Goal: Task Accomplishment & Management: Manage account settings

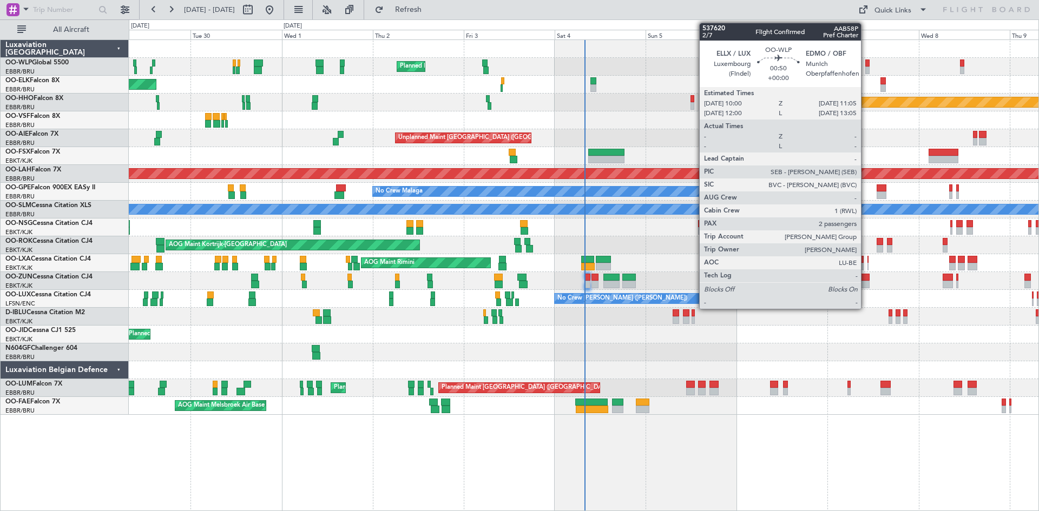
click at [866, 66] on div at bounding box center [867, 64] width 4 height 8
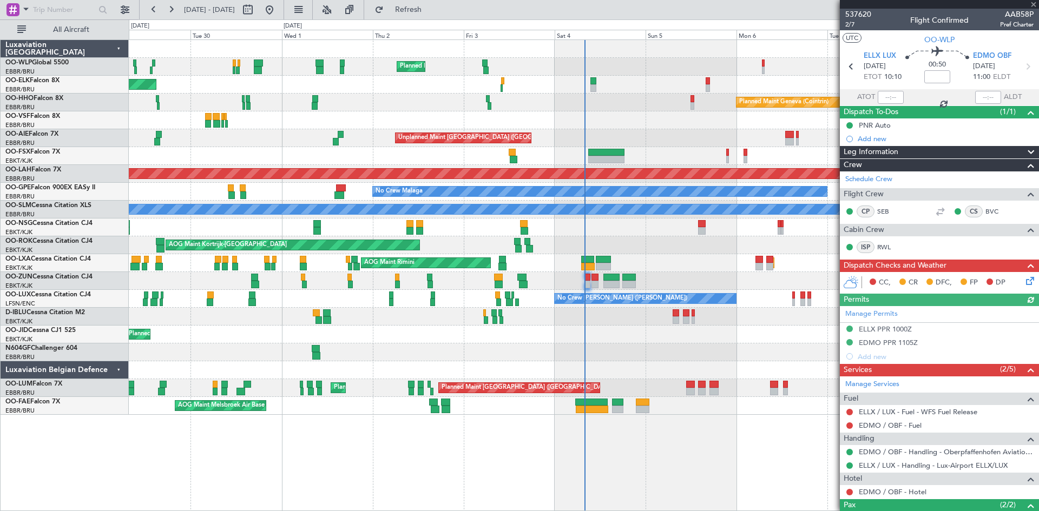
click at [1036, 5] on div at bounding box center [939, 4] width 199 height 9
click at [1034, 5] on span at bounding box center [1033, 5] width 11 height 10
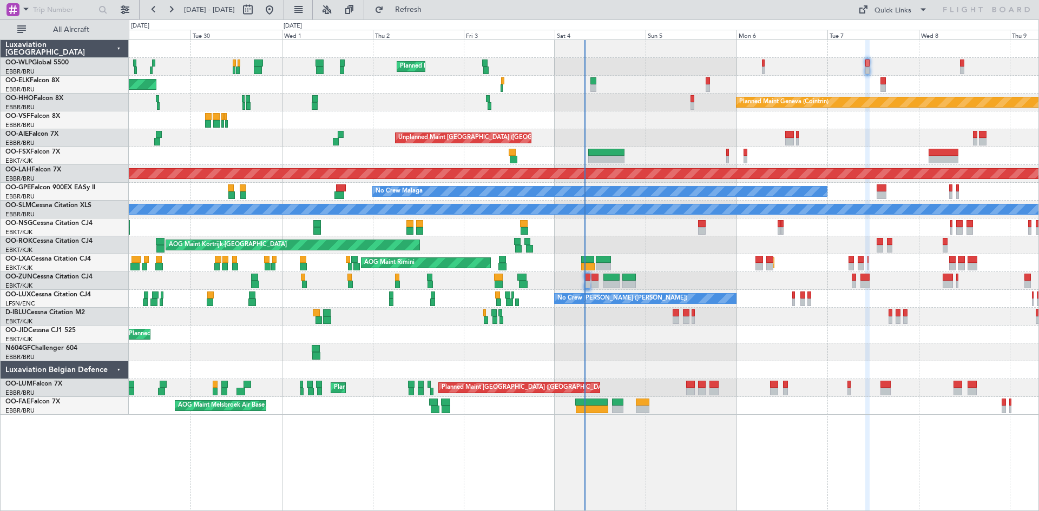
type input "0"
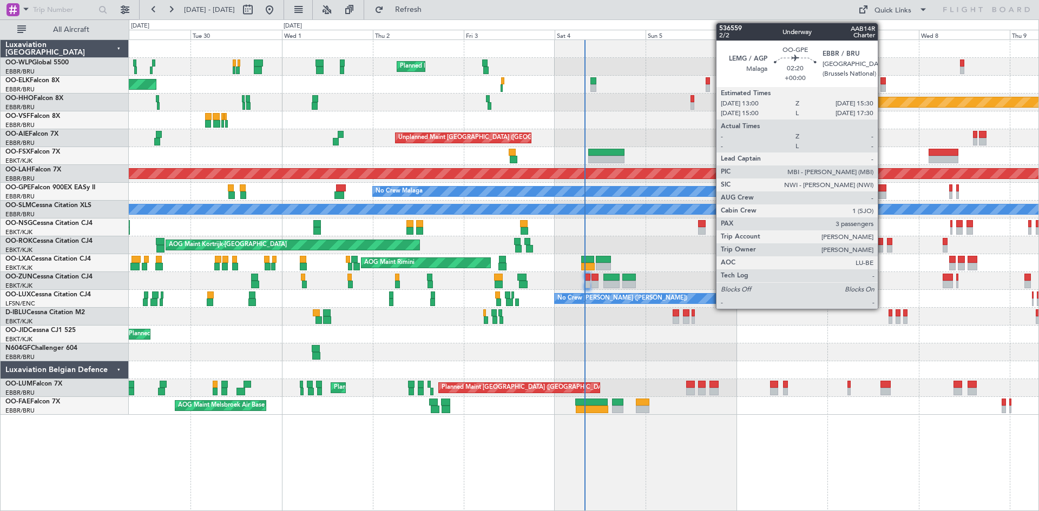
click at [882, 188] on div at bounding box center [882, 189] width 10 height 8
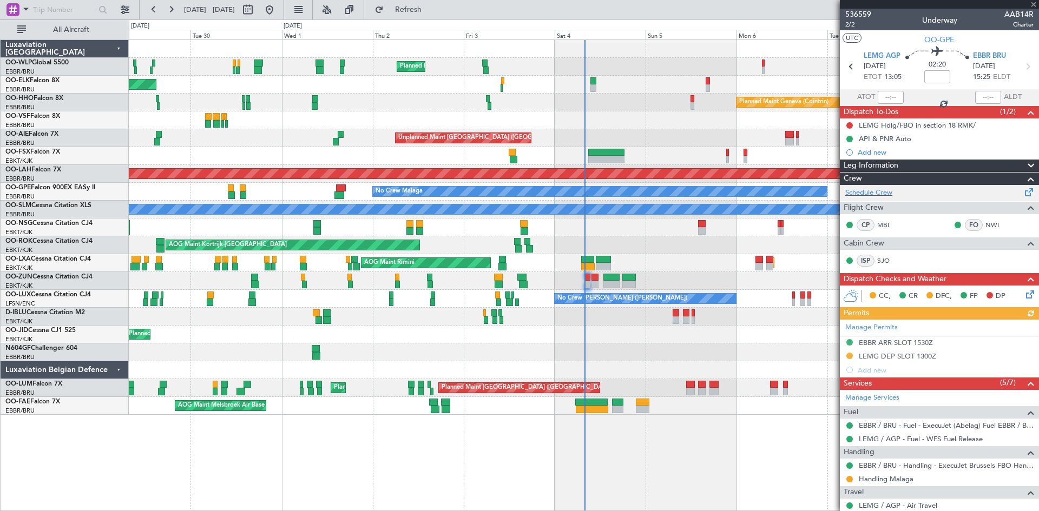
scroll to position [54, 0]
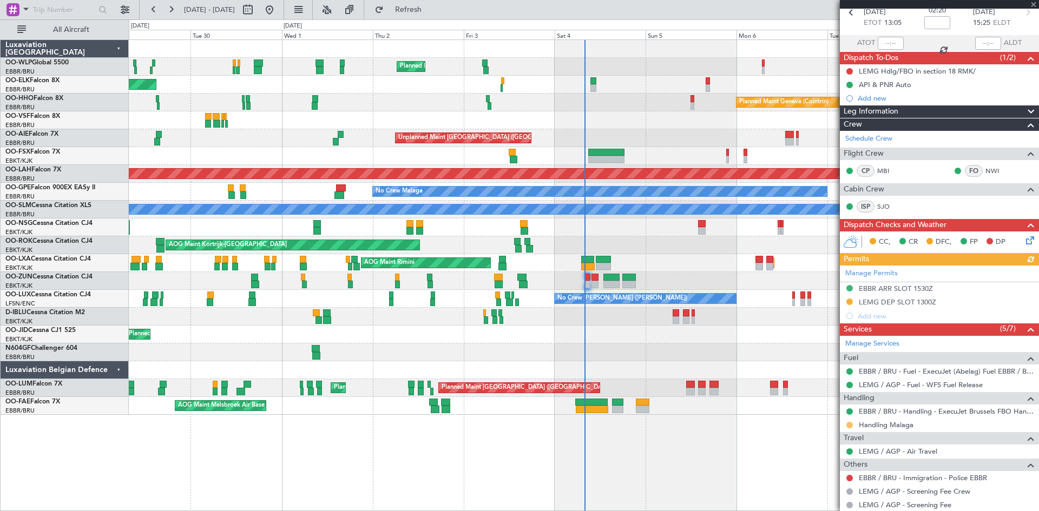
click at [846, 425] on button at bounding box center [849, 425] width 6 height 6
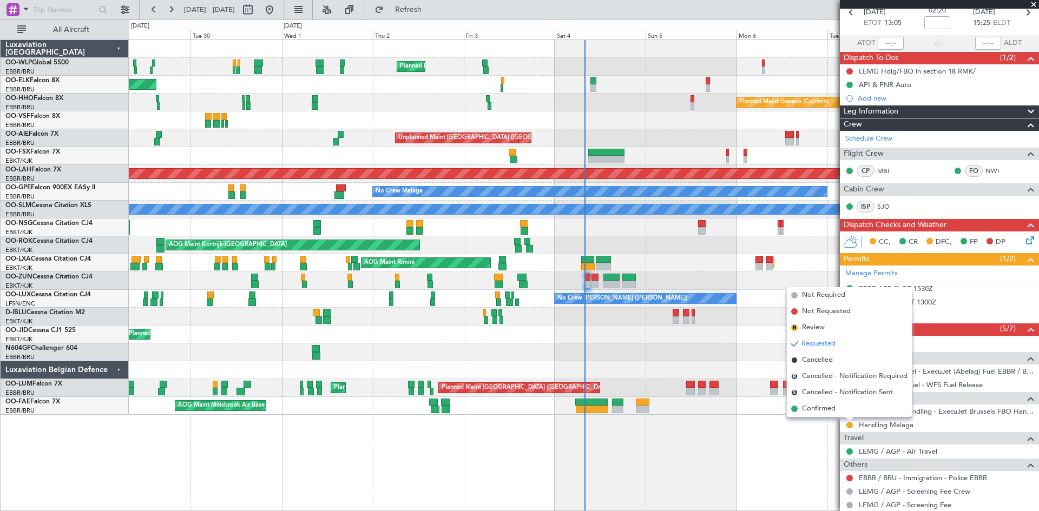
click at [1031, 2] on span at bounding box center [1033, 5] width 11 height 10
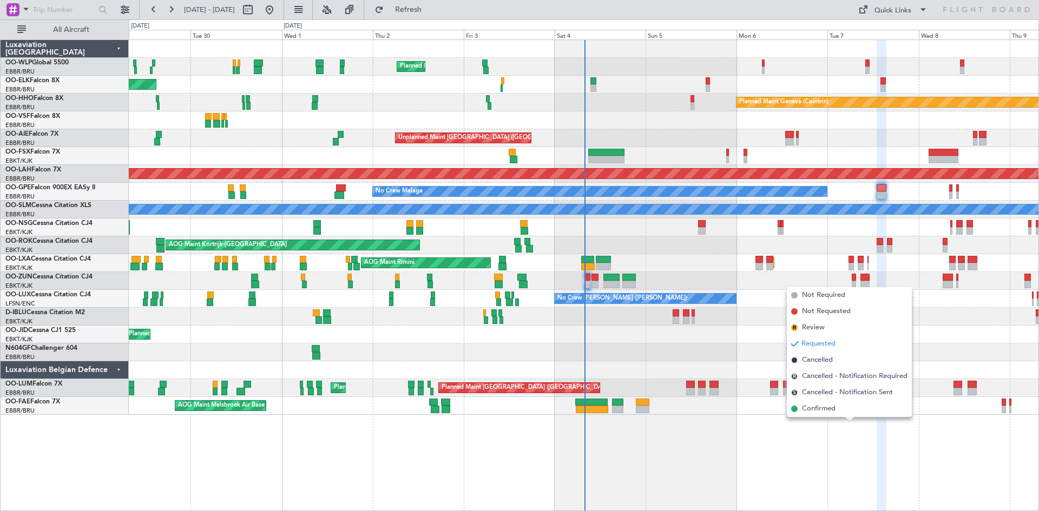
type input "0"
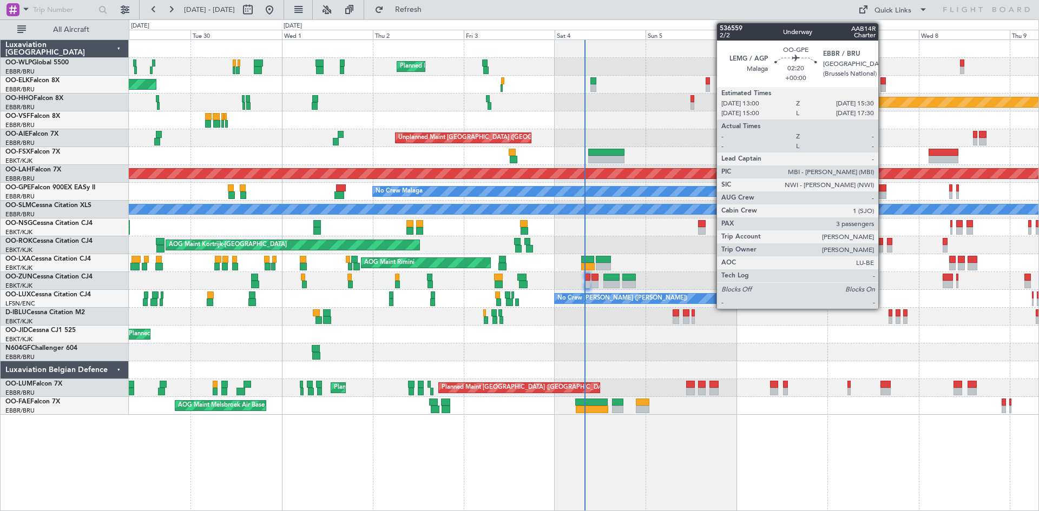
click at [883, 187] on div at bounding box center [882, 189] width 10 height 8
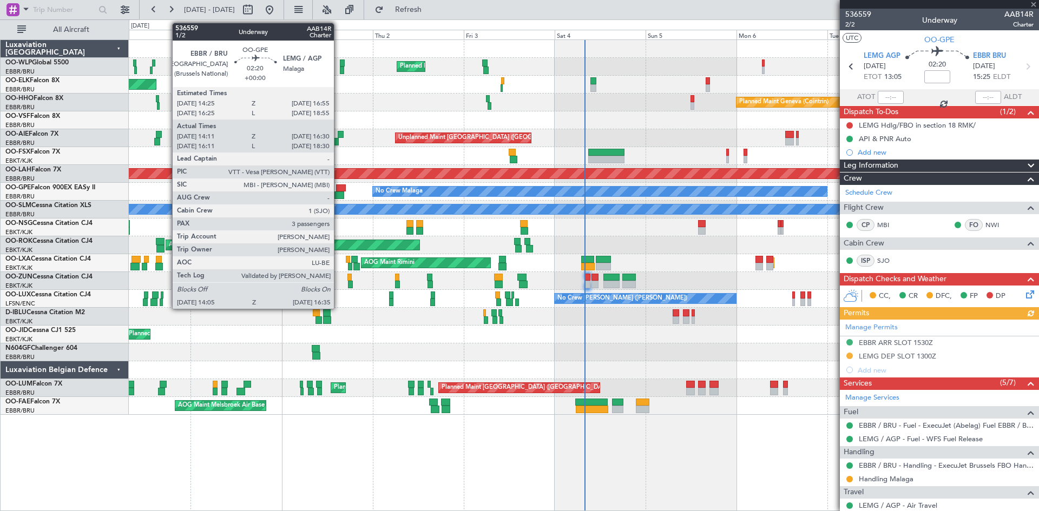
click at [338, 197] on div at bounding box center [339, 196] width 10 height 8
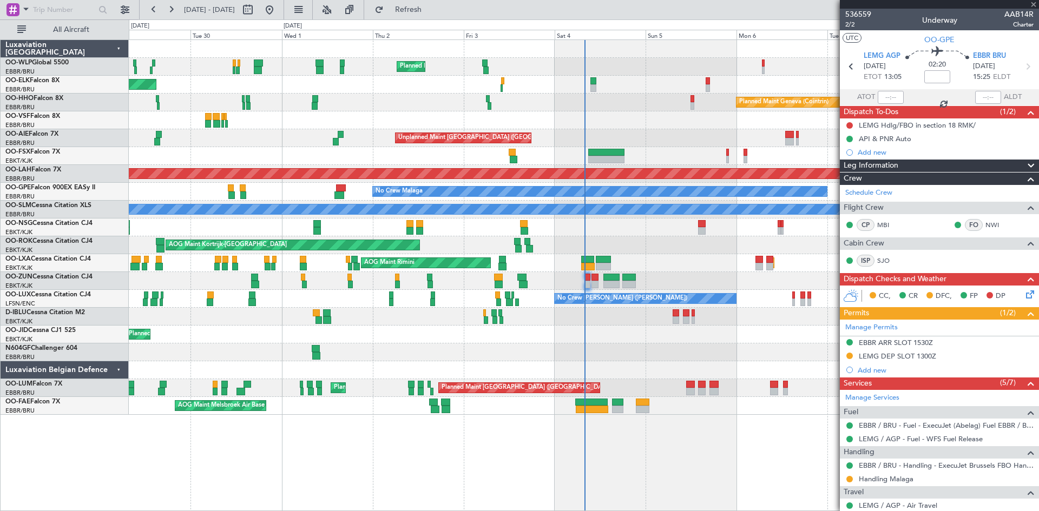
type input "14:16"
type input "16:25"
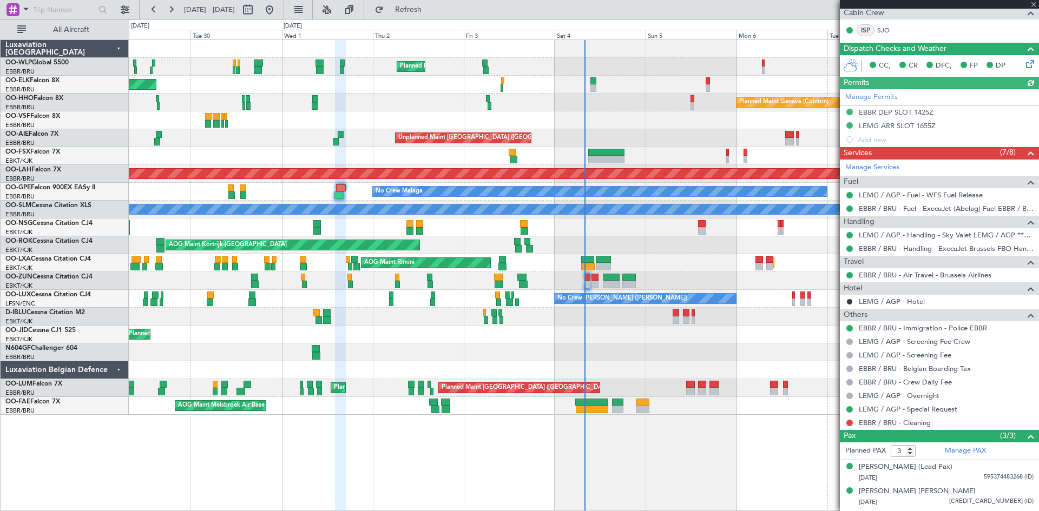
scroll to position [266, 0]
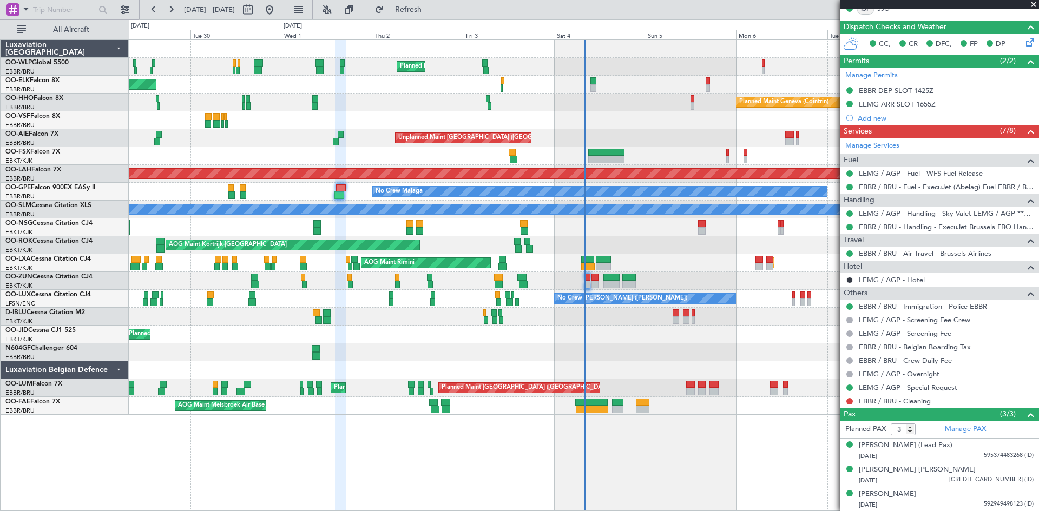
click at [1034, 5] on span at bounding box center [1033, 5] width 11 height 10
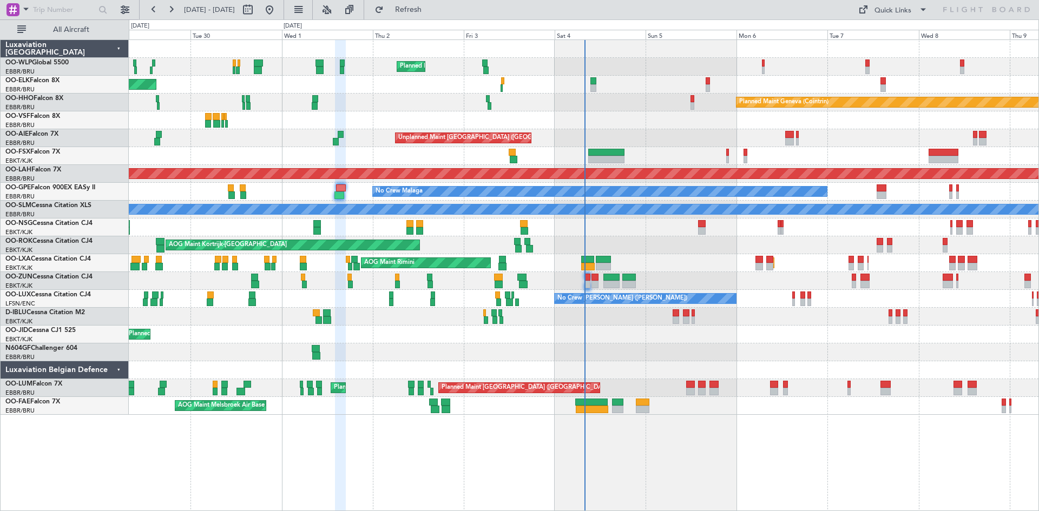
type input "0"
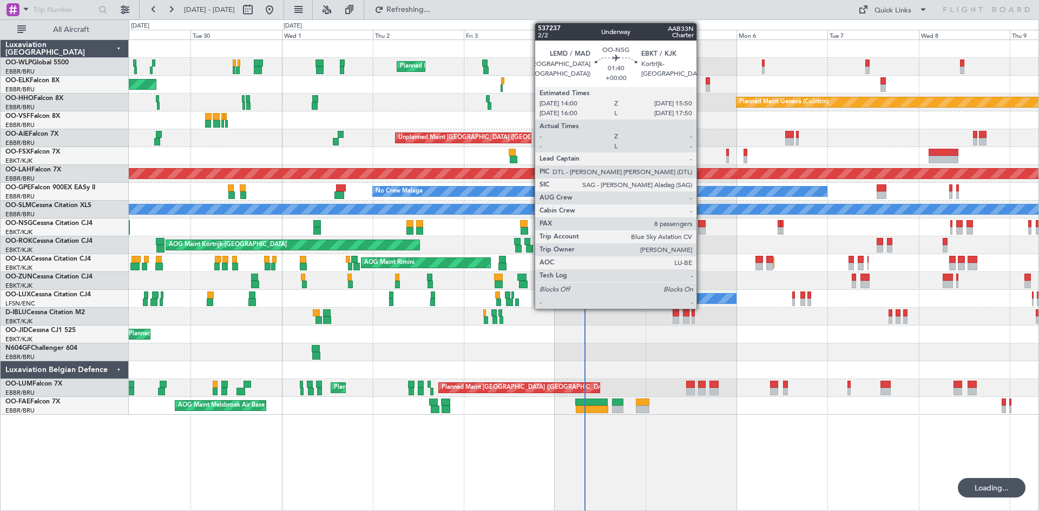
click at [701, 232] on div at bounding box center [701, 231] width 7 height 8
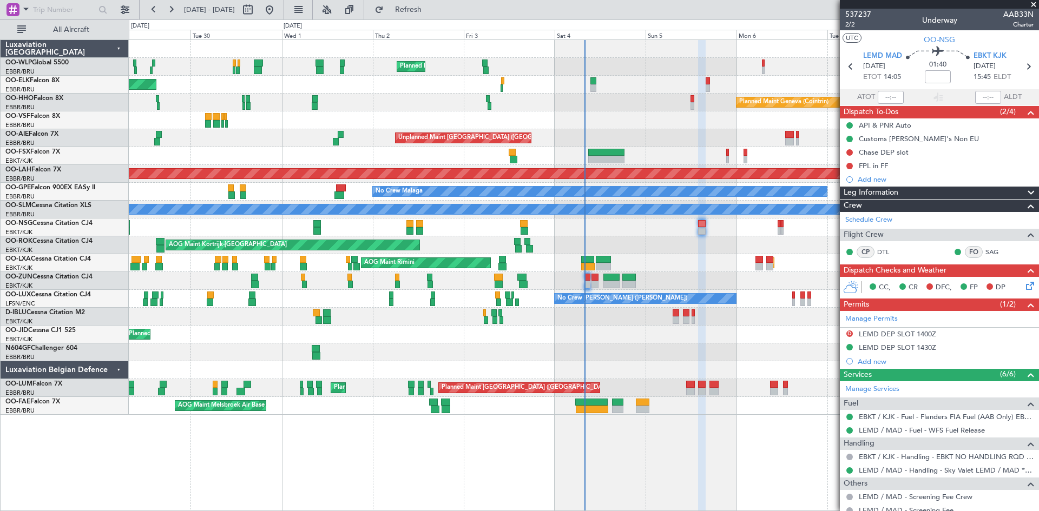
click at [706, 81] on div at bounding box center [708, 81] width 4 height 8
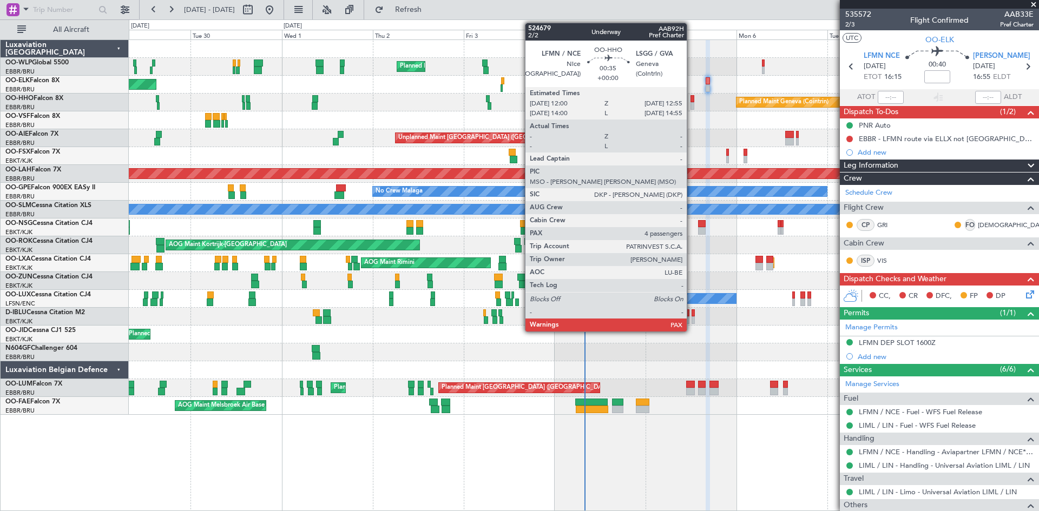
click at [691, 105] on div at bounding box center [692, 106] width 4 height 8
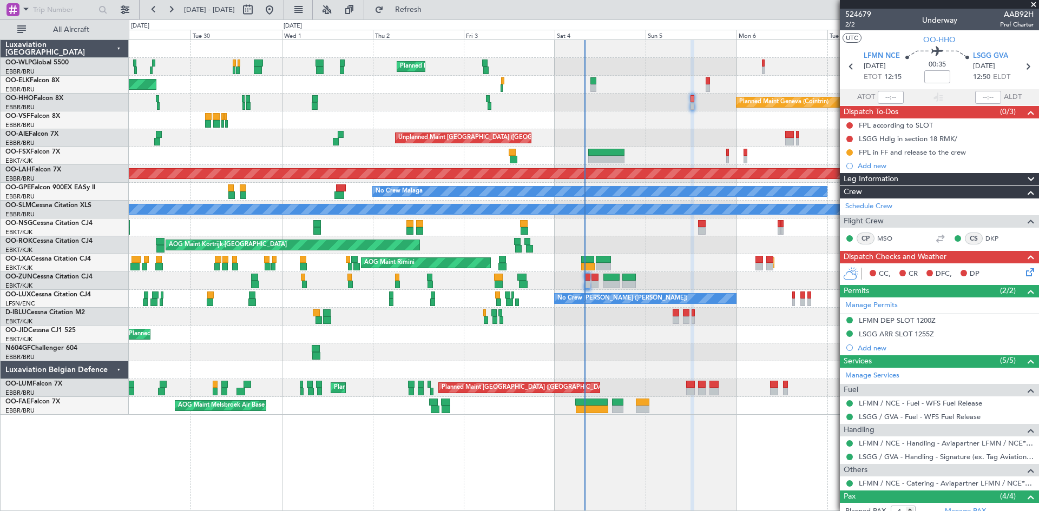
click at [1024, 271] on icon at bounding box center [1028, 270] width 9 height 9
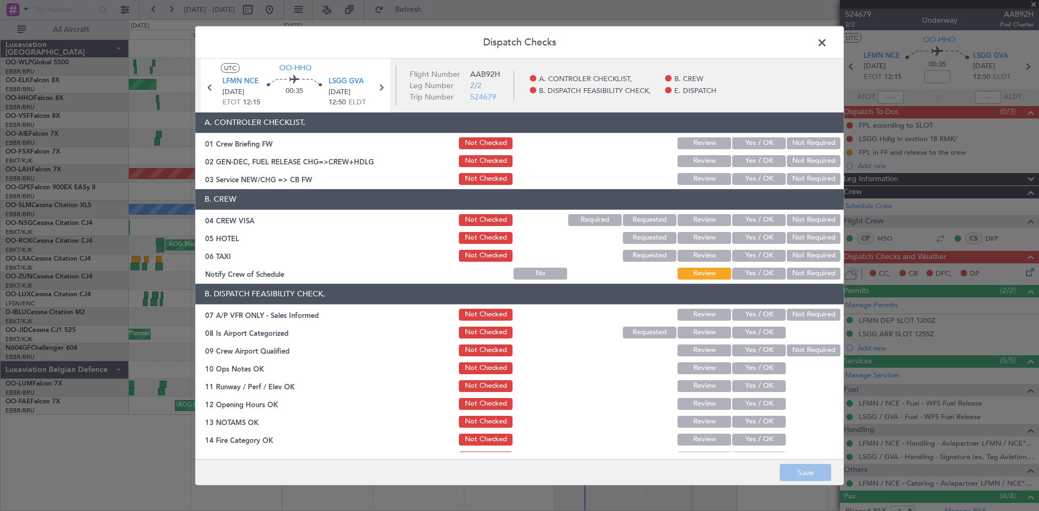
drag, startPoint x: 739, startPoint y: 169, endPoint x: 741, endPoint y: 176, distance: 7.9
click at [739, 173] on section "A. CONTROLER CHECKLIST, 01 Crew Briefing FW Not Checked Review Yes / OK Not Req…" at bounding box center [519, 150] width 648 height 74
click at [741, 177] on button "Yes / OK" at bounding box center [759, 179] width 54 height 12
click at [747, 210] on section "B. CREW 04 CREW VISA Not Checked Required Requested Review Yes / OK Not Require…" at bounding box center [519, 235] width 648 height 92
click at [753, 216] on button "Yes / OK" at bounding box center [759, 220] width 54 height 12
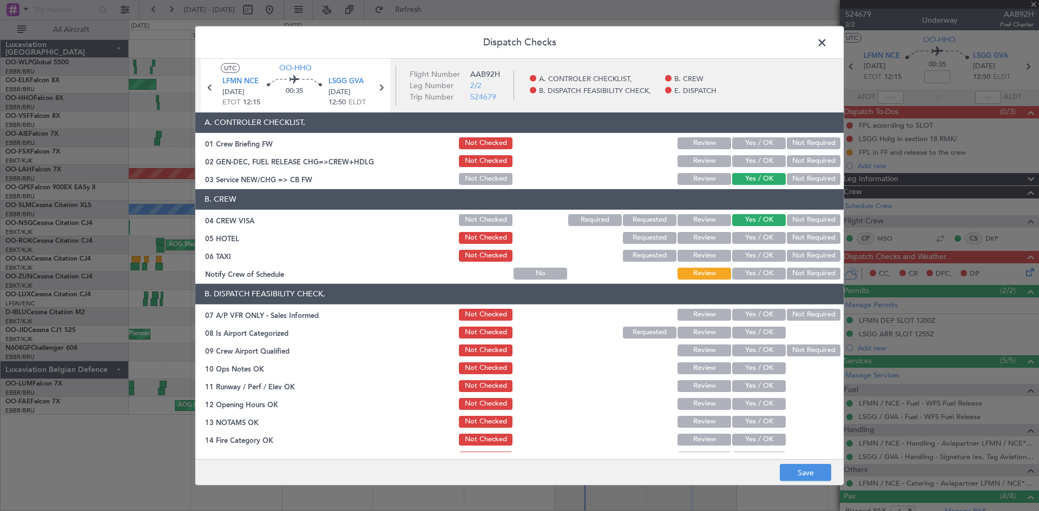
click at [814, 239] on button "Not Required" at bounding box center [814, 238] width 54 height 12
click at [799, 261] on button "Not Required" at bounding box center [814, 256] width 54 height 12
click at [746, 272] on button "Yes / OK" at bounding box center [759, 274] width 54 height 12
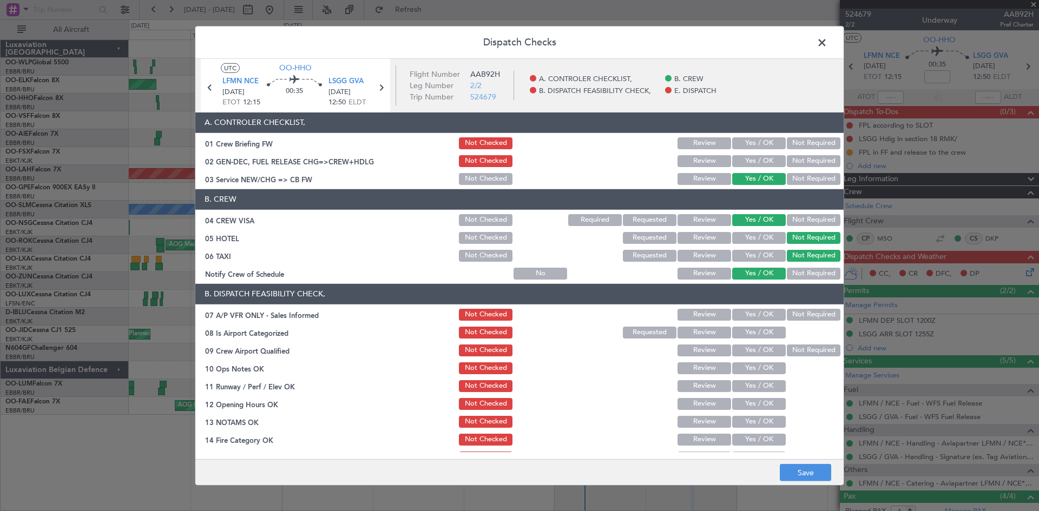
click at [734, 313] on button "Yes / OK" at bounding box center [759, 315] width 54 height 12
click at [797, 309] on button "Not Required" at bounding box center [814, 315] width 54 height 12
click at [734, 331] on button "Yes / OK" at bounding box center [759, 333] width 54 height 12
click at [813, 346] on button "Not Required" at bounding box center [814, 351] width 54 height 12
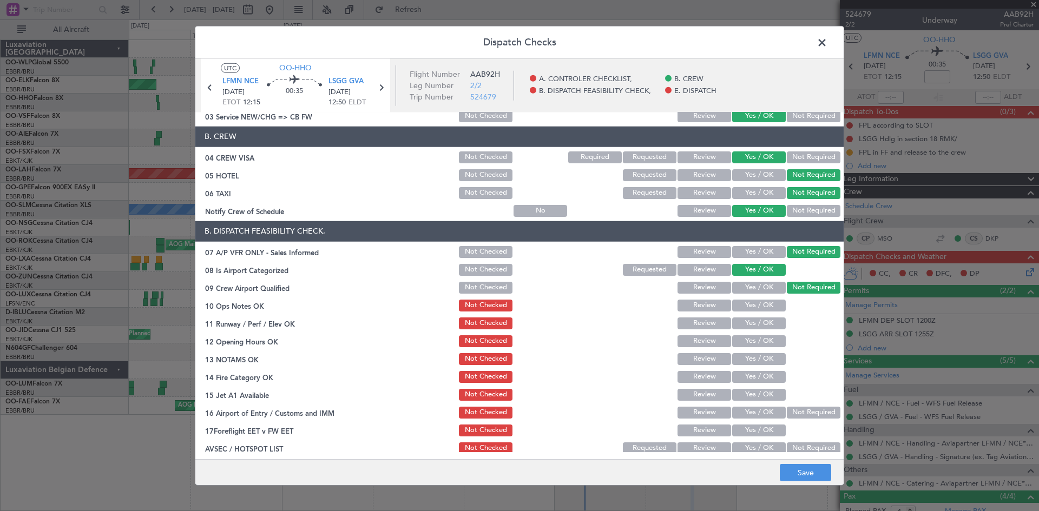
scroll to position [108, 0]
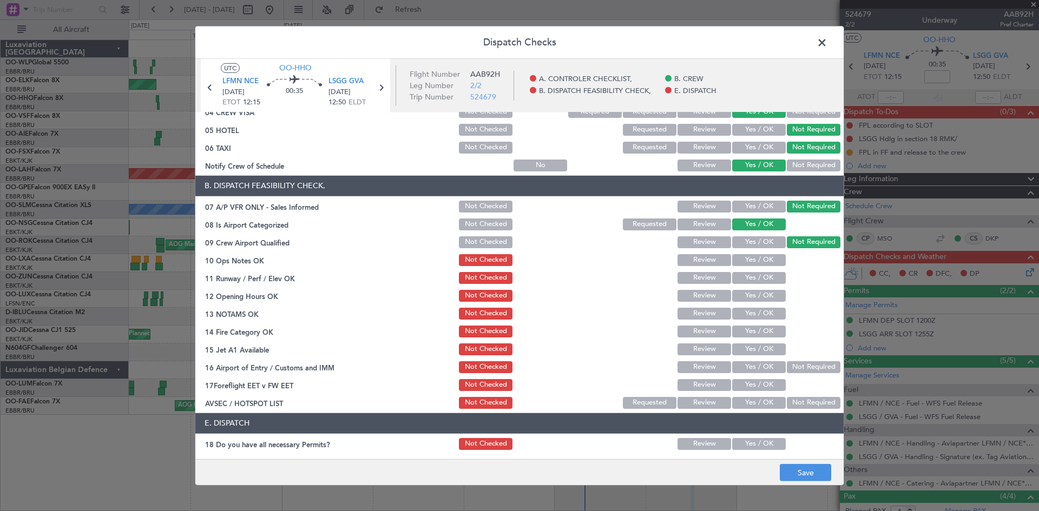
click at [759, 257] on button "Yes / OK" at bounding box center [759, 260] width 54 height 12
drag, startPoint x: 759, startPoint y: 275, endPoint x: 758, endPoint y: 282, distance: 6.5
click at [759, 276] on button "Yes / OK" at bounding box center [759, 278] width 54 height 12
click at [768, 300] on button "Yes / OK" at bounding box center [759, 296] width 54 height 12
click at [761, 321] on div "Yes / OK" at bounding box center [757, 313] width 55 height 15
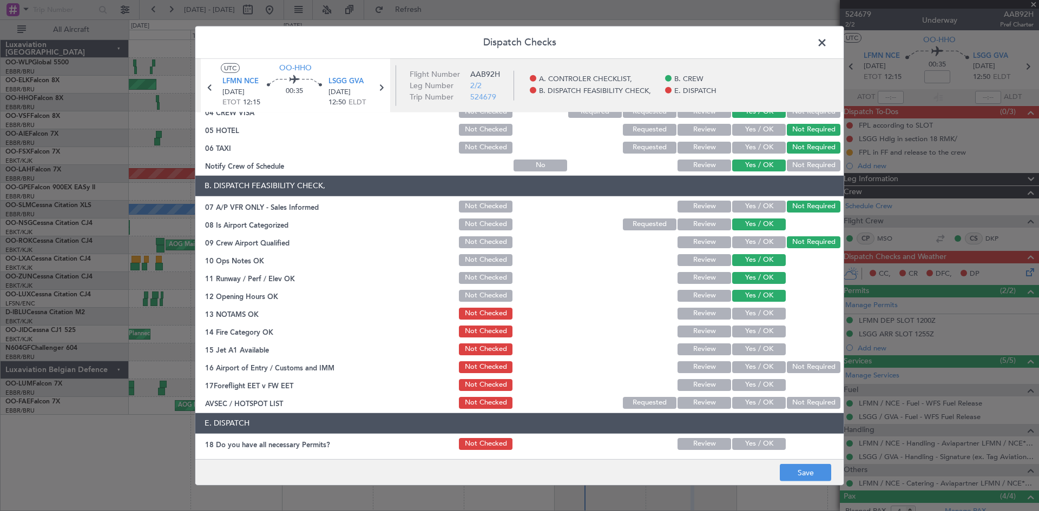
click at [757, 316] on button "Yes / OK" at bounding box center [759, 314] width 54 height 12
click at [754, 329] on button "Yes / OK" at bounding box center [759, 332] width 54 height 12
click at [751, 342] on div "Yes / OK" at bounding box center [757, 349] width 55 height 15
drag, startPoint x: 754, startPoint y: 341, endPoint x: 759, endPoint y: 347, distance: 8.1
click at [754, 341] on section "B. DISPATCH FEASIBILITY CHECK, 07 A/P VFR ONLY - Sales Informed Not Checked Rev…" at bounding box center [519, 293] width 648 height 235
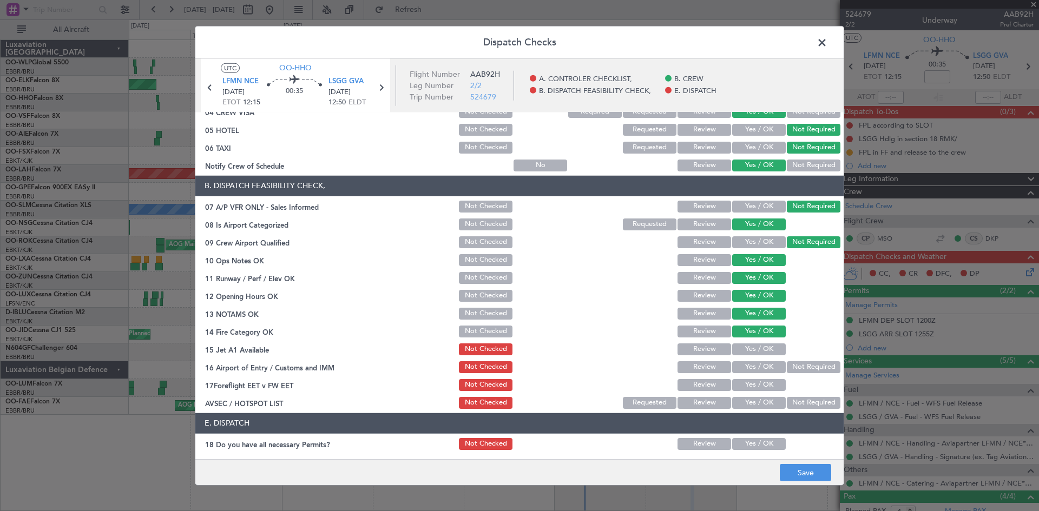
click at [759, 347] on button "Yes / OK" at bounding box center [759, 350] width 54 height 12
click at [813, 368] on button "Not Required" at bounding box center [814, 367] width 54 height 12
click at [753, 398] on button "Yes / OK" at bounding box center [759, 403] width 54 height 12
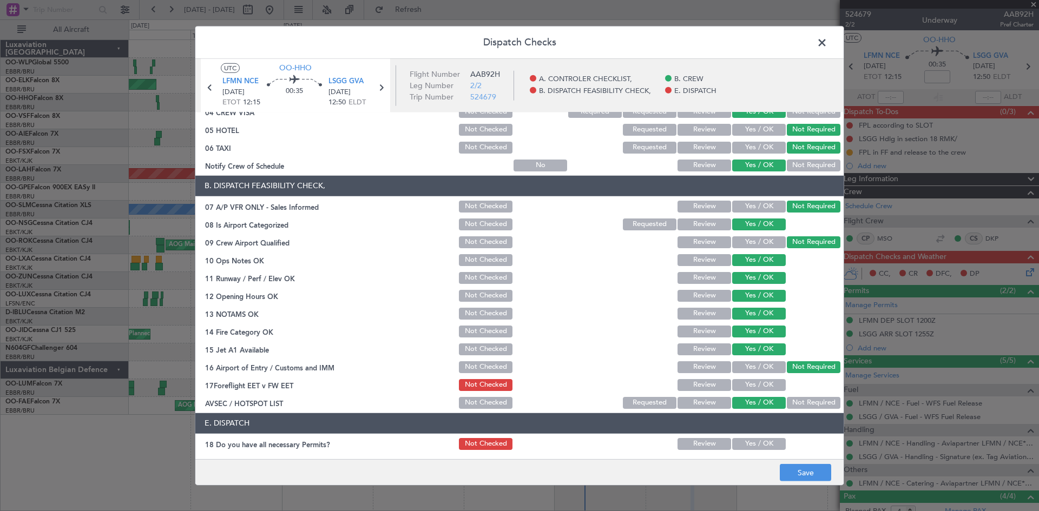
click at [704, 381] on button "Review" at bounding box center [704, 385] width 54 height 12
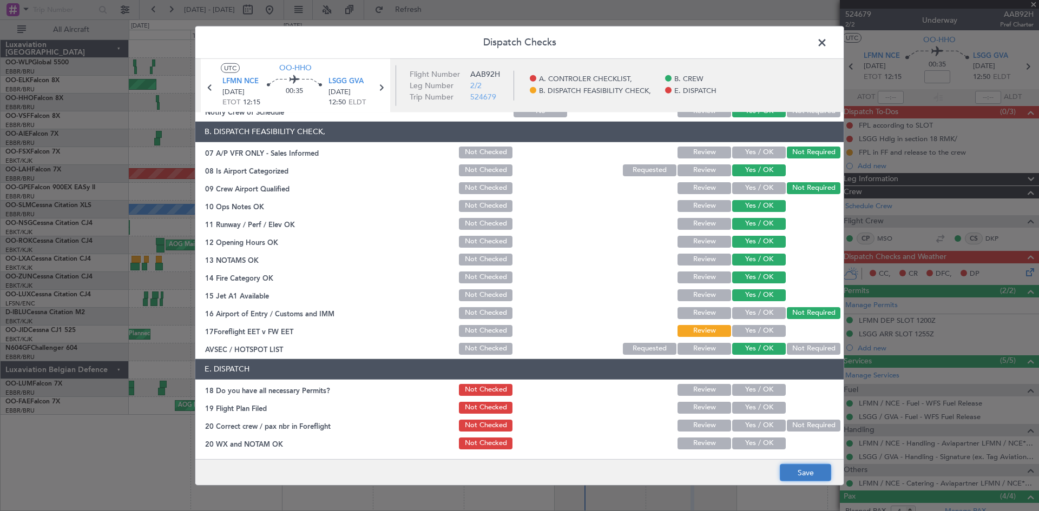
click at [797, 467] on button "Save" at bounding box center [805, 472] width 51 height 17
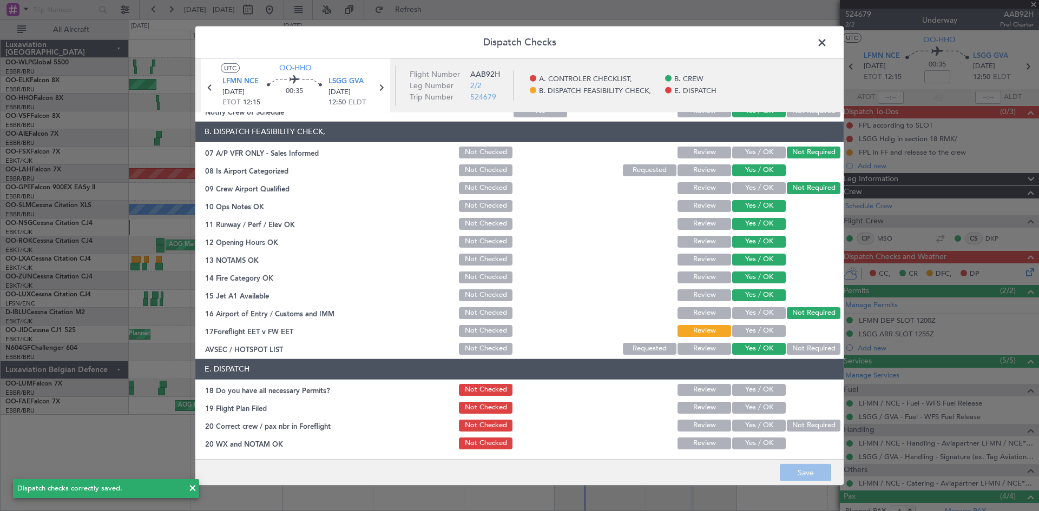
click at [827, 42] on span at bounding box center [827, 45] width 0 height 22
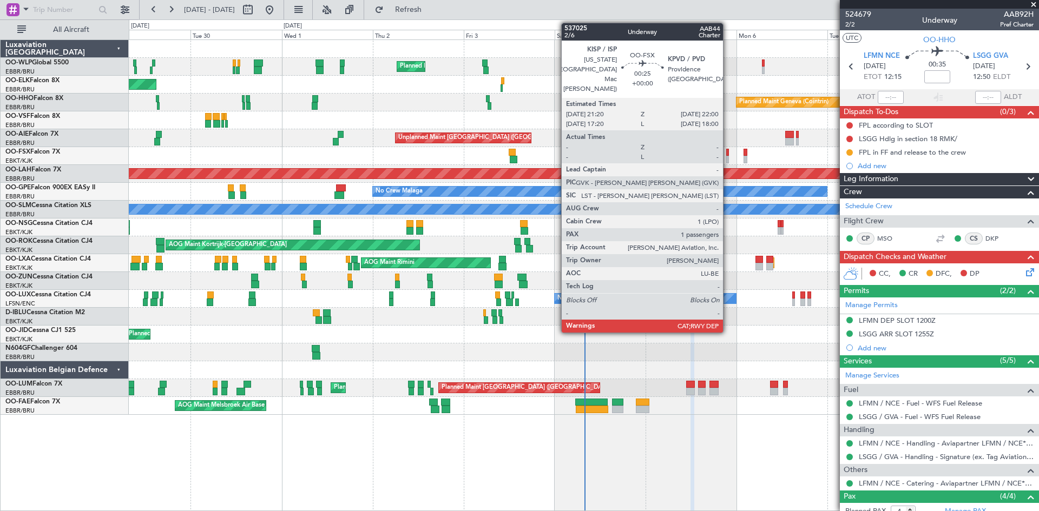
click at [728, 155] on div at bounding box center [727, 153] width 3 height 8
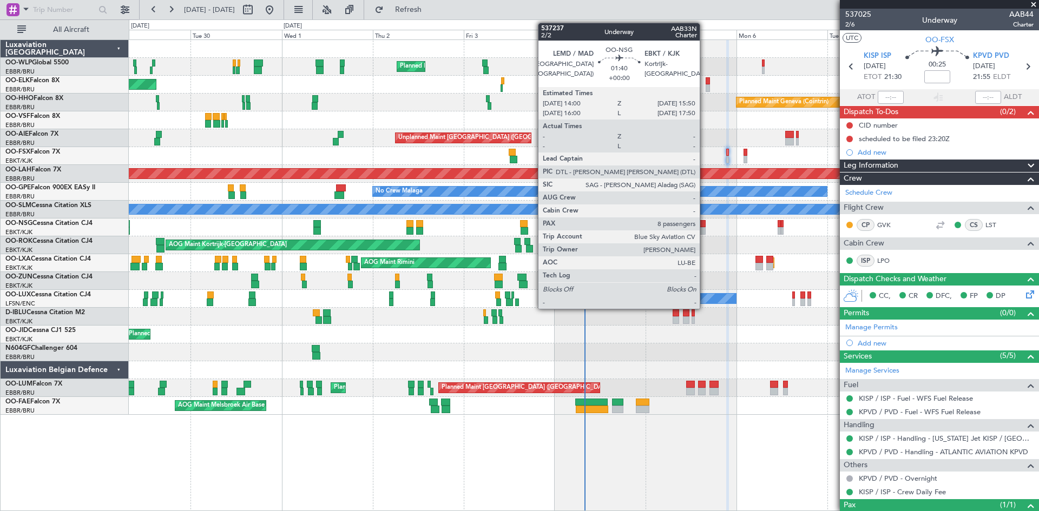
click at [704, 220] on div at bounding box center [701, 224] width 7 height 8
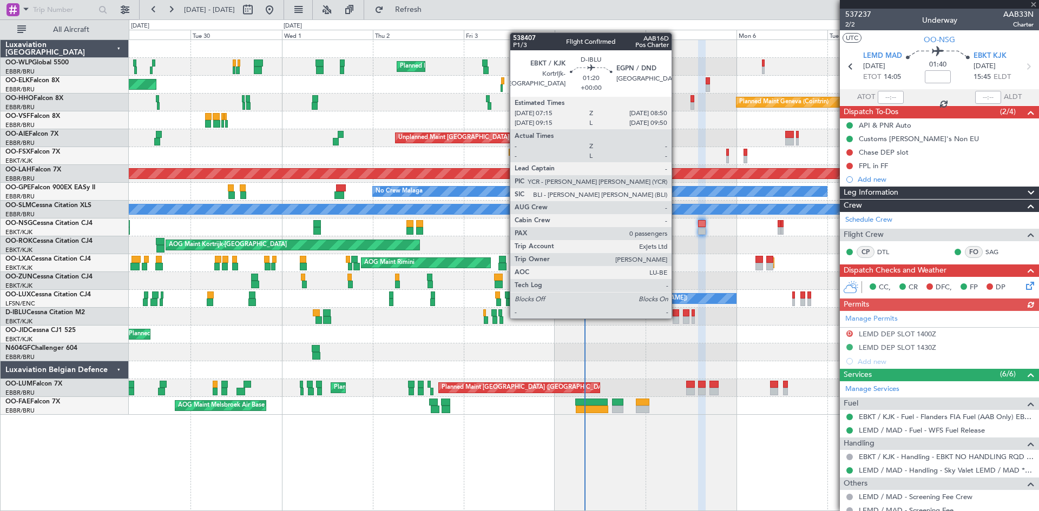
click at [676, 318] on div at bounding box center [676, 321] width 6 height 8
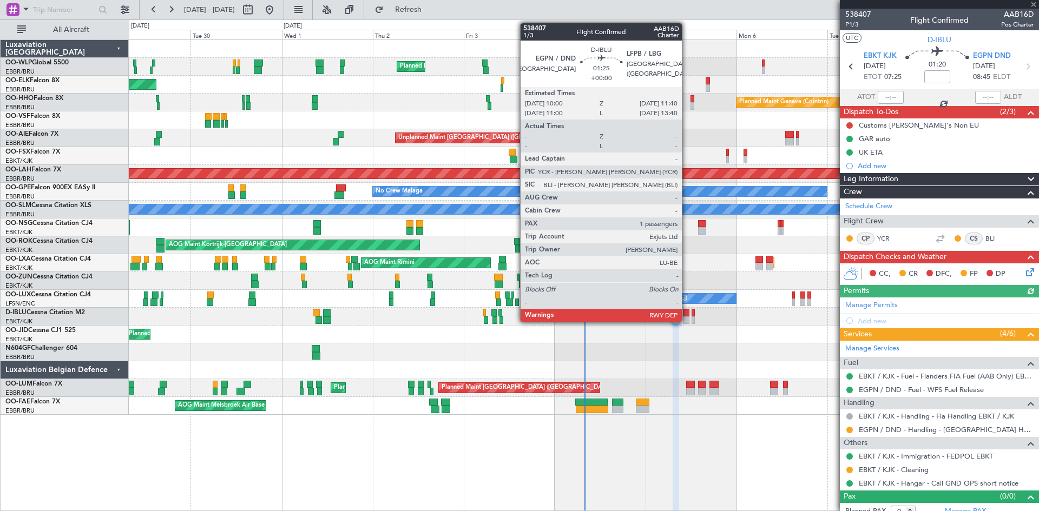
click at [687, 317] on div at bounding box center [686, 321] width 6 height 8
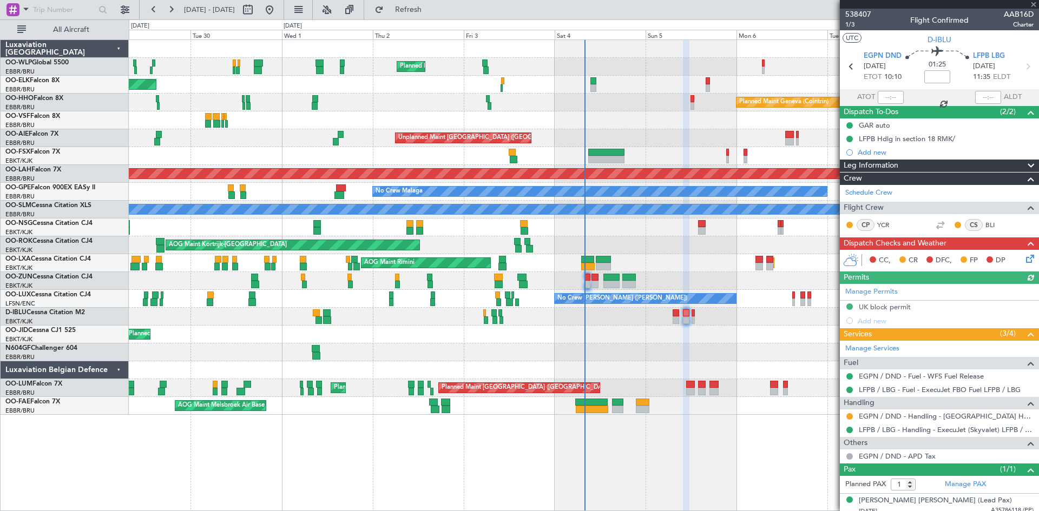
click at [691, 316] on div "A/C Unavailable Kortrijk-Wevelgem A/C Unavailable Brussels (Brussels National)" at bounding box center [584, 317] width 910 height 18
click at [697, 317] on div "A/C Unavailable Kortrijk-Wevelgem A/C Unavailable Brussels (Brussels National)" at bounding box center [584, 317] width 910 height 18
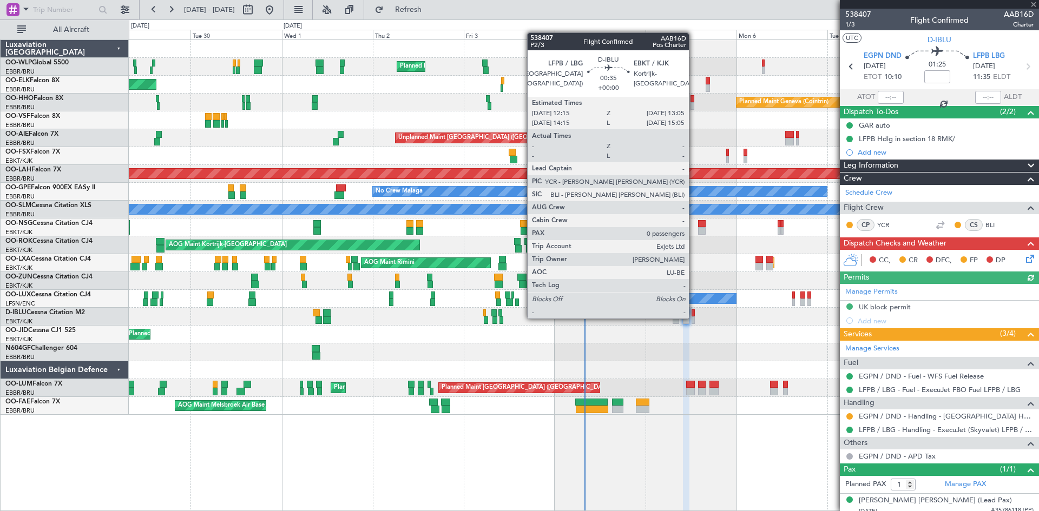
click at [691, 318] on div at bounding box center [692, 321] width 3 height 8
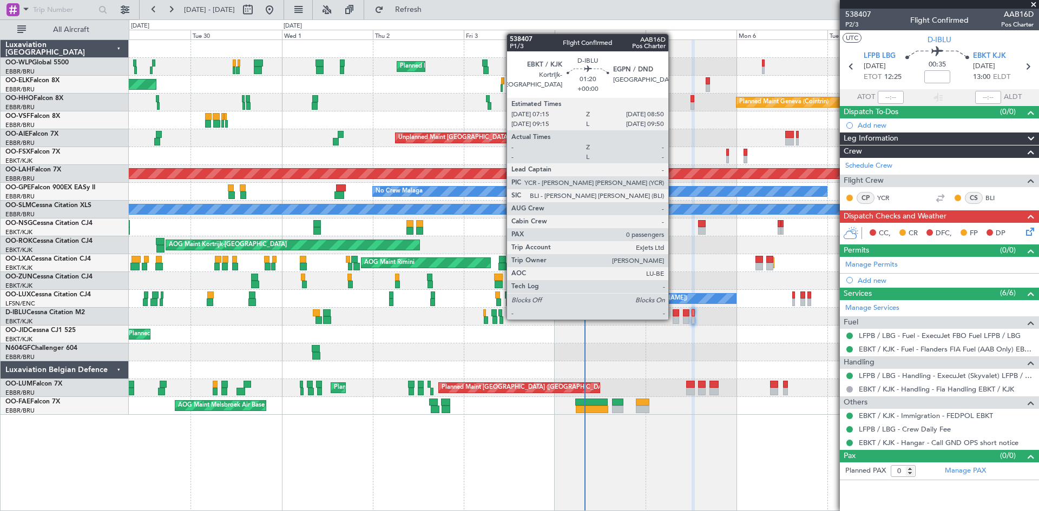
click at [673, 319] on div at bounding box center [676, 321] width 6 height 8
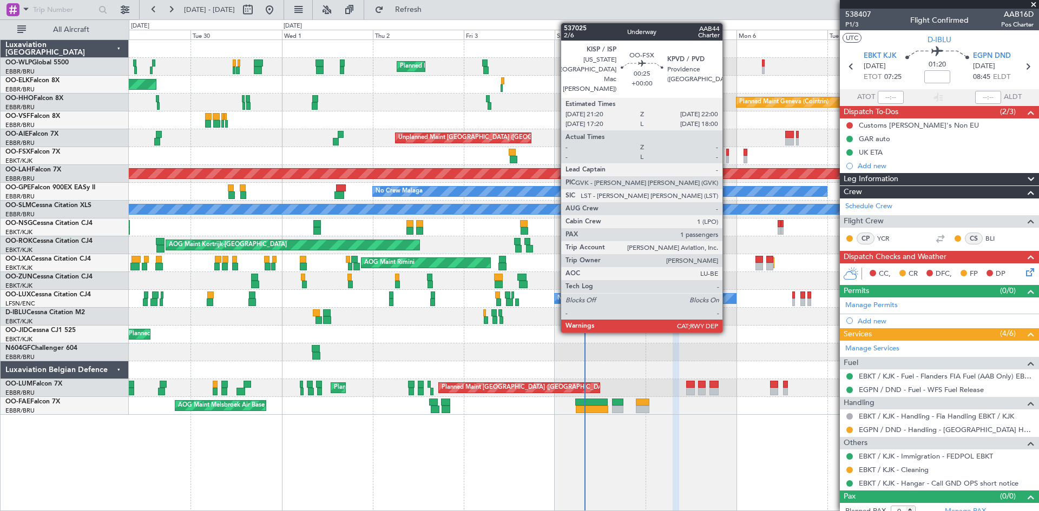
click at [727, 152] on div at bounding box center [727, 153] width 3 height 8
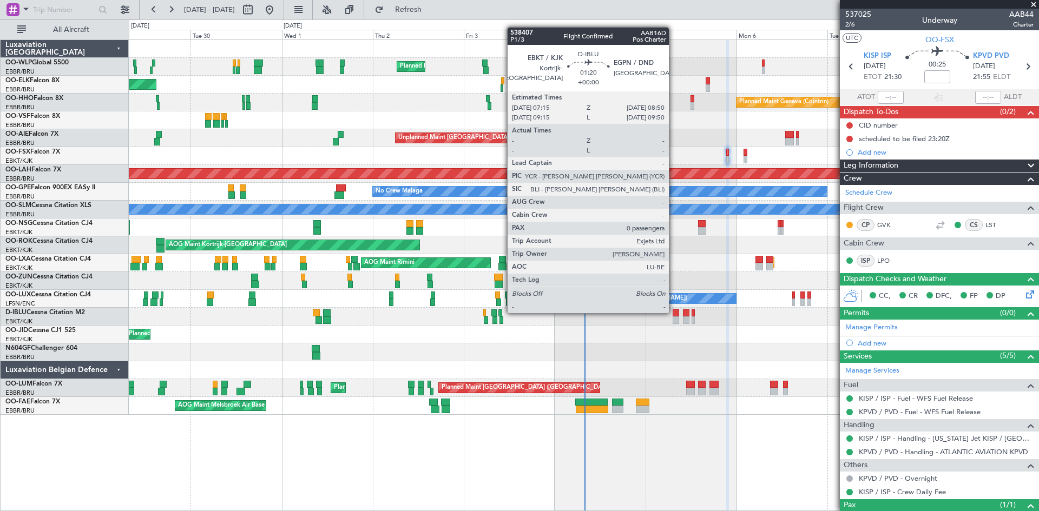
click at [674, 312] on div at bounding box center [676, 313] width 6 height 8
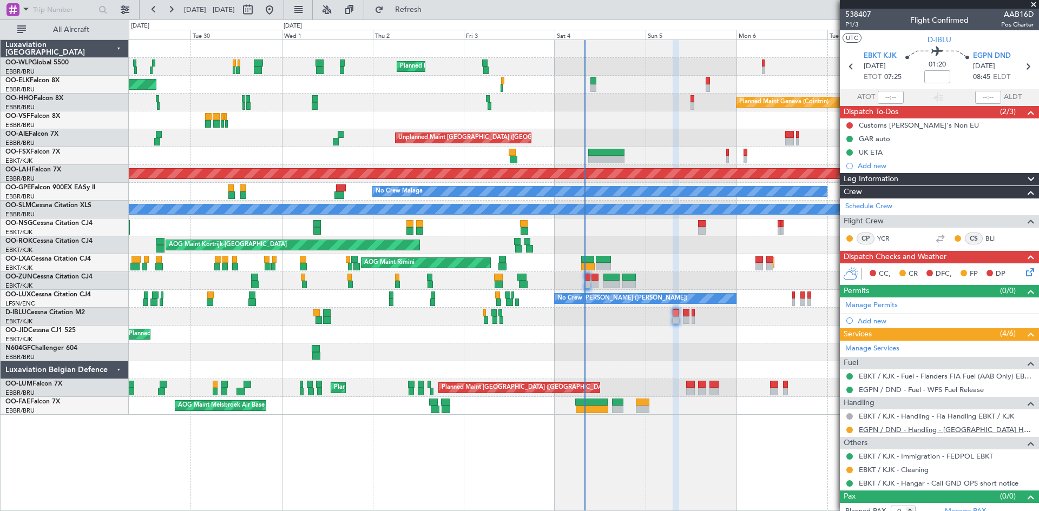
click at [933, 427] on link "EGPN / DND - Handling - [GEOGRAPHIC_DATA] Handling EGPN / DND" at bounding box center [946, 429] width 175 height 9
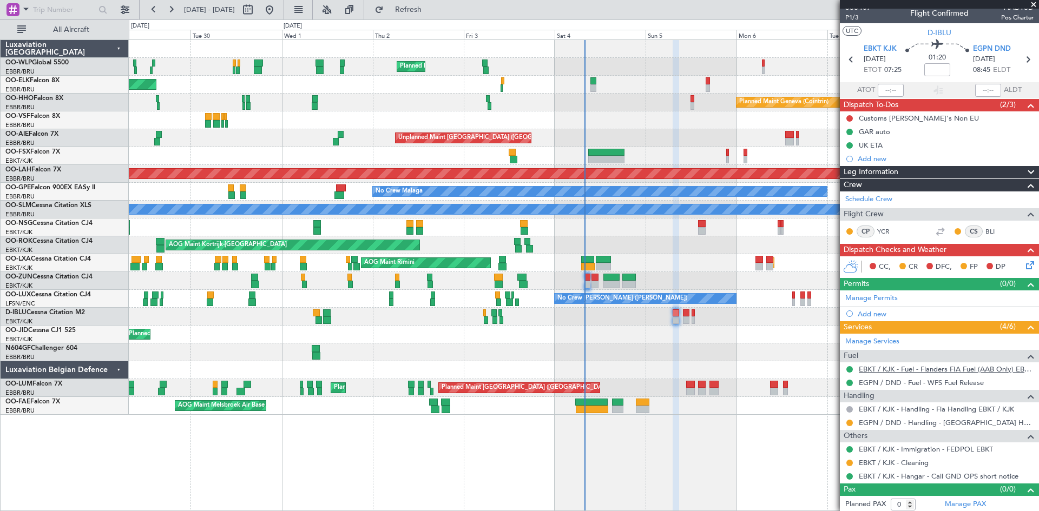
scroll to position [9, 0]
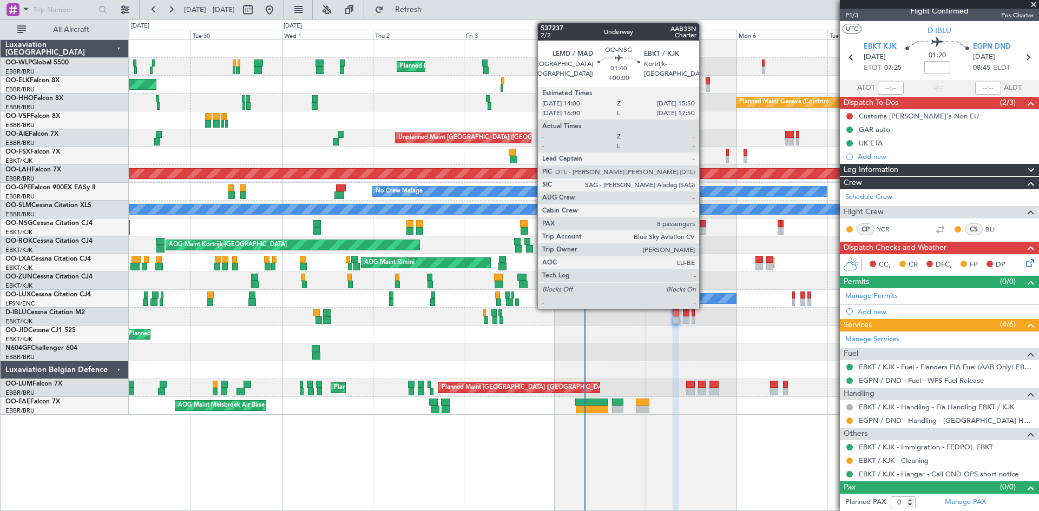
click at [704, 220] on div at bounding box center [701, 224] width 7 height 8
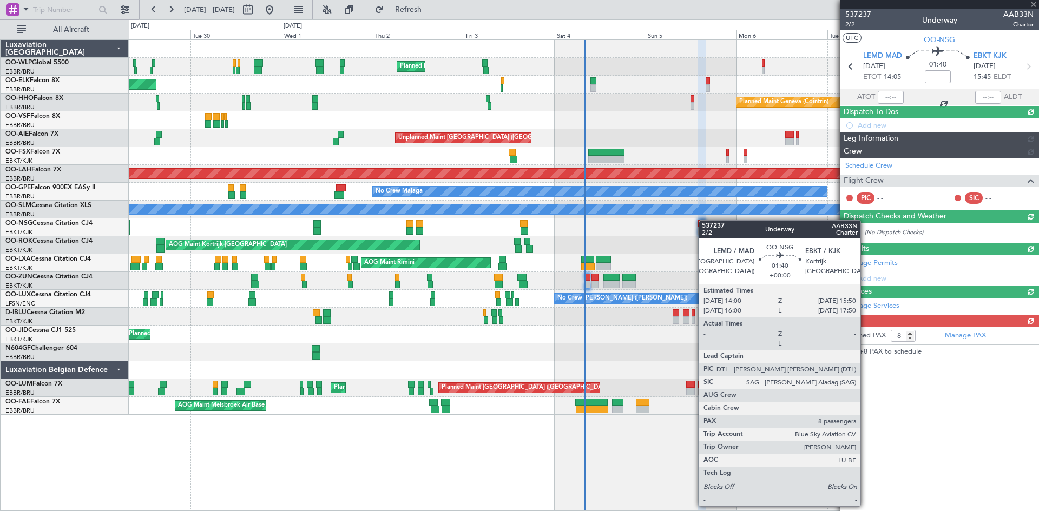
scroll to position [0, 0]
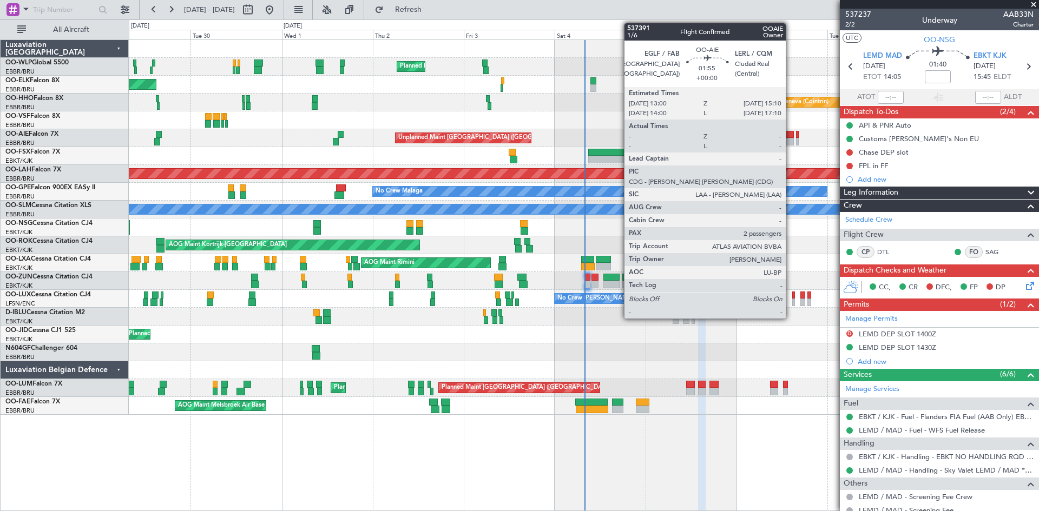
click at [788, 139] on div at bounding box center [789, 142] width 9 height 8
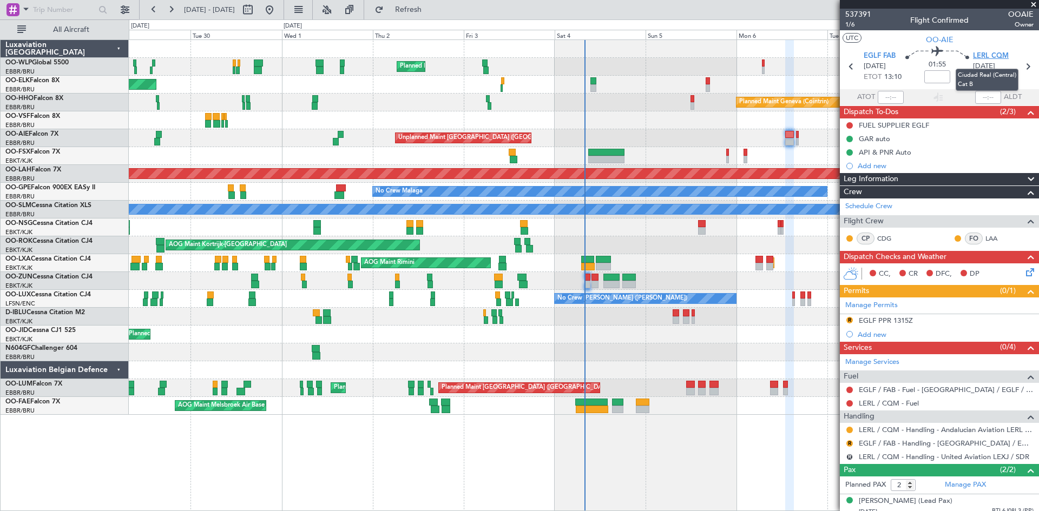
click at [992, 55] on span "LERL CQM" at bounding box center [991, 56] width 36 height 11
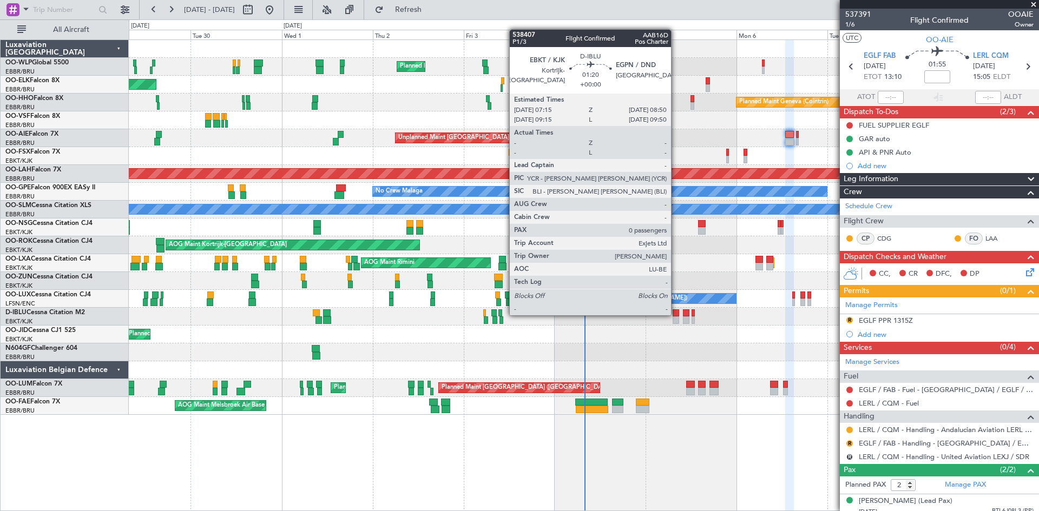
click at [676, 314] on div at bounding box center [676, 313] width 6 height 8
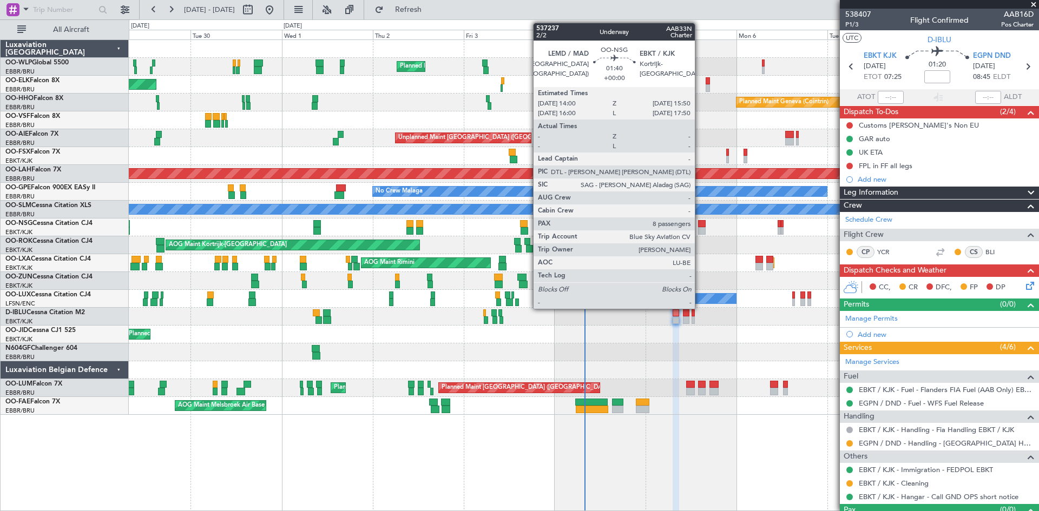
click at [700, 224] on div at bounding box center [701, 224] width 7 height 8
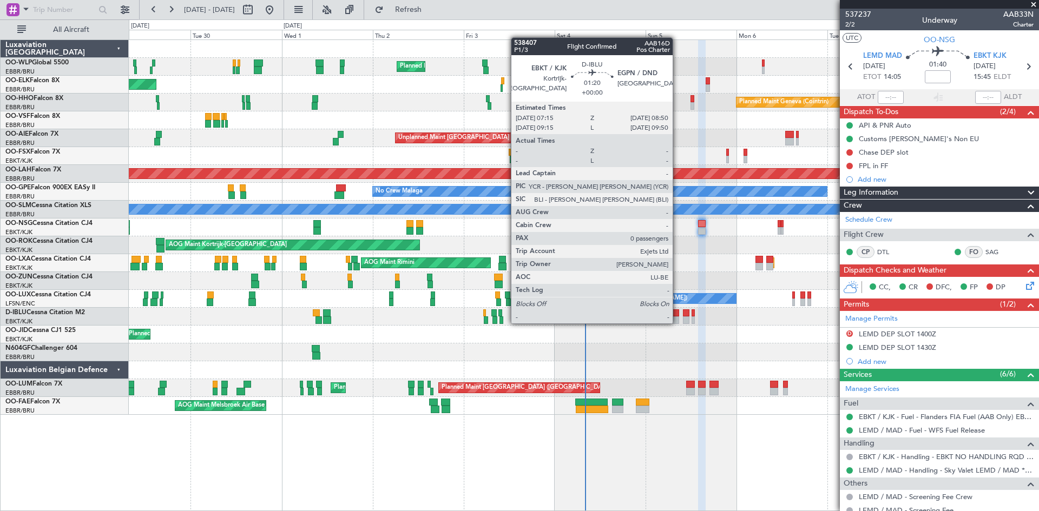
click at [677, 322] on div at bounding box center [676, 321] width 6 height 8
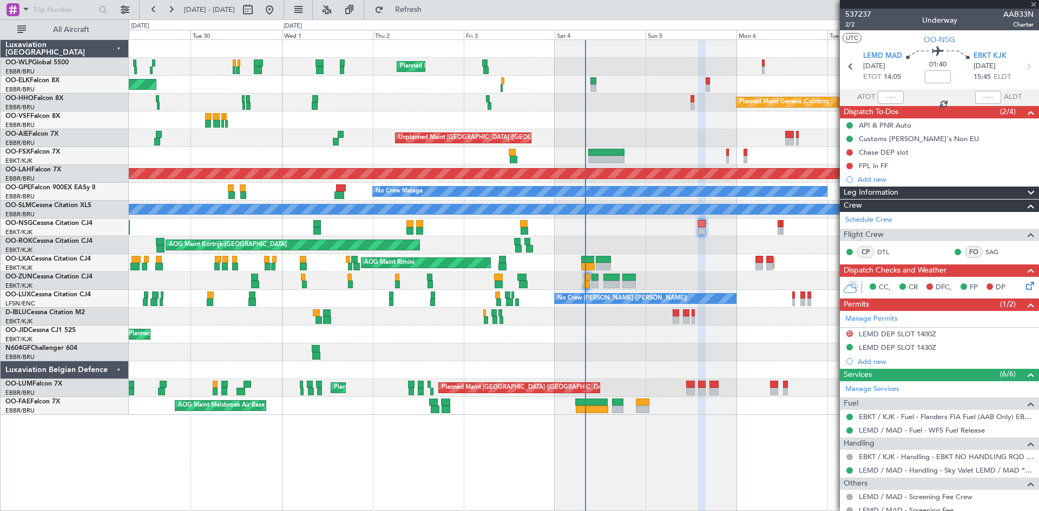
type input "0"
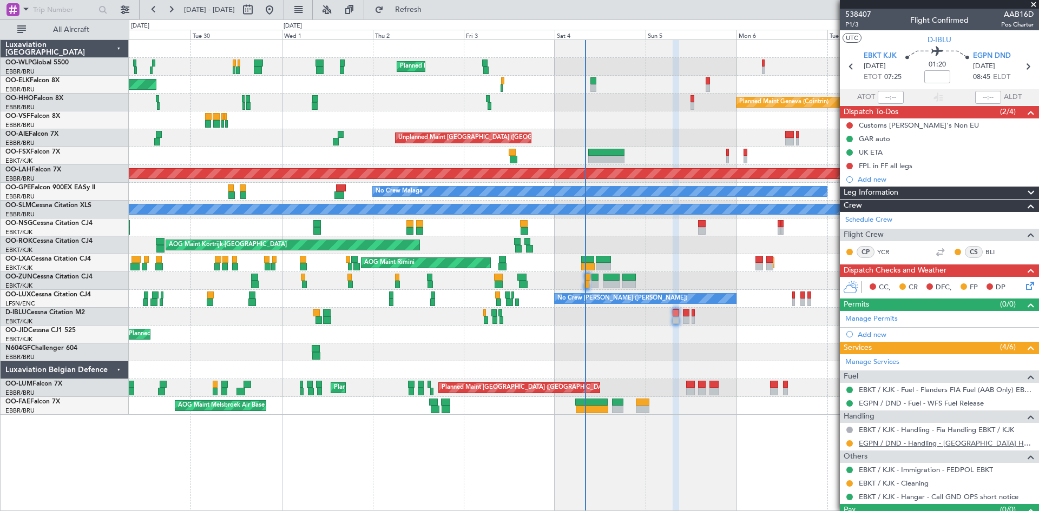
click at [933, 446] on link "EGPN / DND - Handling - [GEOGRAPHIC_DATA] Handling EGPN / DND" at bounding box center [946, 443] width 175 height 9
click at [1001, 56] on span "EGPN DND" at bounding box center [992, 56] width 38 height 11
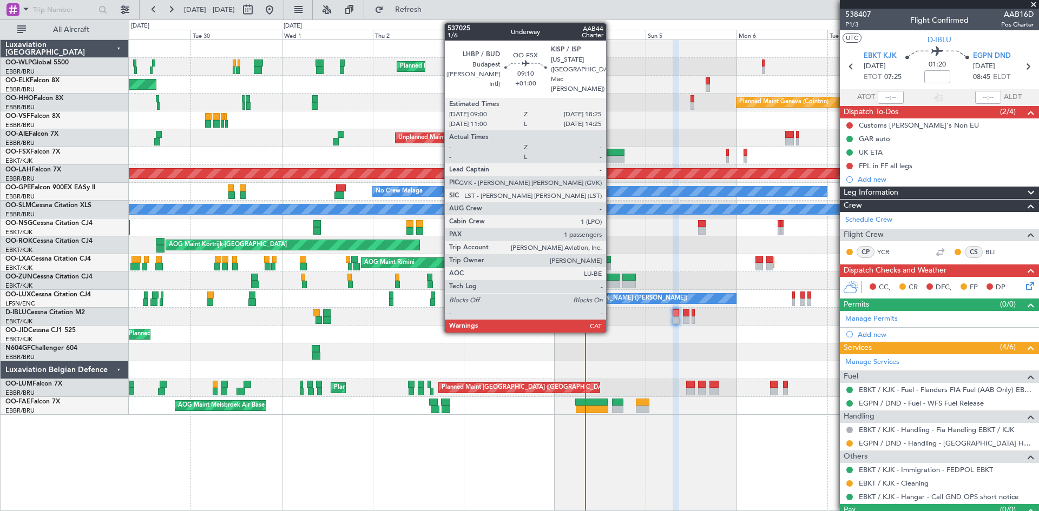
click at [611, 157] on div at bounding box center [606, 160] width 36 height 8
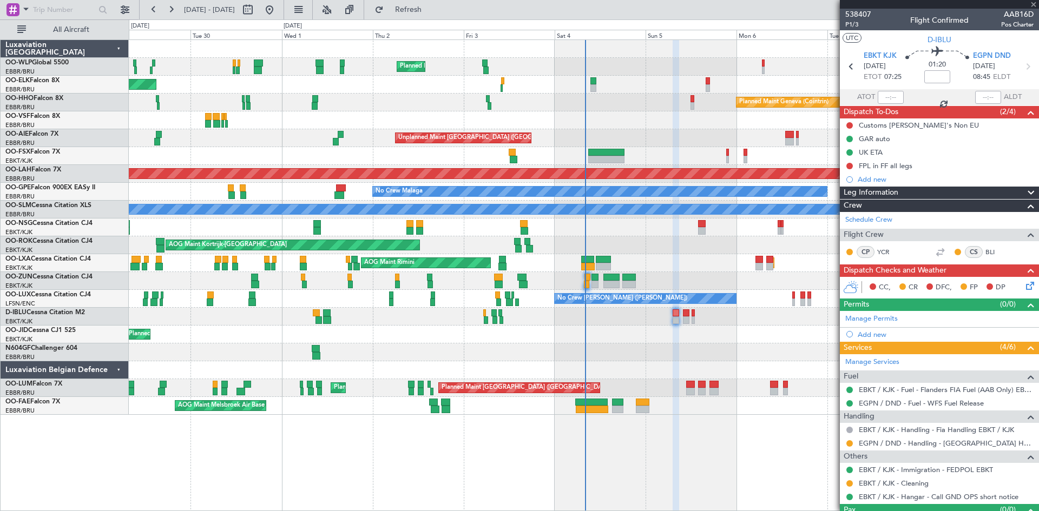
type input "+01:00"
type input "1"
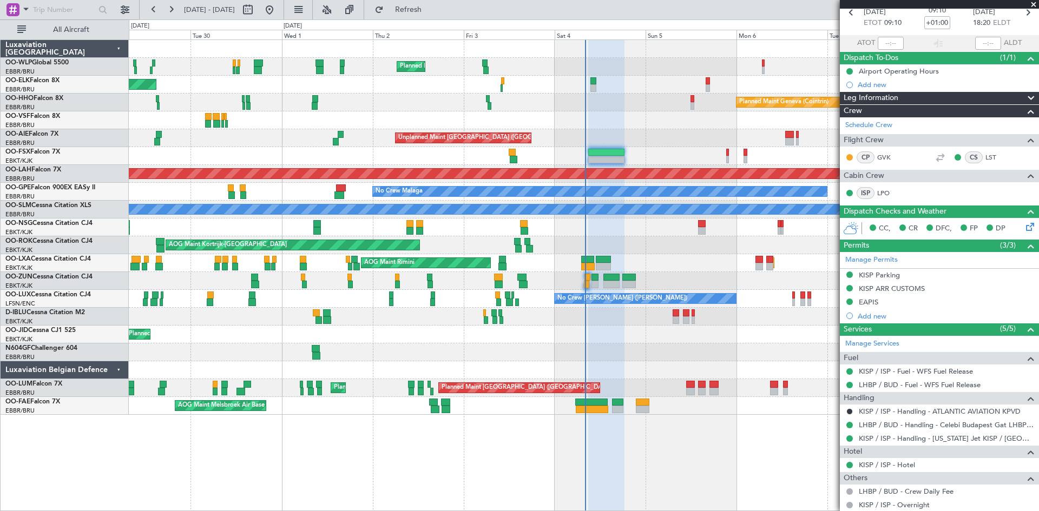
scroll to position [109, 0]
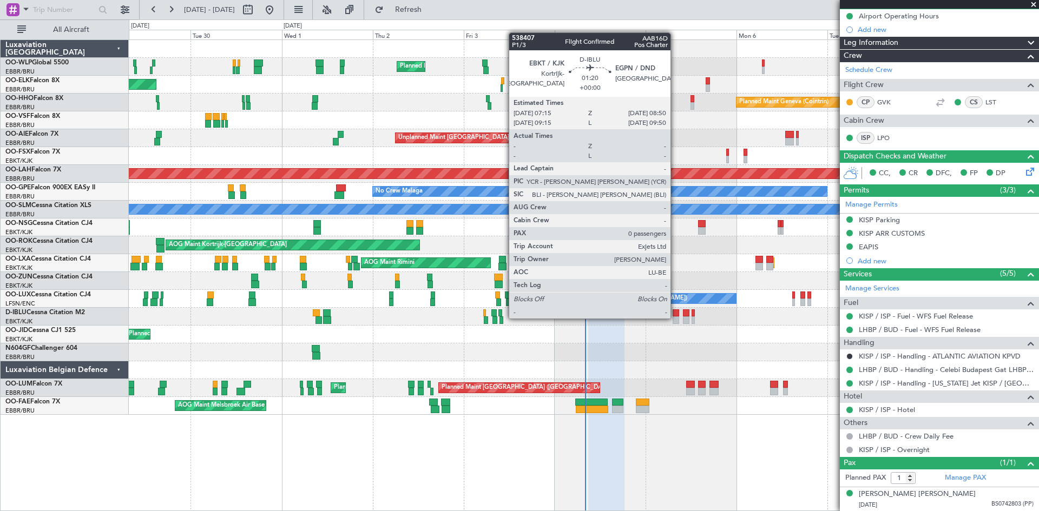
click at [675, 318] on div at bounding box center [676, 321] width 6 height 8
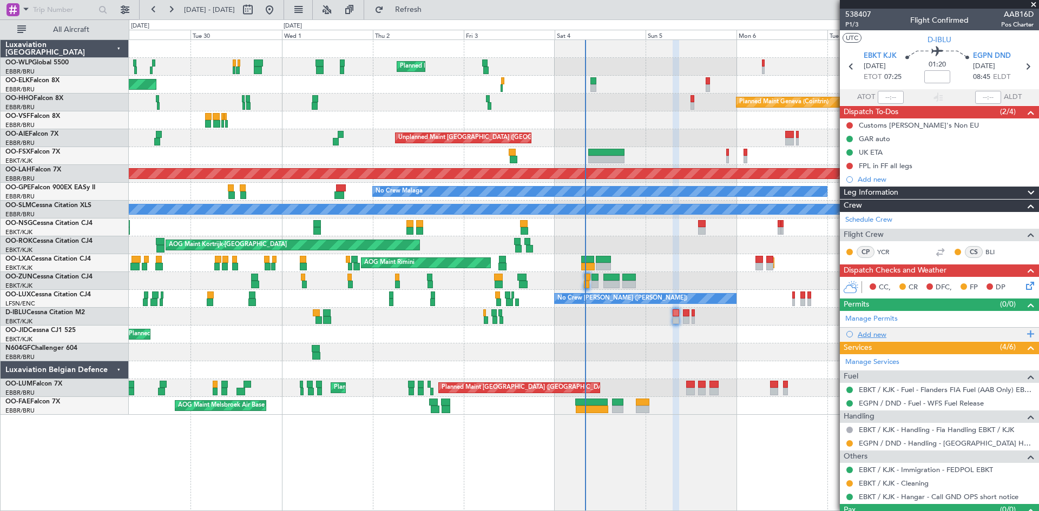
scroll to position [23, 0]
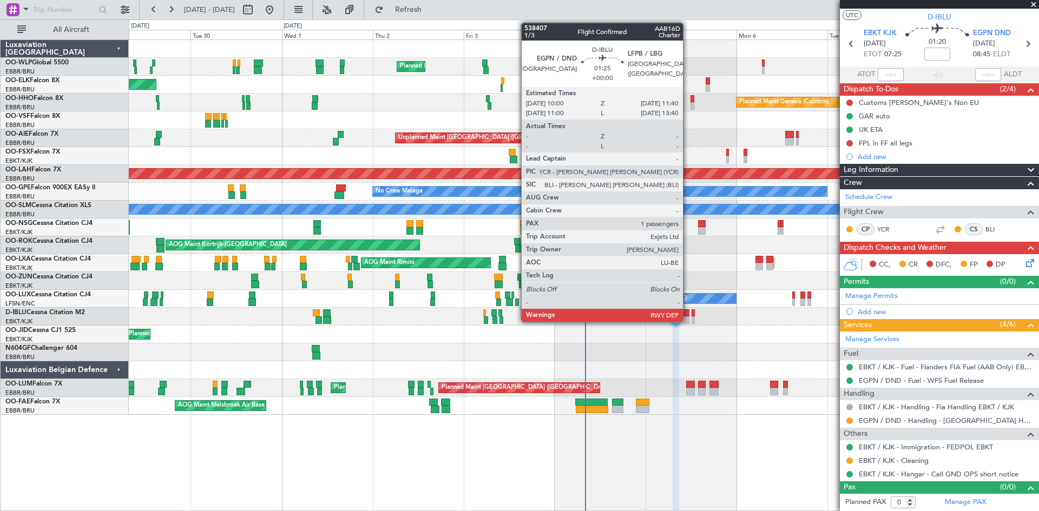
click at [688, 318] on div at bounding box center [686, 321] width 6 height 8
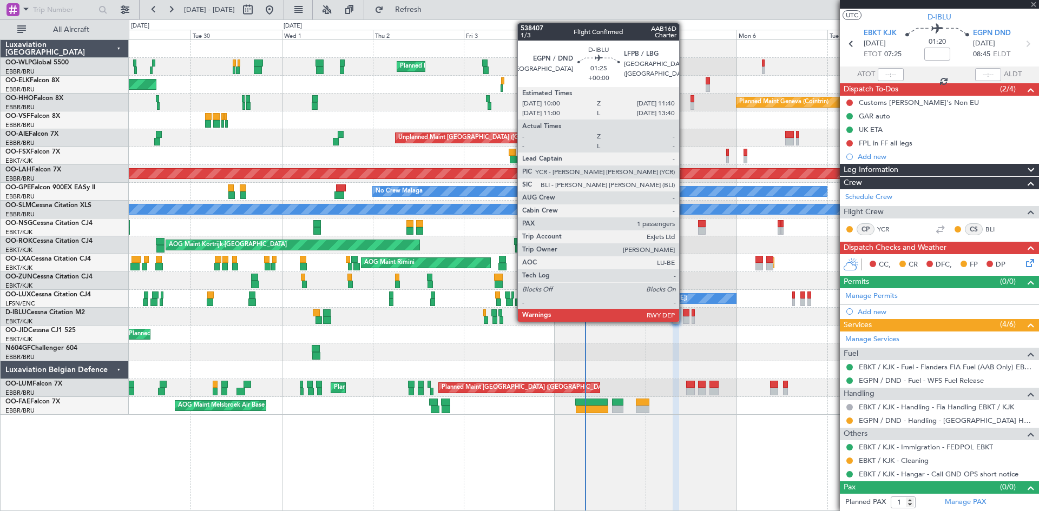
scroll to position [0, 0]
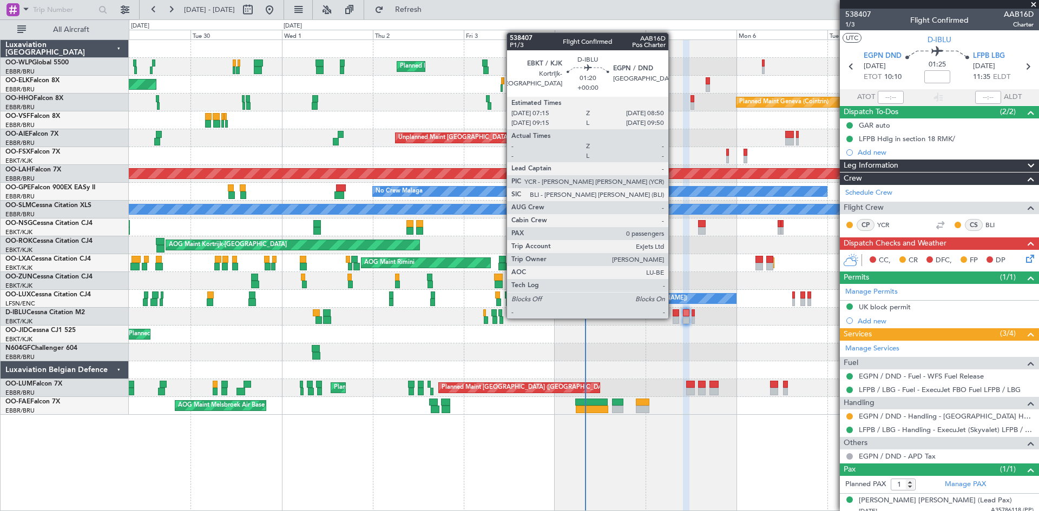
click at [676, 317] on div at bounding box center [676, 321] width 6 height 8
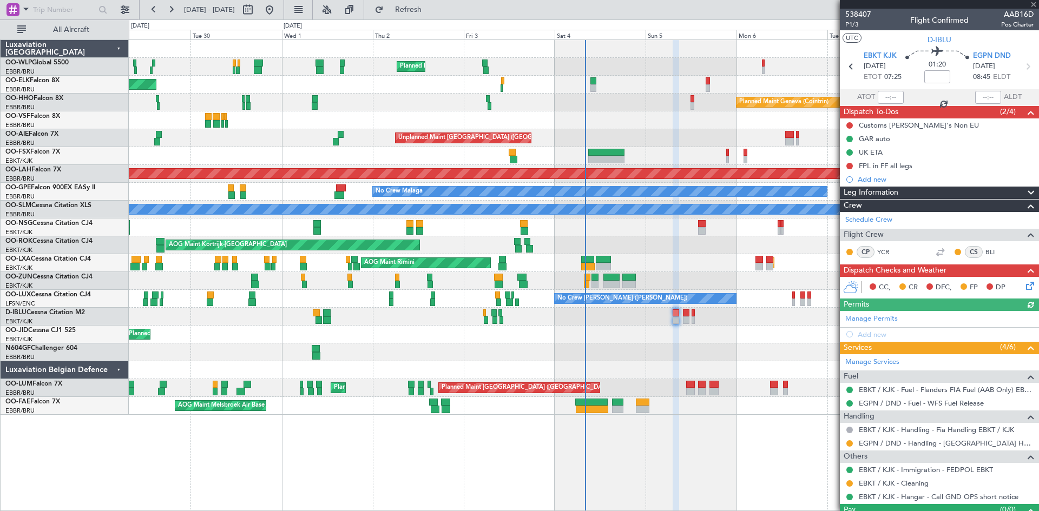
click at [1024, 286] on icon at bounding box center [1028, 284] width 9 height 9
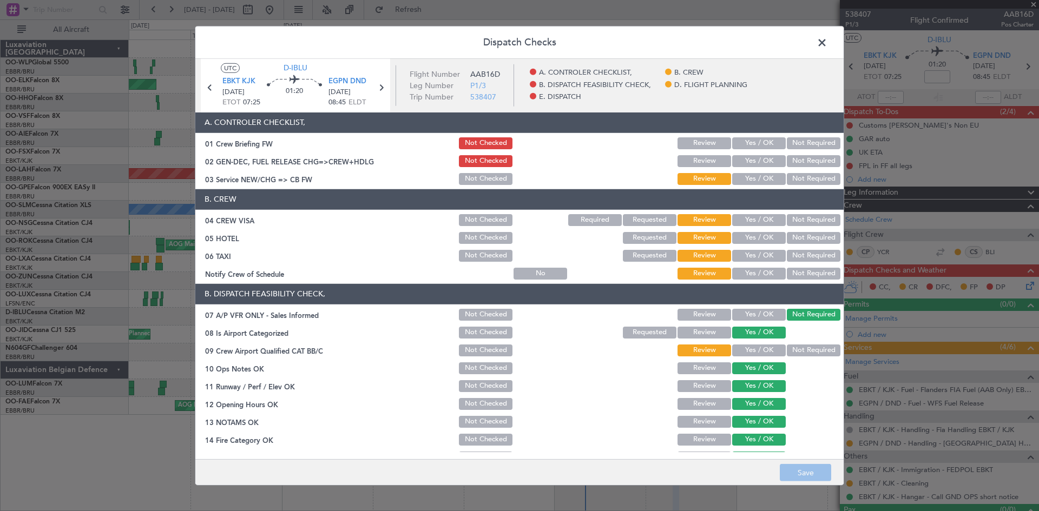
click at [762, 222] on button "Yes / OK" at bounding box center [759, 220] width 54 height 12
click at [793, 233] on button "Not Required" at bounding box center [814, 238] width 54 height 12
click at [794, 253] on button "Not Required" at bounding box center [814, 256] width 54 height 12
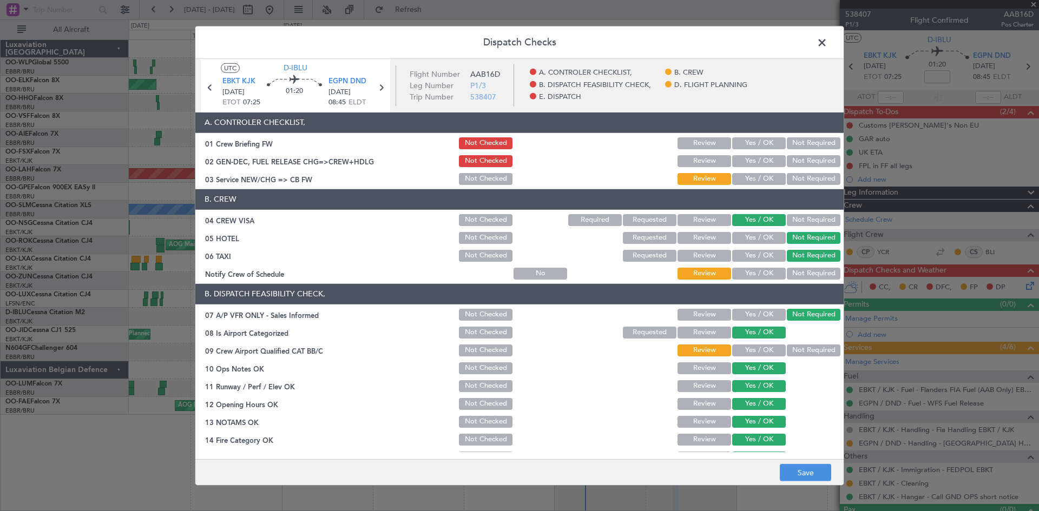
click at [746, 272] on button "Yes / OK" at bounding box center [759, 274] width 54 height 12
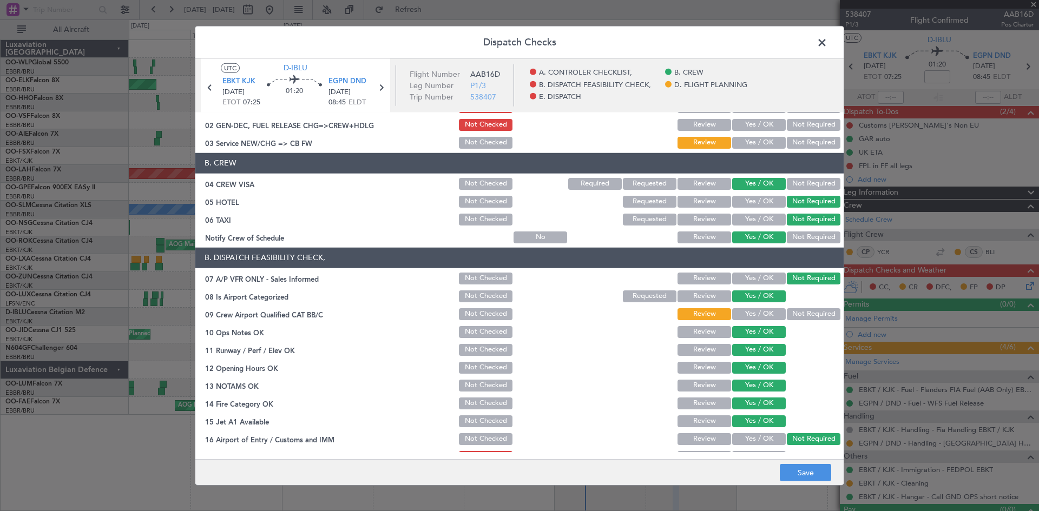
scroll to position [54, 0]
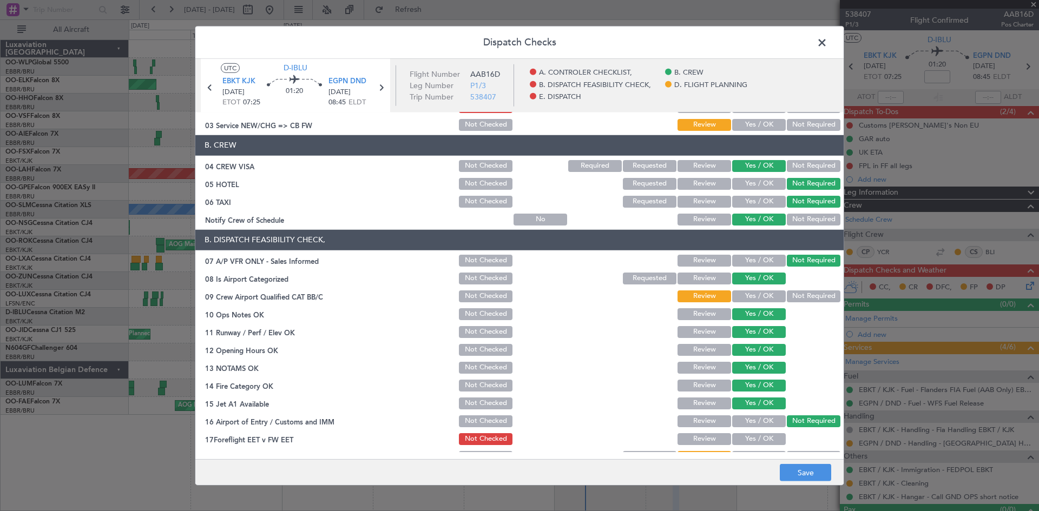
click at [753, 297] on button "Yes / OK" at bounding box center [759, 297] width 54 height 12
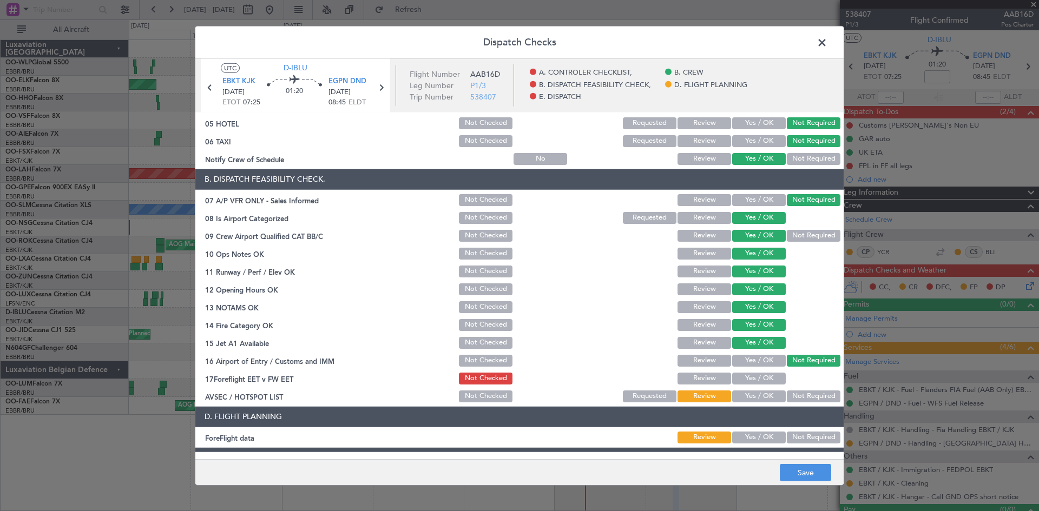
scroll to position [162, 0]
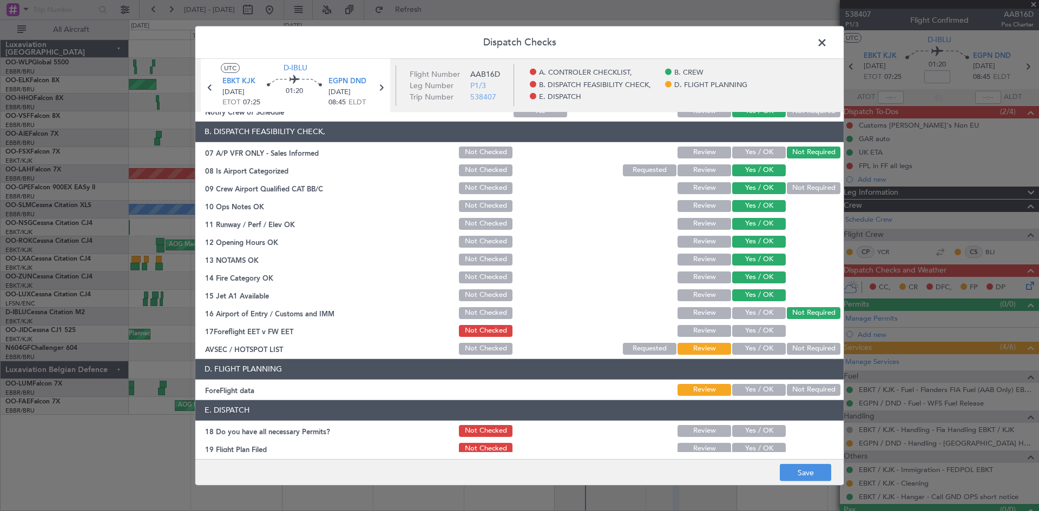
click at [749, 331] on button "Yes / OK" at bounding box center [759, 331] width 54 height 12
click at [793, 350] on button "Not Required" at bounding box center [814, 349] width 54 height 12
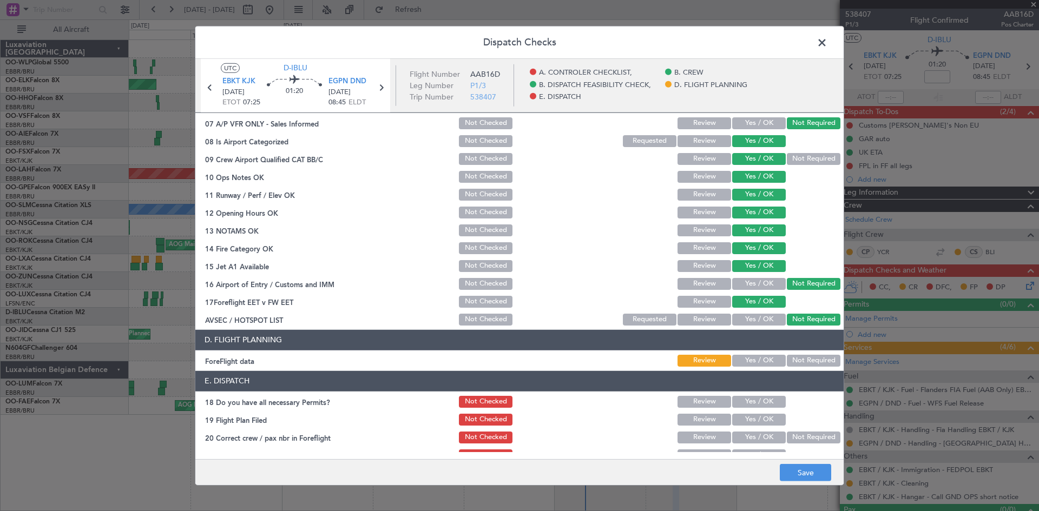
scroll to position [205, 0]
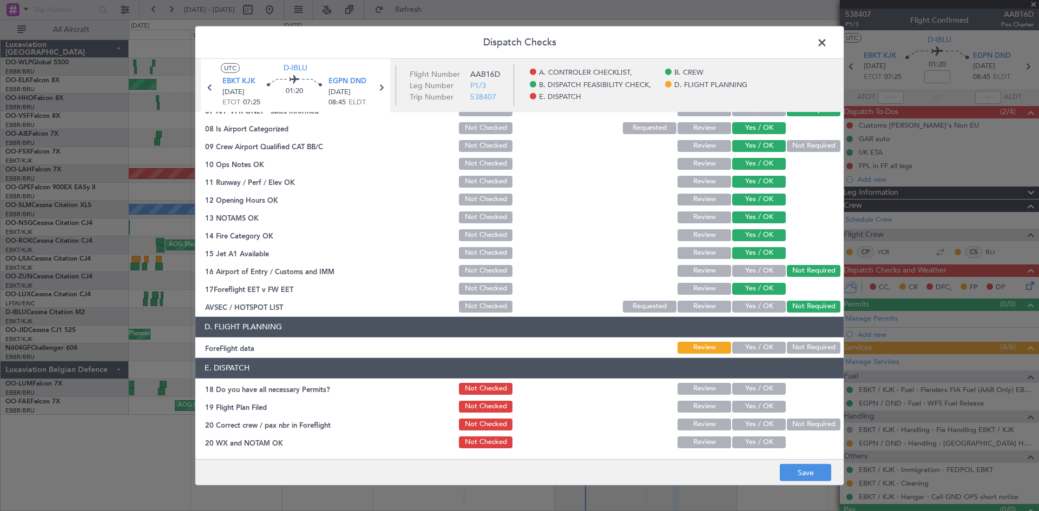
click at [756, 352] on button "Yes / OK" at bounding box center [759, 348] width 54 height 12
drag, startPoint x: 746, startPoint y: 384, endPoint x: 752, endPoint y: 400, distance: 17.3
click at [747, 385] on button "Yes / OK" at bounding box center [759, 389] width 54 height 12
click at [752, 401] on button "Yes / OK" at bounding box center [759, 407] width 54 height 12
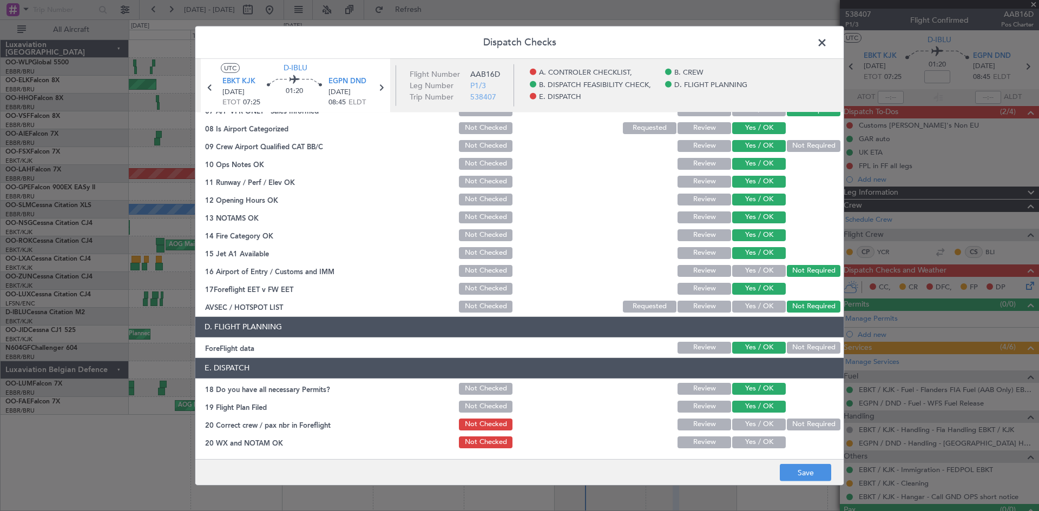
click at [752, 403] on button "Yes / OK" at bounding box center [759, 407] width 54 height 12
click at [813, 423] on button "Not Required" at bounding box center [814, 425] width 54 height 12
click at [772, 443] on button "Yes / OK" at bounding box center [759, 443] width 54 height 12
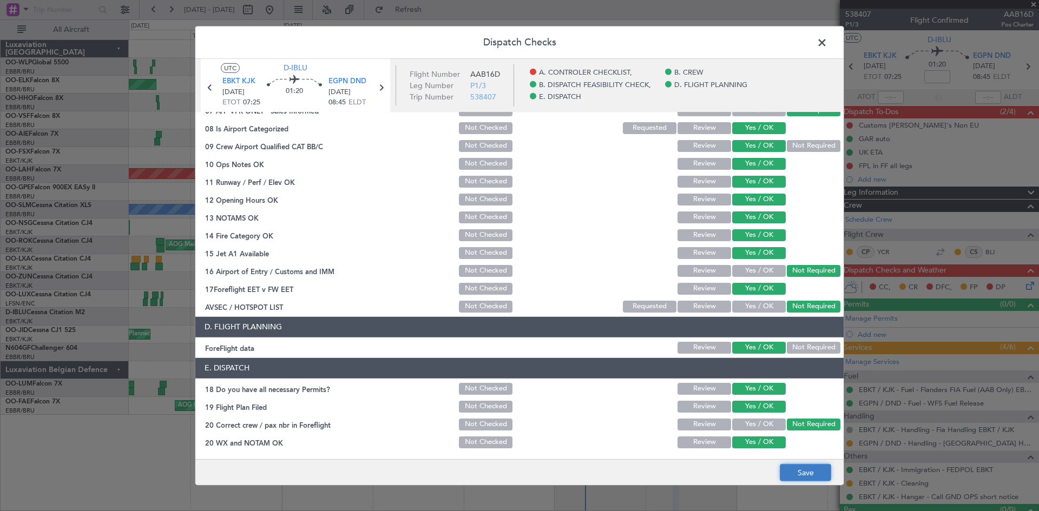
click at [807, 477] on button "Save" at bounding box center [805, 472] width 51 height 17
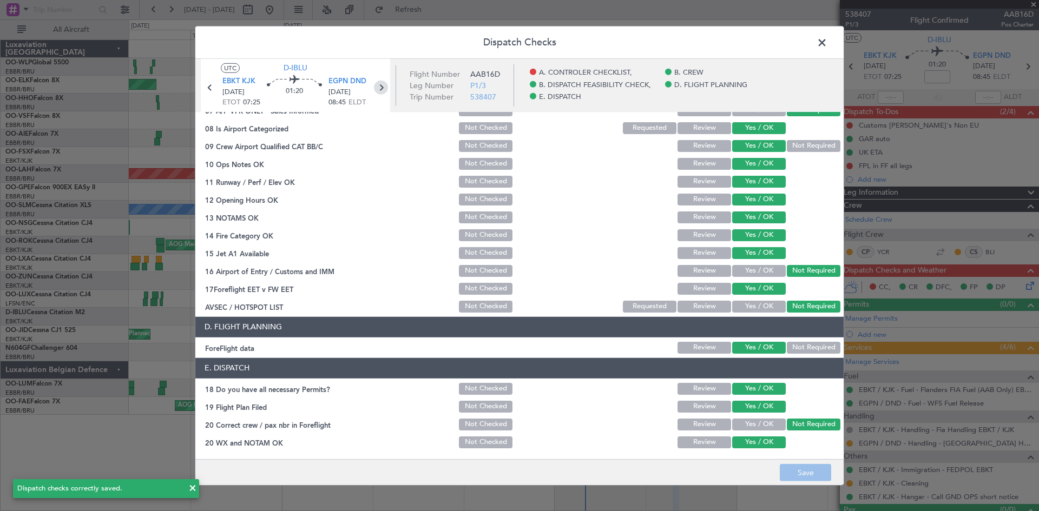
click at [378, 88] on icon at bounding box center [381, 87] width 14 height 14
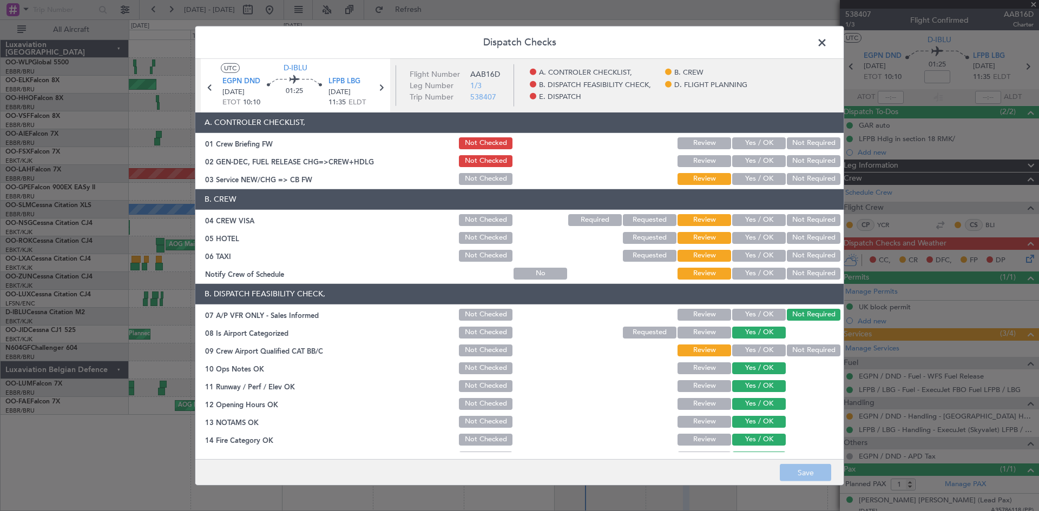
drag, startPoint x: 749, startPoint y: 171, endPoint x: 745, endPoint y: 177, distance: 7.5
click at [749, 172] on div "Yes / OK" at bounding box center [757, 179] width 55 height 15
click at [744, 180] on button "Yes / OK" at bounding box center [759, 179] width 54 height 12
click at [740, 222] on button "Yes / OK" at bounding box center [759, 220] width 54 height 12
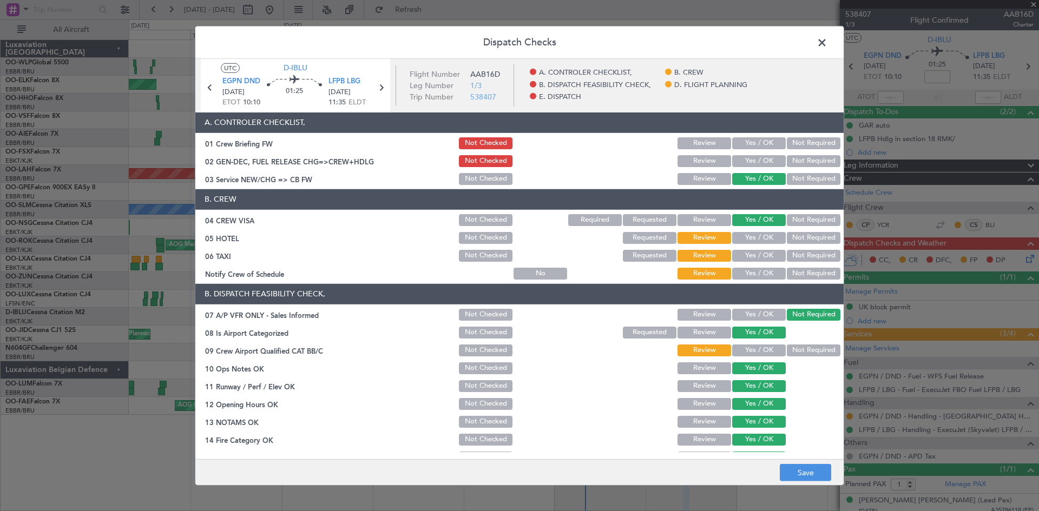
click at [821, 241] on button "Not Required" at bounding box center [814, 238] width 54 height 12
click at [807, 250] on button "Not Required" at bounding box center [814, 256] width 54 height 12
click at [760, 269] on button "Yes / OK" at bounding box center [759, 274] width 54 height 12
click at [787, 345] on button "Not Required" at bounding box center [814, 351] width 54 height 12
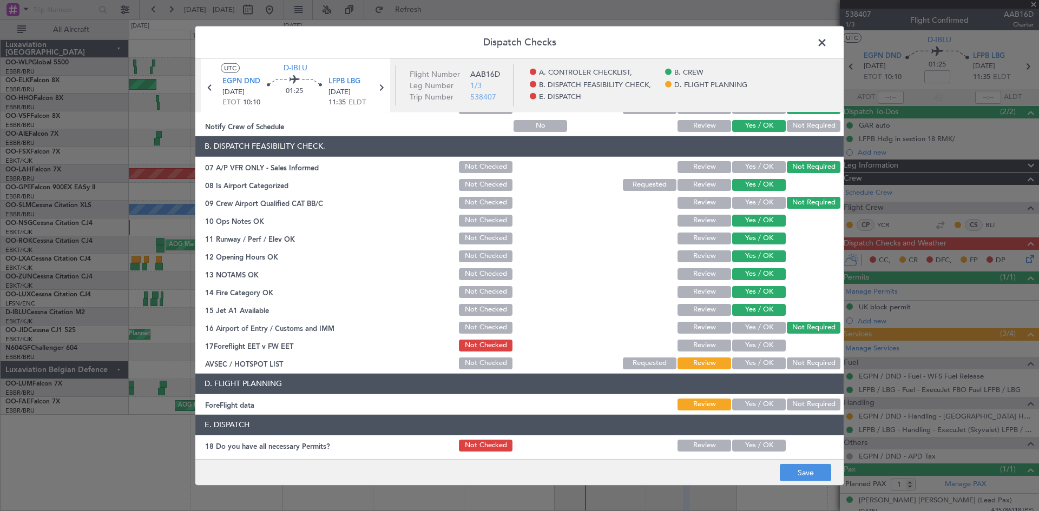
scroll to position [162, 0]
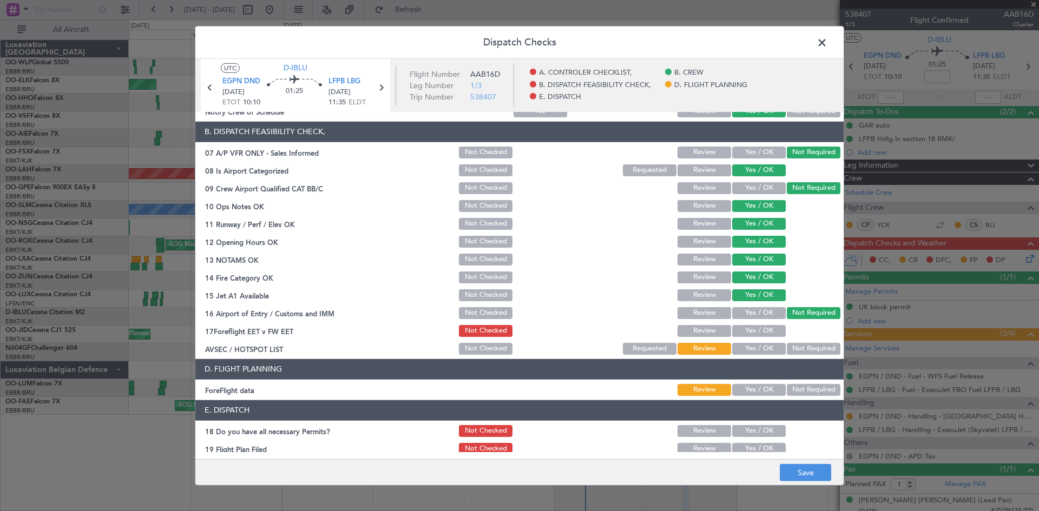
click at [748, 183] on button "Yes / OK" at bounding box center [759, 188] width 54 height 12
click at [769, 350] on button "Yes / OK" at bounding box center [759, 349] width 54 height 12
click at [241, 84] on span "EGPN DND" at bounding box center [241, 81] width 38 height 11
click at [767, 334] on button "Yes / OK" at bounding box center [759, 331] width 54 height 12
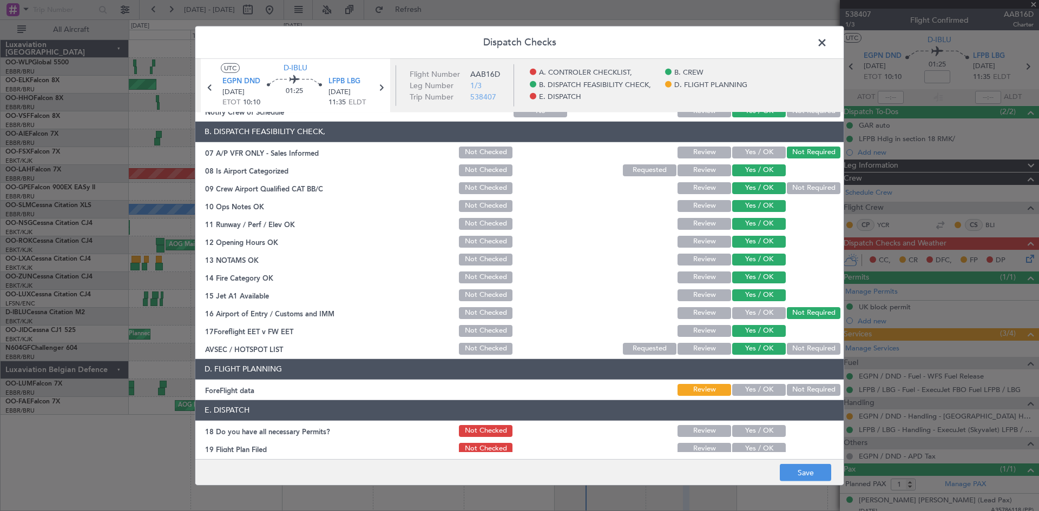
click at [755, 392] on button "Yes / OK" at bounding box center [759, 390] width 54 height 12
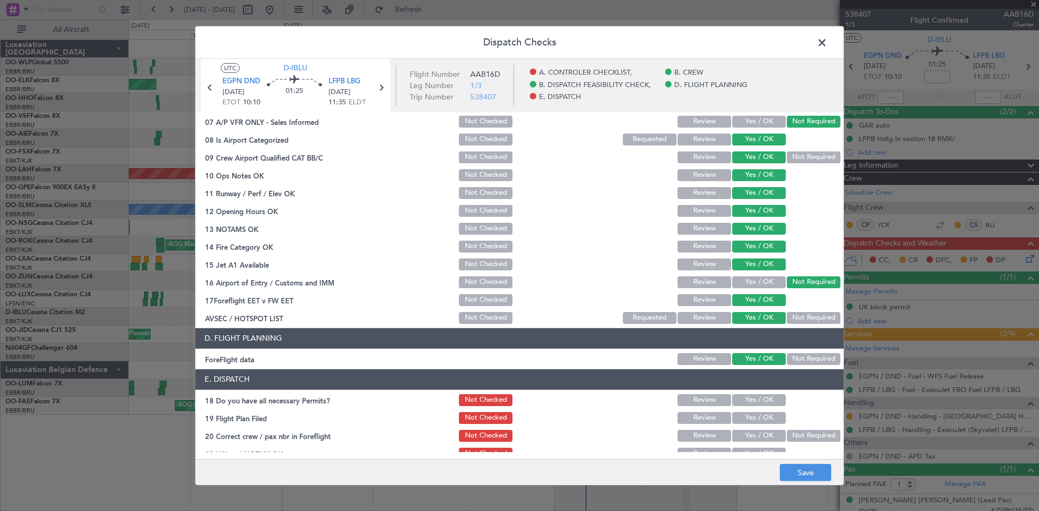
scroll to position [205, 0]
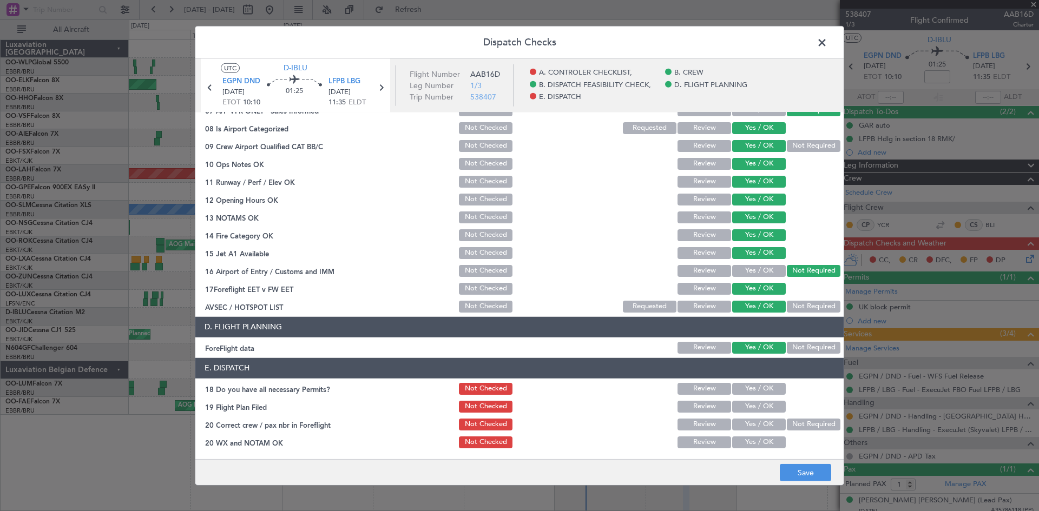
click at [788, 328] on header "D. FLIGHT PLANNING" at bounding box center [519, 327] width 648 height 21
click at [755, 376] on header "E. DISPATCH" at bounding box center [519, 368] width 648 height 21
click at [757, 397] on section "E. DISPATCH 18 Do you have all necessary Permits? Not Checked Review Yes / OK 1…" at bounding box center [519, 404] width 648 height 92
click at [758, 405] on button "Yes / OK" at bounding box center [759, 407] width 54 height 12
click at [758, 396] on div "Yes / OK" at bounding box center [757, 388] width 55 height 15
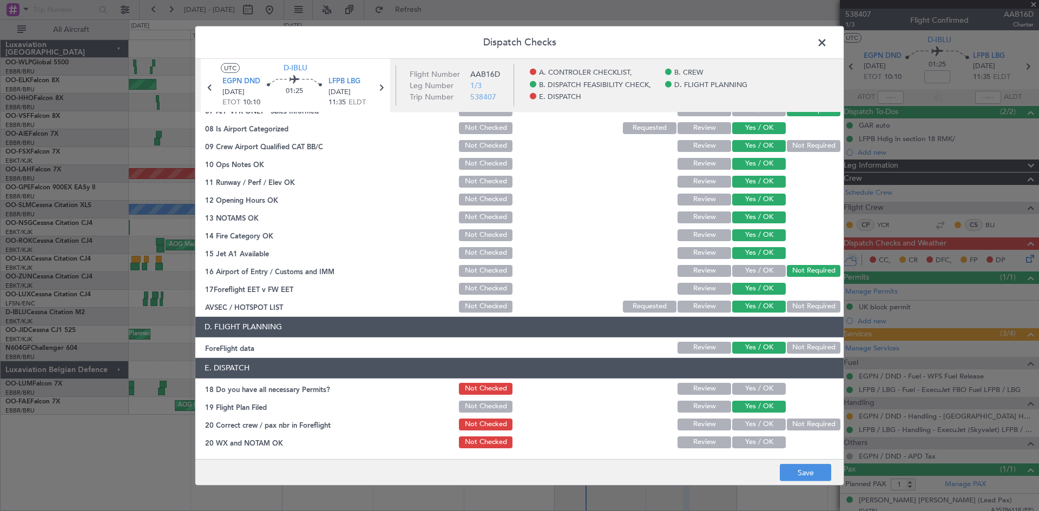
click at [759, 387] on button "Yes / OK" at bounding box center [759, 389] width 54 height 12
click at [754, 432] on section "E. DISPATCH 18 Do you have all necessary Permits? Not Checked Review Yes / OK 1…" at bounding box center [519, 404] width 648 height 92
click at [756, 432] on div "Yes / OK" at bounding box center [757, 424] width 55 height 15
click at [757, 428] on button "Yes / OK" at bounding box center [759, 425] width 54 height 12
click at [757, 445] on button "Yes / OK" at bounding box center [759, 443] width 54 height 12
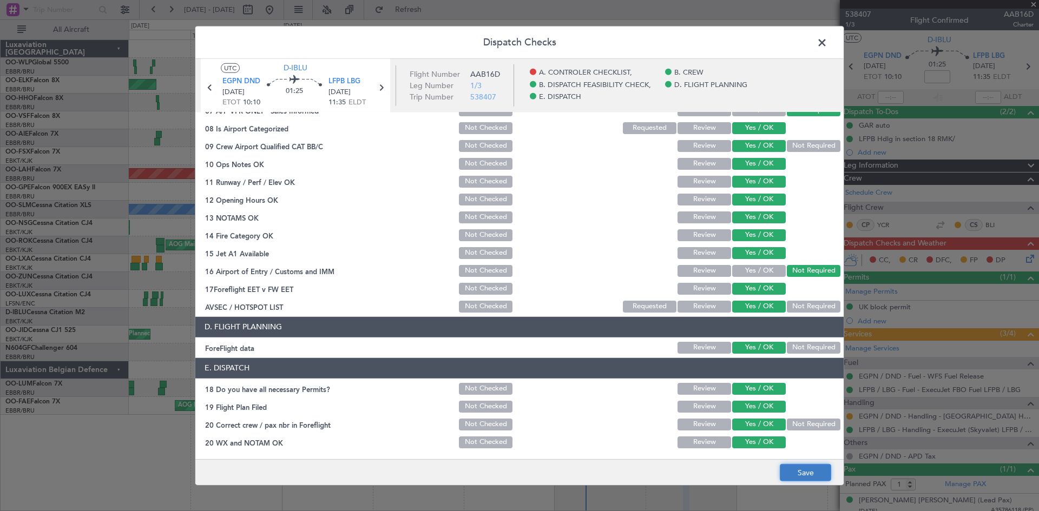
click at [808, 477] on button "Save" at bounding box center [805, 472] width 51 height 17
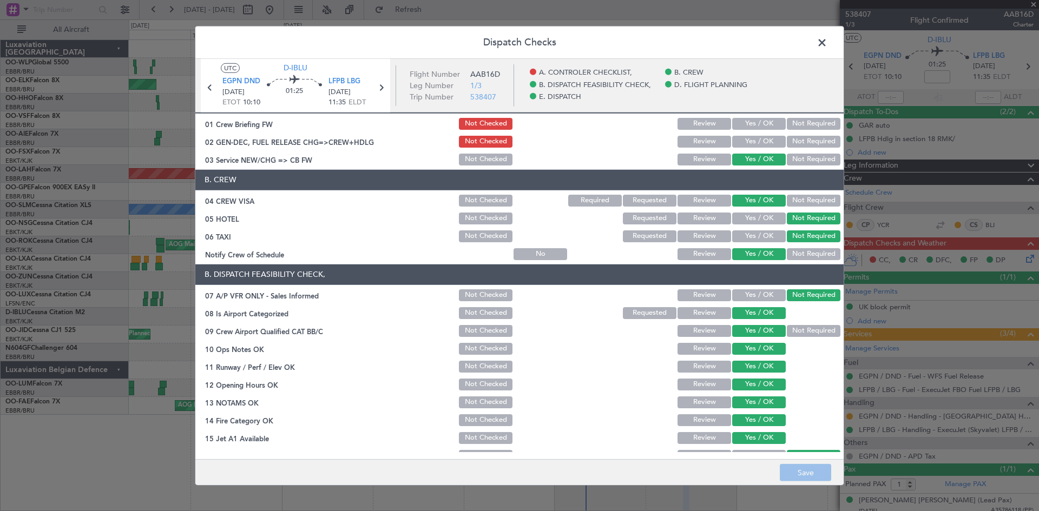
scroll to position [0, 0]
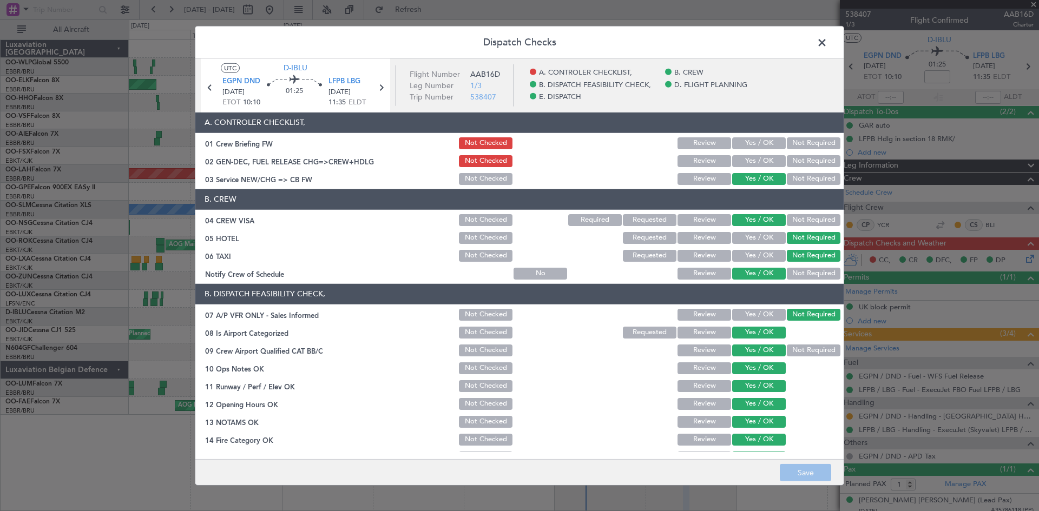
click at [827, 37] on span at bounding box center [827, 45] width 0 height 22
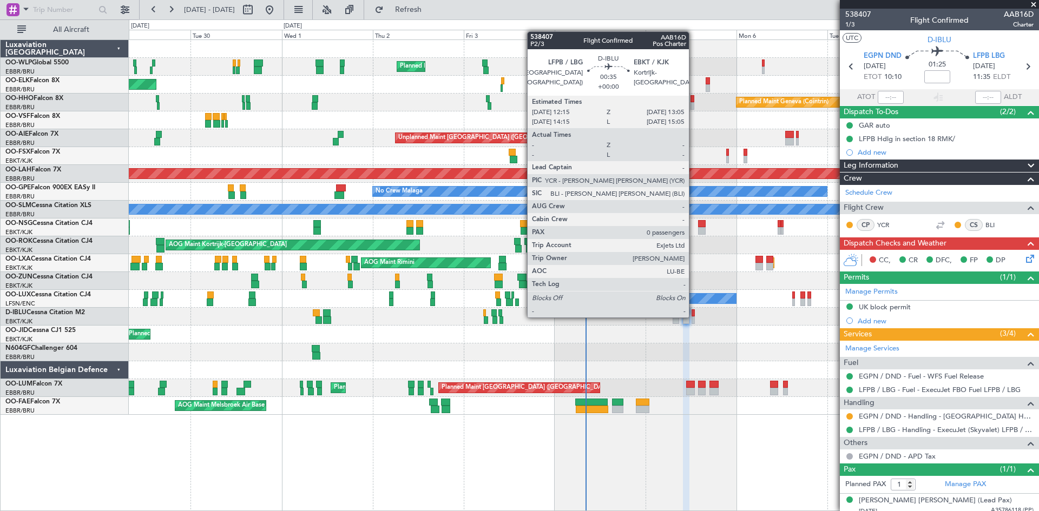
click at [694, 317] on div at bounding box center [692, 321] width 3 height 8
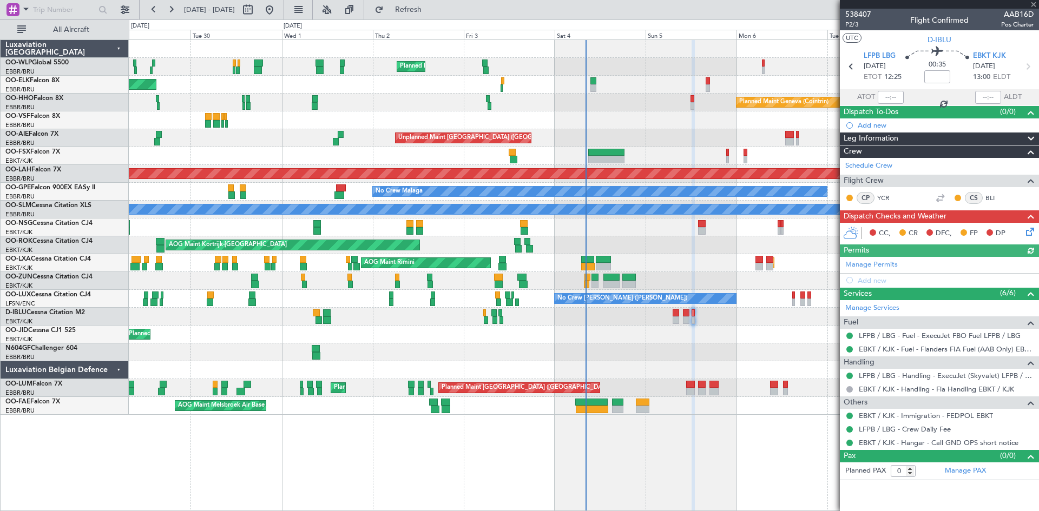
click at [1032, 233] on icon at bounding box center [1028, 230] width 9 height 9
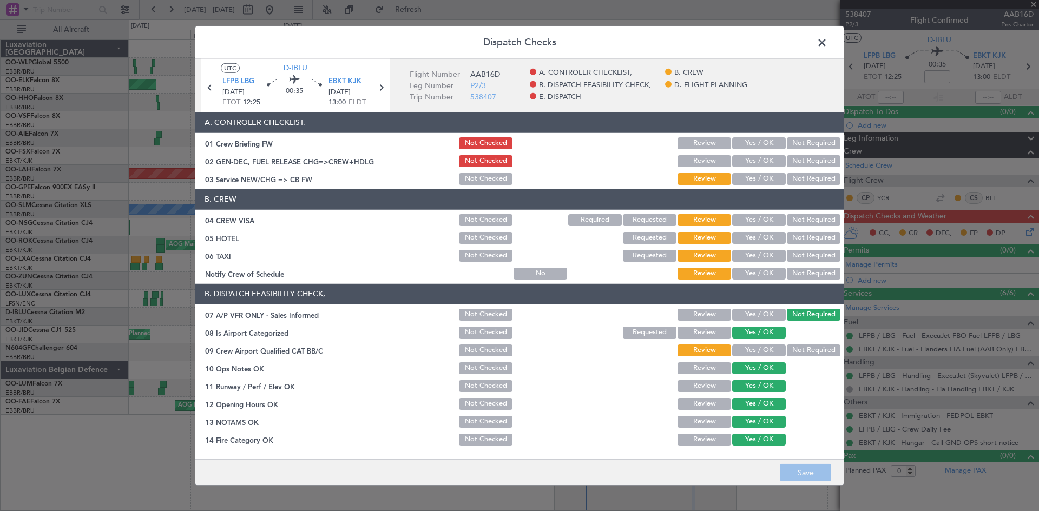
click at [749, 218] on button "Yes / OK" at bounding box center [759, 220] width 54 height 12
click at [792, 239] on button "Not Required" at bounding box center [814, 238] width 54 height 12
click at [794, 251] on button "Not Required" at bounding box center [814, 256] width 54 height 12
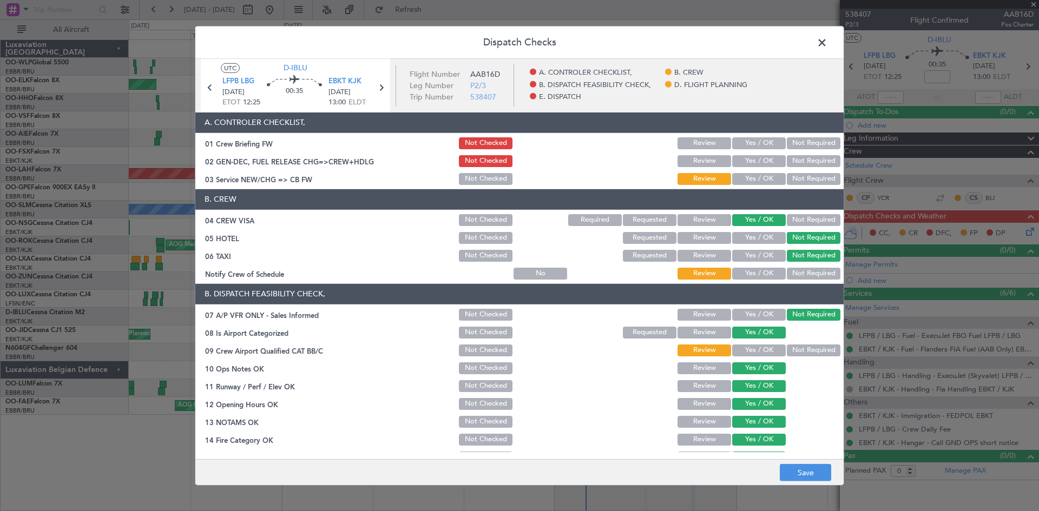
click at [760, 271] on button "Yes / OK" at bounding box center [759, 274] width 54 height 12
click at [742, 179] on button "Yes / OK" at bounding box center [759, 179] width 54 height 12
click at [757, 350] on button "Yes / OK" at bounding box center [759, 351] width 54 height 12
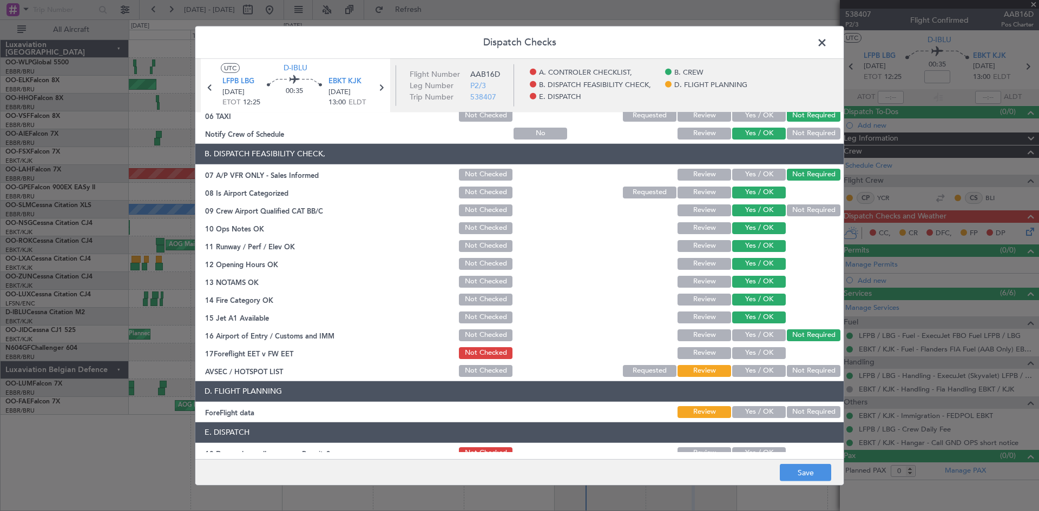
scroll to position [205, 0]
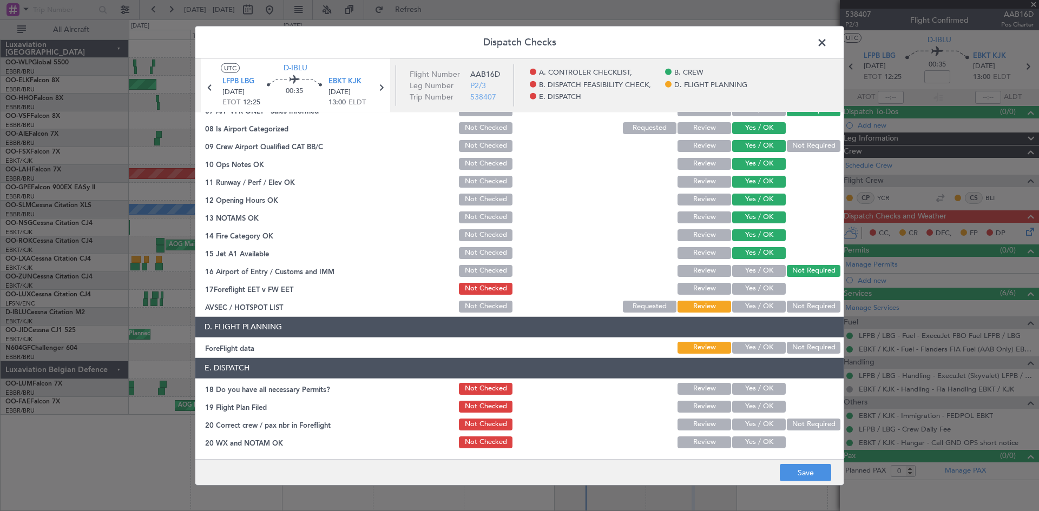
click at [751, 312] on button "Yes / OK" at bounding box center [759, 307] width 54 height 12
click at [751, 293] on button "Yes / OK" at bounding box center [759, 289] width 54 height 12
click at [769, 340] on div "Yes / OK" at bounding box center [757, 347] width 55 height 15
click at [763, 349] on button "Yes / OK" at bounding box center [759, 348] width 54 height 12
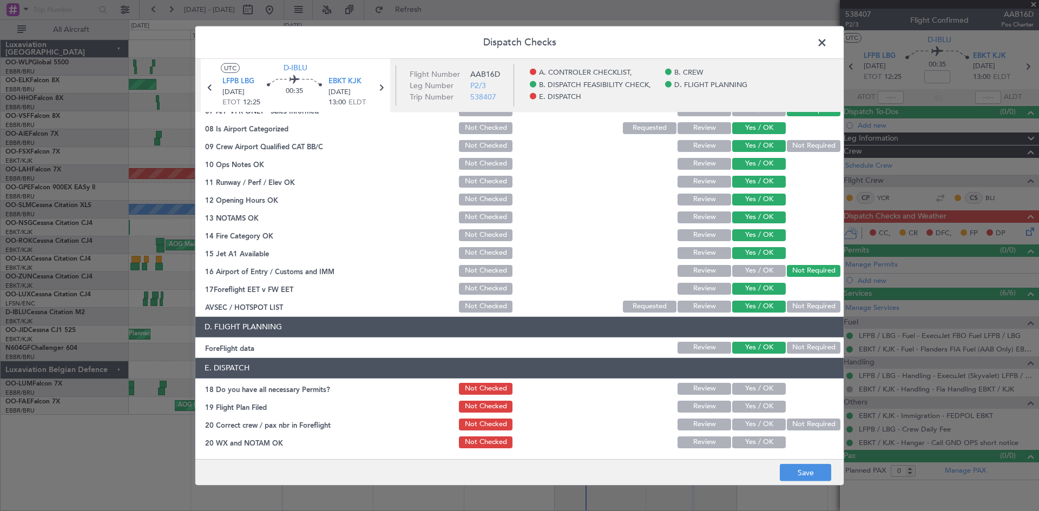
click at [760, 377] on header "E. DISPATCH" at bounding box center [519, 368] width 648 height 21
click at [756, 387] on button "Yes / OK" at bounding box center [759, 389] width 54 height 12
click at [754, 401] on button "Yes / OK" at bounding box center [759, 407] width 54 height 12
click at [753, 420] on button "Yes / OK" at bounding box center [759, 425] width 54 height 12
click at [754, 447] on button "Yes / OK" at bounding box center [759, 443] width 54 height 12
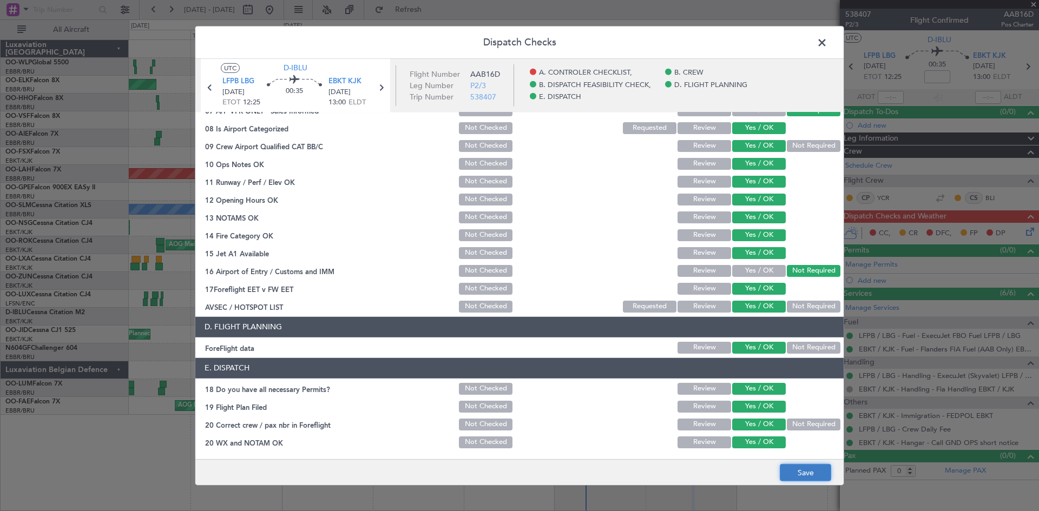
click at [794, 472] on button "Save" at bounding box center [805, 472] width 51 height 17
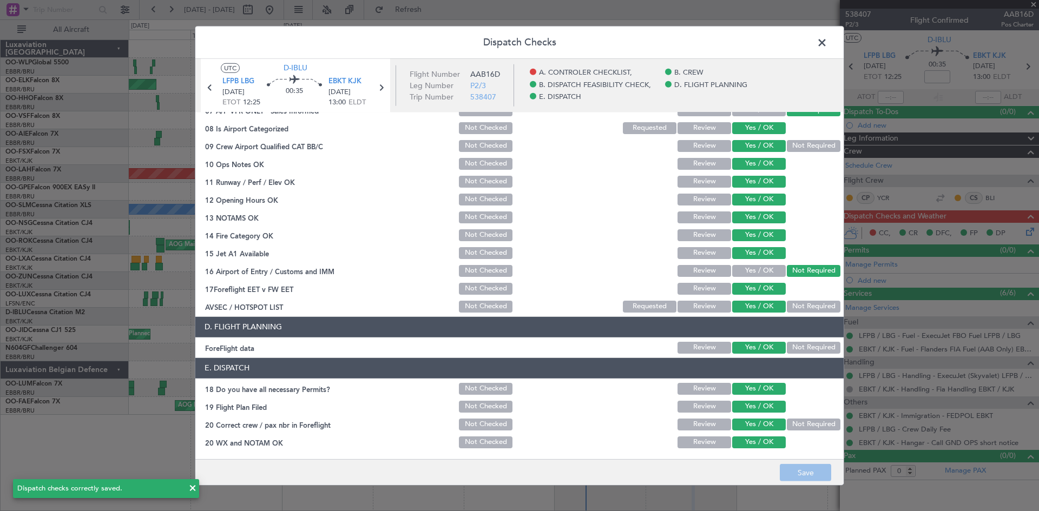
click at [827, 44] on span at bounding box center [827, 45] width 0 height 22
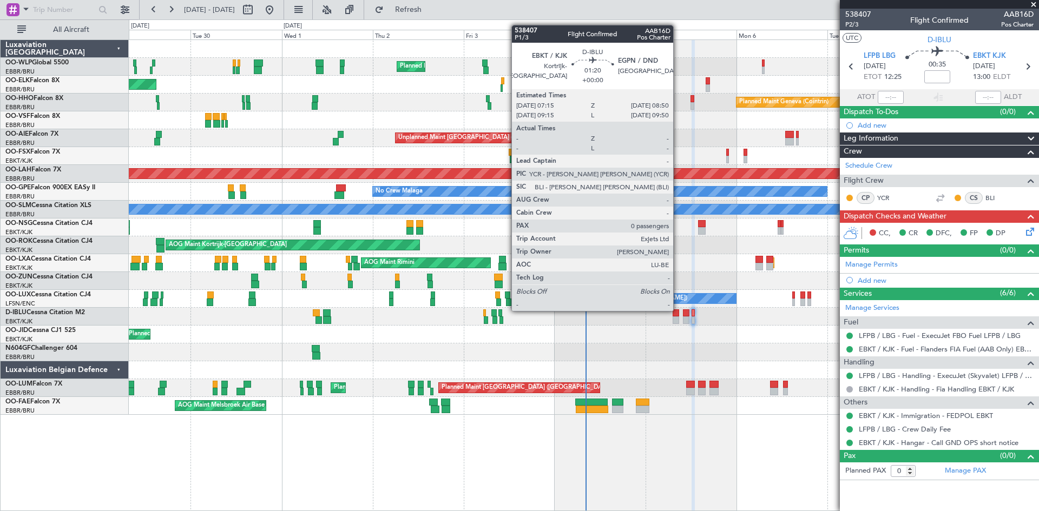
click at [678, 310] on div at bounding box center [676, 313] width 6 height 8
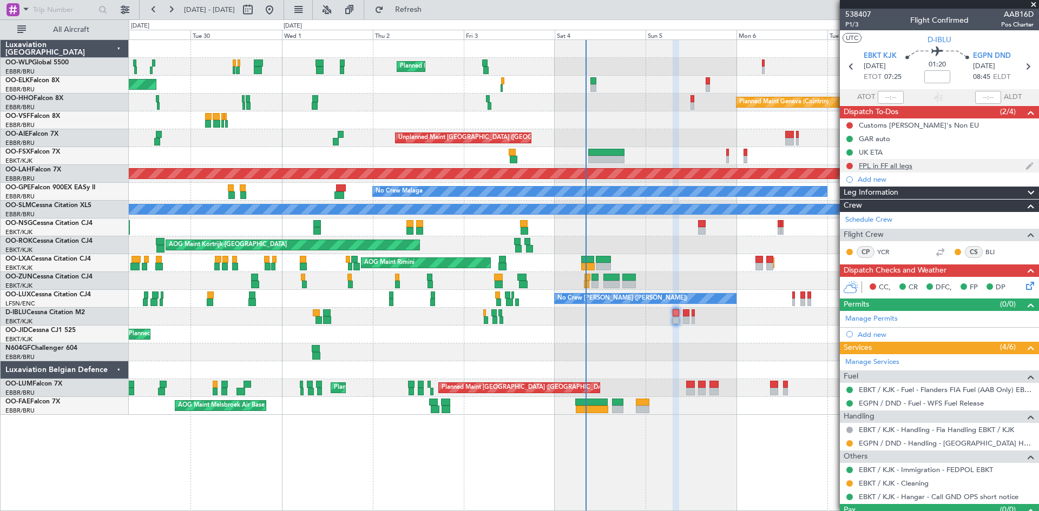
click at [852, 160] on div "FPL in FF all legs" at bounding box center [939, 166] width 199 height 14
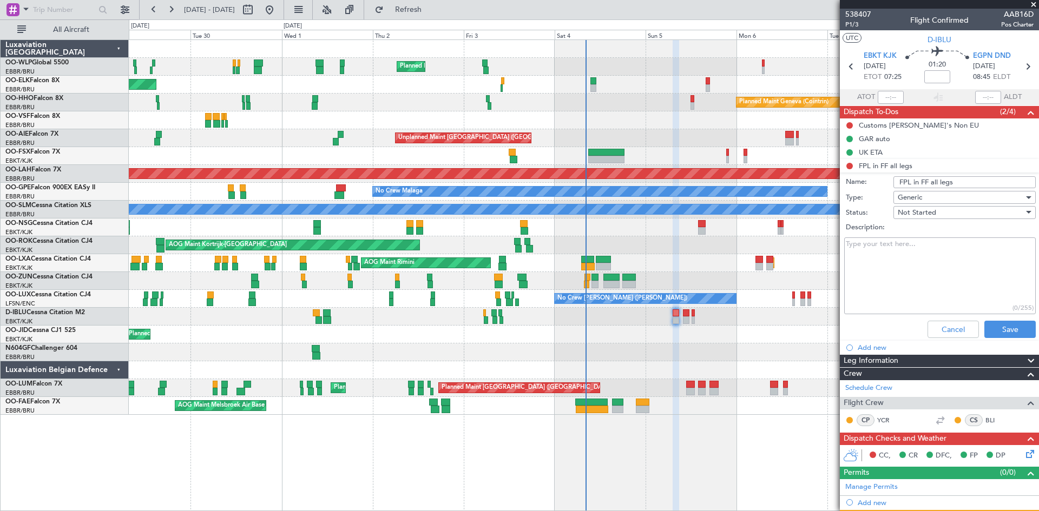
click at [850, 166] on li "FPL in FF all legs Name: FPL in FF all legs Type: Generic Status: Not Started D…" at bounding box center [939, 250] width 199 height 183
click at [960, 332] on button "Cancel" at bounding box center [952, 329] width 51 height 17
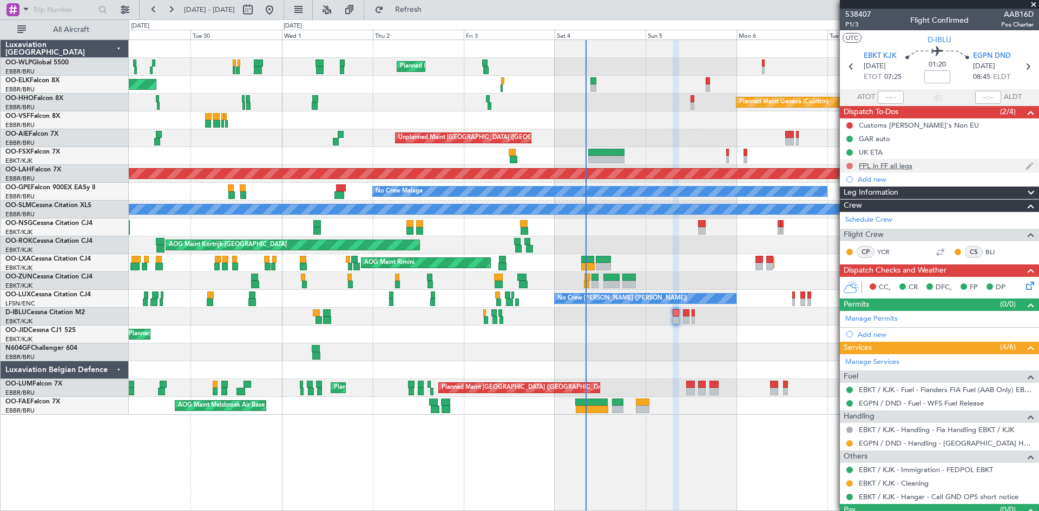
click at [849, 164] on button at bounding box center [849, 166] width 6 height 6
click at [857, 215] on span "Completed" at bounding box center [854, 213] width 36 height 11
click at [851, 23] on span "P1/3" at bounding box center [858, 24] width 26 height 9
click at [1024, 286] on icon at bounding box center [1028, 284] width 9 height 9
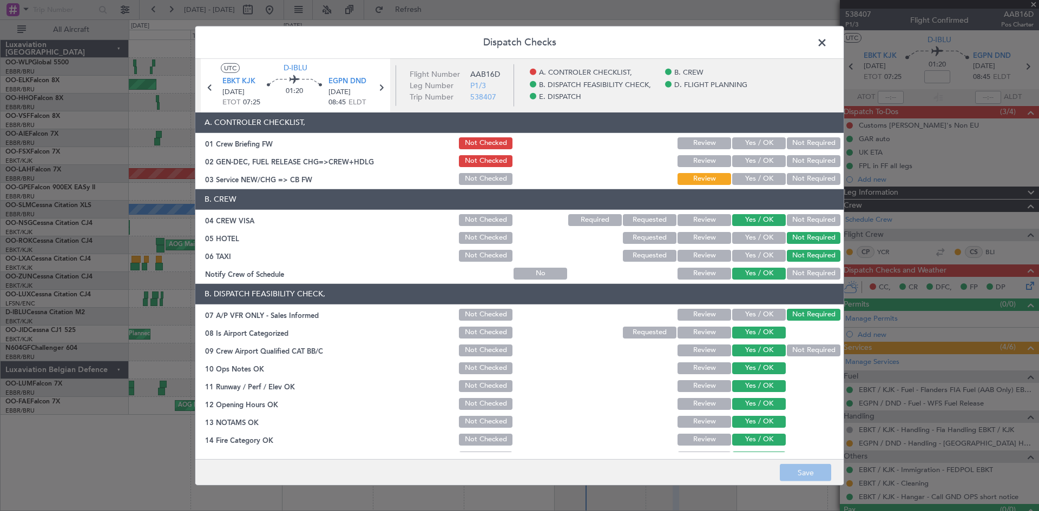
click at [827, 37] on span at bounding box center [827, 45] width 0 height 22
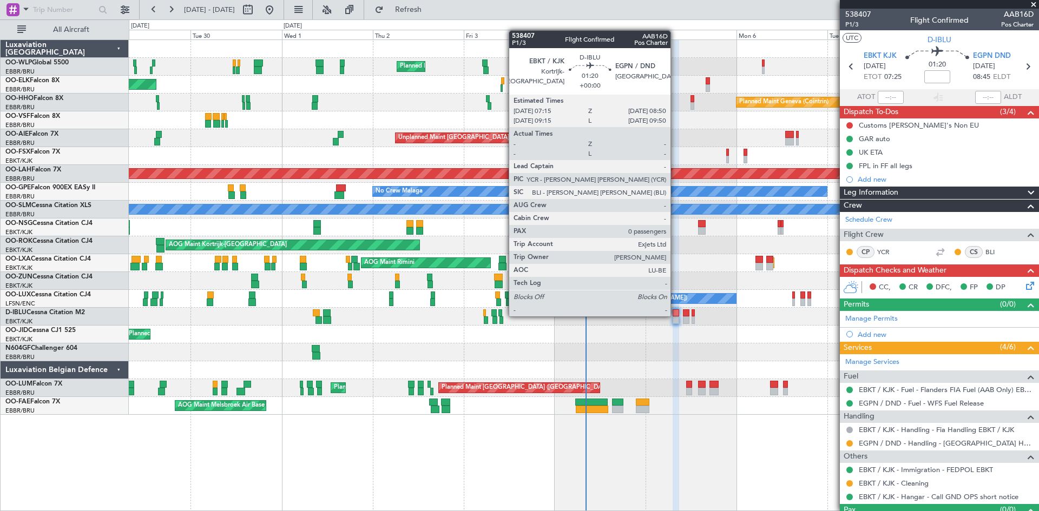
click at [675, 315] on div at bounding box center [676, 313] width 6 height 8
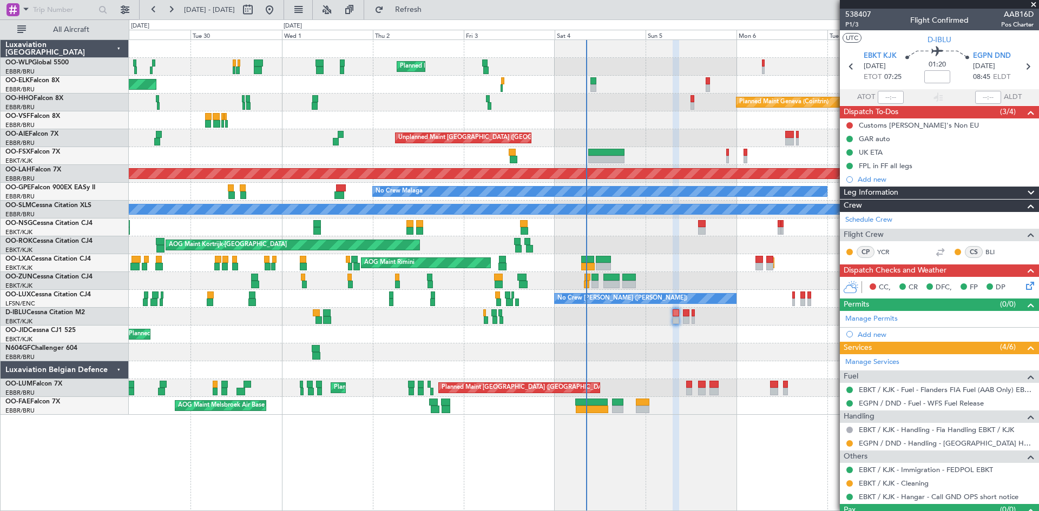
click at [1014, 285] on div "CC, CR DFC, FP DP" at bounding box center [944, 288] width 159 height 16
click at [1024, 283] on icon at bounding box center [1028, 284] width 9 height 9
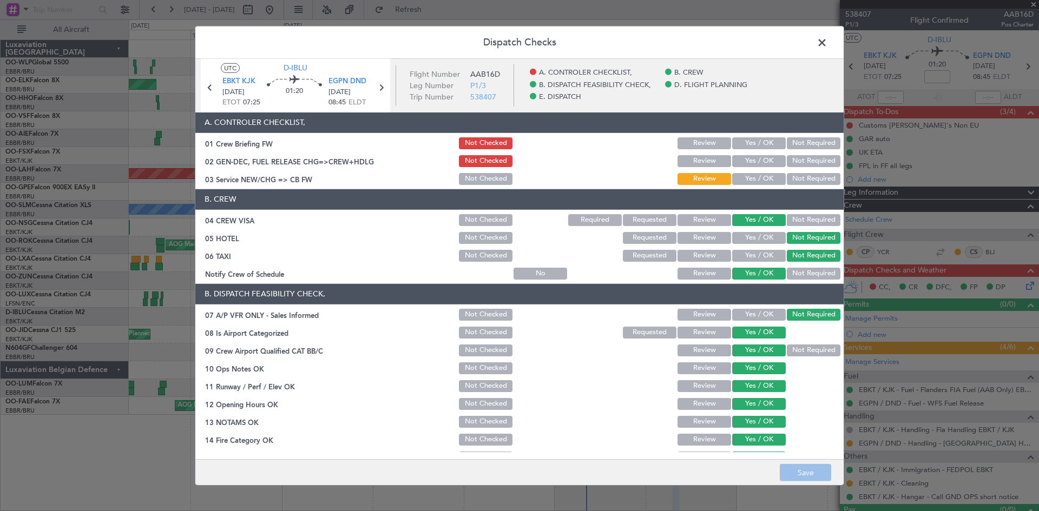
click at [827, 45] on span at bounding box center [827, 45] width 0 height 22
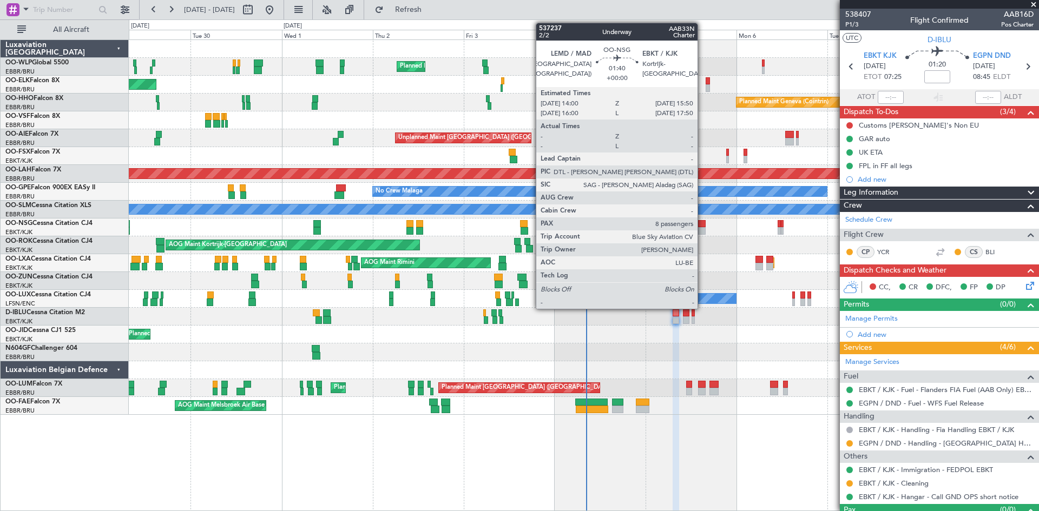
click at [702, 221] on div at bounding box center [701, 224] width 7 height 8
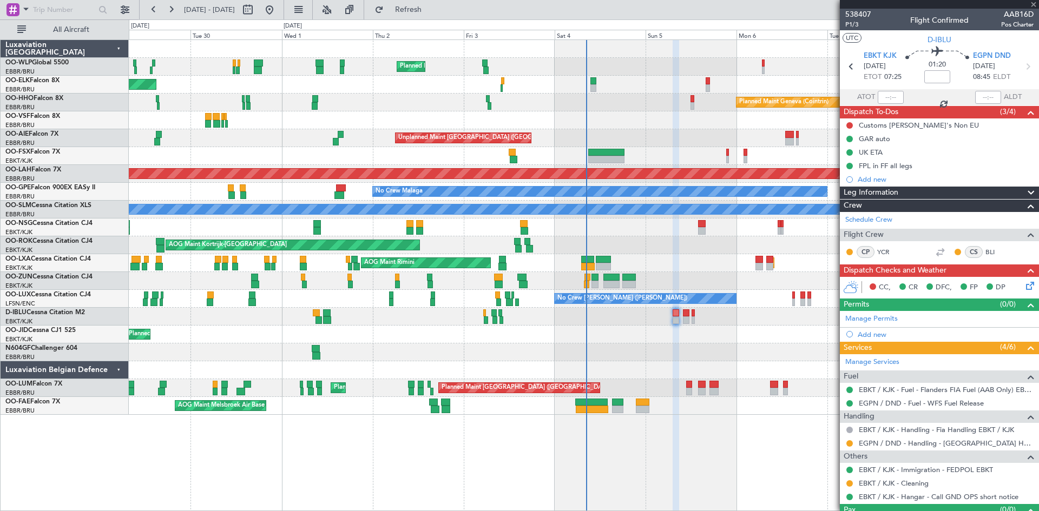
type input "8"
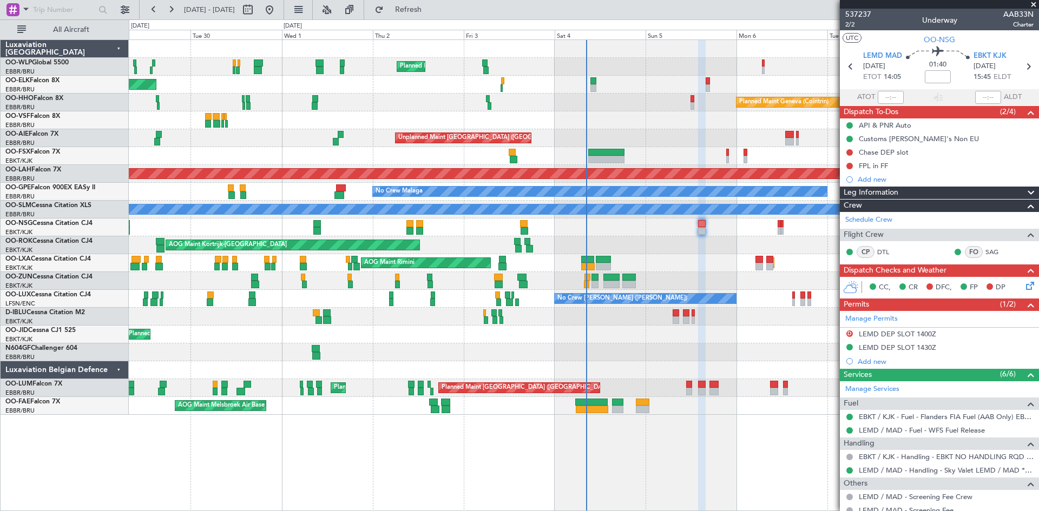
click at [1024, 287] on icon at bounding box center [1028, 284] width 9 height 9
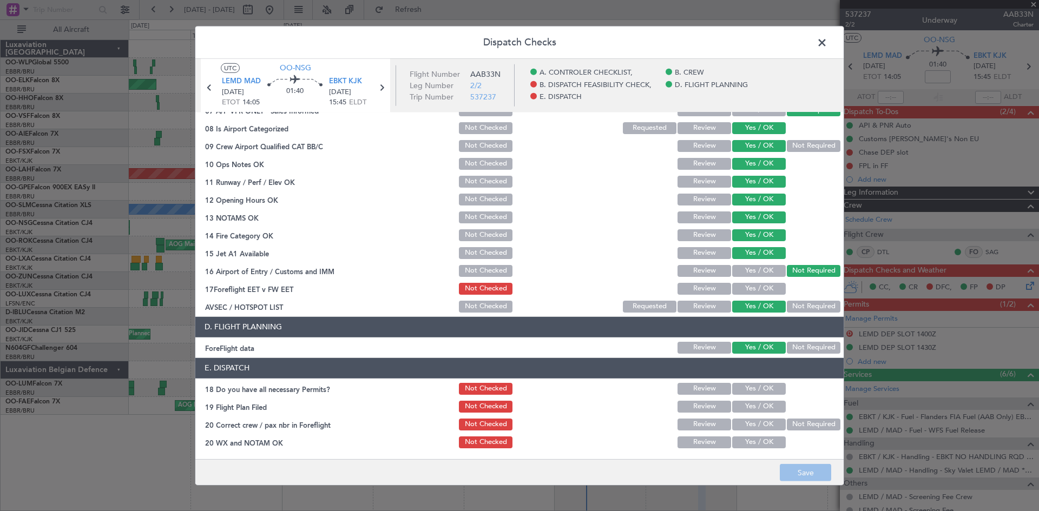
click at [740, 289] on button "Yes / OK" at bounding box center [759, 289] width 54 height 12
click at [827, 45] on span at bounding box center [827, 45] width 0 height 22
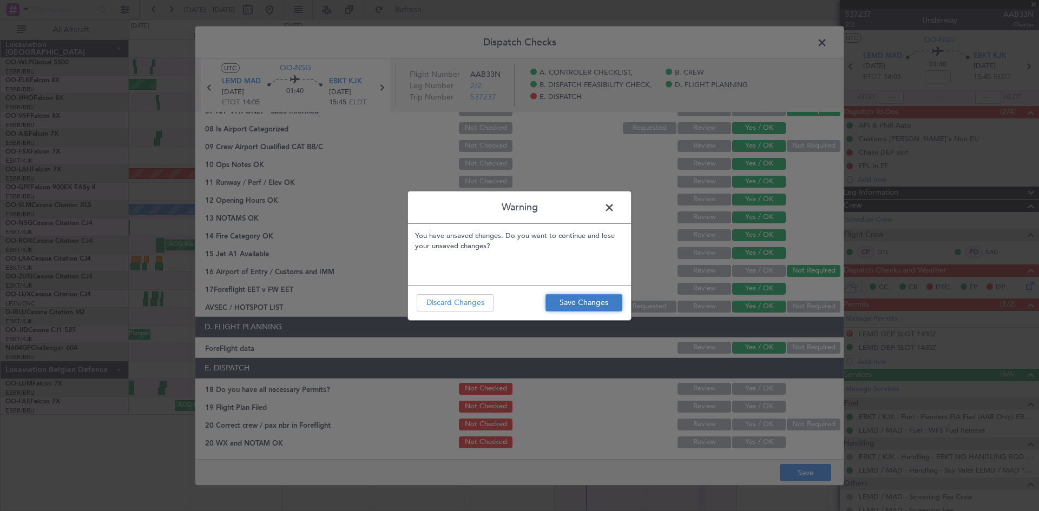
click at [574, 305] on button "Save Changes" at bounding box center [583, 302] width 77 height 17
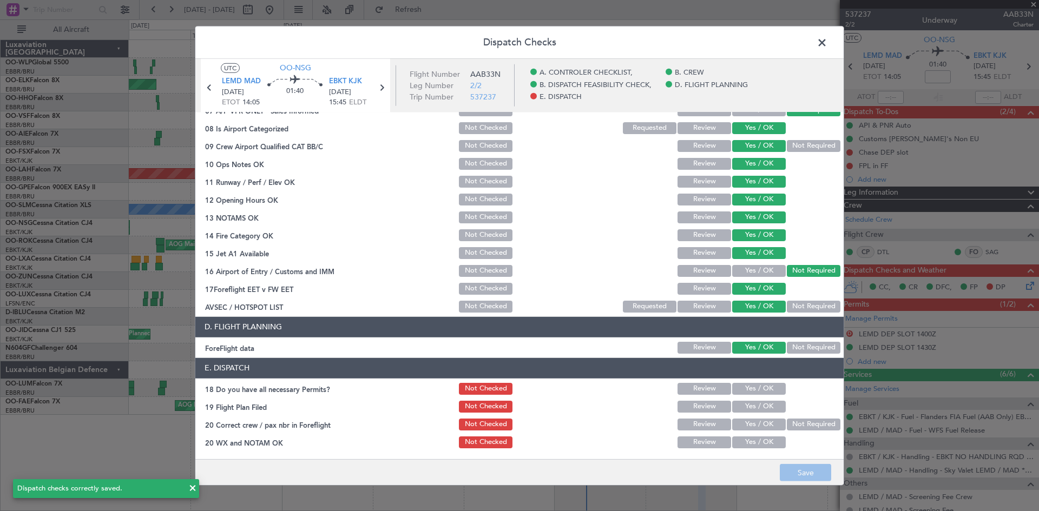
click at [827, 44] on span at bounding box center [827, 45] width 0 height 22
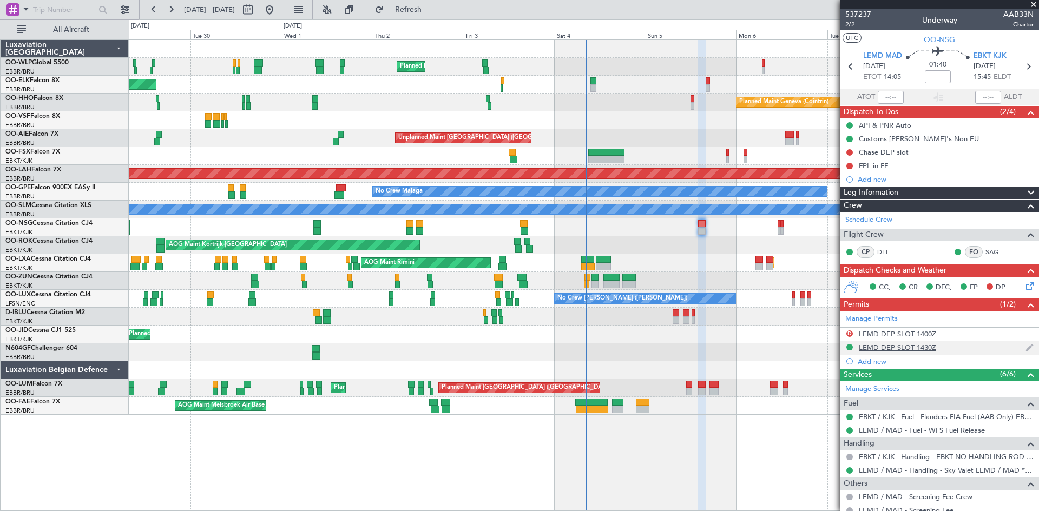
click at [908, 350] on div "LEMD DEP SLOT 1430Z" at bounding box center [897, 347] width 77 height 9
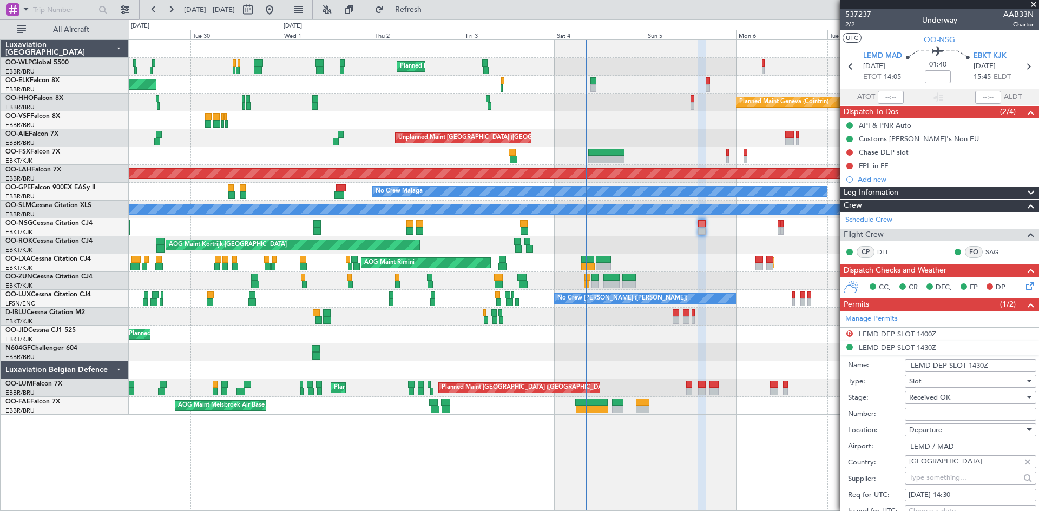
scroll to position [54, 0]
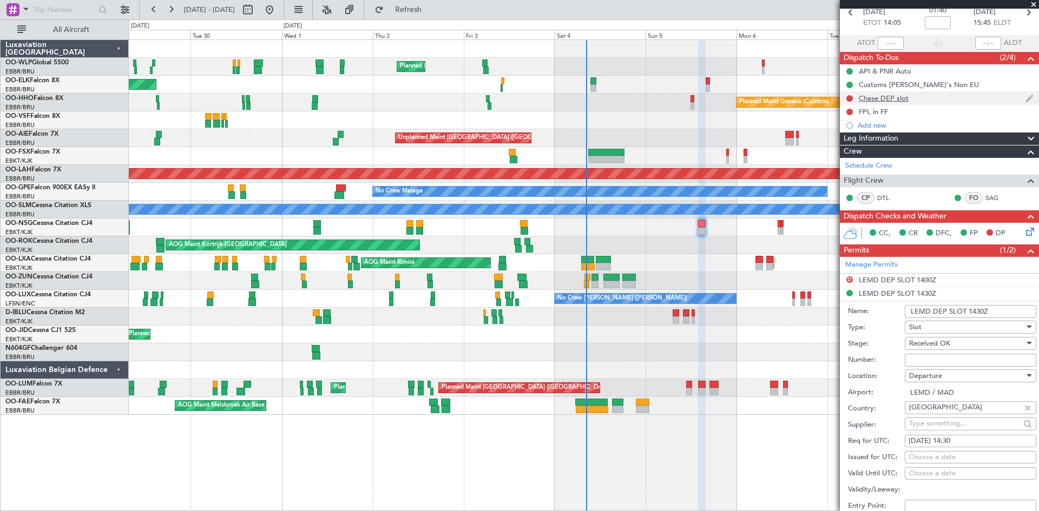
click at [872, 102] on div "Chase DEP slot" at bounding box center [939, 98] width 199 height 14
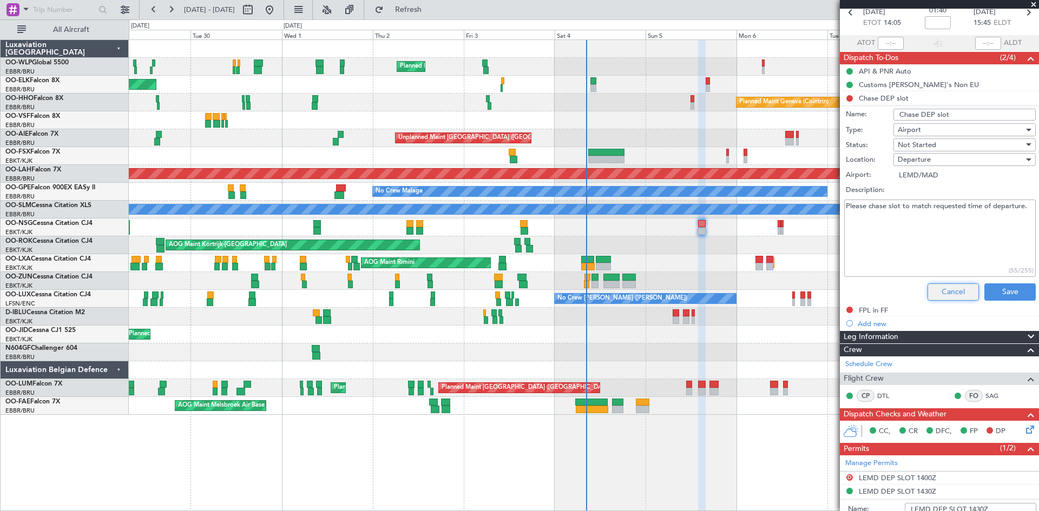
click at [949, 298] on button "Cancel" at bounding box center [952, 292] width 51 height 17
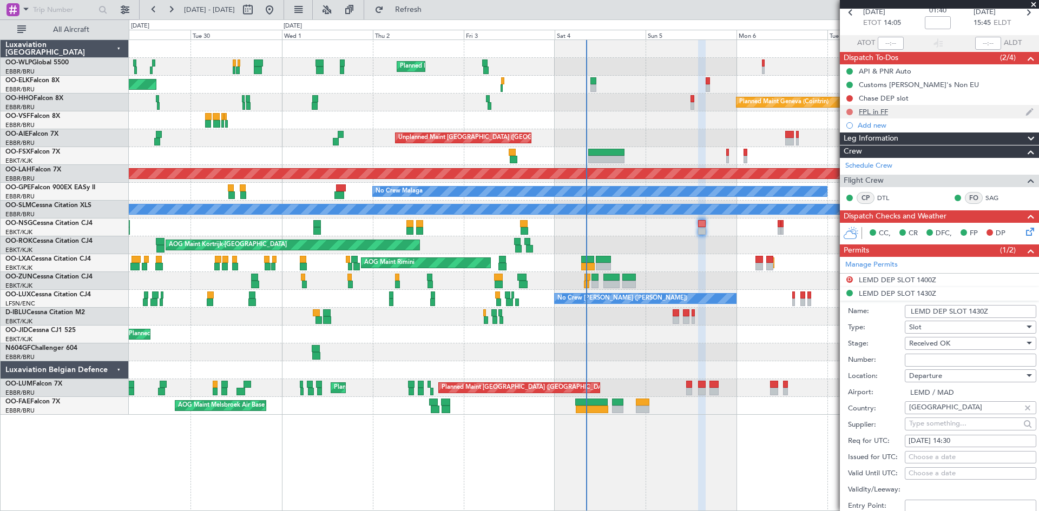
click at [850, 110] on button at bounding box center [849, 112] width 6 height 6
click at [845, 166] on li "Completed" at bounding box center [849, 159] width 57 height 16
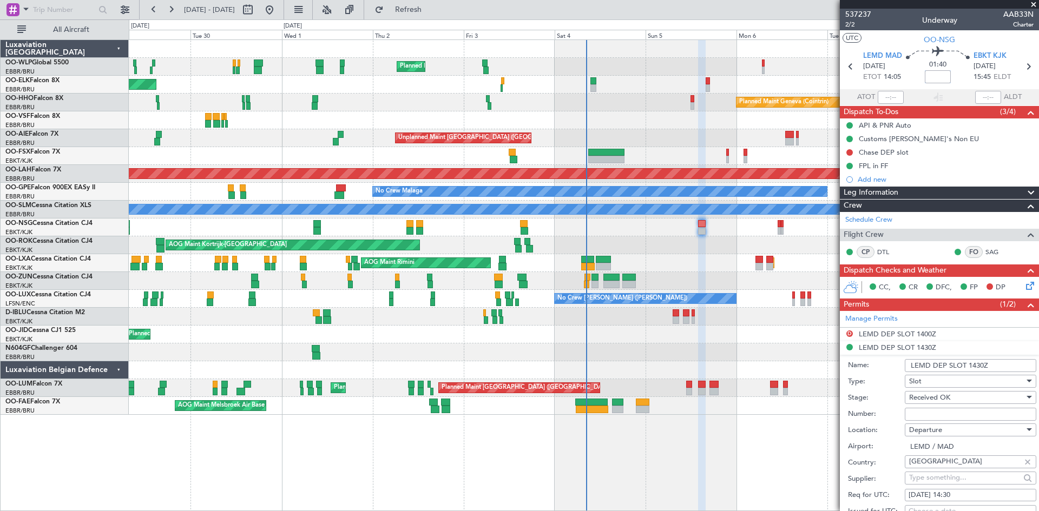
click at [932, 79] on input at bounding box center [938, 76] width 26 height 13
click at [778, 76] on div "Planned Maint Kortrijk-[GEOGRAPHIC_DATA]" at bounding box center [584, 85] width 910 height 18
type input "+00:20"
click at [1024, 288] on icon at bounding box center [1028, 284] width 9 height 9
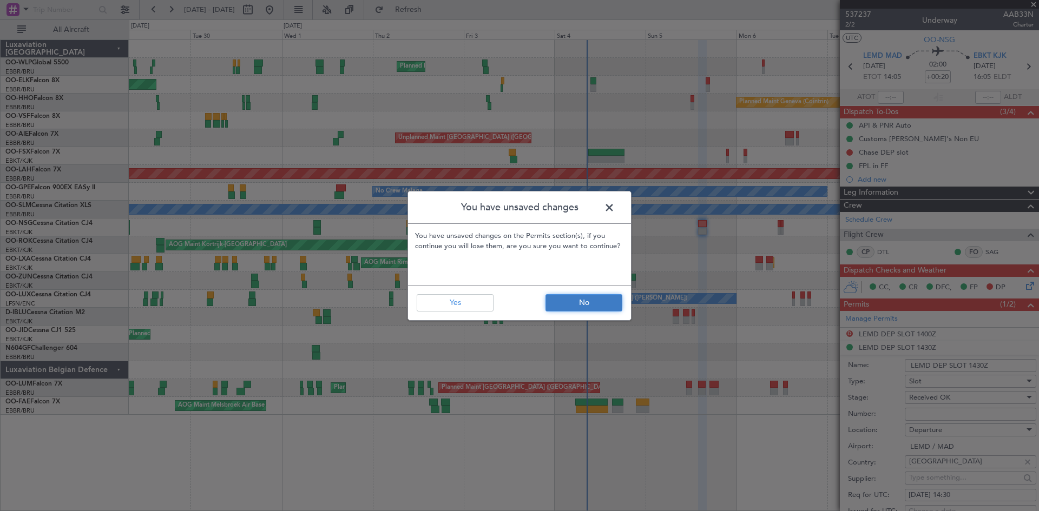
click at [561, 309] on button "No" at bounding box center [583, 302] width 77 height 17
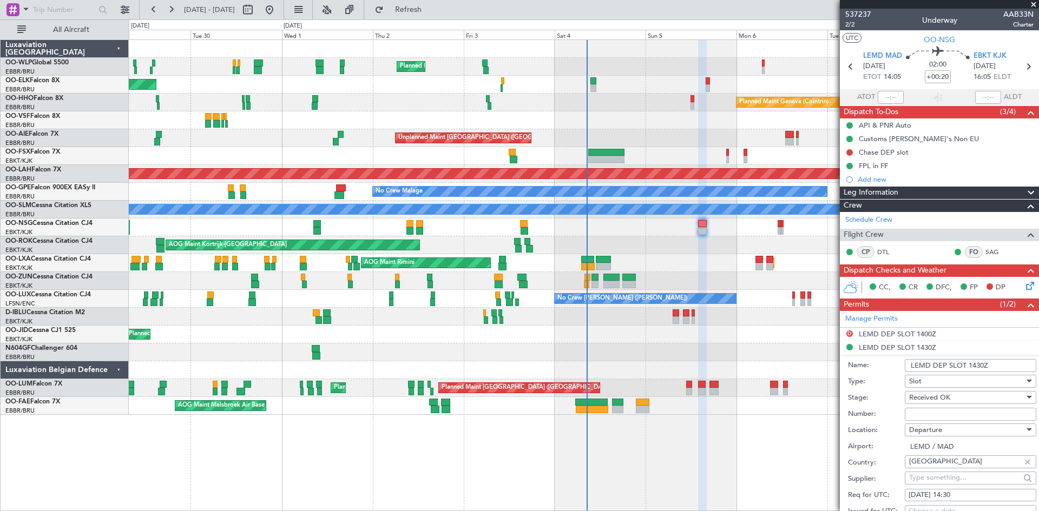
scroll to position [216, 0]
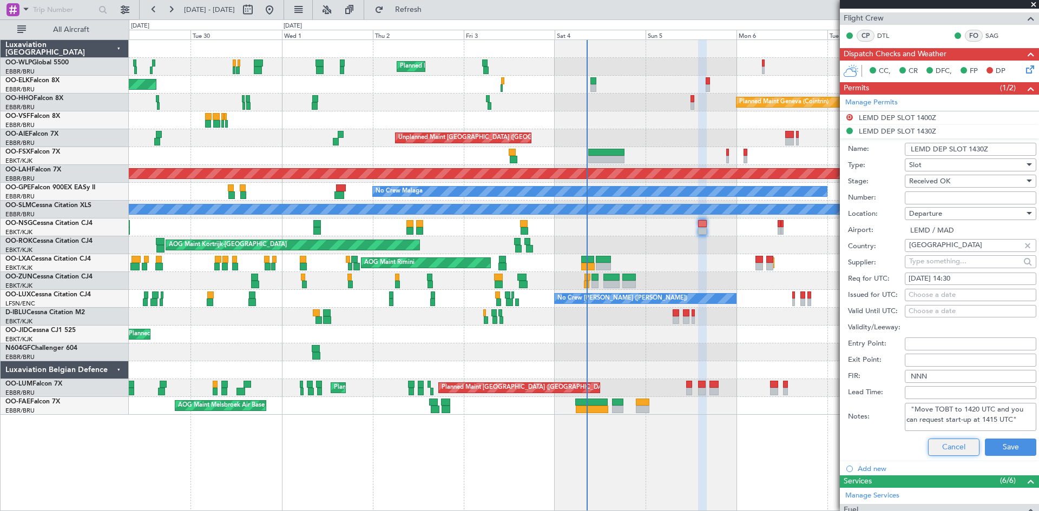
click at [944, 446] on button "Cancel" at bounding box center [953, 447] width 51 height 17
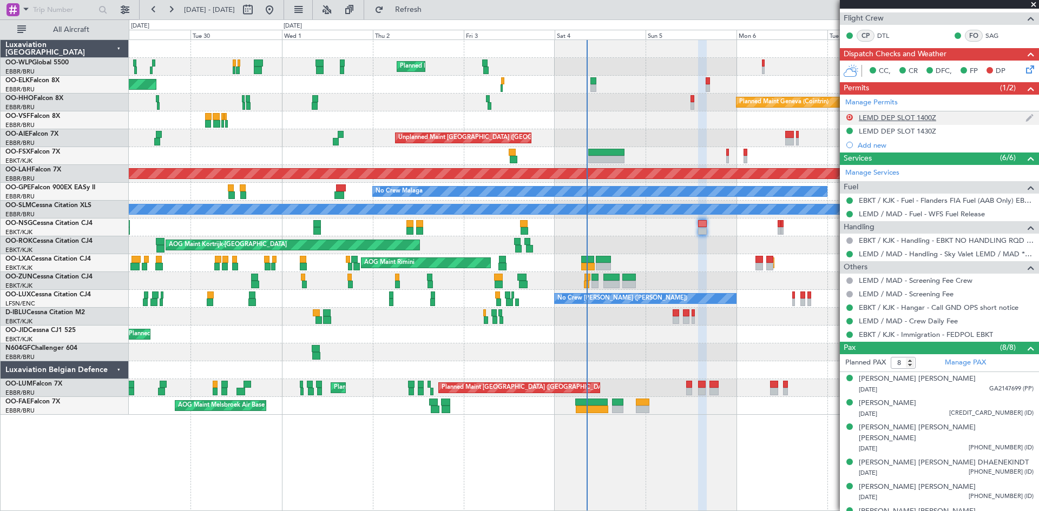
click at [906, 119] on div "LEMD DEP SLOT 1400Z" at bounding box center [897, 117] width 77 height 9
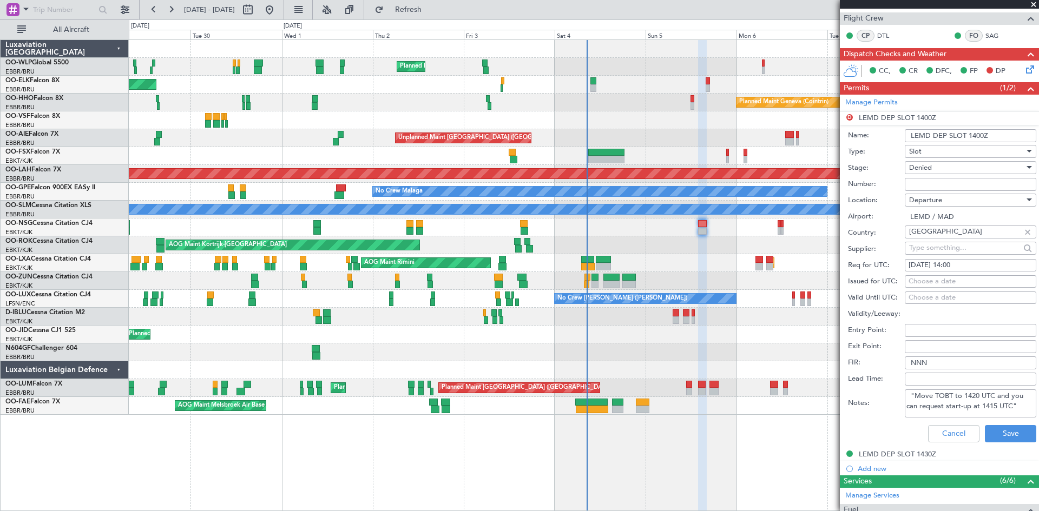
drag, startPoint x: 1016, startPoint y: 408, endPoint x: 907, endPoint y: 396, distance: 109.5
click at [907, 396] on textarea ""Move TOBT to 1420 UTC and you can request start-up at 1415 UTC"" at bounding box center [970, 404] width 131 height 28
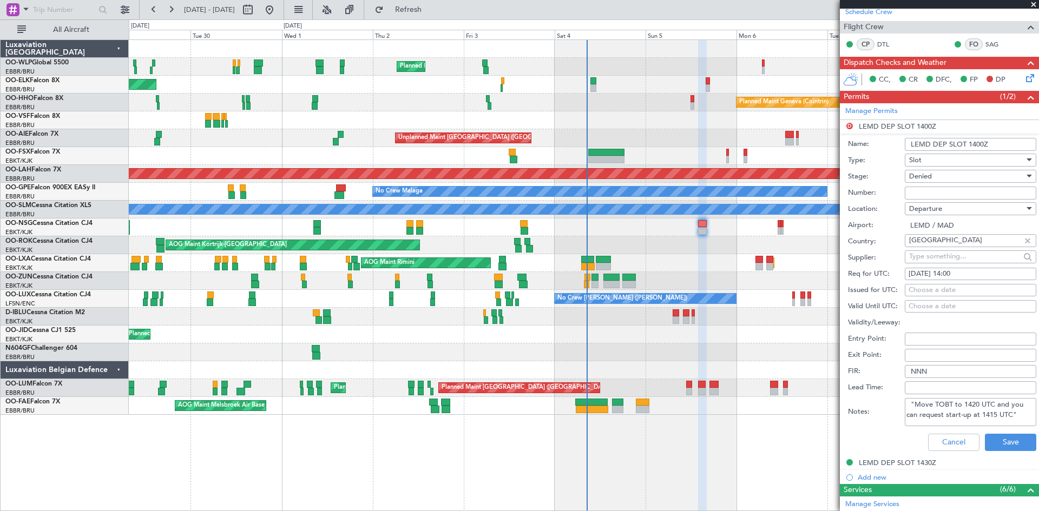
scroll to position [108, 0]
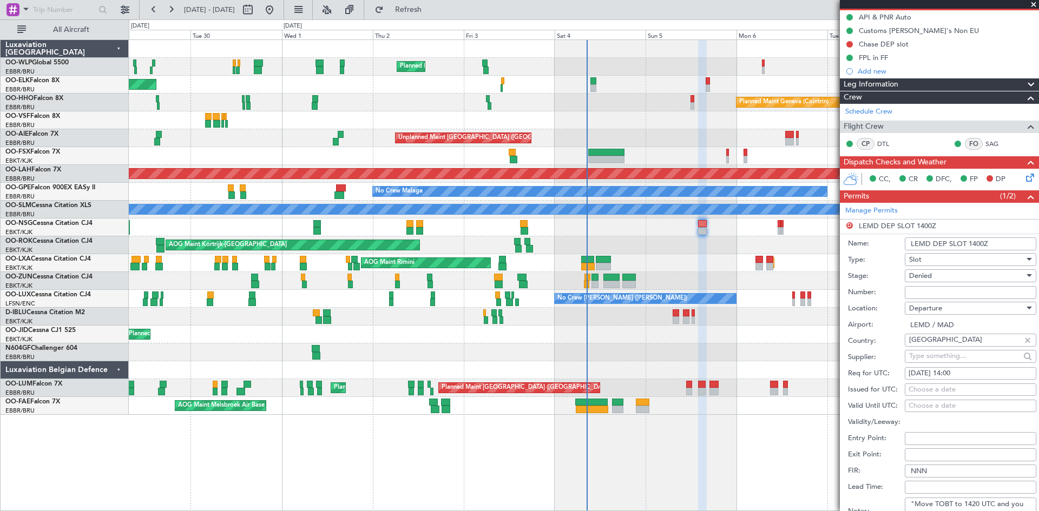
click at [1024, 176] on icon at bounding box center [1028, 176] width 9 height 9
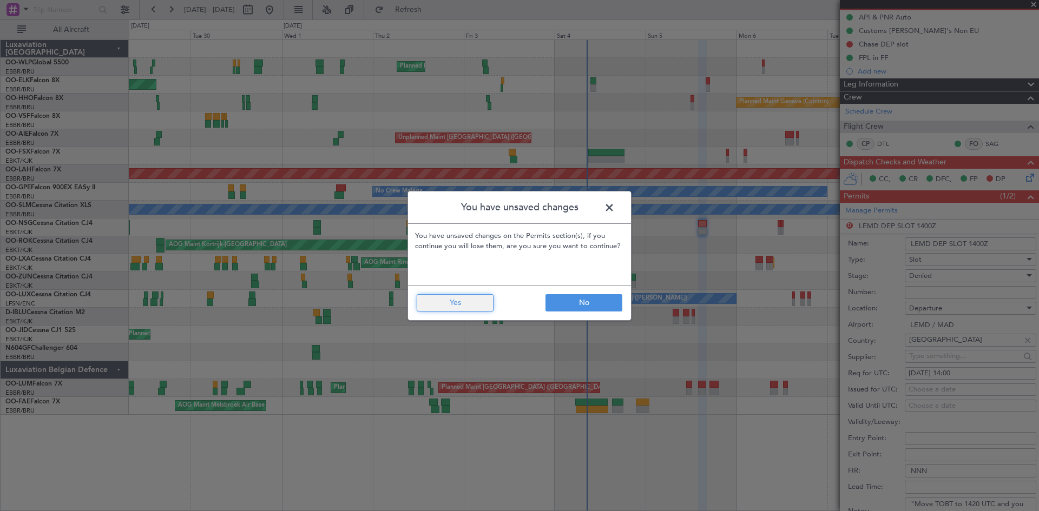
click at [459, 305] on button "Yes" at bounding box center [455, 302] width 77 height 17
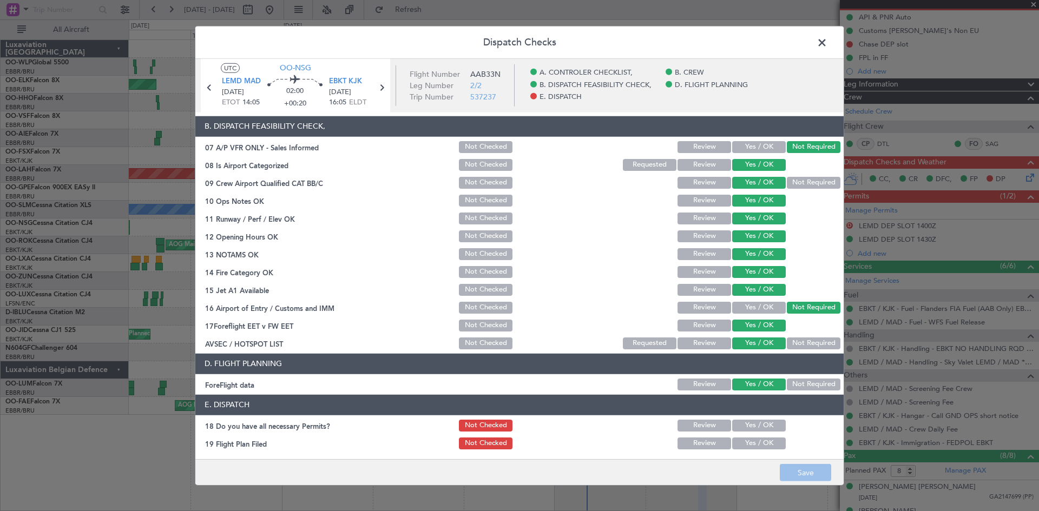
scroll to position [205, 0]
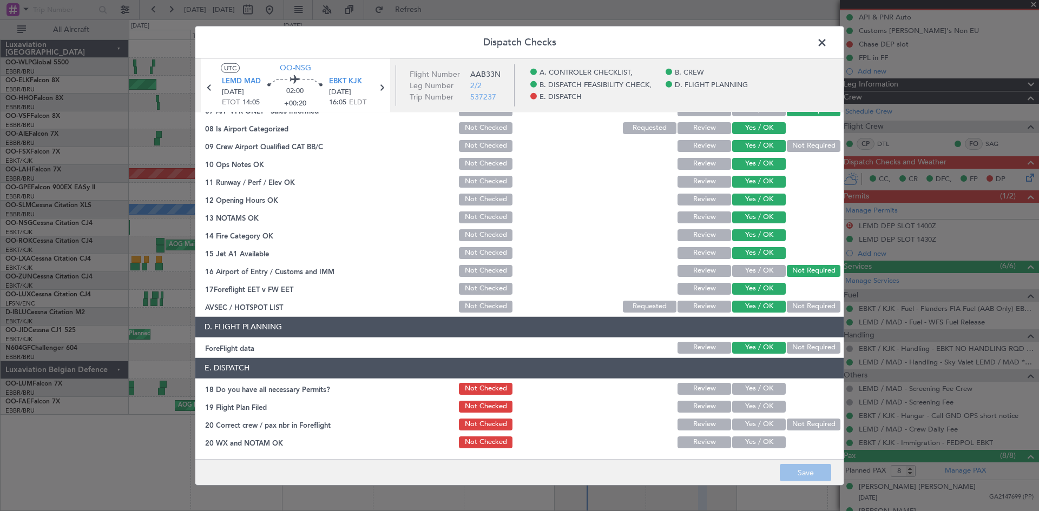
click at [737, 381] on div "Yes / OK" at bounding box center [757, 388] width 55 height 15
click at [744, 391] on button "Yes / OK" at bounding box center [759, 389] width 54 height 12
click at [744, 401] on button "Yes / OK" at bounding box center [759, 407] width 54 height 12
click at [773, 414] on div "Yes / OK" at bounding box center [757, 406] width 55 height 15
click at [792, 429] on button "Not Required" at bounding box center [814, 425] width 54 height 12
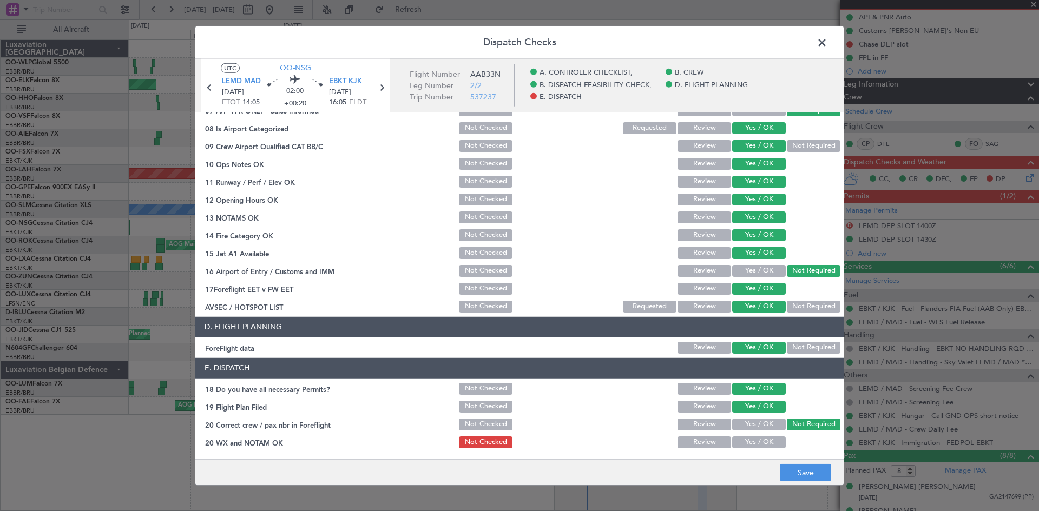
click at [757, 449] on div "Yes / OK" at bounding box center [757, 442] width 55 height 15
drag, startPoint x: 755, startPoint y: 445, endPoint x: 749, endPoint y: 438, distance: 9.2
click at [754, 445] on button "Yes / OK" at bounding box center [759, 443] width 54 height 12
click at [798, 476] on button "Save" at bounding box center [805, 472] width 51 height 17
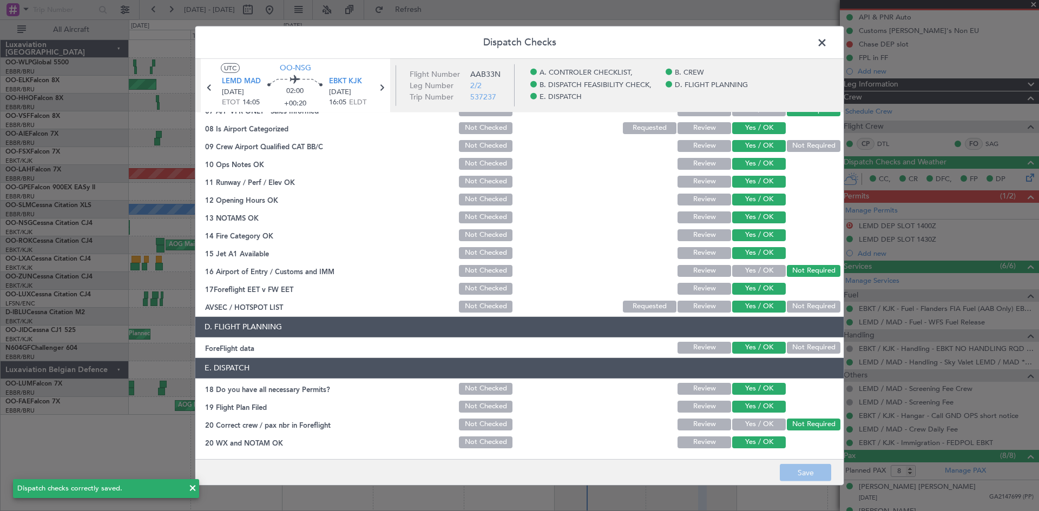
click at [827, 44] on span at bounding box center [827, 45] width 0 height 22
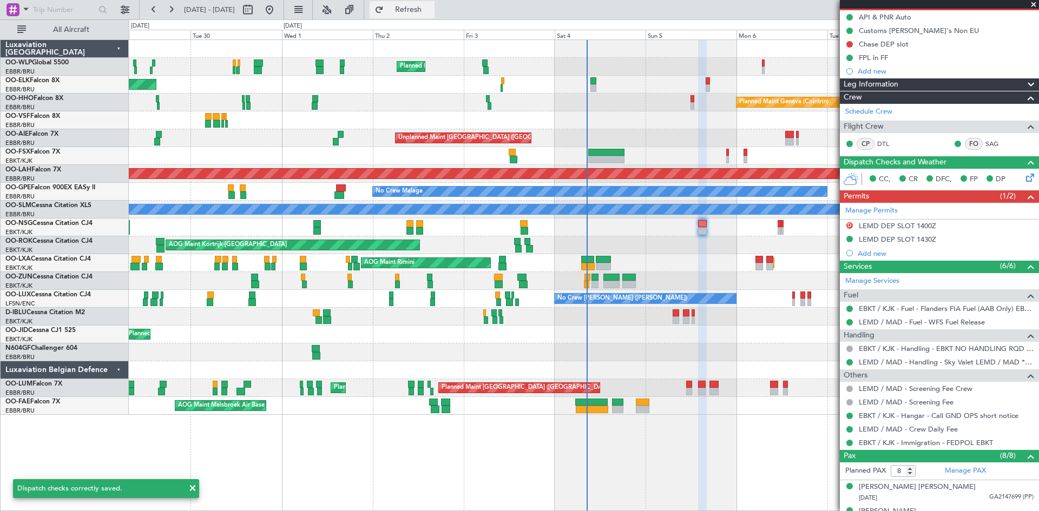
click at [431, 6] on span "Refresh" at bounding box center [408, 10] width 45 height 8
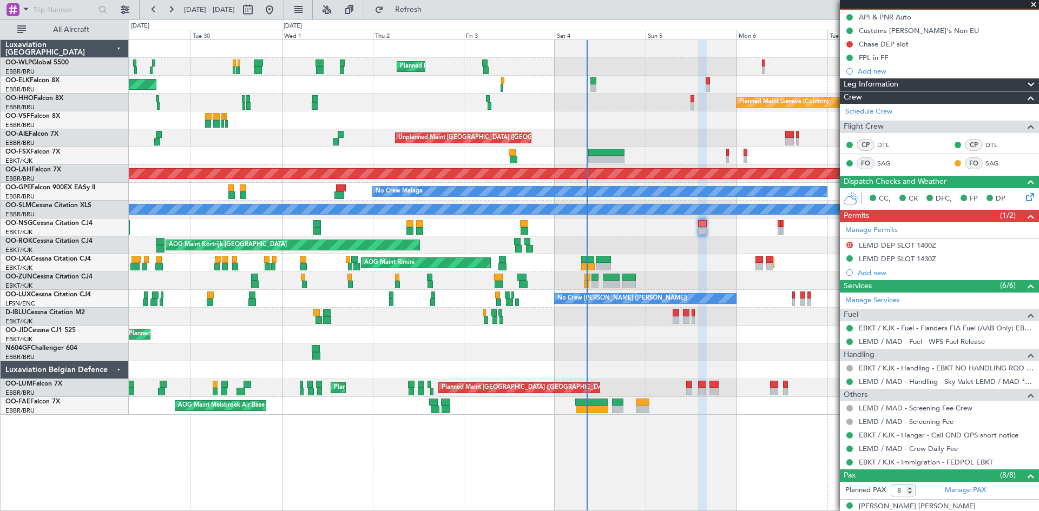
click at [254, 187] on div "Planned Maint Milan (Linate) Planned Maint Kortrijk-Wevelgem Planned Maint Gene…" at bounding box center [584, 227] width 910 height 375
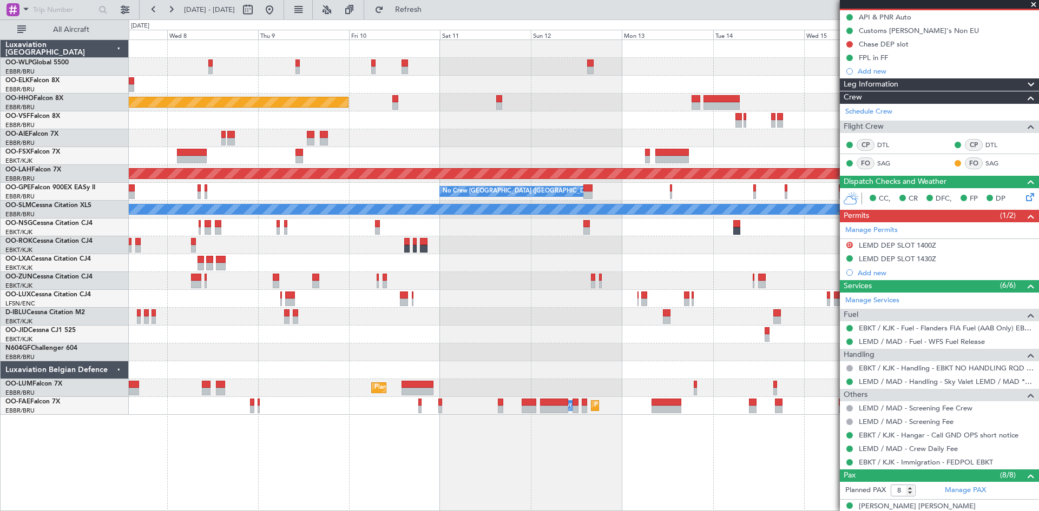
click at [263, 249] on div "Planned Maint Geneva (Cointrin) Planned Maint Alton-st Louis (St Louis Regl) No…" at bounding box center [584, 227] width 910 height 375
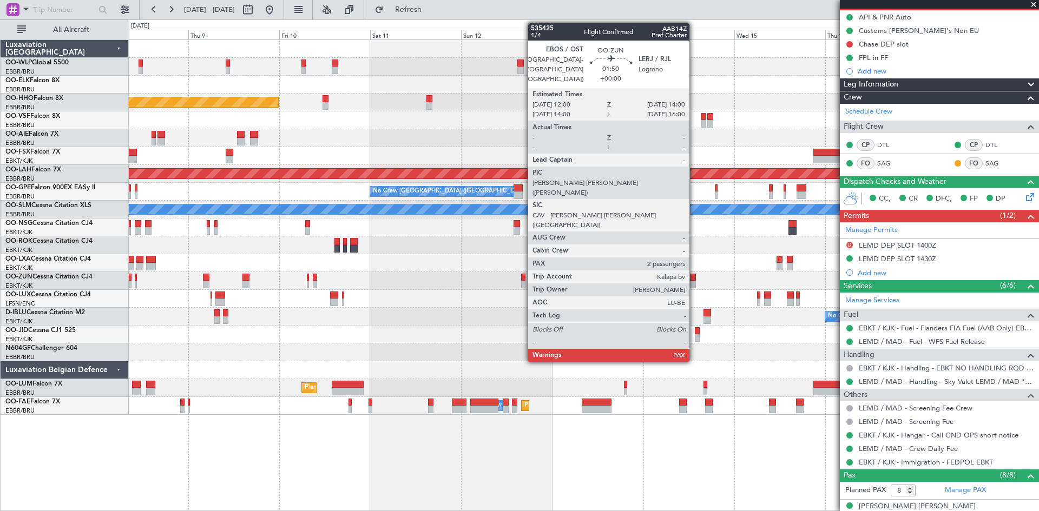
click at [694, 281] on div at bounding box center [692, 285] width 8 height 8
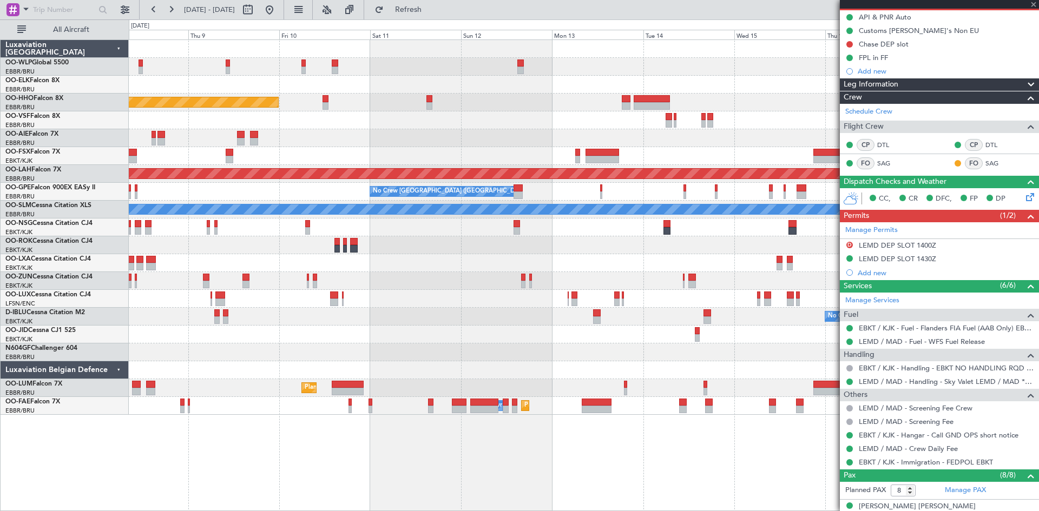
type input "5"
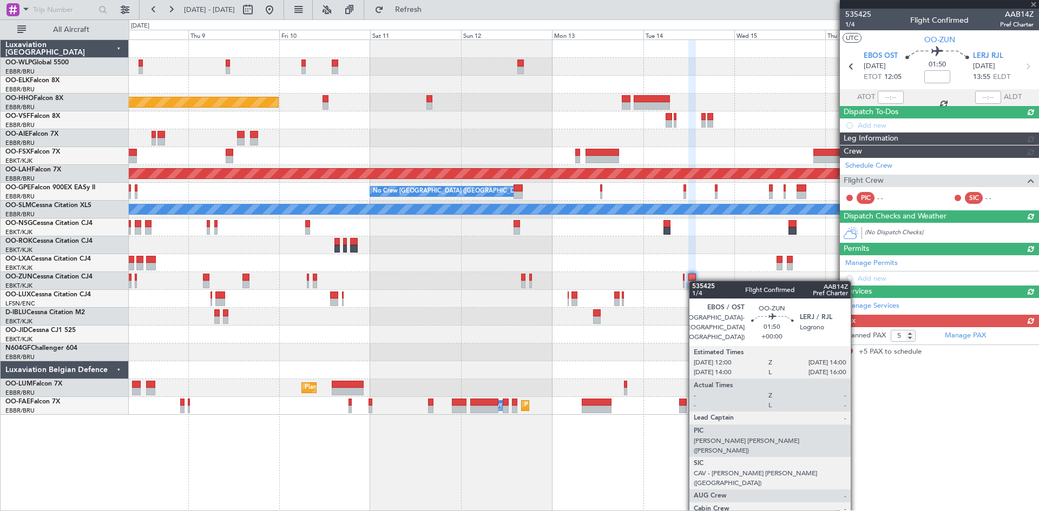
scroll to position [0, 0]
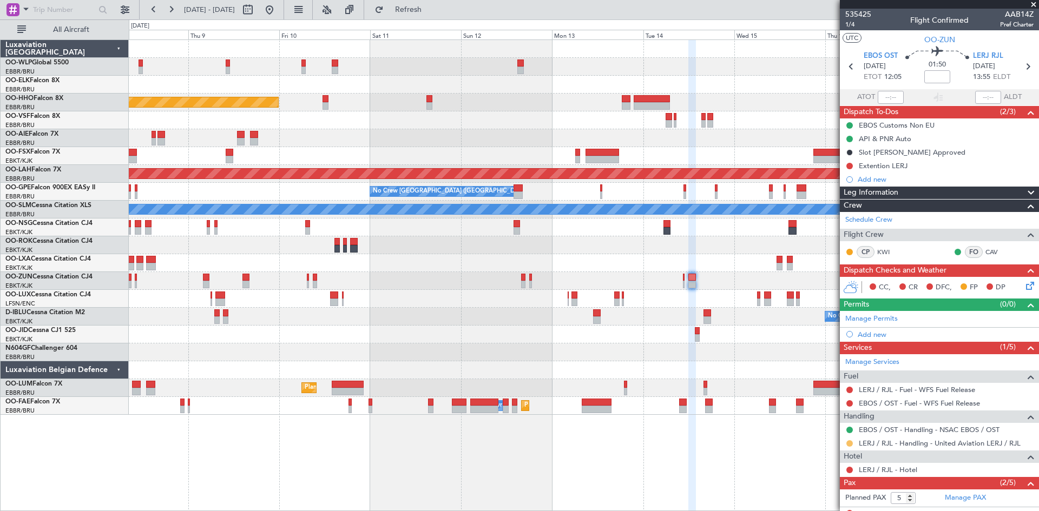
click at [851, 440] on button at bounding box center [849, 443] width 6 height 6
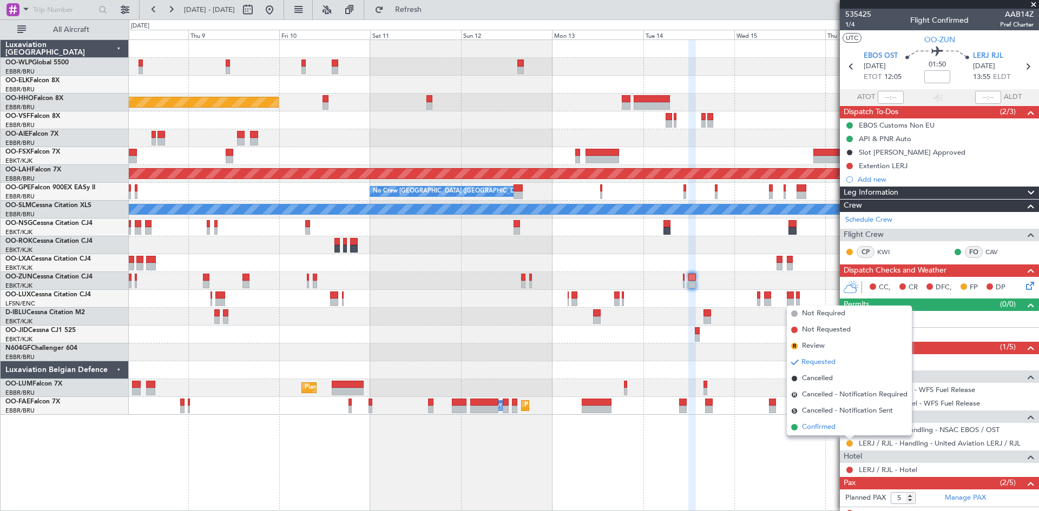
click at [831, 425] on span "Confirmed" at bounding box center [819, 427] width 34 height 11
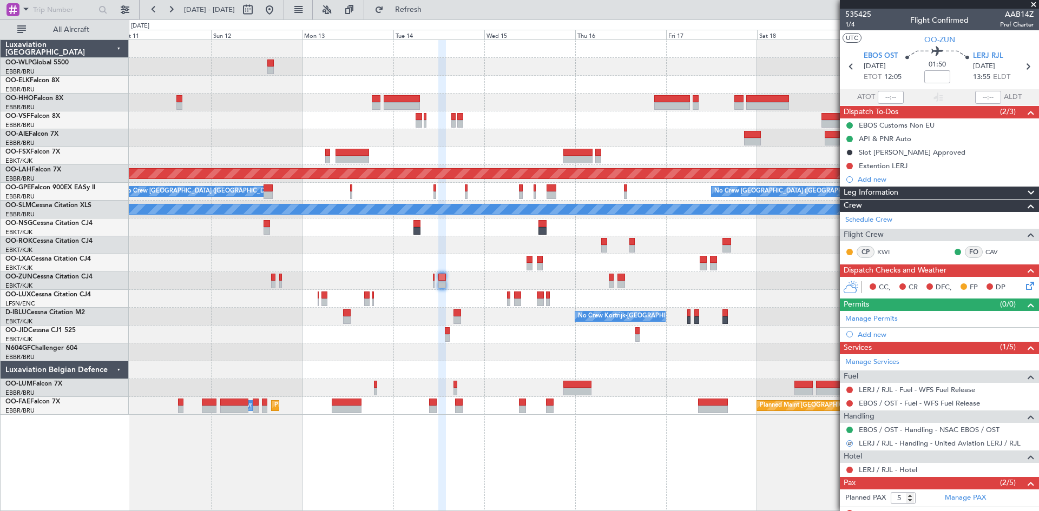
click at [502, 339] on div at bounding box center [584, 335] width 910 height 18
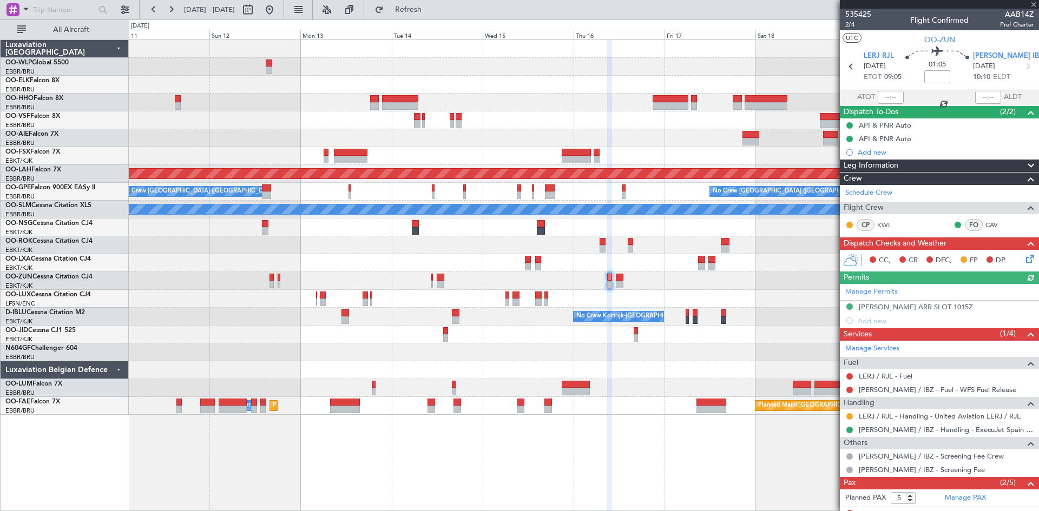
click at [849, 419] on div at bounding box center [849, 416] width 9 height 9
click at [847, 414] on button at bounding box center [849, 416] width 6 height 6
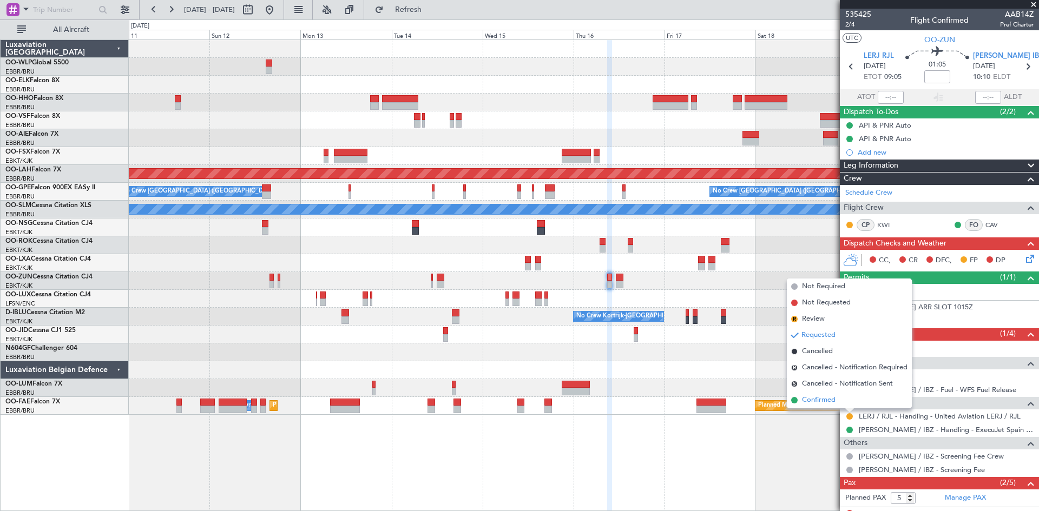
click at [838, 399] on li "Confirmed" at bounding box center [849, 400] width 125 height 16
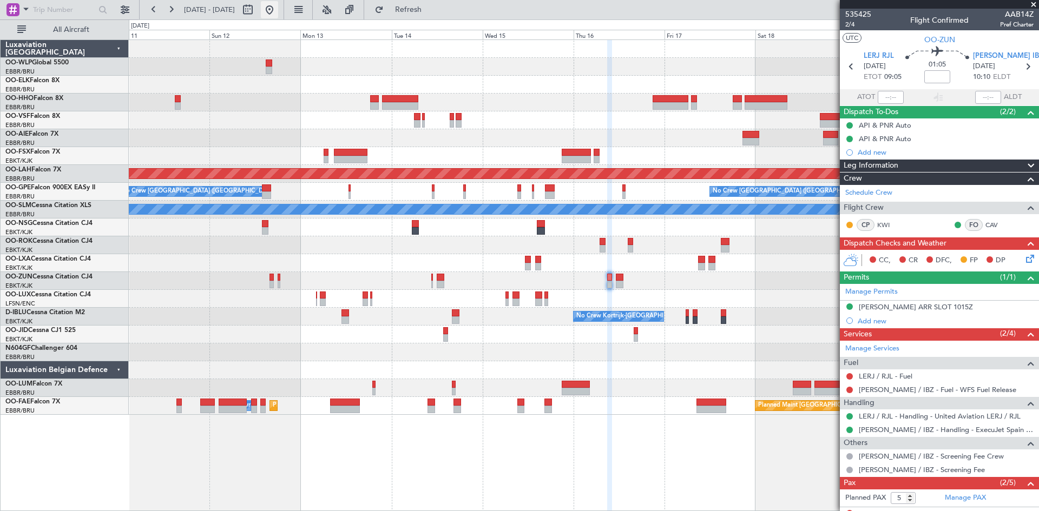
drag, startPoint x: 304, startPoint y: 19, endPoint x: 304, endPoint y: 12, distance: 6.5
click at [304, 19] on mat-tooltip-component "Go to [DATE]" at bounding box center [305, 32] width 56 height 29
drag, startPoint x: 423, startPoint y: 12, endPoint x: 393, endPoint y: 2, distance: 31.7
click at [423, 11] on span "Refresh" at bounding box center [408, 10] width 45 height 8
click at [278, 6] on button at bounding box center [269, 9] width 17 height 17
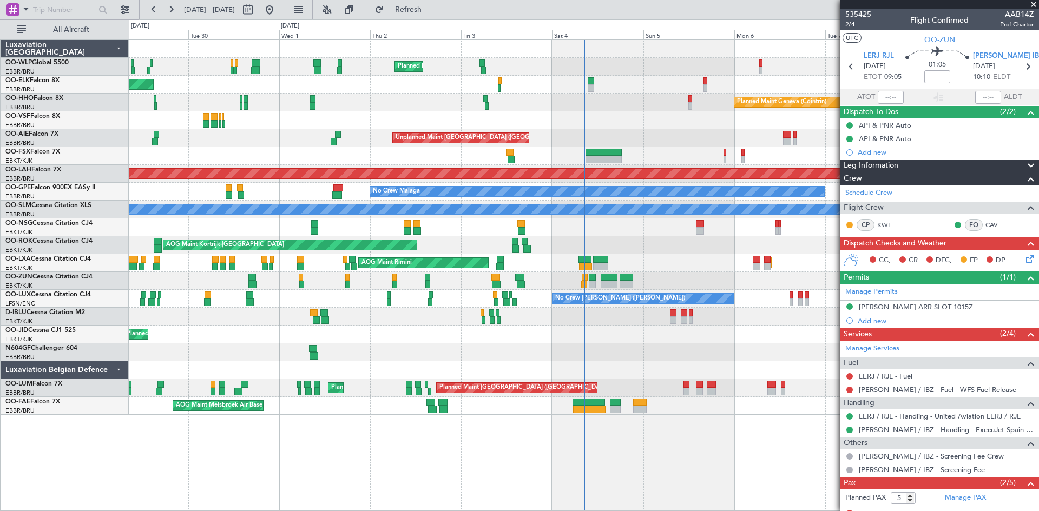
click at [704, 222] on div at bounding box center [584, 228] width 910 height 18
click at [702, 225] on div at bounding box center [700, 224] width 9 height 8
type input "+00:20"
type input "8"
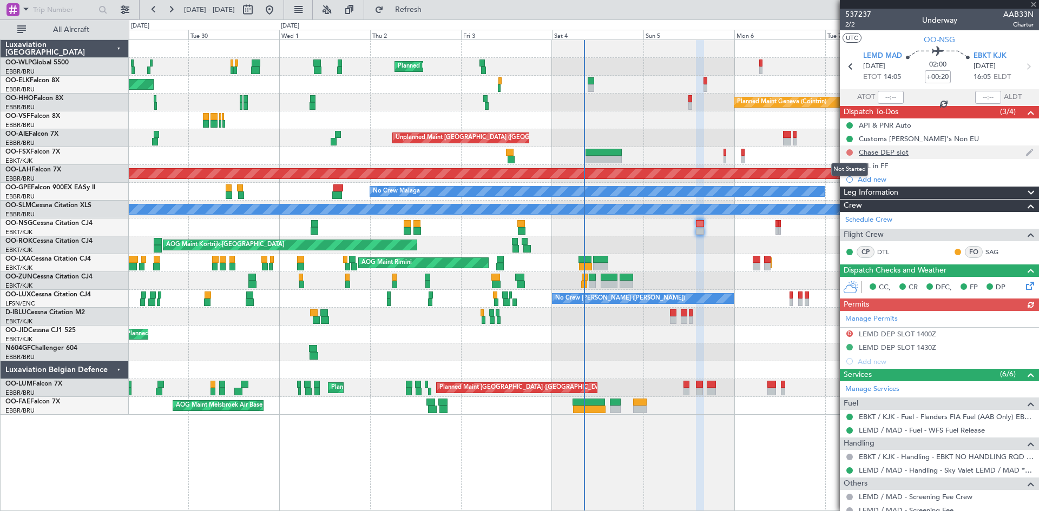
click at [851, 153] on button at bounding box center [849, 152] width 6 height 6
click at [835, 188] on li "In Progress" at bounding box center [849, 184] width 57 height 16
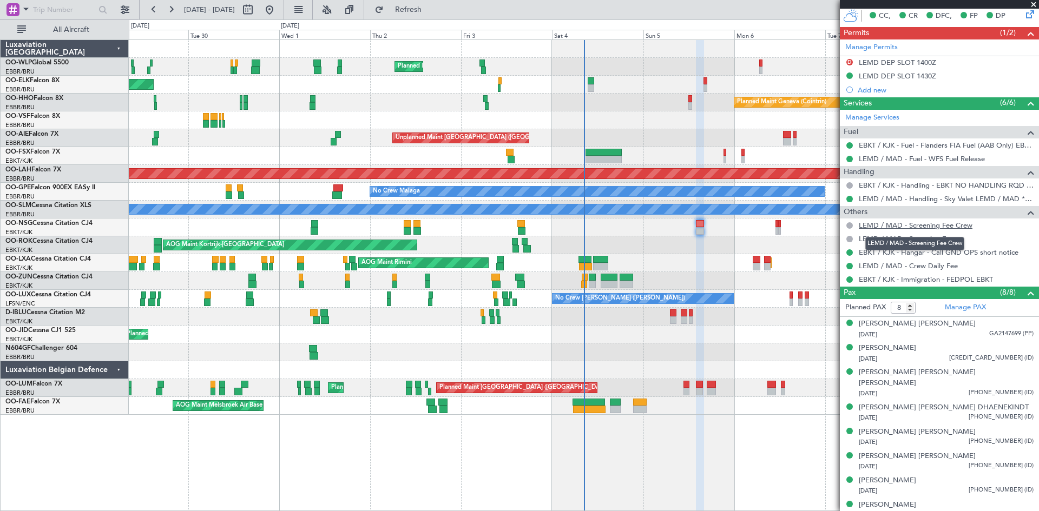
scroll to position [109, 0]
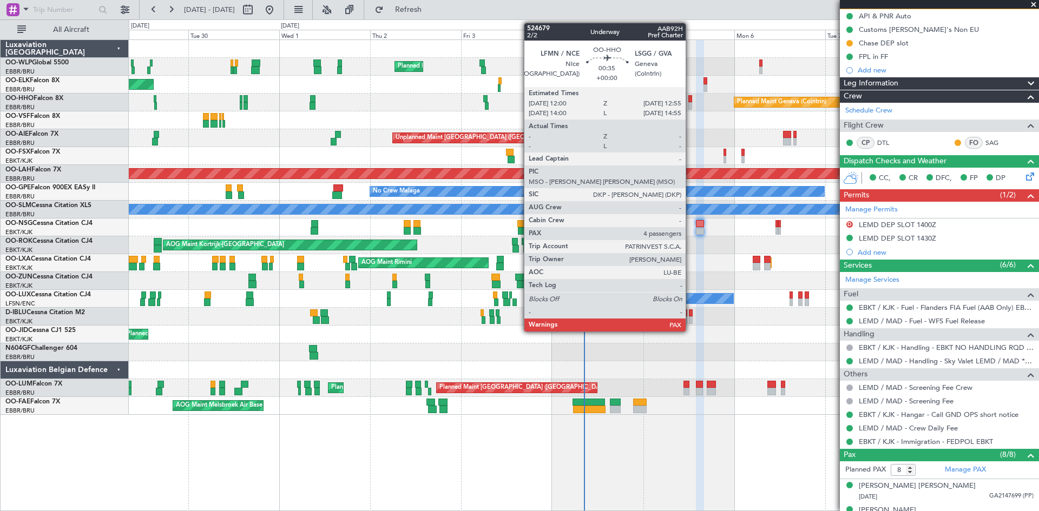
click at [690, 107] on div at bounding box center [690, 106] width 4 height 8
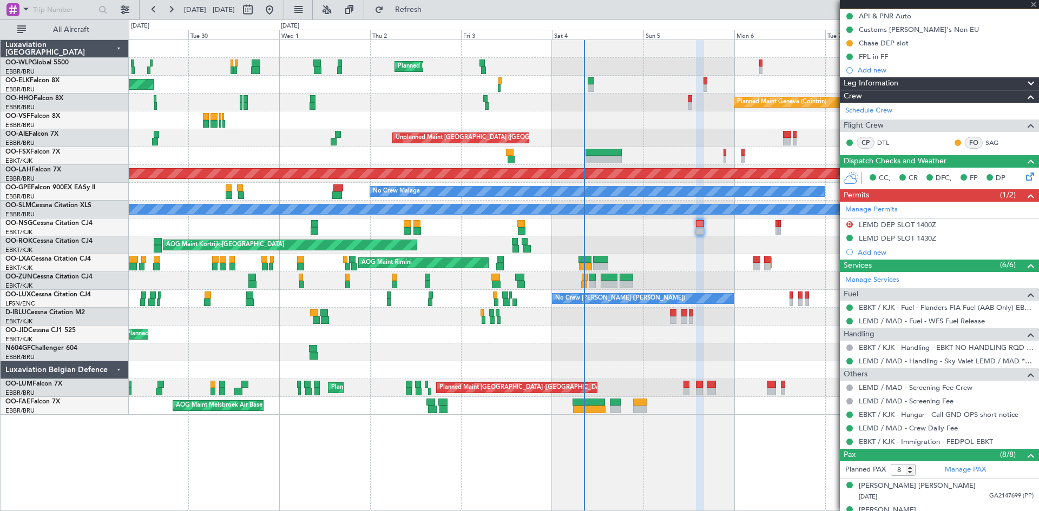
type input "4"
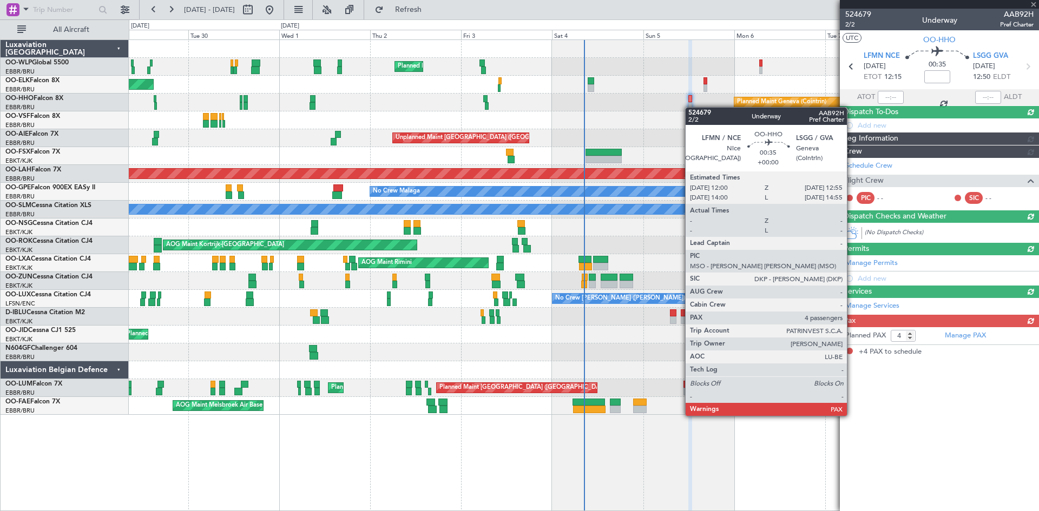
scroll to position [0, 0]
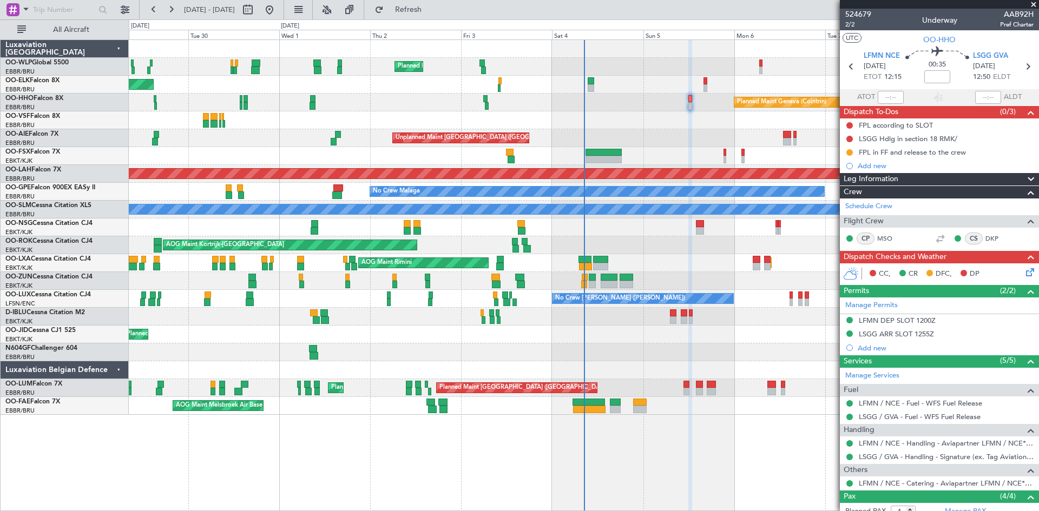
click at [1024, 273] on icon at bounding box center [1028, 270] width 9 height 9
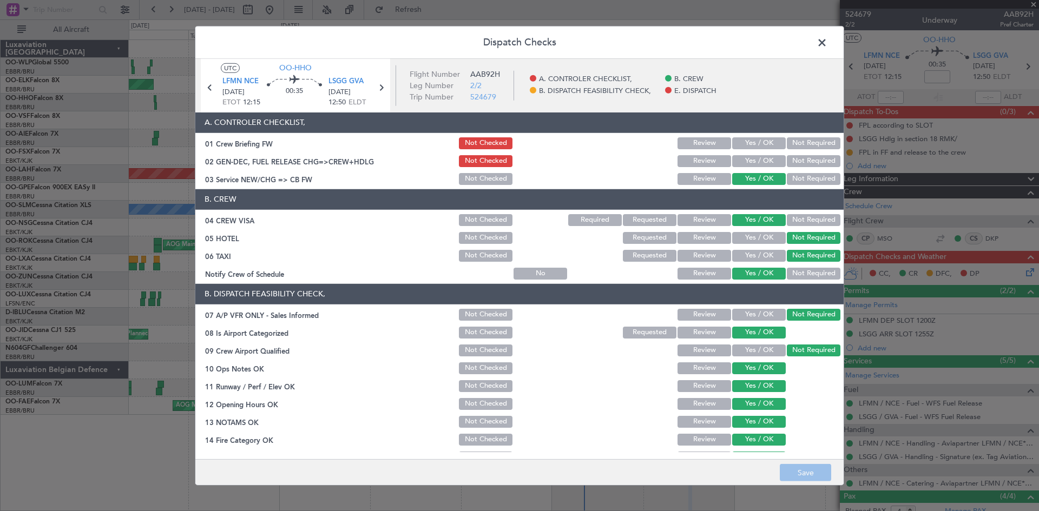
click at [831, 40] on header "Dispatch Checks" at bounding box center [519, 42] width 648 height 32
click at [827, 41] on span at bounding box center [827, 45] width 0 height 22
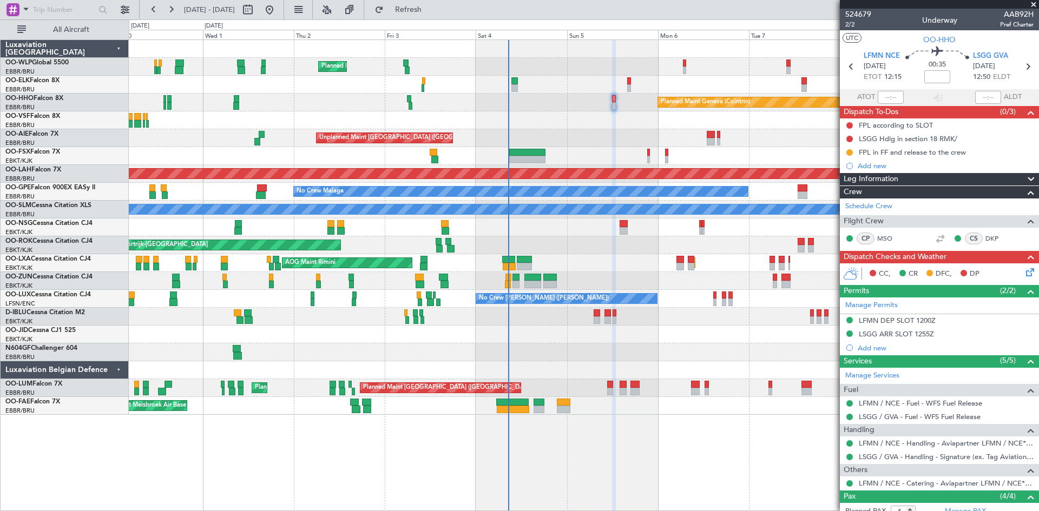
click at [1025, 268] on icon at bounding box center [1028, 270] width 9 height 9
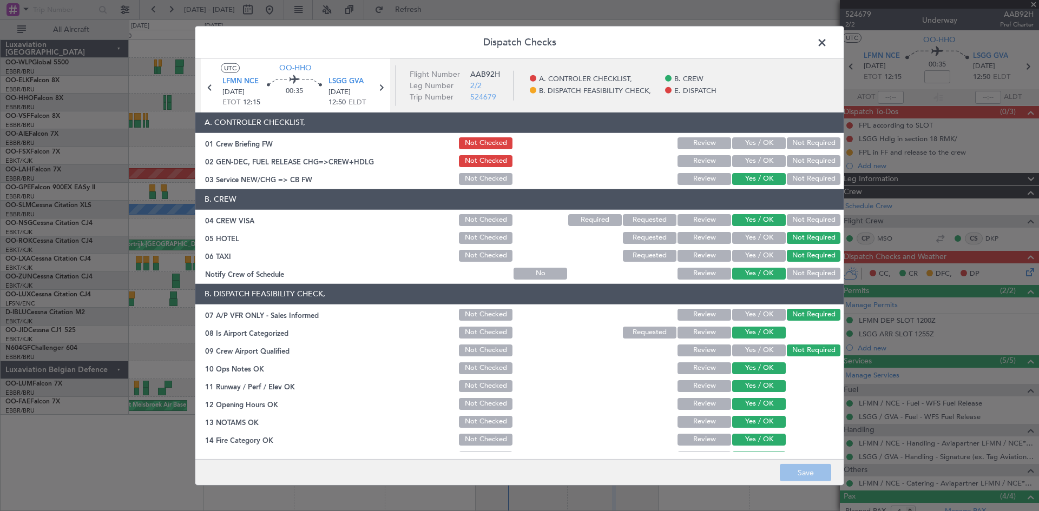
click at [749, 164] on button "Yes / OK" at bounding box center [759, 161] width 54 height 12
click at [821, 466] on button "Save" at bounding box center [805, 472] width 51 height 17
click at [827, 37] on span at bounding box center [827, 45] width 0 height 22
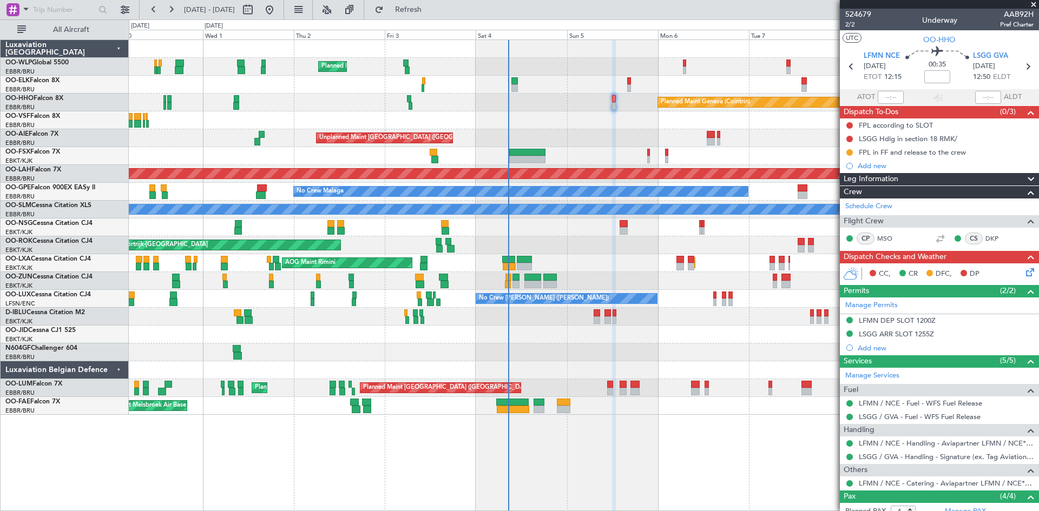
click at [1024, 275] on icon at bounding box center [1028, 270] width 9 height 9
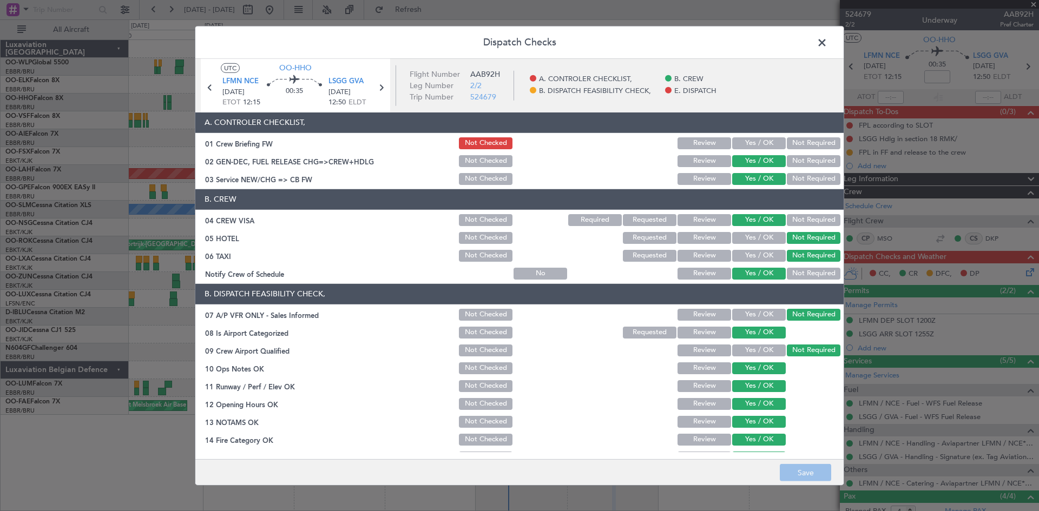
click at [765, 147] on button "Yes / OK" at bounding box center [759, 143] width 54 height 12
click at [809, 471] on button "Save" at bounding box center [805, 472] width 51 height 17
click at [827, 41] on span at bounding box center [827, 45] width 0 height 22
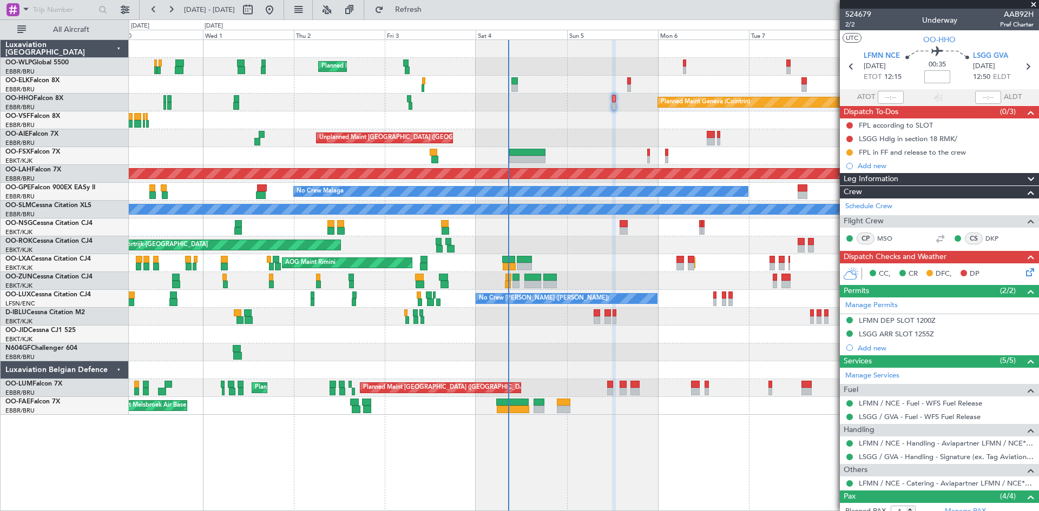
click at [943, 75] on input at bounding box center [937, 76] width 26 height 13
click at [794, 52] on div at bounding box center [584, 49] width 910 height 18
type input "+00:20"
click at [847, 126] on button at bounding box center [849, 125] width 6 height 6
click at [846, 167] on li "Completed" at bounding box center [849, 173] width 57 height 16
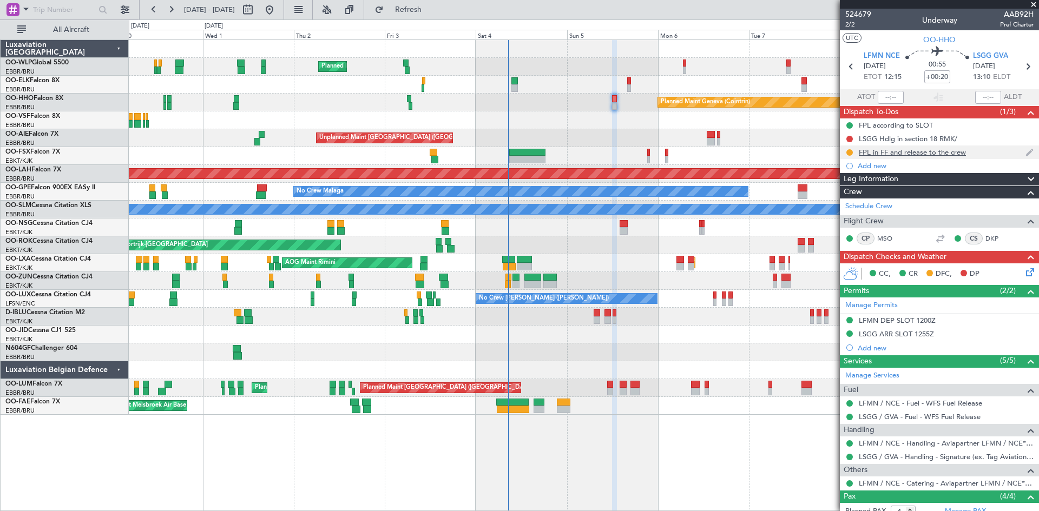
click at [847, 149] on div at bounding box center [849, 152] width 9 height 9
click at [847, 148] on nimbus-traffic-light at bounding box center [849, 152] width 9 height 9
click at [847, 150] on button at bounding box center [849, 152] width 6 height 6
click at [844, 202] on span "Completed" at bounding box center [854, 200] width 36 height 11
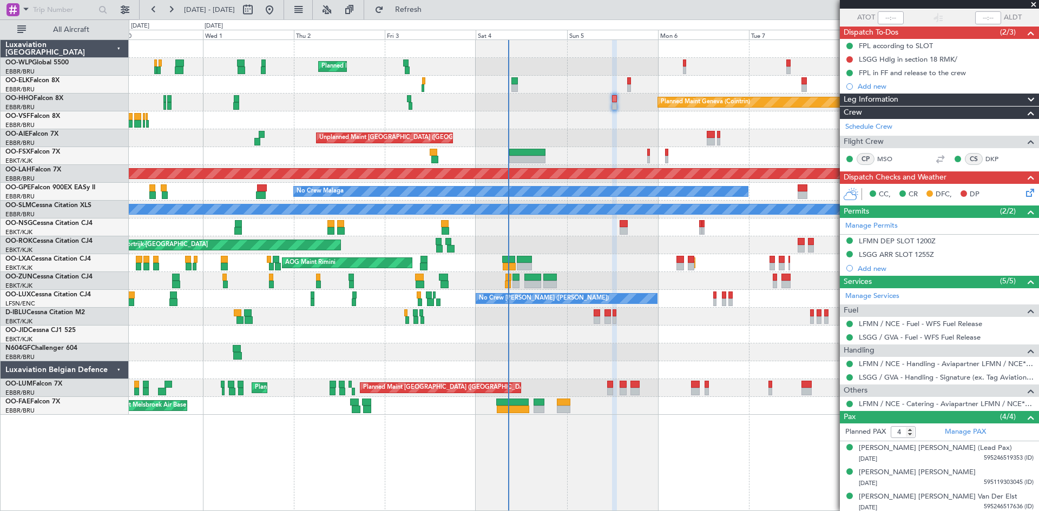
scroll to position [107, 0]
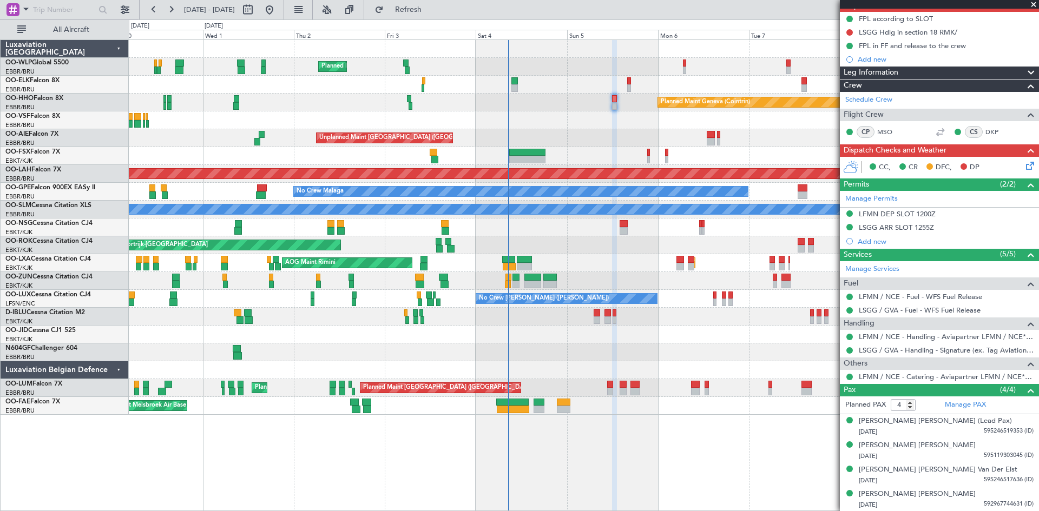
click at [1024, 167] on icon at bounding box center [1028, 164] width 9 height 9
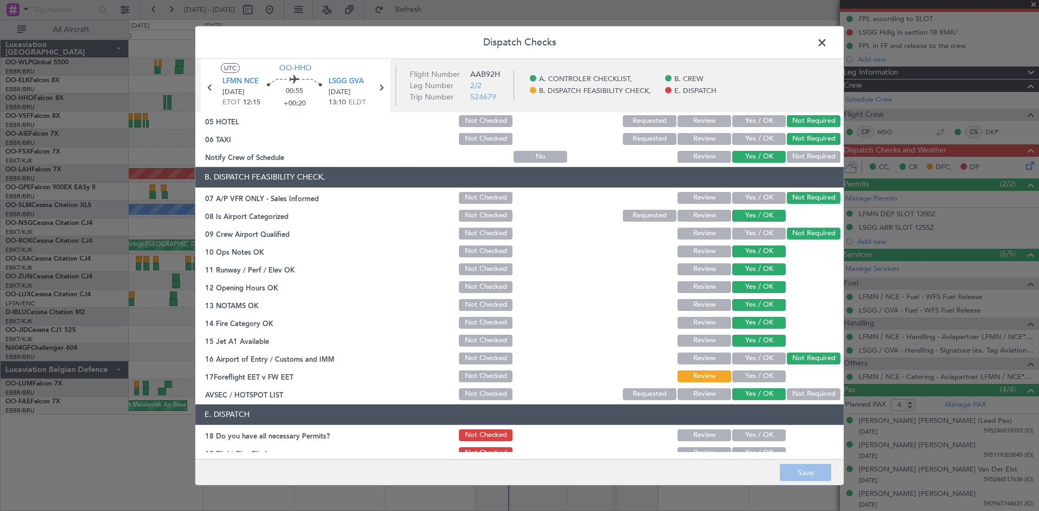
scroll to position [163, 0]
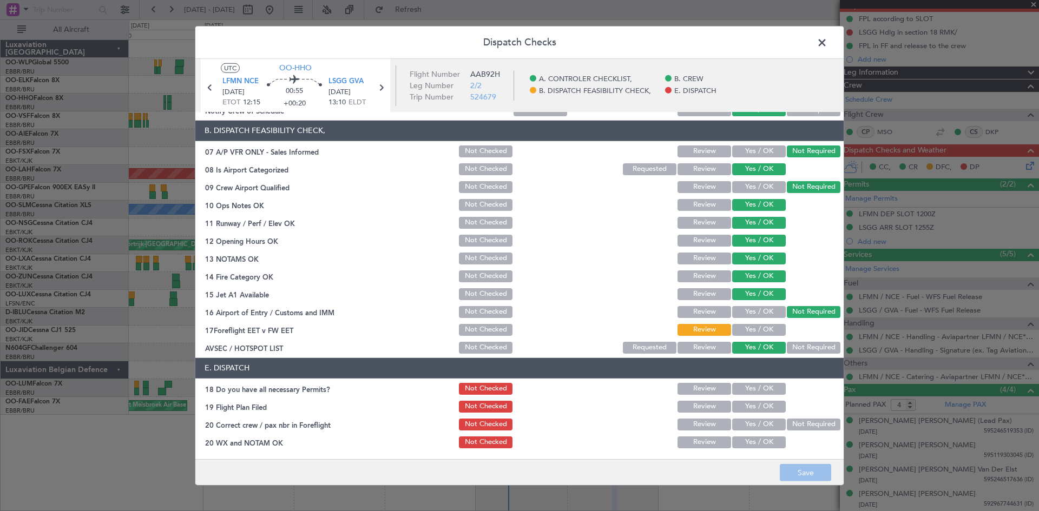
click at [754, 331] on button "Yes / OK" at bounding box center [759, 330] width 54 height 12
click at [765, 383] on button "Yes / OK" at bounding box center [759, 389] width 54 height 12
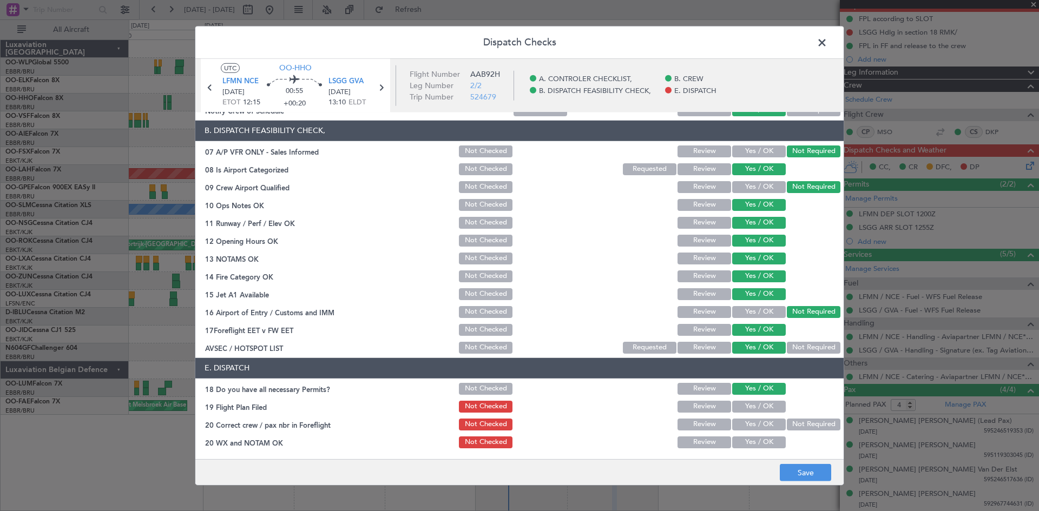
click at [763, 399] on div "Yes / OK" at bounding box center [757, 406] width 55 height 15
click at [763, 406] on button "Yes / OK" at bounding box center [759, 407] width 54 height 12
click at [762, 419] on button "Yes / OK" at bounding box center [759, 425] width 54 height 12
click at [762, 438] on button "Yes / OK" at bounding box center [759, 443] width 54 height 12
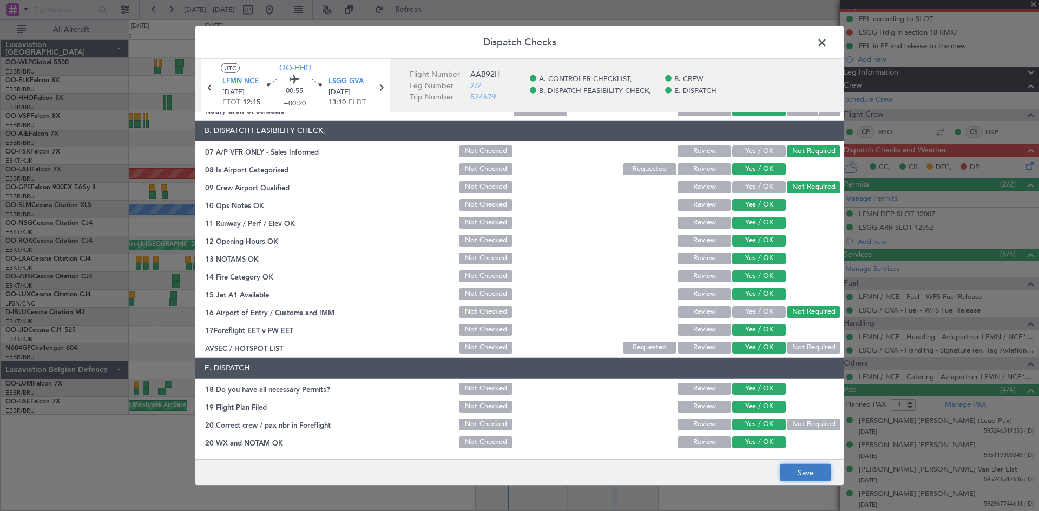
click at [802, 464] on button "Save" at bounding box center [805, 472] width 51 height 17
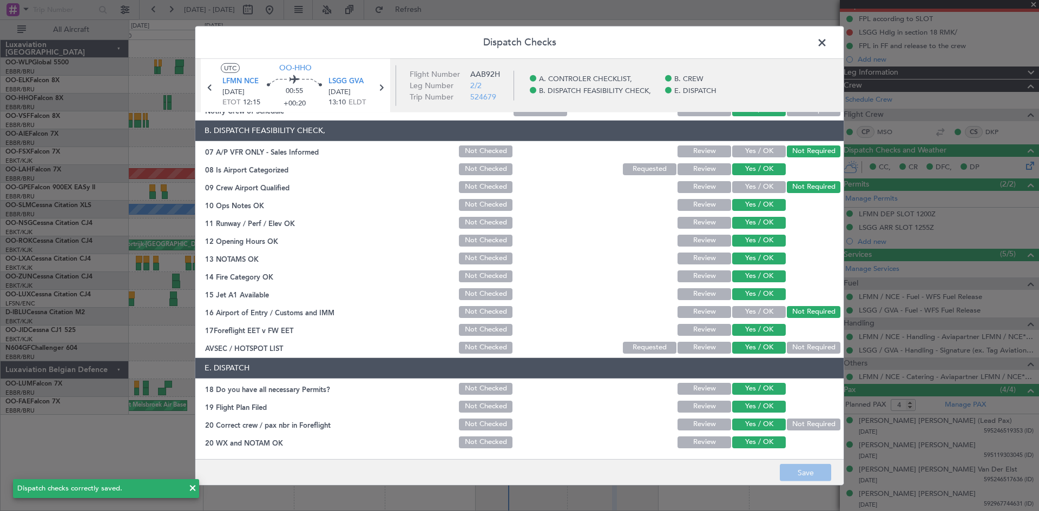
click at [827, 43] on span at bounding box center [827, 45] width 0 height 22
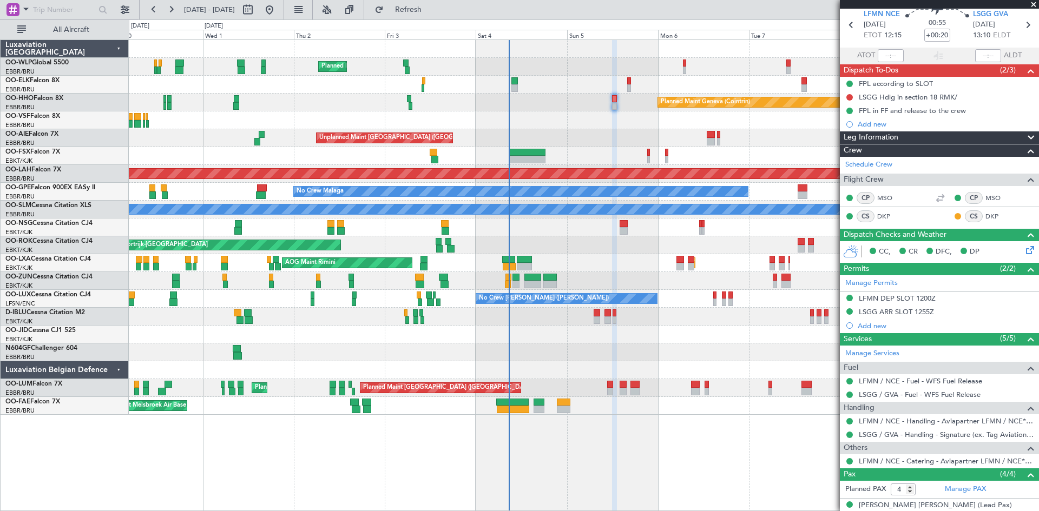
scroll to position [18, 0]
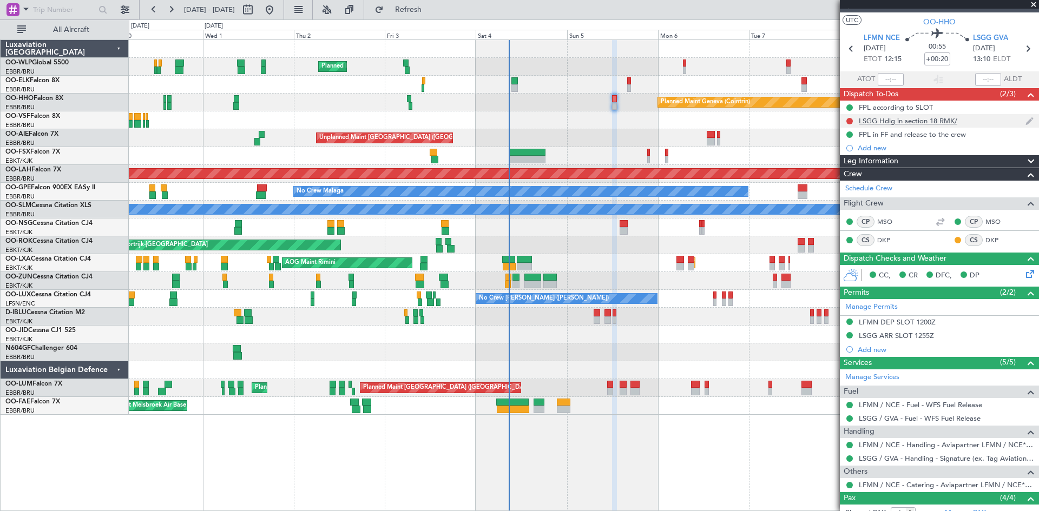
click at [852, 123] on div at bounding box center [849, 121] width 9 height 9
click at [851, 124] on mat-tooltip-component "Not Started" at bounding box center [849, 138] width 52 height 29
click at [849, 121] on button at bounding box center [849, 121] width 6 height 6
click at [851, 172] on span "Completed" at bounding box center [854, 168] width 36 height 11
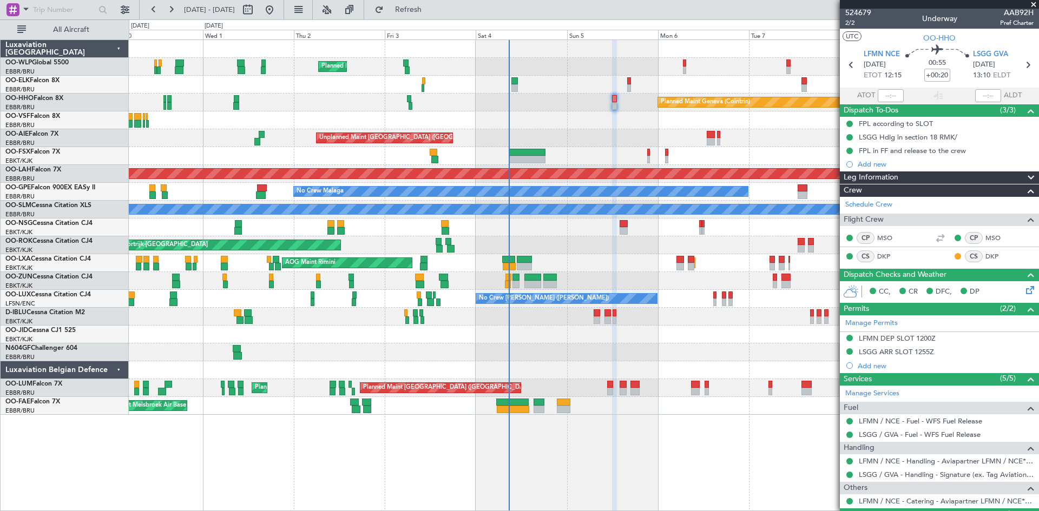
scroll to position [0, 0]
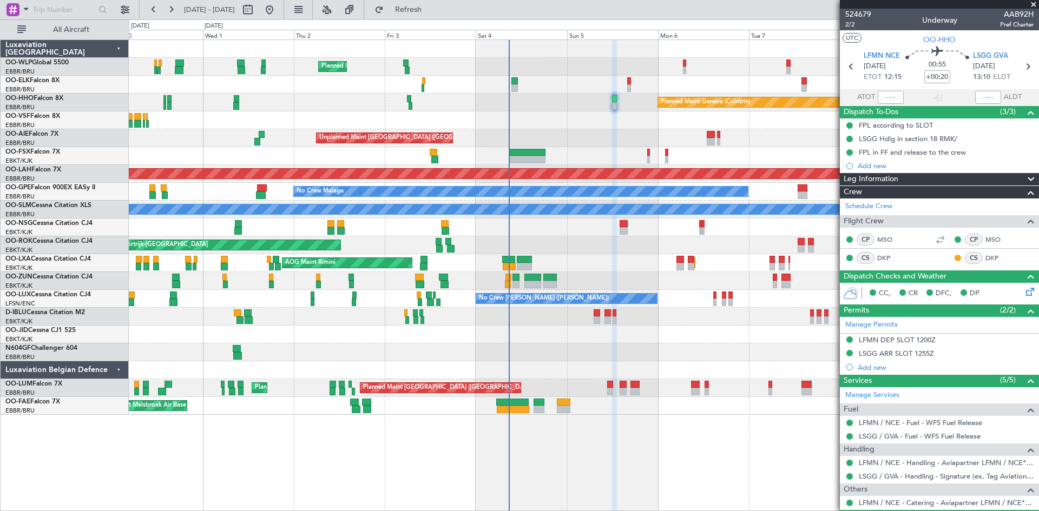
click at [599, 136] on div "Unplanned Maint London (Farnborough) Planned Maint London (Farnborough)" at bounding box center [584, 138] width 910 height 18
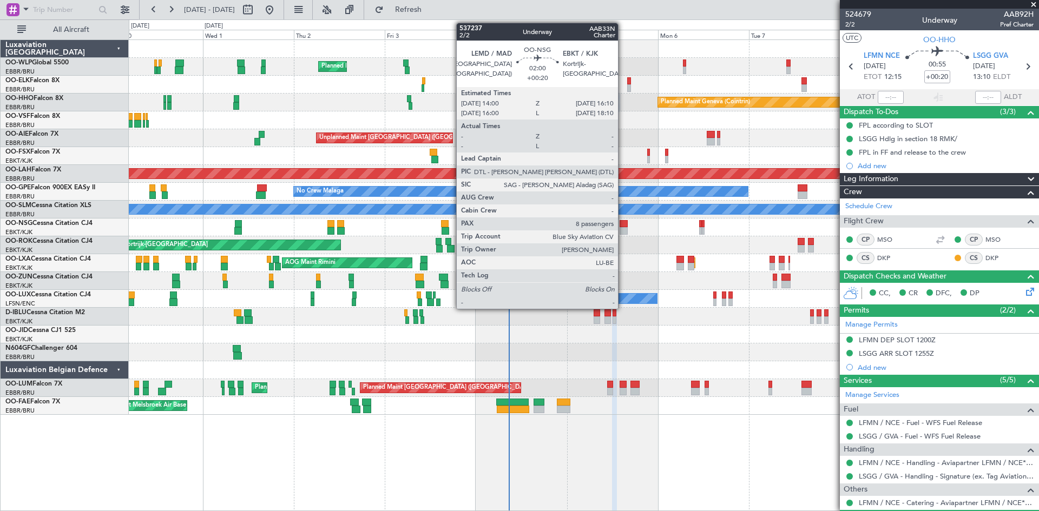
click at [622, 234] on div at bounding box center [624, 231] width 9 height 8
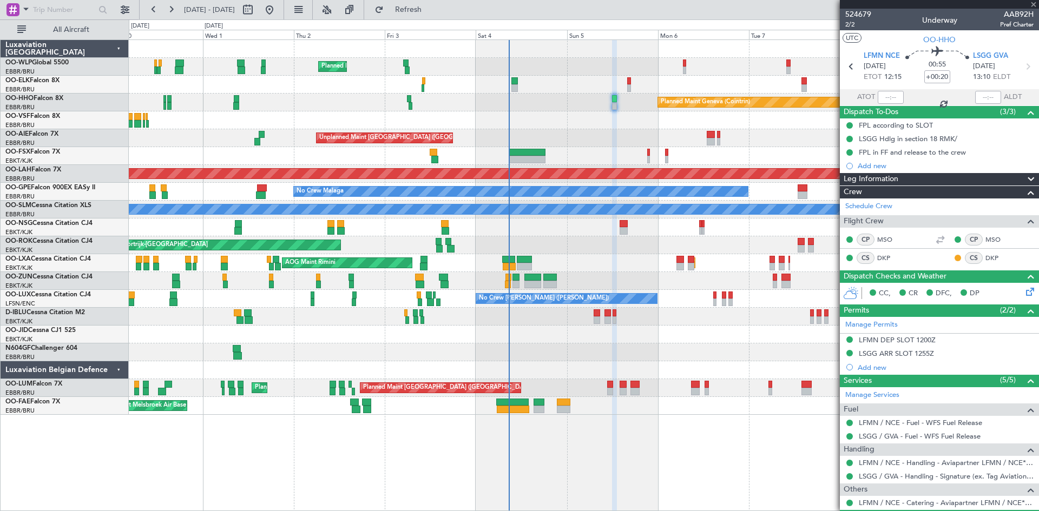
type input "8"
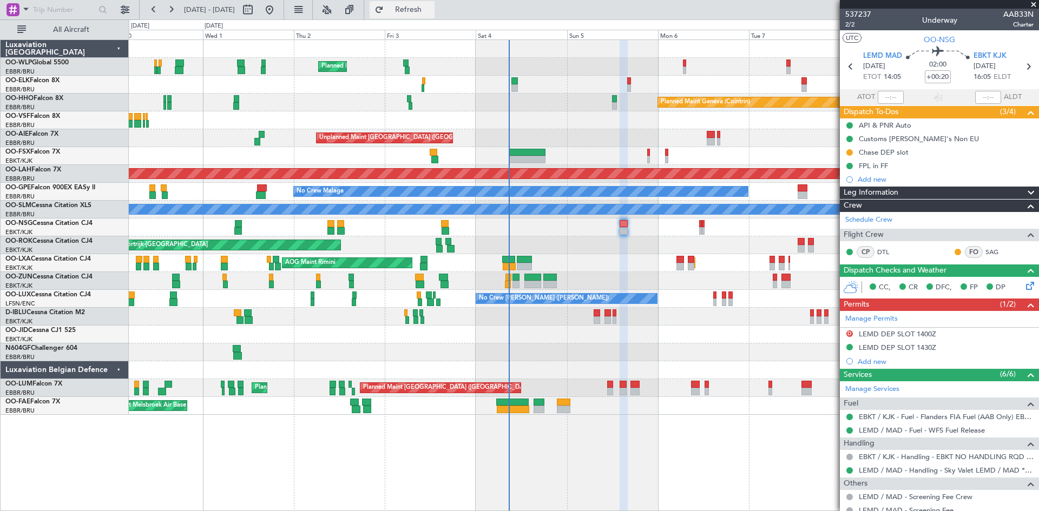
click at [431, 14] on span "Refresh" at bounding box center [408, 10] width 45 height 8
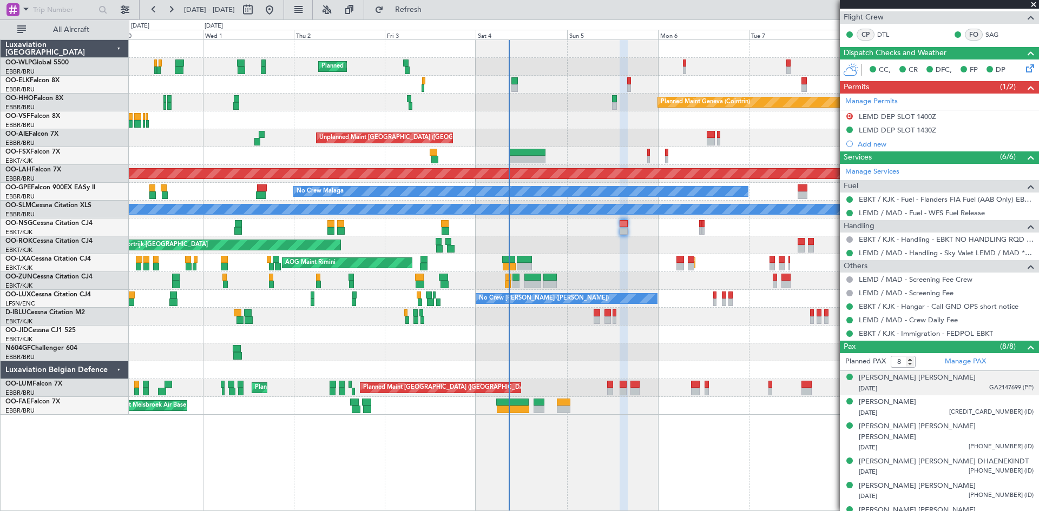
scroll to position [272, 0]
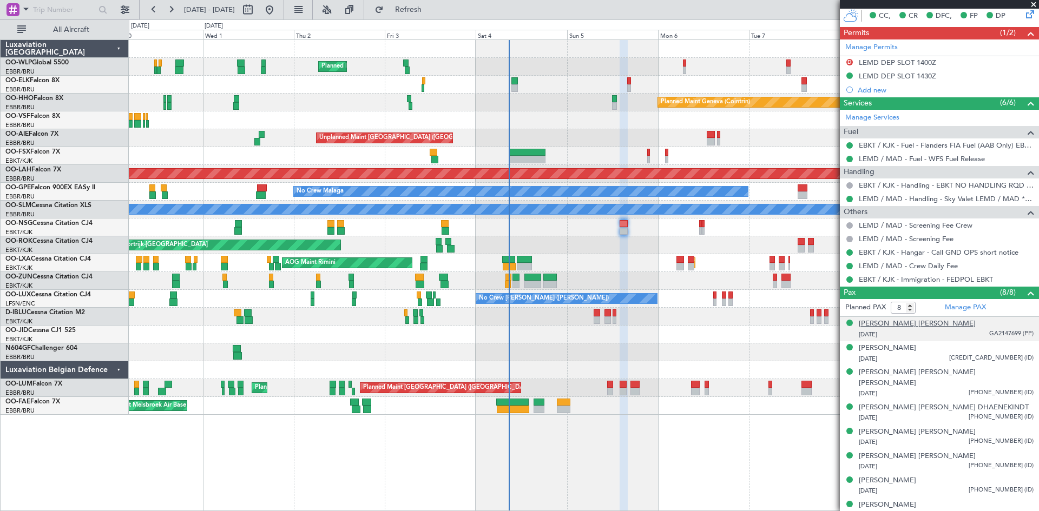
click at [926, 327] on div "Delphine Maria P DELESIE" at bounding box center [917, 324] width 117 height 11
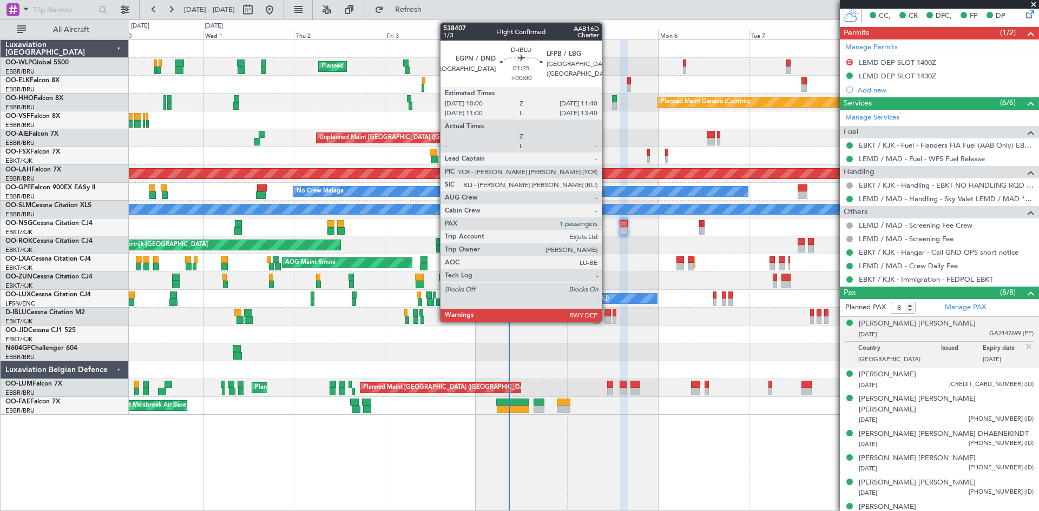
click at [607, 319] on div at bounding box center [607, 321] width 6 height 8
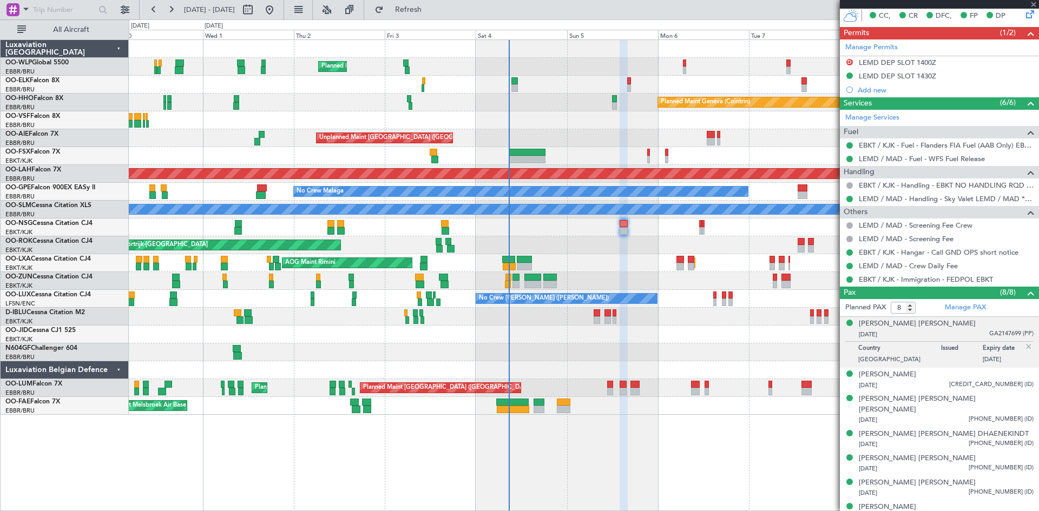
type input "1"
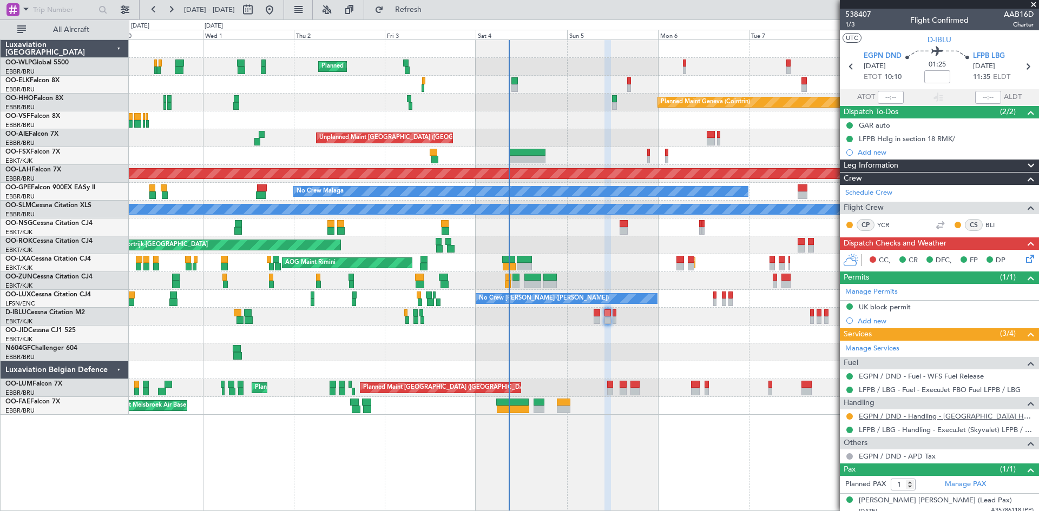
click at [963, 416] on link "EGPN / DND - Handling - [GEOGRAPHIC_DATA] Handling EGPN / DND" at bounding box center [946, 416] width 175 height 9
click at [431, 6] on span "Refresh" at bounding box center [408, 10] width 45 height 8
type input "+00:20"
type input "8"
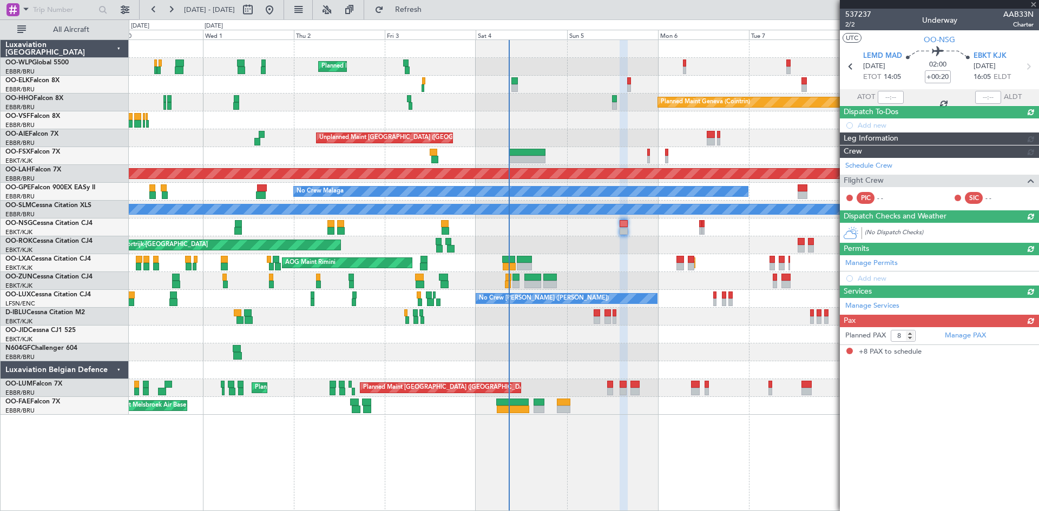
click at [1017, 258] on div "Manage Permits Add new" at bounding box center [939, 270] width 199 height 30
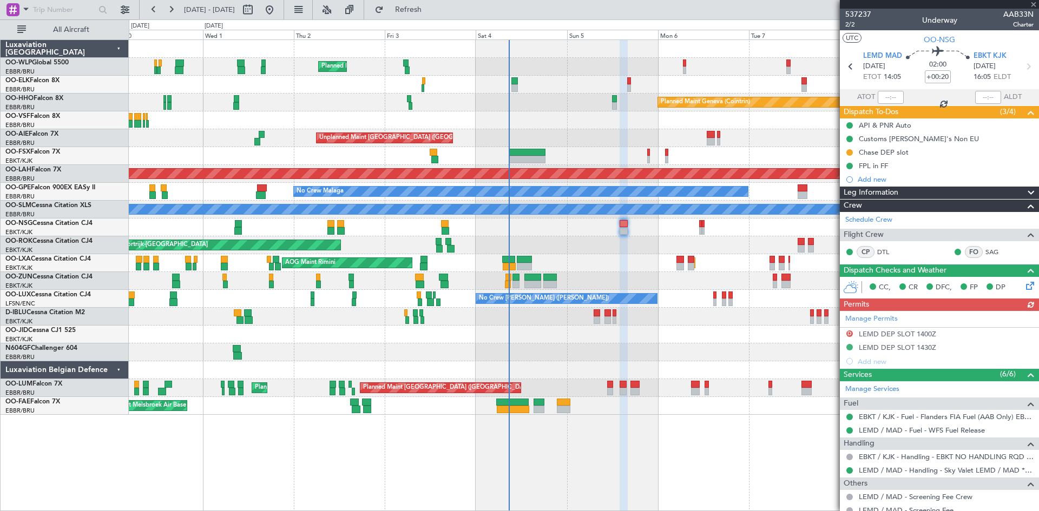
click at [1024, 280] on icon at bounding box center [1028, 284] width 9 height 9
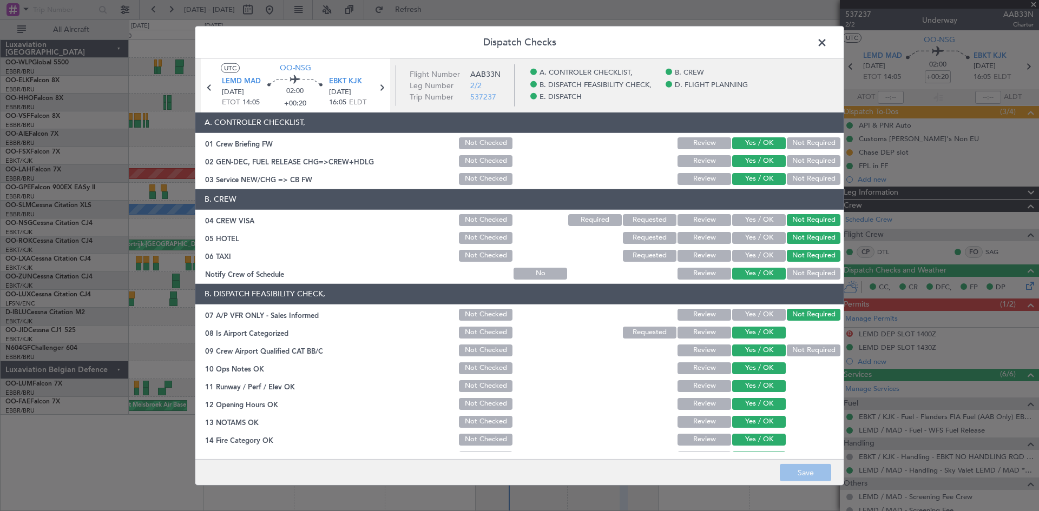
click at [827, 42] on span at bounding box center [827, 45] width 0 height 22
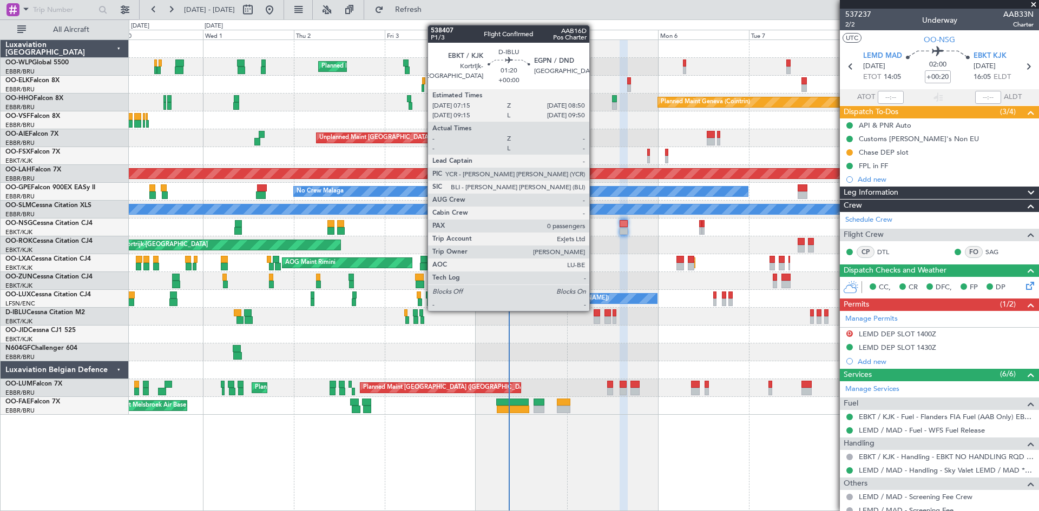
click at [594, 310] on div at bounding box center [597, 313] width 6 height 8
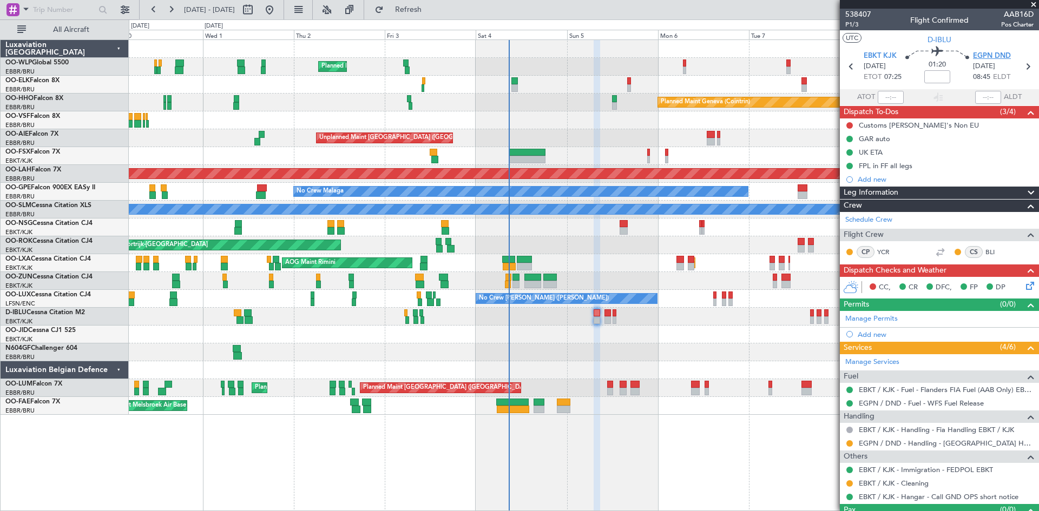
click at [973, 55] on span "EGPN DND" at bounding box center [992, 56] width 38 height 11
click at [431, 9] on span "Refresh" at bounding box center [408, 10] width 45 height 8
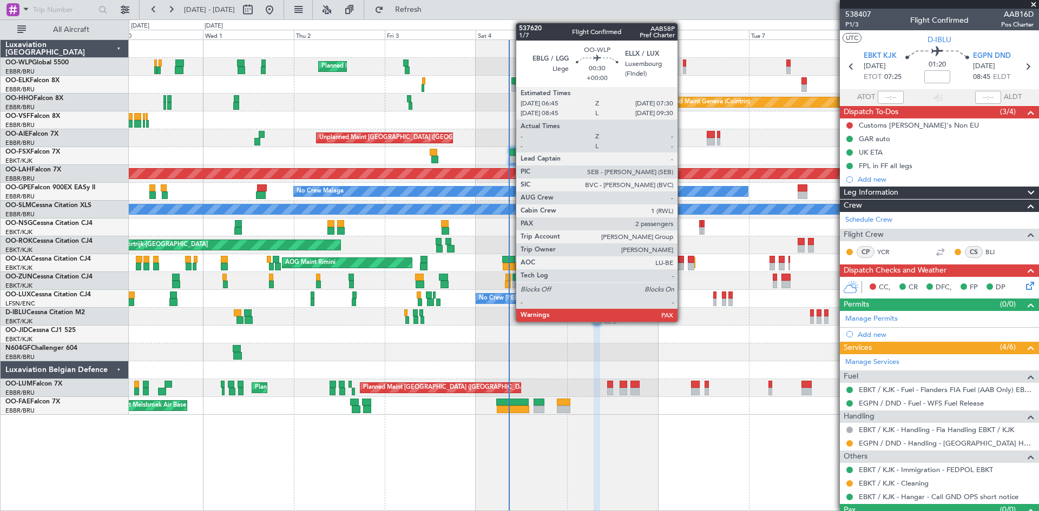
click at [683, 69] on div at bounding box center [684, 71] width 3 height 8
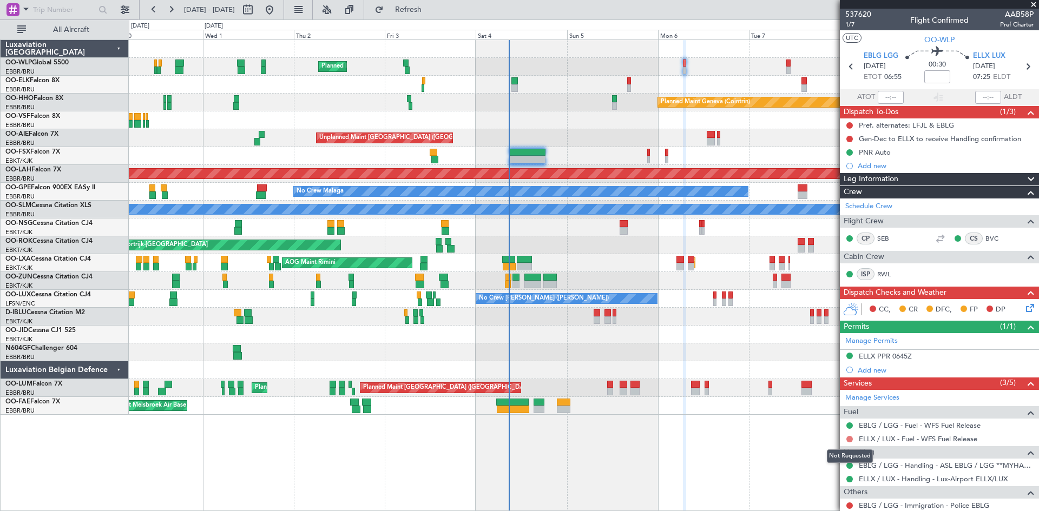
click at [850, 439] on button at bounding box center [849, 439] width 6 height 6
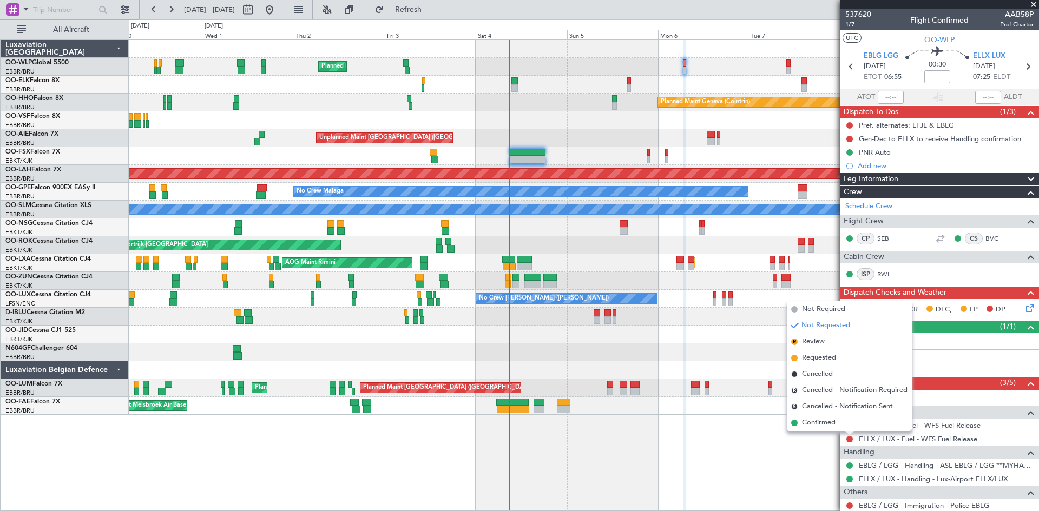
click at [952, 441] on link "ELLX / LUX - Fuel - WFS Fuel Release" at bounding box center [918, 438] width 118 height 9
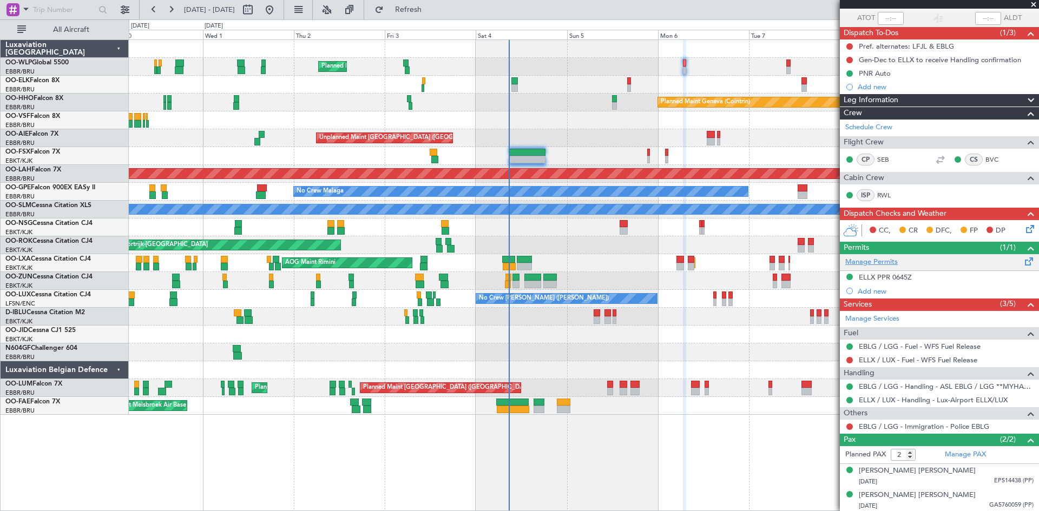
scroll to position [80, 0]
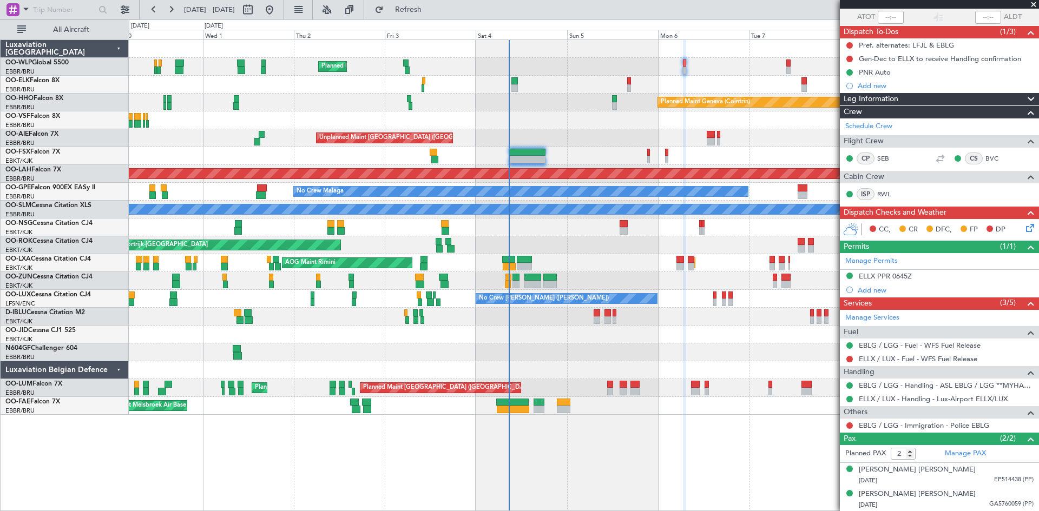
click at [710, 128] on div at bounding box center [584, 120] width 910 height 18
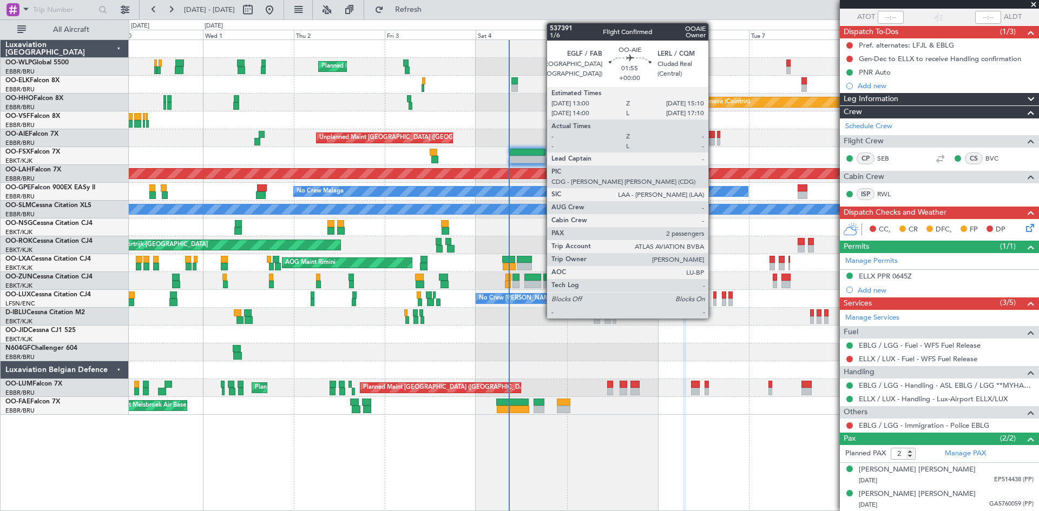
click at [714, 136] on div at bounding box center [711, 135] width 9 height 8
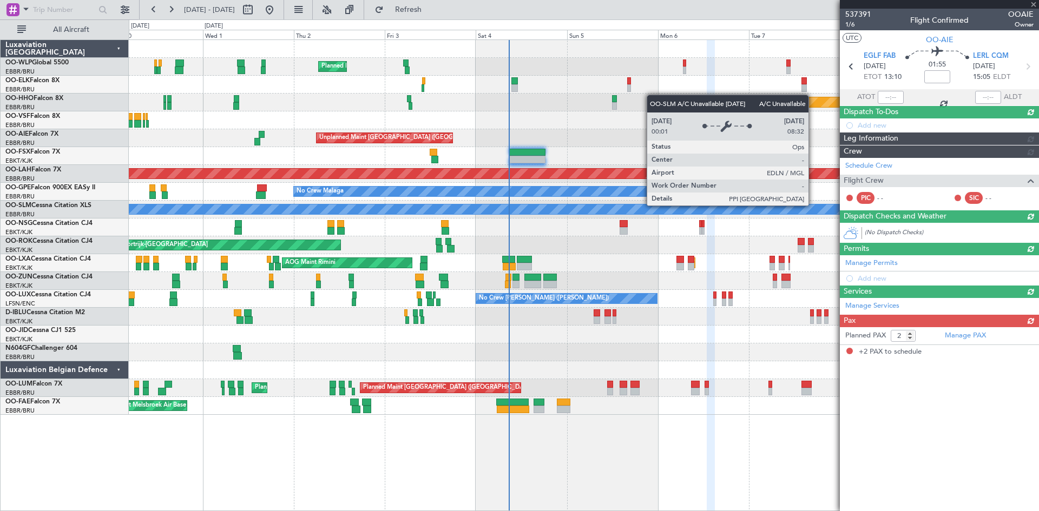
scroll to position [0, 0]
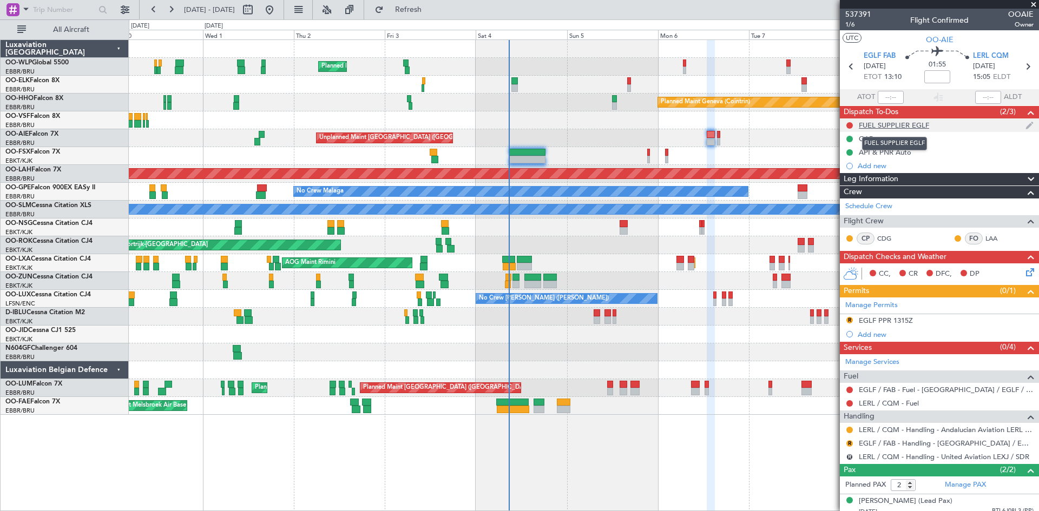
click at [904, 124] on div "FUEL SUPPLIER EGLF" at bounding box center [894, 125] width 70 height 9
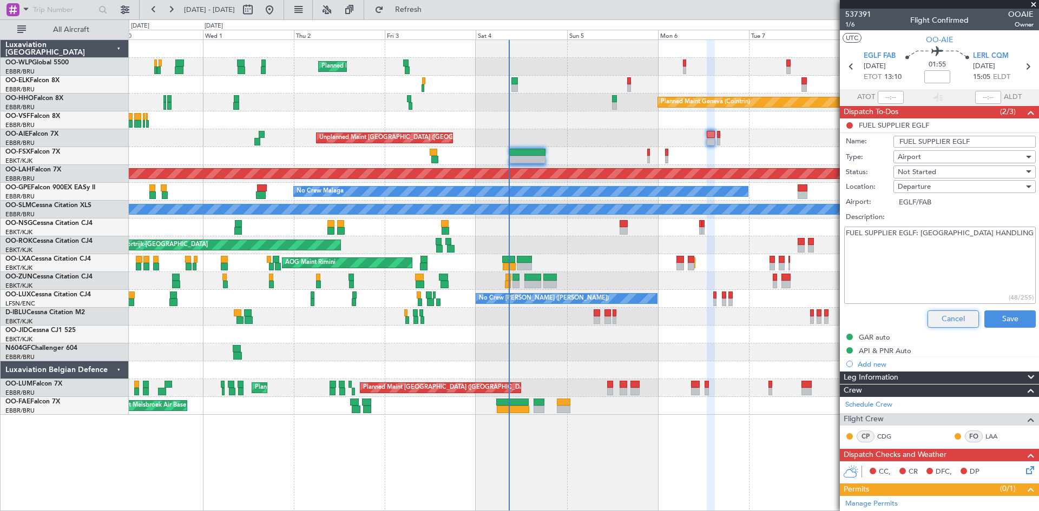
click at [939, 320] on button "Cancel" at bounding box center [952, 319] width 51 height 17
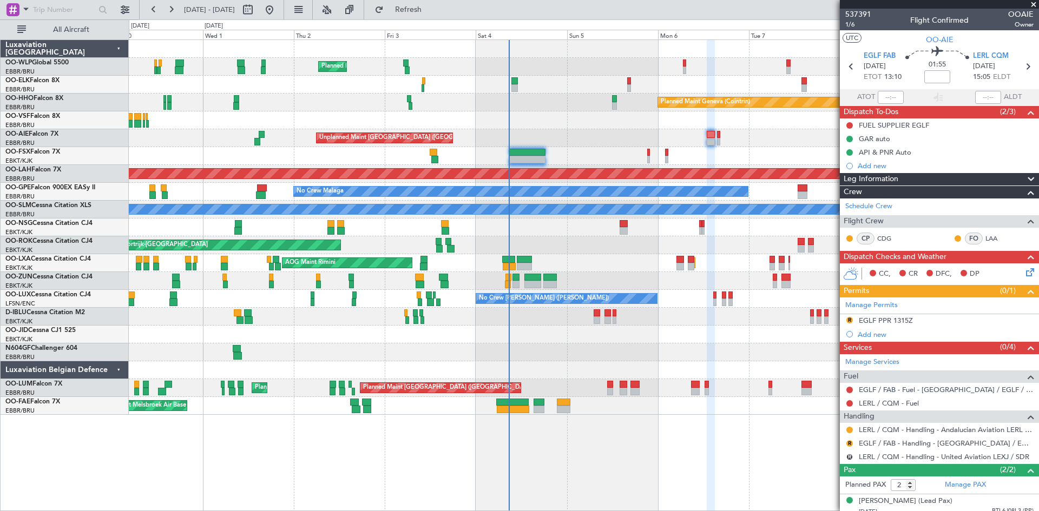
scroll to position [42, 0]
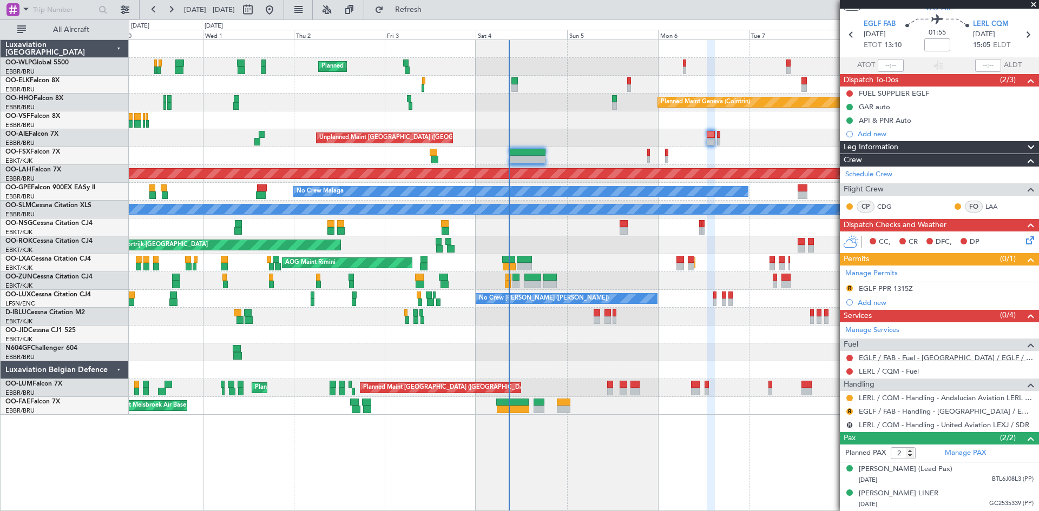
click at [898, 353] on link "EGLF / FAB - Fuel - Farnborough Airport / EGLF / FAB" at bounding box center [946, 357] width 175 height 9
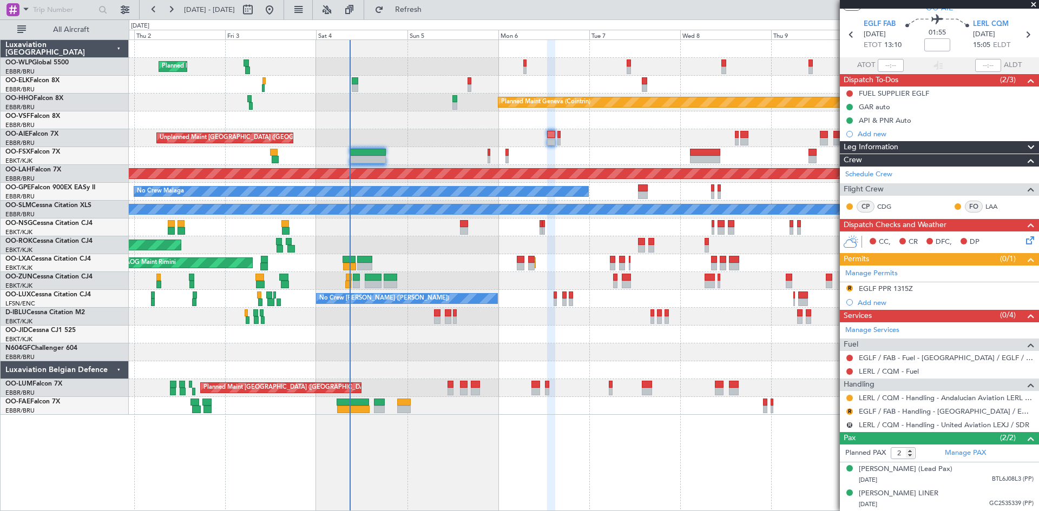
click at [595, 272] on div "Planned Maint Milan (Linate) Planned Maint Kortrijk-Wevelgem Planned Maint Gene…" at bounding box center [584, 227] width 910 height 375
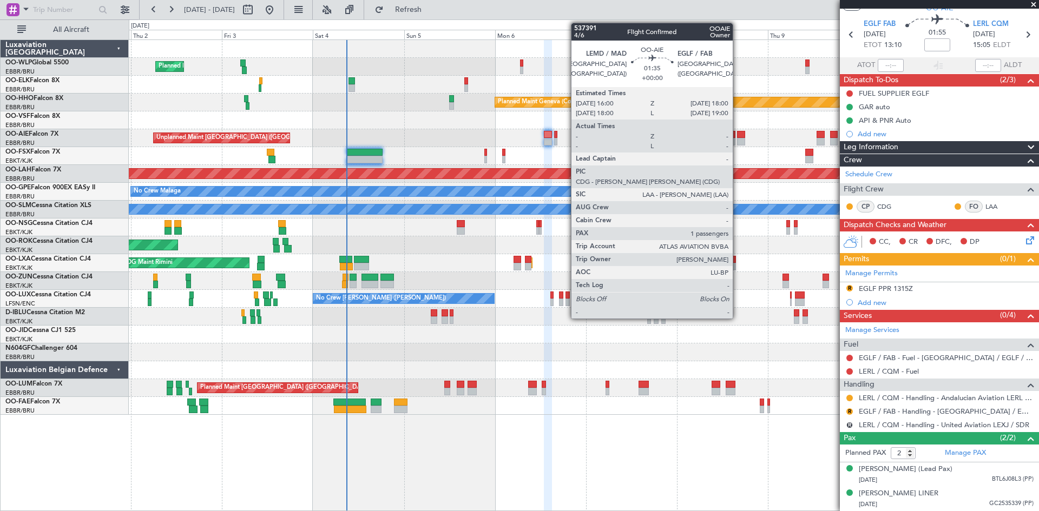
click at [737, 134] on div at bounding box center [741, 135] width 8 height 8
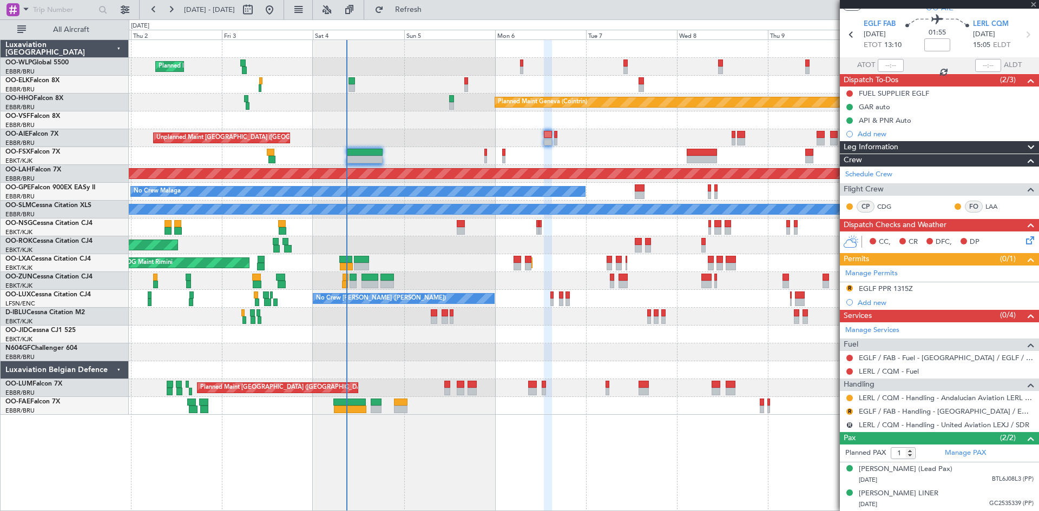
scroll to position [0, 0]
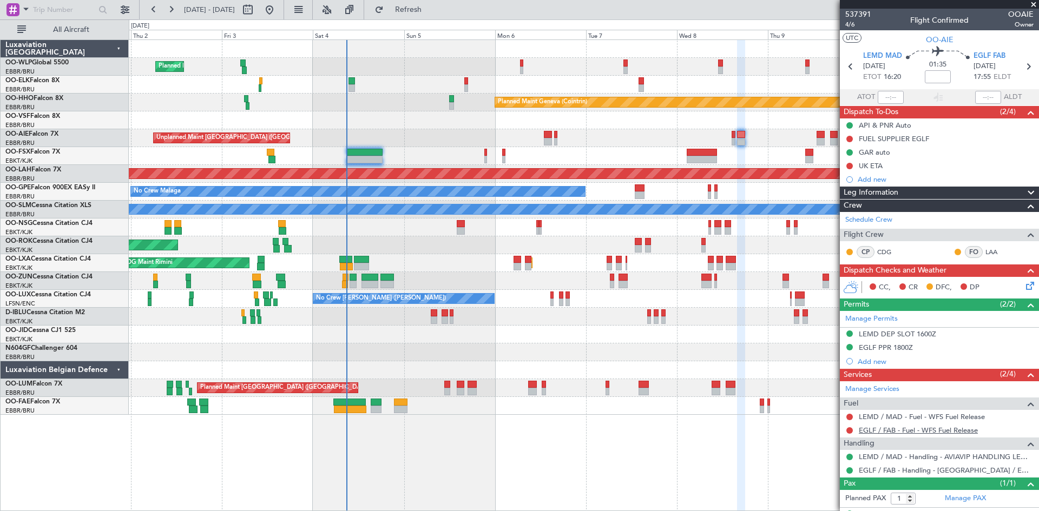
click at [956, 431] on link "EGLF / FAB - Fuel - WFS Fuel Release" at bounding box center [918, 430] width 119 height 9
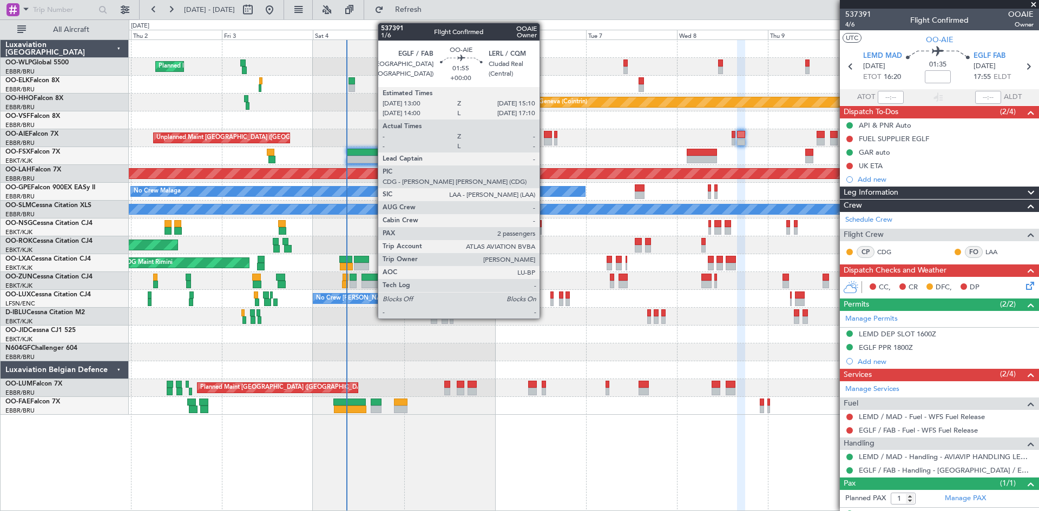
click at [544, 137] on div at bounding box center [548, 135] width 9 height 8
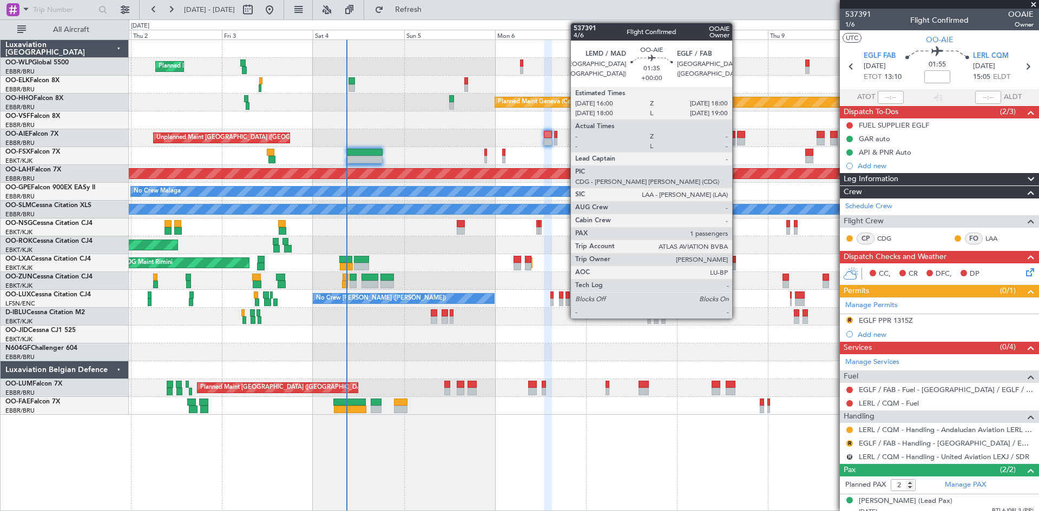
click at [737, 133] on div at bounding box center [741, 135] width 8 height 8
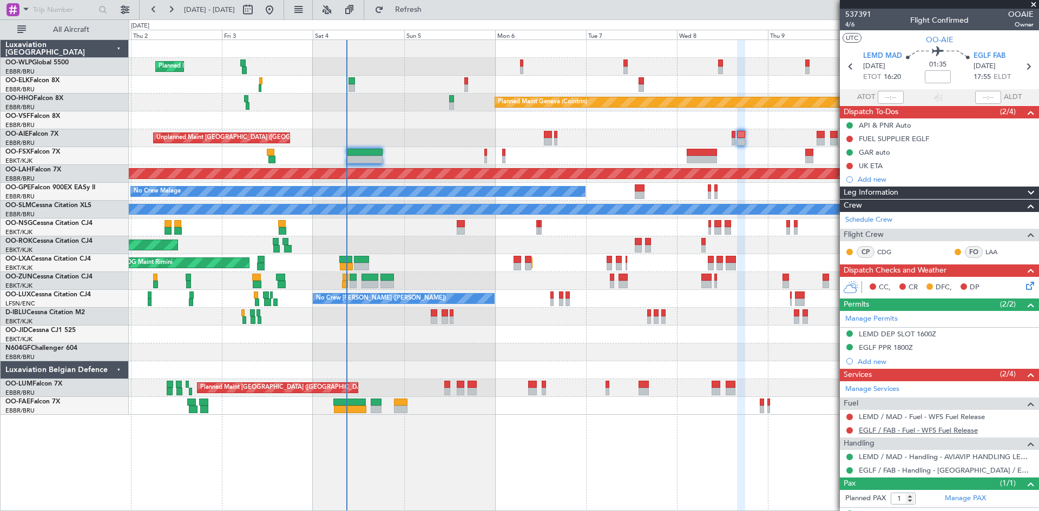
click at [930, 430] on link "EGLF / FAB - Fuel - WFS Fuel Release" at bounding box center [918, 430] width 119 height 9
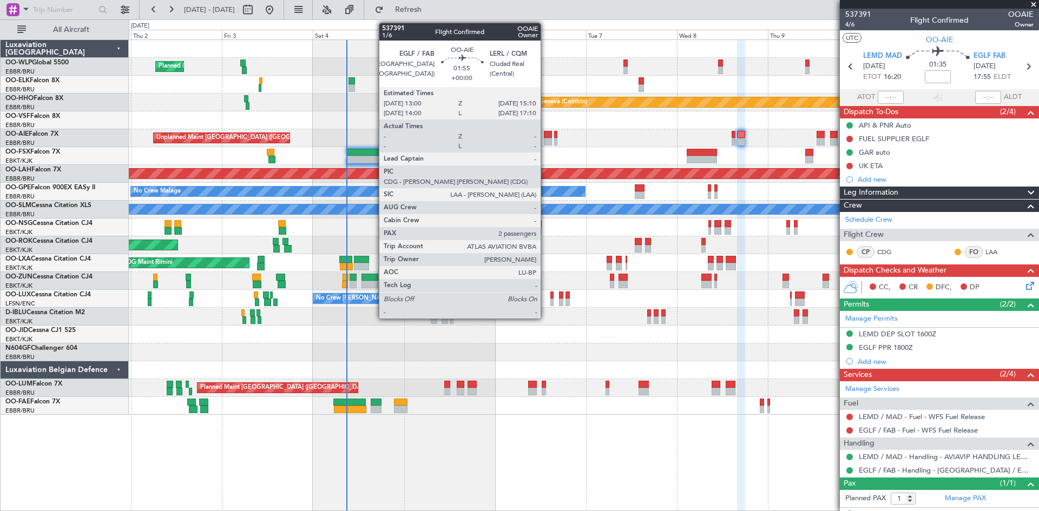
click at [546, 135] on div at bounding box center [548, 135] width 9 height 8
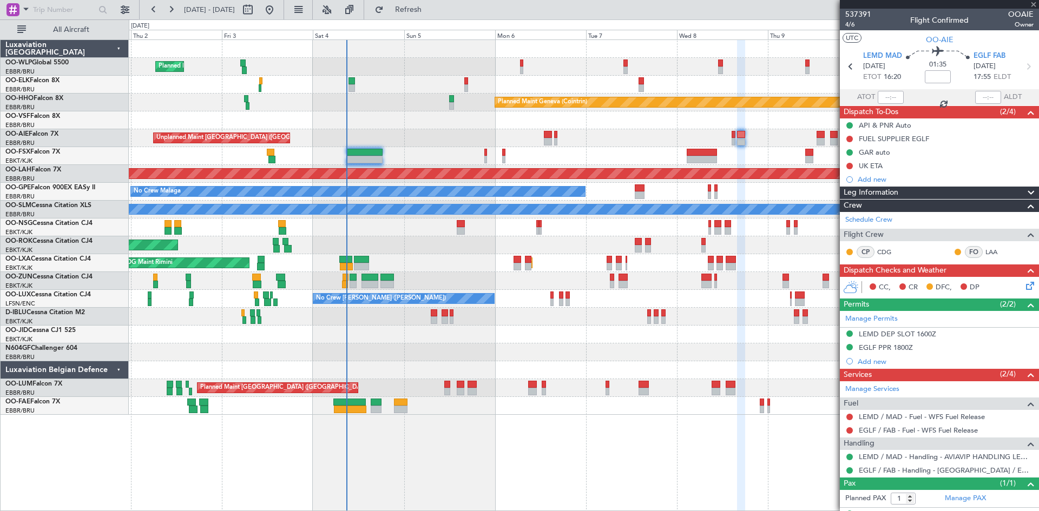
type input "2"
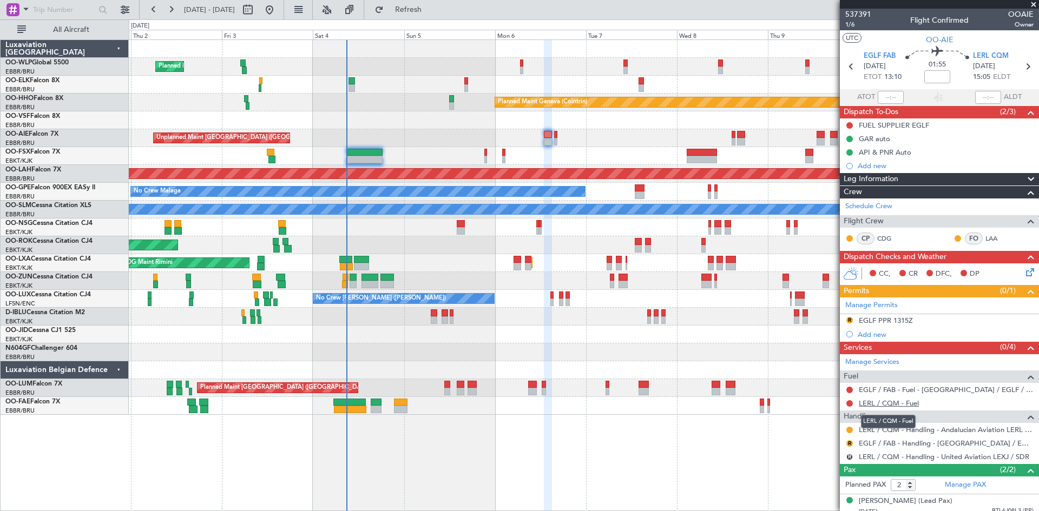
click at [877, 403] on link "LERL / CQM - Fuel" at bounding box center [889, 403] width 60 height 9
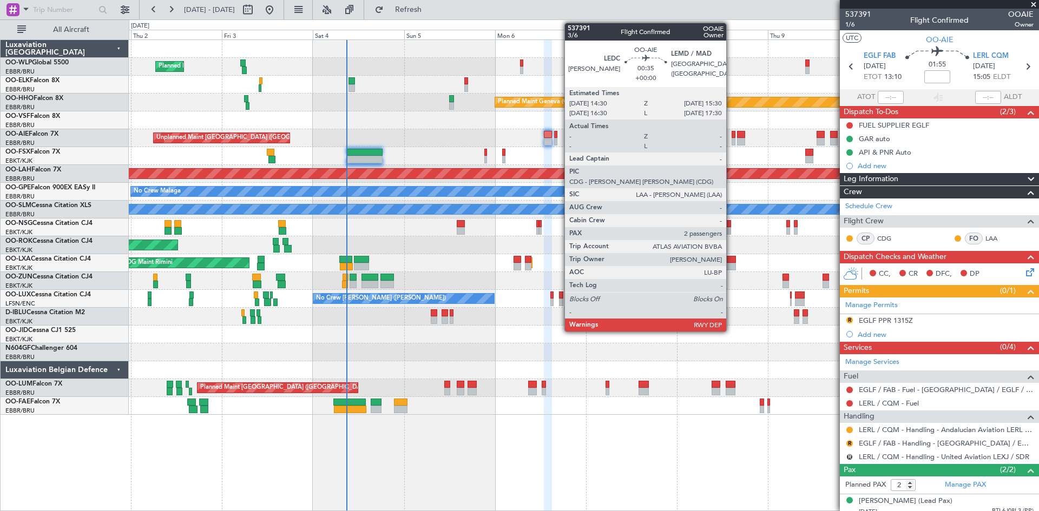
click at [732, 145] on div at bounding box center [734, 142] width 4 height 8
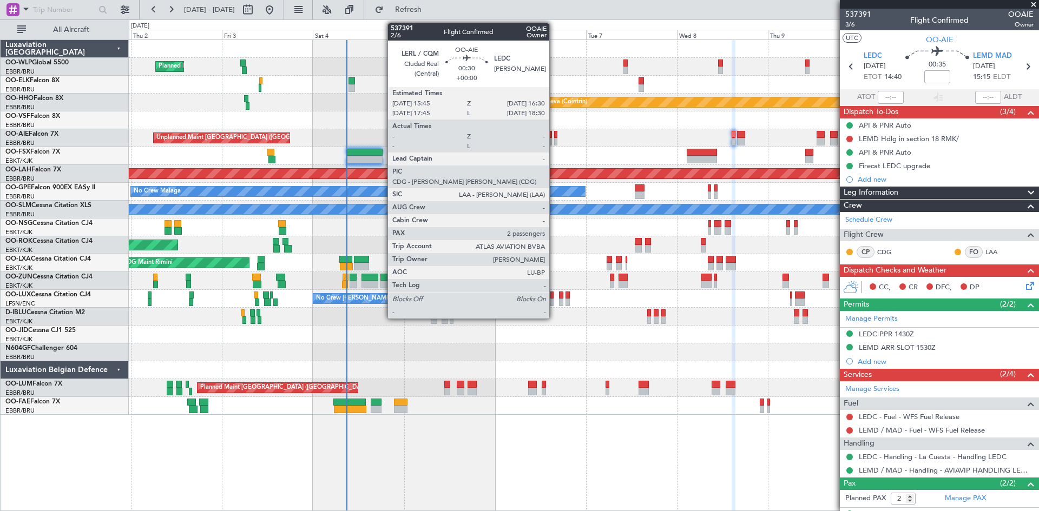
click at [554, 133] on div at bounding box center [555, 135] width 3 height 8
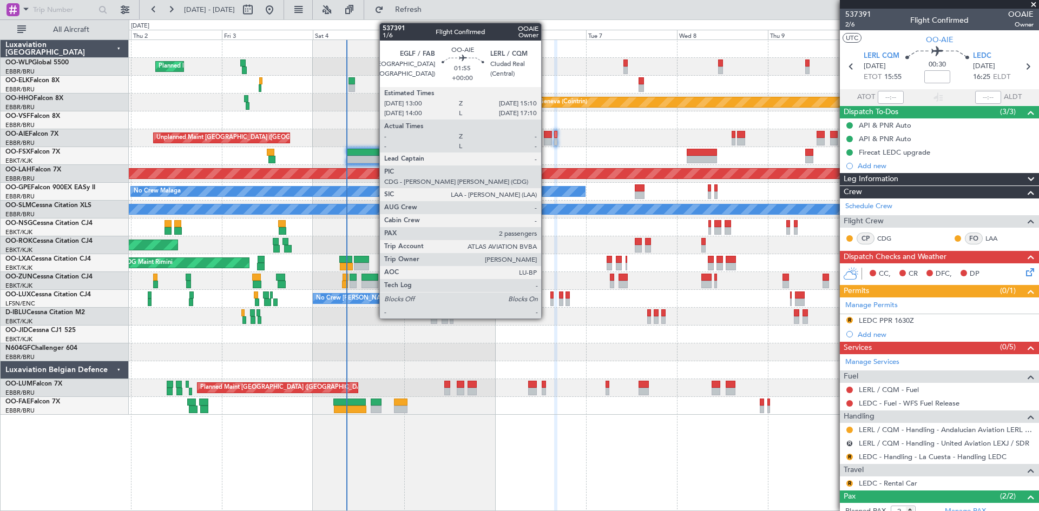
click at [546, 131] on div at bounding box center [548, 135] width 9 height 8
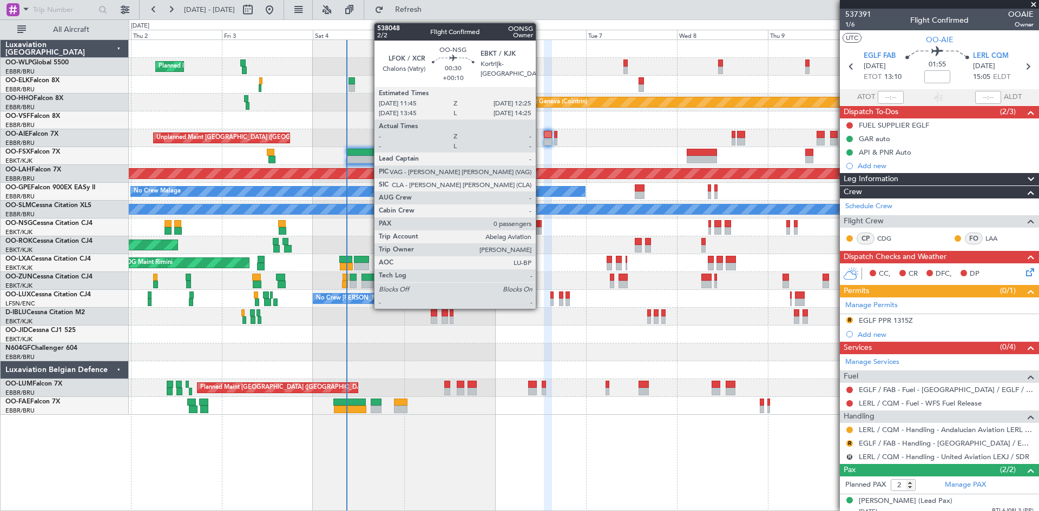
click at [540, 223] on div at bounding box center [540, 224] width 3 height 8
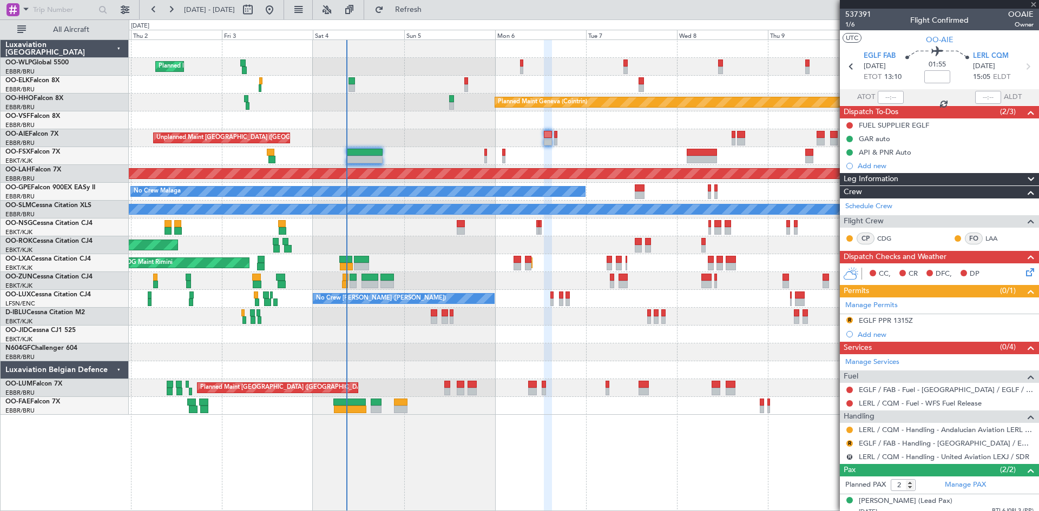
type input "+00:10"
type input "0"
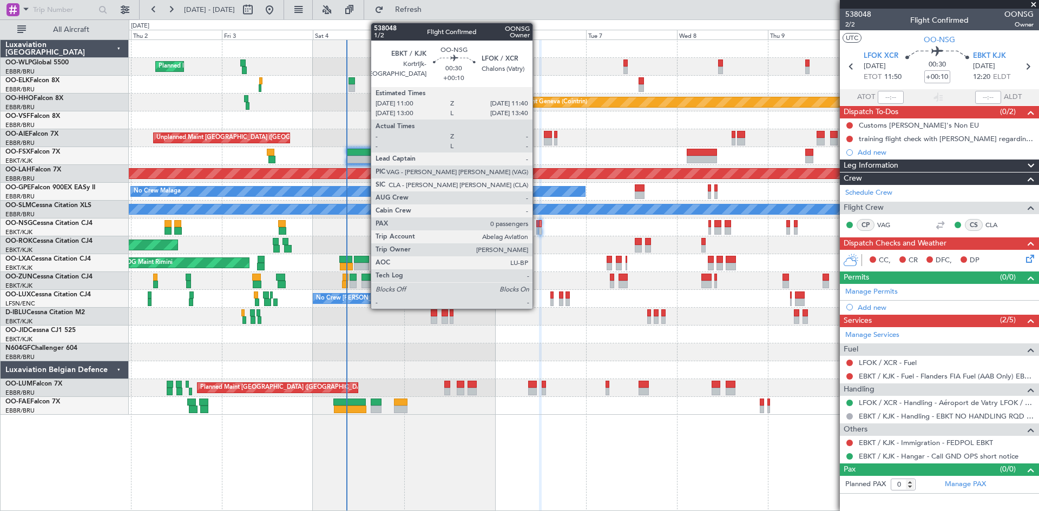
click at [537, 230] on div at bounding box center [537, 231] width 3 height 8
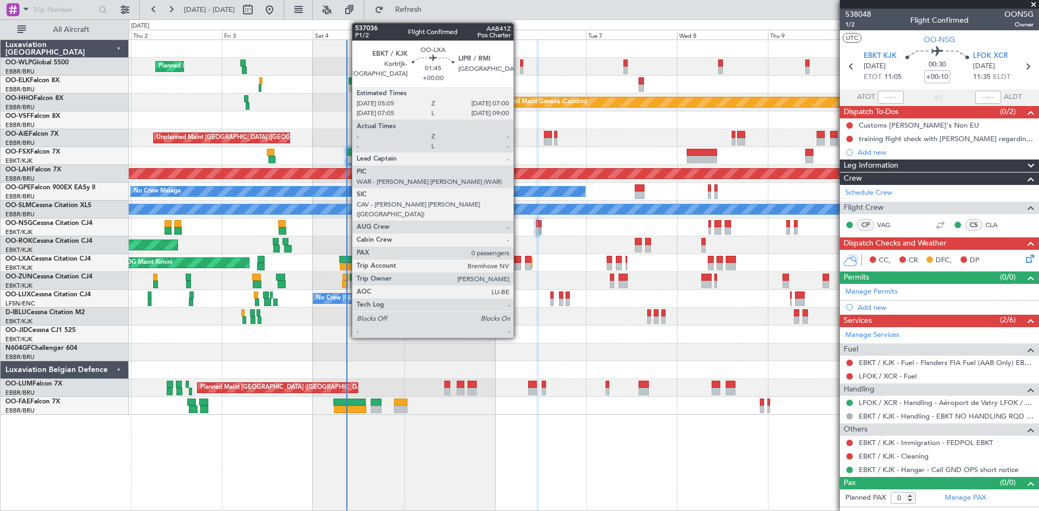
click at [518, 261] on div at bounding box center [517, 260] width 8 height 8
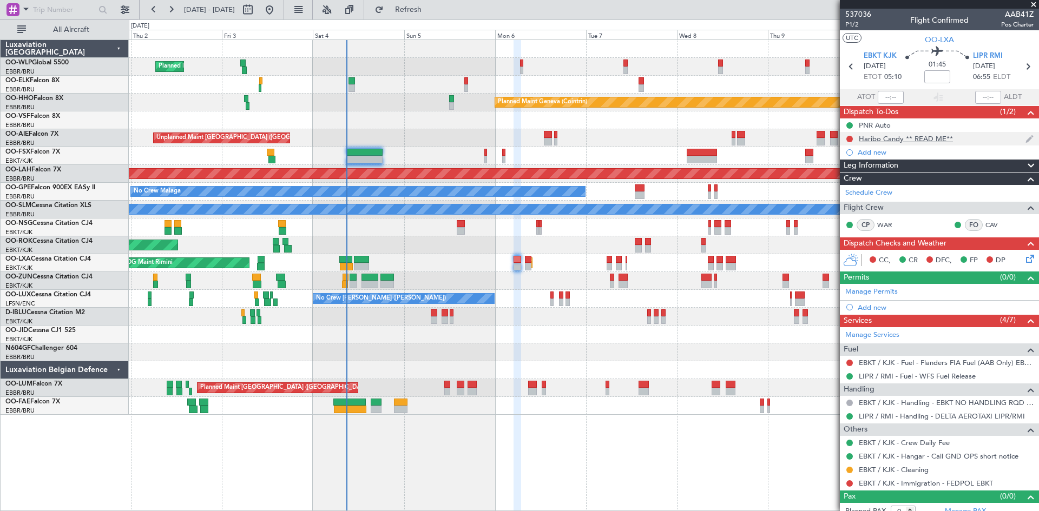
click at [894, 143] on div "Haribo Candy ** READ ME**" at bounding box center [939, 139] width 199 height 14
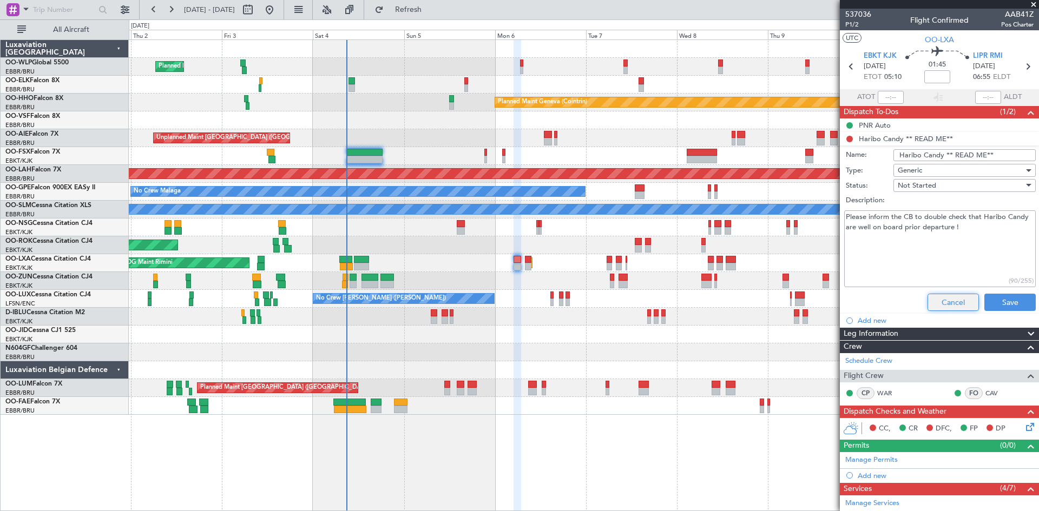
click at [938, 306] on button "Cancel" at bounding box center [952, 302] width 51 height 17
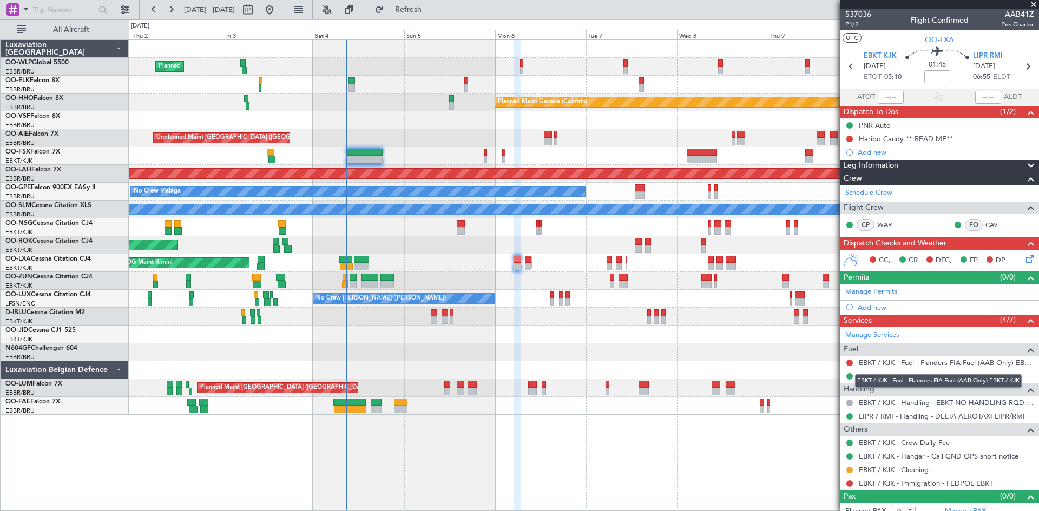
click at [924, 358] on link "EBKT / KJK - Fuel - Flanders FIA Fuel (AAB Only) EBKT / KJK" at bounding box center [946, 362] width 175 height 9
click at [410, 6] on button "Refresh" at bounding box center [402, 9] width 65 height 17
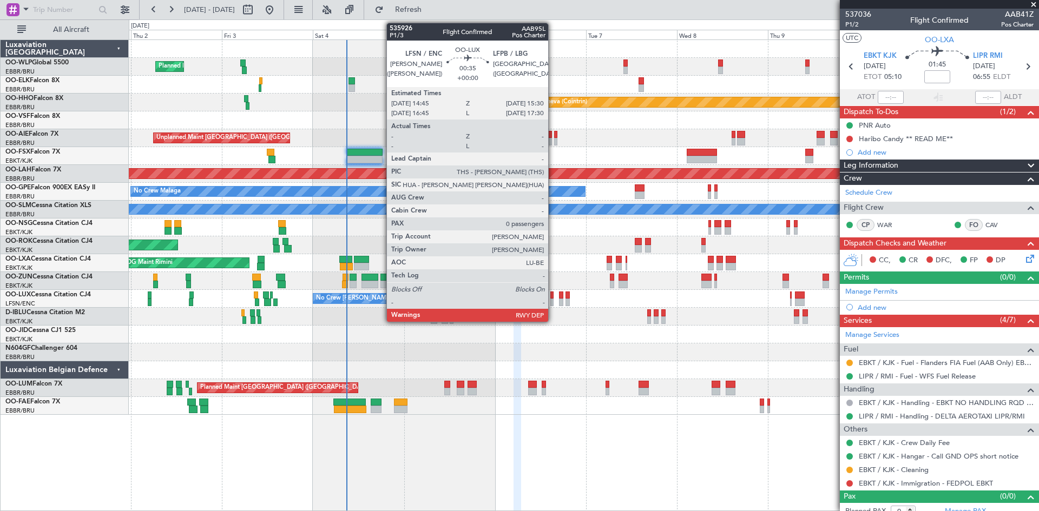
click at [553, 296] on div at bounding box center [551, 296] width 3 height 8
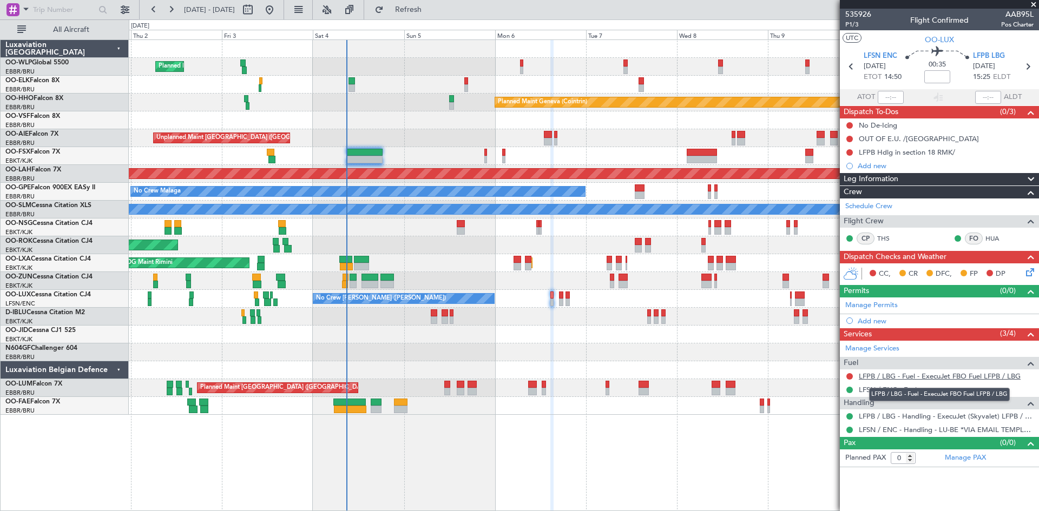
click at [911, 375] on link "LFPB / LBG - Fuel - ExecuJet FBO Fuel LFPB / LBG" at bounding box center [940, 376] width 162 height 9
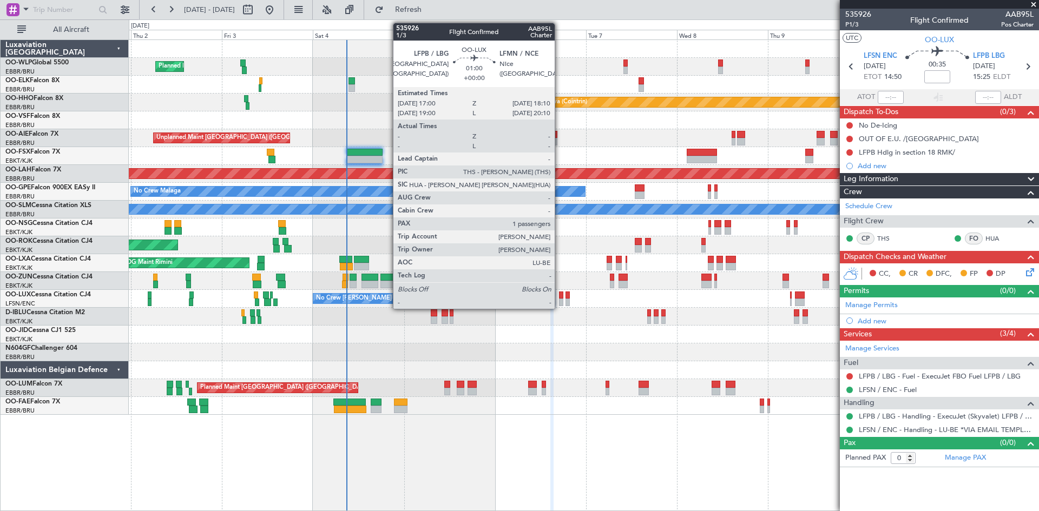
click at [559, 301] on div at bounding box center [561, 303] width 5 height 8
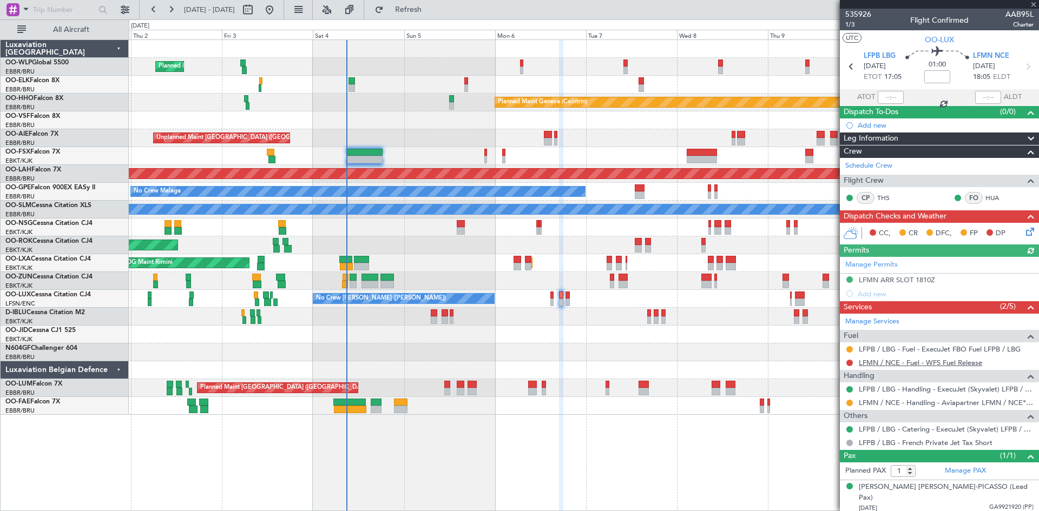
click at [956, 365] on link "LFMN / NCE - Fuel - WFS Fuel Release" at bounding box center [920, 362] width 123 height 9
click at [431, 10] on span "Refresh" at bounding box center [408, 10] width 45 height 8
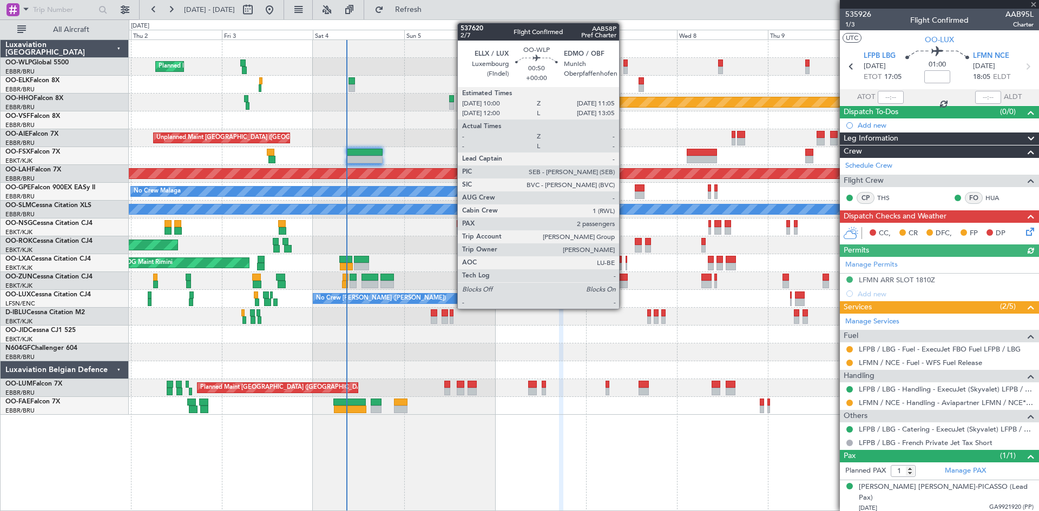
click at [624, 62] on div at bounding box center [625, 64] width 4 height 8
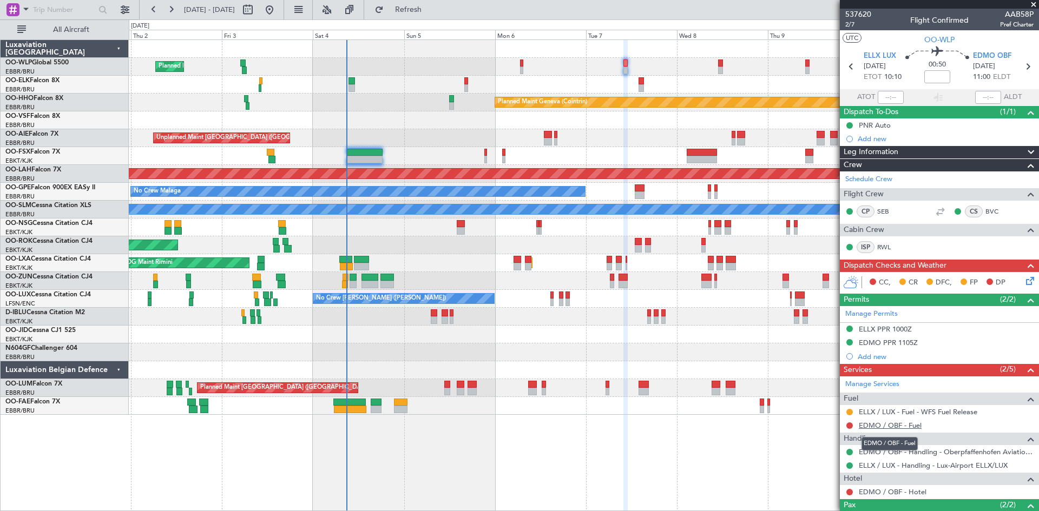
click at [913, 425] on link "EDMO / OBF - Fuel" at bounding box center [890, 425] width 63 height 9
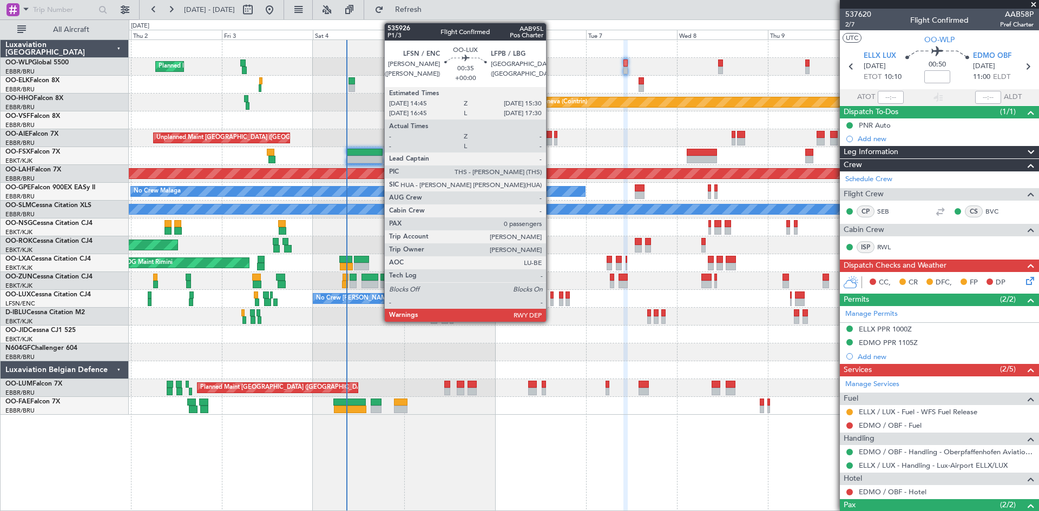
click at [551, 295] on div at bounding box center [551, 296] width 3 height 8
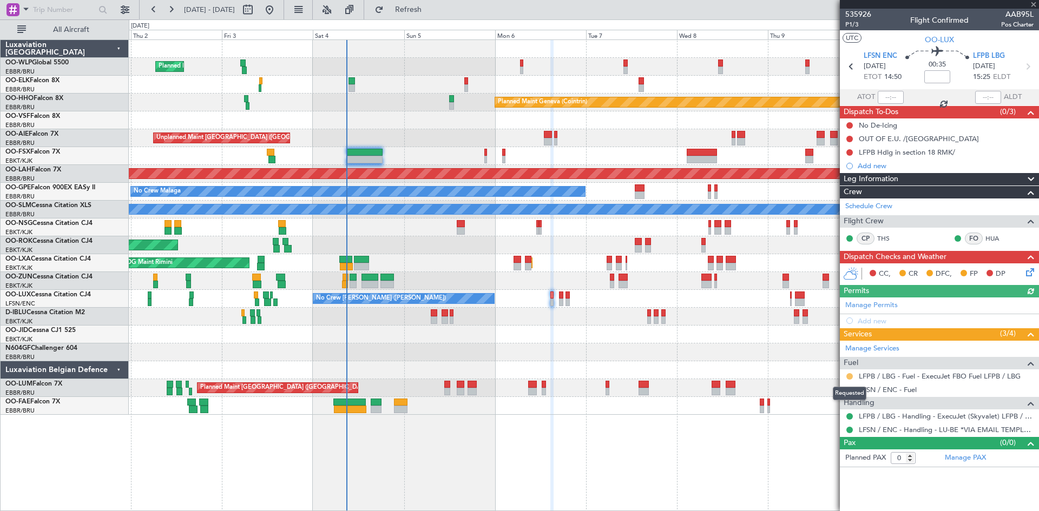
click at [850, 377] on button at bounding box center [849, 376] width 6 height 6
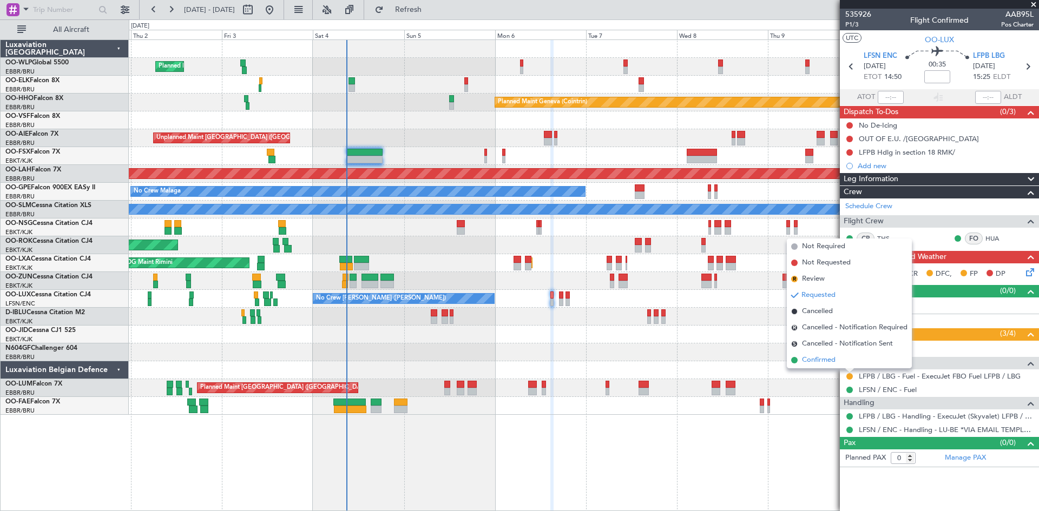
click at [837, 362] on li "Confirmed" at bounding box center [849, 360] width 125 height 16
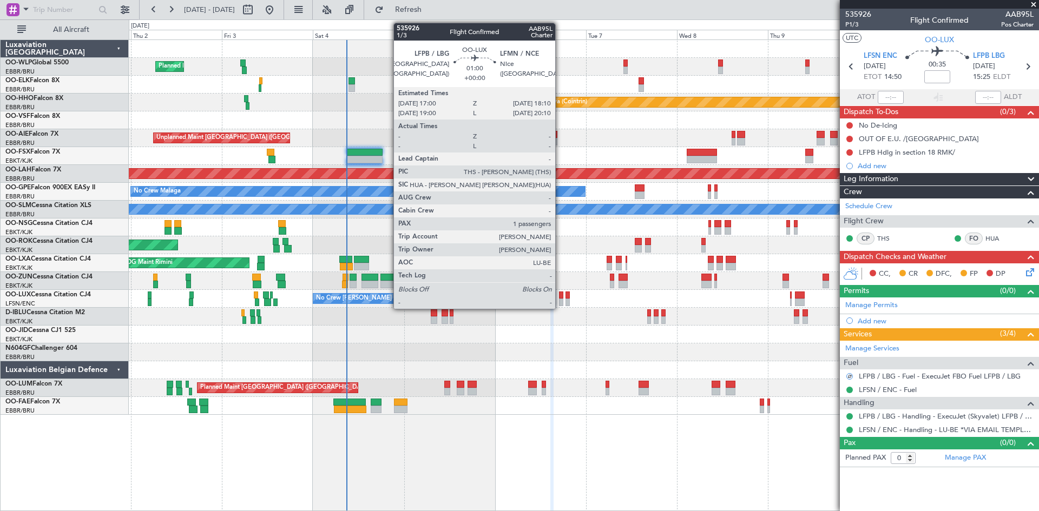
click at [560, 300] on div at bounding box center [561, 303] width 5 height 8
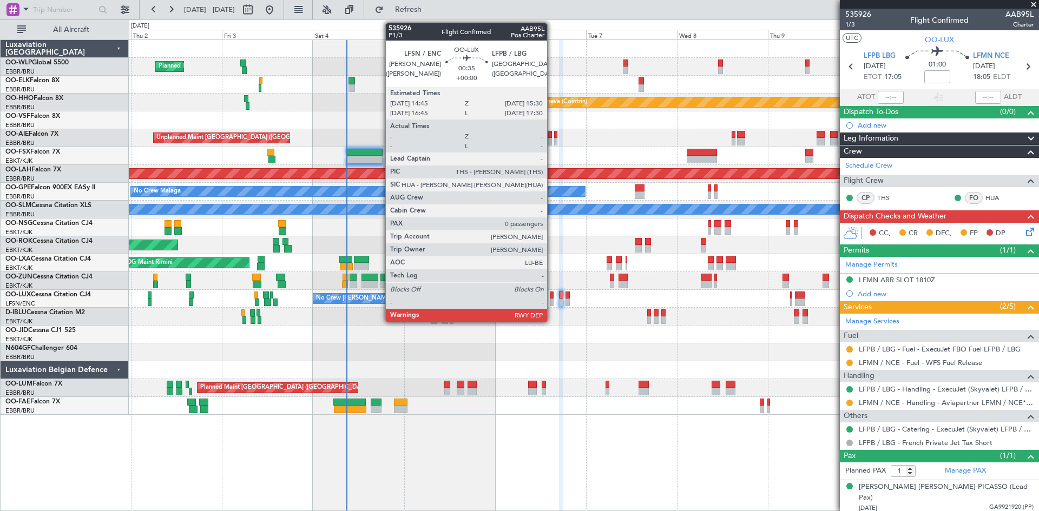
click at [552, 301] on div at bounding box center [551, 303] width 3 height 8
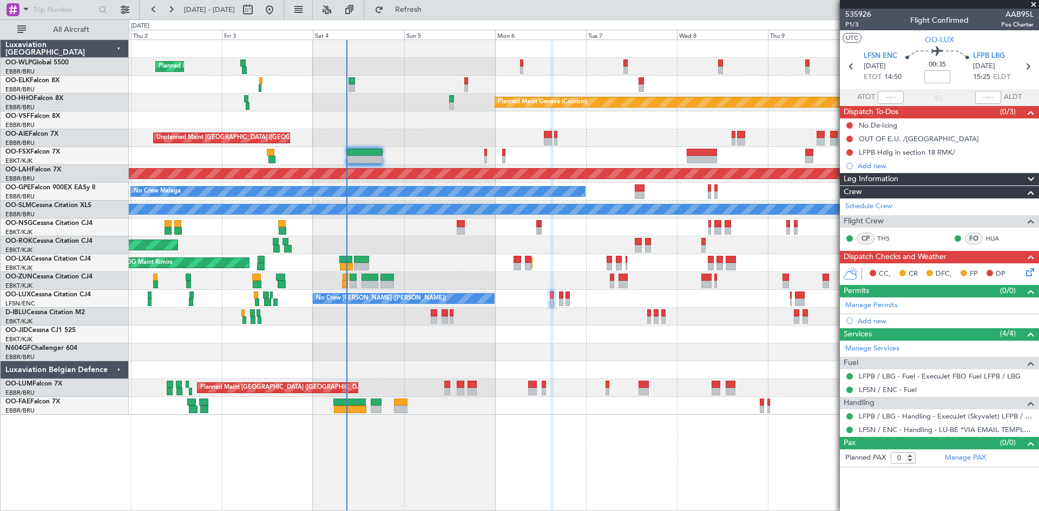
click at [1031, 272] on icon at bounding box center [1028, 270] width 9 height 9
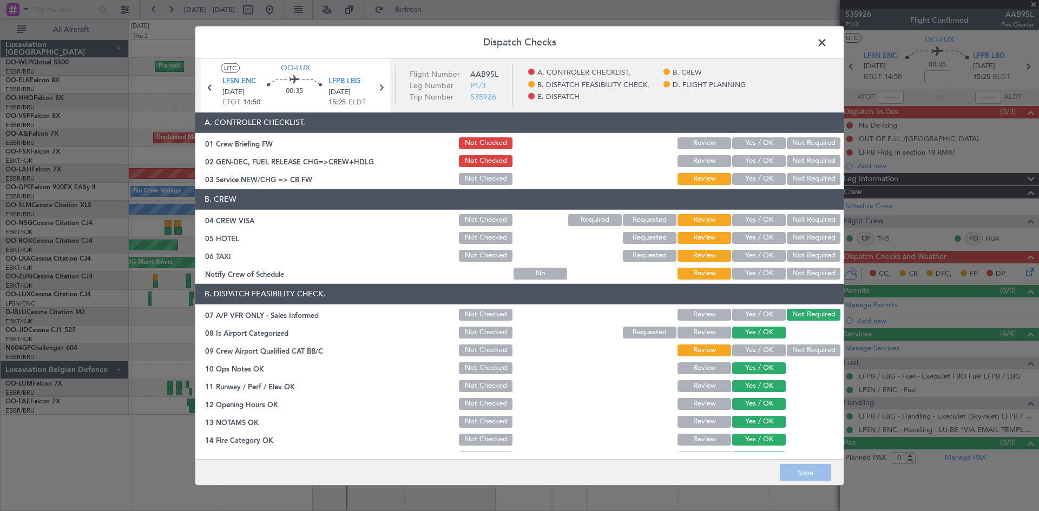
click at [827, 40] on span at bounding box center [827, 45] width 0 height 22
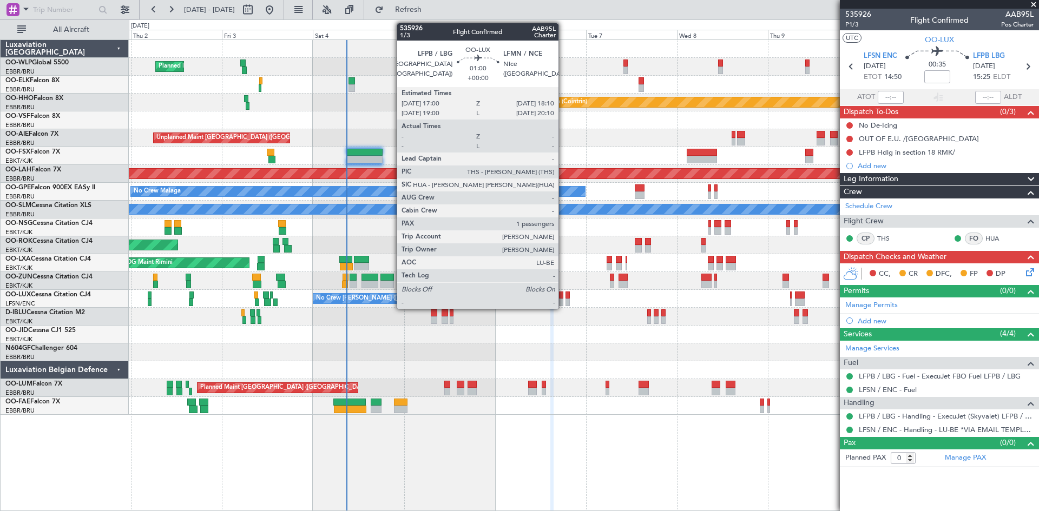
click at [563, 300] on div at bounding box center [561, 303] width 5 height 8
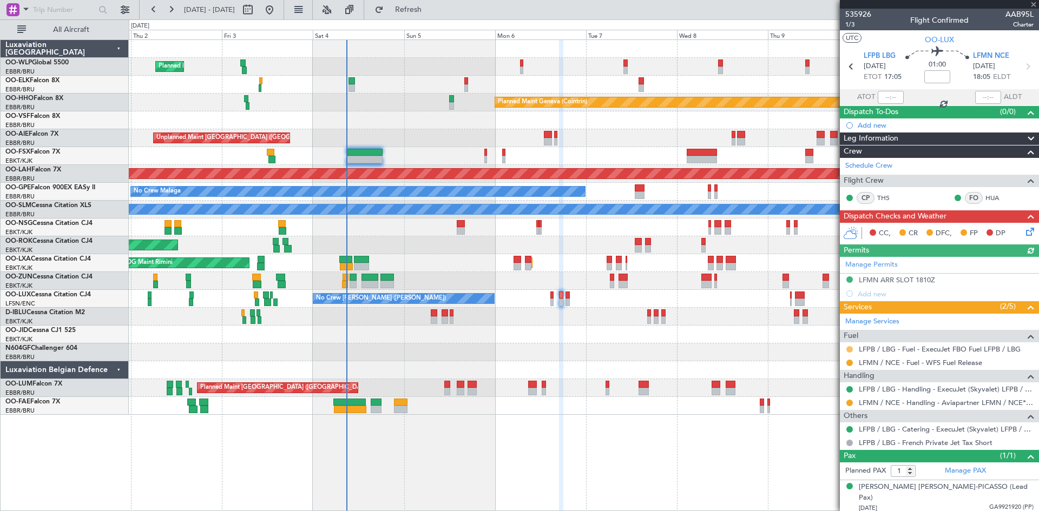
click at [848, 350] on button at bounding box center [849, 349] width 6 height 6
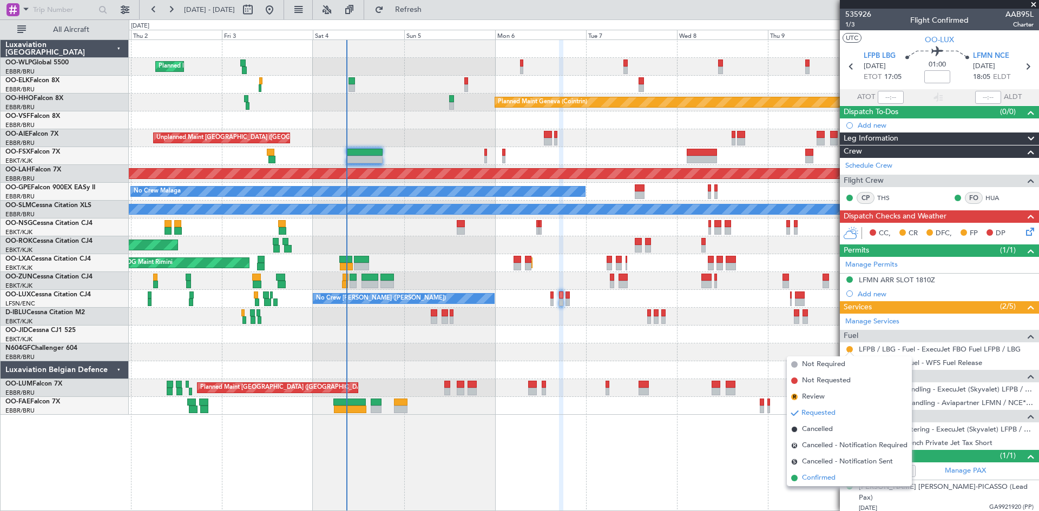
click at [829, 475] on span "Confirmed" at bounding box center [819, 478] width 34 height 11
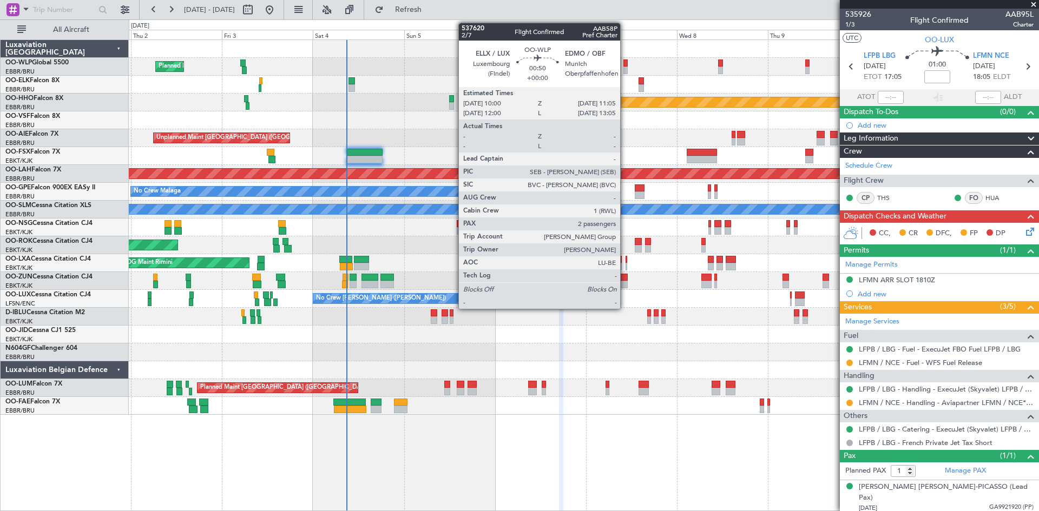
click at [625, 66] on div at bounding box center [625, 64] width 4 height 8
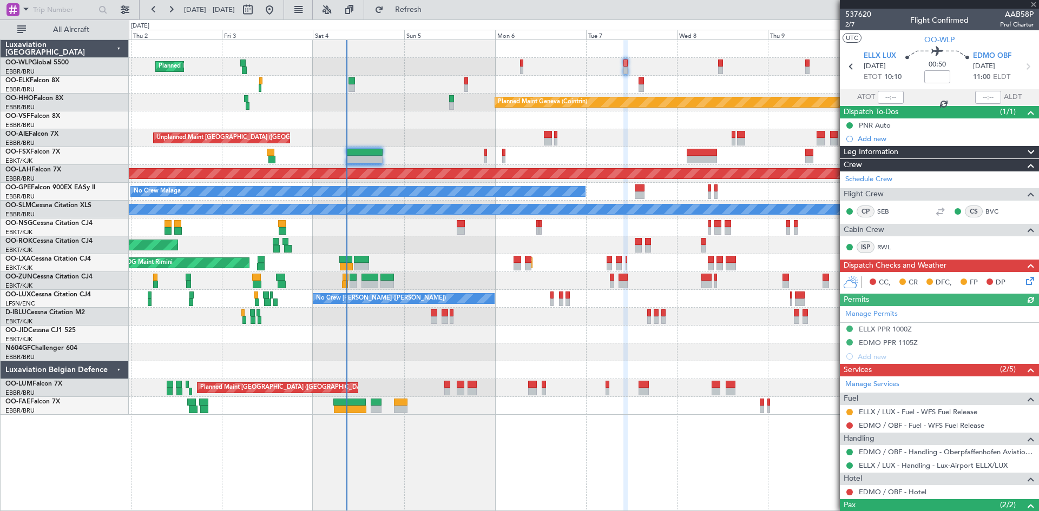
click at [716, 72] on div "Planned Maint Milan (Linate)" at bounding box center [584, 67] width 910 height 18
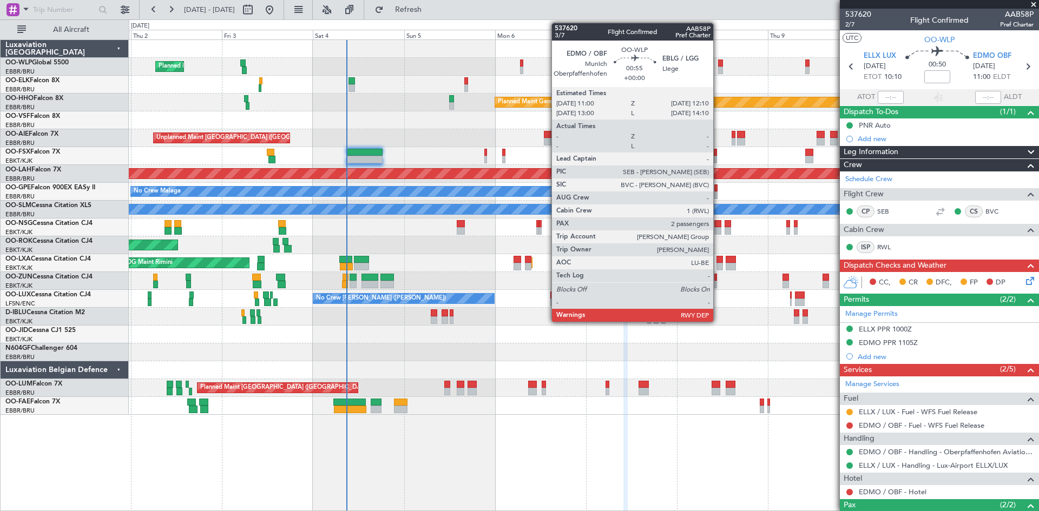
click at [718, 68] on div at bounding box center [720, 71] width 5 height 8
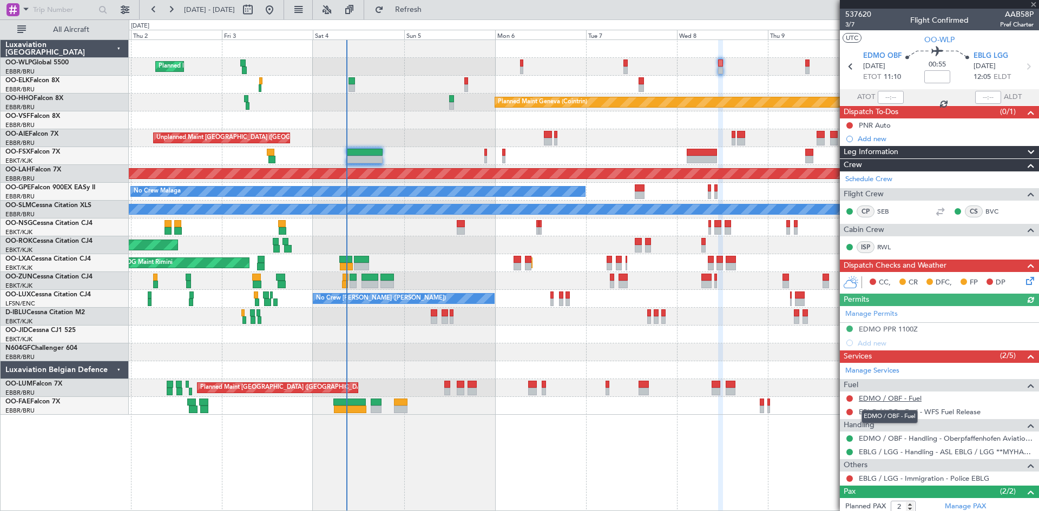
click at [908, 399] on link "EDMO / OBF - Fuel" at bounding box center [890, 398] width 63 height 9
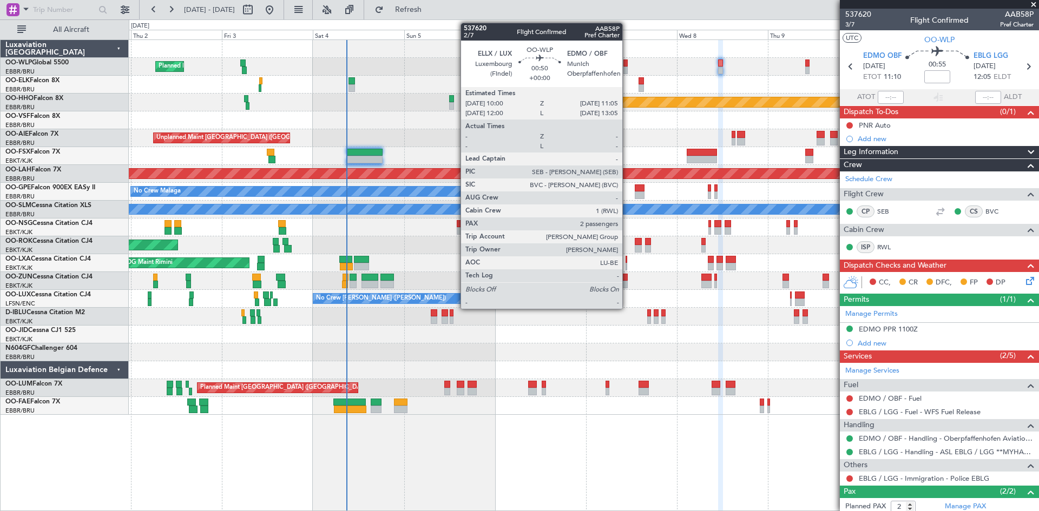
click at [627, 67] on div at bounding box center [625, 71] width 4 height 8
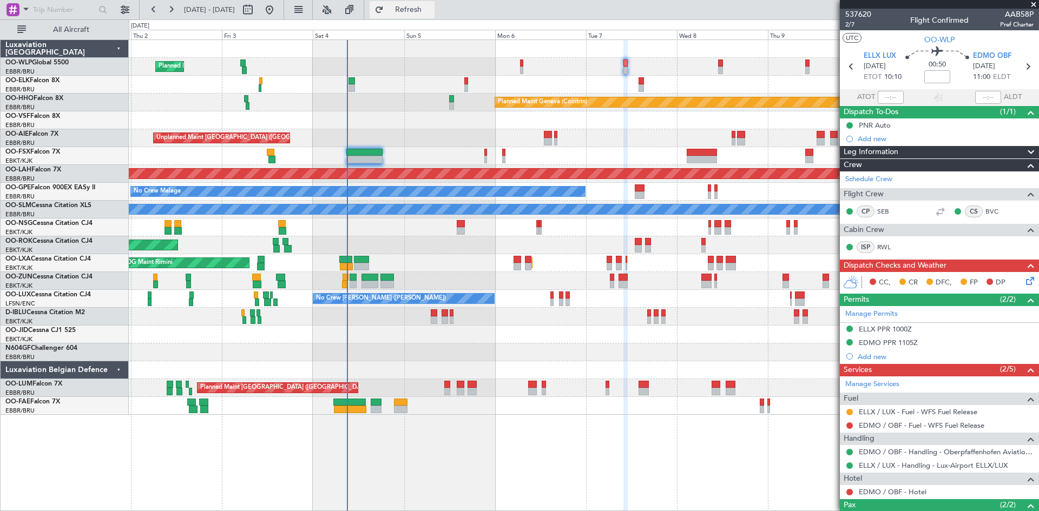
click at [427, 11] on span "Refresh" at bounding box center [408, 10] width 45 height 8
click at [941, 422] on link "EDMO / OBF - Fuel - WFS Fuel Release" at bounding box center [922, 425] width 126 height 9
drag, startPoint x: 425, startPoint y: 15, endPoint x: 451, endPoint y: 21, distance: 26.8
click at [426, 15] on button "Refresh" at bounding box center [402, 9] width 65 height 17
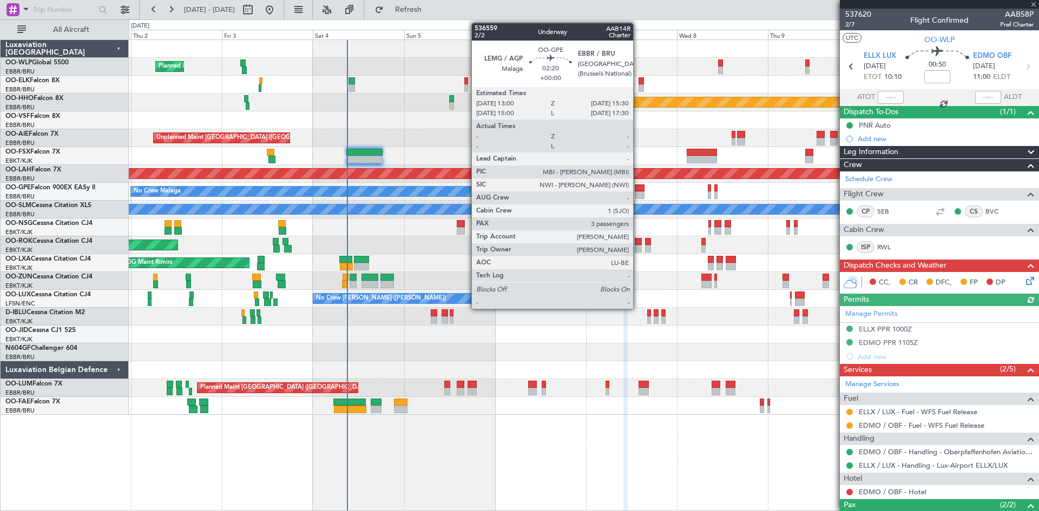
click at [638, 194] on div at bounding box center [640, 196] width 10 height 8
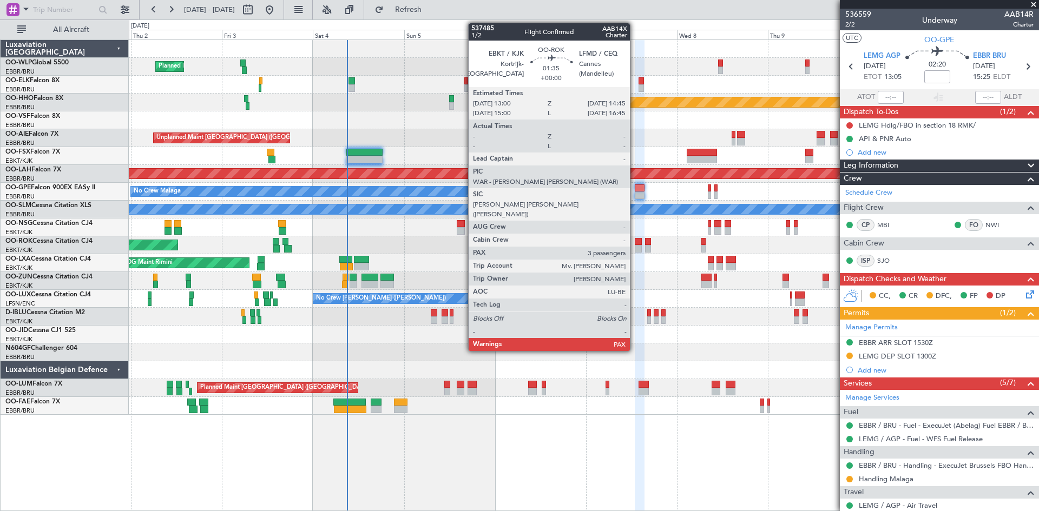
click at [635, 248] on div at bounding box center [638, 249] width 7 height 8
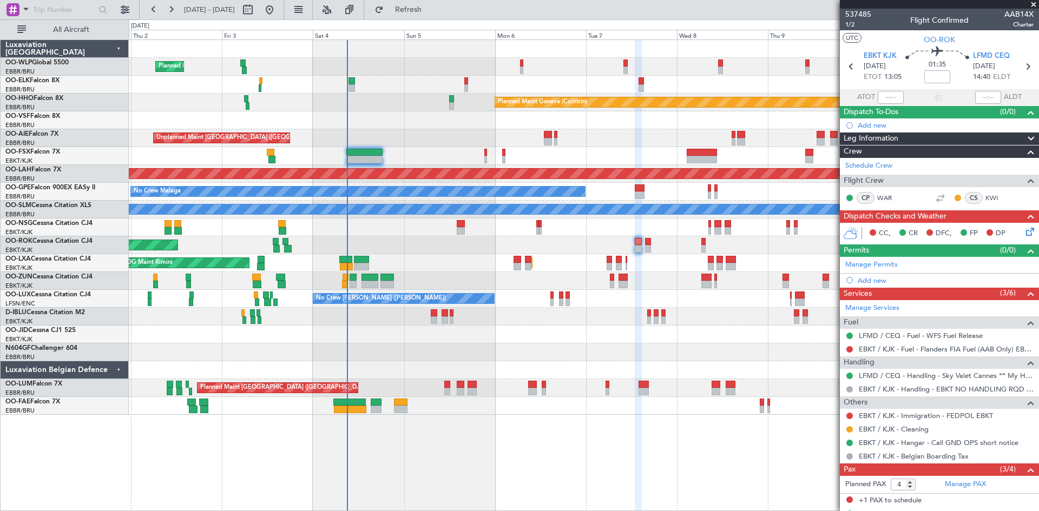
click at [649, 245] on div at bounding box center [647, 242] width 5 height 8
type input "0"
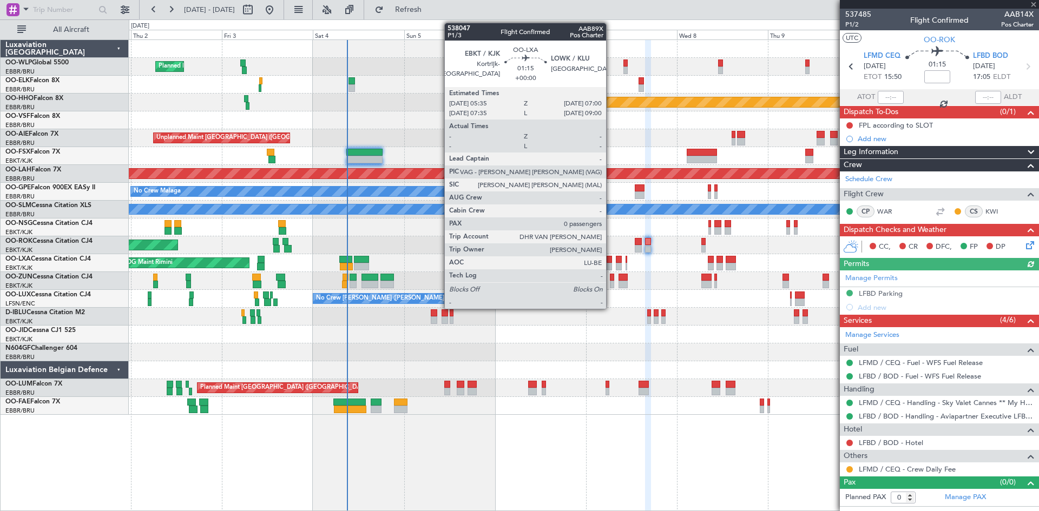
click at [611, 261] on div at bounding box center [609, 260] width 5 height 8
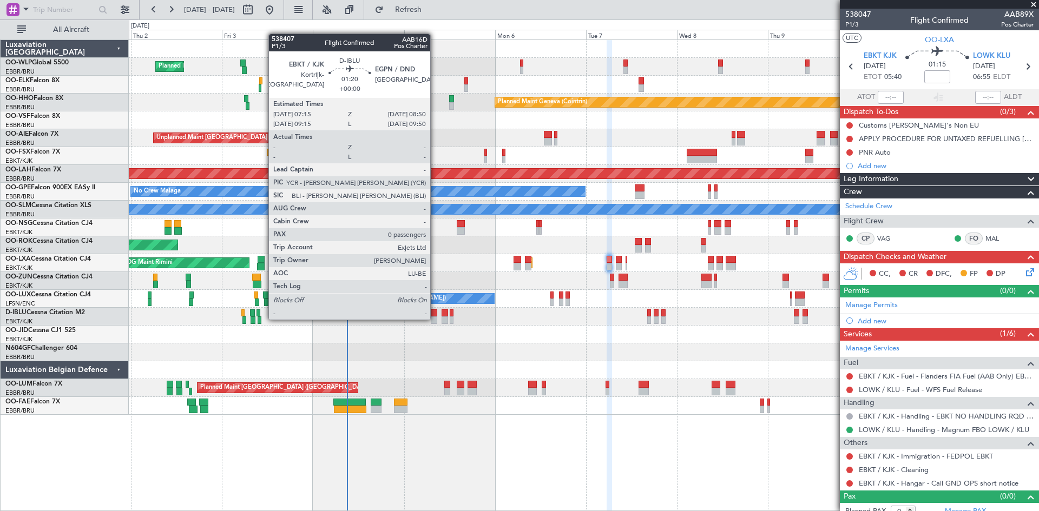
click at [435, 319] on div at bounding box center [434, 321] width 6 height 8
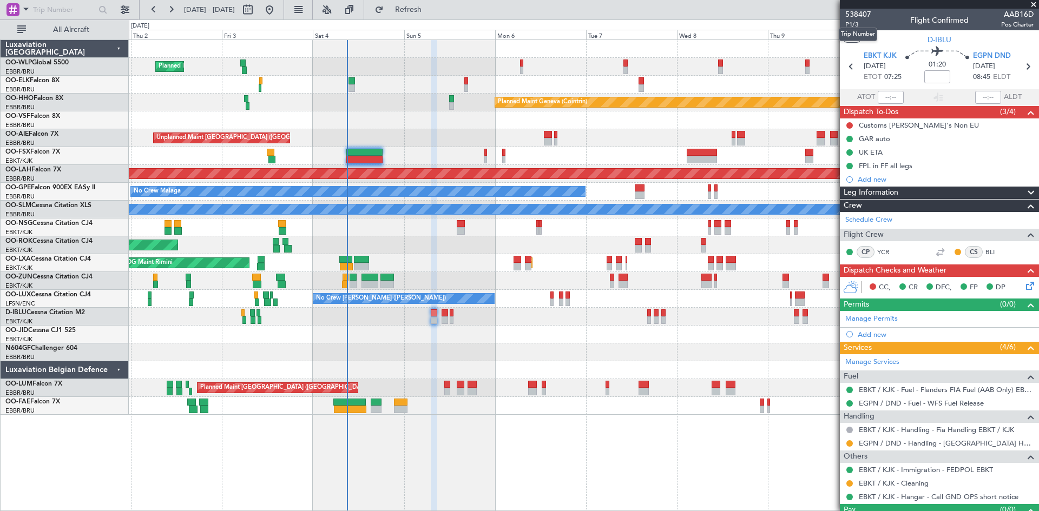
click at [853, 24] on body "[DATE] - [DATE] Refresh Quick Links All Aircraft Planned Maint Milan ([GEOGRAPH…" at bounding box center [519, 255] width 1039 height 511
click at [853, 24] on span "P1/3" at bounding box center [858, 24] width 26 height 9
click at [1024, 286] on icon at bounding box center [1028, 284] width 9 height 9
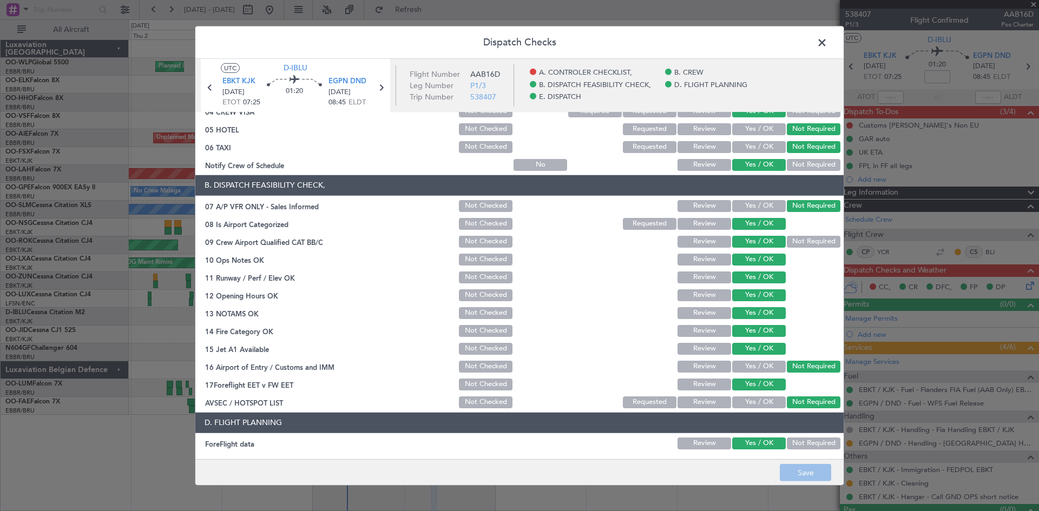
scroll to position [205, 0]
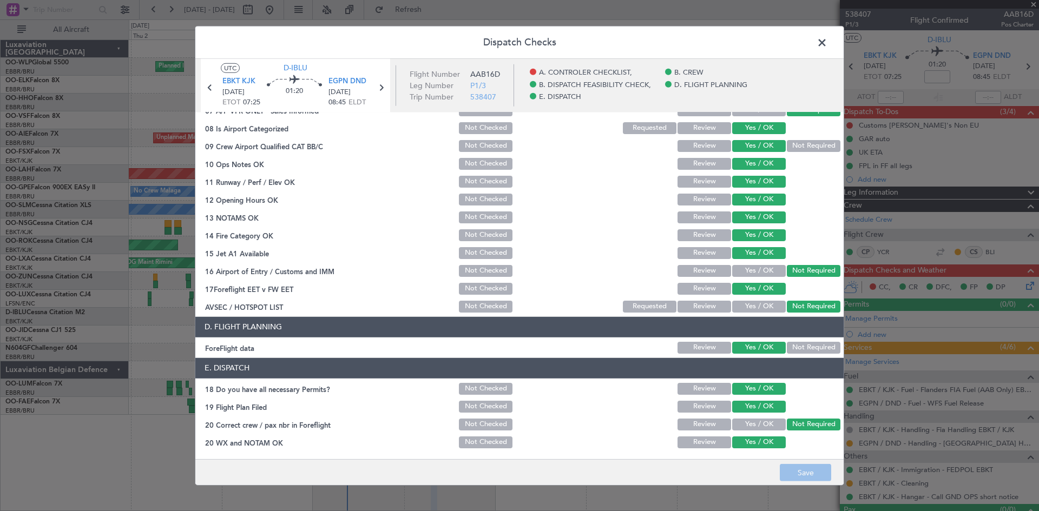
click at [827, 45] on span at bounding box center [827, 45] width 0 height 22
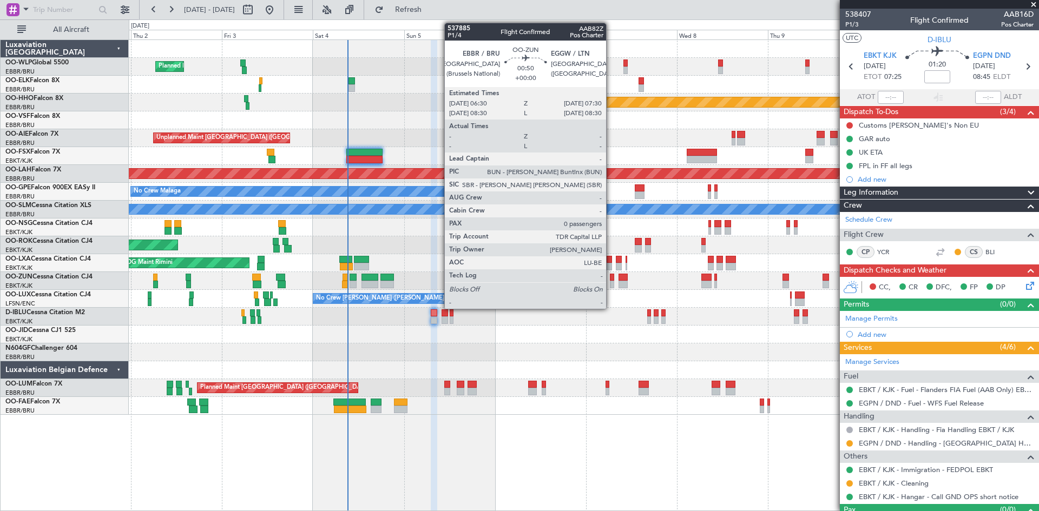
click at [611, 279] on div at bounding box center [612, 278] width 4 height 8
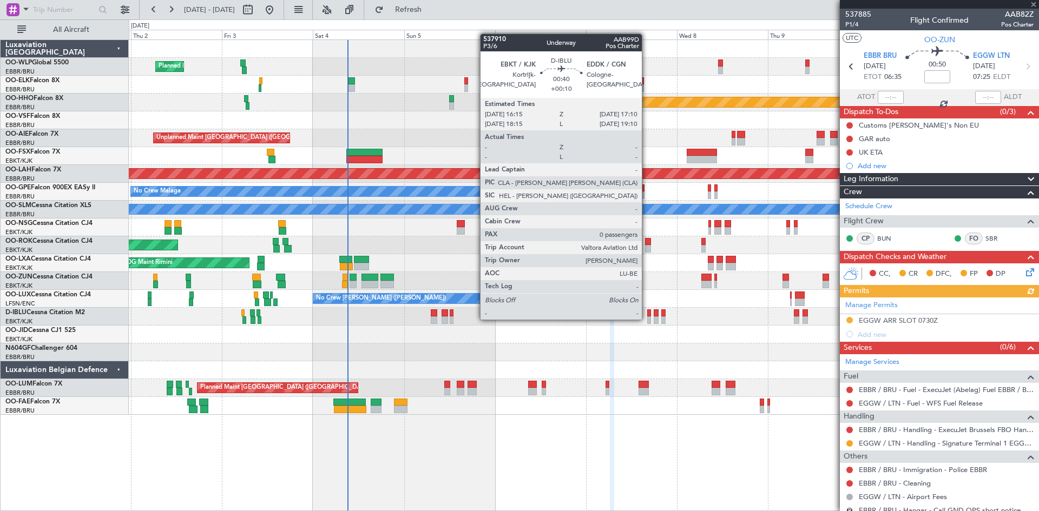
click at [647, 319] on div at bounding box center [649, 321] width 4 height 8
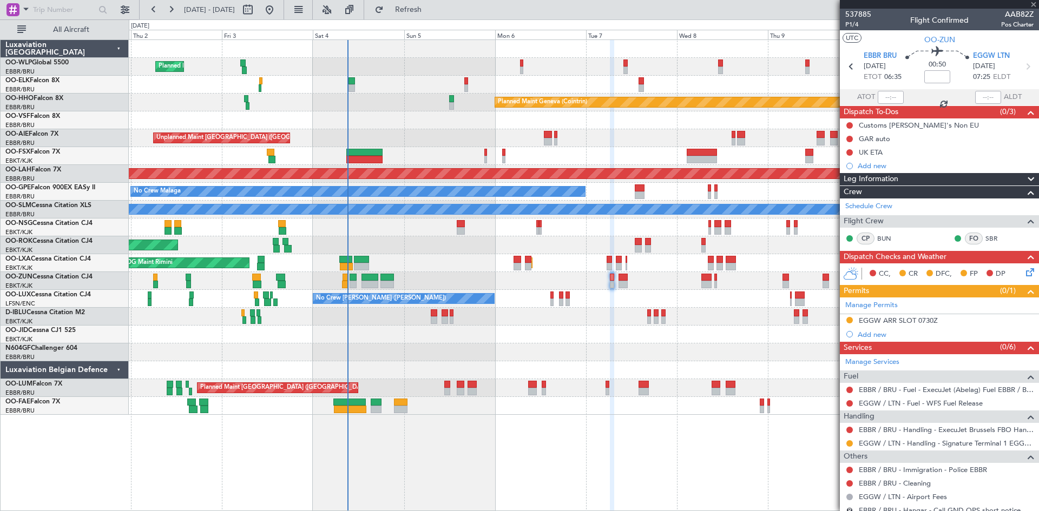
type input "+00:10"
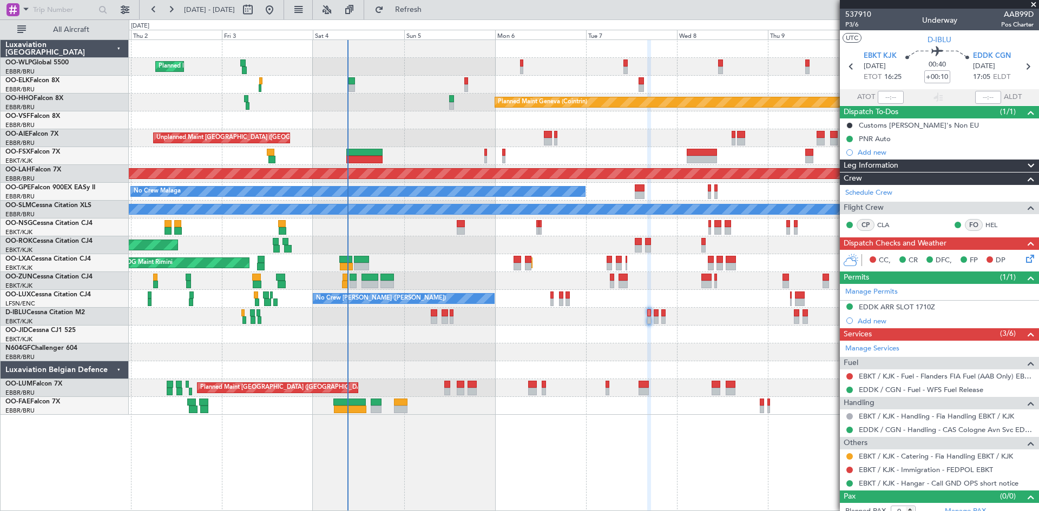
click at [429, 316] on div at bounding box center [584, 317] width 910 height 18
click at [427, 318] on div at bounding box center [584, 317] width 910 height 18
click at [430, 318] on div at bounding box center [584, 317] width 910 height 18
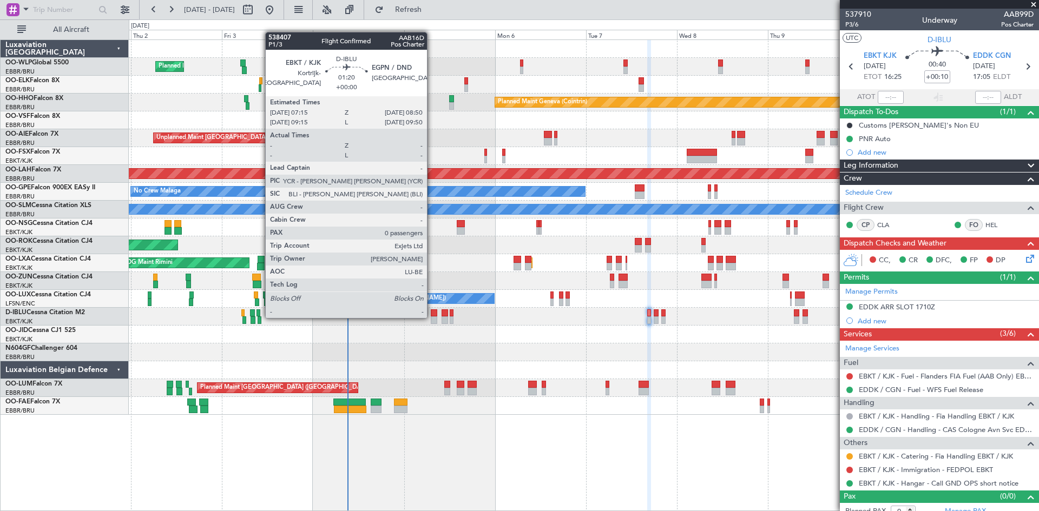
click at [433, 317] on div at bounding box center [434, 321] width 6 height 8
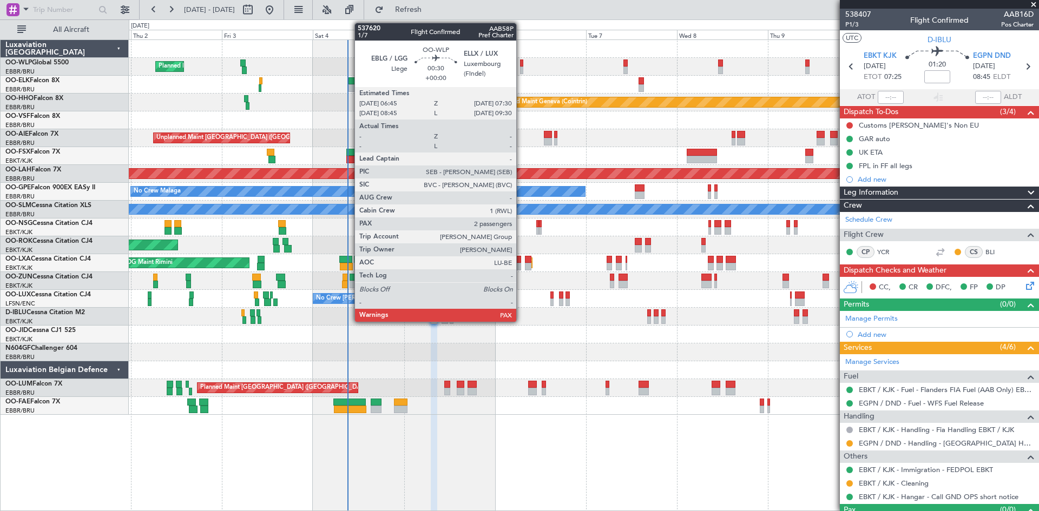
click at [521, 66] on div at bounding box center [521, 64] width 3 height 8
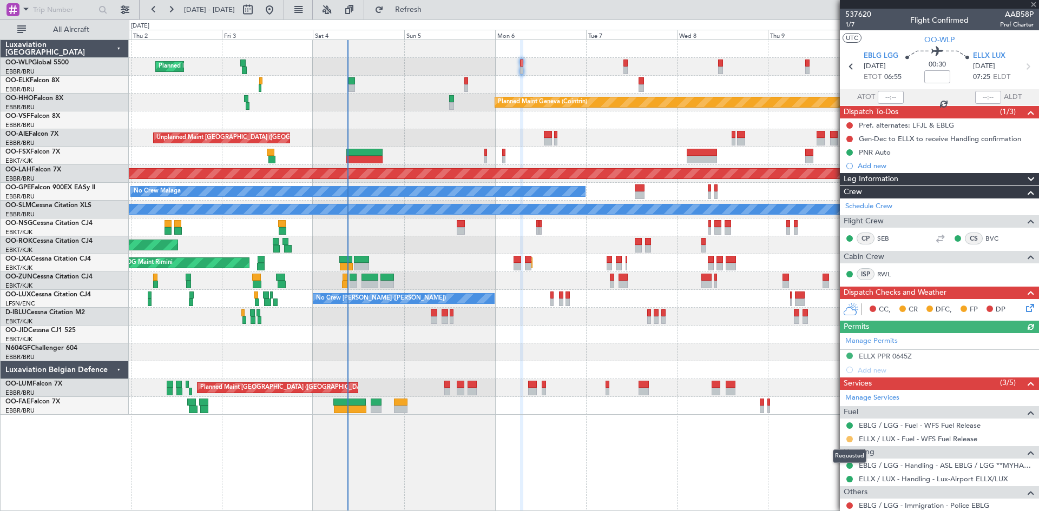
click at [849, 439] on button at bounding box center [849, 439] width 6 height 6
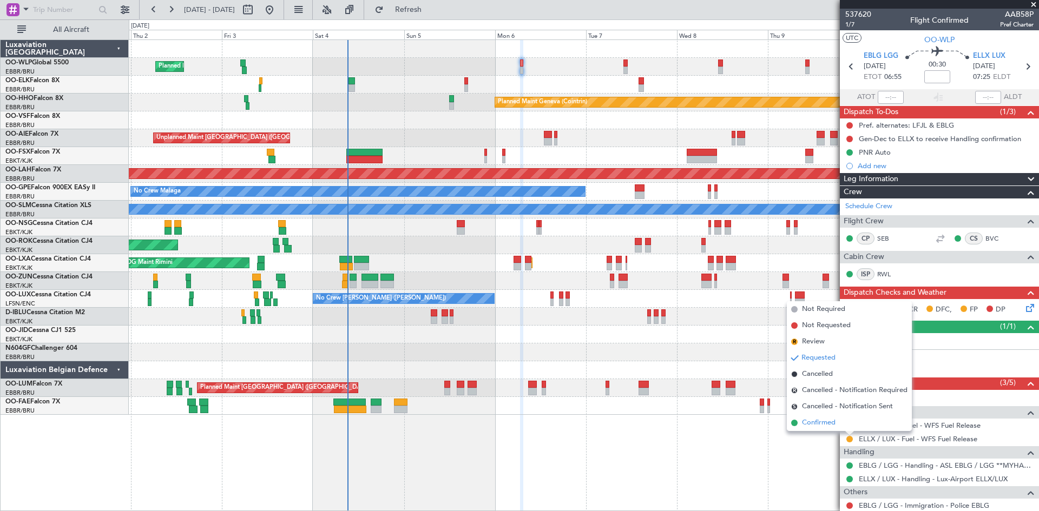
click at [827, 429] on li "Confirmed" at bounding box center [849, 423] width 125 height 16
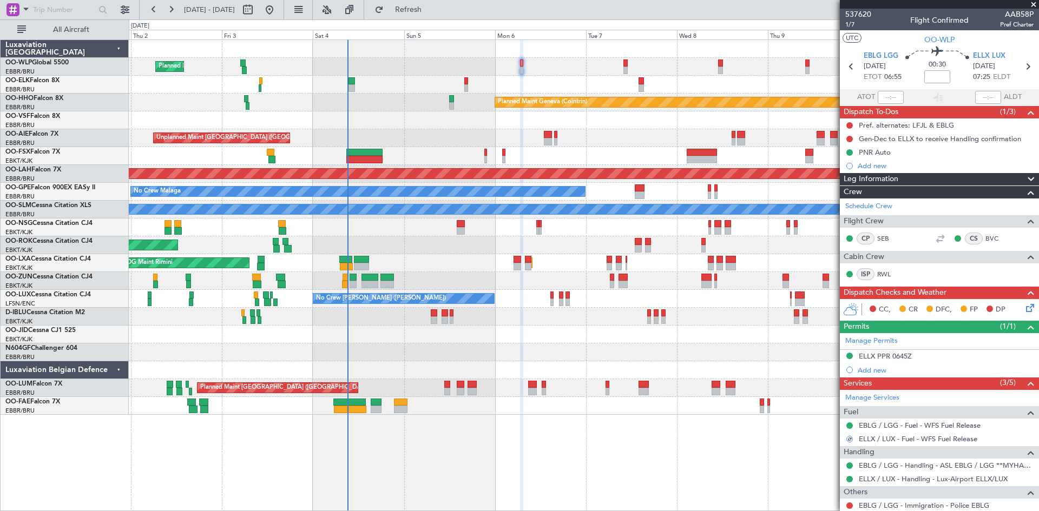
click at [623, 62] on div at bounding box center [625, 64] width 4 height 8
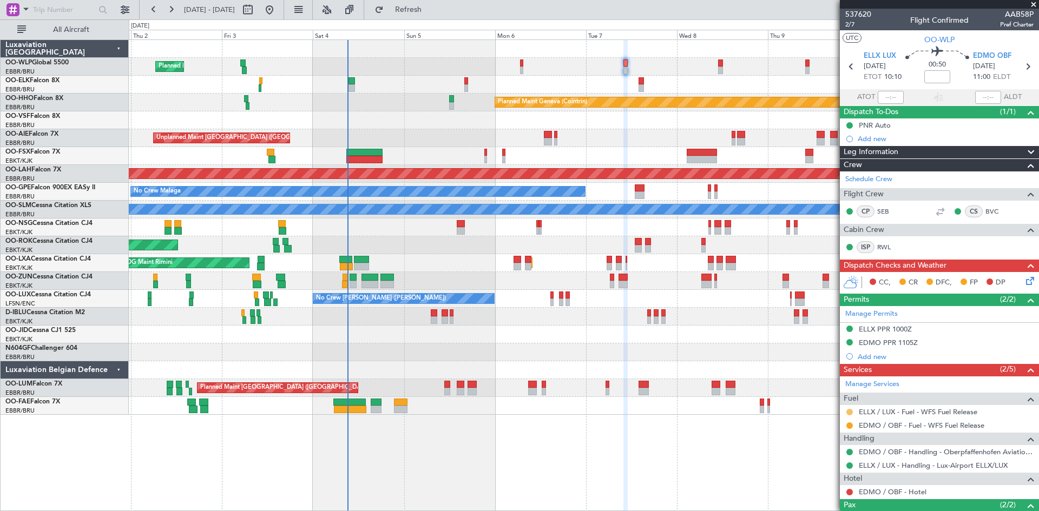
click at [849, 412] on button at bounding box center [849, 412] width 6 height 6
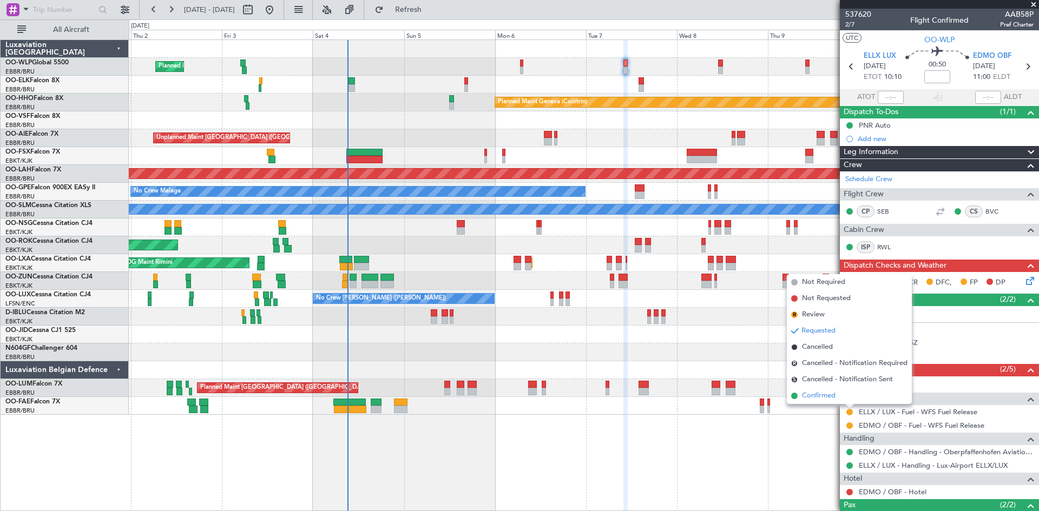
click at [831, 399] on span "Confirmed" at bounding box center [819, 396] width 34 height 11
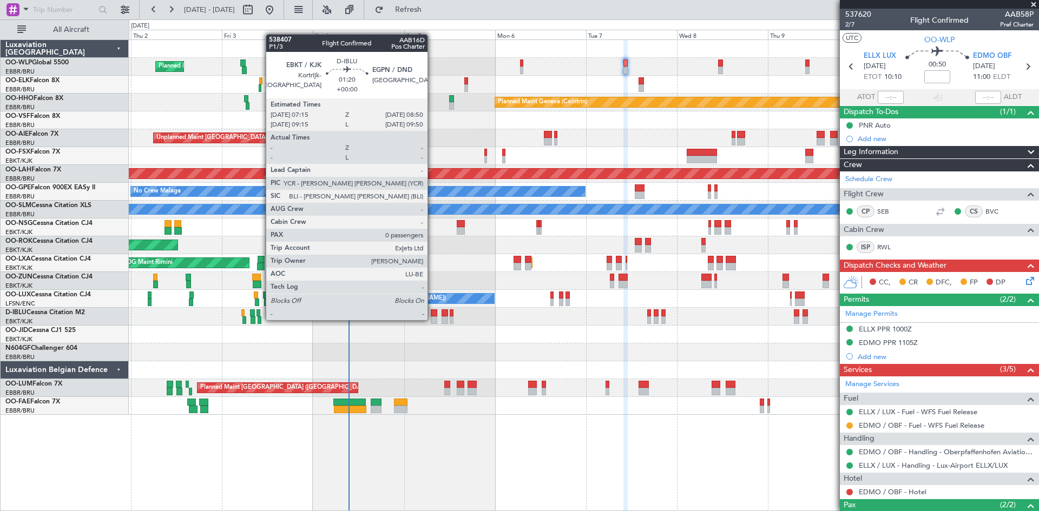
click at [432, 319] on div at bounding box center [434, 321] width 6 height 8
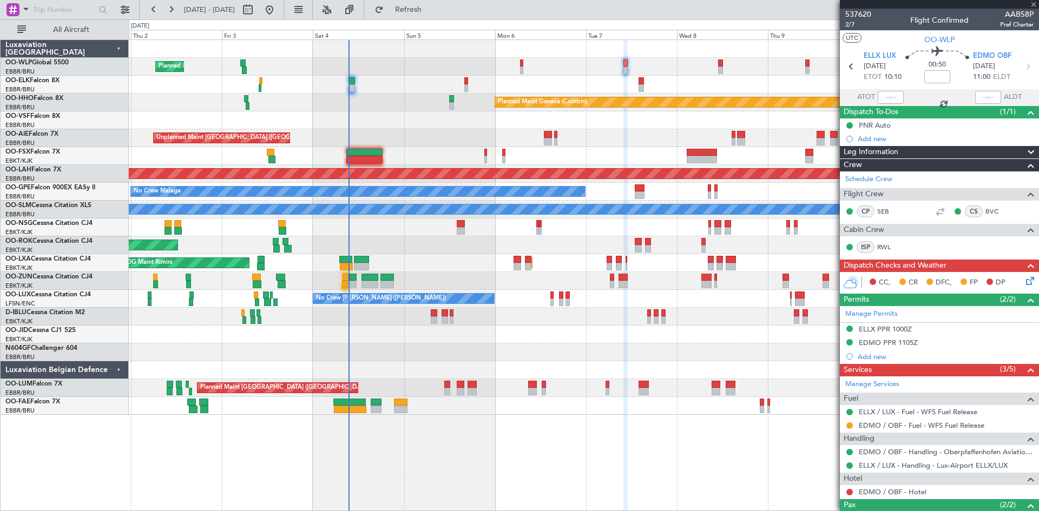
type input "0"
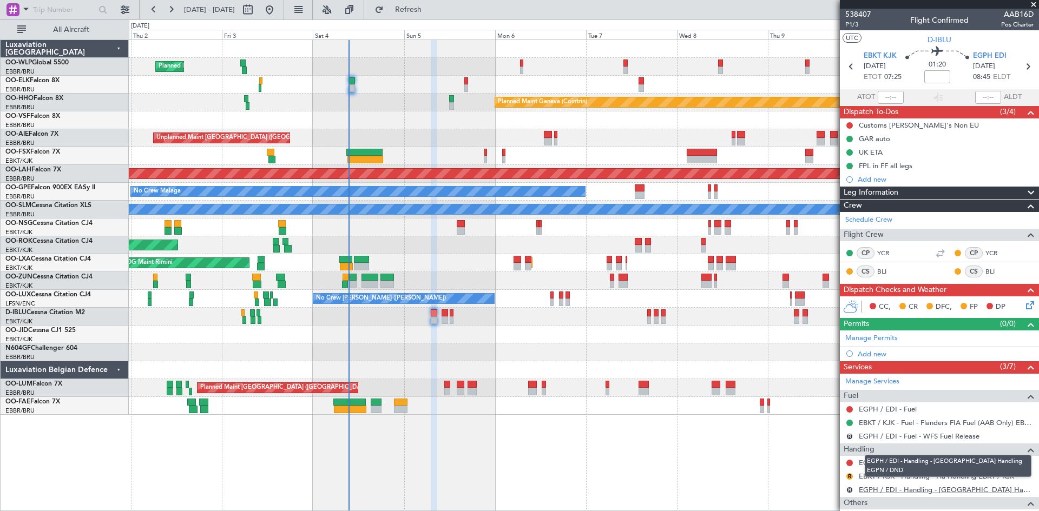
click at [972, 489] on link "EGPH / EDI - Handling - [GEOGRAPHIC_DATA] Handling EGPN / DND" at bounding box center [946, 489] width 175 height 9
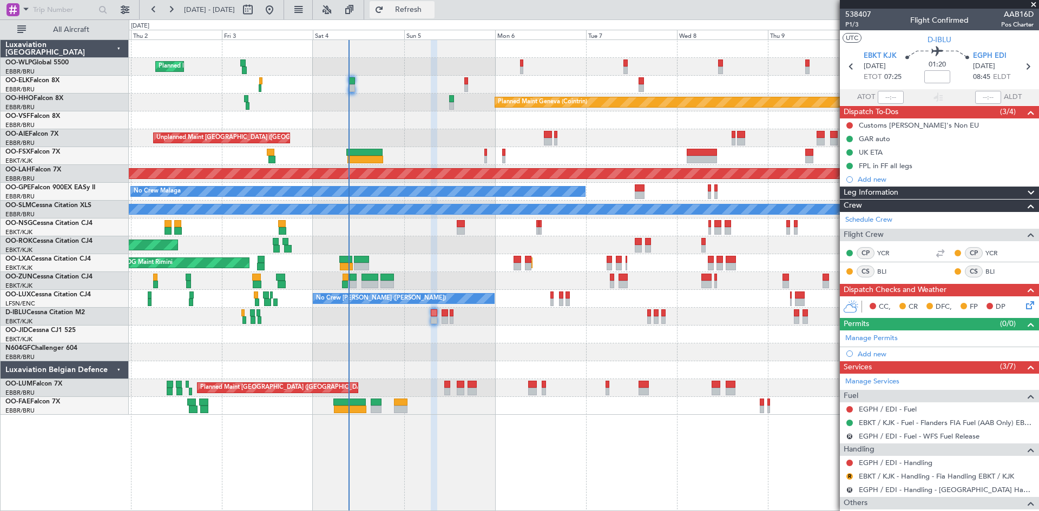
click at [427, 3] on button "Refresh" at bounding box center [402, 9] width 65 height 17
click at [913, 487] on link "EGPH / EDI - Handling - Signature Flt Support EGPF / GLA" at bounding box center [946, 489] width 175 height 9
click at [902, 464] on link "EGPH / EDI - Handling" at bounding box center [896, 462] width 74 height 9
click at [961, 493] on link "EGPH / EDI - Handling - Signature Flt Support EGPF / GLA" at bounding box center [946, 489] width 175 height 9
click at [875, 179] on div "Add new" at bounding box center [941, 179] width 166 height 9
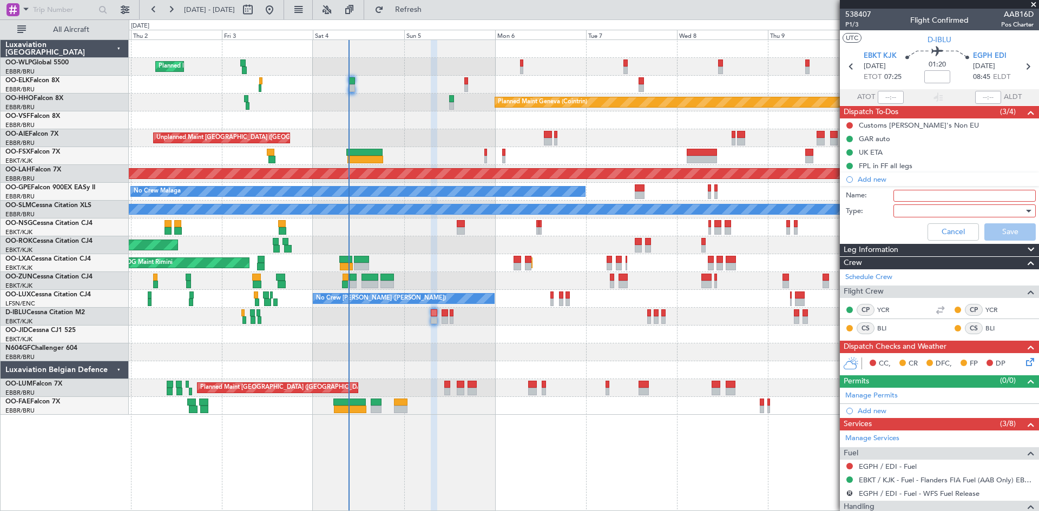
click at [916, 196] on input "Name:" at bounding box center [964, 196] width 142 height 12
click at [913, 212] on div at bounding box center [961, 211] width 126 height 16
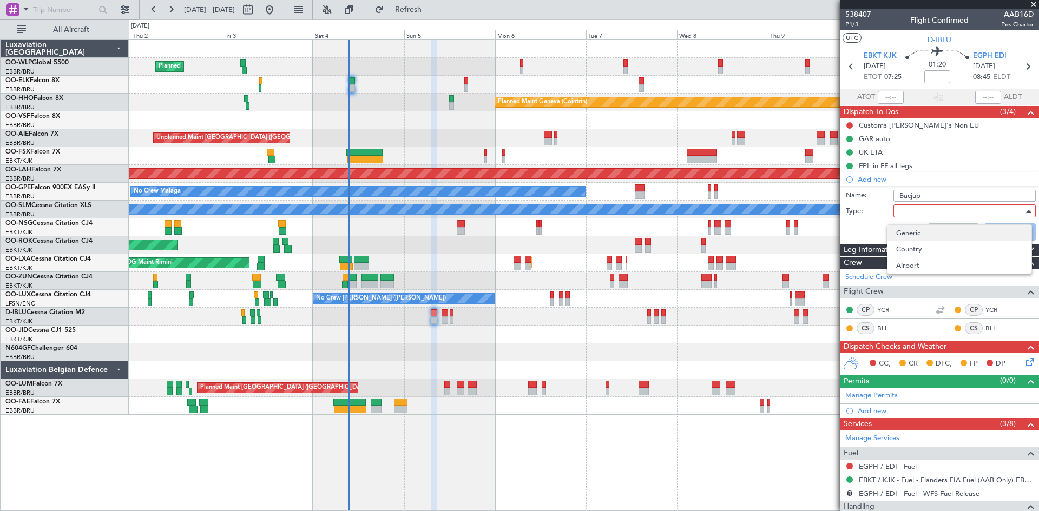
click at [922, 239] on span "Generic" at bounding box center [959, 233] width 127 height 16
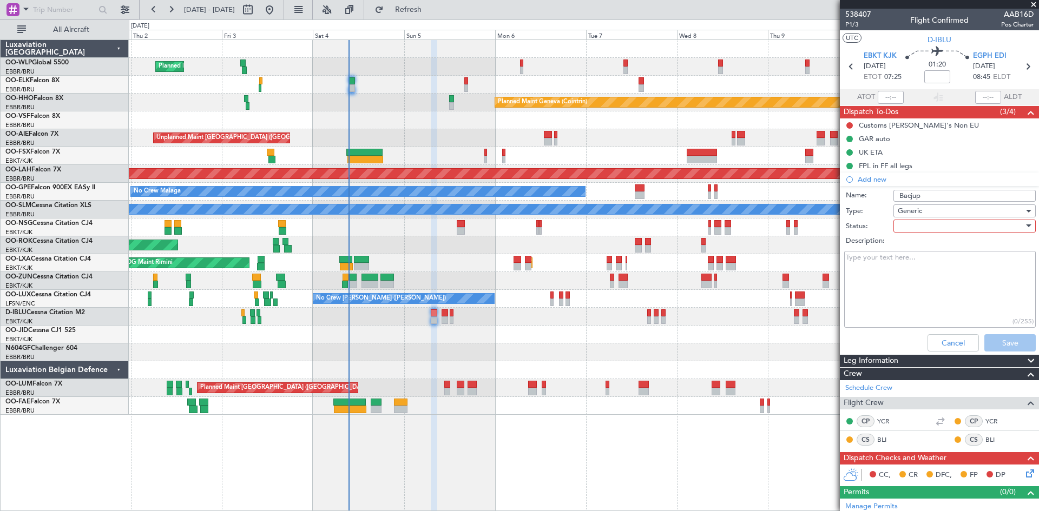
click at [910, 194] on input "Bacjup" at bounding box center [964, 196] width 142 height 12
click at [928, 194] on input "Backup" at bounding box center [964, 196] width 142 height 12
type input "Backup EGPF GLA"
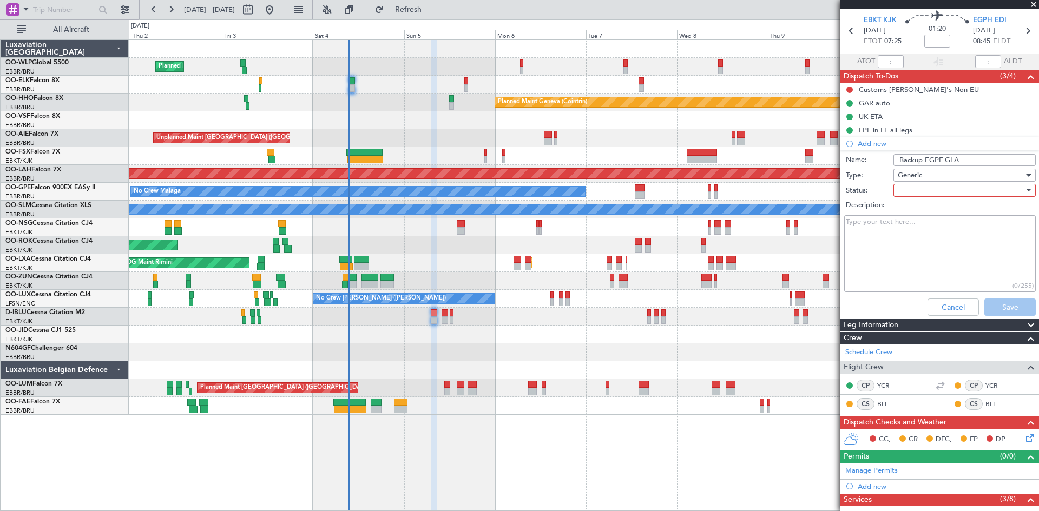
scroll to position [54, 0]
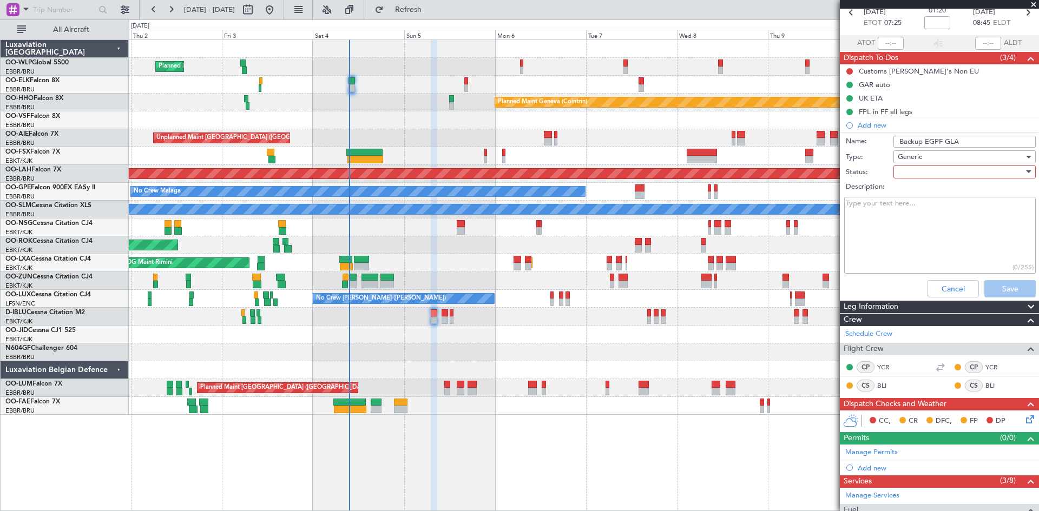
click at [1036, 3] on span at bounding box center [1033, 5] width 11 height 10
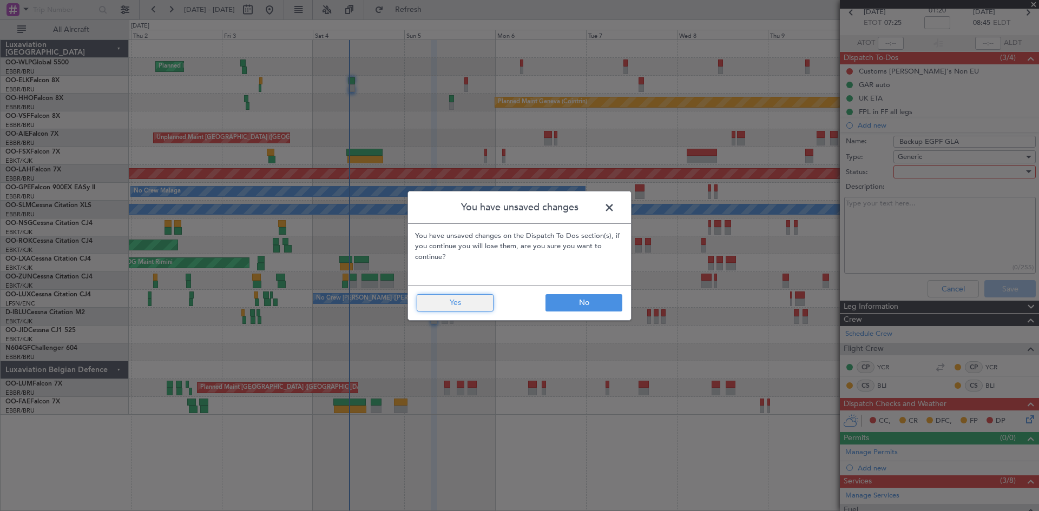
click at [461, 294] on button "Yes" at bounding box center [455, 302] width 77 height 17
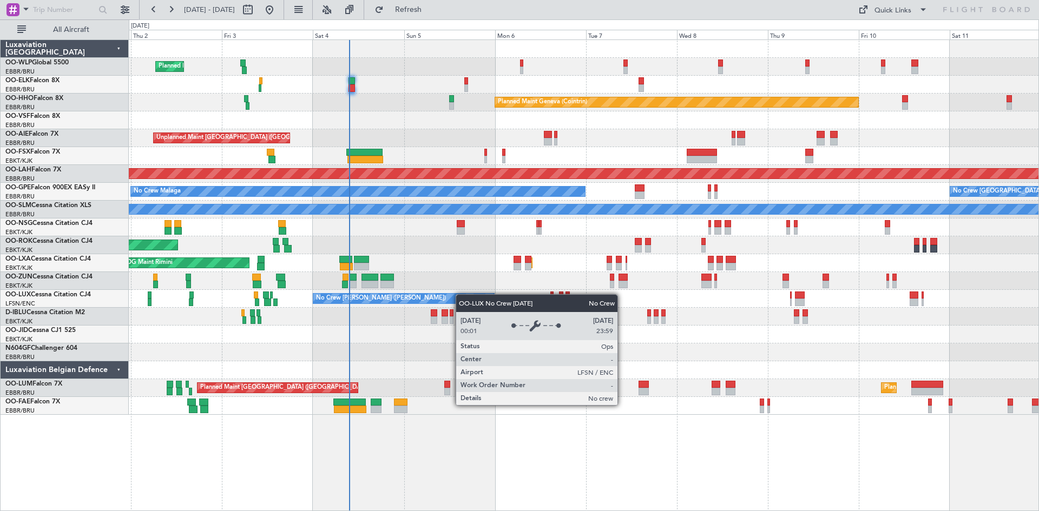
scroll to position [0, 0]
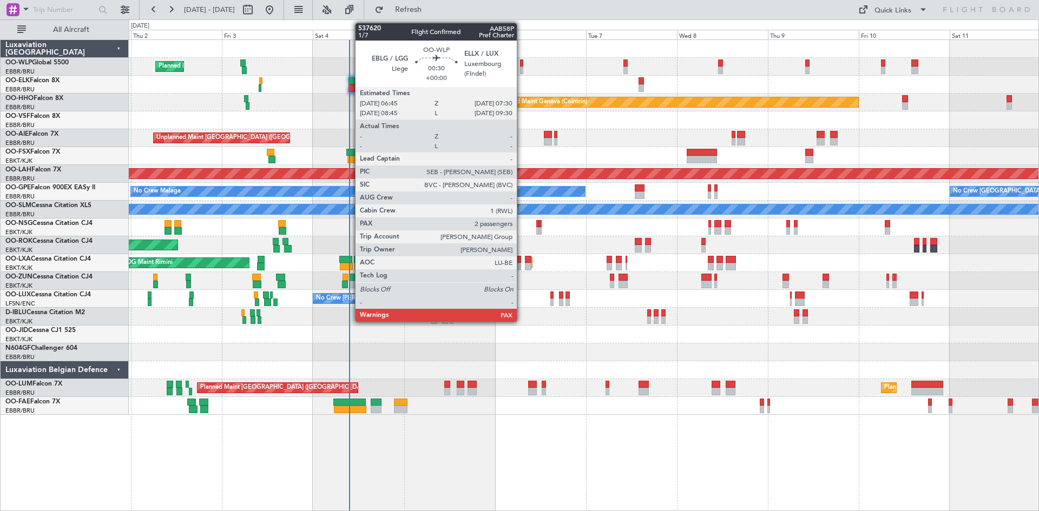
click at [522, 65] on div at bounding box center [521, 64] width 3 height 8
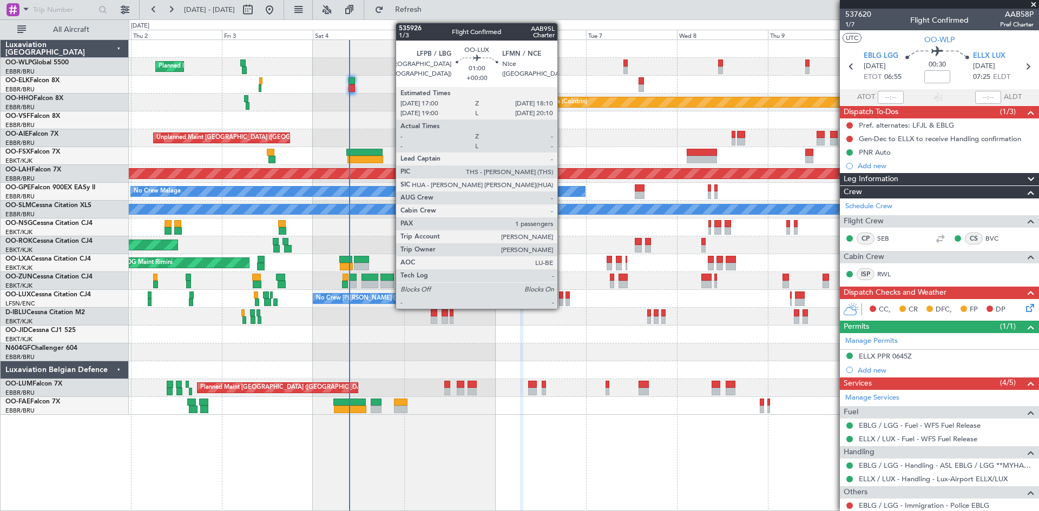
click at [562, 298] on div at bounding box center [561, 296] width 5 height 8
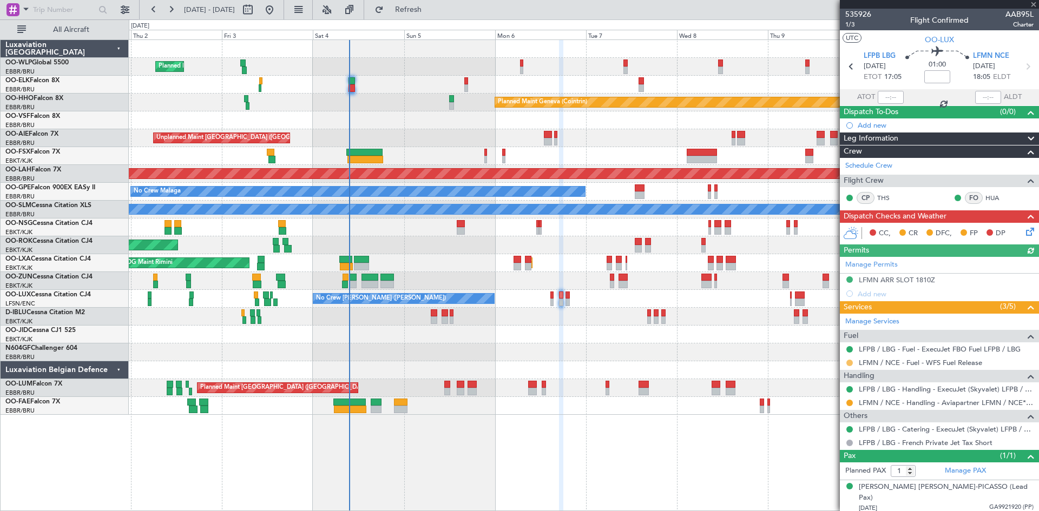
click at [849, 361] on button at bounding box center [849, 363] width 6 height 6
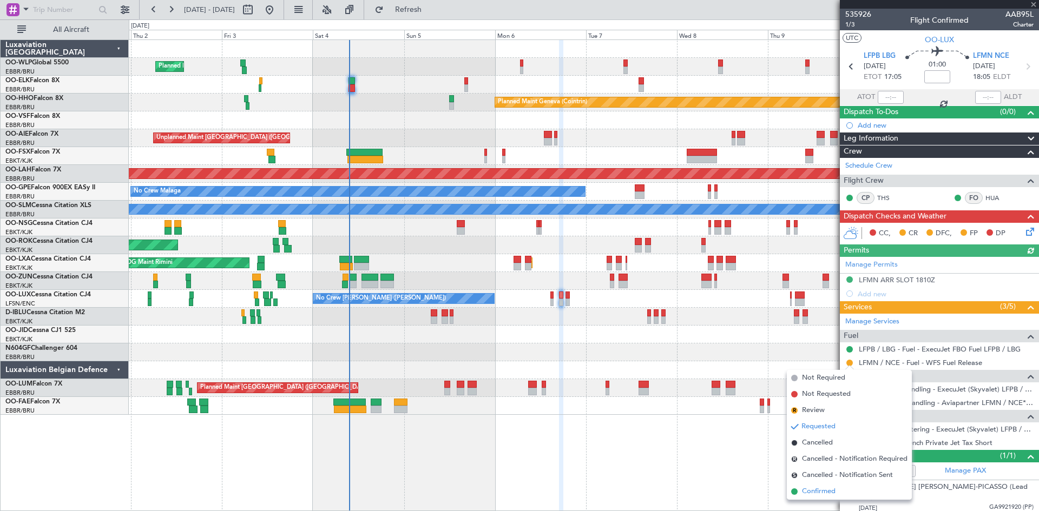
click at [825, 496] on span "Confirmed" at bounding box center [819, 491] width 34 height 11
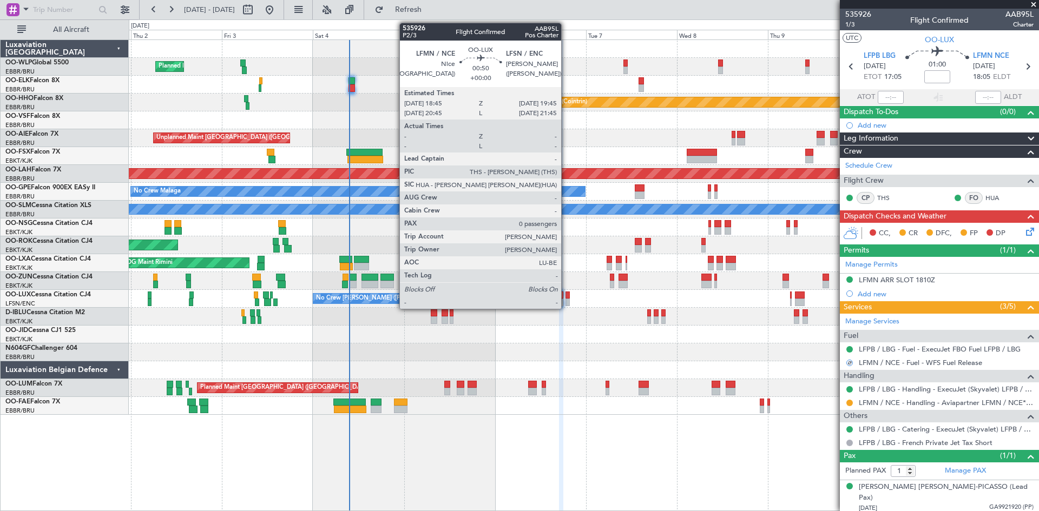
click at [566, 301] on div at bounding box center [567, 303] width 4 height 8
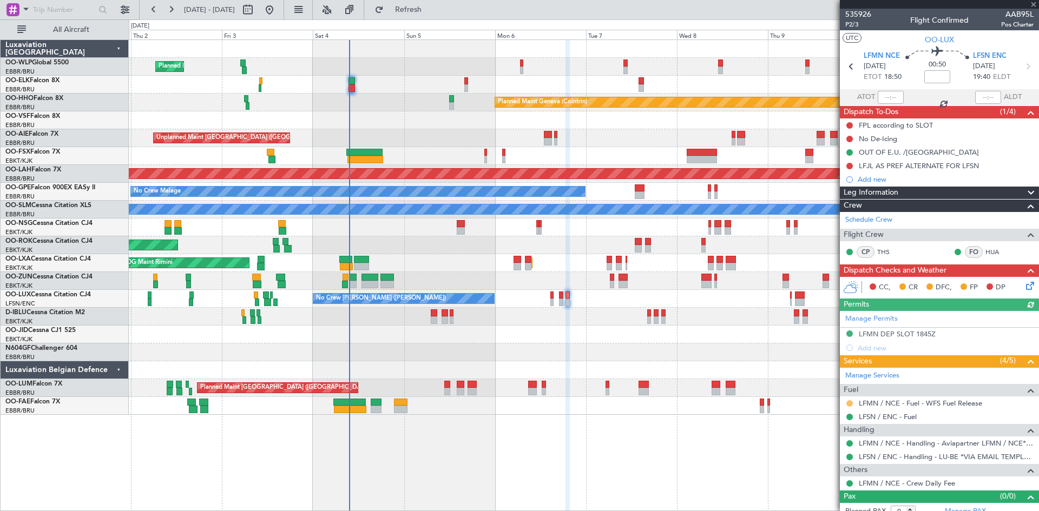
click at [847, 404] on button at bounding box center [849, 403] width 6 height 6
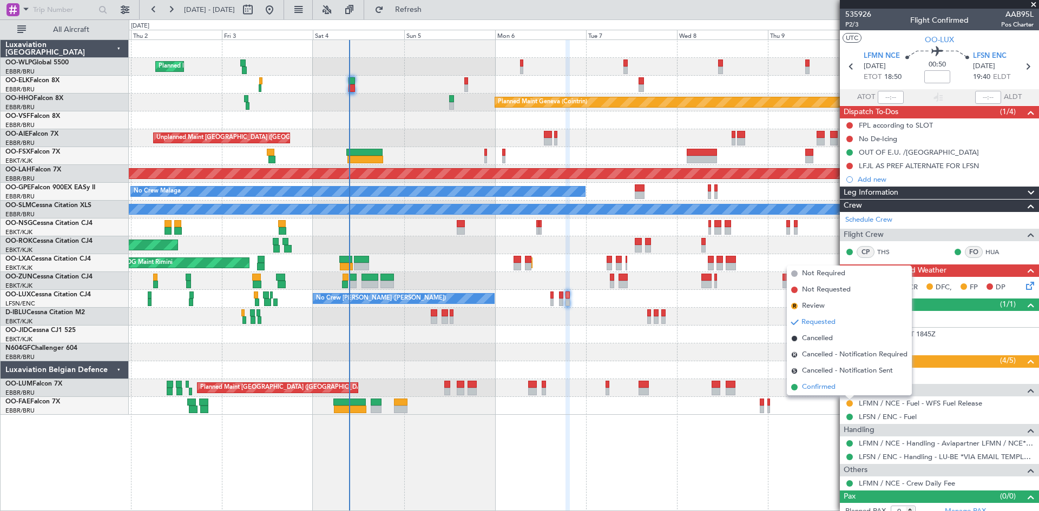
click at [849, 386] on li "Confirmed" at bounding box center [849, 387] width 125 height 16
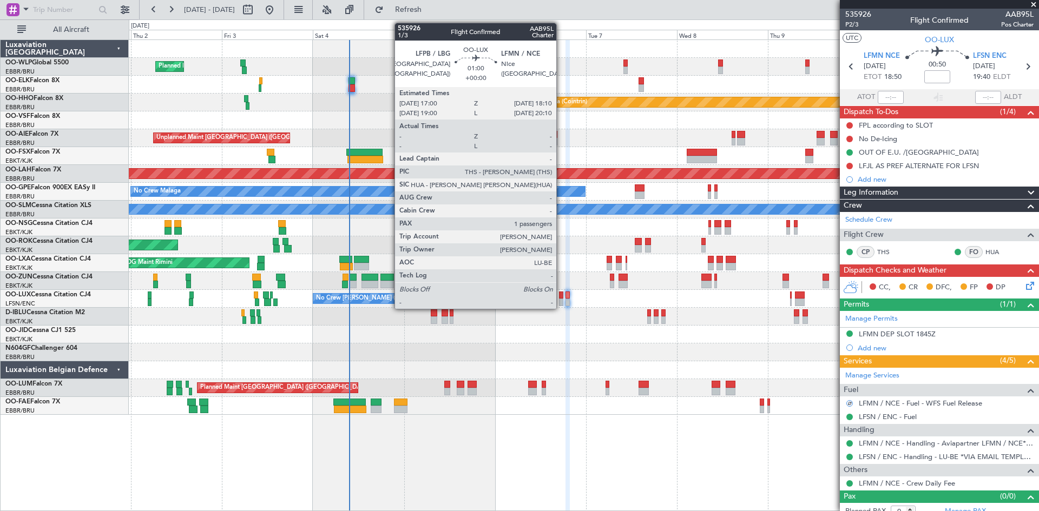
click at [561, 304] on div at bounding box center [561, 303] width 5 height 8
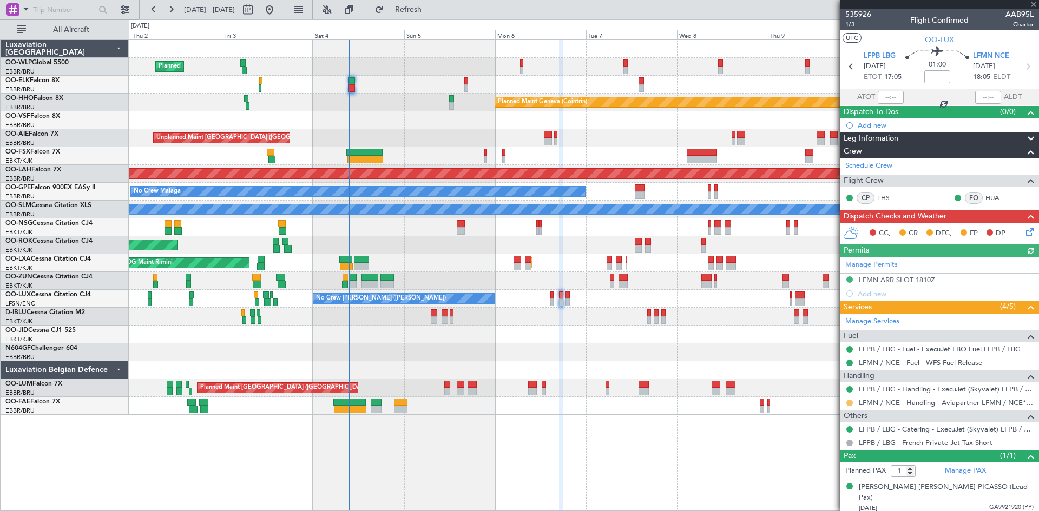
click at [847, 401] on button at bounding box center [849, 403] width 6 height 6
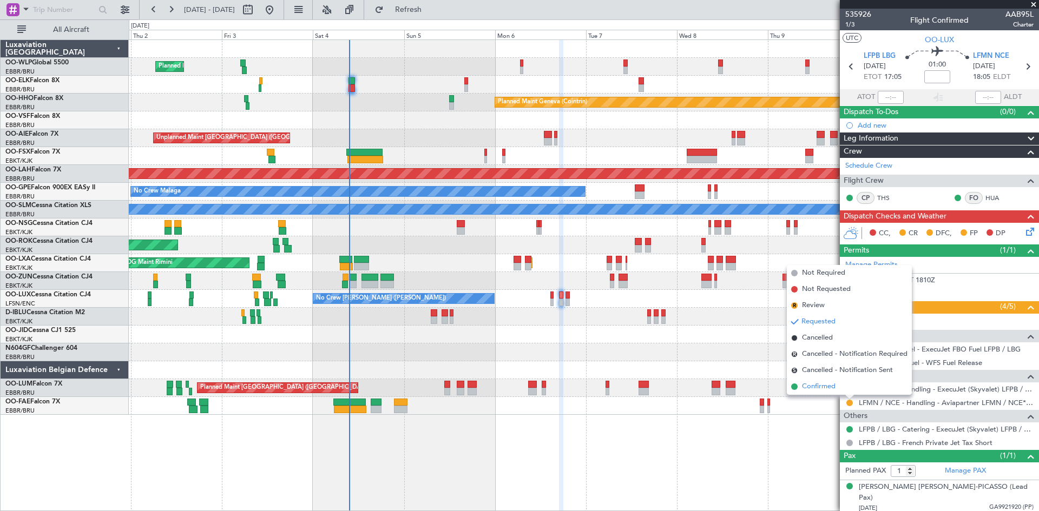
click at [816, 381] on li "Confirmed" at bounding box center [849, 387] width 125 height 16
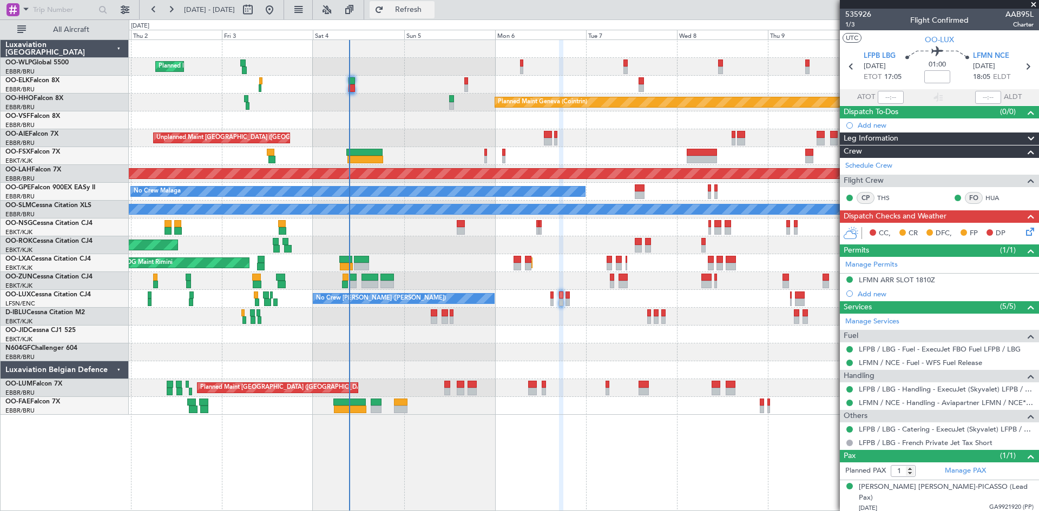
click at [419, 5] on button "Refresh" at bounding box center [402, 9] width 65 height 17
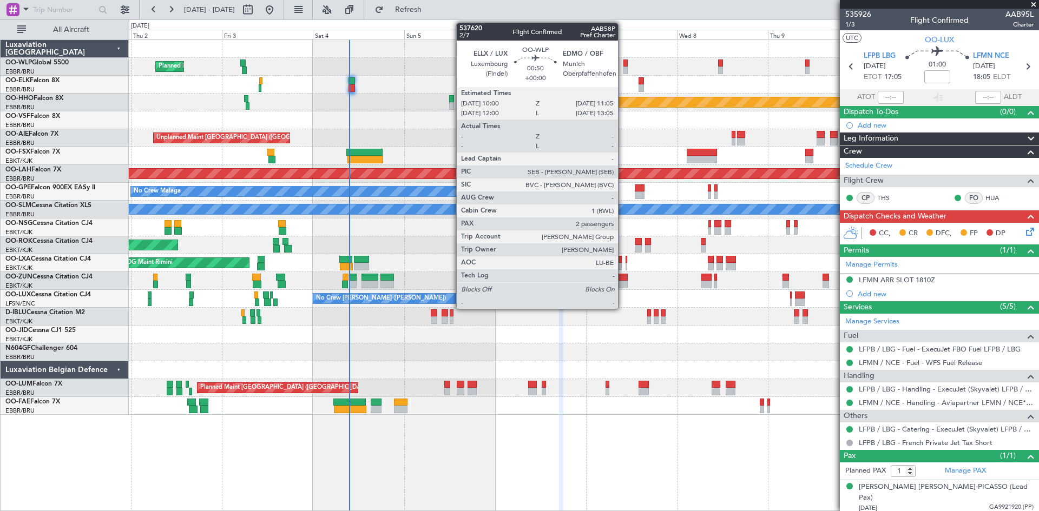
click at [623, 62] on div at bounding box center [625, 64] width 4 height 8
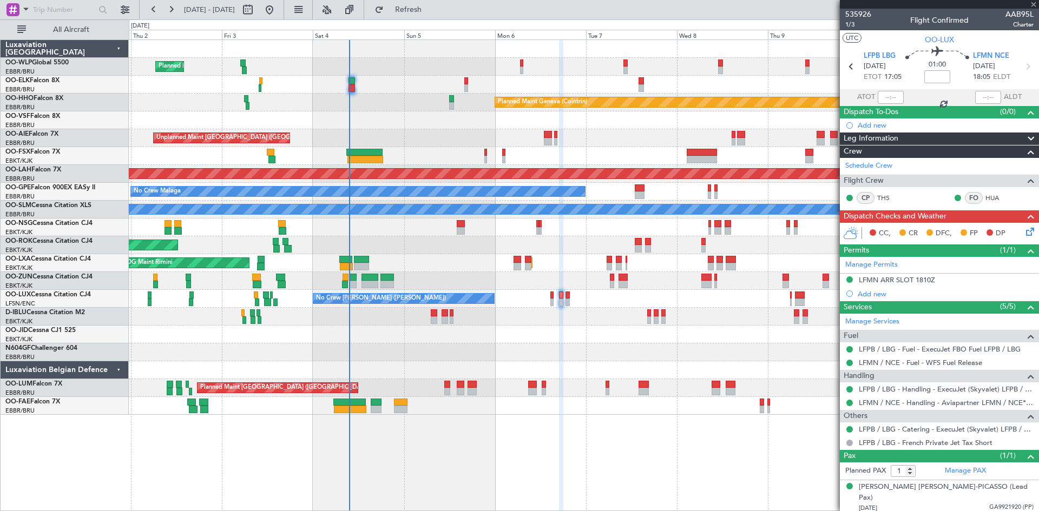
type input "2"
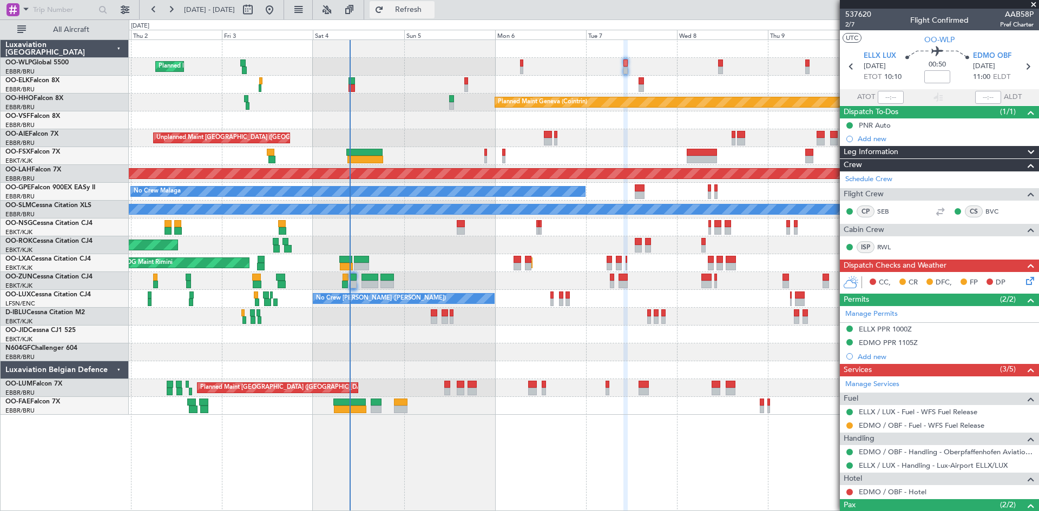
drag, startPoint x: 399, startPoint y: 8, endPoint x: 409, endPoint y: 6, distance: 9.3
click at [399, 8] on fb-refresh-button "Refresh" at bounding box center [402, 9] width 76 height 19
click at [409, 6] on button "Refresh" at bounding box center [402, 9] width 65 height 17
click at [1024, 281] on icon at bounding box center [1028, 279] width 9 height 9
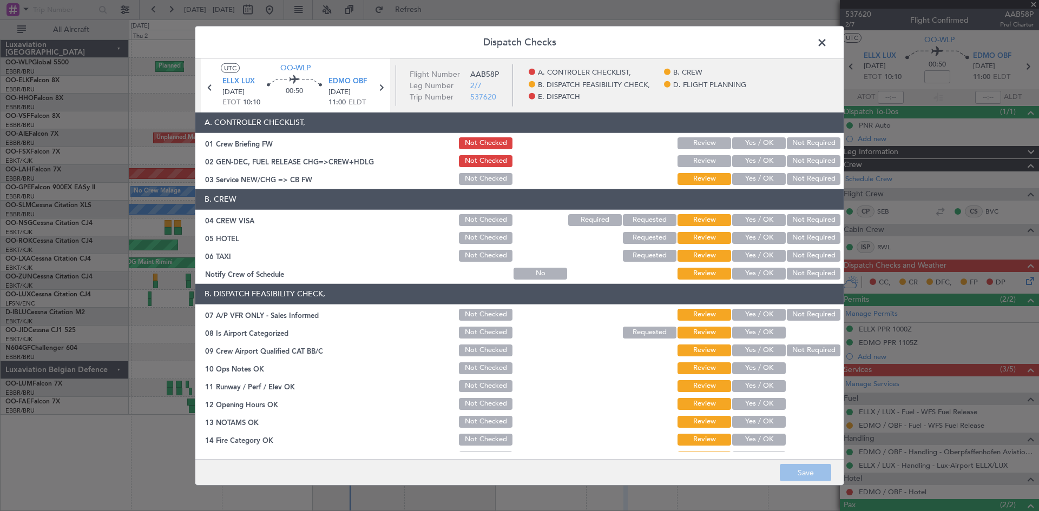
click at [827, 45] on span at bounding box center [827, 45] width 0 height 22
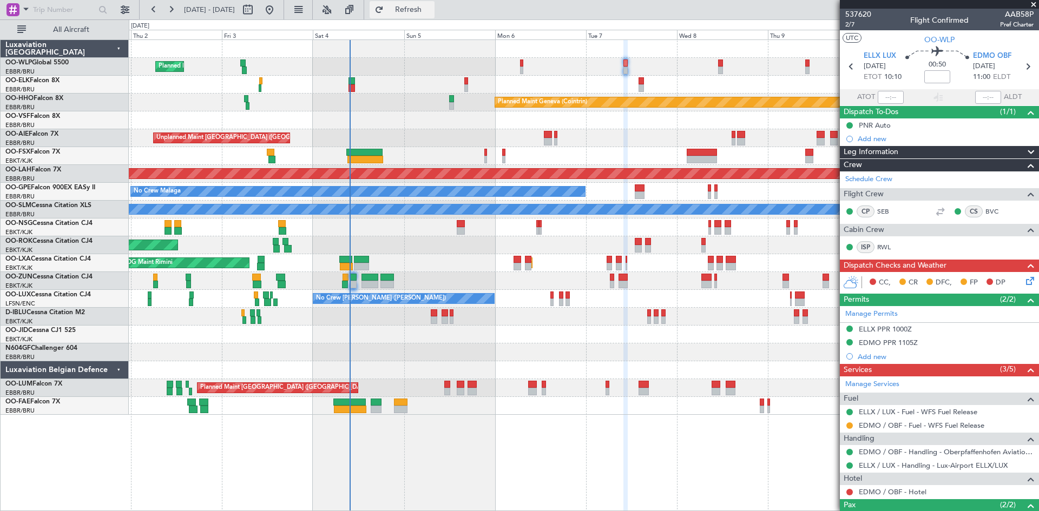
click at [414, 15] on button "Refresh" at bounding box center [402, 9] width 65 height 17
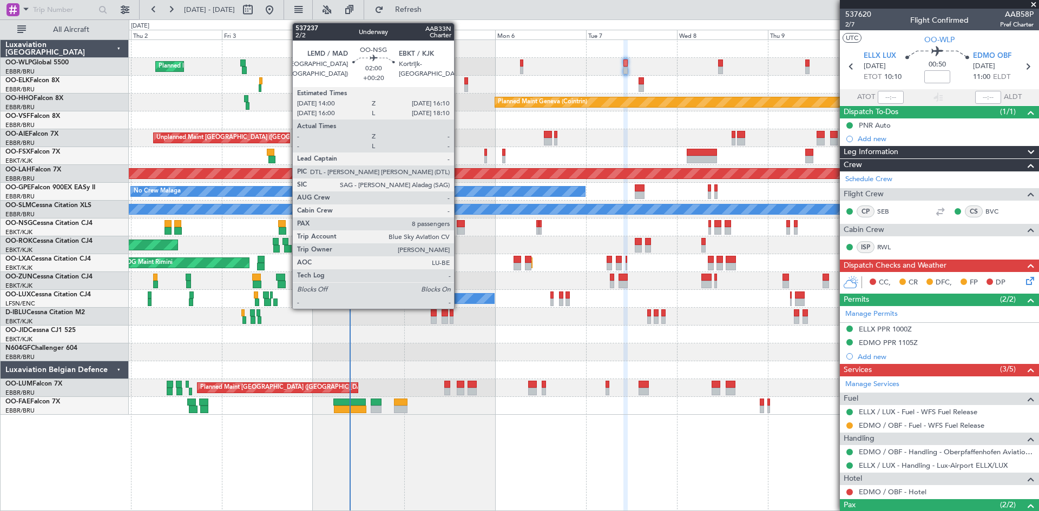
click at [459, 231] on div at bounding box center [461, 231] width 9 height 8
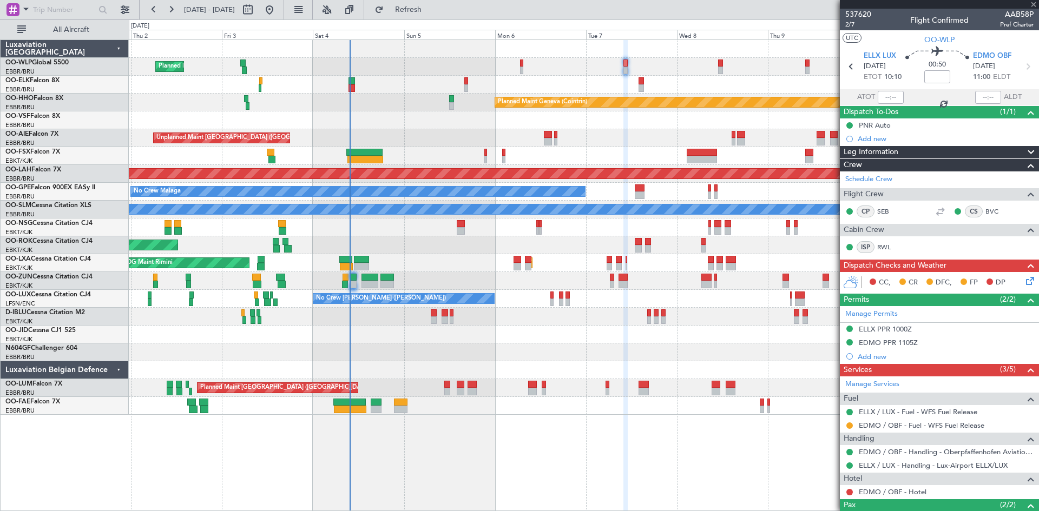
type input "+00:20"
type input "8"
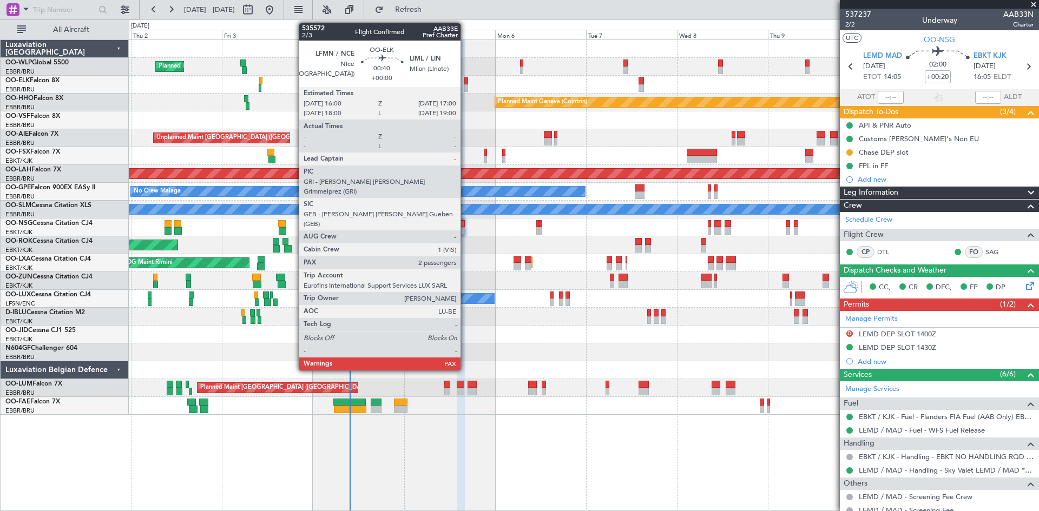
click at [465, 87] on div at bounding box center [466, 88] width 4 height 8
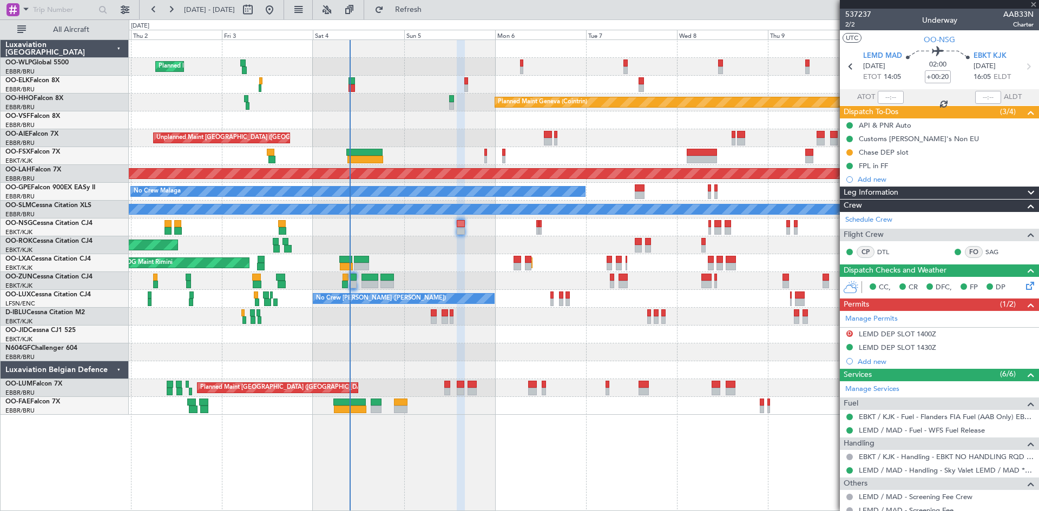
type input "2"
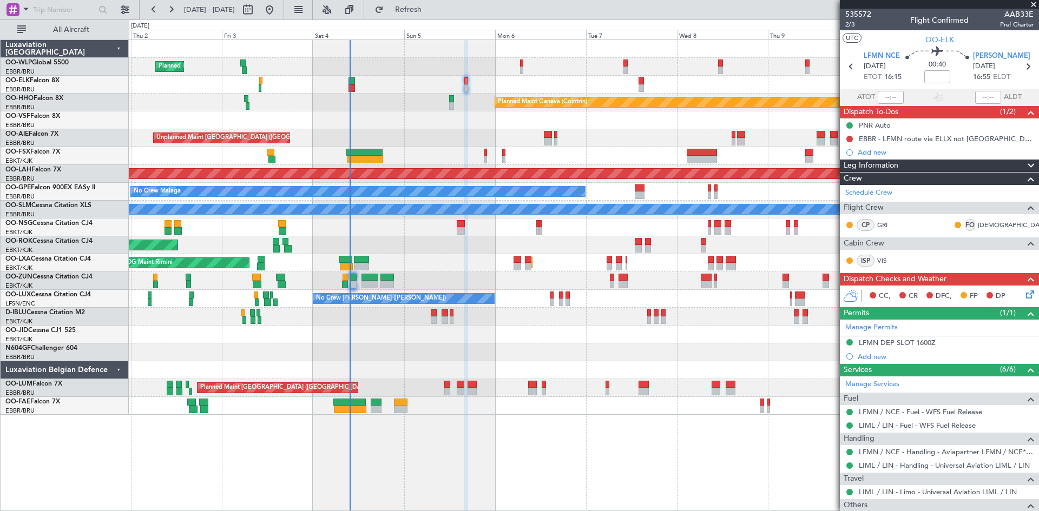
click at [1024, 297] on icon at bounding box center [1028, 292] width 9 height 9
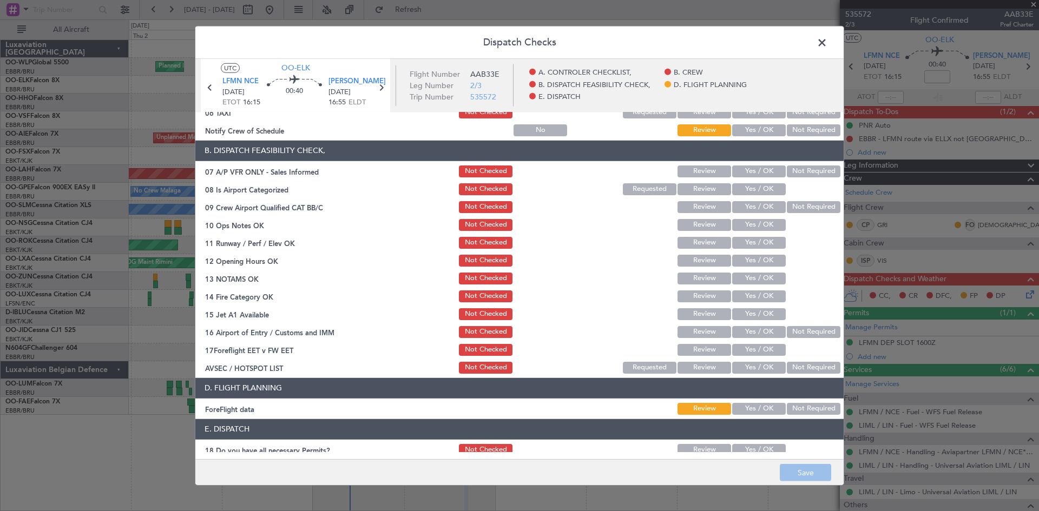
scroll to position [205, 0]
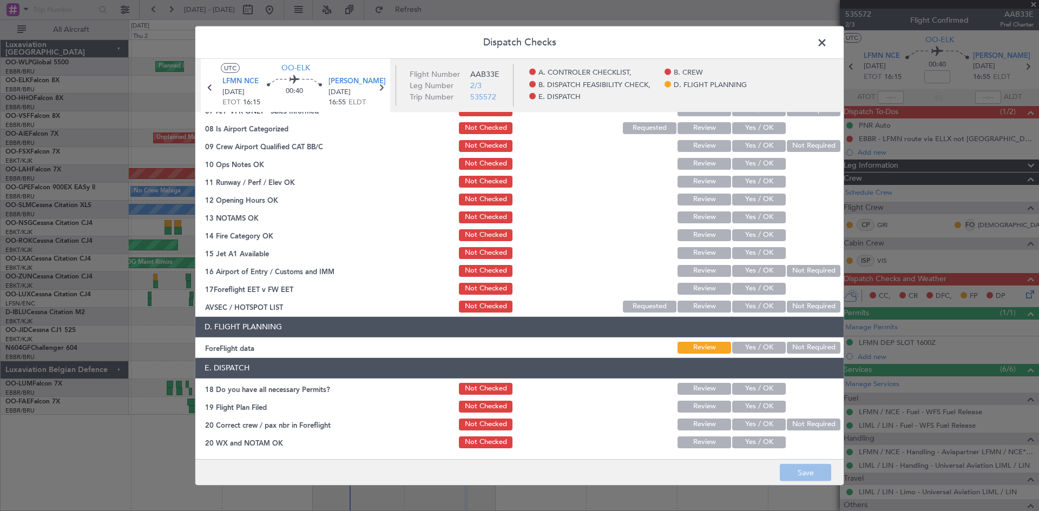
click at [830, 42] on header "Dispatch Checks" at bounding box center [519, 42] width 648 height 32
click at [827, 47] on span at bounding box center [827, 45] width 0 height 22
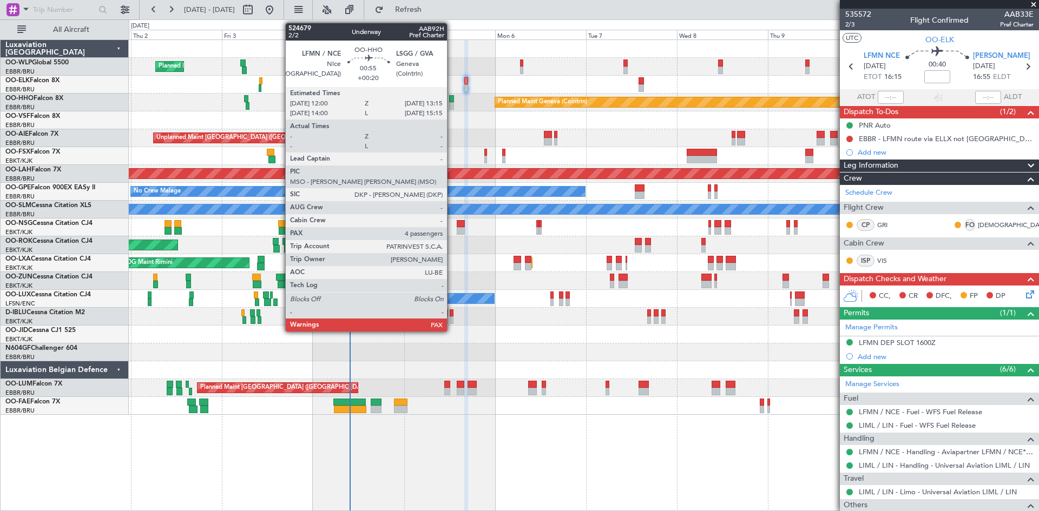
click at [452, 106] on div at bounding box center [451, 106] width 5 height 8
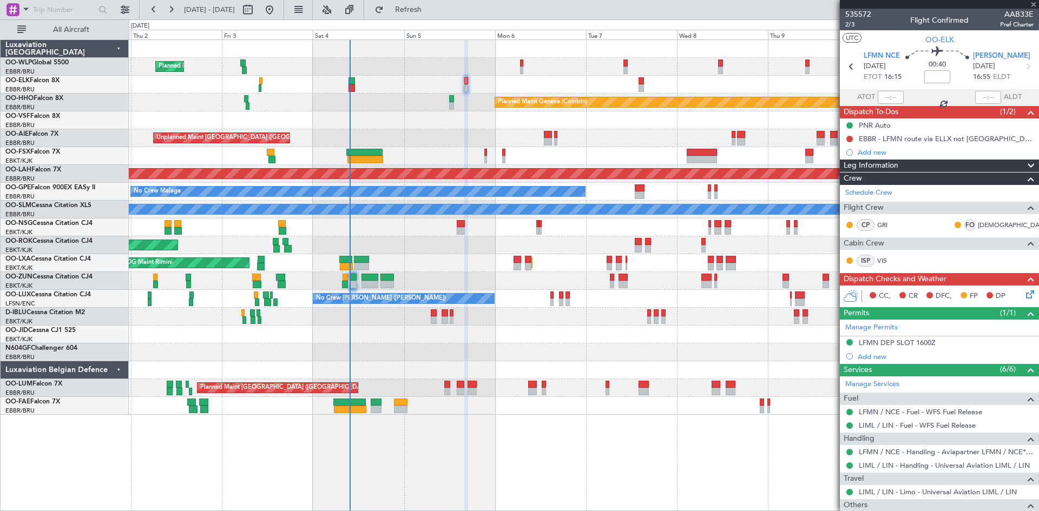
type input "+00:20"
type input "4"
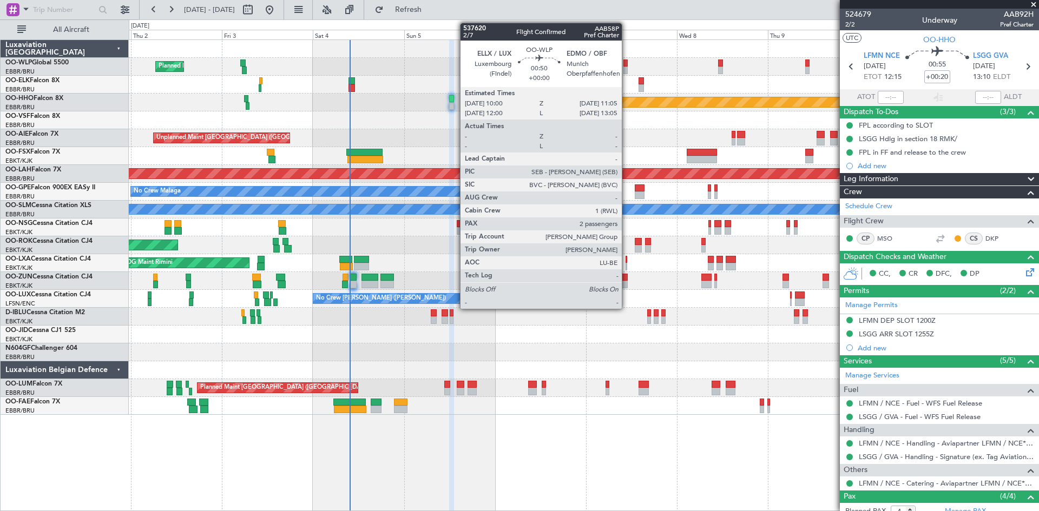
click at [627, 68] on div at bounding box center [625, 71] width 4 height 8
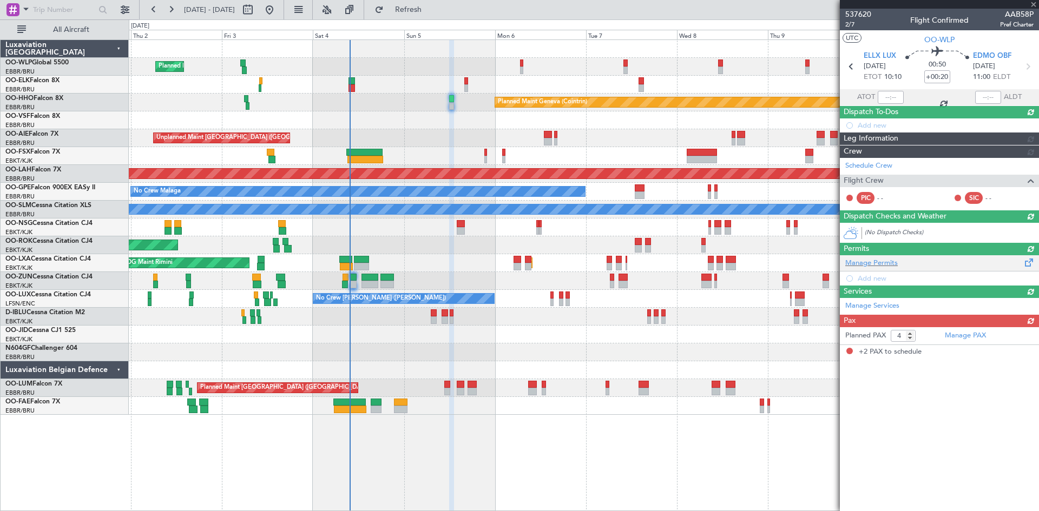
type input "2"
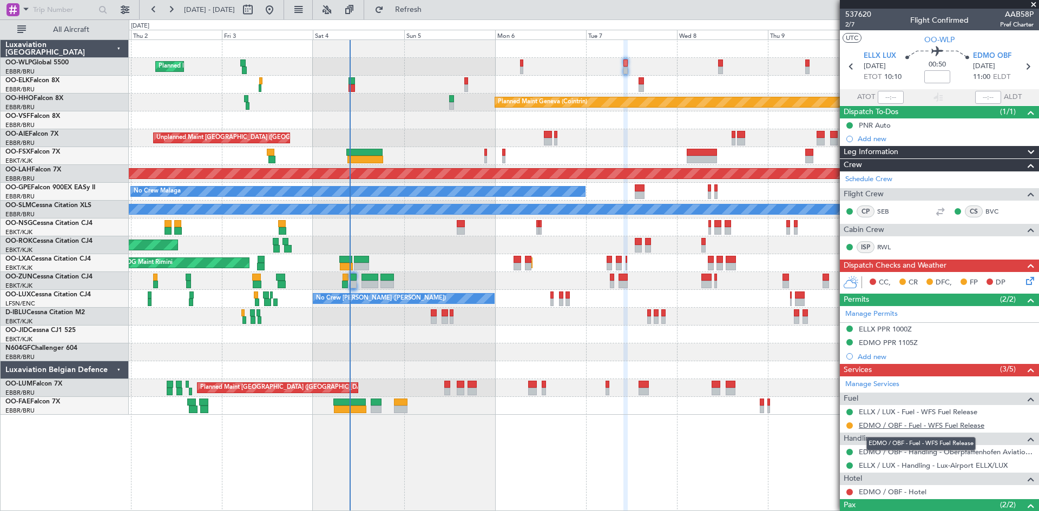
click at [938, 427] on link "EDMO / OBF - Fuel - WFS Fuel Release" at bounding box center [922, 425] width 126 height 9
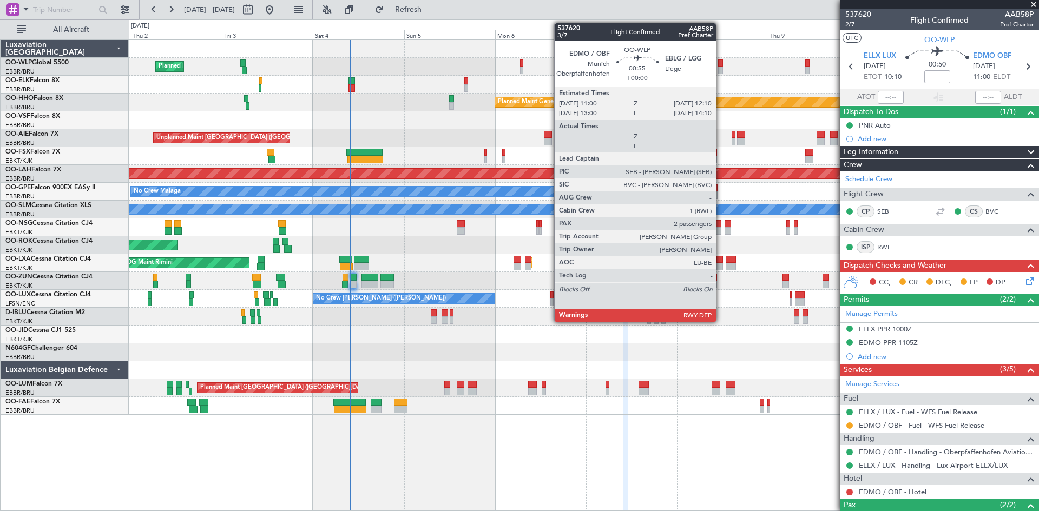
click at [721, 69] on div at bounding box center [720, 71] width 5 height 8
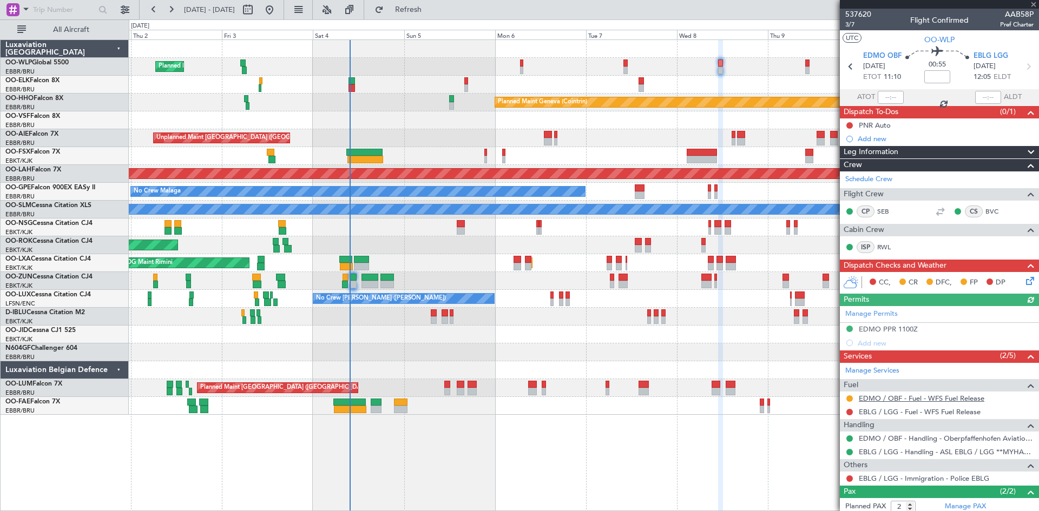
click at [940, 396] on link "EDMO / OBF - Fuel - WFS Fuel Release" at bounding box center [922, 398] width 126 height 9
click at [412, 14] on button "Refresh" at bounding box center [402, 9] width 65 height 17
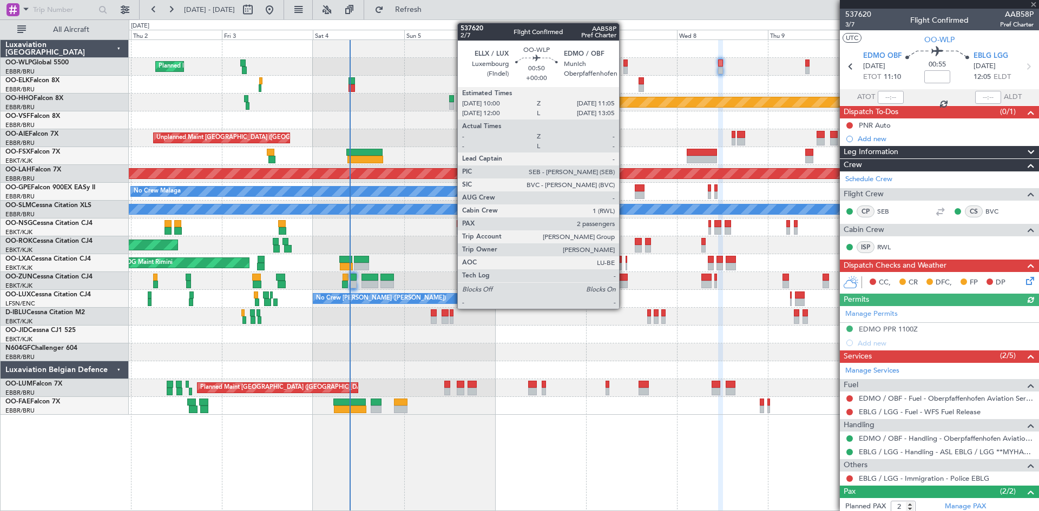
click at [624, 72] on div at bounding box center [625, 71] width 4 height 8
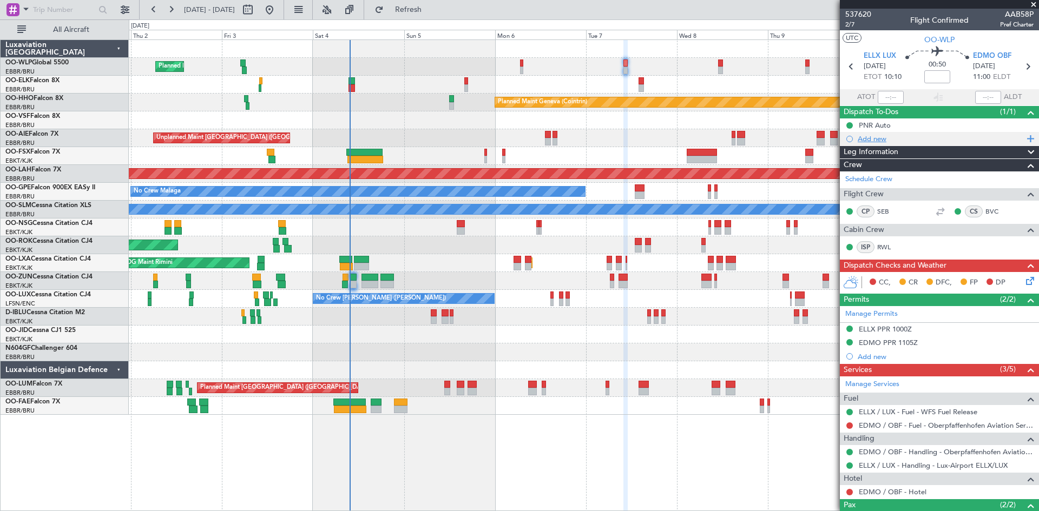
click at [890, 137] on div "Add new" at bounding box center [941, 138] width 166 height 9
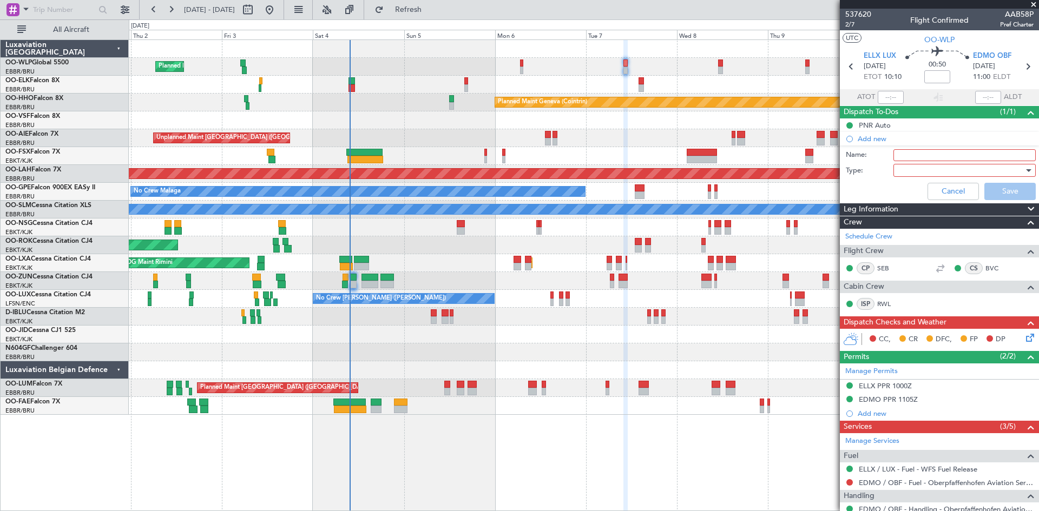
click at [913, 155] on input "Name:" at bounding box center [964, 155] width 142 height 12
type input "ù"
type input "FUEL EDMO via handler"
click at [898, 166] on div at bounding box center [961, 170] width 126 height 16
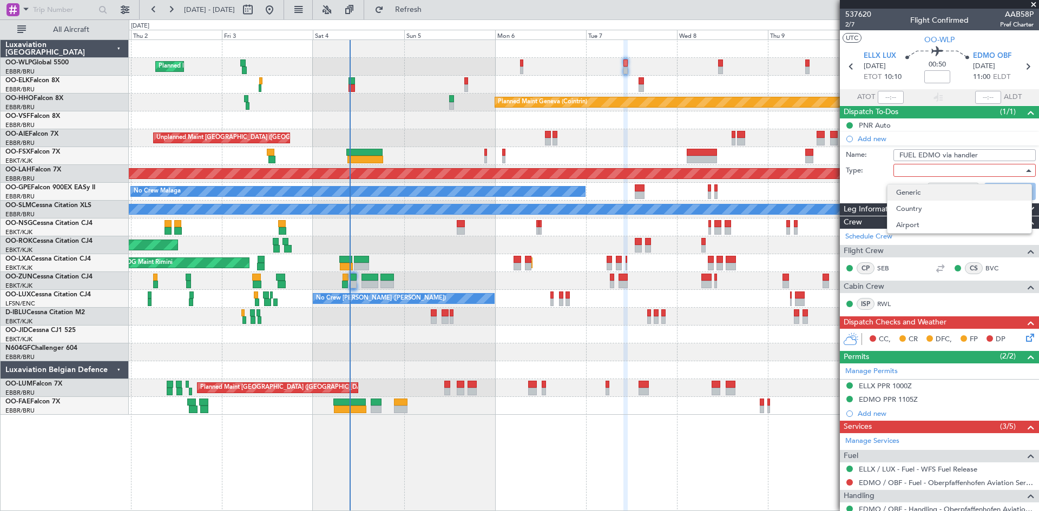
click at [914, 198] on span "Generic" at bounding box center [959, 193] width 127 height 16
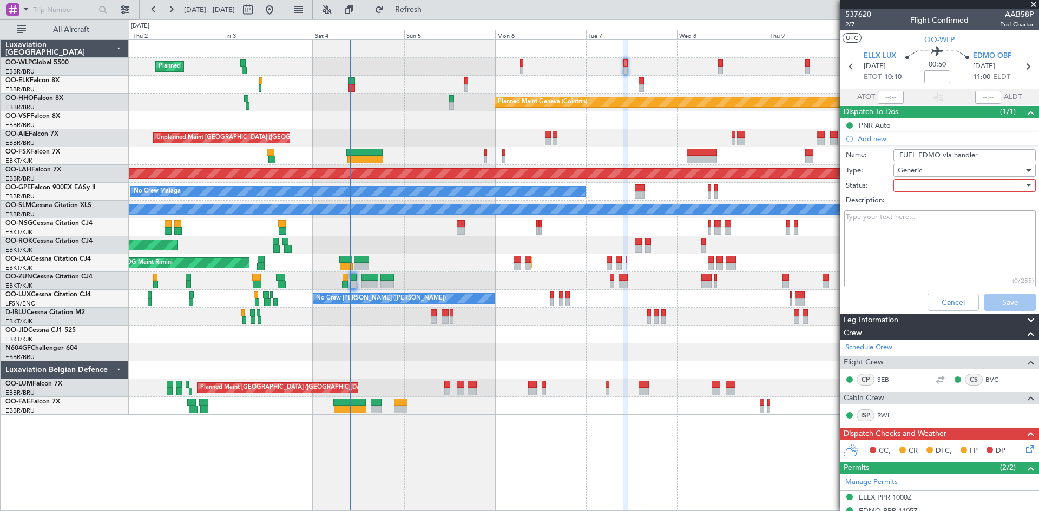
click at [941, 183] on div at bounding box center [961, 185] width 126 height 16
click at [927, 208] on span "Not Started" at bounding box center [959, 207] width 127 height 16
click at [1012, 296] on button "Save" at bounding box center [1009, 302] width 51 height 17
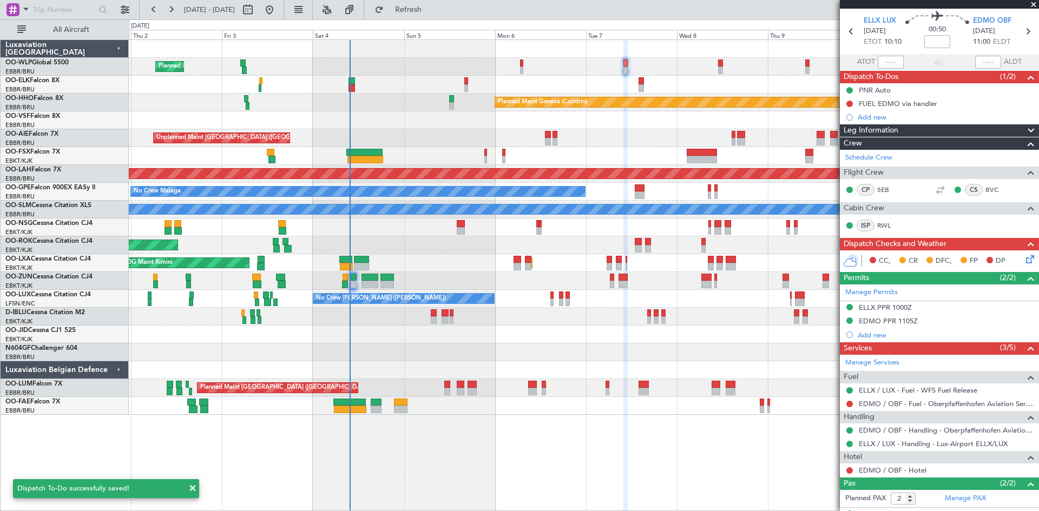
scroll to position [80, 0]
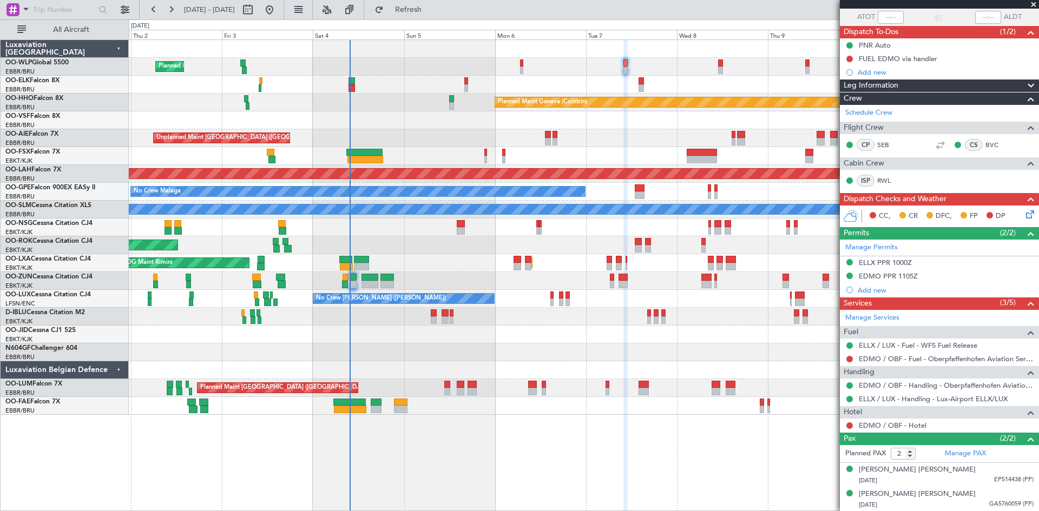
click at [452, 25] on div "0 0 Wed 1 Thu 2 Fri 3 Sat 4 Sun 5 Mon 6 Tue 7 Oct 2025 Wed 8 Thu 9 Fri 10 Sat 11" at bounding box center [583, 29] width 909 height 19
click at [451, 19] on div "Planned Maint Milan (Linate) Planned Maint Kortrijk-Wevelgem Planned Maint Gene…" at bounding box center [519, 265] width 1039 height 492
click at [431, 13] on span "Refresh" at bounding box center [408, 10] width 45 height 8
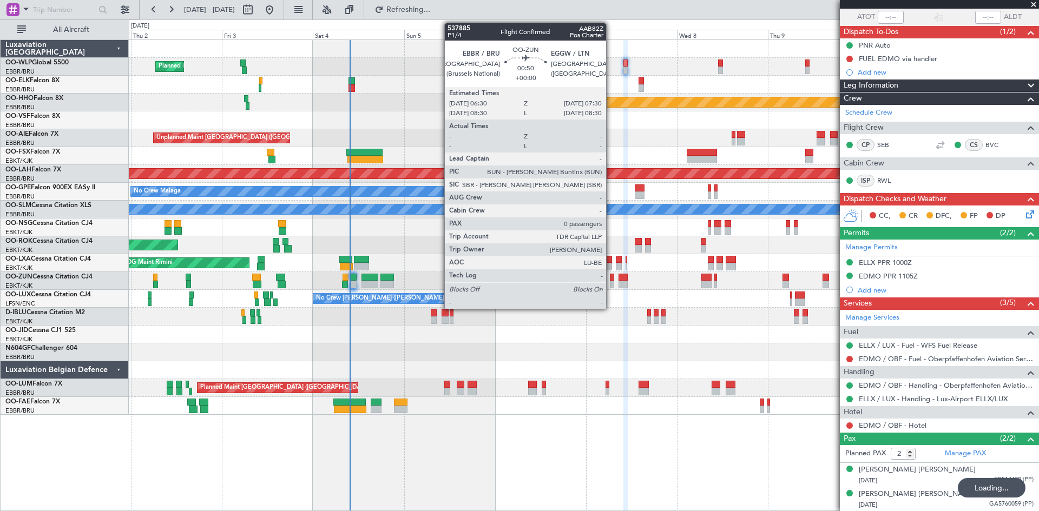
click at [611, 283] on div at bounding box center [612, 285] width 4 height 8
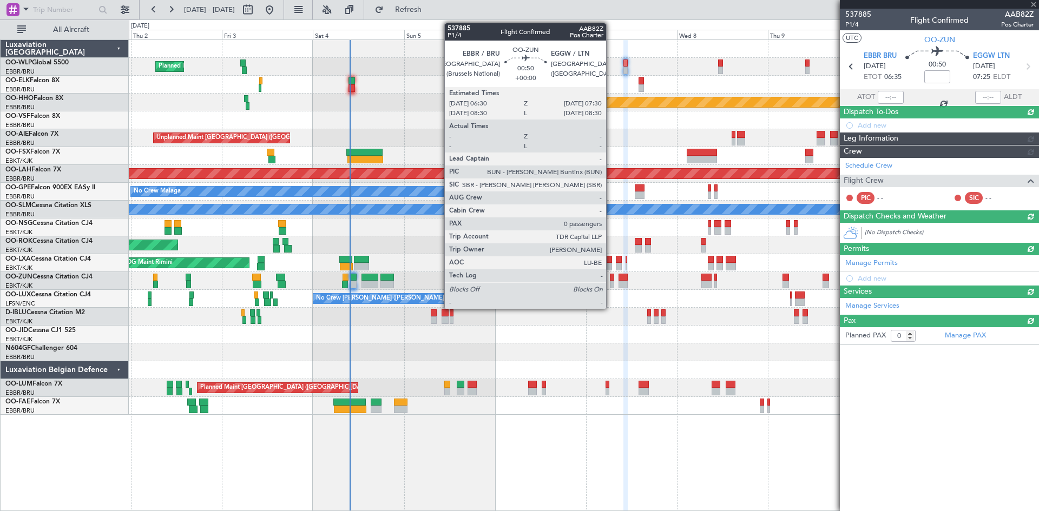
scroll to position [0, 0]
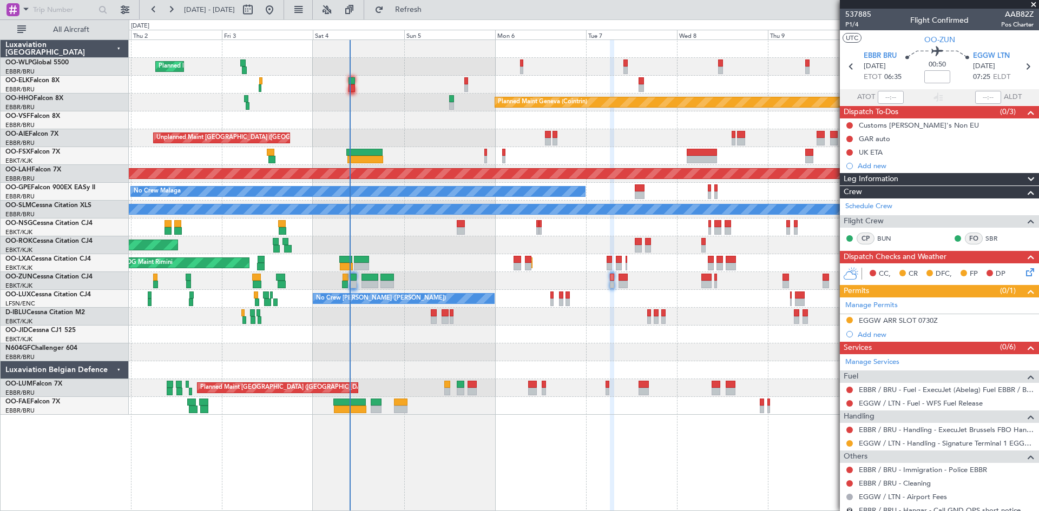
click at [605, 263] on div "Planned Maint Kortrijk-Wevelgem AOG Maint Rimini" at bounding box center [584, 263] width 910 height 18
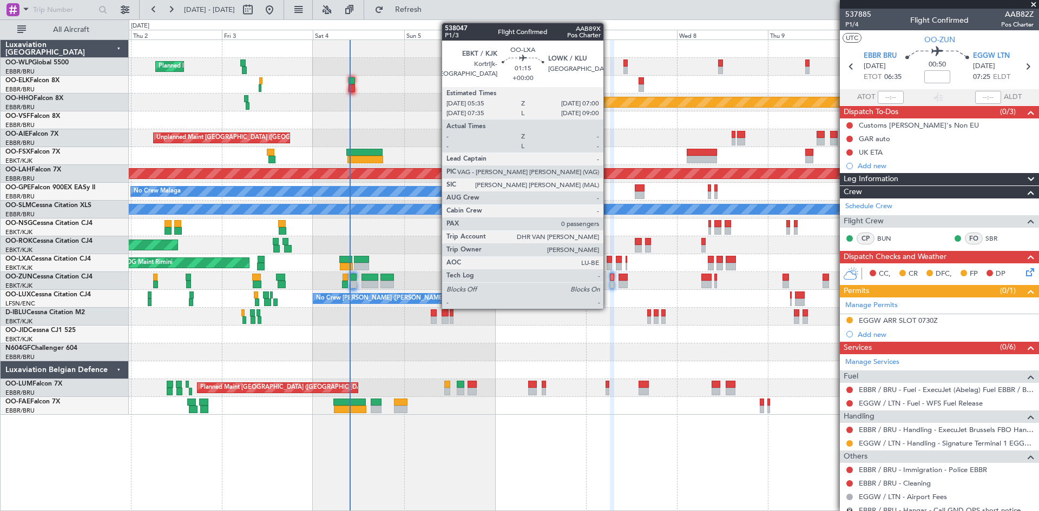
click at [608, 265] on div at bounding box center [609, 267] width 5 height 8
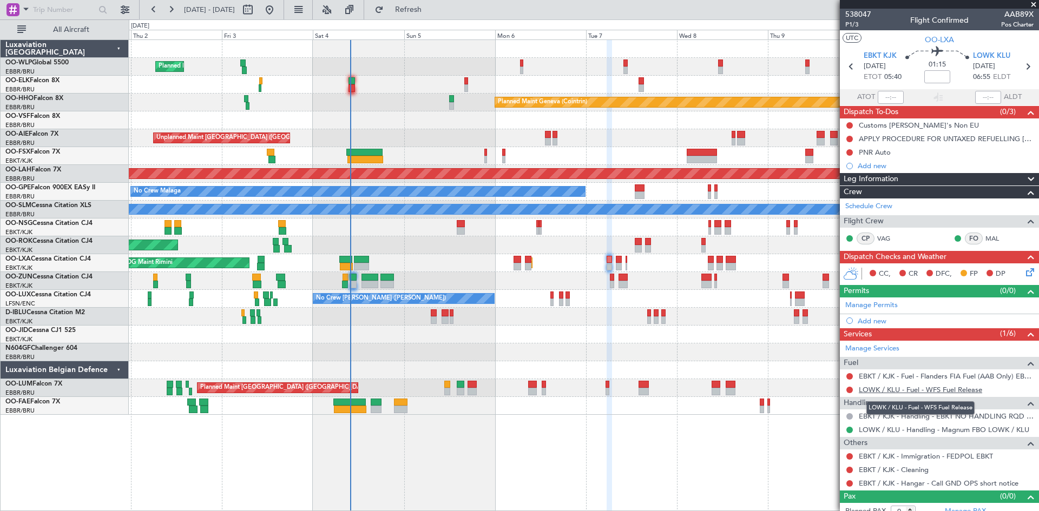
click at [933, 392] on link "LOWK / KLU - Fuel - WFS Fuel Release" at bounding box center [920, 389] width 123 height 9
click at [434, 15] on button "Refresh" at bounding box center [402, 9] width 65 height 17
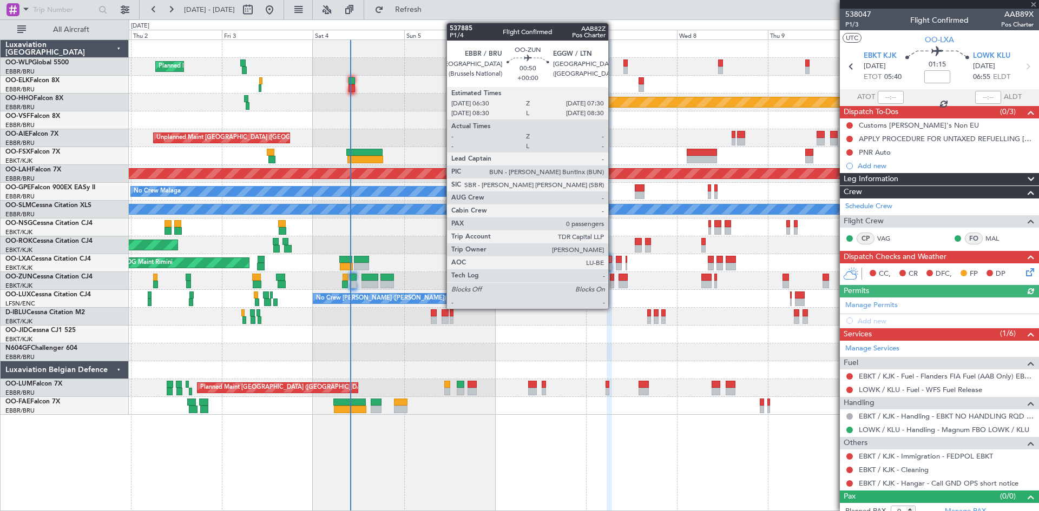
click at [613, 280] on div at bounding box center [612, 278] width 4 height 8
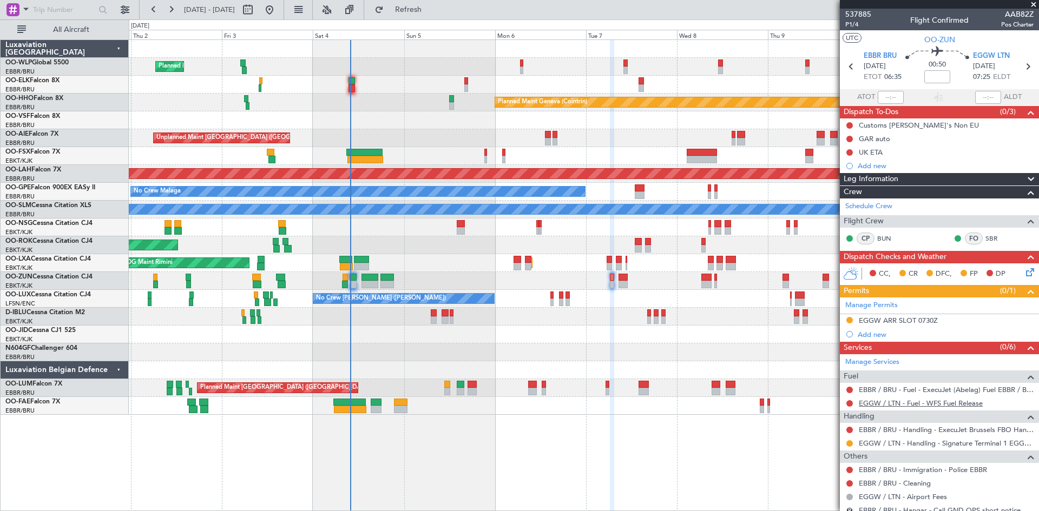
click at [908, 407] on link "EGGW / LTN - Fuel - WFS Fuel Release" at bounding box center [921, 403] width 124 height 9
click at [431, 14] on span "Refresh" at bounding box center [408, 10] width 45 height 8
click at [431, 11] on span "Refresh" at bounding box center [408, 10] width 45 height 8
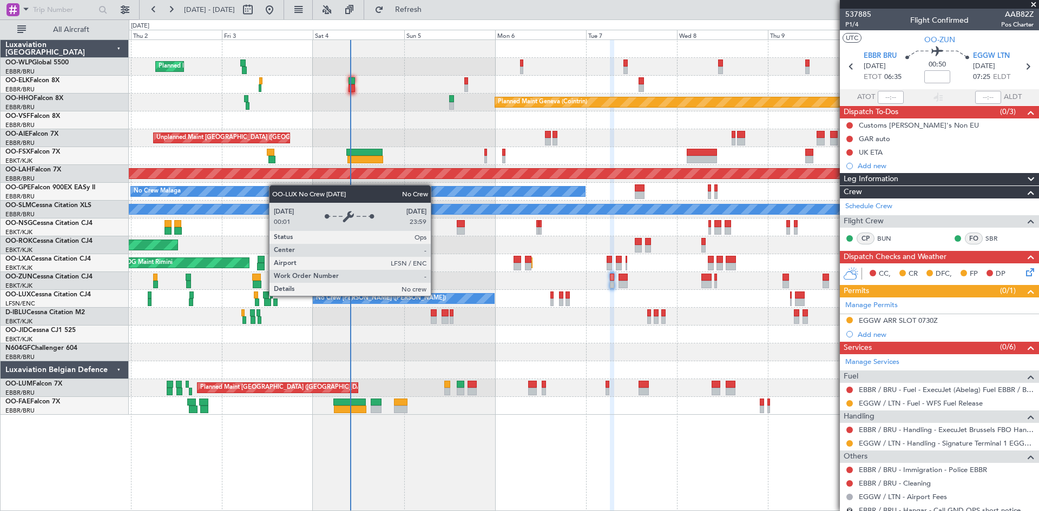
click at [452, 276] on div at bounding box center [584, 281] width 910 height 18
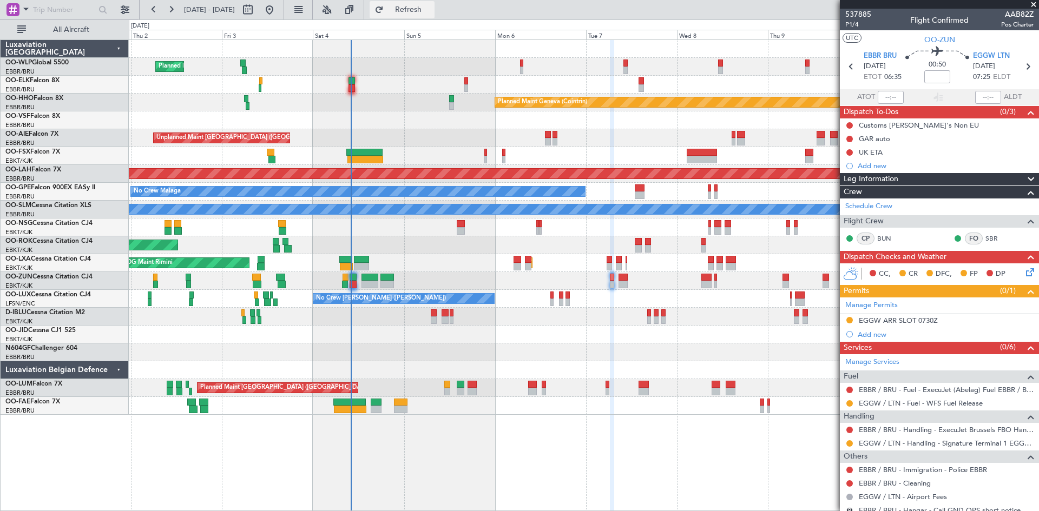
click at [423, 4] on button "Refresh" at bounding box center [402, 9] width 65 height 17
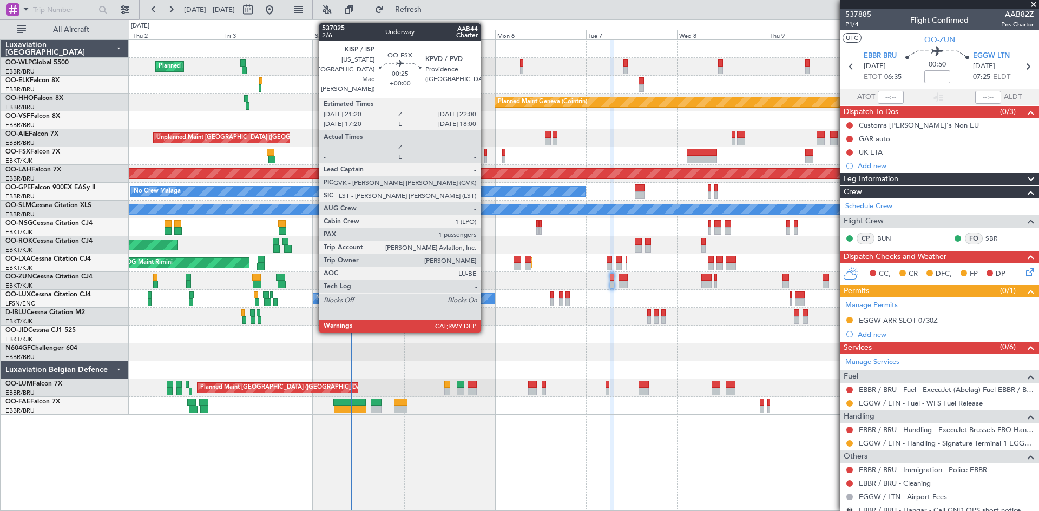
click at [485, 156] on div at bounding box center [485, 160] width 3 height 8
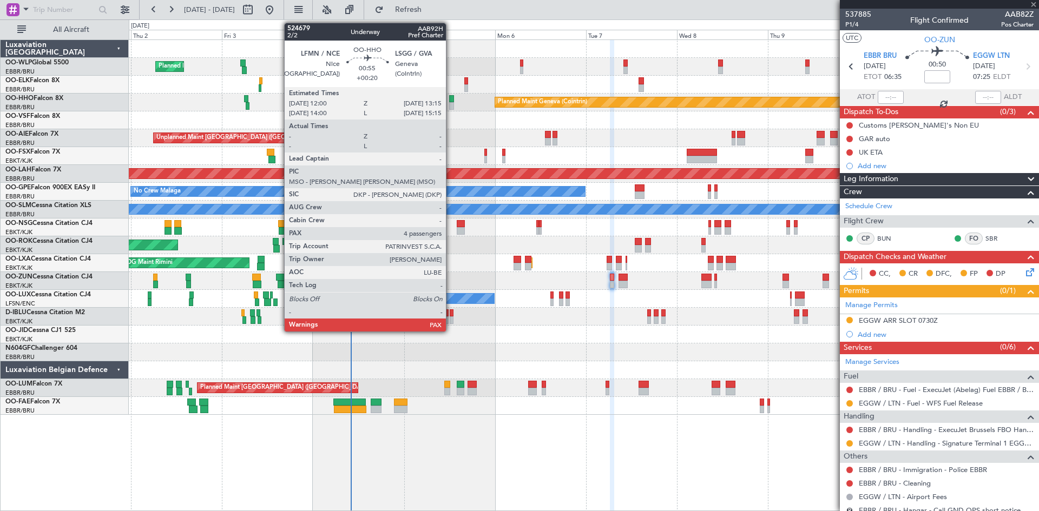
type input "1"
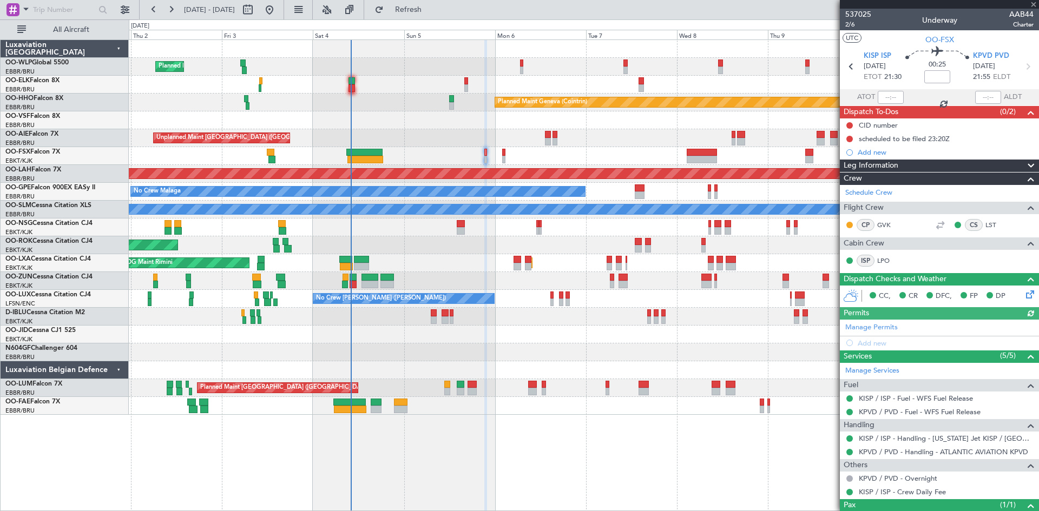
click at [466, 223] on div at bounding box center [584, 228] width 910 height 18
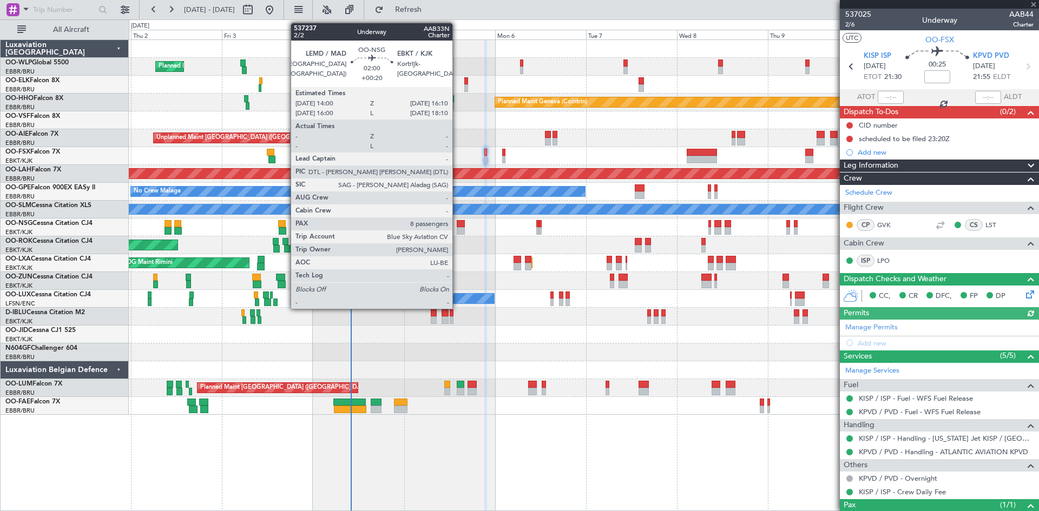
click at [457, 230] on div at bounding box center [461, 231] width 9 height 8
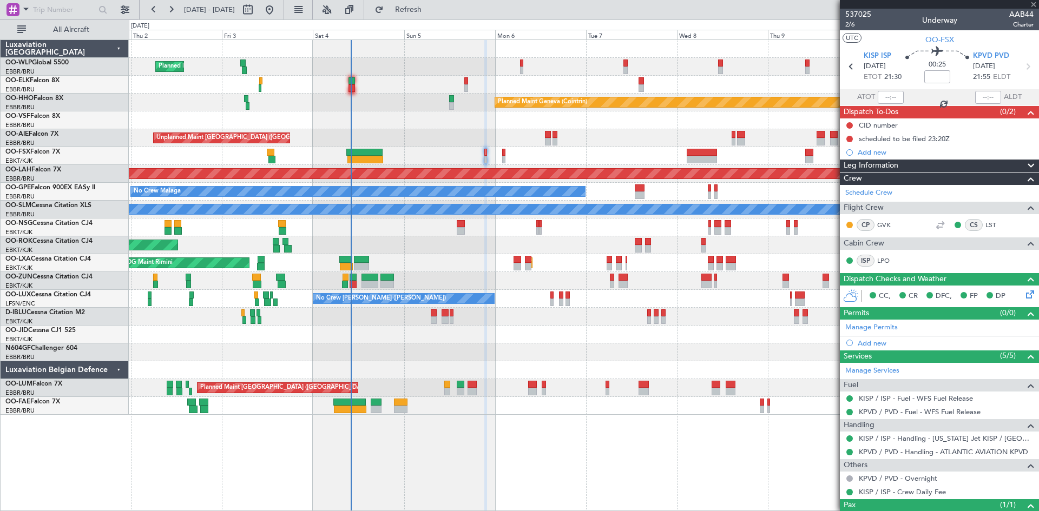
type input "+00:20"
type input "8"
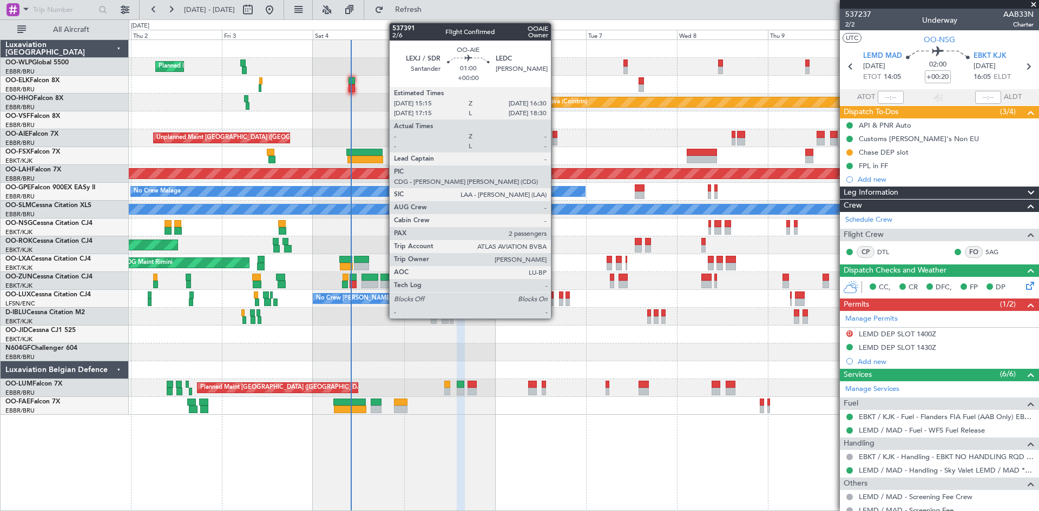
click at [556, 139] on div at bounding box center [554, 142] width 5 height 8
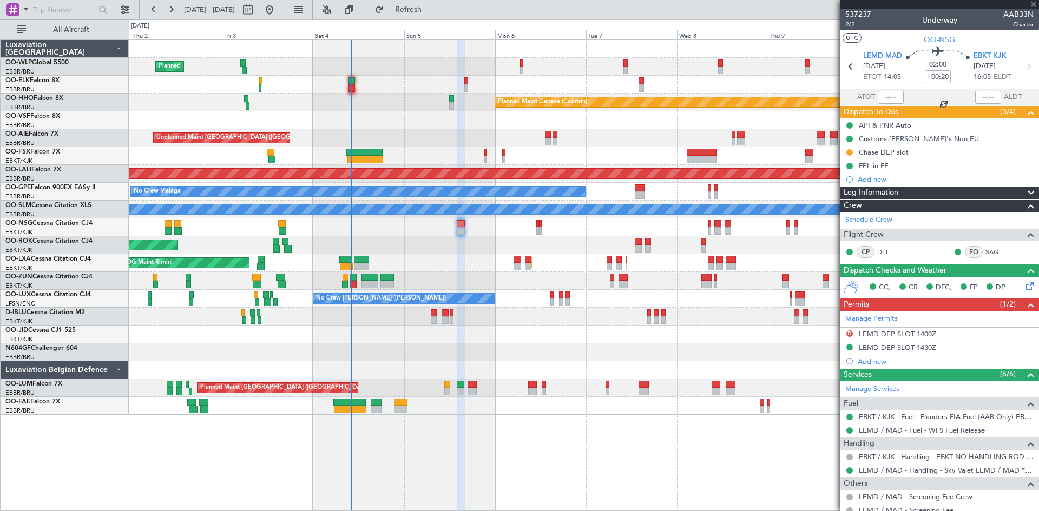
type input "2"
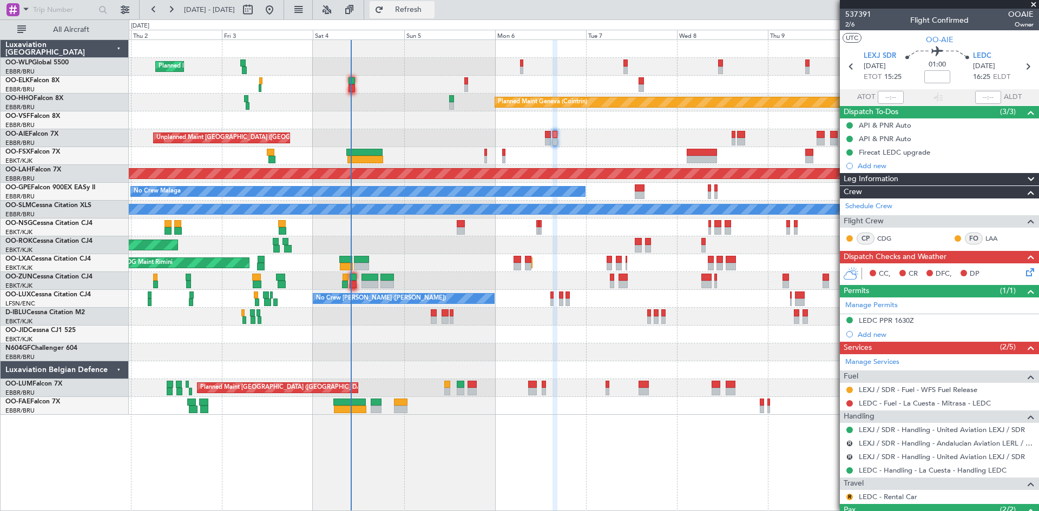
click at [427, 11] on span "Refresh" at bounding box center [408, 10] width 45 height 8
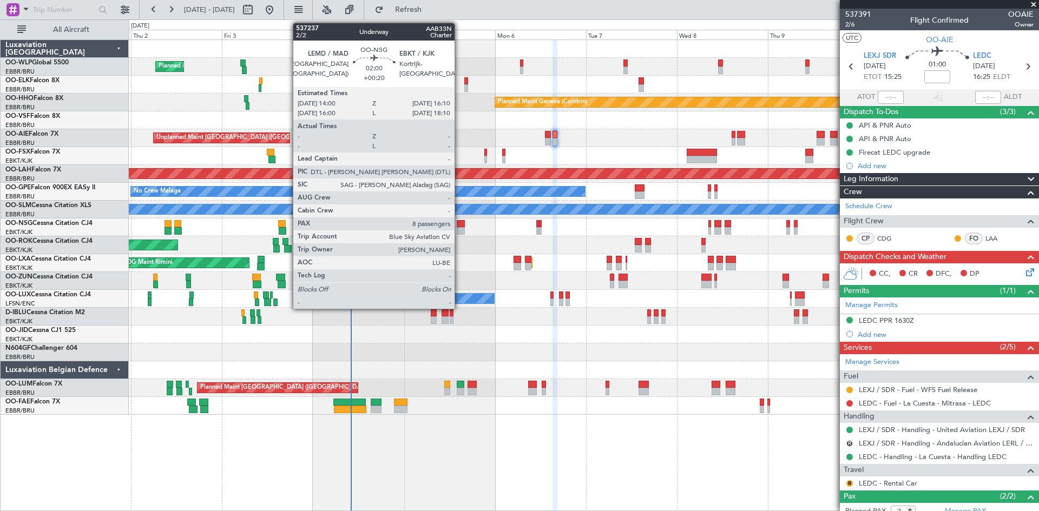
click at [459, 225] on div at bounding box center [461, 224] width 9 height 8
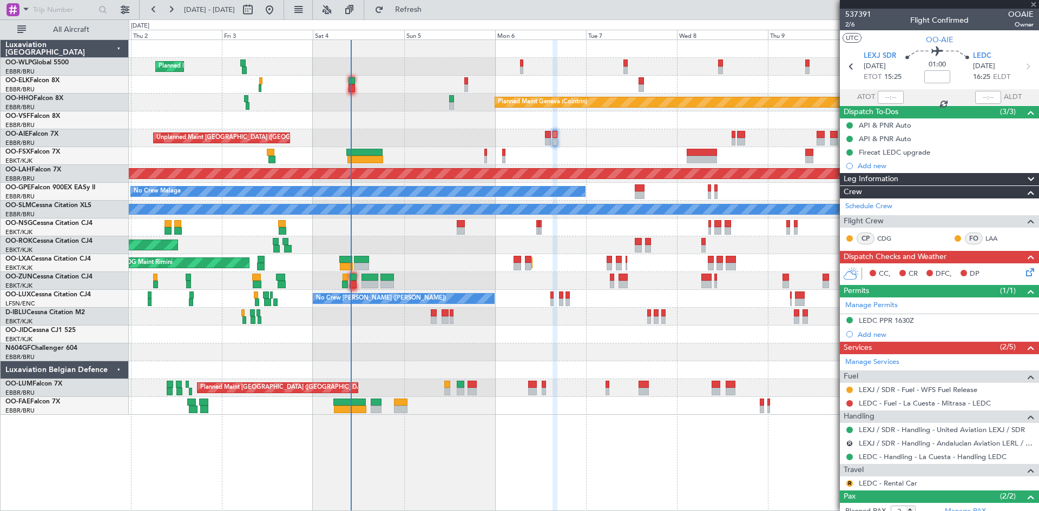
type input "+00:20"
type input "8"
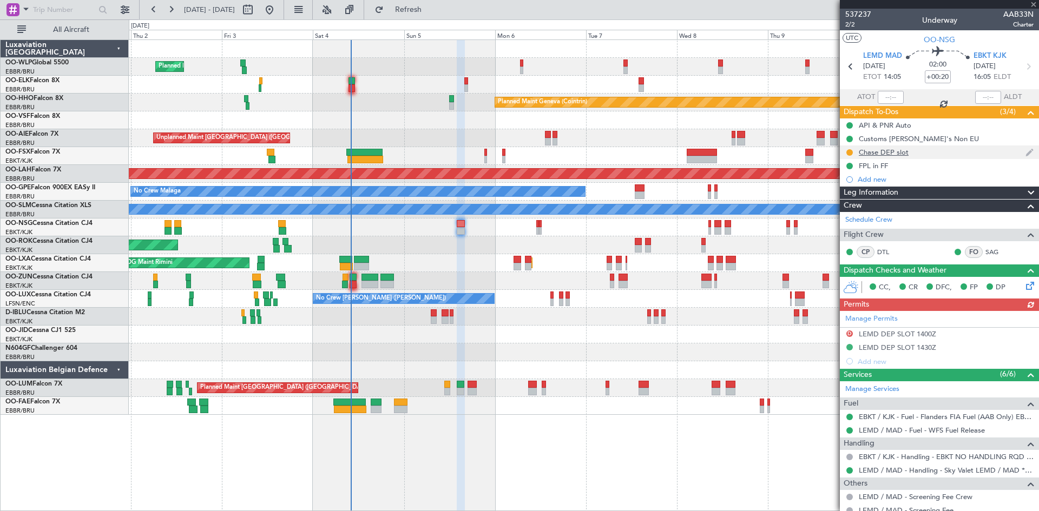
click at [846, 150] on div at bounding box center [849, 152] width 9 height 9
click at [847, 151] on button at bounding box center [849, 152] width 6 height 6
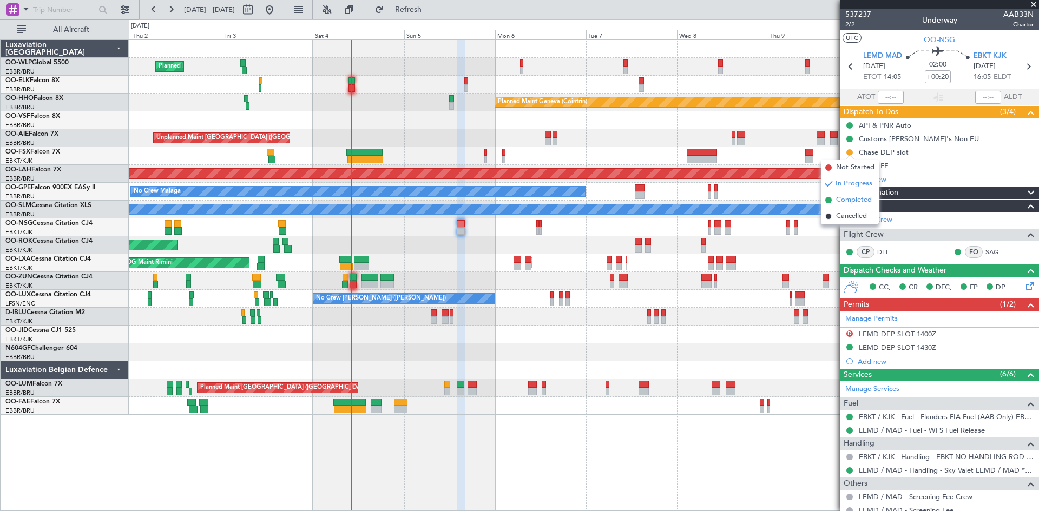
click at [848, 197] on span "Completed" at bounding box center [854, 200] width 36 height 11
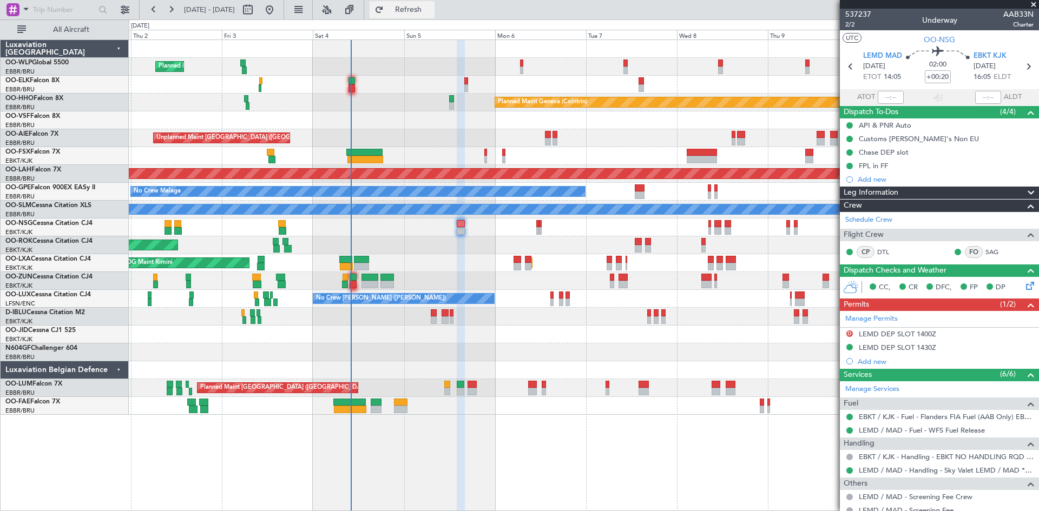
click at [409, 3] on button "Refresh" at bounding box center [402, 9] width 65 height 17
click at [887, 177] on div "Add new" at bounding box center [941, 179] width 166 height 9
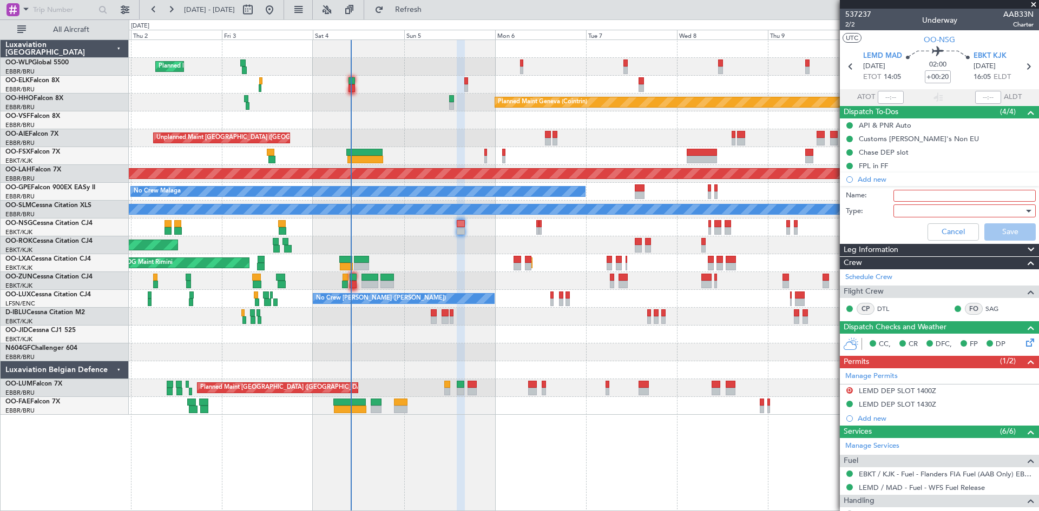
click at [923, 191] on input "Name:" at bounding box center [964, 196] width 142 height 12
type input "FPL filed acc slot"
click at [980, 212] on div at bounding box center [961, 211] width 126 height 16
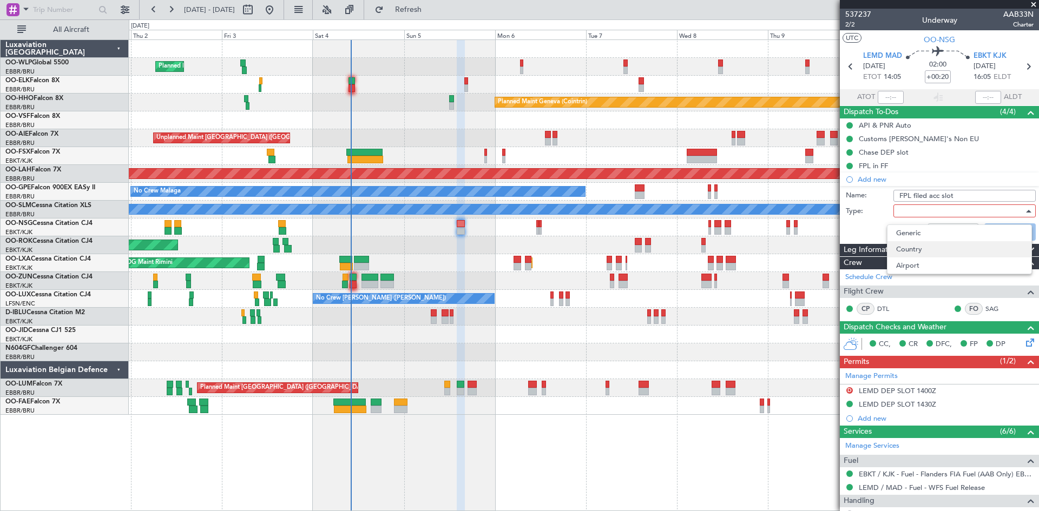
click at [946, 246] on span "Country" at bounding box center [959, 249] width 127 height 16
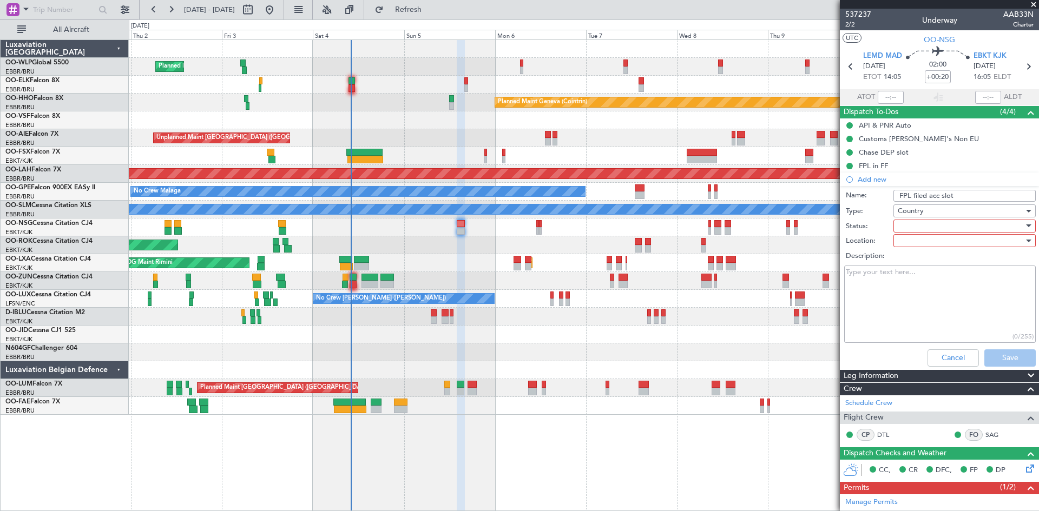
click at [934, 226] on div at bounding box center [961, 226] width 126 height 16
click at [943, 210] on div at bounding box center [519, 255] width 1039 height 511
click at [943, 211] on div "Country" at bounding box center [961, 211] width 126 height 16
click at [934, 232] on span "Generic" at bounding box center [959, 233] width 127 height 16
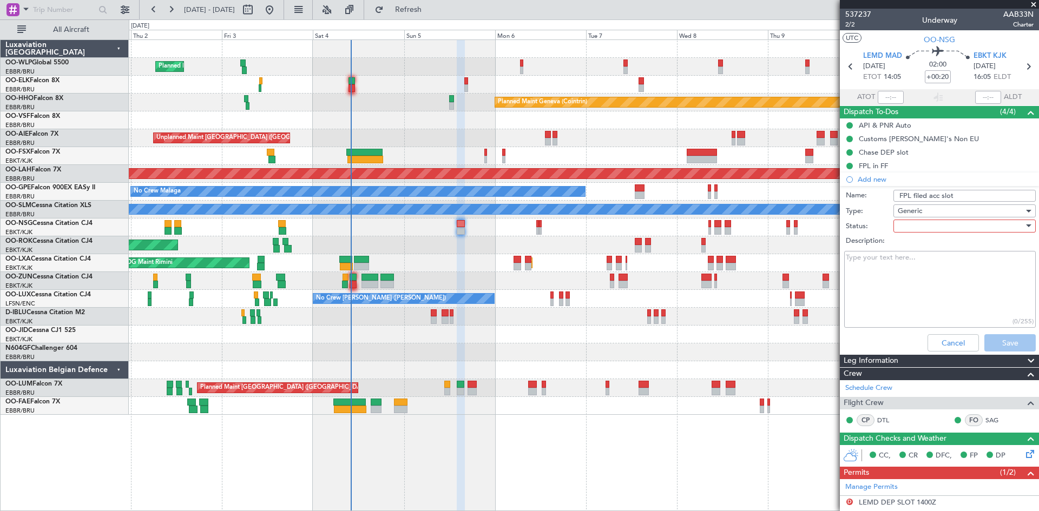
click at [925, 227] on div at bounding box center [961, 226] width 126 height 16
click at [922, 276] on span "Completed" at bounding box center [959, 280] width 127 height 16
click at [1005, 336] on button "Save" at bounding box center [1009, 342] width 51 height 17
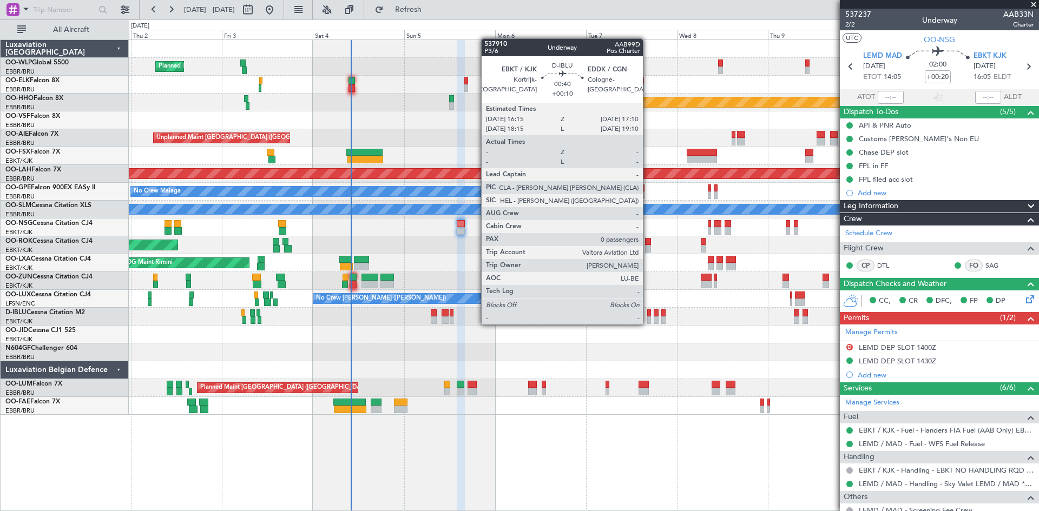
click at [649, 315] on div at bounding box center [649, 313] width 4 height 8
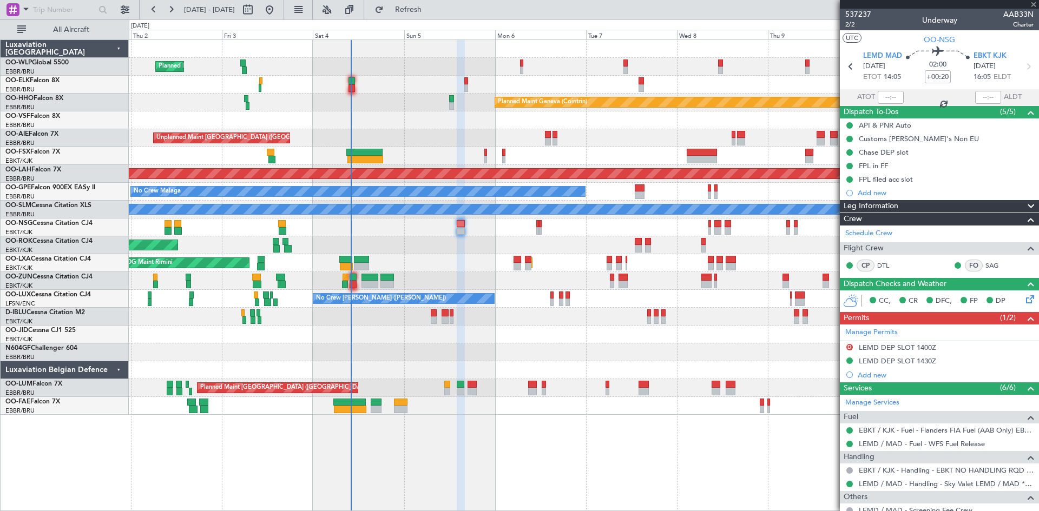
type input "+00:10"
type input "0"
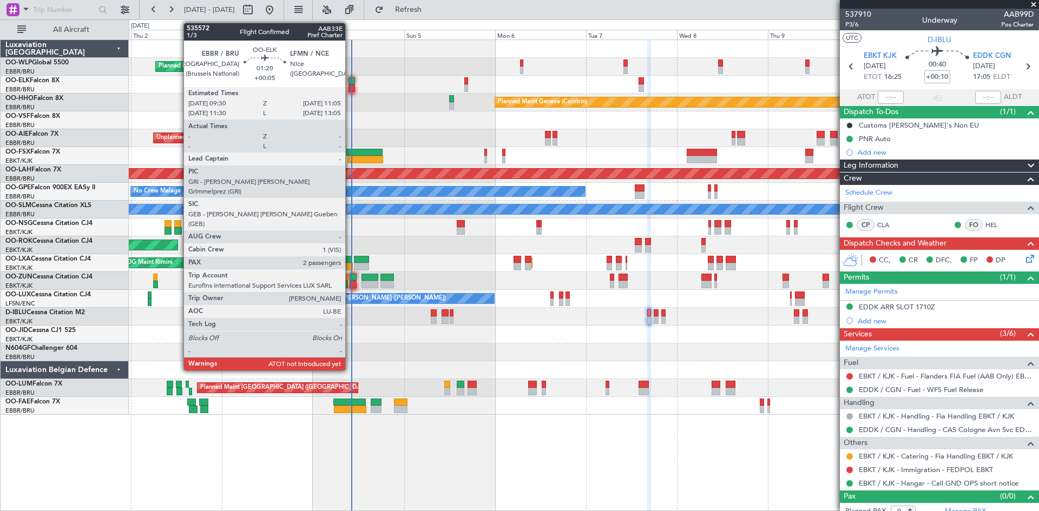
click at [350, 80] on div at bounding box center [351, 81] width 6 height 8
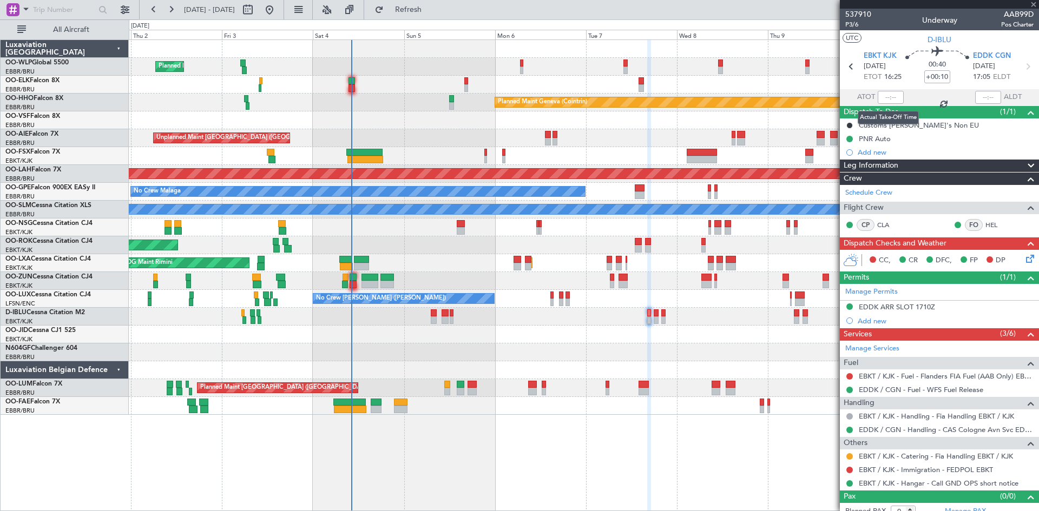
type input "+00:05"
type input "2"
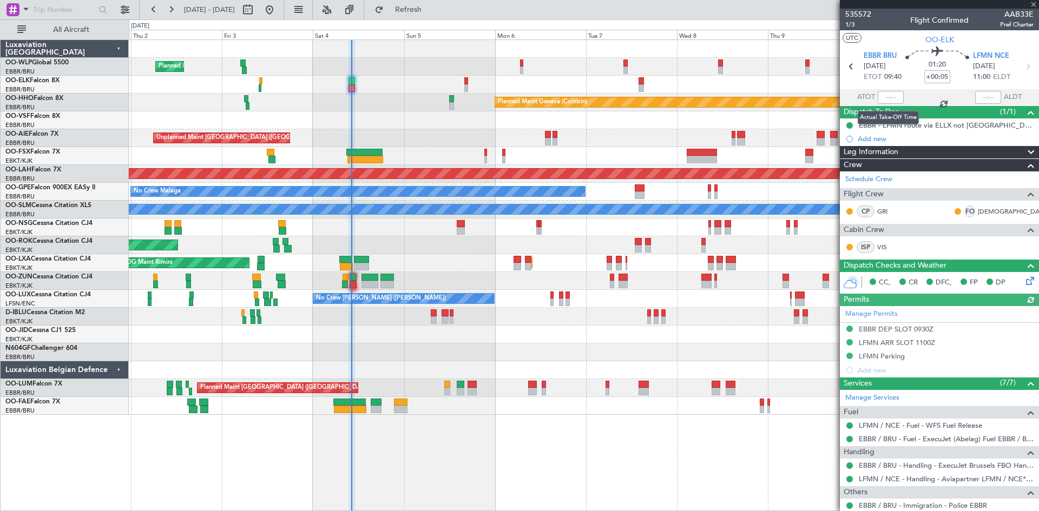
click at [887, 97] on div at bounding box center [891, 97] width 26 height 13
click at [887, 93] on div "Estimated Take-Off Time" at bounding box center [890, 97] width 71 height 14
click at [885, 96] on input "text" at bounding box center [891, 97] width 26 height 13
type input "09:00"
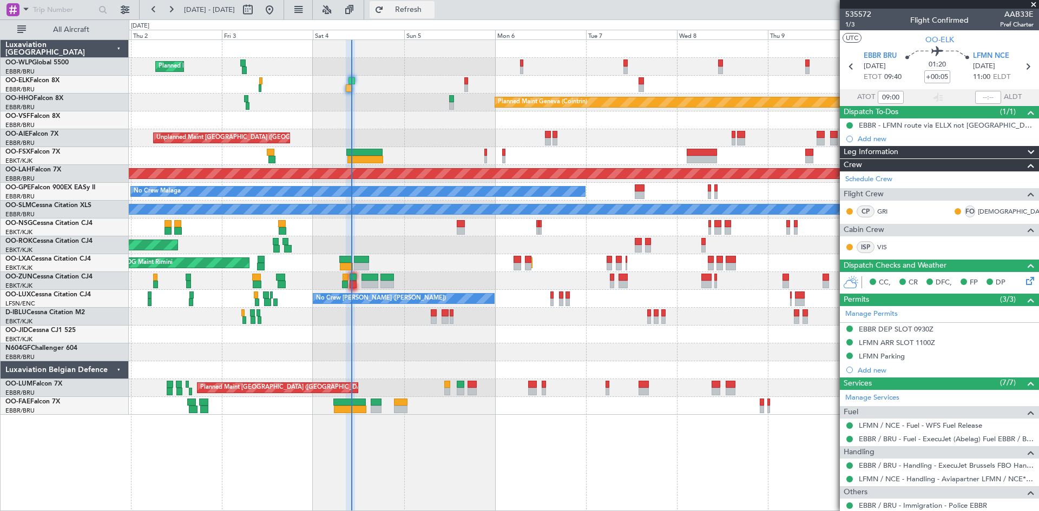
click at [427, 10] on span "Refresh" at bounding box center [408, 10] width 45 height 8
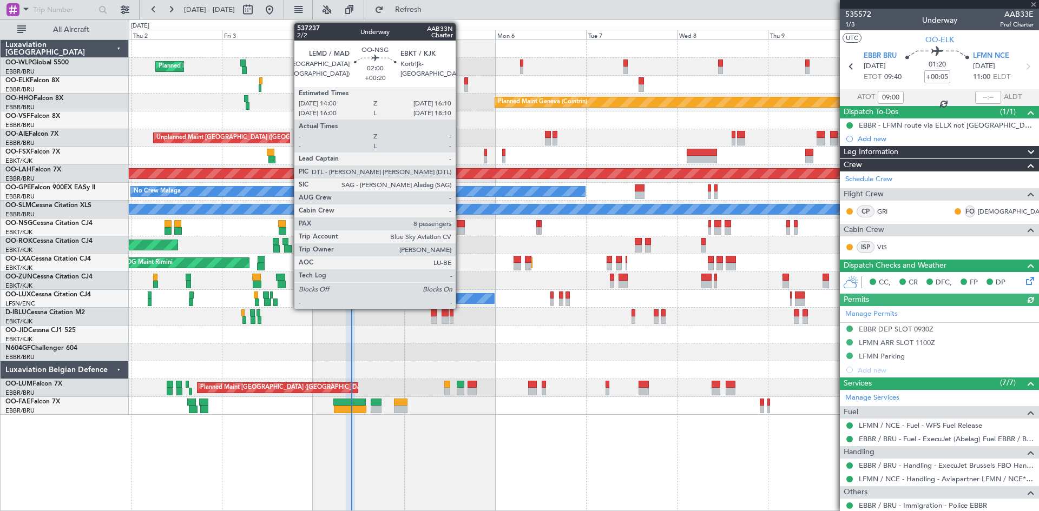
click at [460, 233] on div at bounding box center [461, 231] width 9 height 8
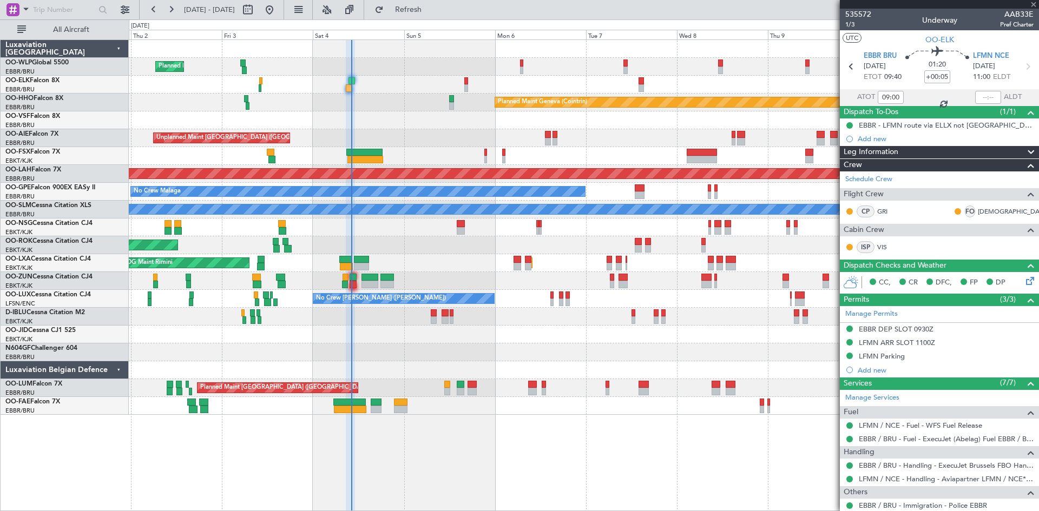
type input "+00:20"
type input "8"
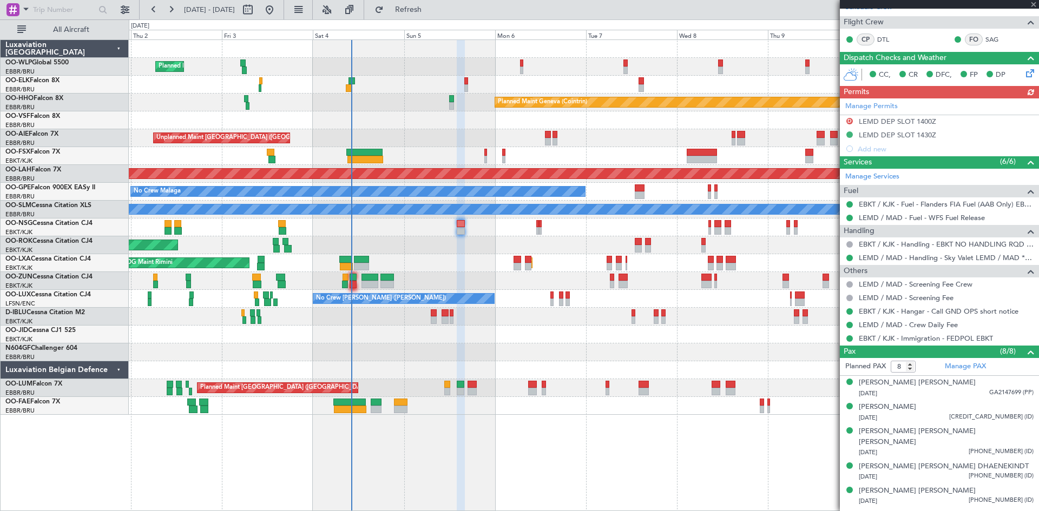
scroll to position [69, 0]
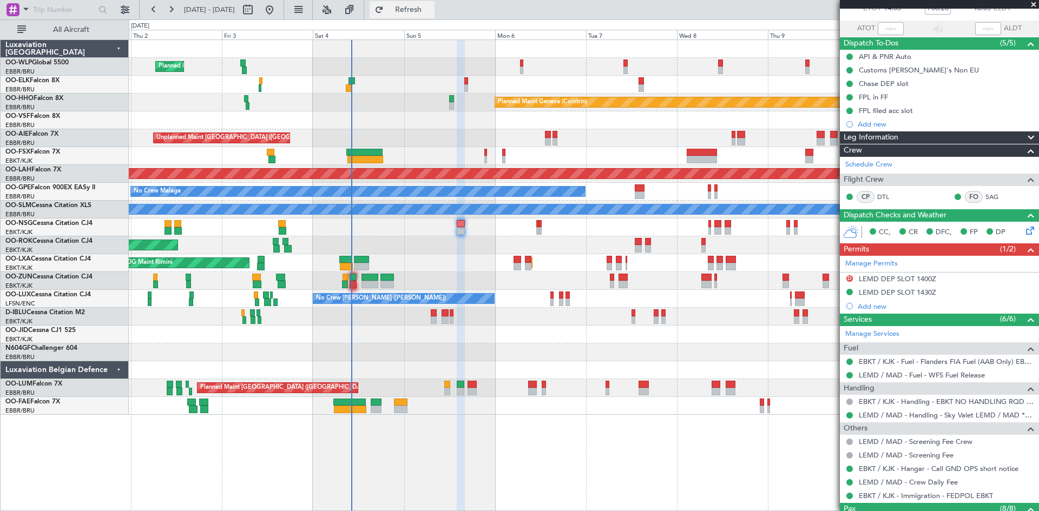
click at [431, 12] on span "Refresh" at bounding box center [408, 10] width 45 height 8
click at [434, 15] on button "Refresh" at bounding box center [402, 9] width 65 height 17
click at [167, 12] on button at bounding box center [170, 9] width 17 height 17
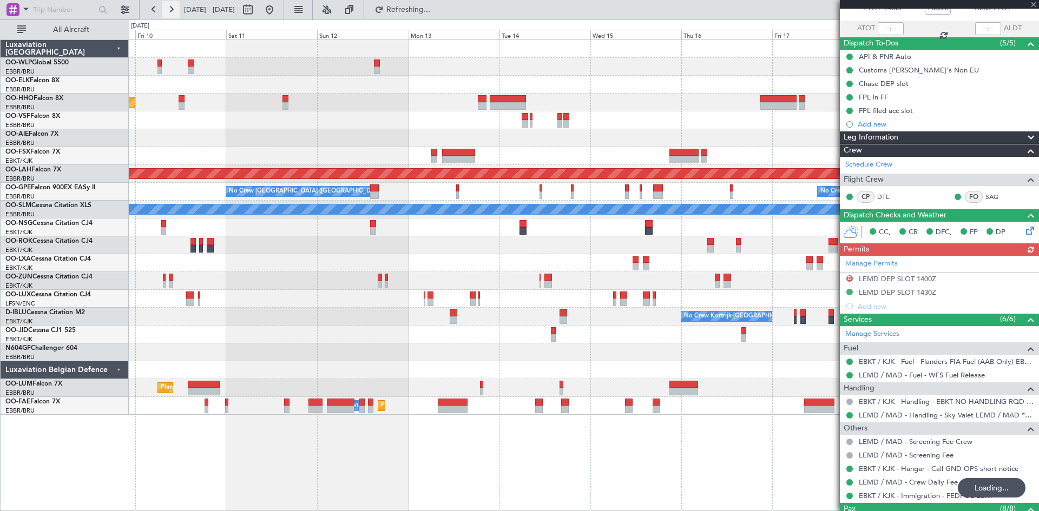
click at [167, 12] on button at bounding box center [170, 9] width 17 height 17
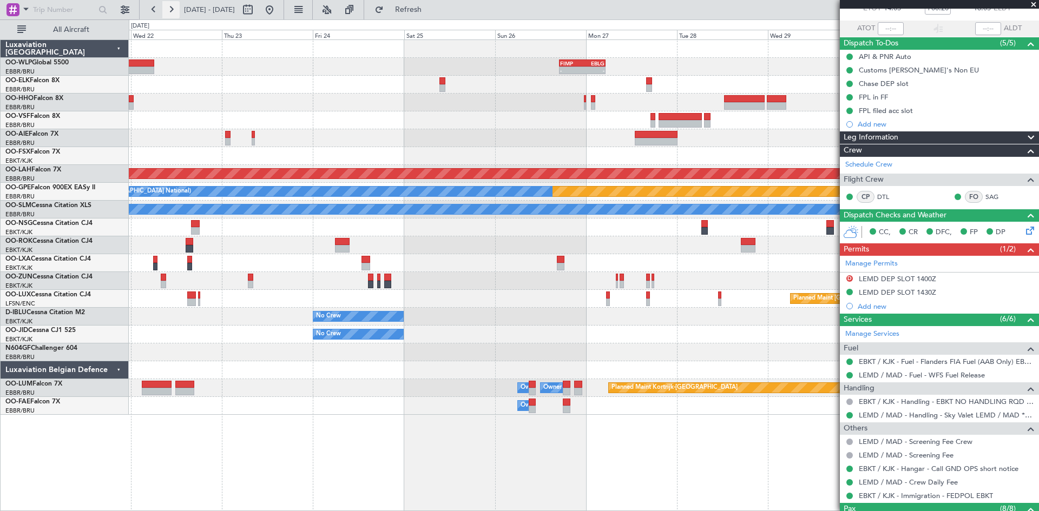
click at [167, 12] on button at bounding box center [170, 9] width 17 height 17
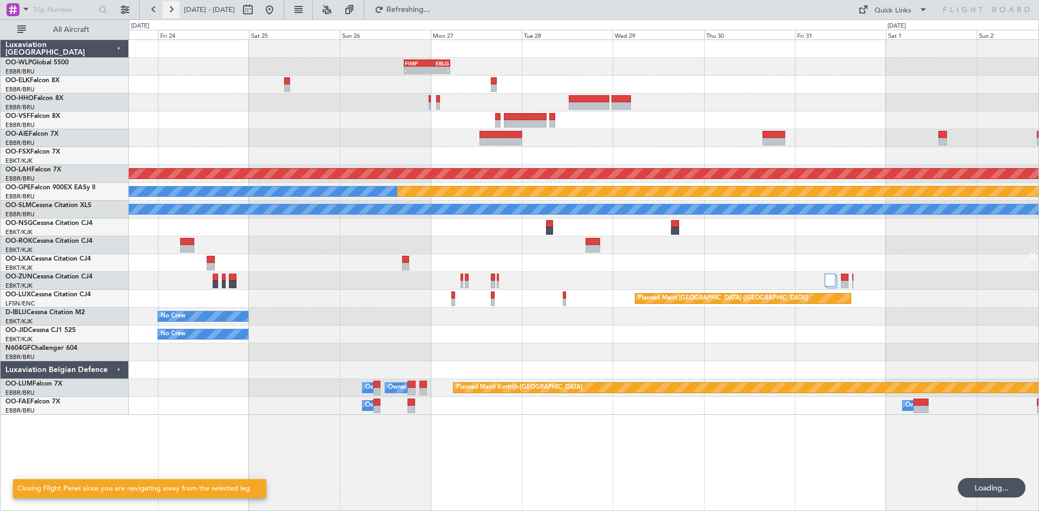
scroll to position [0, 0]
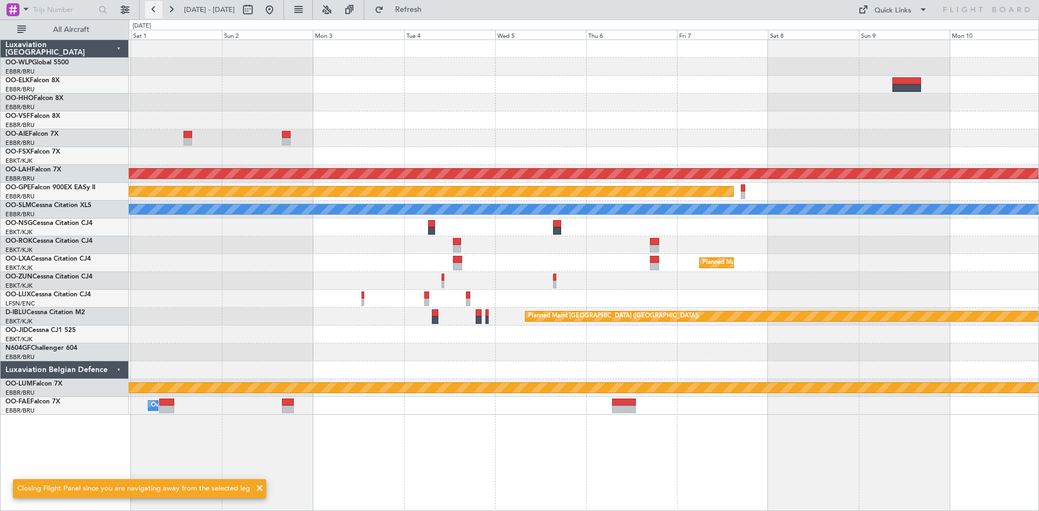
click at [151, 15] on button at bounding box center [153, 9] width 17 height 17
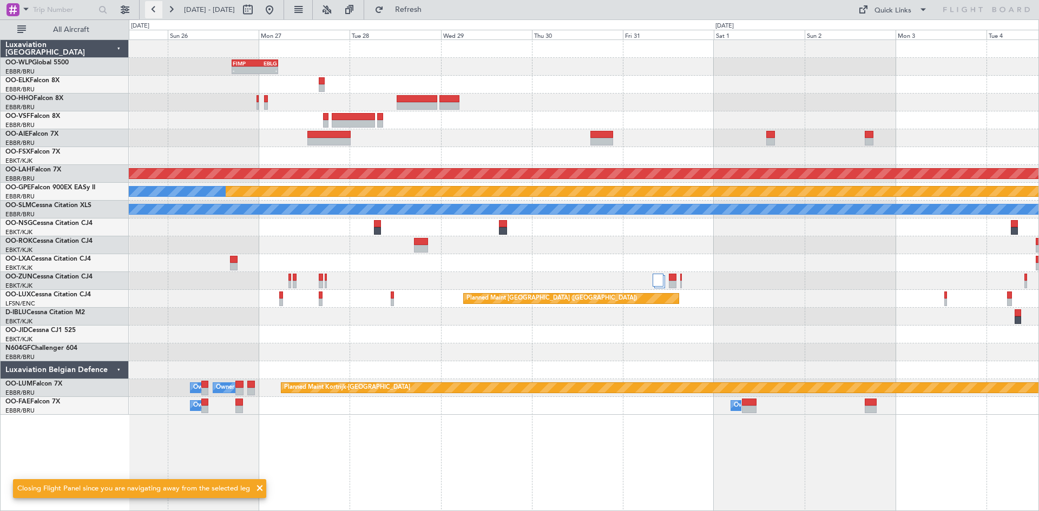
click at [151, 15] on button at bounding box center [153, 9] width 17 height 17
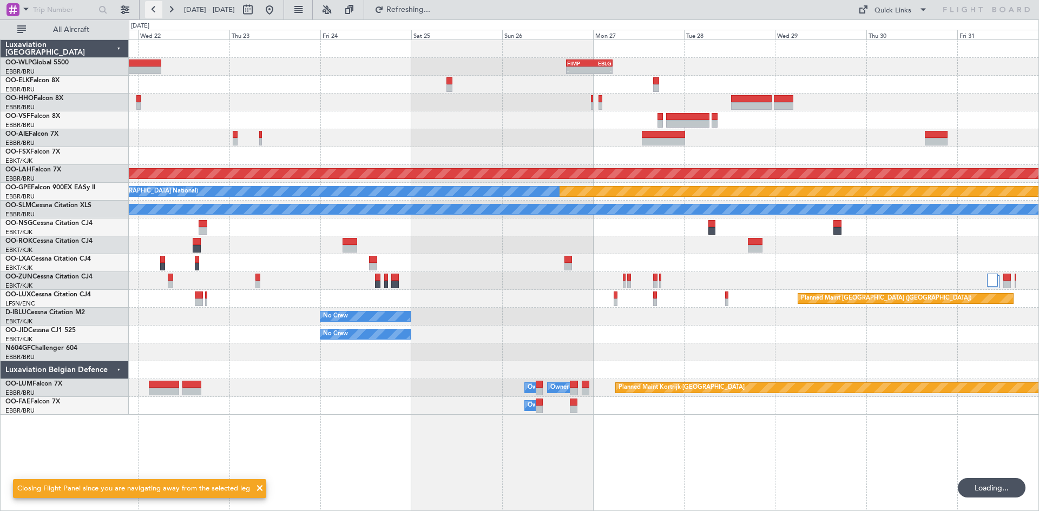
click at [151, 15] on button at bounding box center [153, 9] width 17 height 17
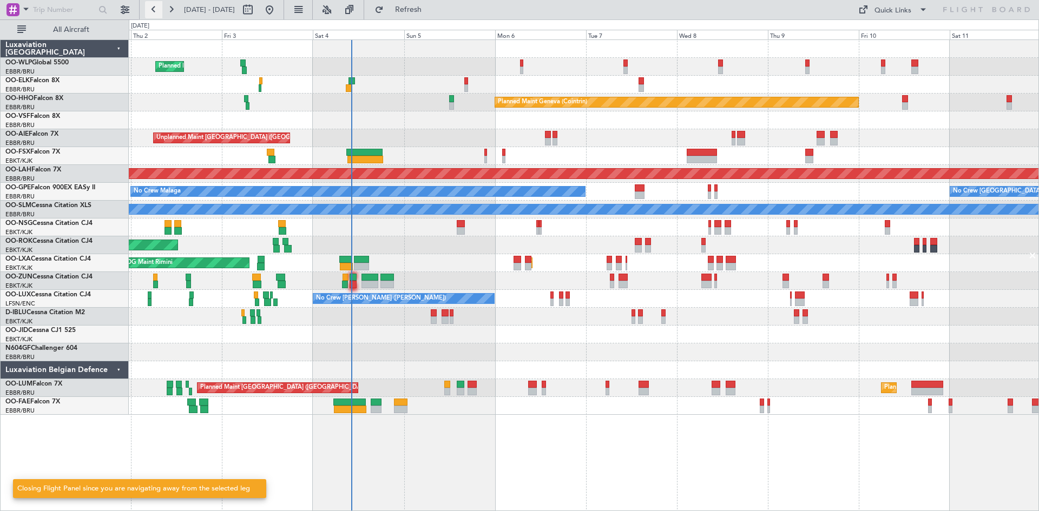
click at [151, 15] on button at bounding box center [153, 9] width 17 height 17
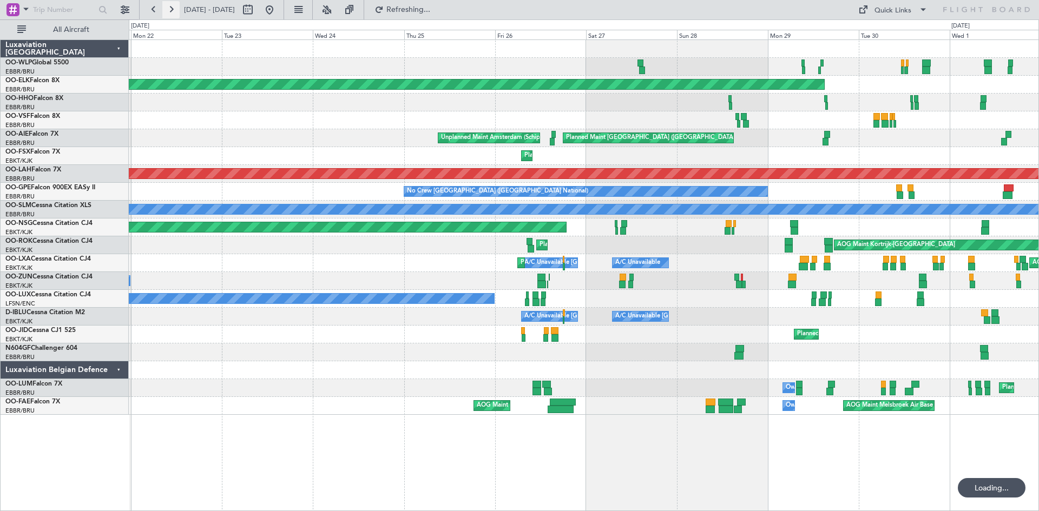
click at [168, 14] on button at bounding box center [170, 9] width 17 height 17
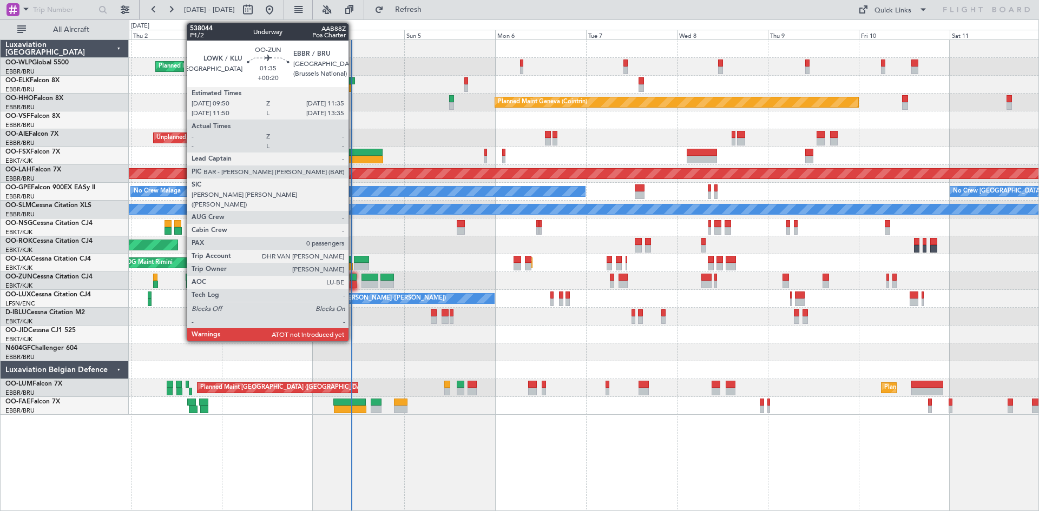
click at [354, 284] on div at bounding box center [353, 285] width 7 height 8
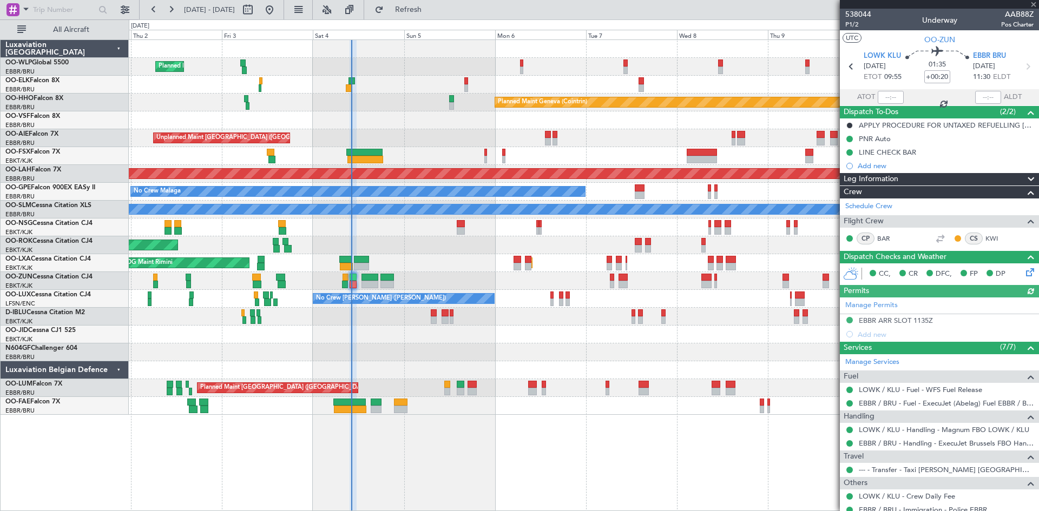
click at [878, 96] on div at bounding box center [891, 97] width 26 height 13
click at [884, 95] on div at bounding box center [891, 97] width 26 height 13
click at [890, 97] on input "text" at bounding box center [891, 97] width 26 height 13
type input "09:54"
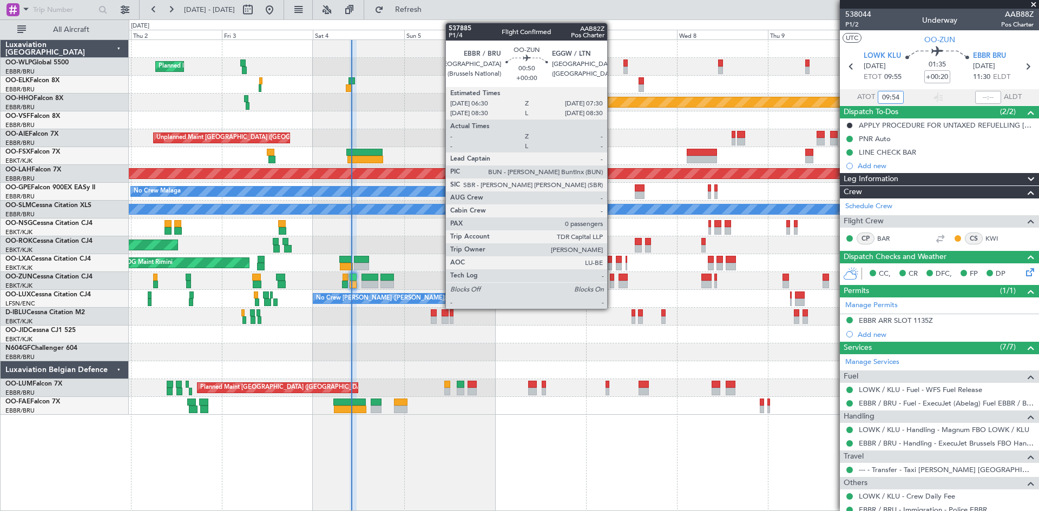
click at [612, 274] on div at bounding box center [612, 278] width 4 height 8
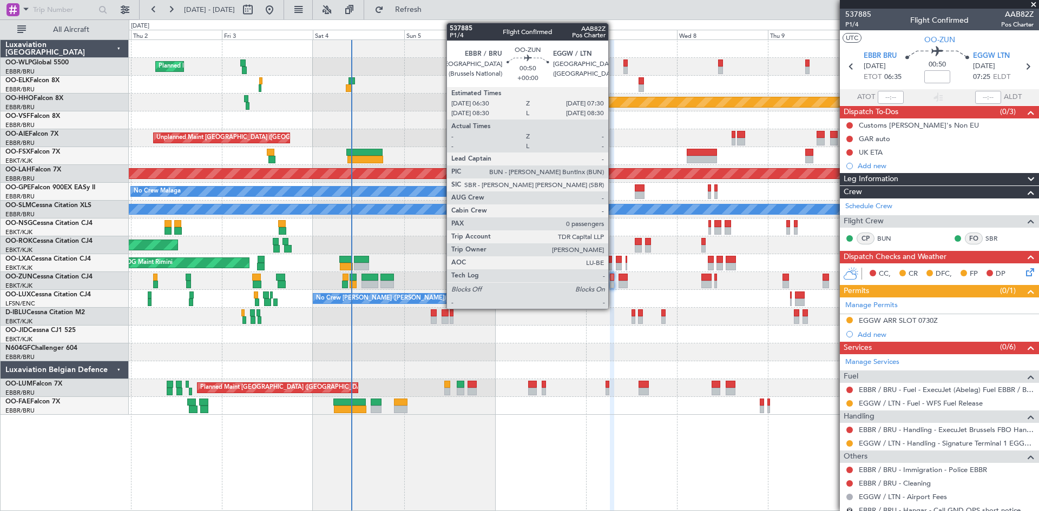
click at [613, 284] on div at bounding box center [612, 285] width 4 height 8
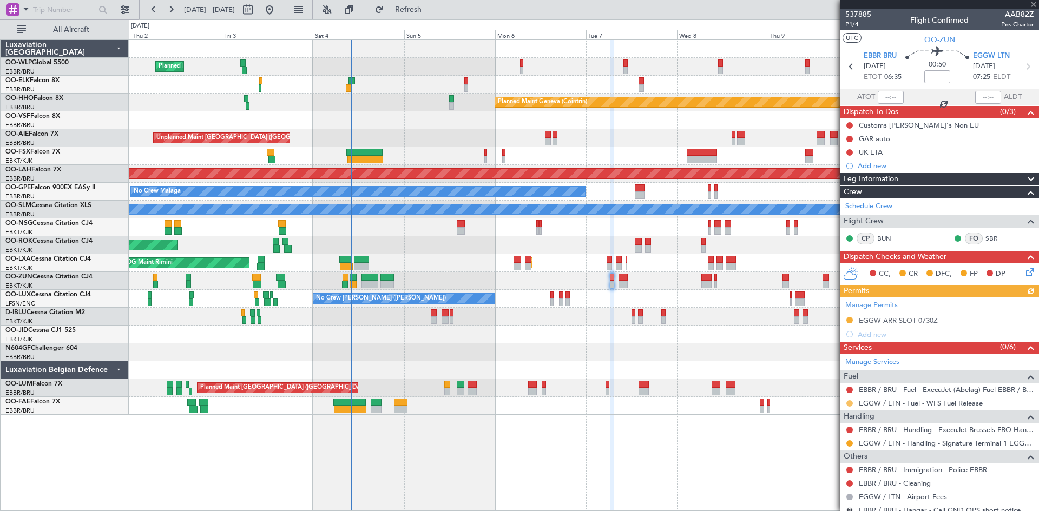
click at [850, 403] on button at bounding box center [849, 403] width 6 height 6
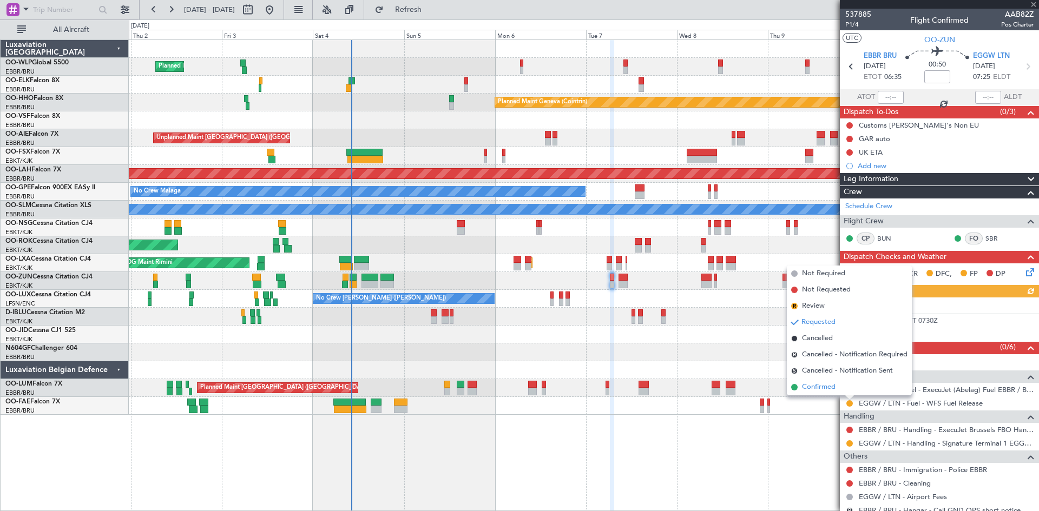
click at [845, 388] on li "Confirmed" at bounding box center [849, 387] width 125 height 16
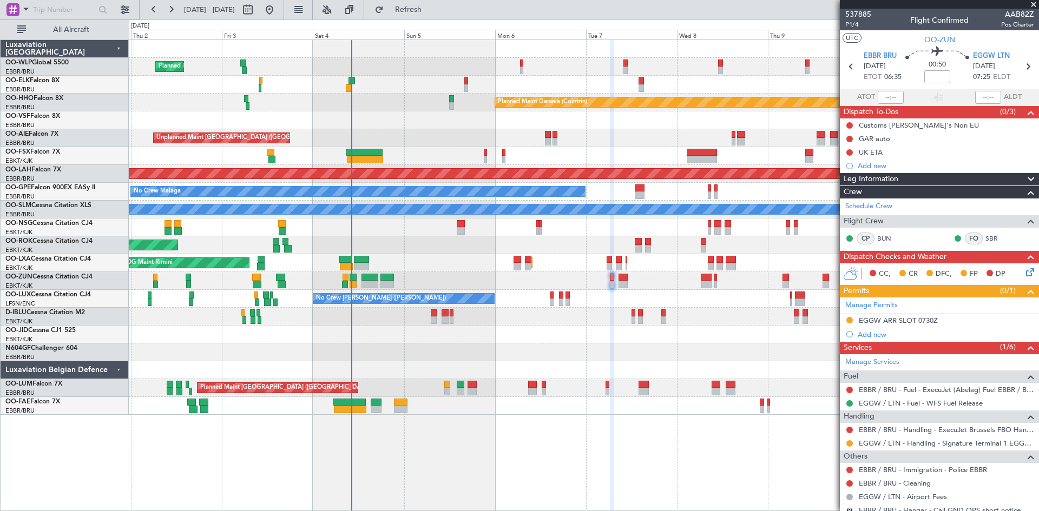
click at [629, 285] on div at bounding box center [584, 281] width 910 height 18
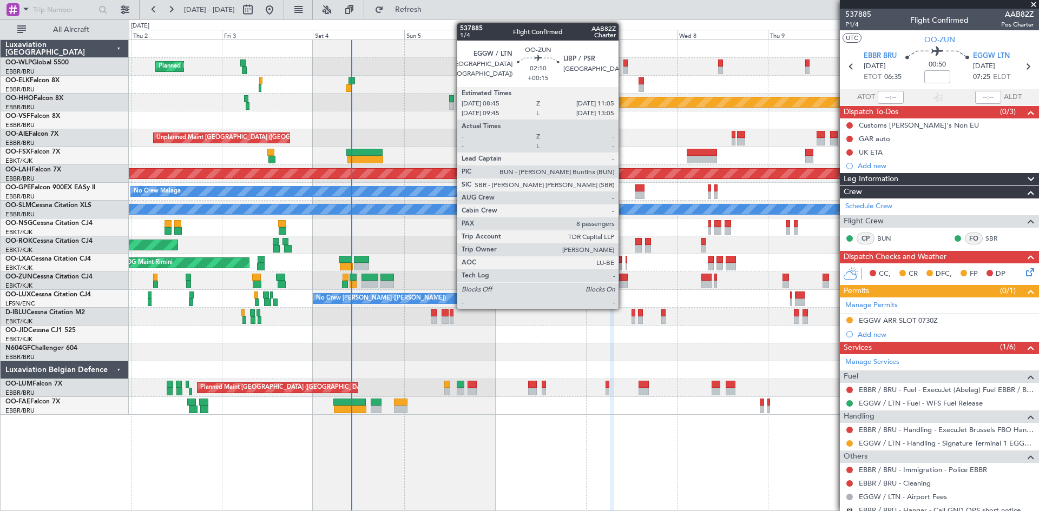
click at [623, 285] on div at bounding box center [622, 285] width 9 height 8
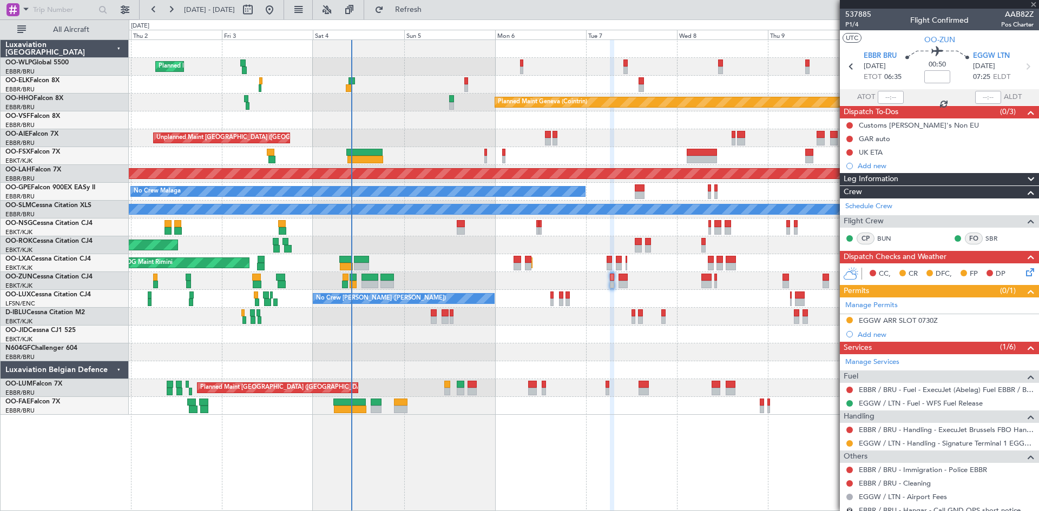
type input "+00:15"
type input "8"
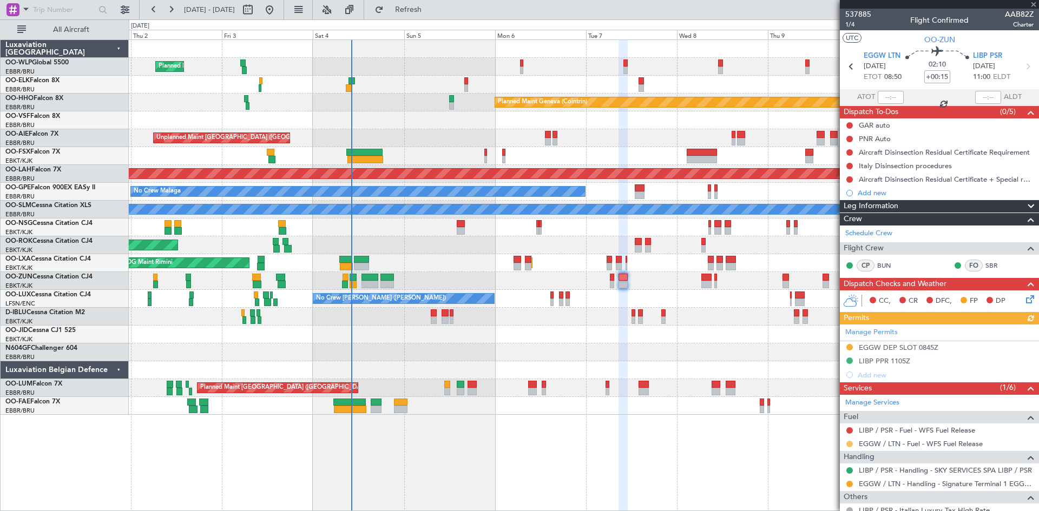
click at [852, 443] on button at bounding box center [849, 444] width 6 height 6
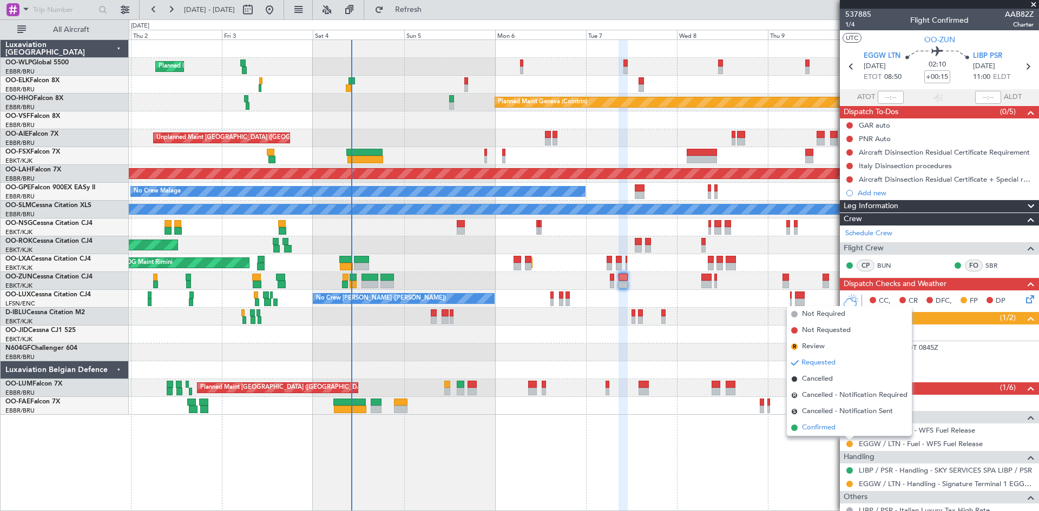
click at [832, 432] on span "Confirmed" at bounding box center [819, 428] width 34 height 11
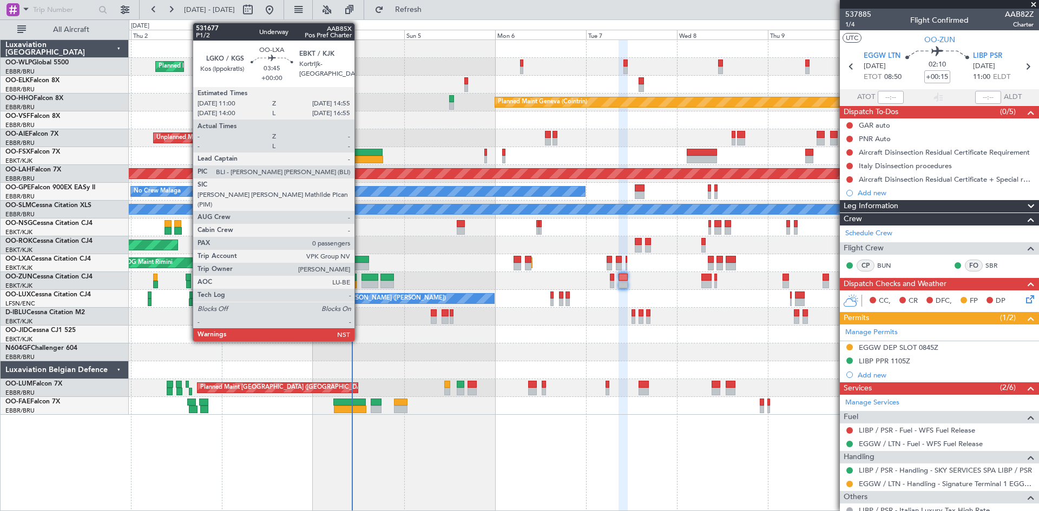
click at [359, 267] on div at bounding box center [361, 267] width 15 height 8
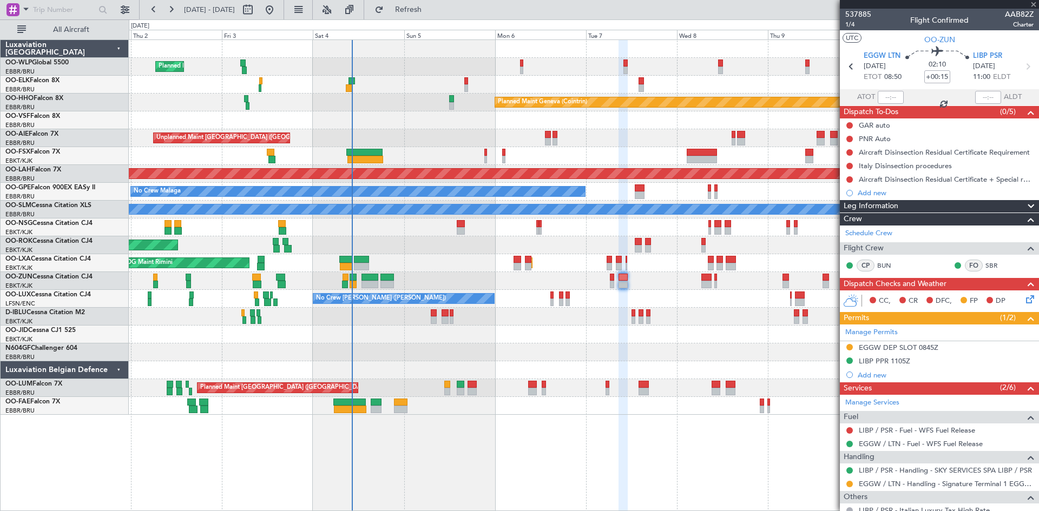
type input "0"
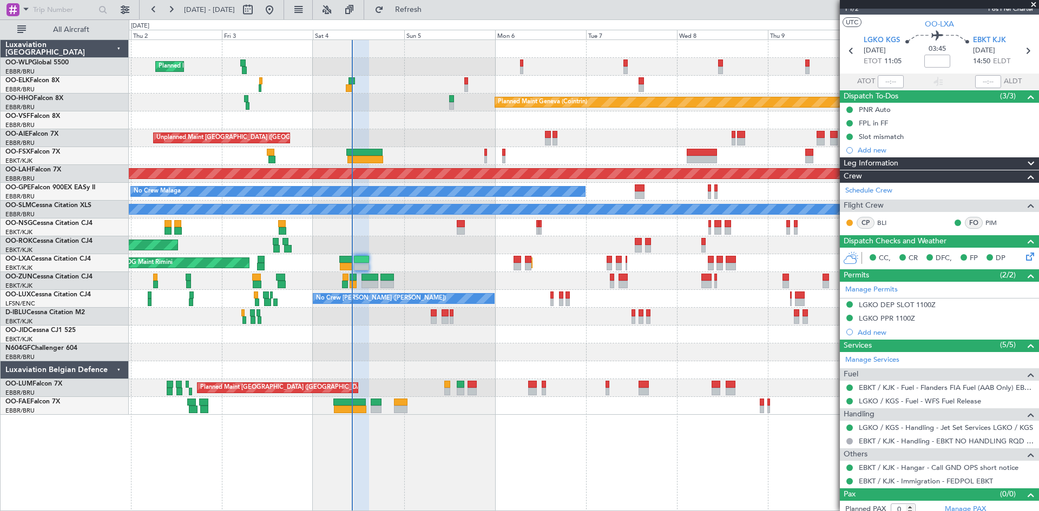
scroll to position [23, 0]
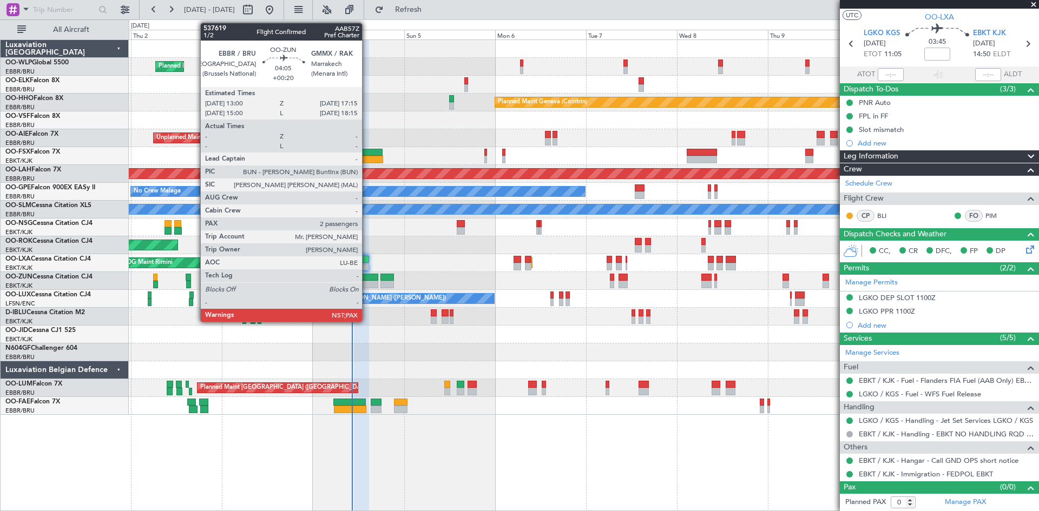
click at [367, 279] on div at bounding box center [369, 278] width 16 height 8
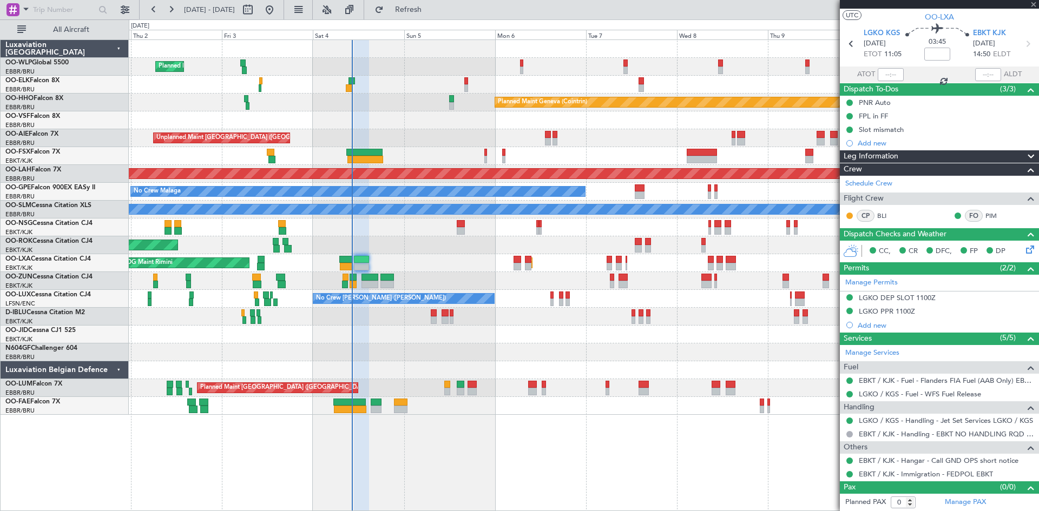
type input "+00:20"
type input "2"
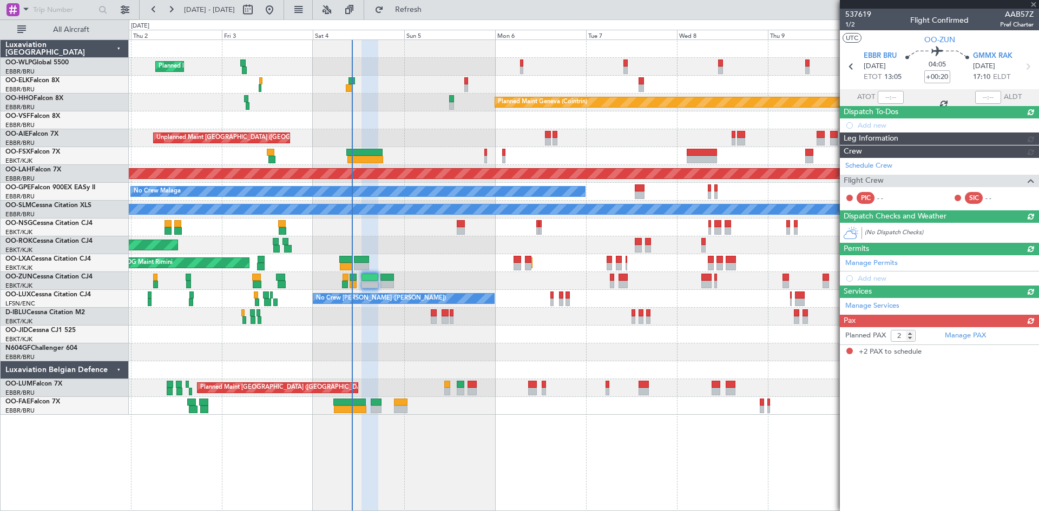
scroll to position [0, 0]
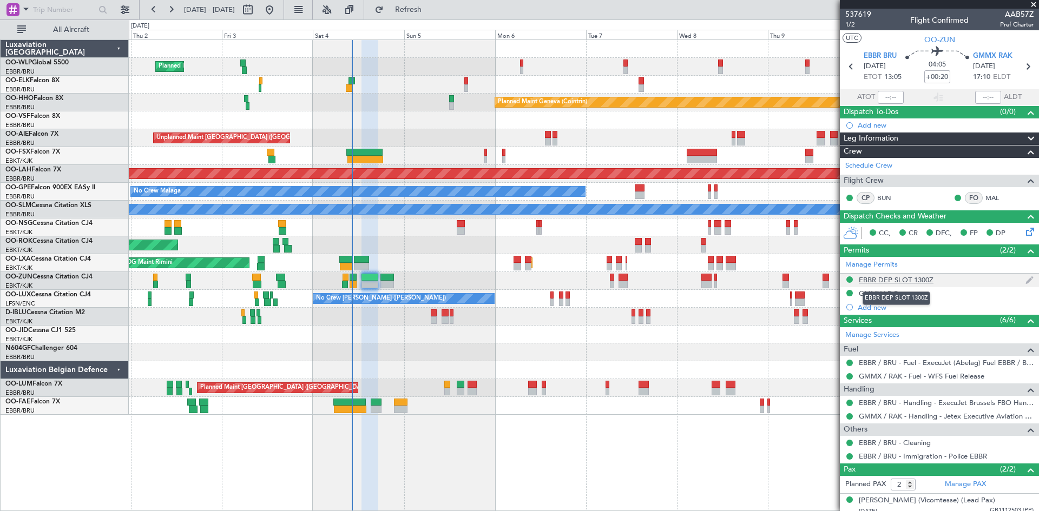
click at [912, 279] on div "EBBR DEP SLOT 1300Z" at bounding box center [896, 279] width 75 height 9
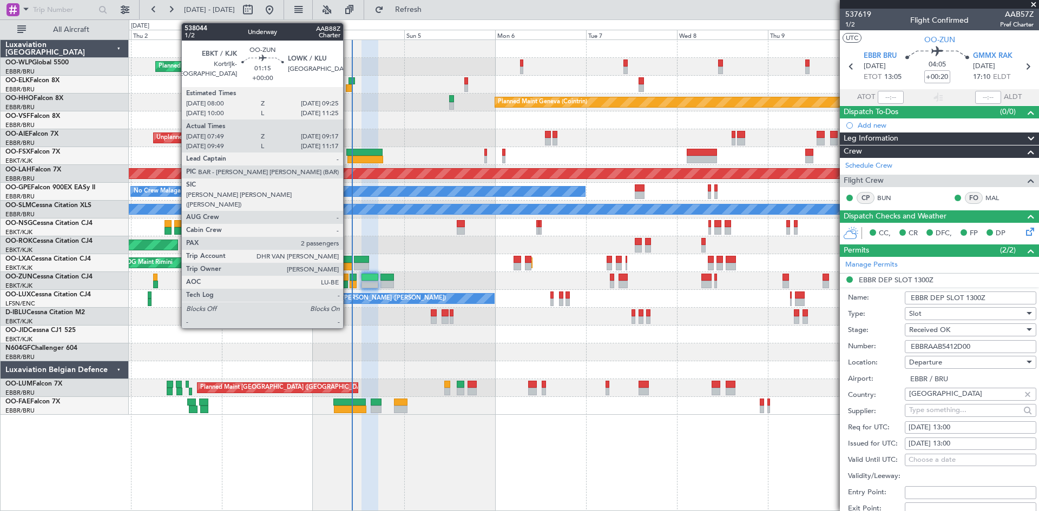
click at [348, 275] on div at bounding box center [344, 278] width 5 height 8
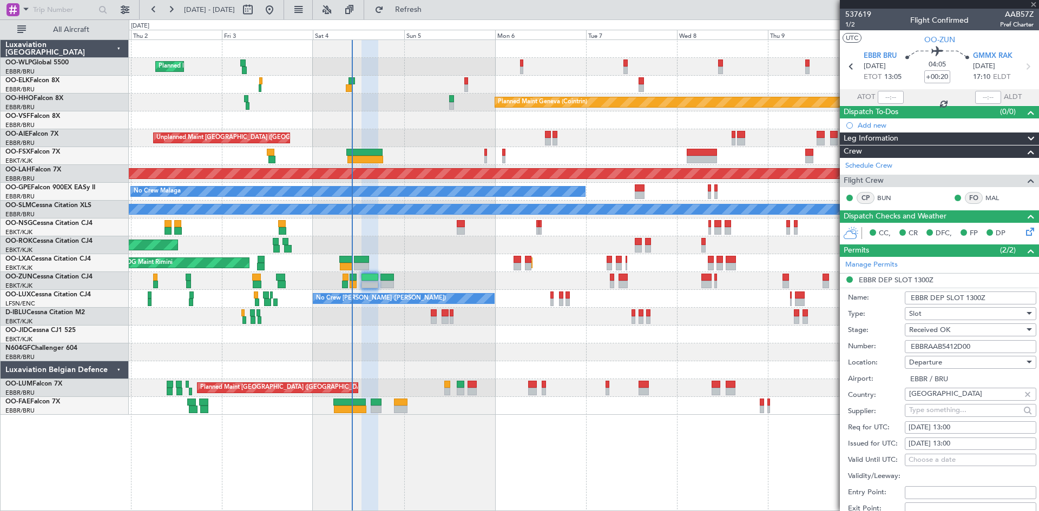
type input "07:54"
type input "09:12"
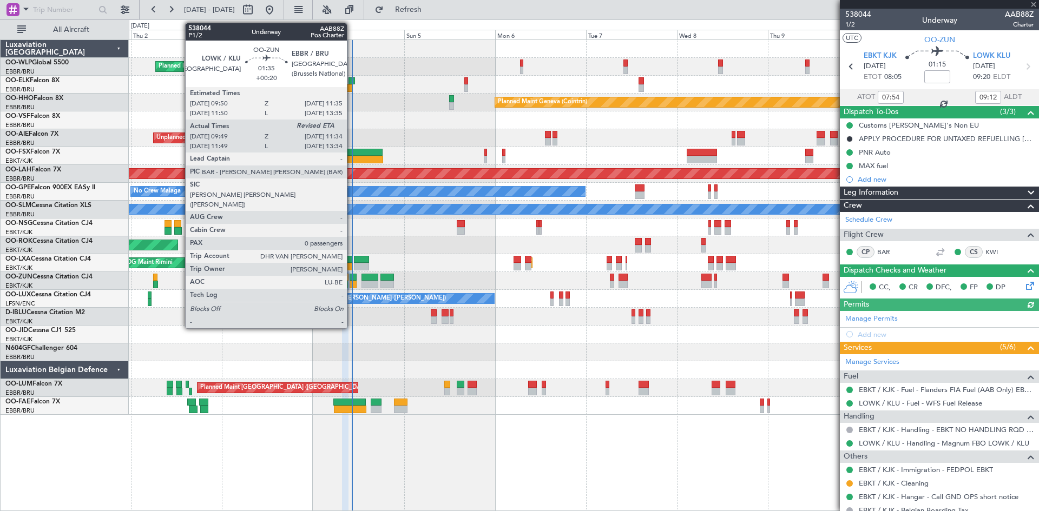
click at [352, 286] on div at bounding box center [353, 285] width 7 height 8
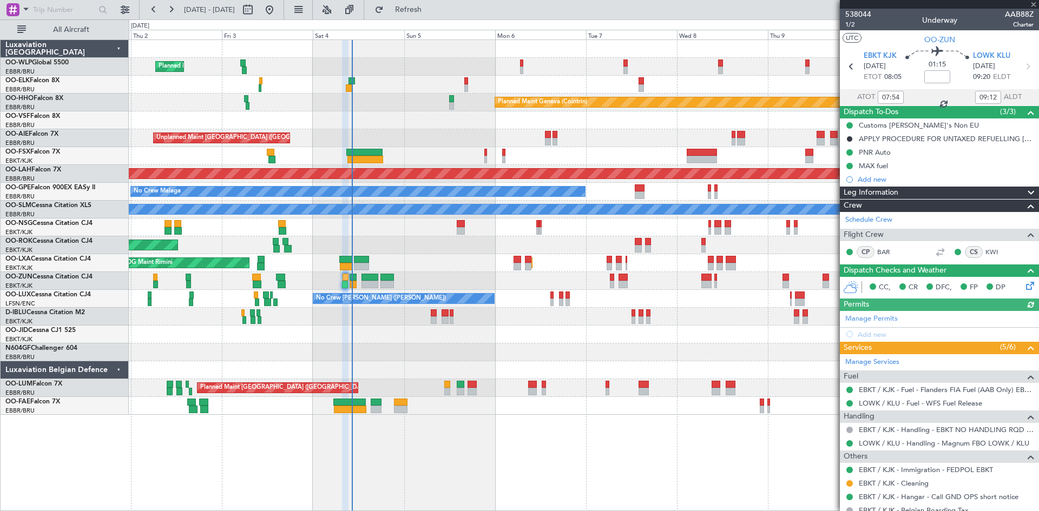
type input "+00:20"
type input "09:54"
type input "0"
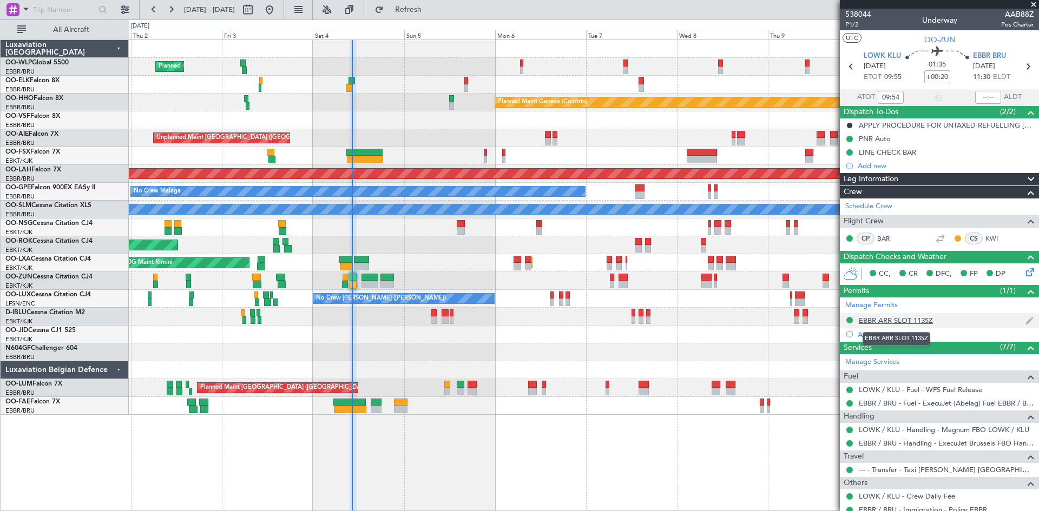
click at [922, 323] on div "EBBR ARR SLOT 1135Z" at bounding box center [896, 320] width 74 height 9
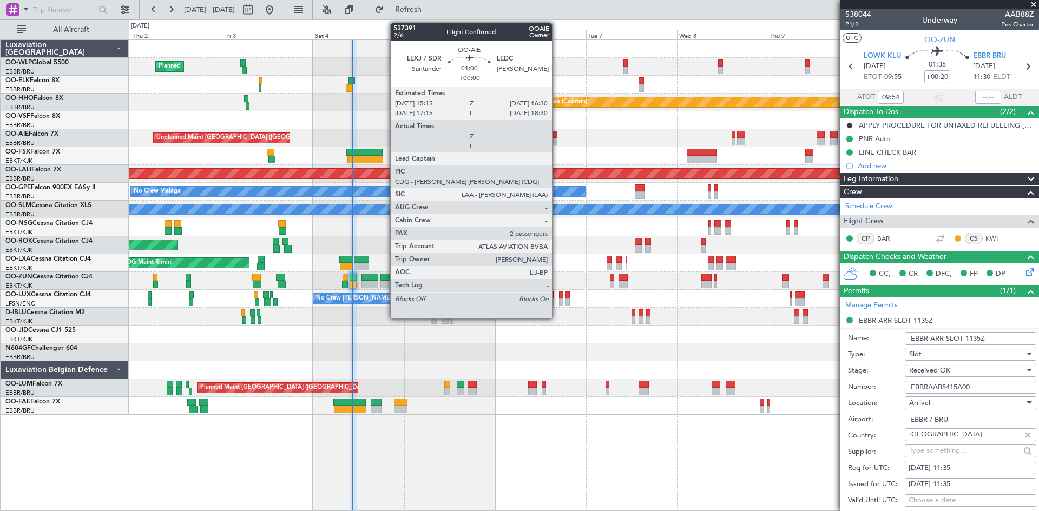
click at [557, 141] on div at bounding box center [554, 142] width 5 height 8
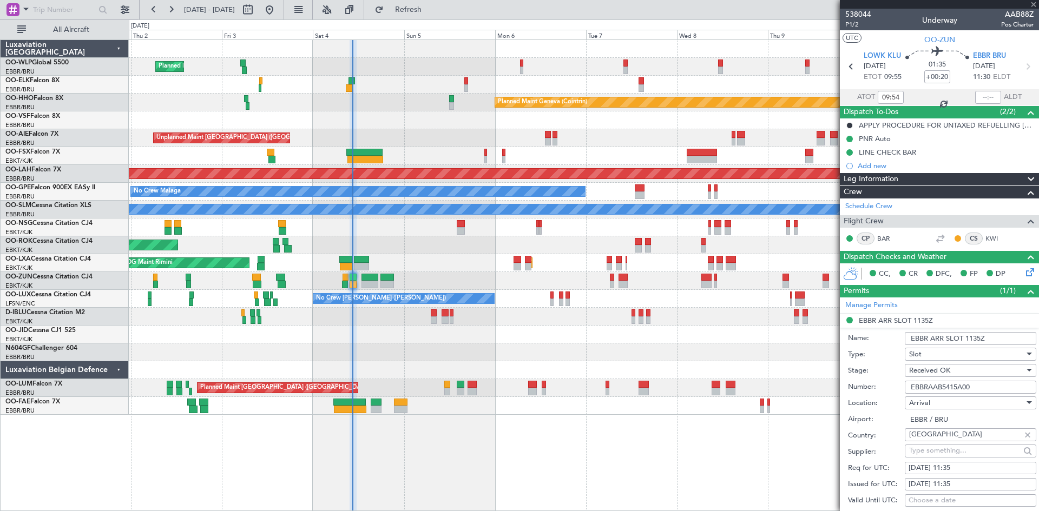
type input "2"
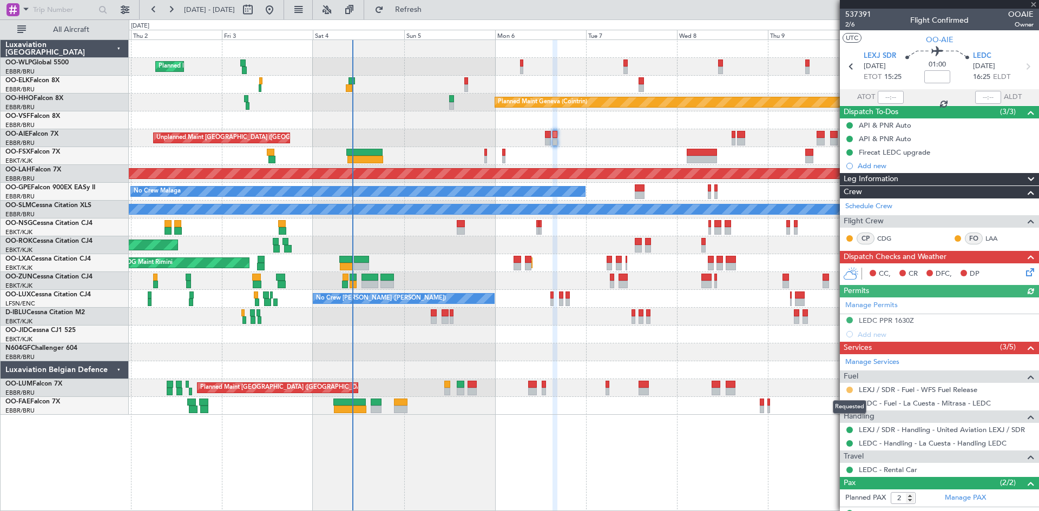
click at [851, 391] on button at bounding box center [849, 390] width 6 height 6
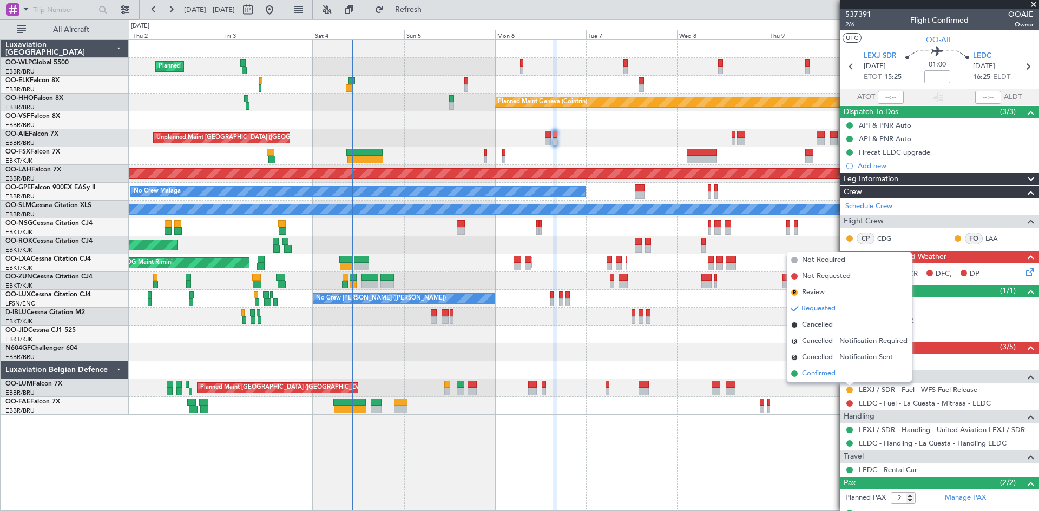
click at [821, 374] on span "Confirmed" at bounding box center [819, 373] width 34 height 11
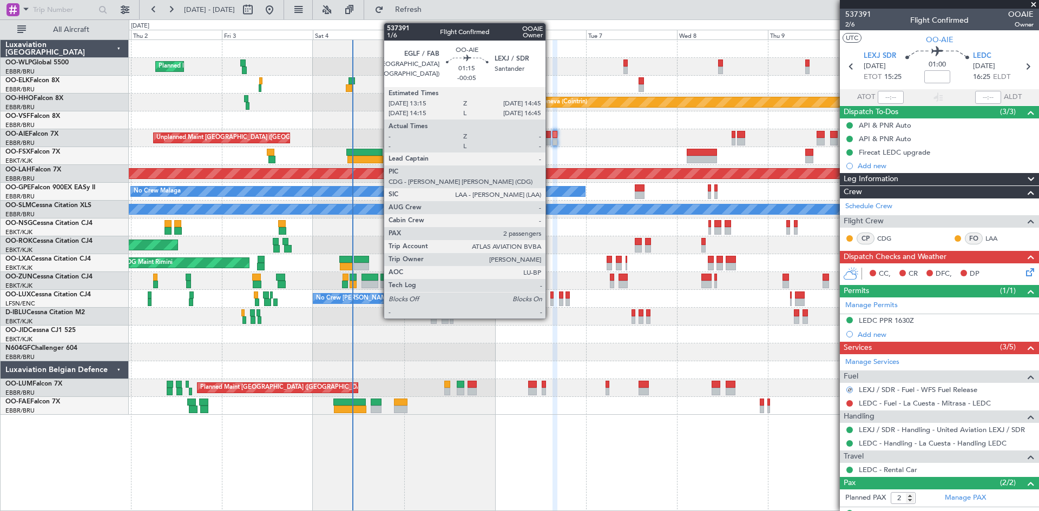
click at [550, 141] on div at bounding box center [548, 142] width 6 height 8
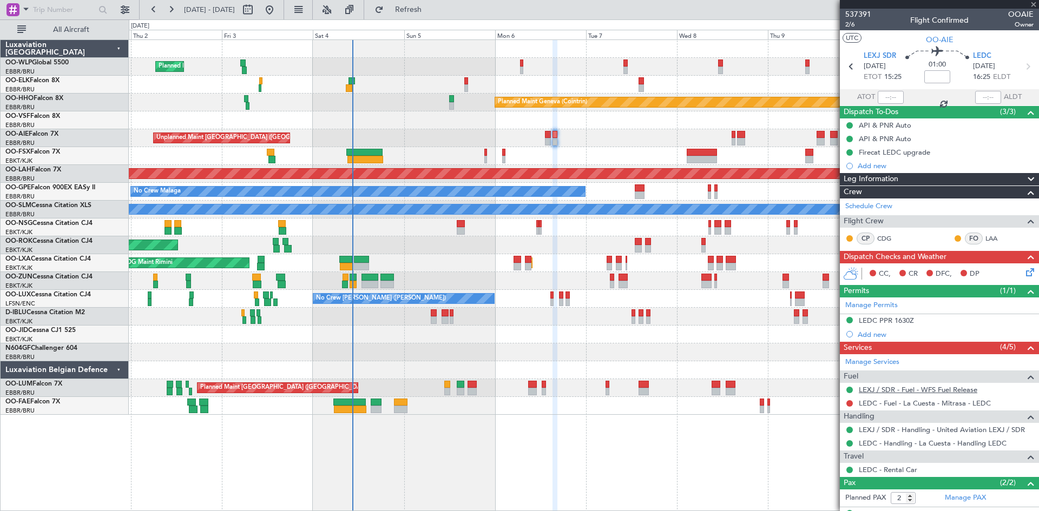
type input "-00:05"
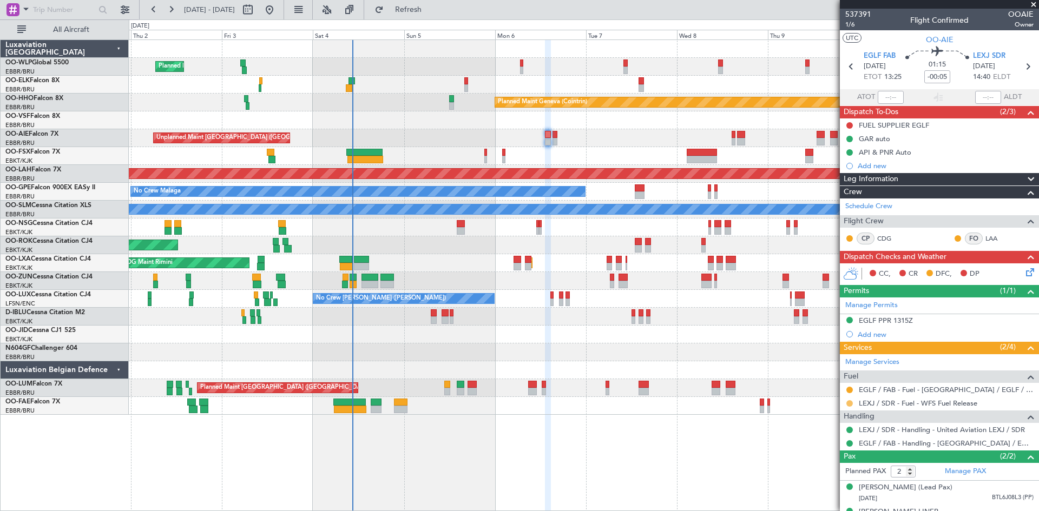
click at [849, 404] on button at bounding box center [849, 403] width 6 height 6
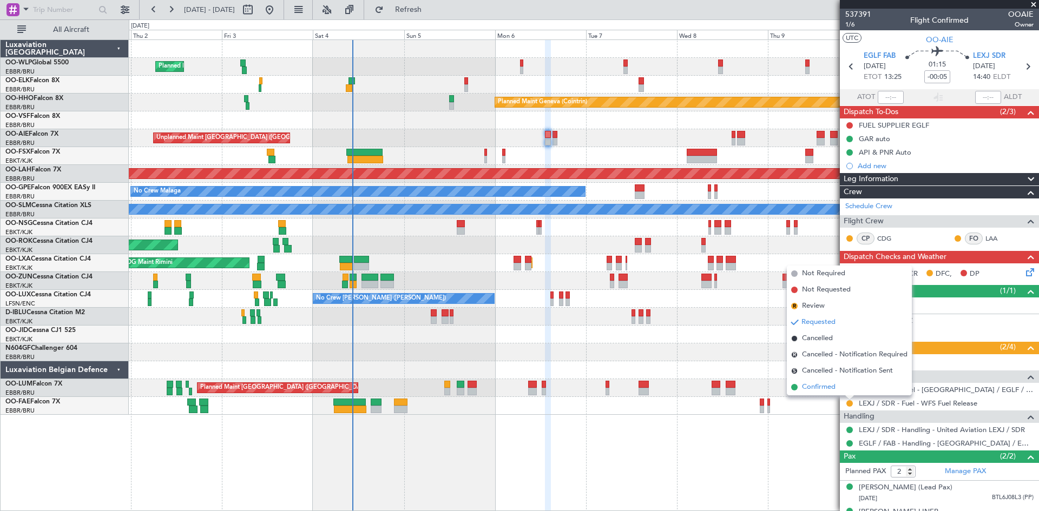
click at [835, 381] on li "Confirmed" at bounding box center [849, 387] width 125 height 16
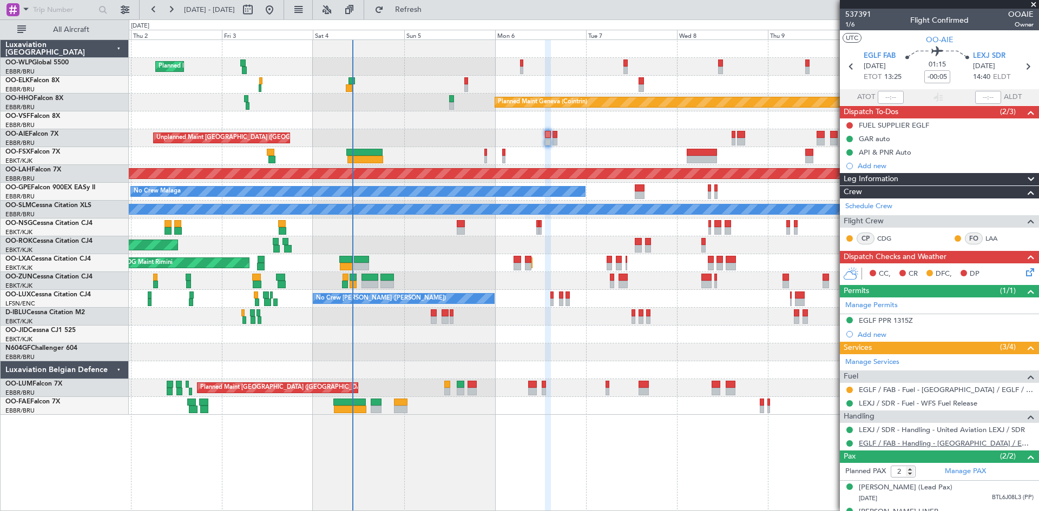
click at [958, 446] on link "EGLF / FAB - Handling - Farnborough Airport / EGLF / FAB" at bounding box center [946, 443] width 175 height 9
click at [847, 387] on button at bounding box center [849, 390] width 6 height 6
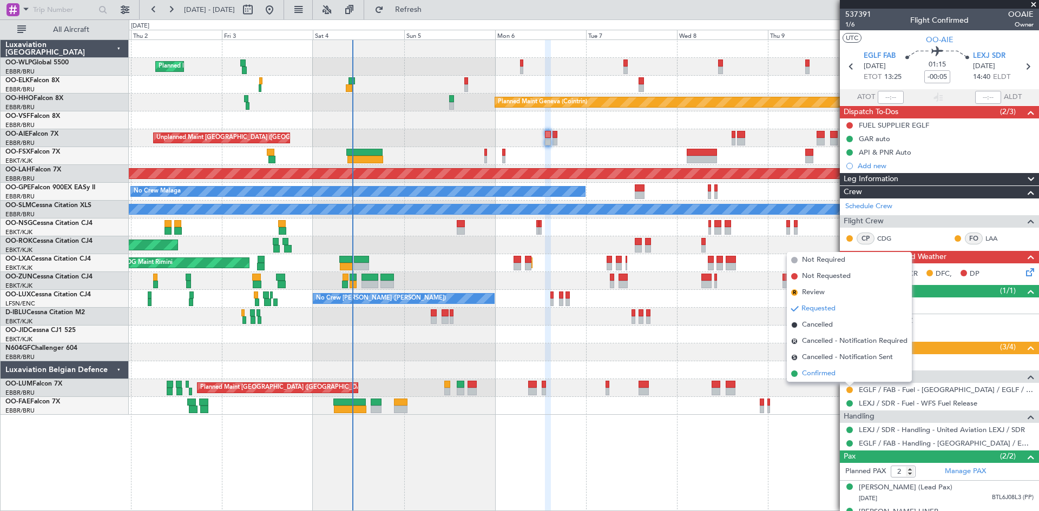
click at [827, 369] on span "Confirmed" at bounding box center [819, 373] width 34 height 11
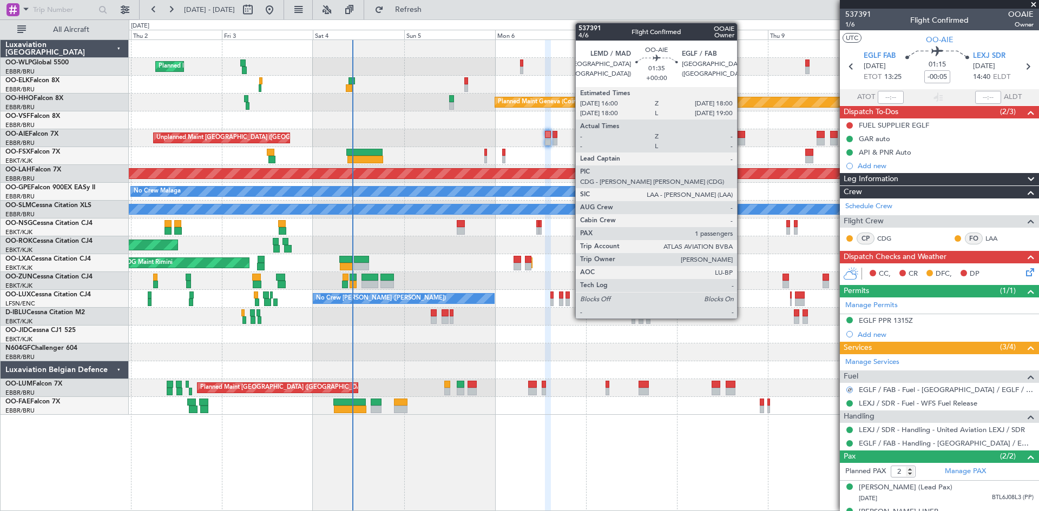
click at [742, 139] on div at bounding box center [741, 142] width 8 height 8
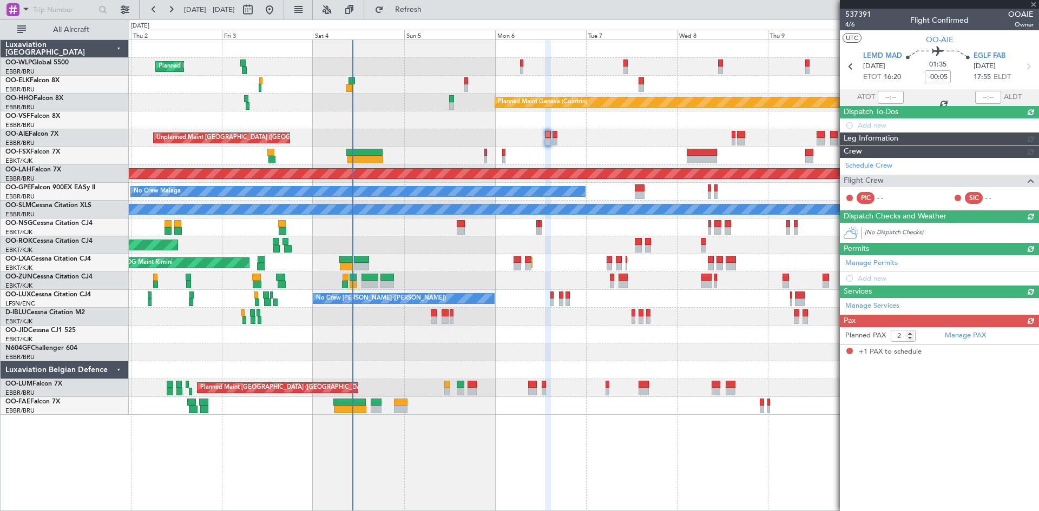
type input "1"
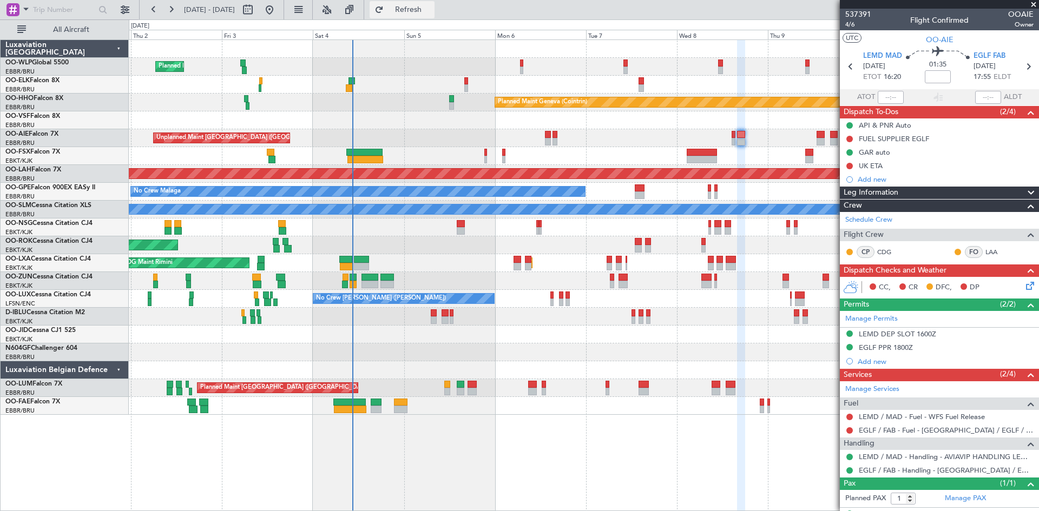
click at [421, 4] on button "Refresh" at bounding box center [402, 9] width 65 height 17
click at [551, 139] on div "Unplanned Maint [GEOGRAPHIC_DATA] ([GEOGRAPHIC_DATA])" at bounding box center [584, 138] width 910 height 18
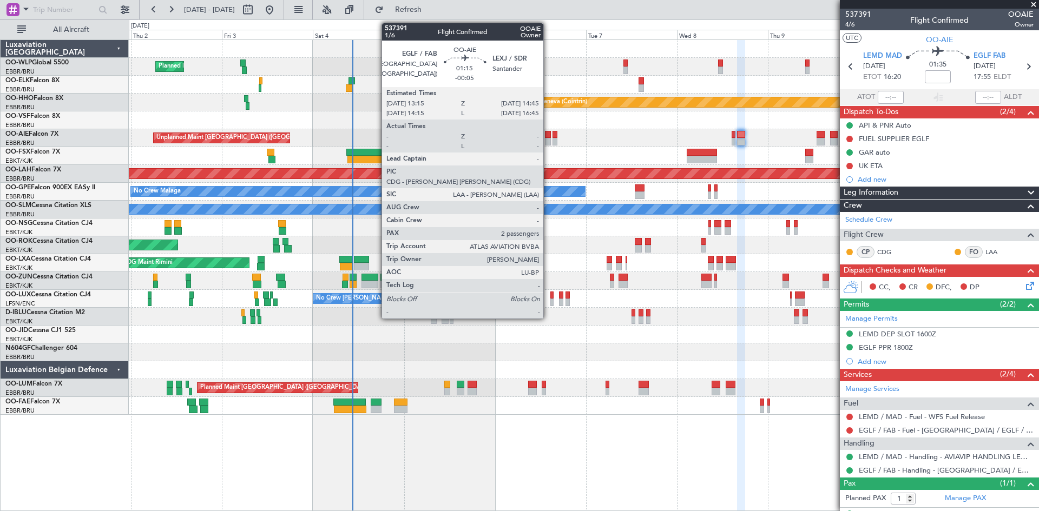
click at [548, 140] on div at bounding box center [548, 142] width 6 height 8
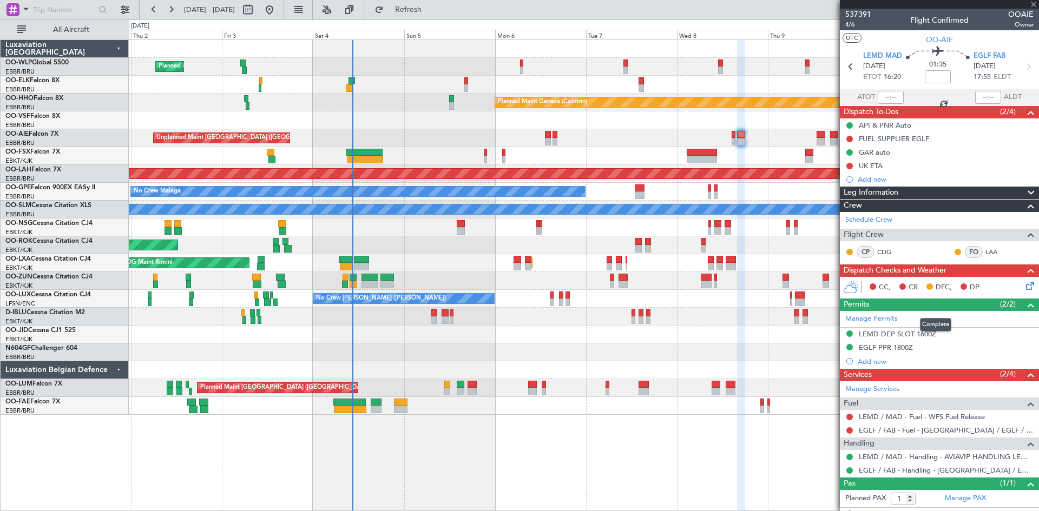
type input "-00:05"
type input "2"
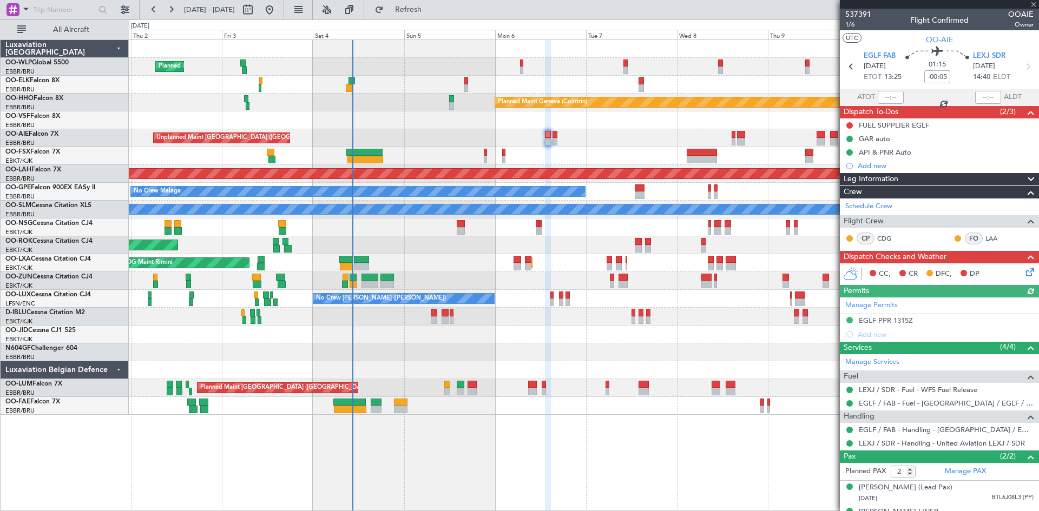
click at [902, 319] on div "Manage Permits EGLF PPR 1315Z Add new" at bounding box center [939, 320] width 199 height 44
click at [903, 316] on div "EGLF PPR 1315Z" at bounding box center [886, 320] width 54 height 9
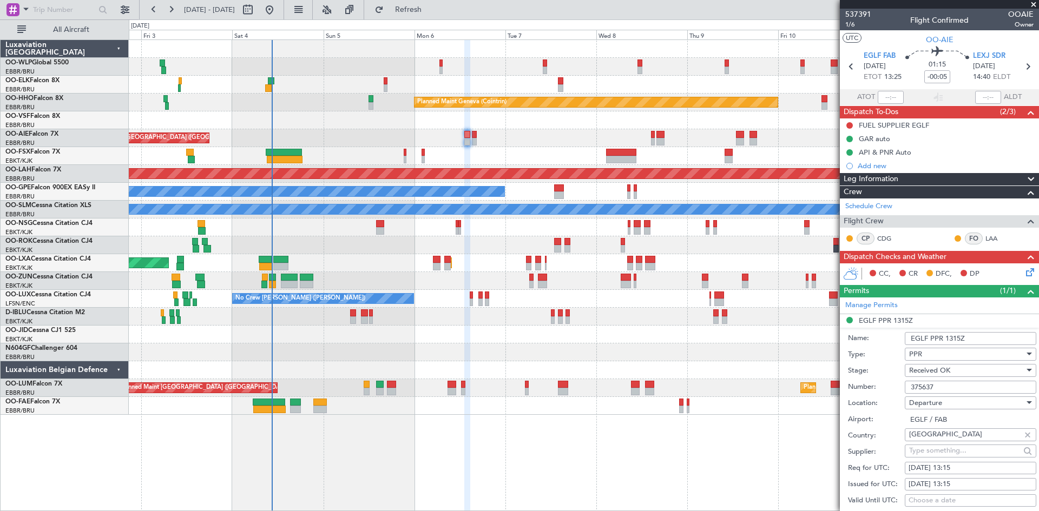
click at [645, 326] on div "Planned Maint Milan (Linate) Planned Maint Geneva ([GEOGRAPHIC_DATA]) Unplanned…" at bounding box center [584, 227] width 910 height 375
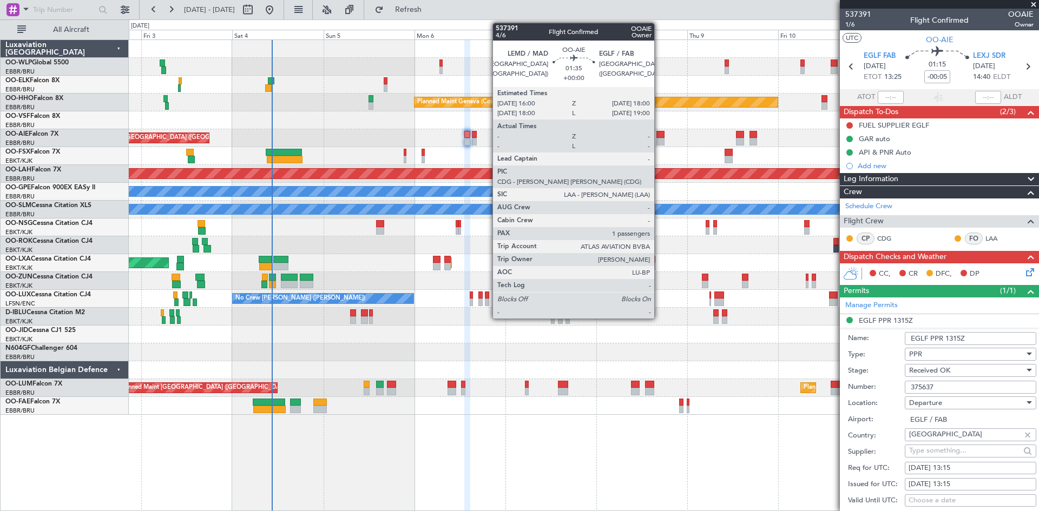
click at [659, 137] on div at bounding box center [660, 135] width 8 height 8
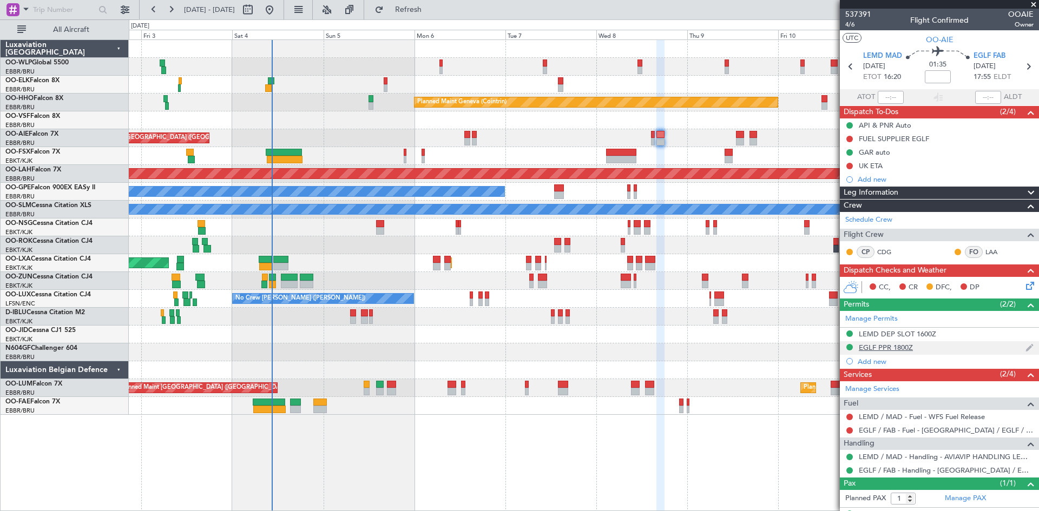
click at [886, 346] on div "EGLF PPR 1800Z" at bounding box center [886, 347] width 54 height 9
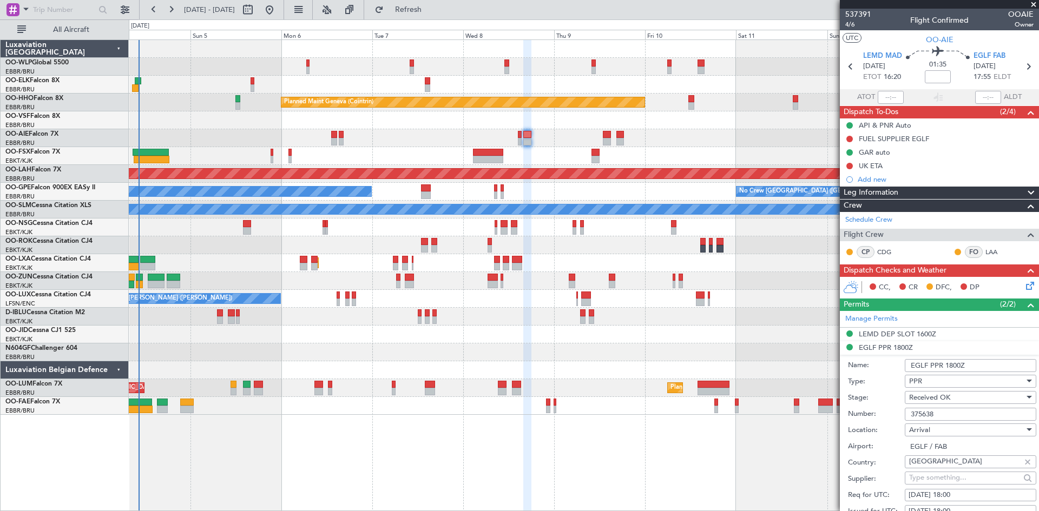
click at [651, 326] on div "Planned Maint Milan (Linate) Planned Maint Geneva (Cointrin) Unplanned Maint Lo…" at bounding box center [584, 227] width 910 height 375
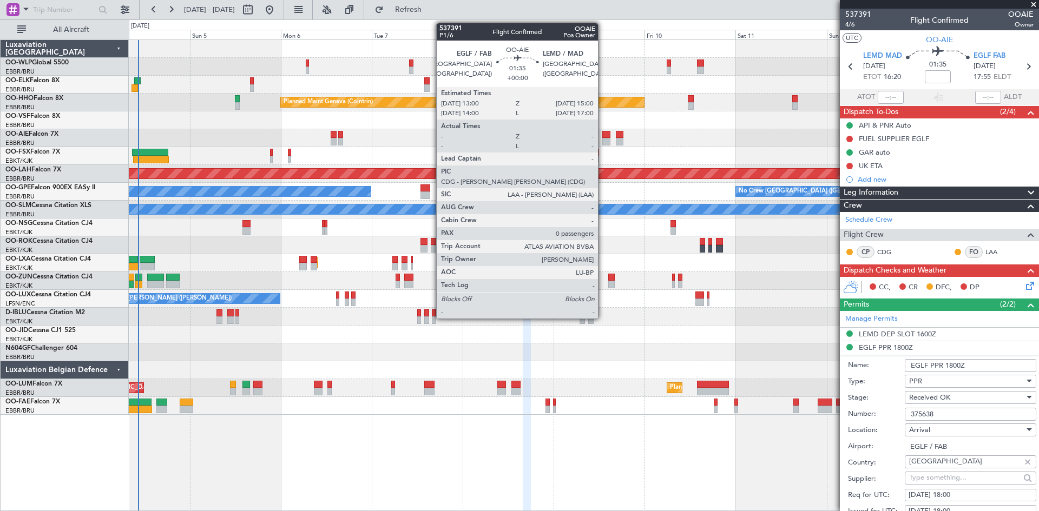
click at [603, 140] on div at bounding box center [606, 142] width 8 height 8
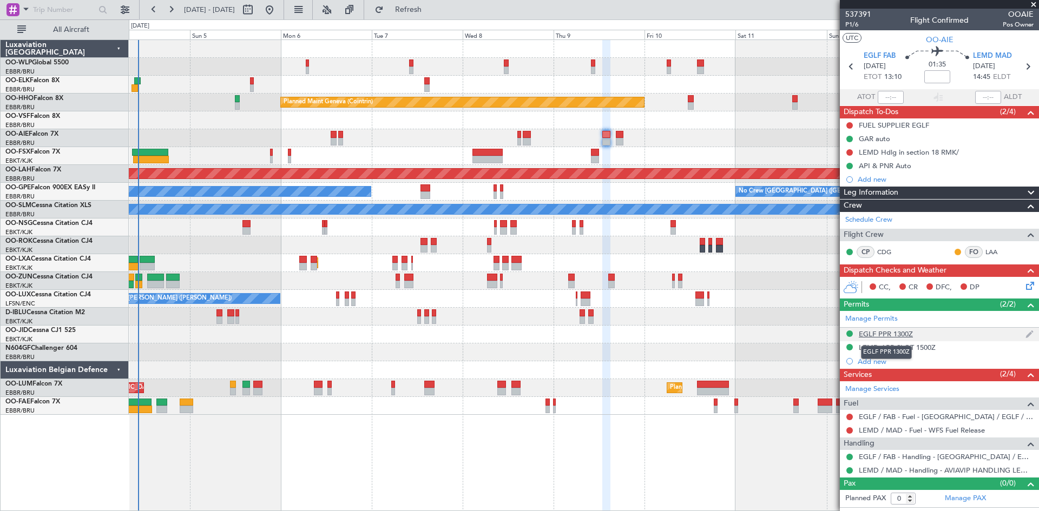
click at [896, 334] on div "EGLF PPR 1300Z" at bounding box center [886, 334] width 54 height 9
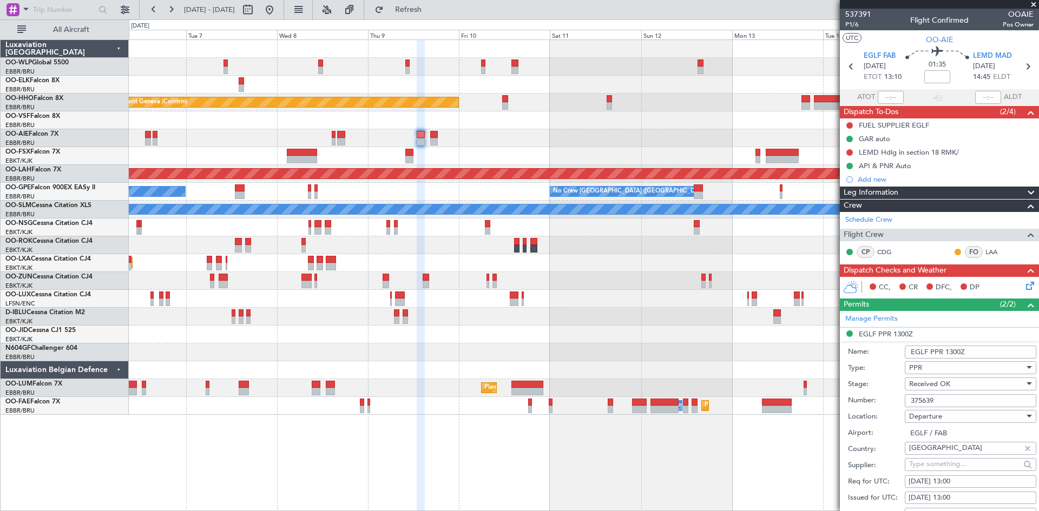
click at [549, 298] on div "Planned Maint Geneva (Cointrin) Planned Maint Alton-st Louis (St Louis Regl) No…" at bounding box center [584, 227] width 910 height 375
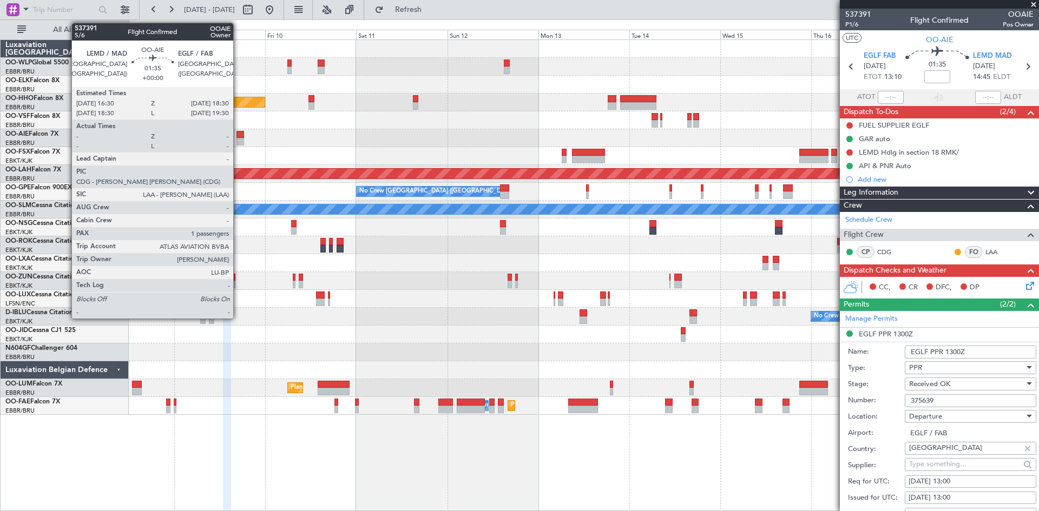
click at [238, 139] on div at bounding box center [240, 142] width 8 height 8
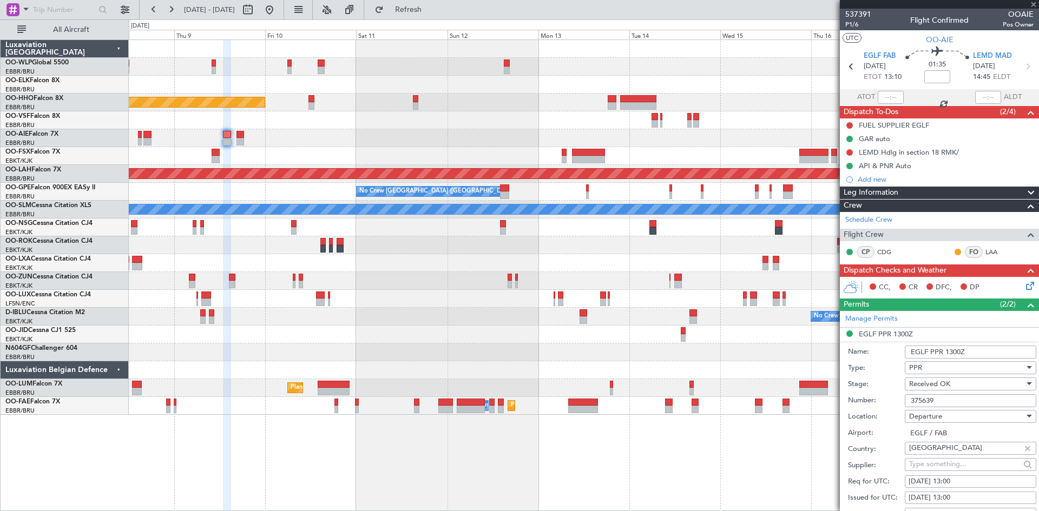
type input "1"
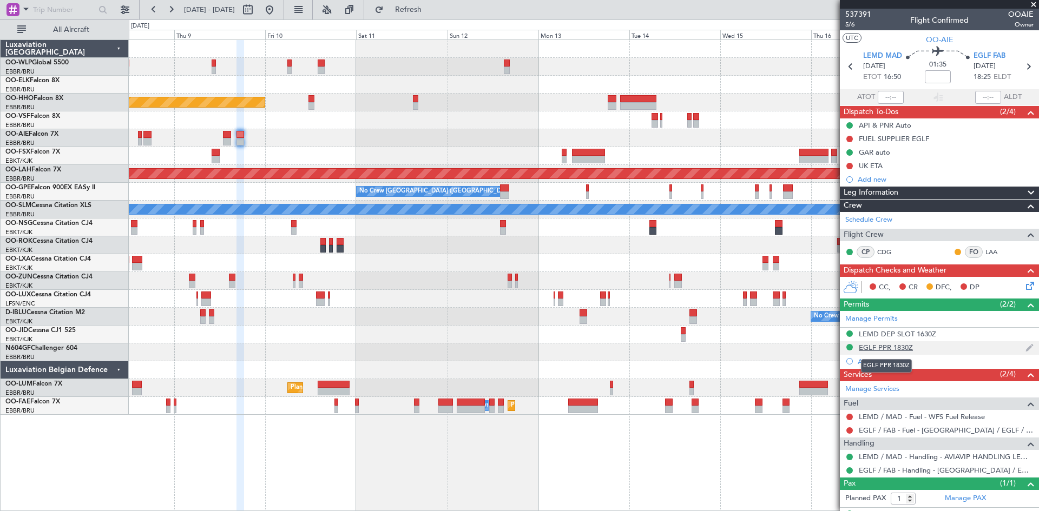
click at [892, 350] on div "EGLF PPR 1830Z" at bounding box center [886, 347] width 54 height 9
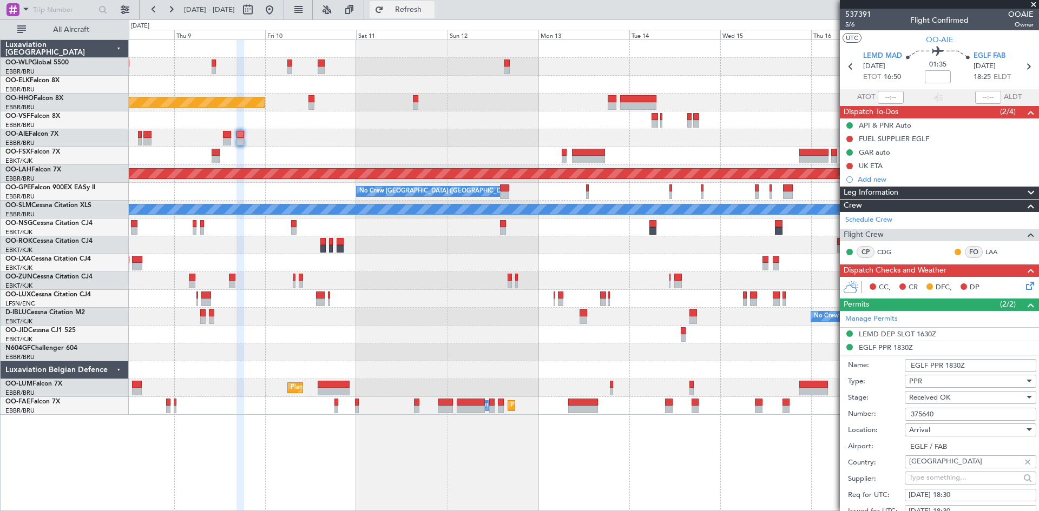
click at [431, 12] on span "Refresh" at bounding box center [408, 10] width 45 height 8
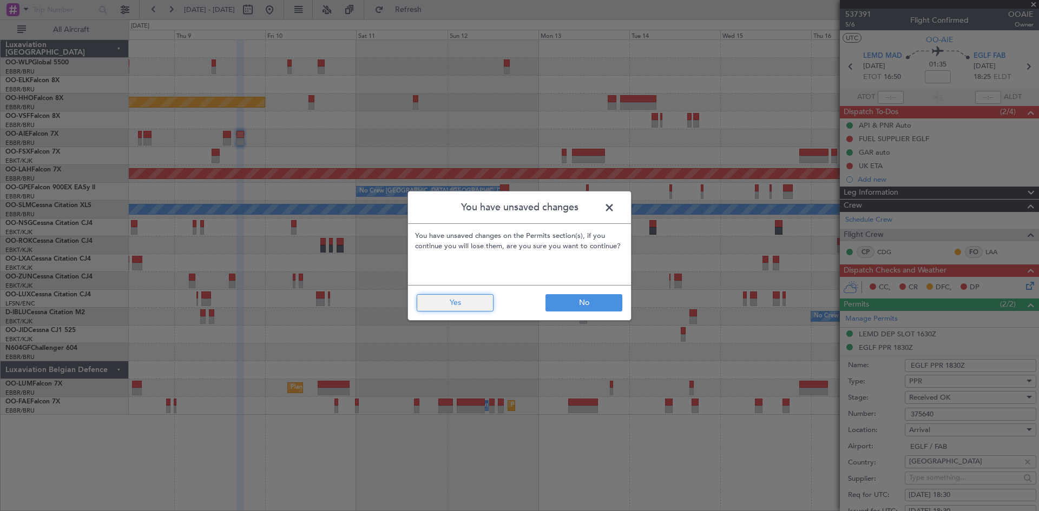
click at [487, 302] on button "Yes" at bounding box center [455, 302] width 77 height 17
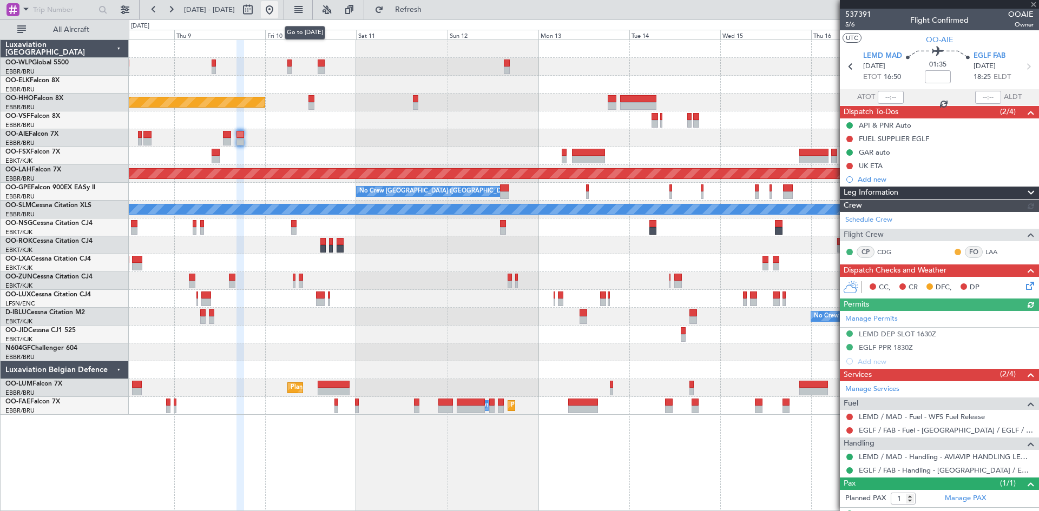
click at [278, 13] on button at bounding box center [269, 9] width 17 height 17
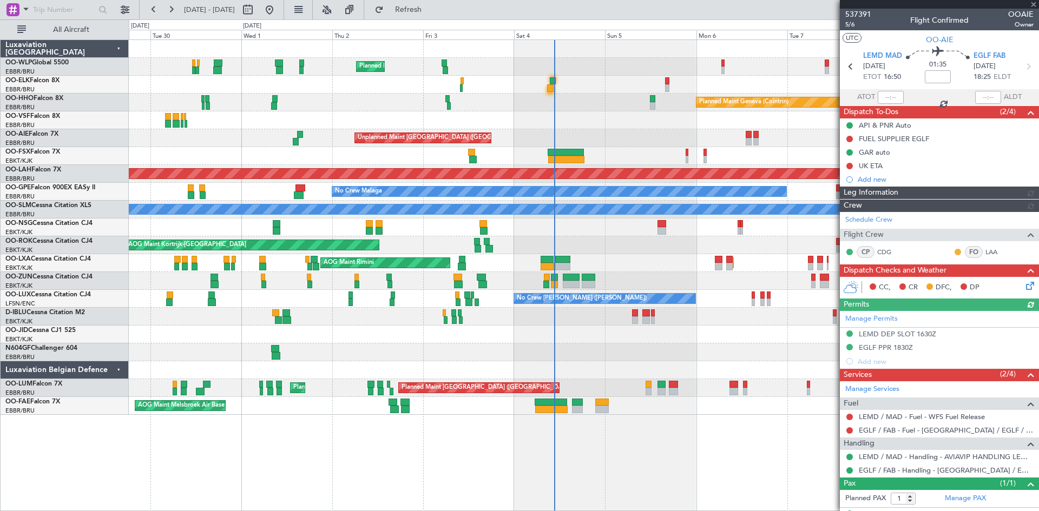
click at [636, 255] on div "Planned Maint Milan (Linate) Planned Maint Kortrijk-Wevelgem Planned Maint Gene…" at bounding box center [584, 227] width 910 height 375
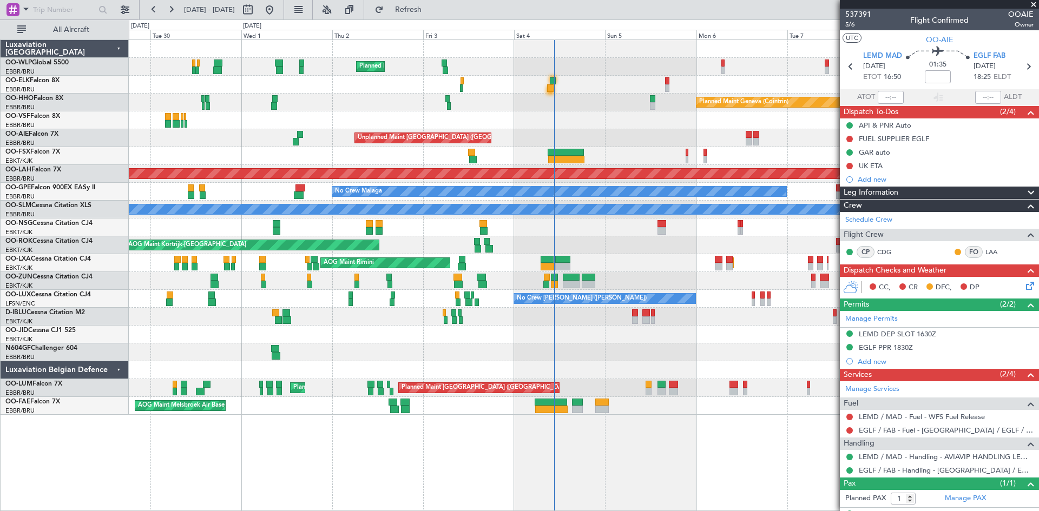
drag, startPoint x: 752, startPoint y: 328, endPoint x: 653, endPoint y: 326, distance: 98.5
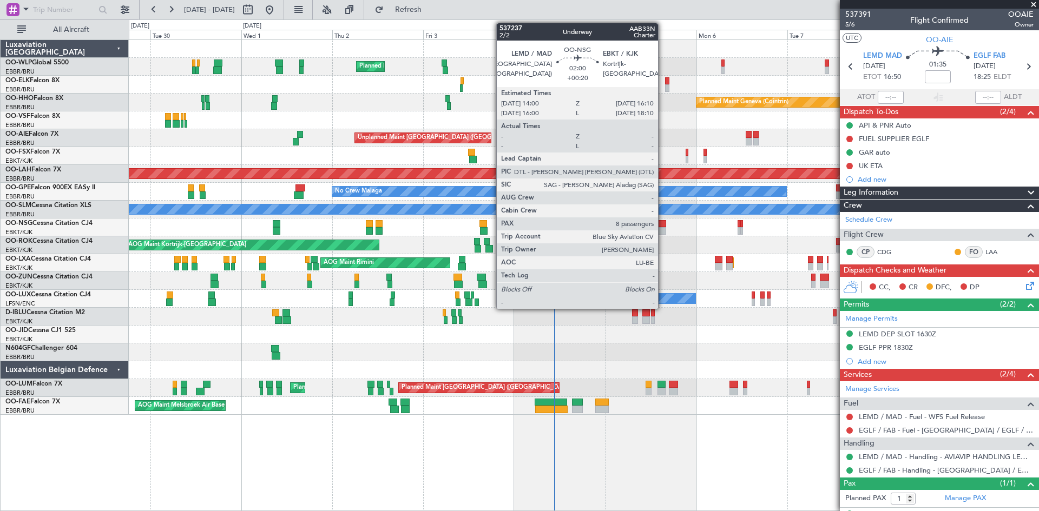
click at [663, 232] on div at bounding box center [661, 231] width 9 height 8
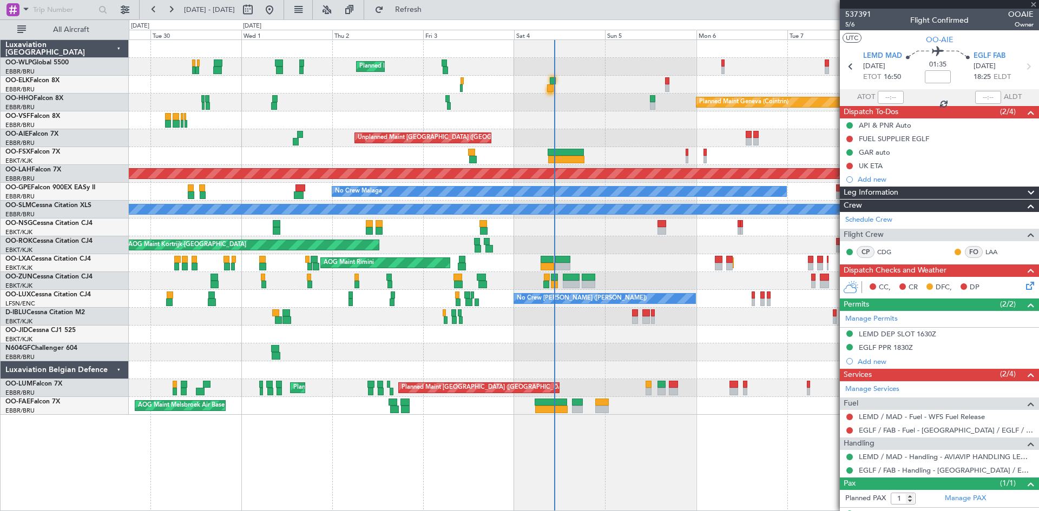
type input "+00:20"
type input "8"
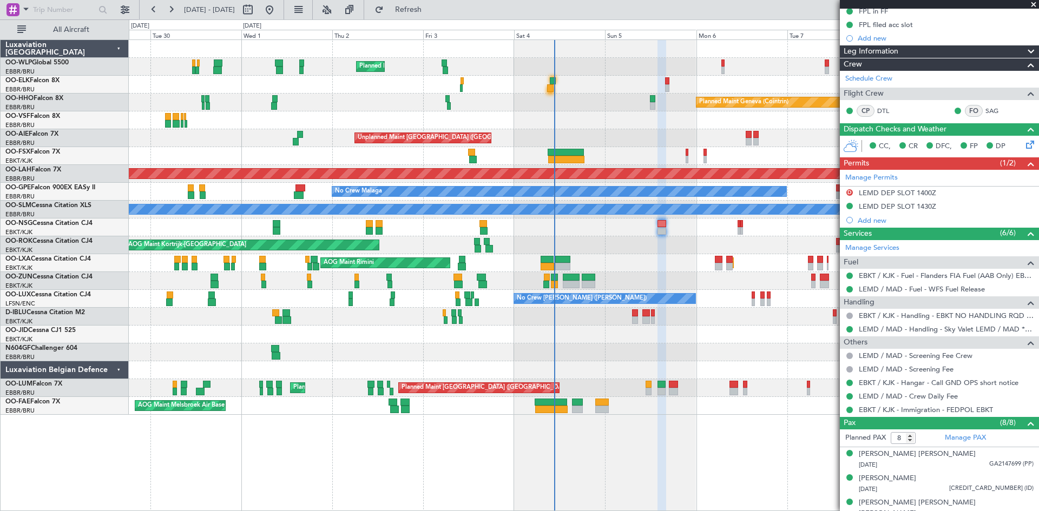
scroll to position [15, 0]
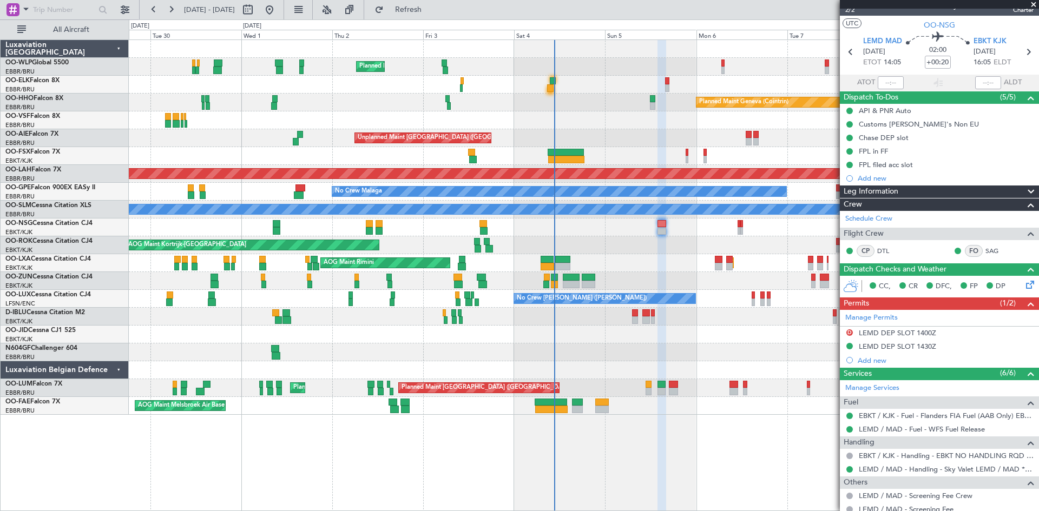
click at [1022, 292] on div "CC, CR DFC, FP DP" at bounding box center [939, 287] width 199 height 22
click at [1024, 284] on icon at bounding box center [1028, 283] width 9 height 9
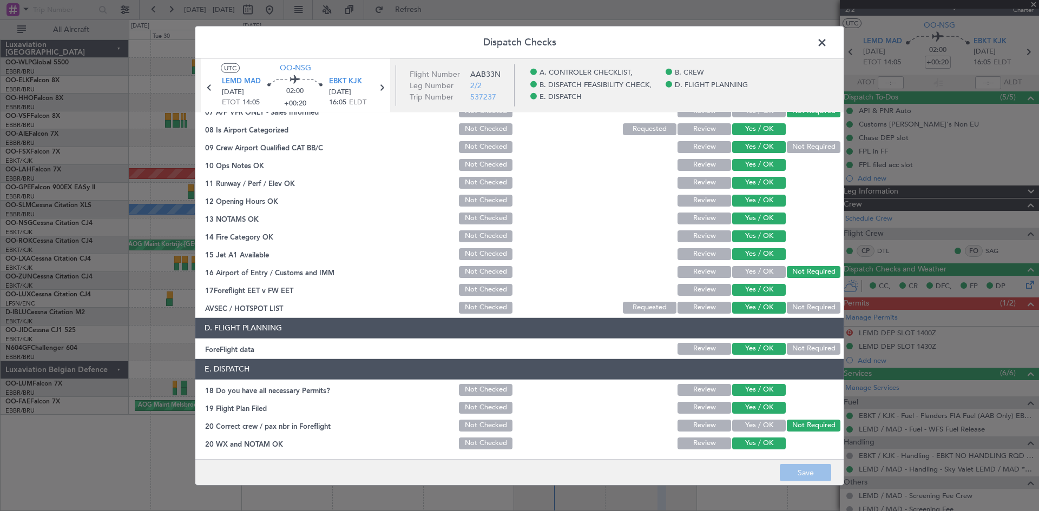
scroll to position [205, 0]
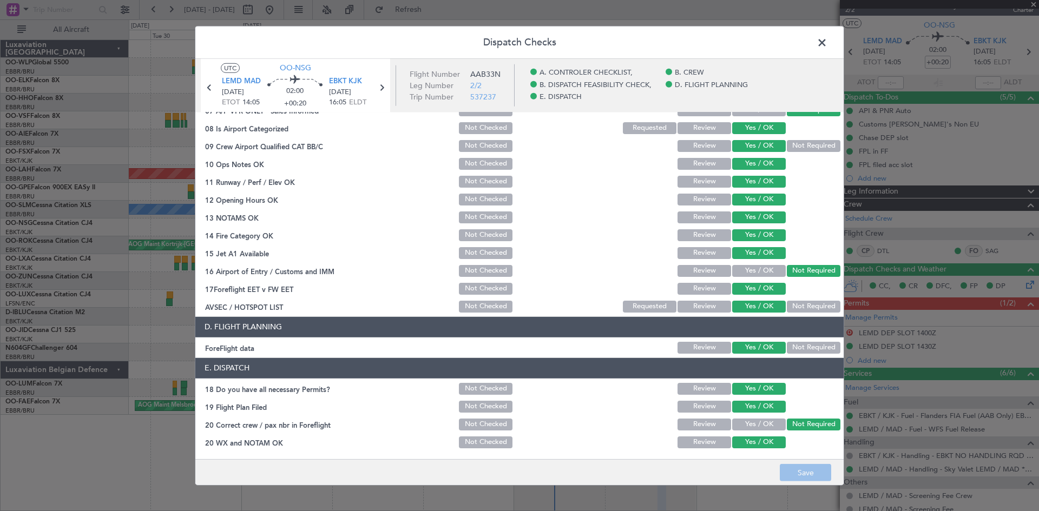
click at [827, 47] on span at bounding box center [827, 45] width 0 height 22
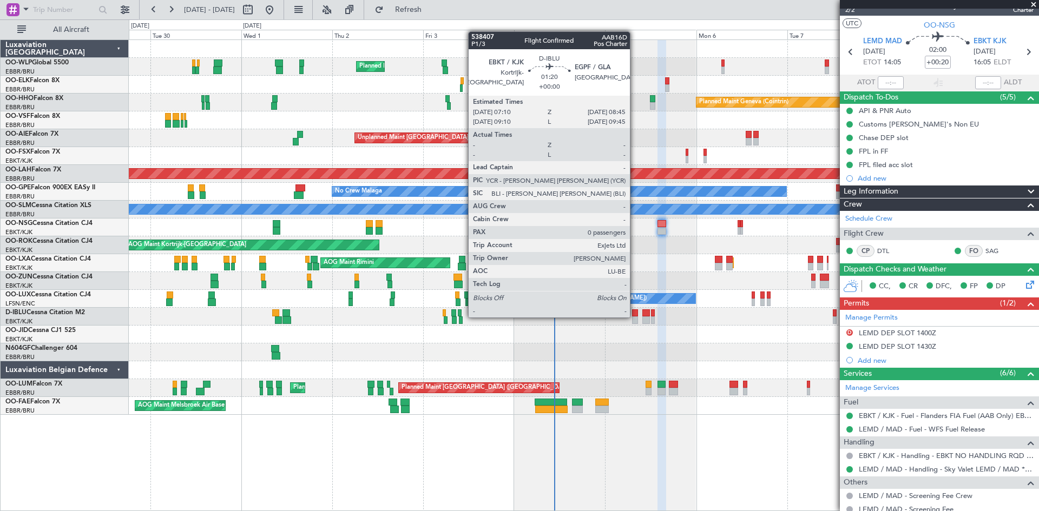
click at [635, 317] on div at bounding box center [635, 321] width 6 height 8
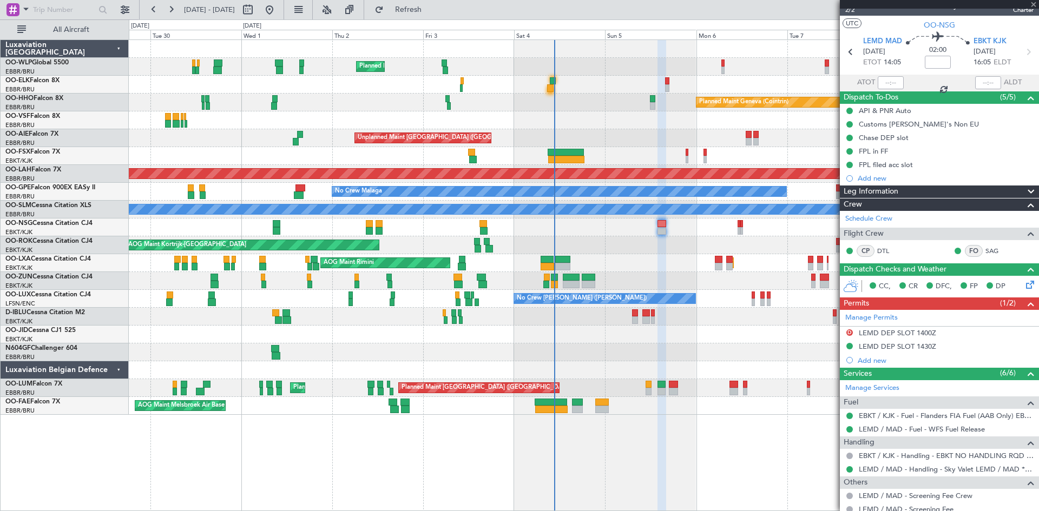
scroll to position [0, 0]
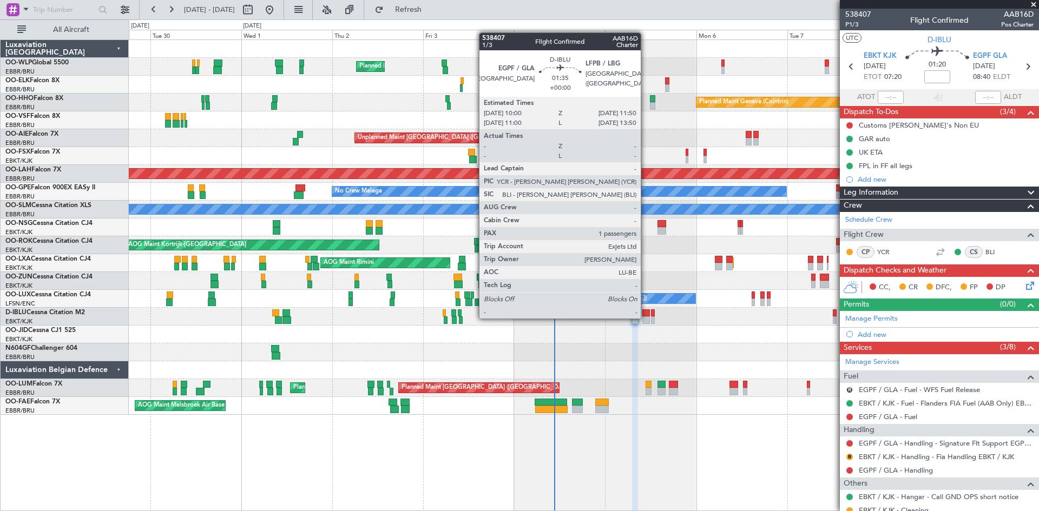
click at [645, 318] on div at bounding box center [645, 321] width 7 height 8
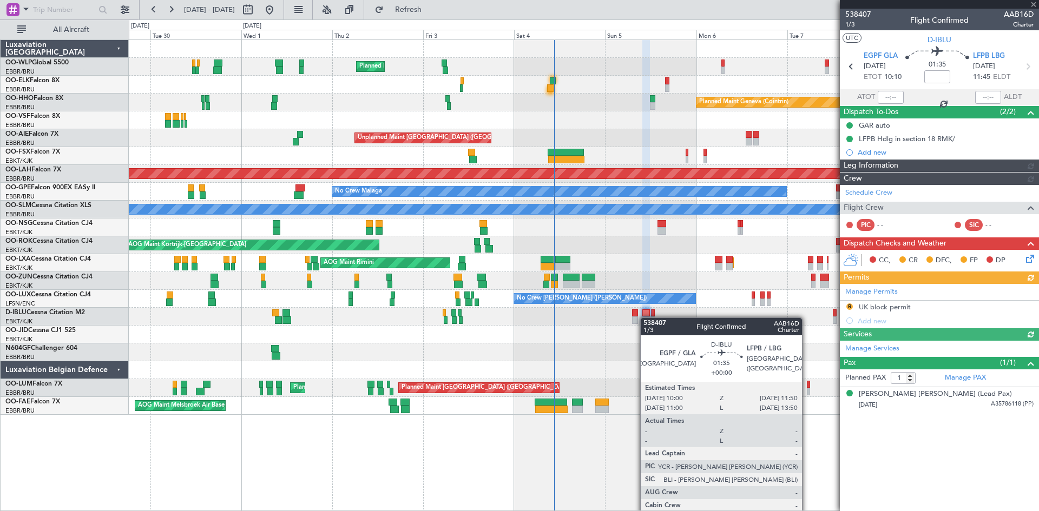
type input "0"
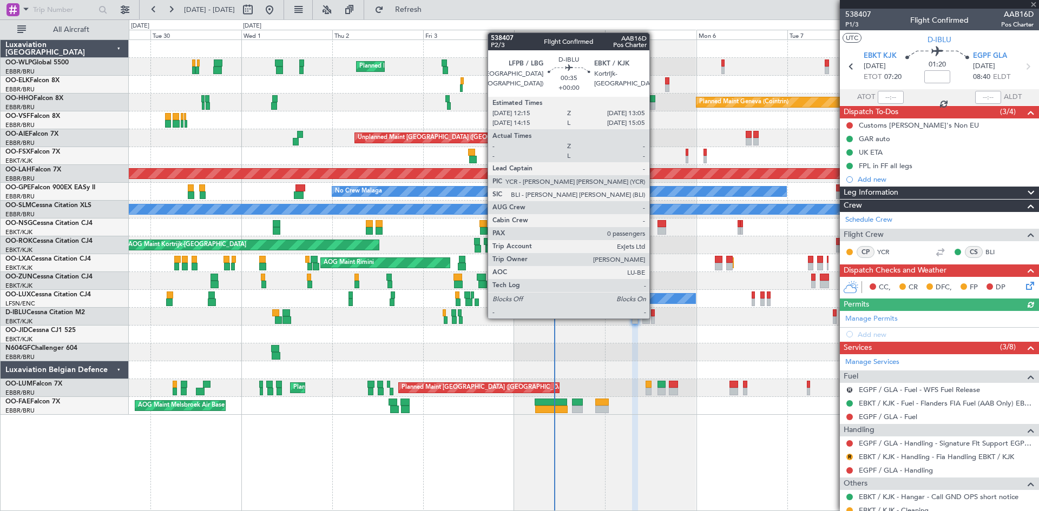
click at [654, 318] on div at bounding box center [652, 321] width 3 height 8
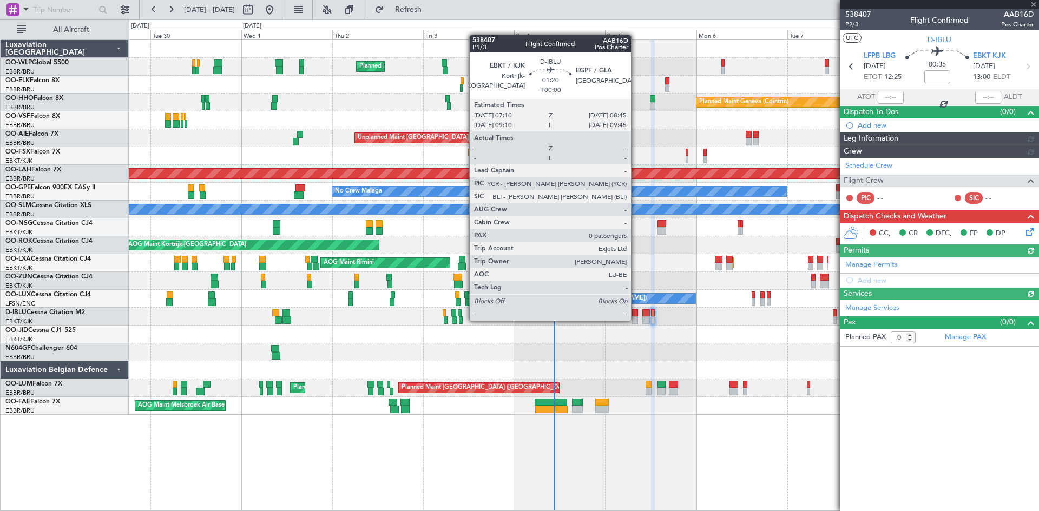
click at [636, 320] on div at bounding box center [635, 321] width 6 height 8
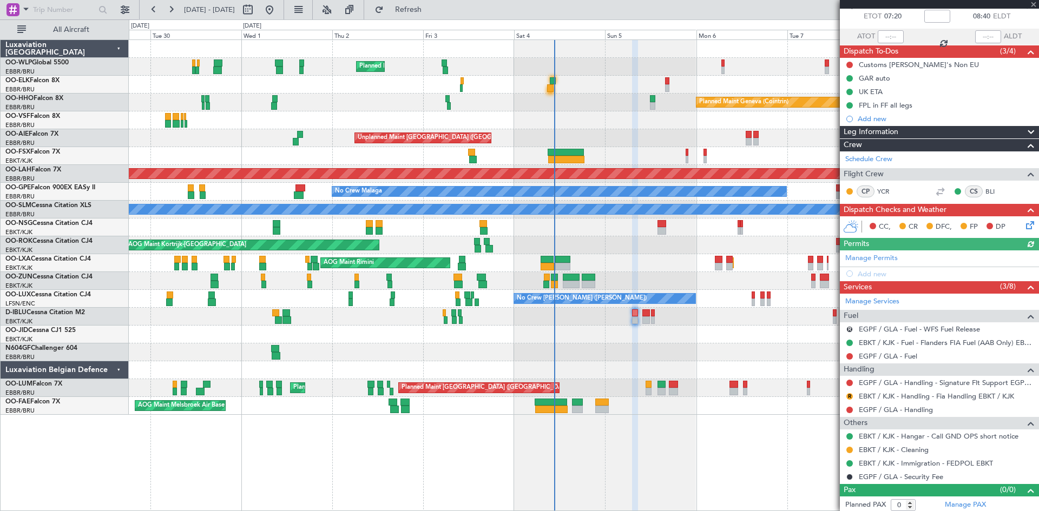
scroll to position [63, 0]
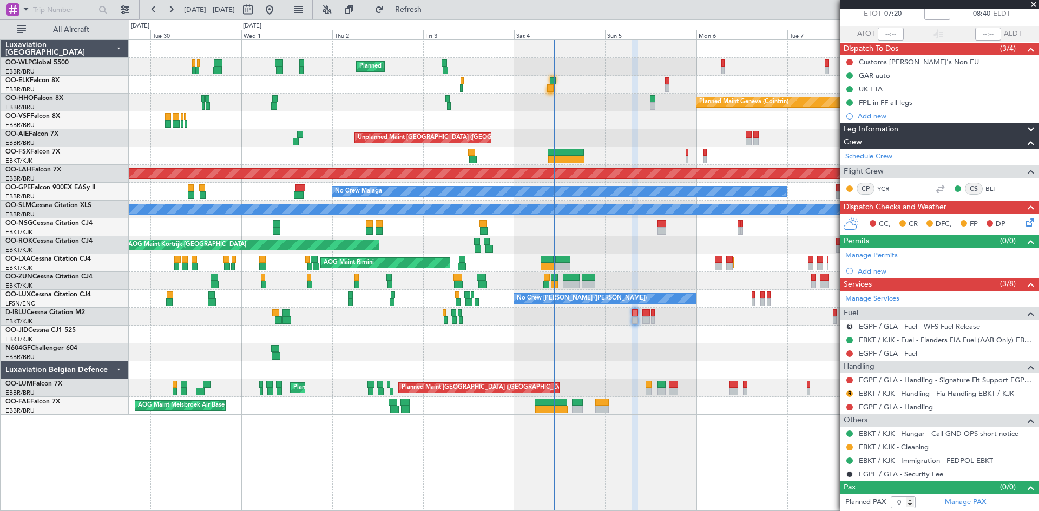
click at [855, 391] on div "R EBKT / KJK - Handling - Fia Handling EBKT / KJK" at bounding box center [939, 394] width 199 height 14
click at [851, 392] on button "R" at bounding box center [849, 394] width 6 height 6
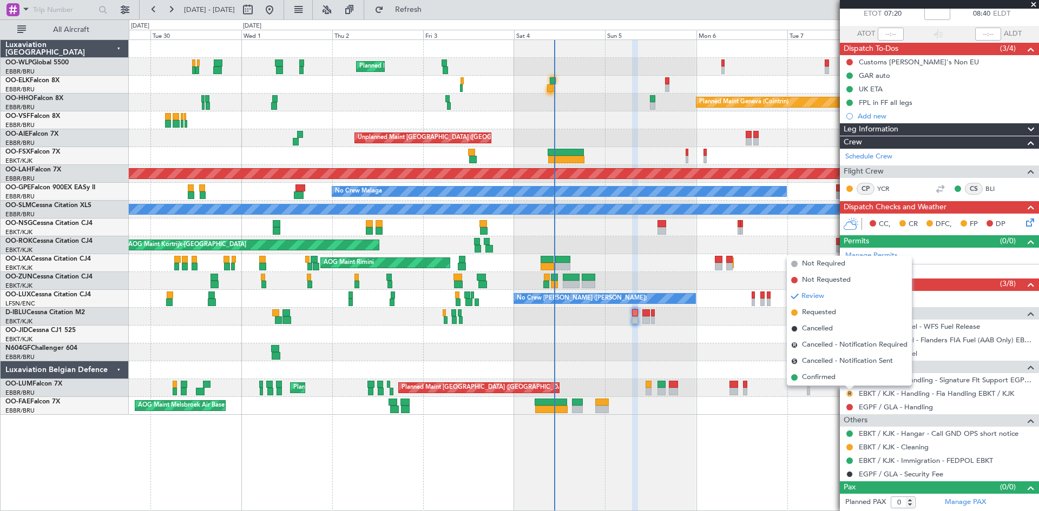
click at [851, 392] on button "R" at bounding box center [849, 394] width 6 height 6
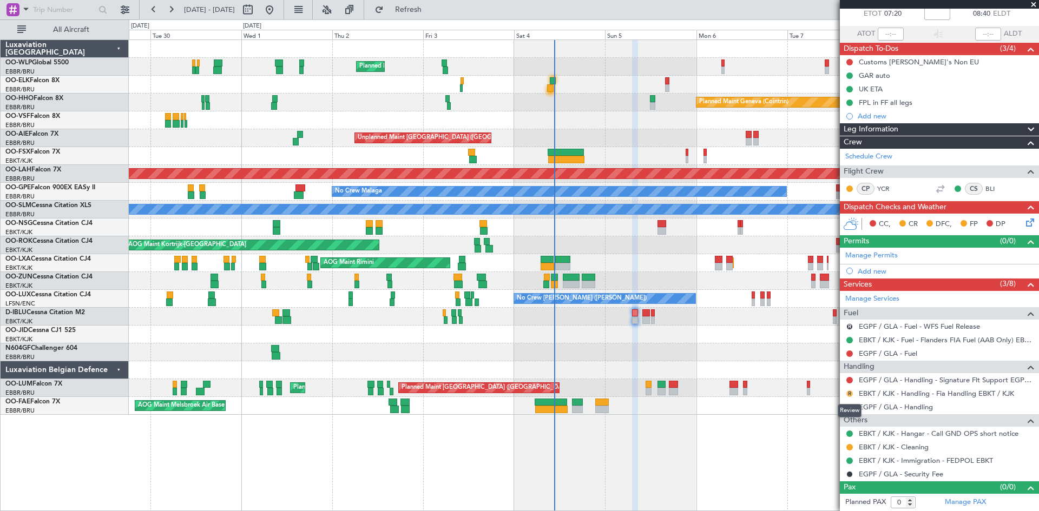
click at [849, 392] on button "R" at bounding box center [849, 394] width 6 height 6
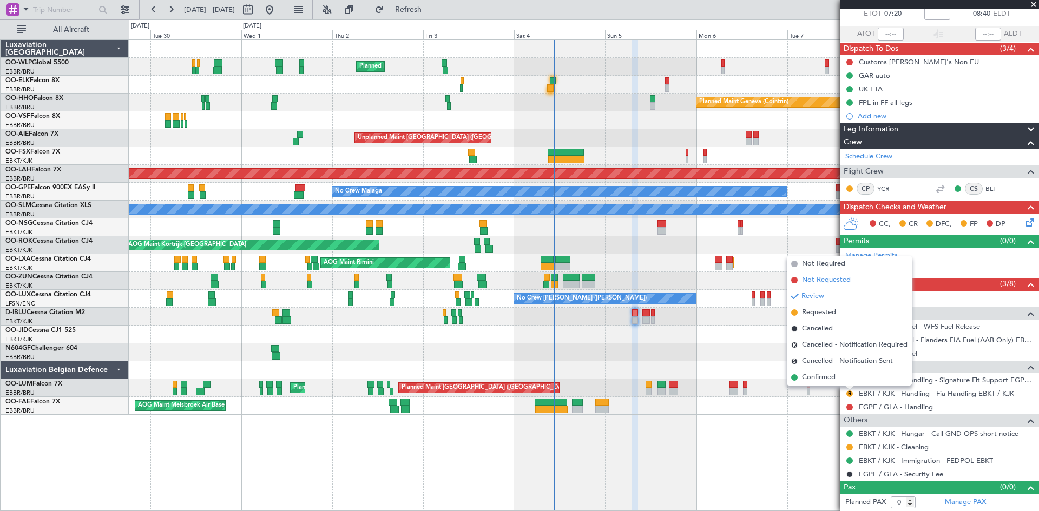
click at [833, 278] on span "Not Requested" at bounding box center [826, 280] width 49 height 11
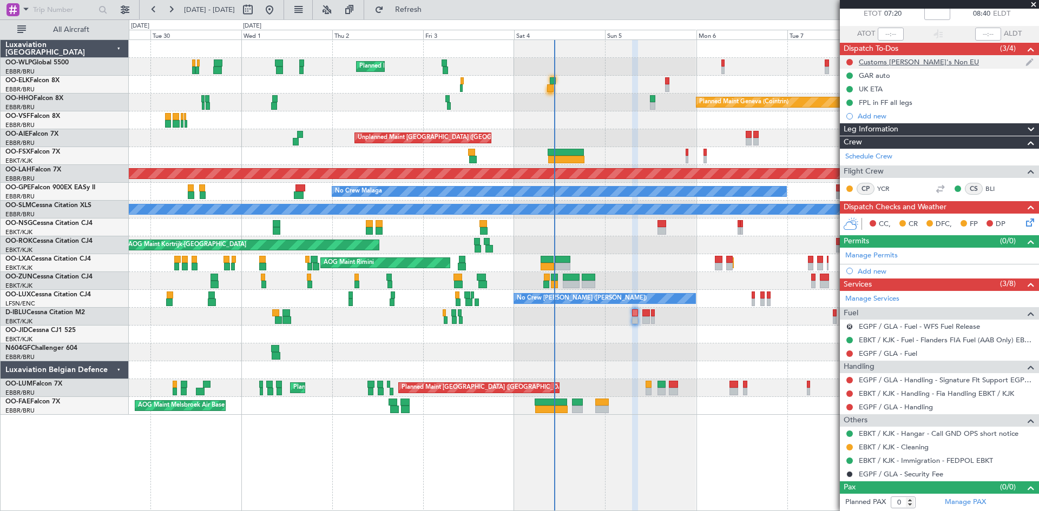
click at [884, 65] on div "Customs [PERSON_NAME]'s Non EU" at bounding box center [919, 61] width 120 height 9
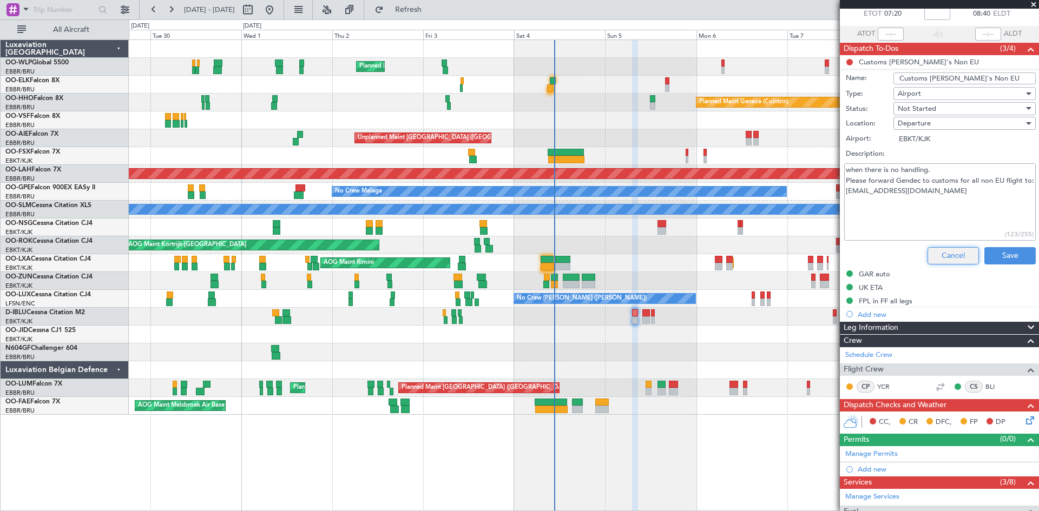
click at [932, 258] on button "Cancel" at bounding box center [952, 255] width 51 height 17
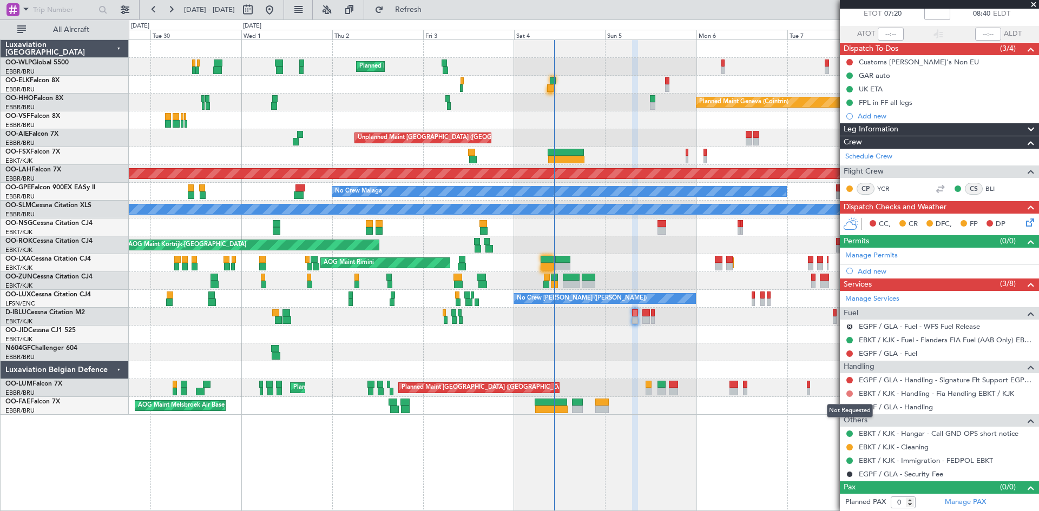
click at [847, 394] on button at bounding box center [849, 394] width 6 height 6
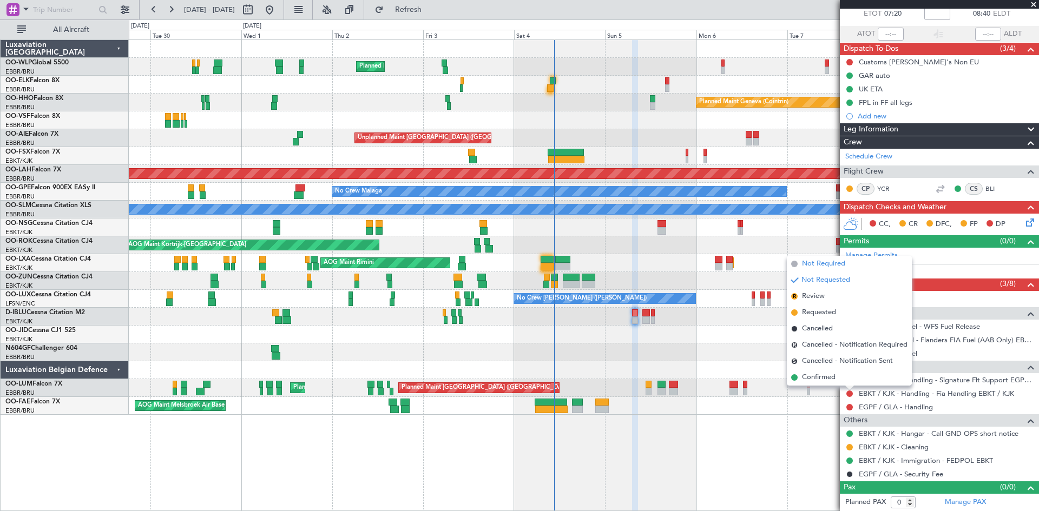
click at [830, 263] on span "Not Required" at bounding box center [823, 264] width 43 height 11
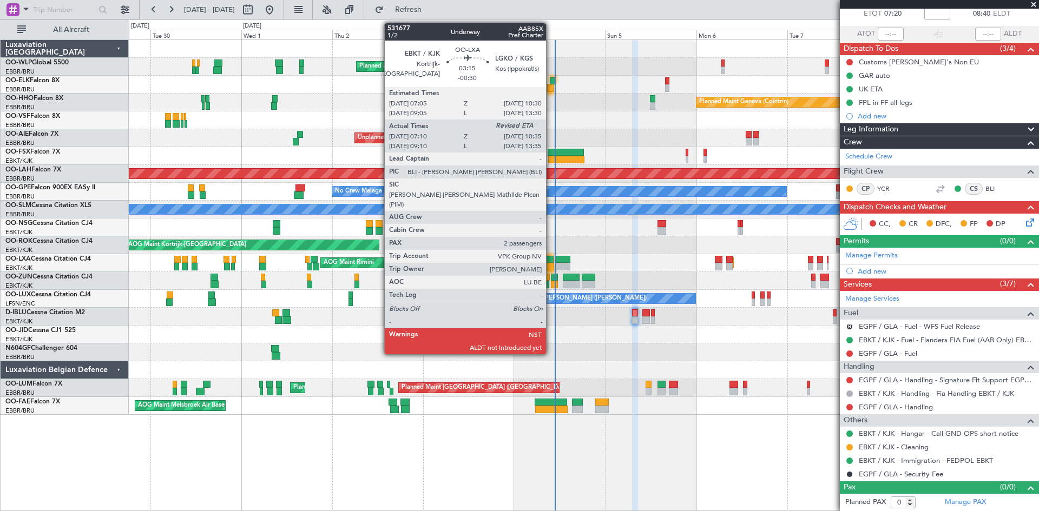
click at [551, 262] on div at bounding box center [547, 260] width 13 height 8
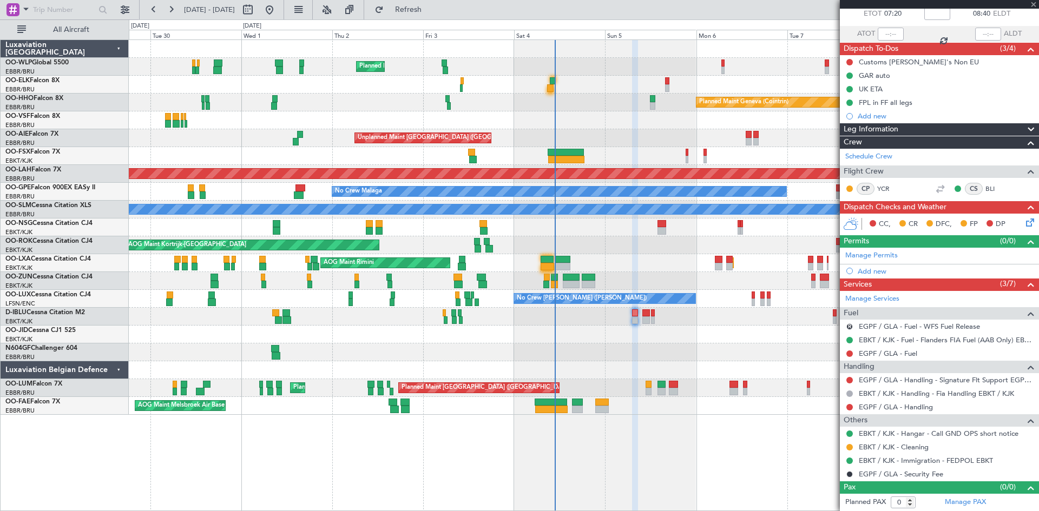
type input "-00:30"
type input "07:15"
type input "2"
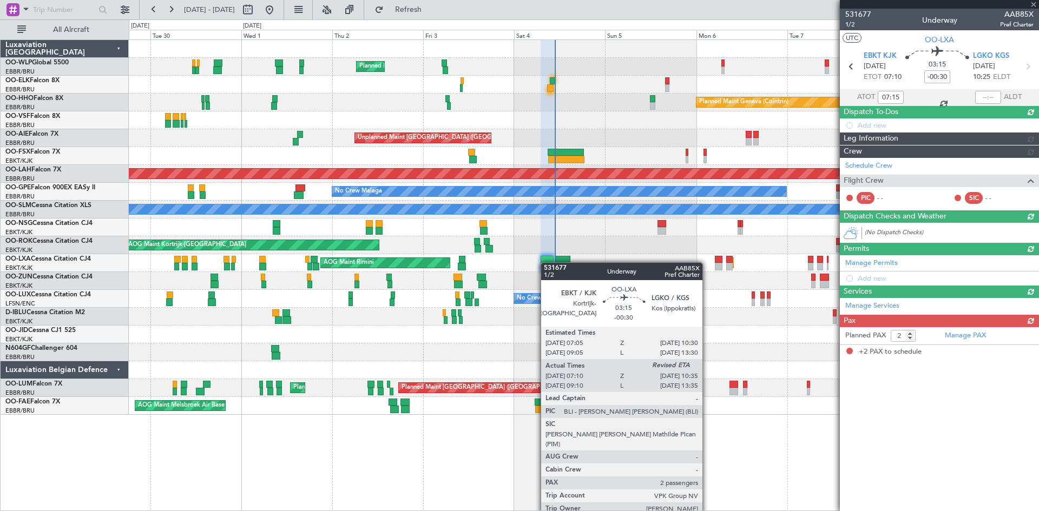
scroll to position [0, 0]
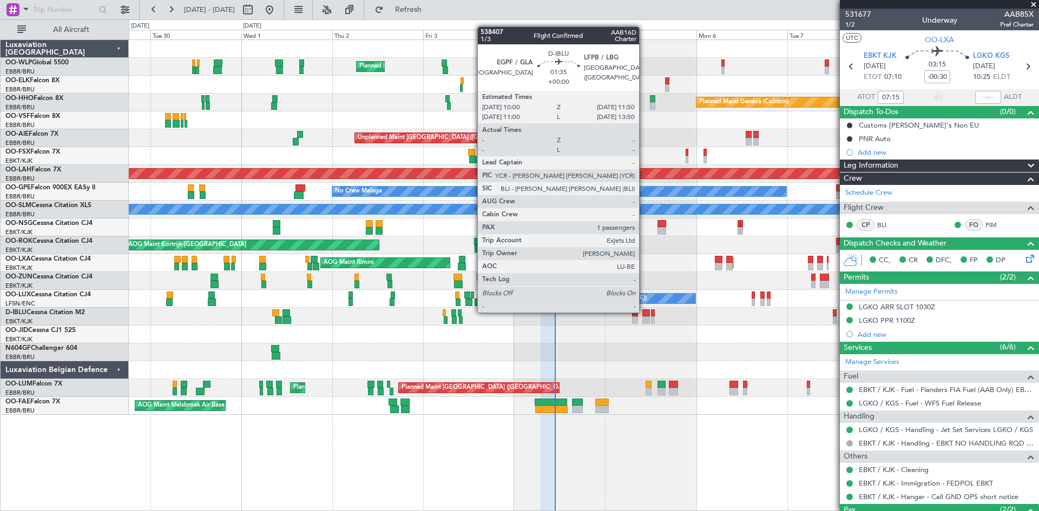
click at [645, 312] on div at bounding box center [645, 313] width 7 height 8
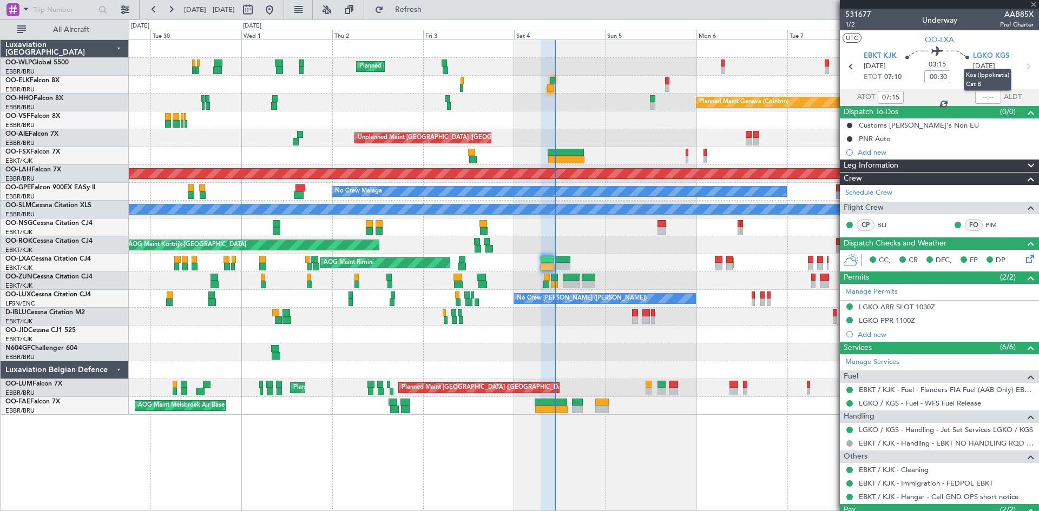
type input "1"
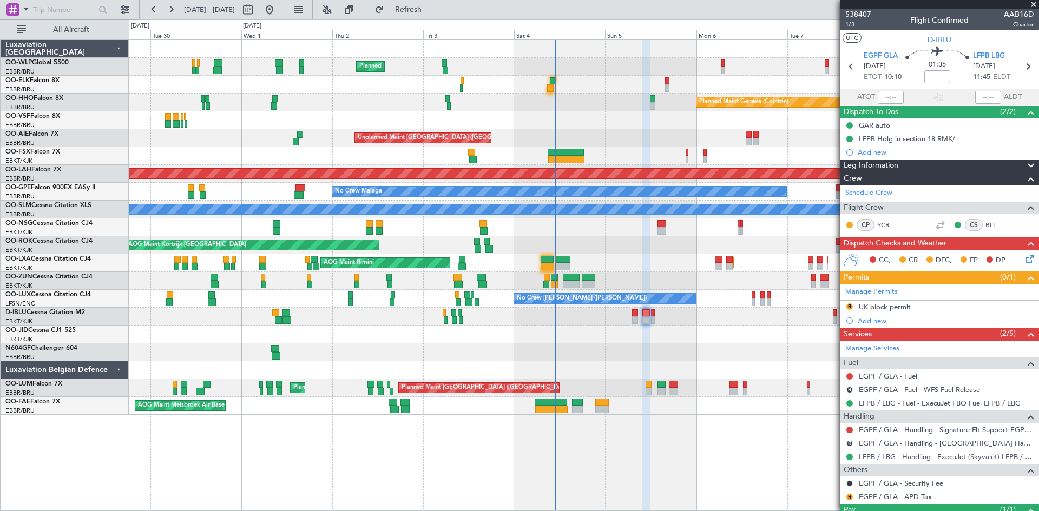
click at [1024, 261] on icon at bounding box center [1028, 257] width 9 height 9
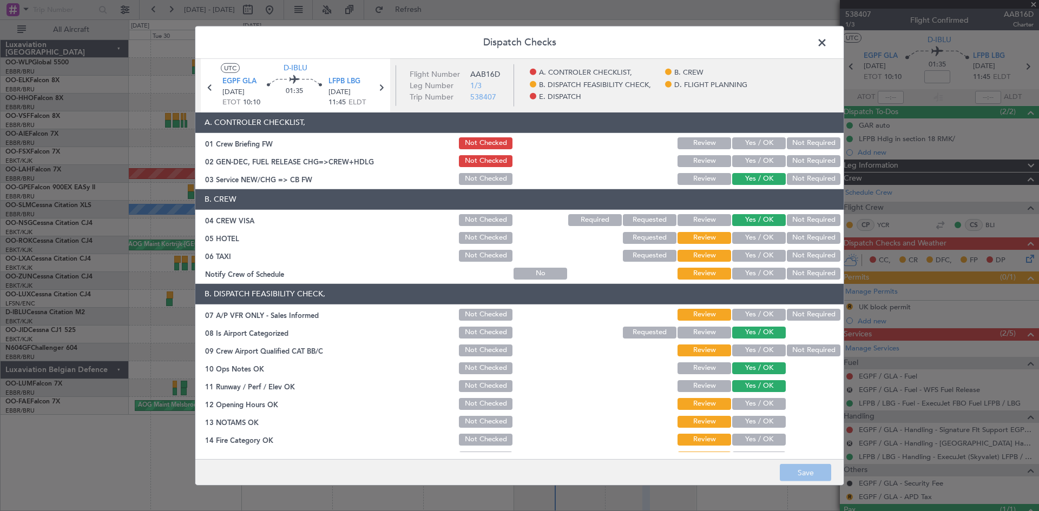
click at [827, 44] on span at bounding box center [827, 45] width 0 height 22
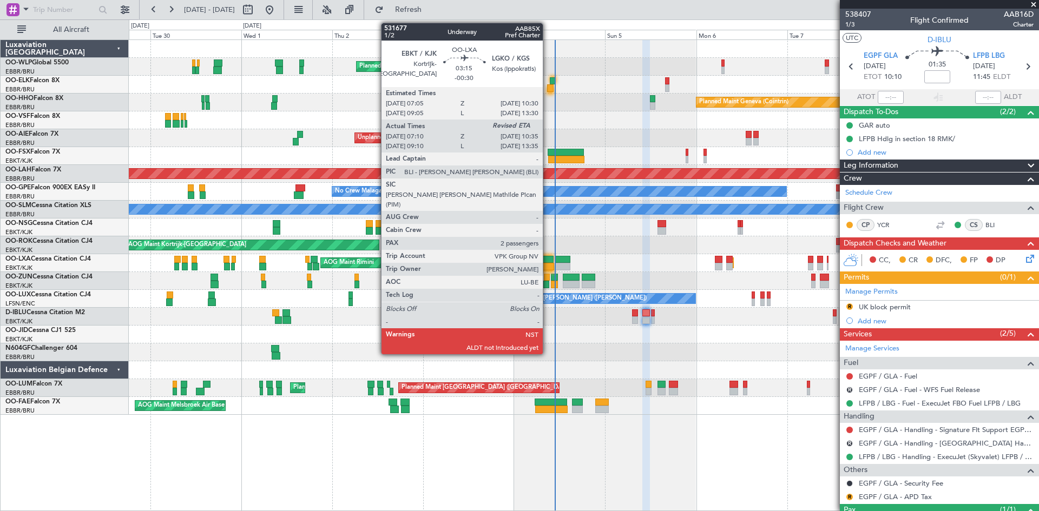
click at [548, 263] on div at bounding box center [547, 267] width 13 height 8
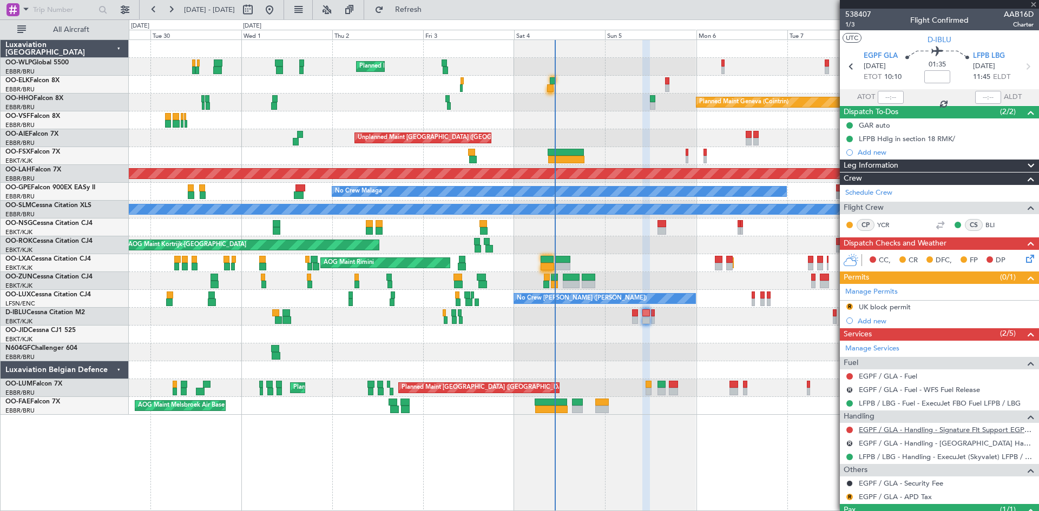
type input "-00:30"
type input "07:15"
type input "2"
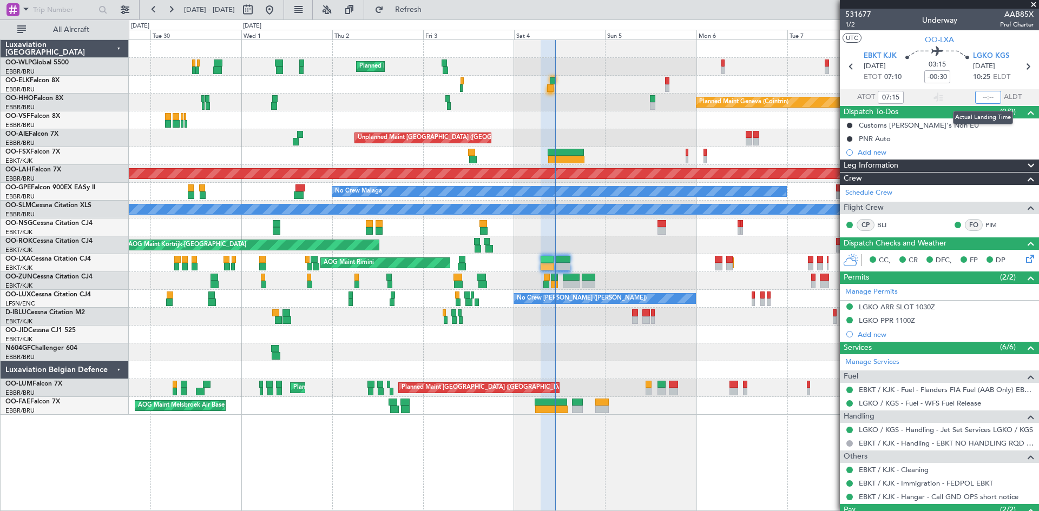
click at [976, 96] on input "text" at bounding box center [988, 97] width 26 height 13
type input "10:25"
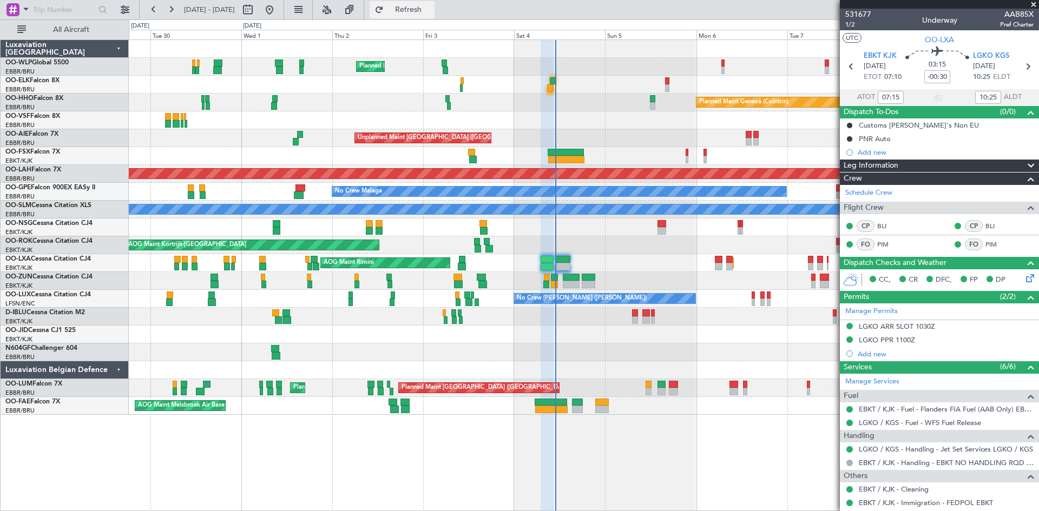
click at [411, 9] on button "Refresh" at bounding box center [402, 9] width 65 height 17
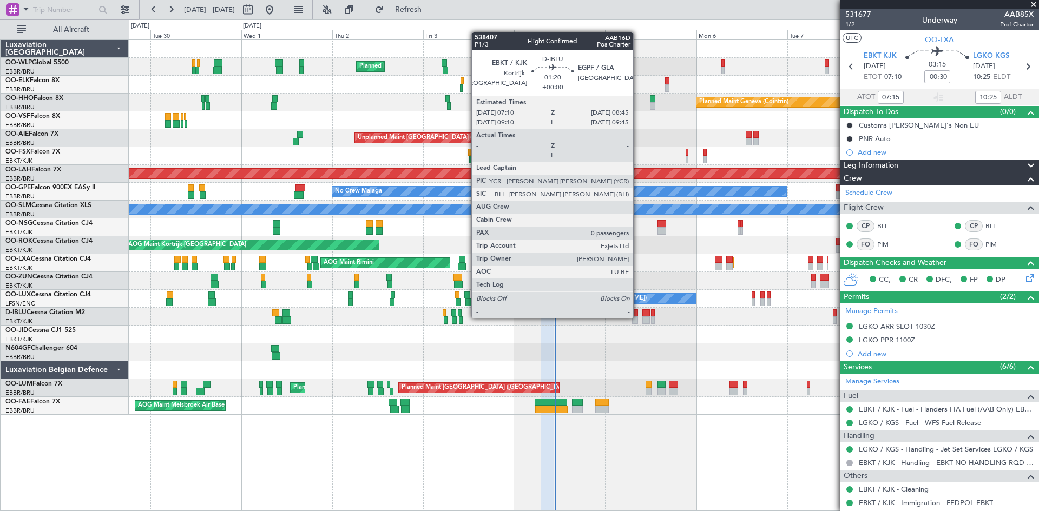
click at [638, 317] on div at bounding box center [635, 321] width 6 height 8
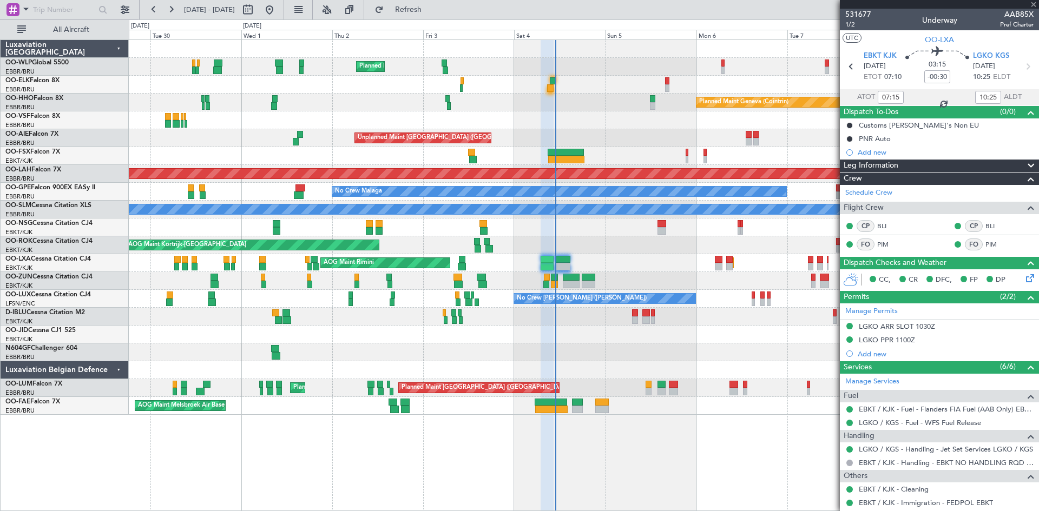
type input "0"
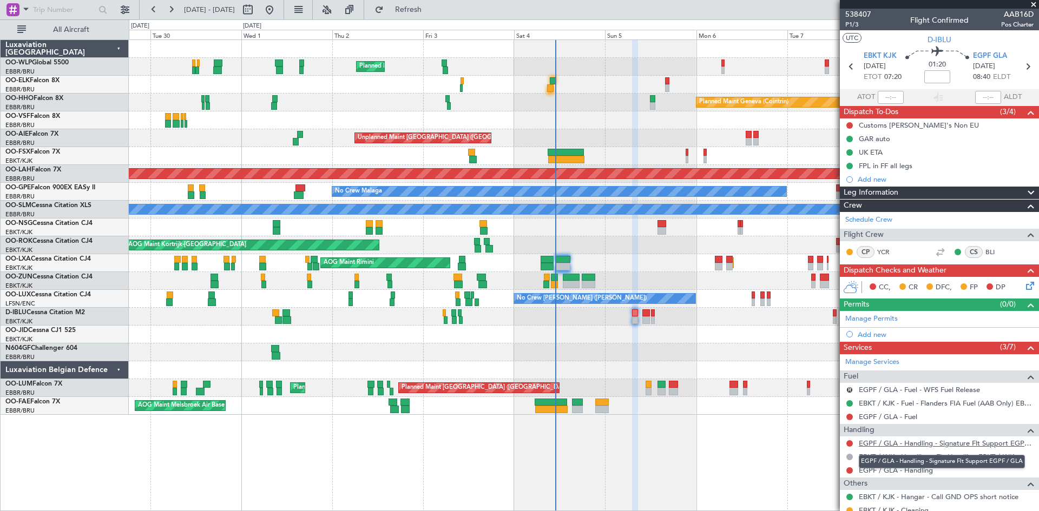
click at [885, 446] on link "EGPF / GLA - Handling - Signature Flt Support EGPF / GLA" at bounding box center [946, 443] width 175 height 9
click at [856, 25] on span "P1/3" at bounding box center [858, 24] width 26 height 9
click at [847, 22] on span "P1/3" at bounding box center [858, 24] width 26 height 9
click at [418, 4] on button "Refresh" at bounding box center [402, 9] width 65 height 17
click at [855, 25] on span "P1/3" at bounding box center [858, 24] width 26 height 9
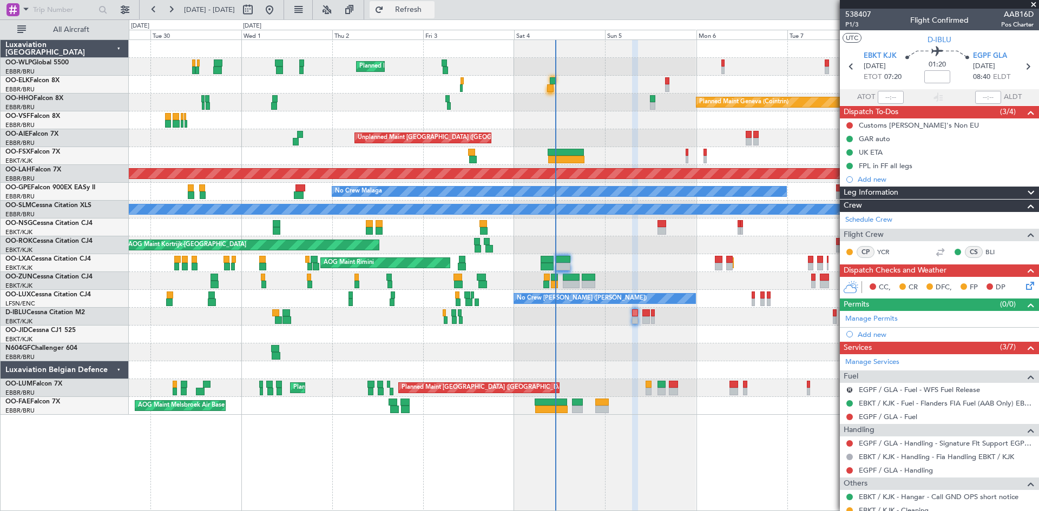
click at [434, 15] on button "Refresh" at bounding box center [402, 9] width 65 height 17
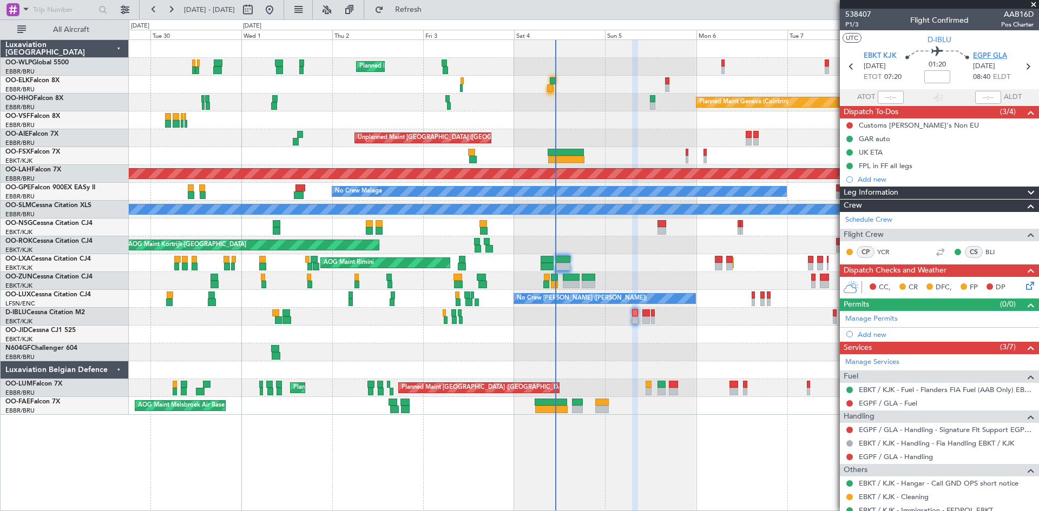
click at [991, 56] on span "EGPF GLA" at bounding box center [990, 56] width 34 height 11
click at [846, 22] on span "P1/3" at bounding box center [858, 24] width 26 height 9
click at [431, 12] on span "Refresh" at bounding box center [408, 10] width 45 height 8
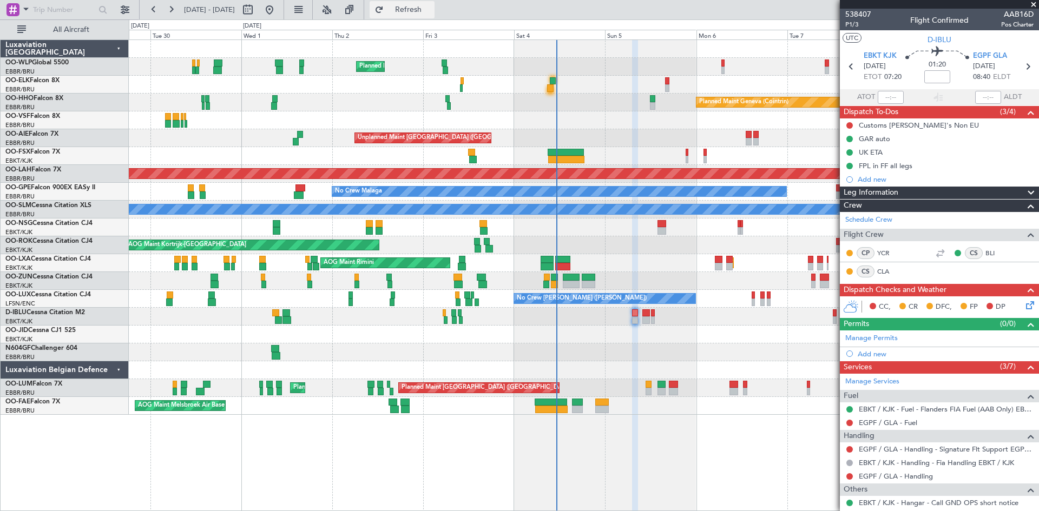
click at [431, 9] on span "Refresh" at bounding box center [408, 10] width 45 height 8
click at [431, 13] on span "Refresh" at bounding box center [408, 10] width 45 height 8
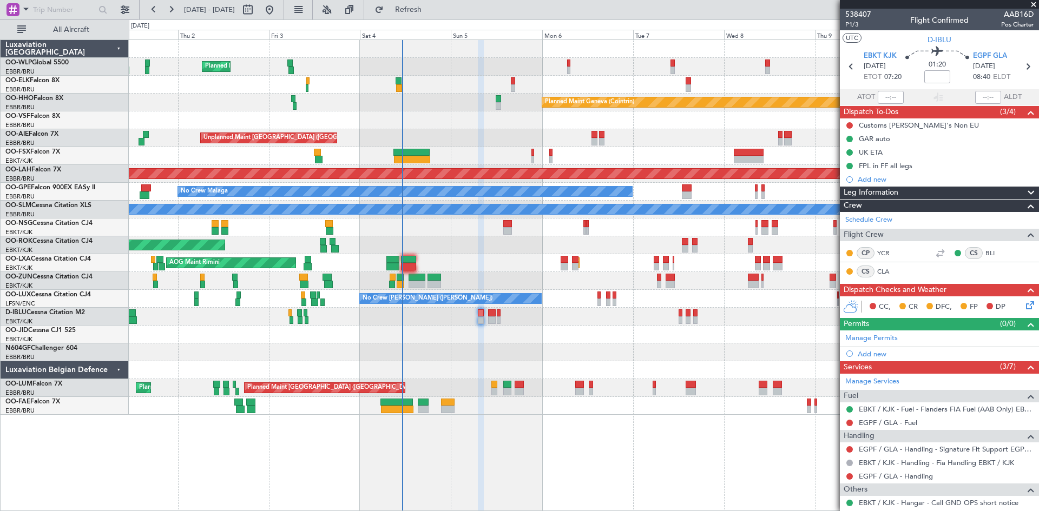
click at [627, 284] on div "Planned Maint Milan (Linate) Planned Maint Kortrijk-Wevelgem Planned Maint Gene…" at bounding box center [584, 227] width 910 height 375
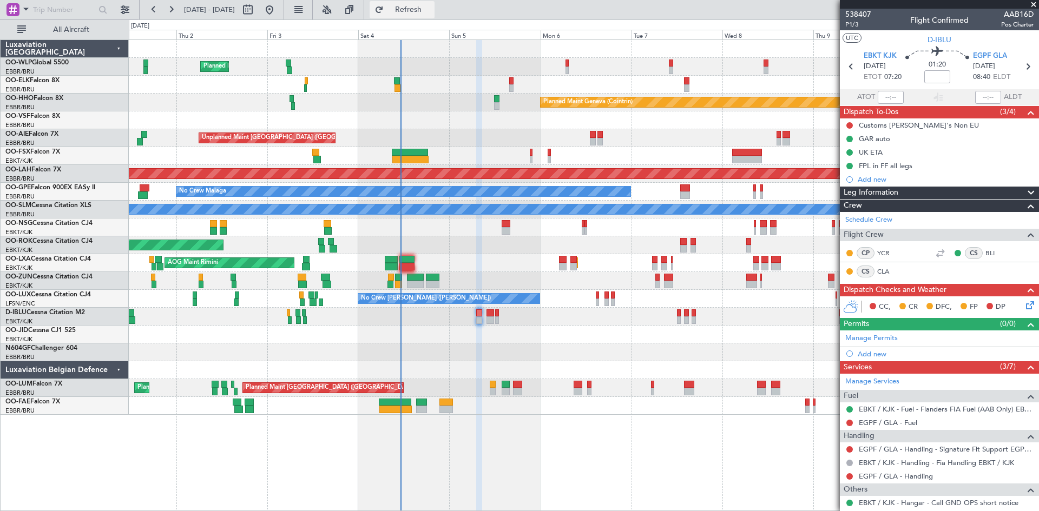
click at [431, 12] on span "Refresh" at bounding box center [408, 10] width 45 height 8
click at [396, 91] on div "Planned Maint Kortrijk-[GEOGRAPHIC_DATA]" at bounding box center [584, 85] width 910 height 18
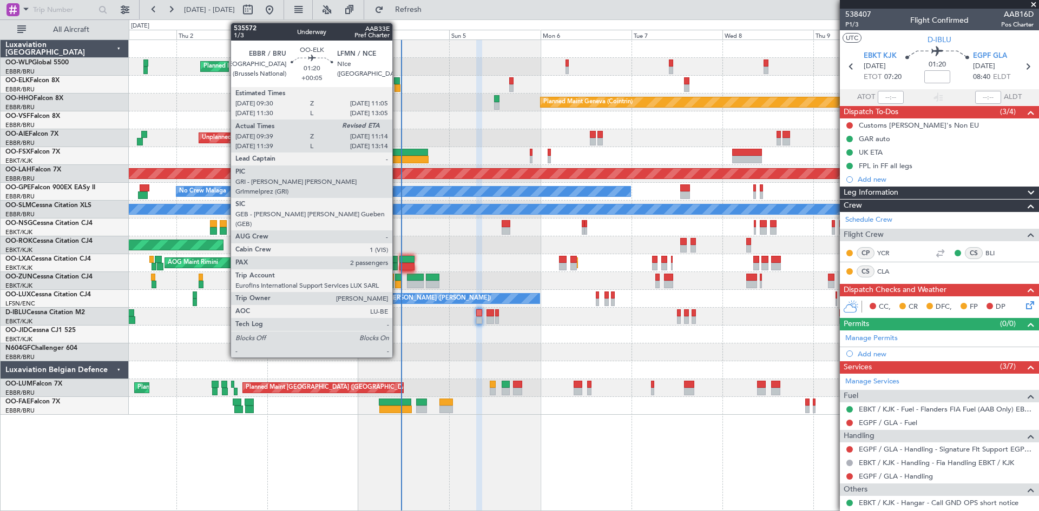
click at [398, 84] on div at bounding box center [397, 88] width 6 height 8
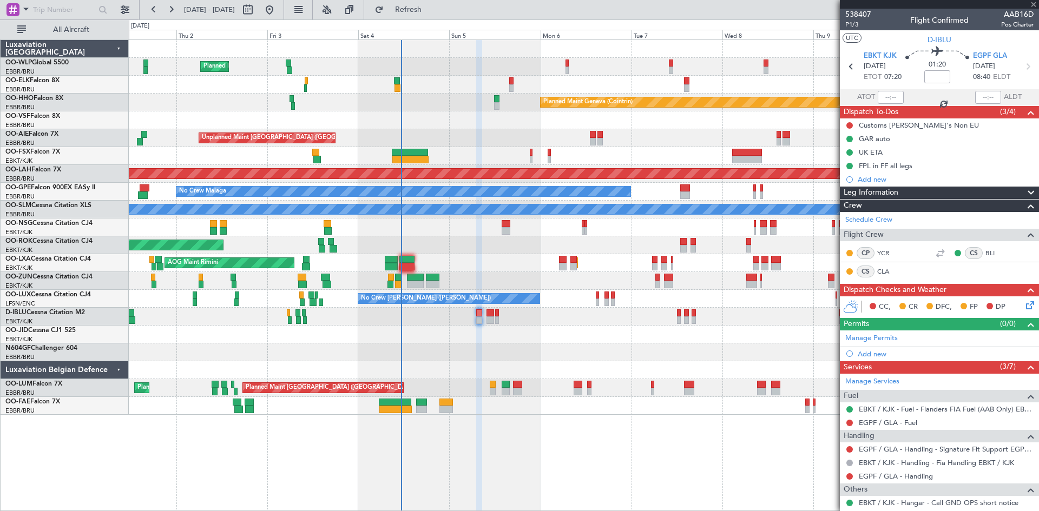
type input "+00:05"
type input "09:49"
type input "2"
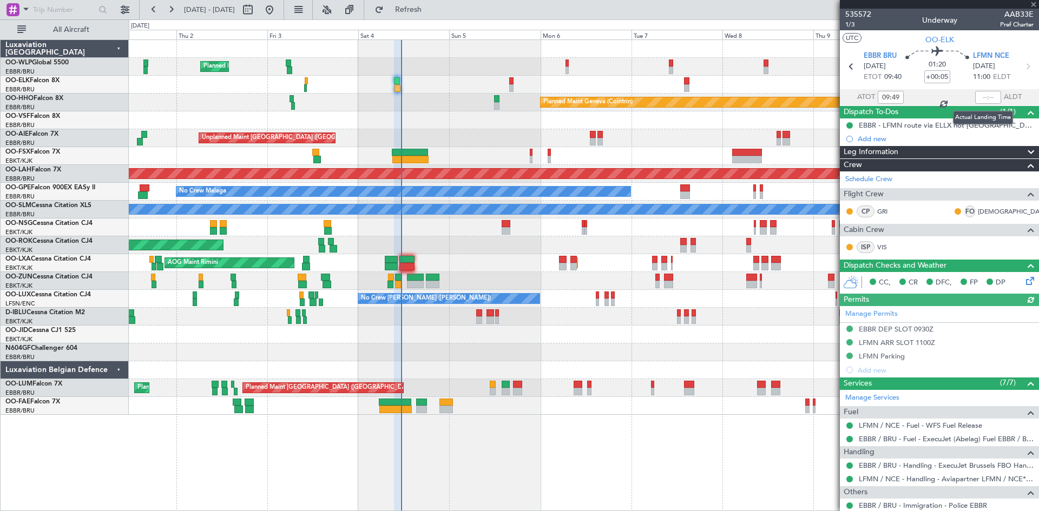
click at [979, 97] on div at bounding box center [988, 97] width 26 height 13
click at [980, 89] on section "ATOT 09:49 ALDT" at bounding box center [939, 97] width 199 height 16
click at [980, 98] on input "text" at bounding box center [988, 97] width 26 height 13
type input "11:19"
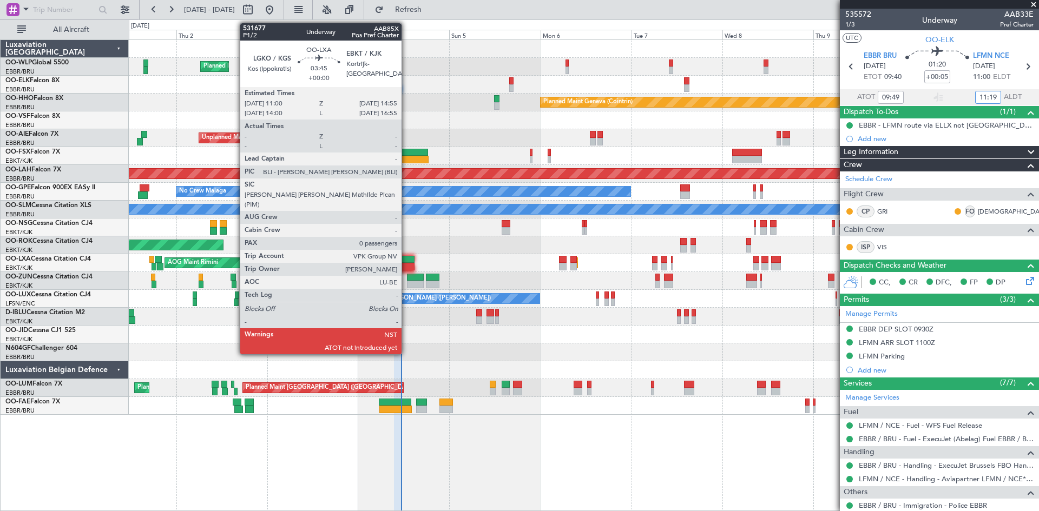
click at [406, 260] on div at bounding box center [406, 260] width 15 height 8
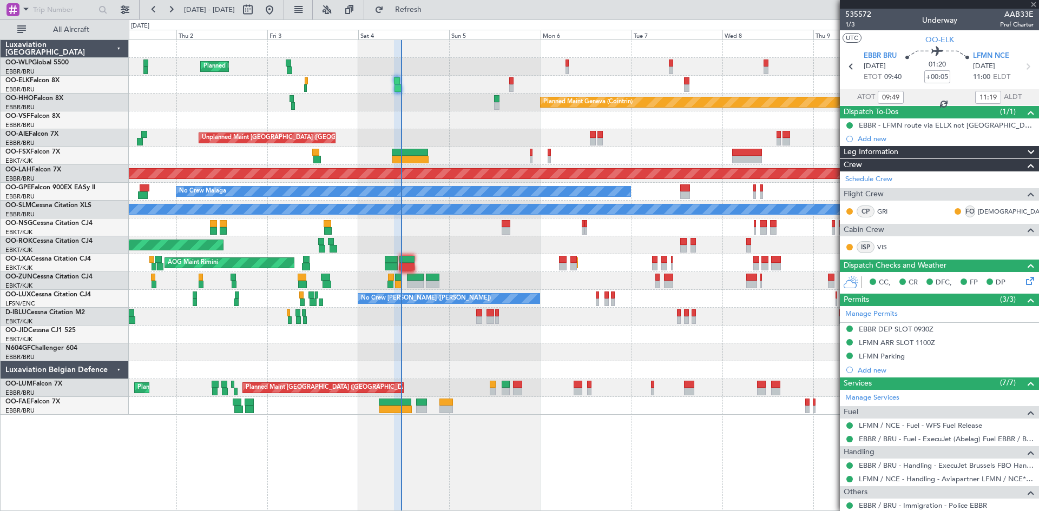
type input "0"
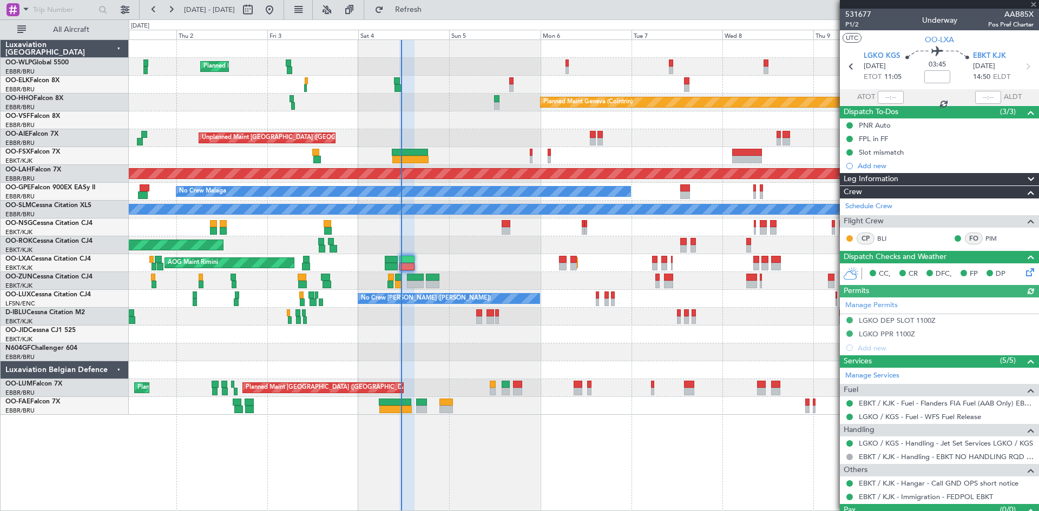
click at [883, 98] on div at bounding box center [891, 97] width 26 height 13
click at [881, 100] on input "text" at bounding box center [891, 97] width 26 height 13
type input "11:19"
click at [431, 14] on span "Refresh" at bounding box center [408, 10] width 45 height 8
click at [429, 15] on button "Refresh" at bounding box center [402, 9] width 65 height 17
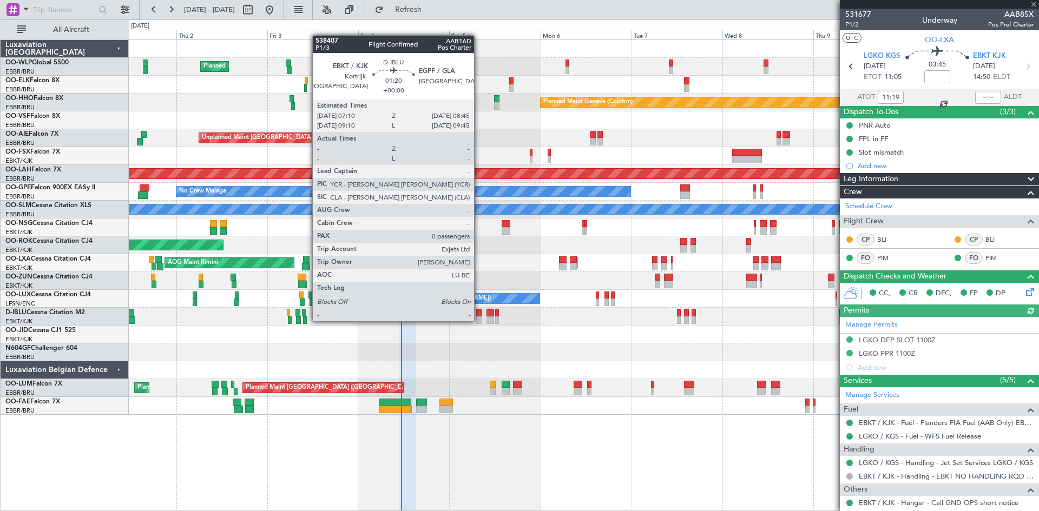
click at [479, 320] on div at bounding box center [479, 321] width 6 height 8
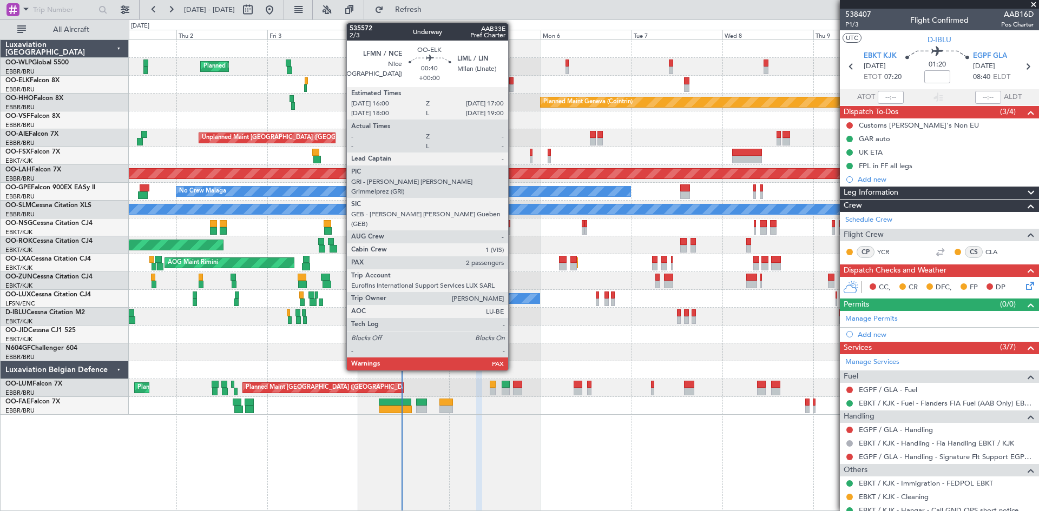
click at [513, 85] on div at bounding box center [511, 88] width 4 height 8
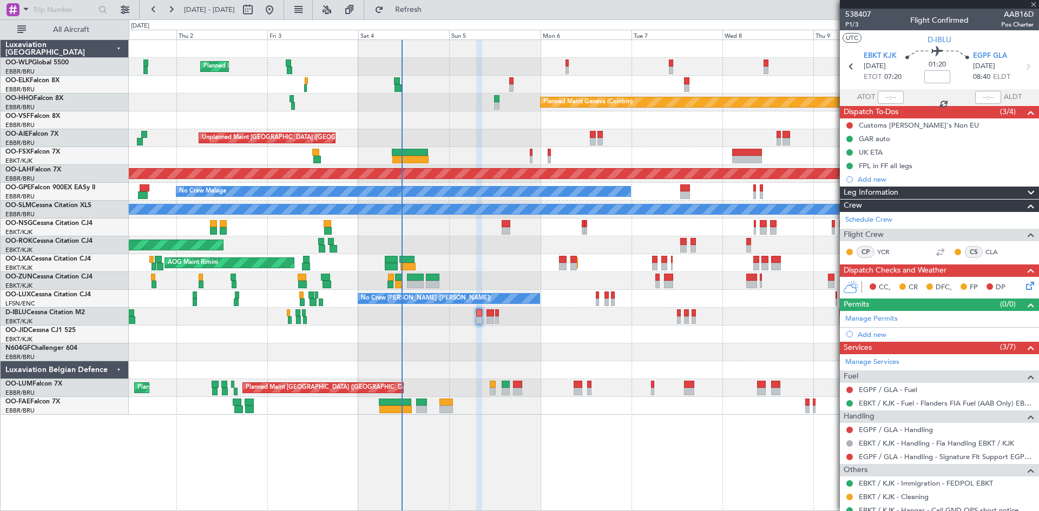
type input "2"
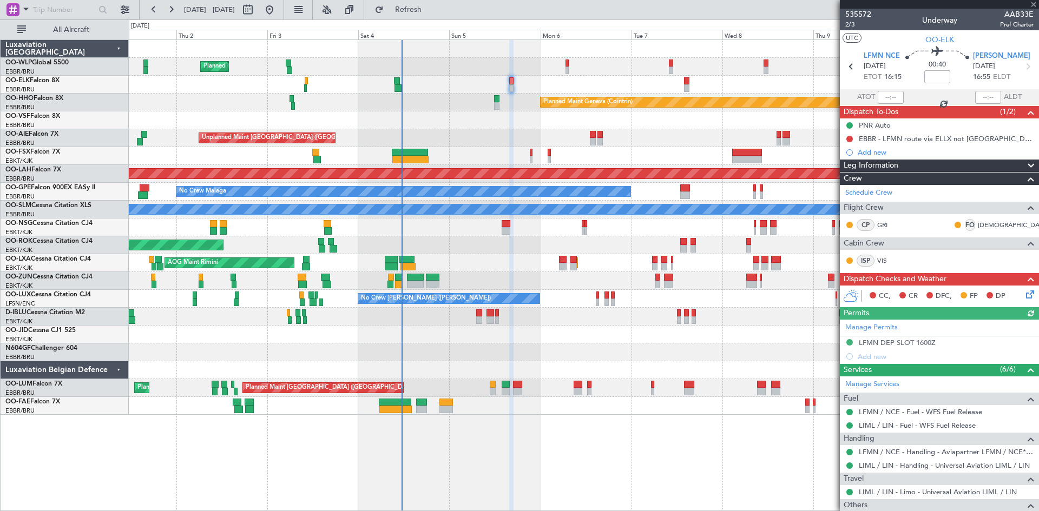
click at [1025, 294] on icon at bounding box center [1028, 292] width 9 height 9
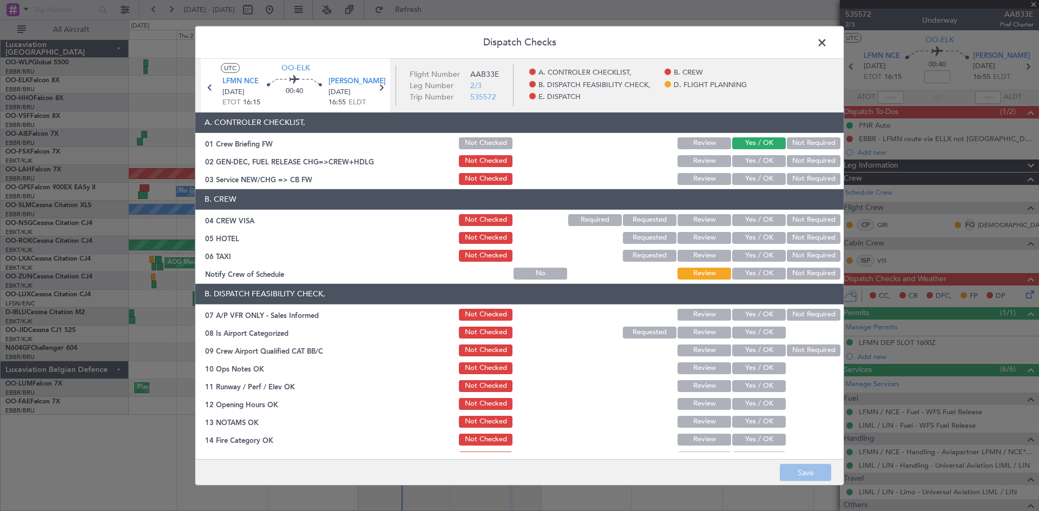
click at [827, 41] on span at bounding box center [827, 45] width 0 height 22
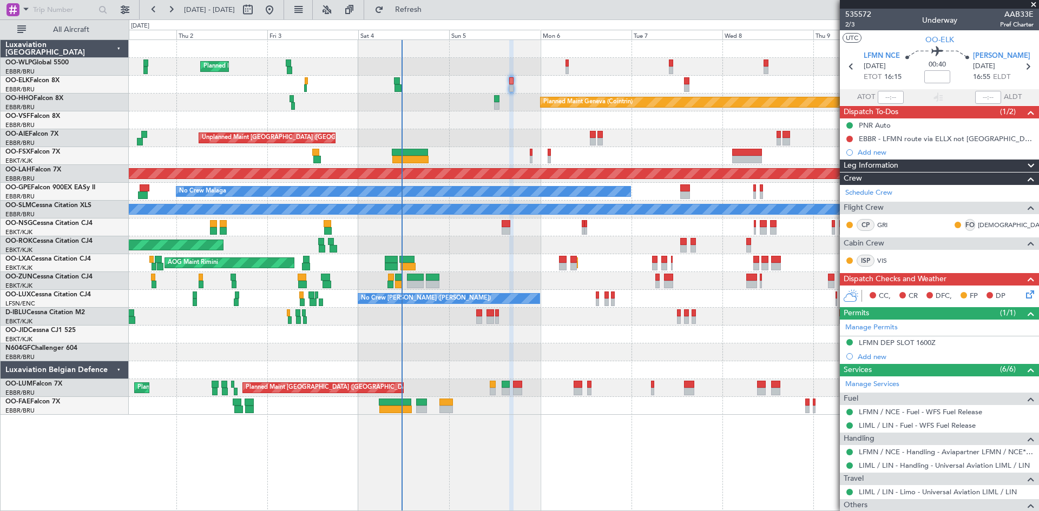
click at [1024, 297] on icon at bounding box center [1028, 292] width 9 height 9
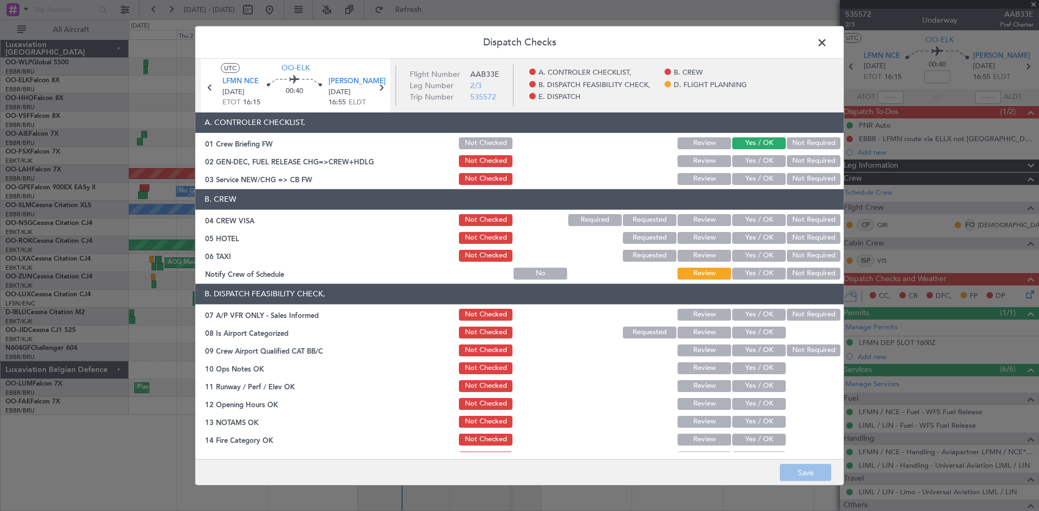
click at [752, 215] on button "Yes / OK" at bounding box center [759, 220] width 54 height 12
click at [804, 232] on button "Not Required" at bounding box center [814, 238] width 54 height 12
click at [757, 255] on button "Yes / OK" at bounding box center [759, 256] width 54 height 12
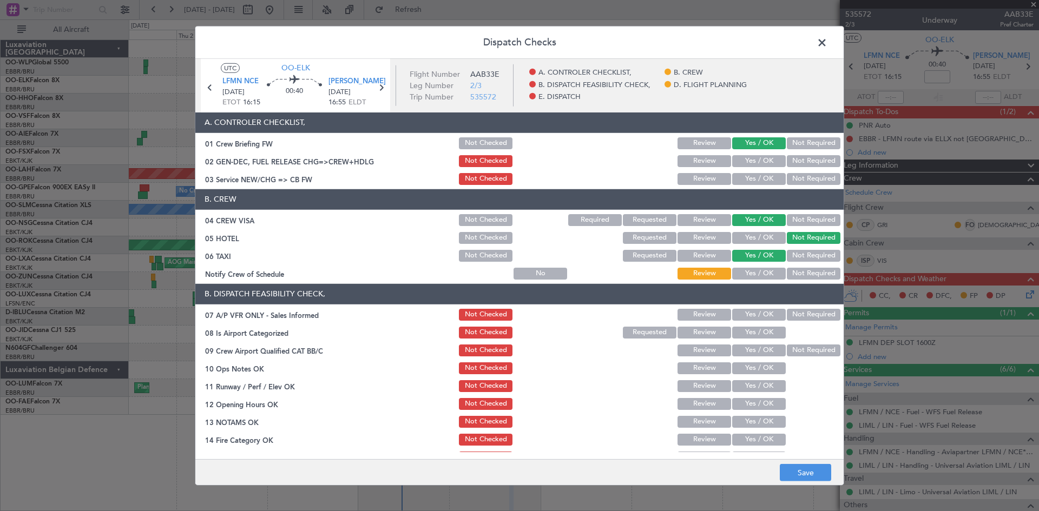
click at [790, 248] on div "Not Required" at bounding box center [812, 255] width 55 height 15
click at [787, 256] on button "Not Required" at bounding box center [814, 256] width 54 height 12
click at [756, 279] on button "Yes / OK" at bounding box center [759, 274] width 54 height 12
click at [755, 314] on button "Yes / OK" at bounding box center [759, 315] width 54 height 12
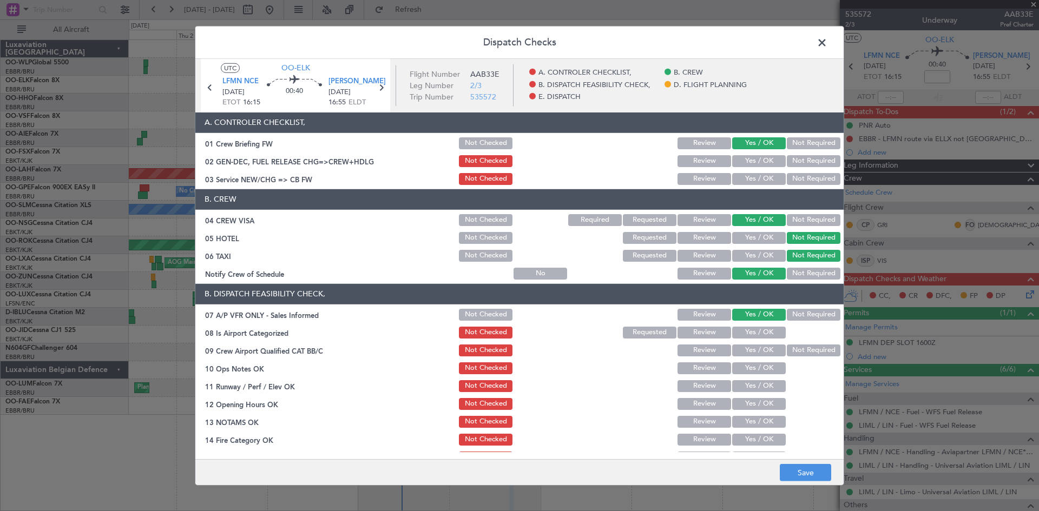
click at [797, 311] on button "Not Required" at bounding box center [814, 315] width 54 height 12
click at [753, 327] on button "Yes / OK" at bounding box center [759, 333] width 54 height 12
drag, startPoint x: 796, startPoint y: 343, endPoint x: 793, endPoint y: 353, distance: 10.3
click at [795, 344] on div "Not Required" at bounding box center [812, 350] width 55 height 15
click at [793, 353] on button "Not Required" at bounding box center [814, 351] width 54 height 12
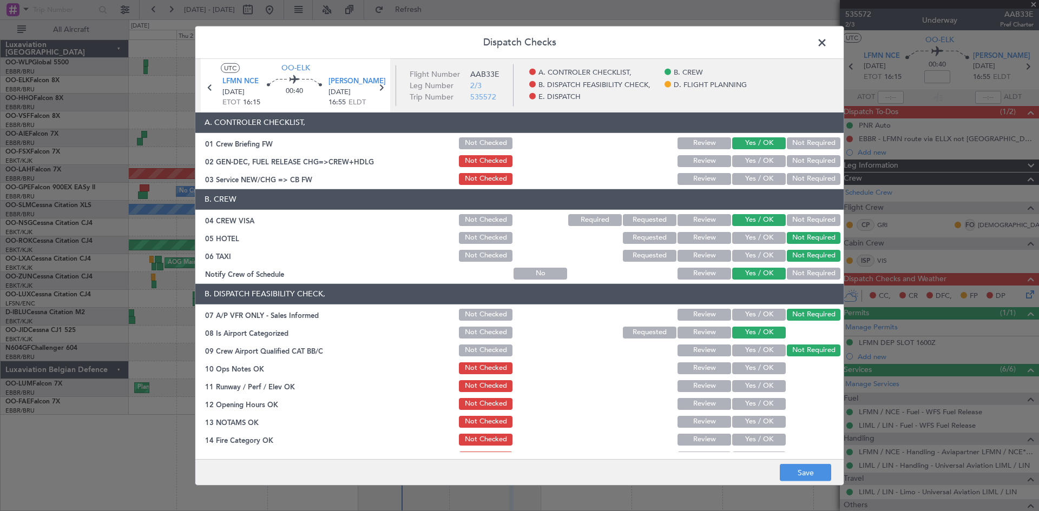
click at [760, 365] on button "Yes / OK" at bounding box center [759, 369] width 54 height 12
drag, startPoint x: 759, startPoint y: 382, endPoint x: 756, endPoint y: 388, distance: 6.5
click at [758, 382] on button "Yes / OK" at bounding box center [759, 386] width 54 height 12
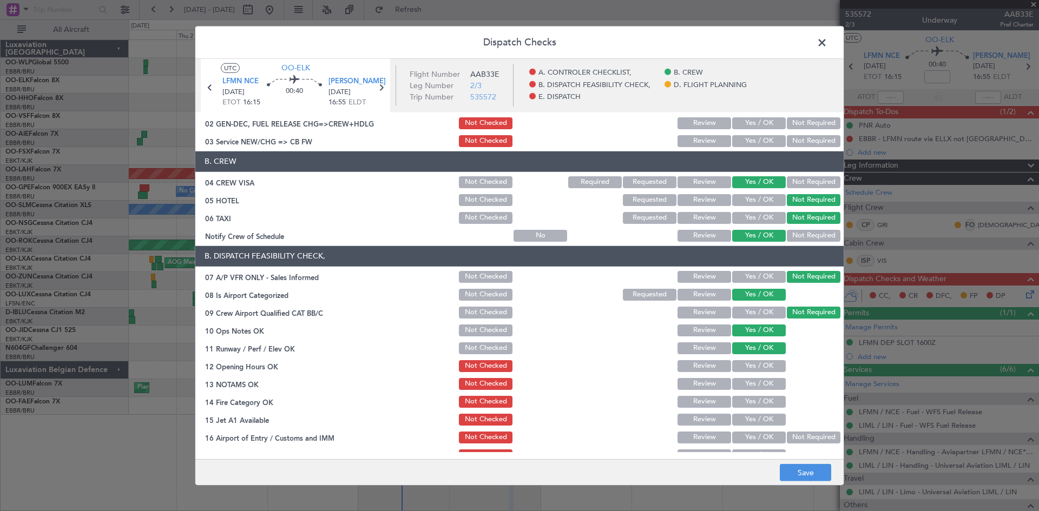
scroll to position [54, 0]
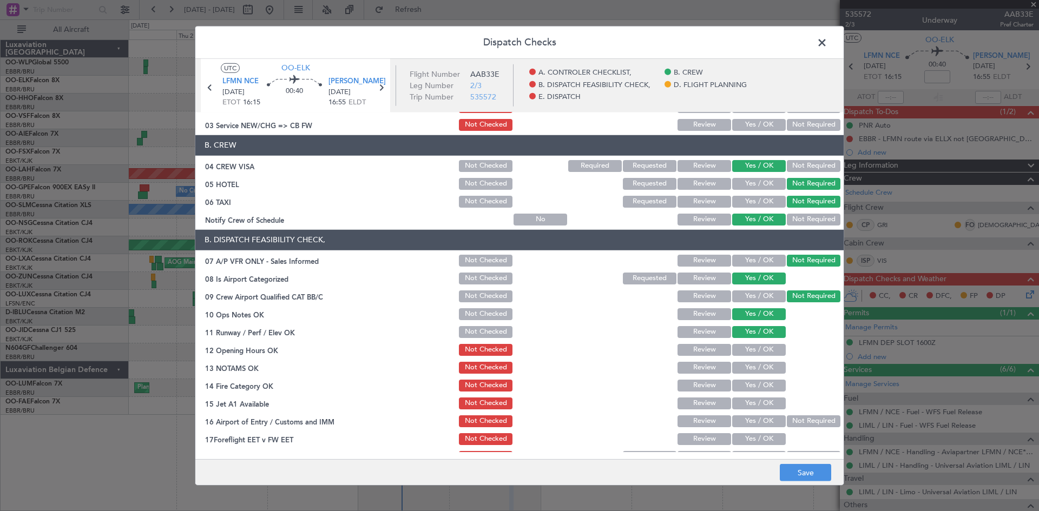
click at [746, 349] on button "Yes / OK" at bounding box center [759, 350] width 54 height 12
click at [747, 367] on button "Yes / OK" at bounding box center [759, 368] width 54 height 12
drag, startPoint x: 747, startPoint y: 379, endPoint x: 748, endPoint y: 385, distance: 6.0
click at [747, 381] on button "Yes / OK" at bounding box center [759, 386] width 54 height 12
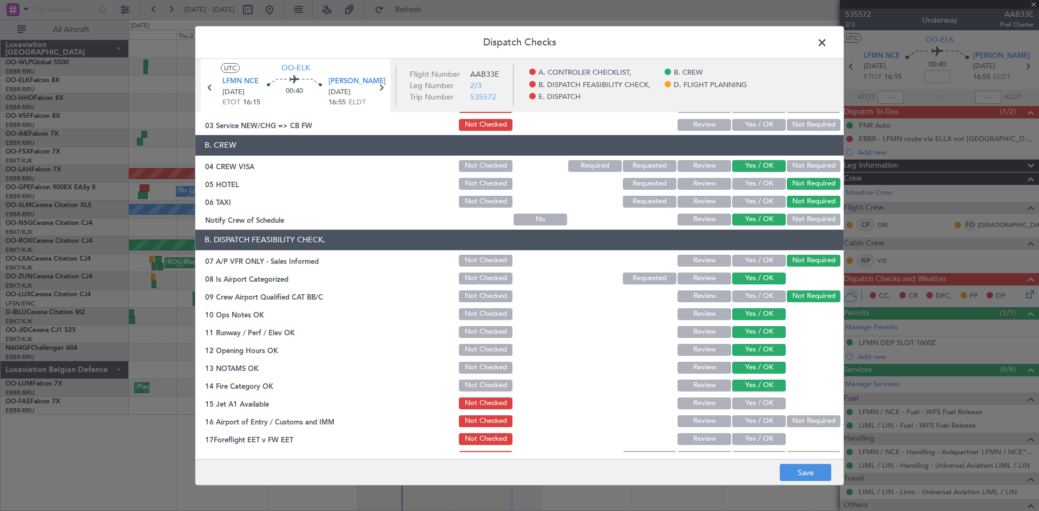
click at [748, 385] on button "Yes / OK" at bounding box center [759, 386] width 54 height 12
click at [751, 398] on button "Yes / OK" at bounding box center [759, 404] width 54 height 12
click at [754, 418] on button "Yes / OK" at bounding box center [759, 422] width 54 height 12
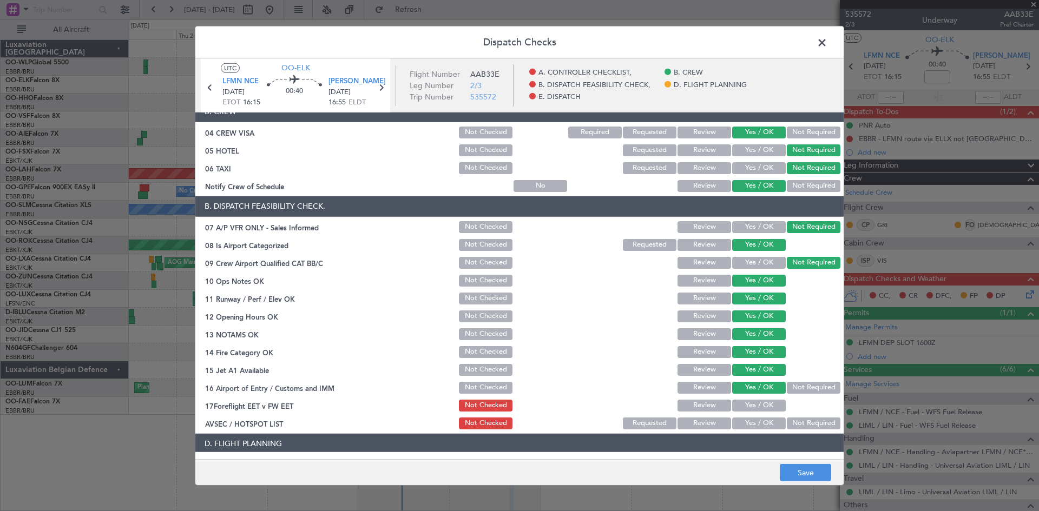
scroll to position [108, 0]
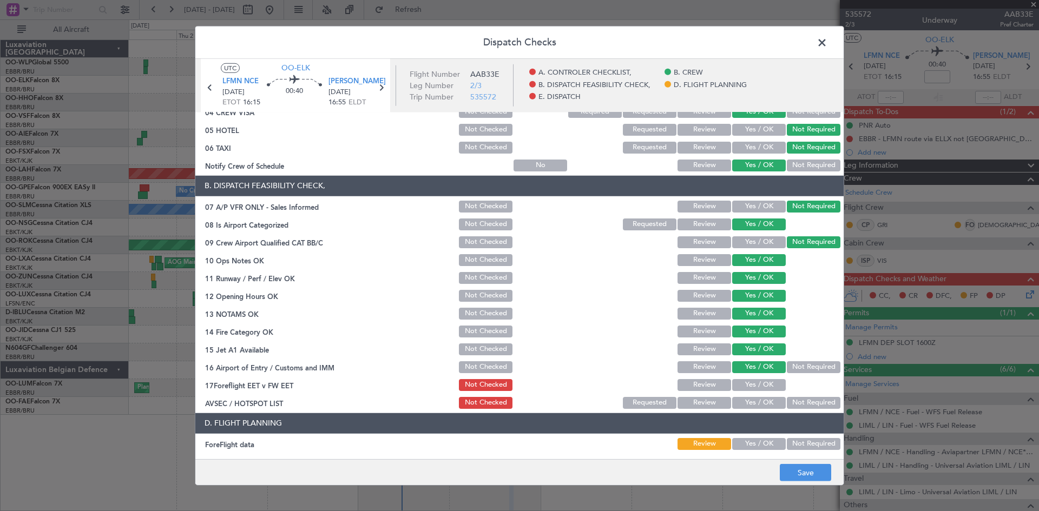
click at [802, 374] on div "Not Required" at bounding box center [812, 367] width 55 height 15
click at [798, 367] on button "Not Required" at bounding box center [814, 367] width 54 height 12
click at [756, 386] on button "Yes / OK" at bounding box center [759, 385] width 54 height 12
click at [796, 396] on section "B. DISPATCH FEASIBILITY CHECK, 07 A/P VFR ONLY - Sales Informed Not Checked Rev…" at bounding box center [519, 293] width 648 height 235
click at [797, 400] on button "Not Required" at bounding box center [814, 403] width 54 height 12
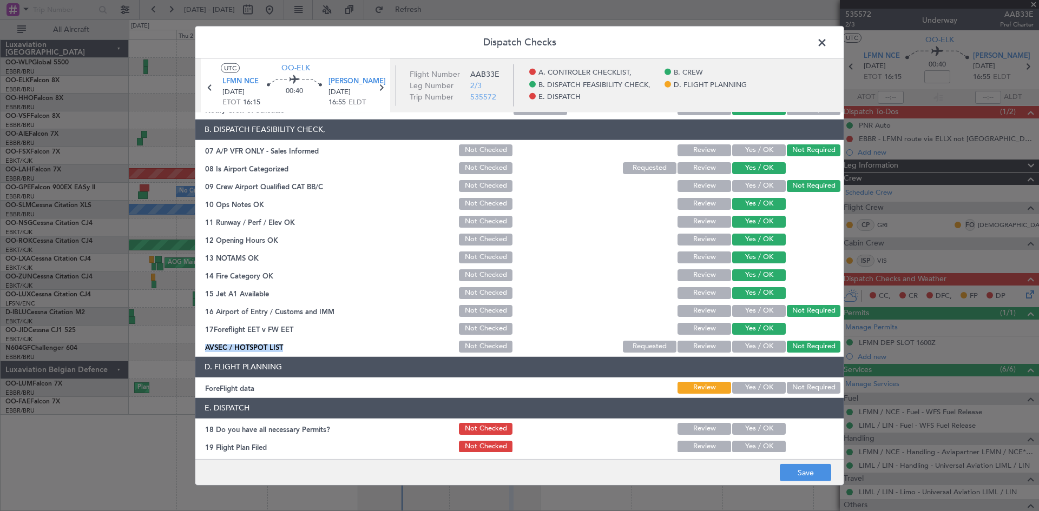
scroll to position [205, 0]
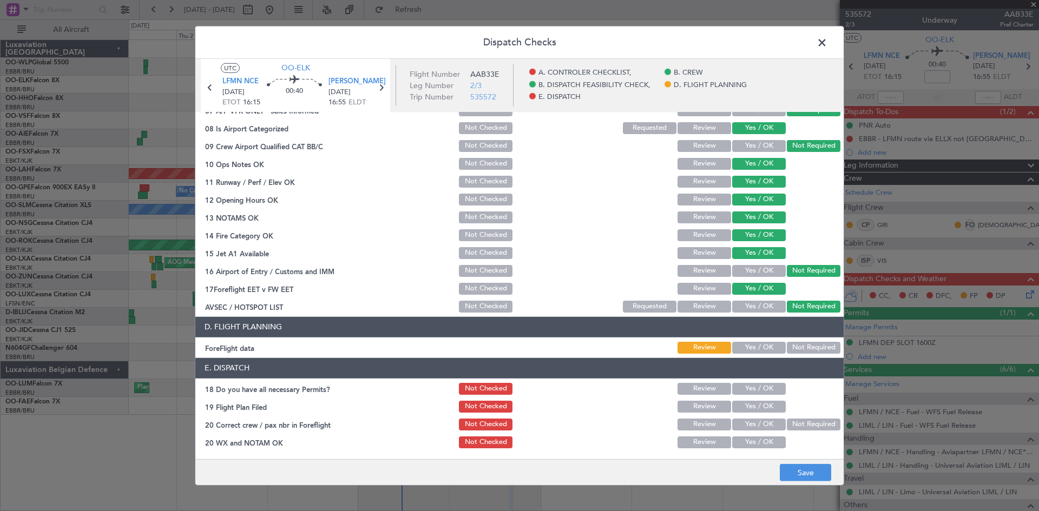
click at [739, 355] on div "Yes / OK" at bounding box center [757, 347] width 55 height 15
click at [741, 351] on button "Yes / OK" at bounding box center [759, 348] width 54 height 12
click at [802, 467] on button "Save" at bounding box center [805, 472] width 51 height 17
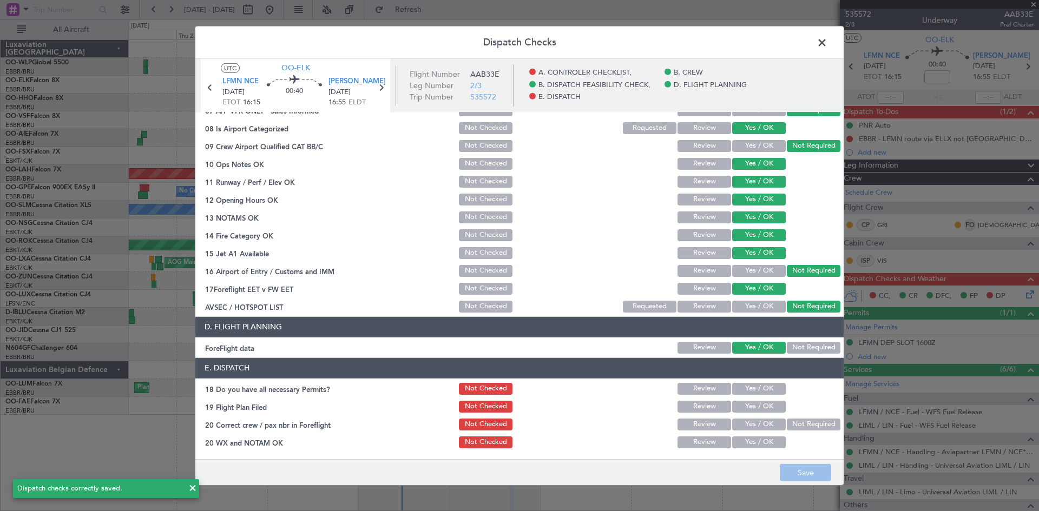
click at [827, 38] on span at bounding box center [827, 45] width 0 height 22
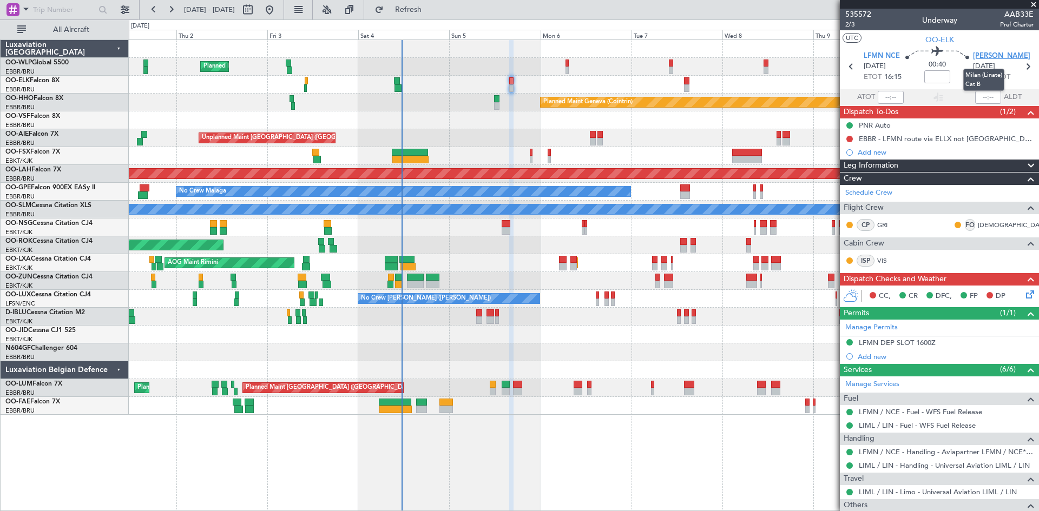
click at [973, 56] on span "[PERSON_NAME]" at bounding box center [1001, 56] width 57 height 11
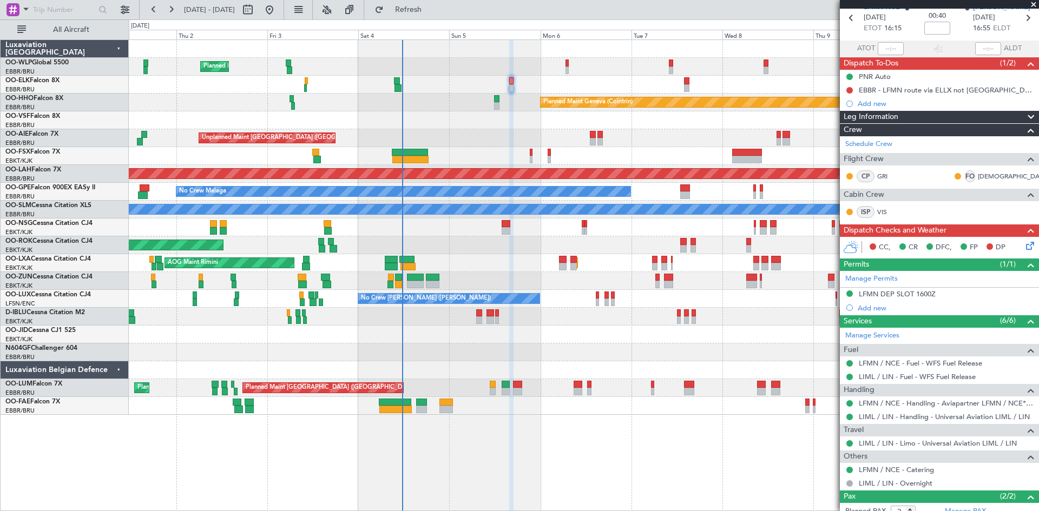
scroll to position [0, 0]
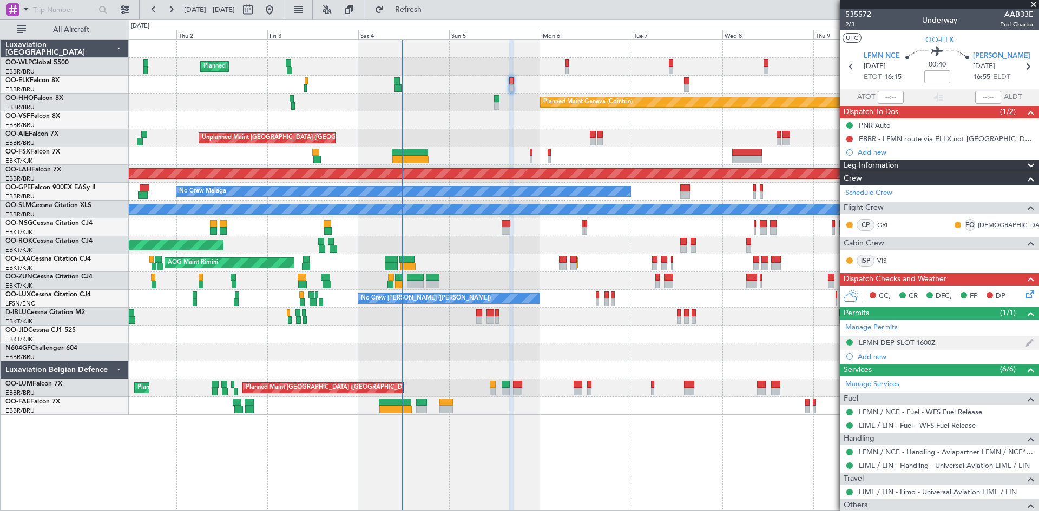
click at [910, 338] on div "LFMN DEP SLOT 1600Z" at bounding box center [897, 342] width 77 height 9
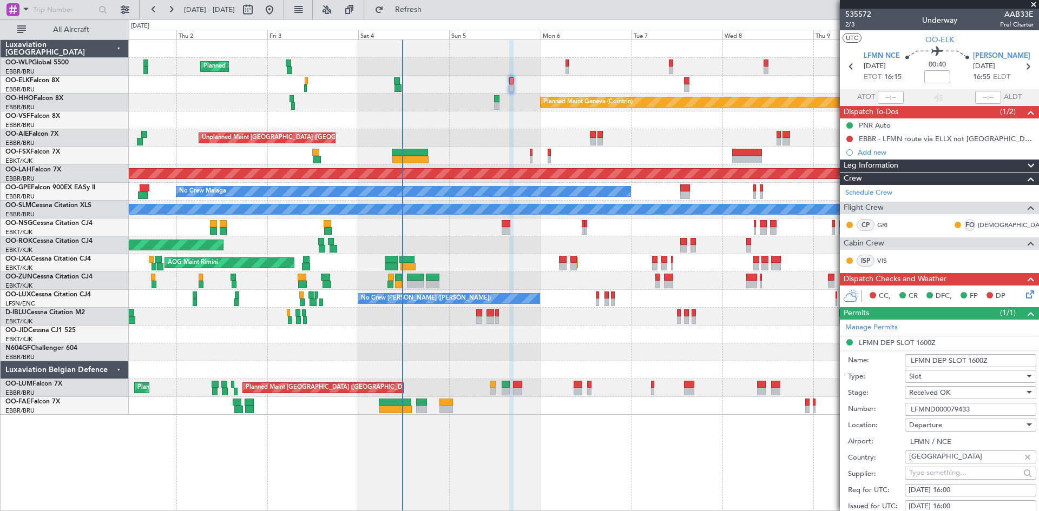
drag, startPoint x: 990, startPoint y: 412, endPoint x: 905, endPoint y: 407, distance: 84.5
click at [905, 407] on input "LFMND000079433" at bounding box center [970, 409] width 131 height 13
click at [802, 342] on div "Planned Maint Kortrijk-[GEOGRAPHIC_DATA]" at bounding box center [584, 335] width 910 height 18
click at [888, 150] on div "Add new" at bounding box center [941, 152] width 166 height 9
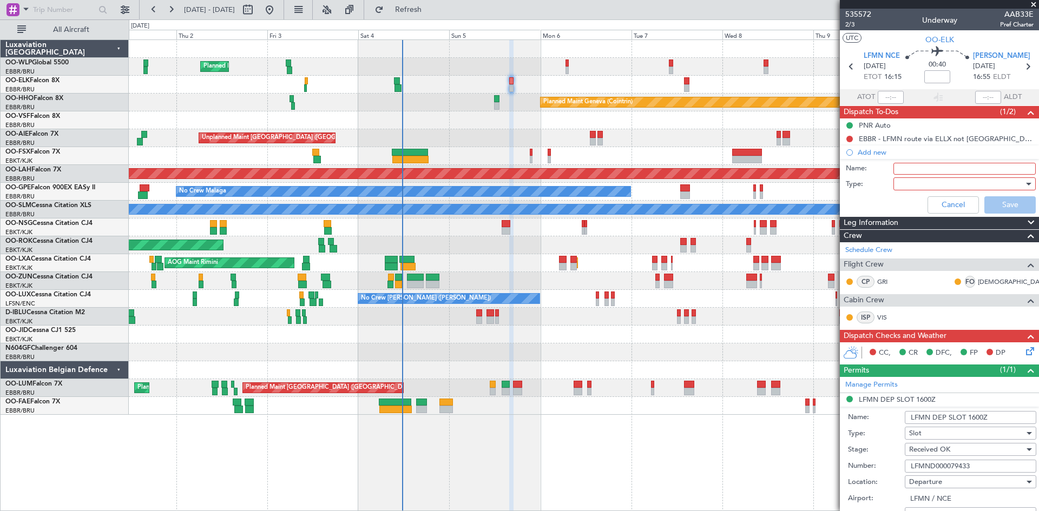
click at [904, 166] on input "Name:" at bounding box center [964, 169] width 142 height 12
type input "FPL in ff"
click at [912, 187] on div at bounding box center [961, 184] width 126 height 16
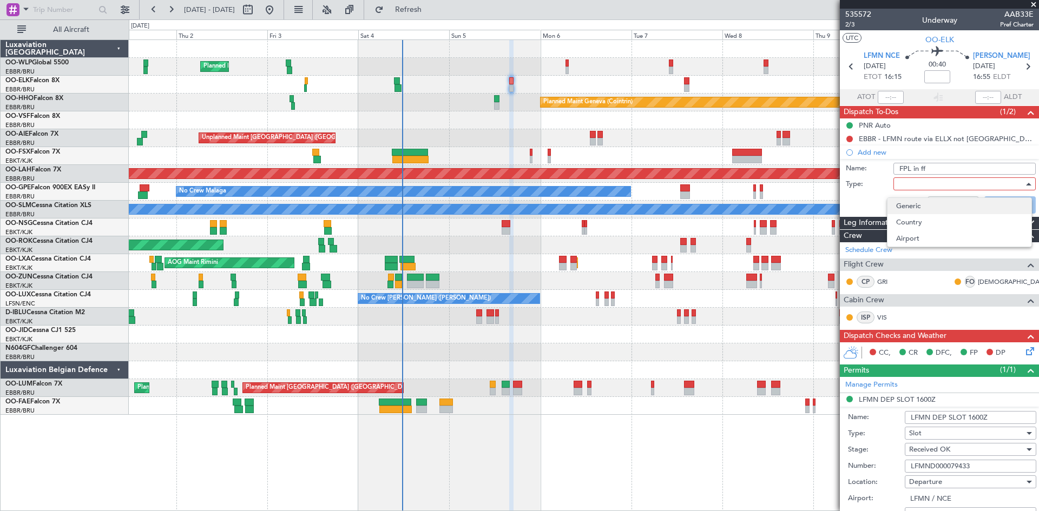
click at [916, 211] on span "Generic" at bounding box center [959, 206] width 127 height 16
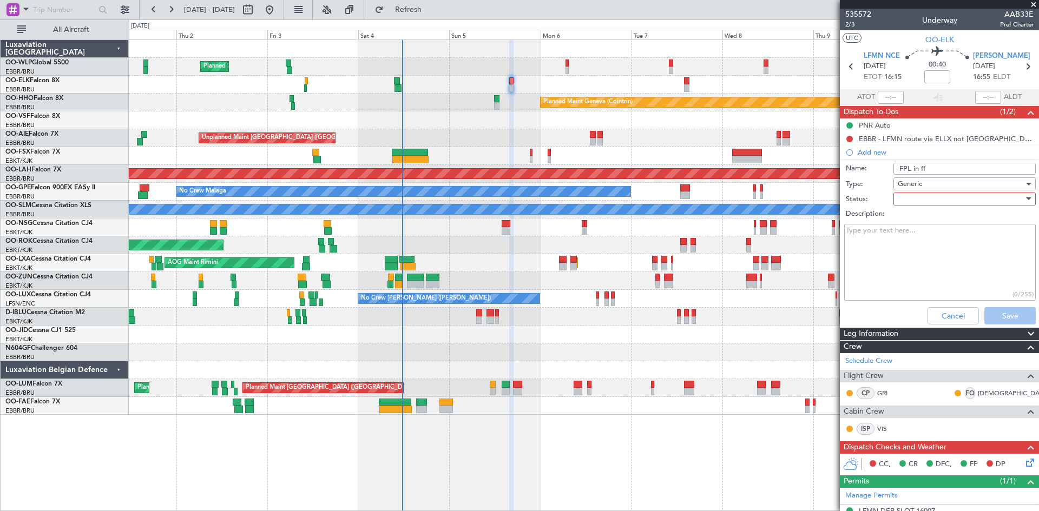
click at [916, 196] on div at bounding box center [961, 199] width 126 height 16
click at [919, 243] on span "In Progress" at bounding box center [959, 237] width 127 height 16
click at [1003, 314] on button "Save" at bounding box center [1009, 315] width 51 height 17
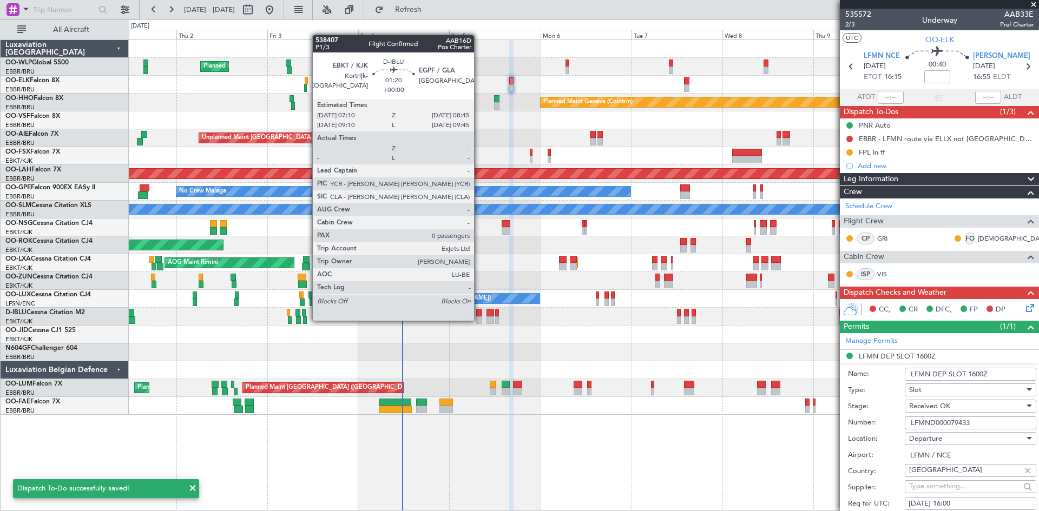
click at [479, 320] on div at bounding box center [479, 321] width 6 height 8
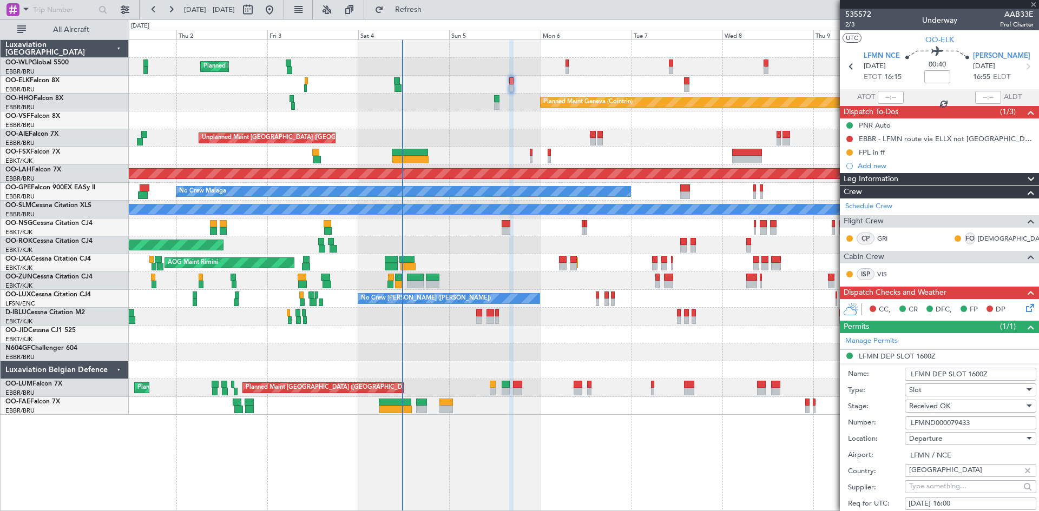
type input "0"
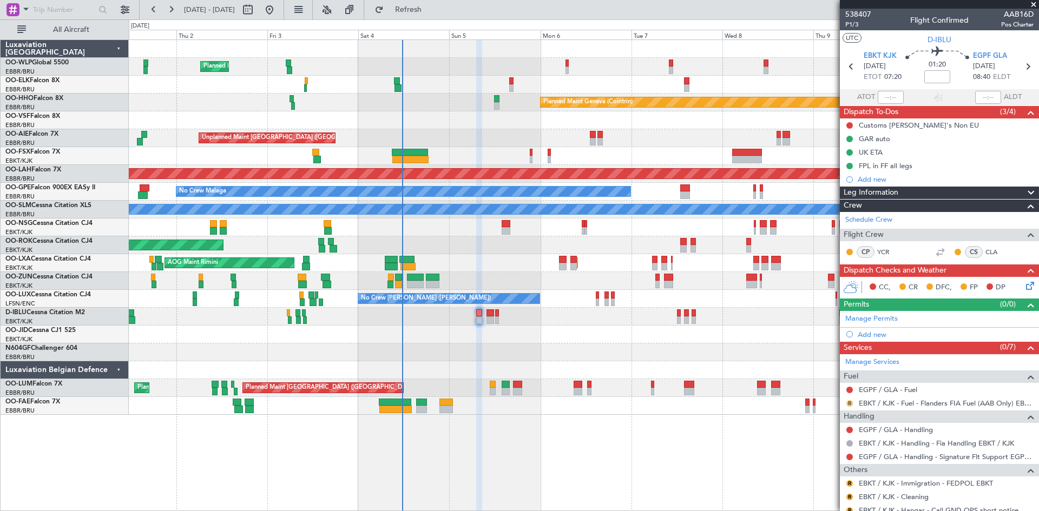
click at [851, 402] on button "R" at bounding box center [849, 403] width 6 height 6
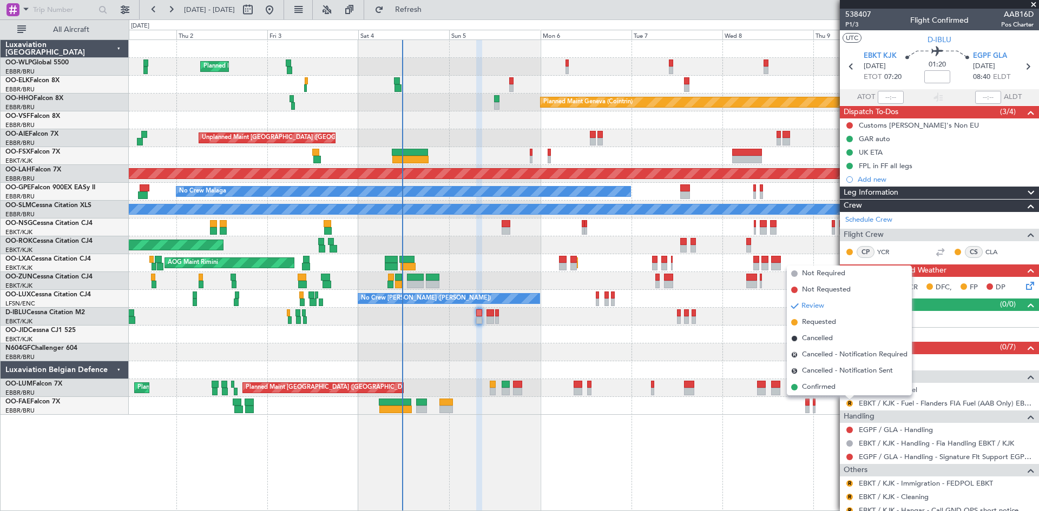
click at [769, 473] on div "Planned Maint Milan (Linate) Planned Maint Kortrijk-Wevelgem Planned Maint Gene…" at bounding box center [584, 275] width 910 height 472
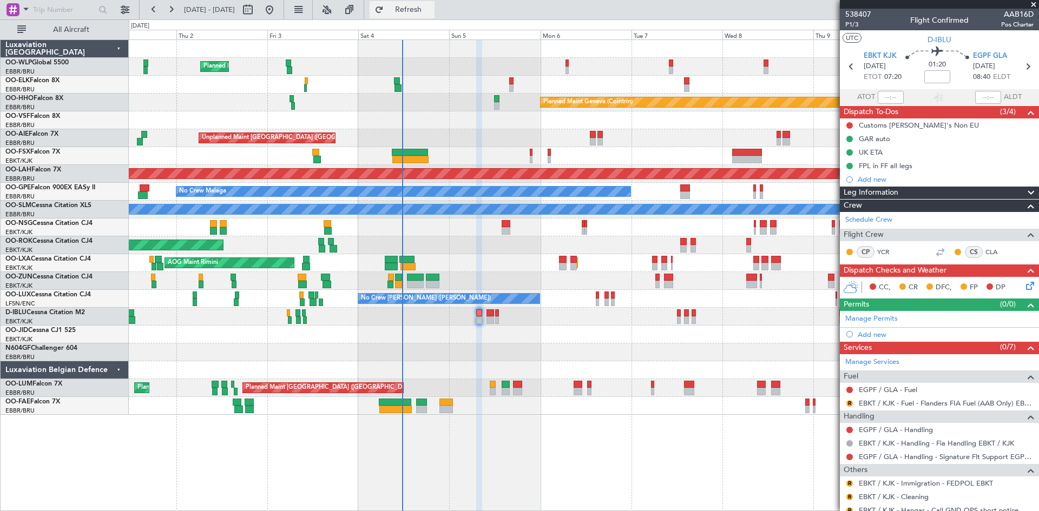
click at [431, 10] on span "Refresh" at bounding box center [408, 10] width 45 height 8
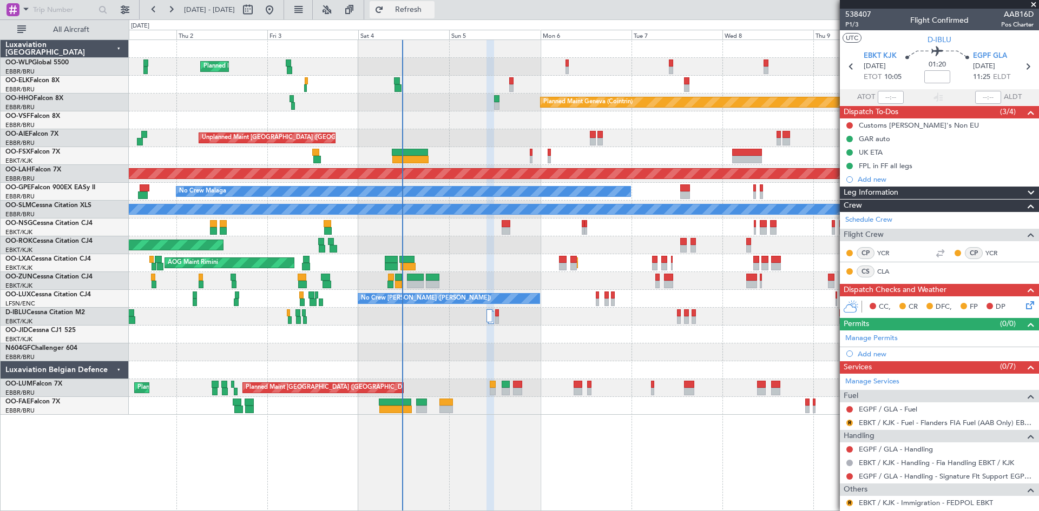
click at [431, 12] on span "Refresh" at bounding box center [408, 10] width 45 height 8
click at [433, 15] on button "Refresh" at bounding box center [402, 9] width 65 height 17
click at [984, 55] on span "EGPF GLA" at bounding box center [990, 56] width 34 height 11
click at [882, 352] on div "Add new" at bounding box center [941, 354] width 166 height 9
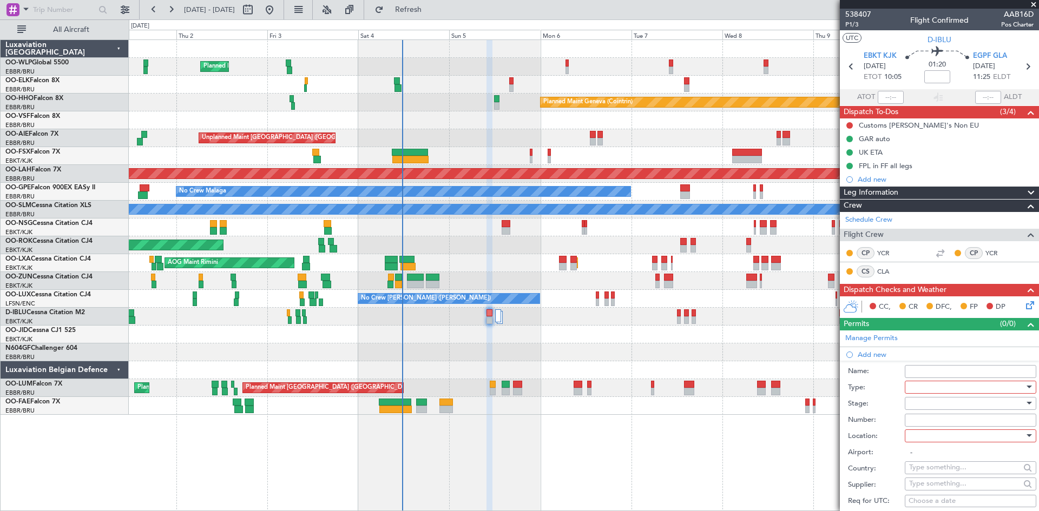
click at [941, 386] on div at bounding box center [966, 387] width 115 height 16
click at [930, 492] on span "Slot" at bounding box center [967, 490] width 114 height 16
click at [937, 403] on div at bounding box center [966, 404] width 115 height 16
click at [932, 442] on span "Not Requested" at bounding box center [967, 441] width 114 height 16
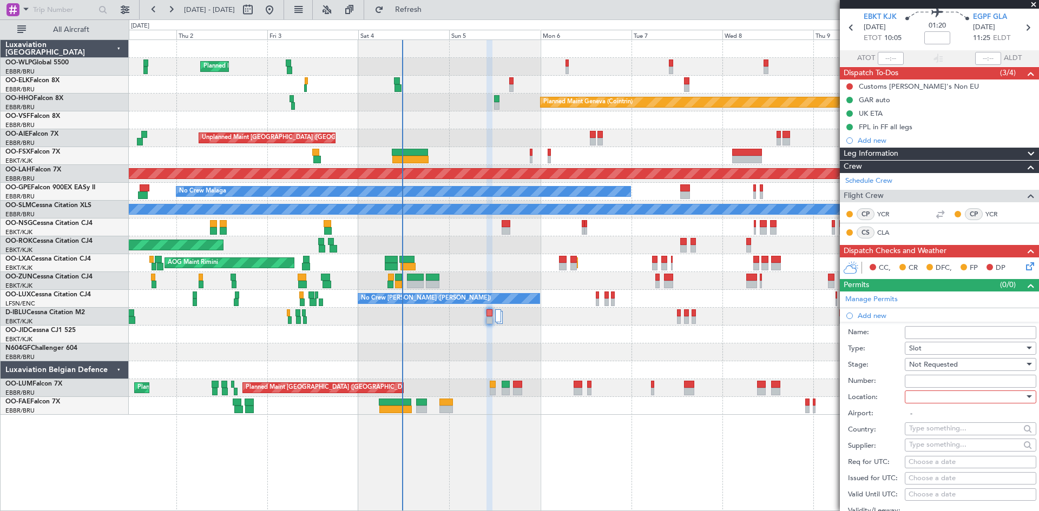
scroll to position [54, 0]
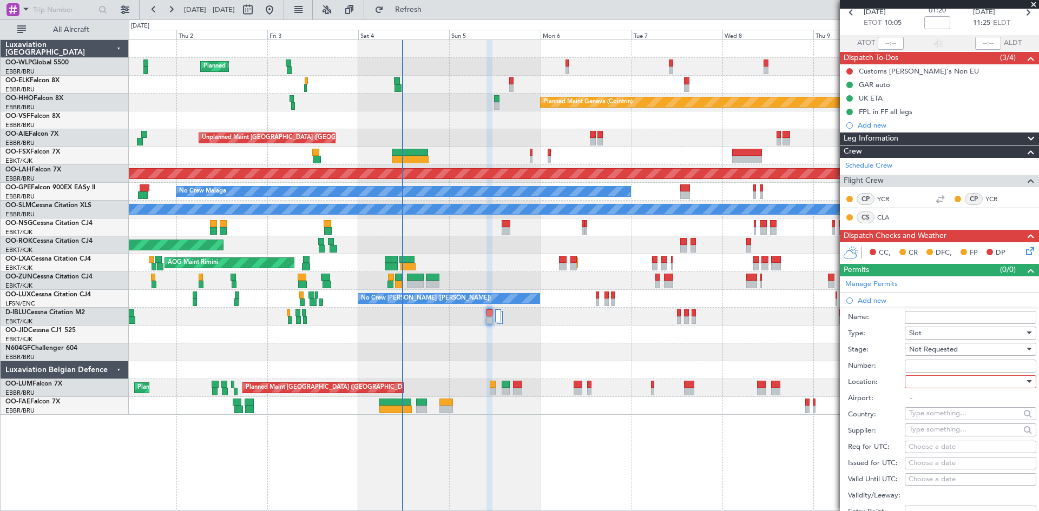
click at [939, 393] on input "-" at bounding box center [970, 398] width 131 height 13
click at [939, 385] on div at bounding box center [966, 382] width 115 height 16
click at [933, 442] on span "Arrival" at bounding box center [967, 436] width 114 height 16
type input "EGPF / GLA"
click at [434, 0] on fb-refresh-button "Refresh" at bounding box center [402, 9] width 76 height 19
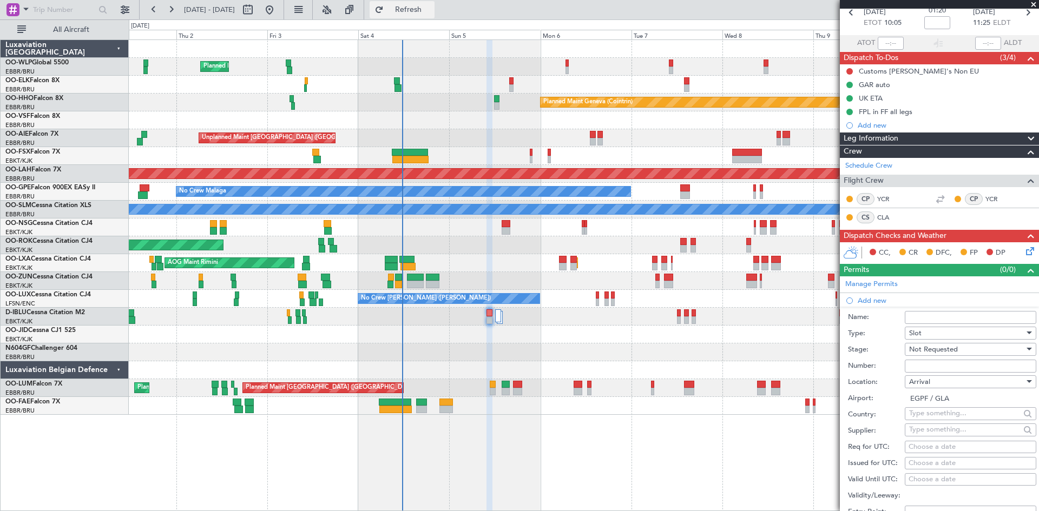
click at [426, 10] on span "Refresh" at bounding box center [408, 10] width 45 height 8
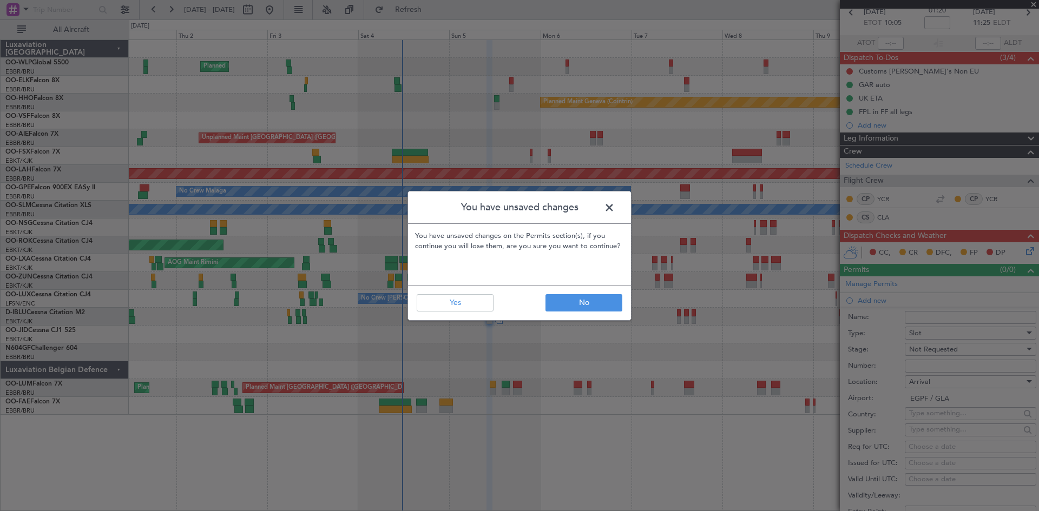
click at [587, 287] on footer "No Yes" at bounding box center [519, 302] width 223 height 35
click at [591, 296] on button "No" at bounding box center [583, 302] width 77 height 17
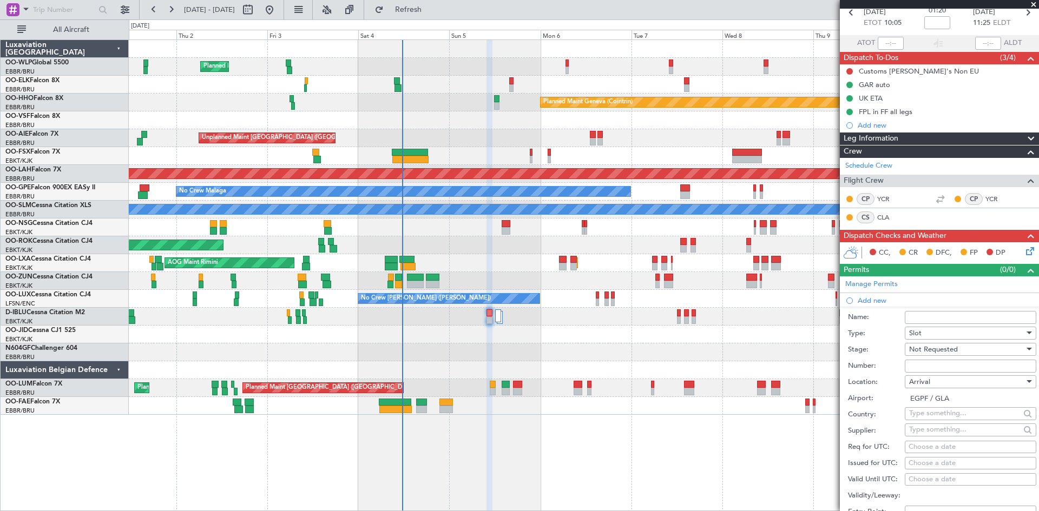
scroll to position [162, 0]
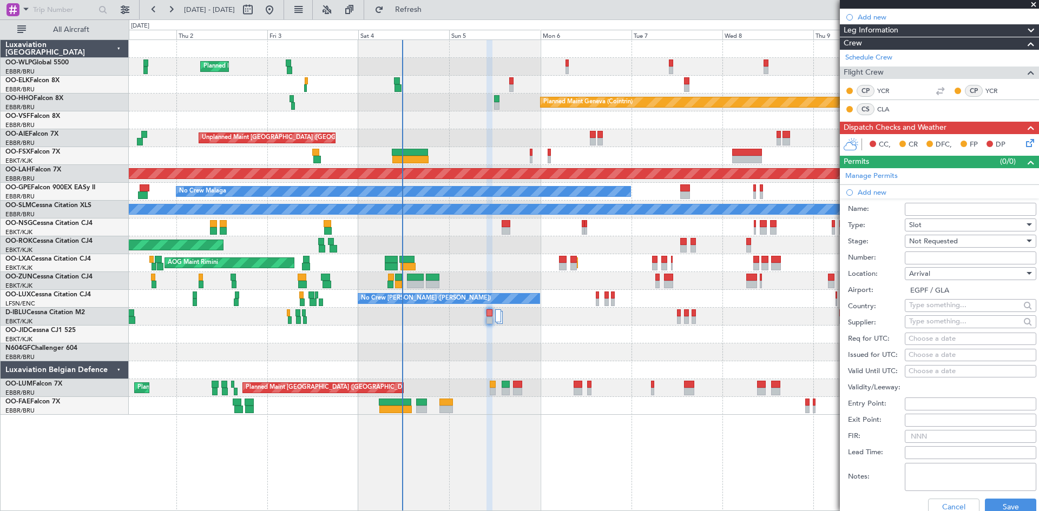
click at [940, 336] on div "Choose a date" at bounding box center [970, 339] width 124 height 11
select select "10"
select select "2025"
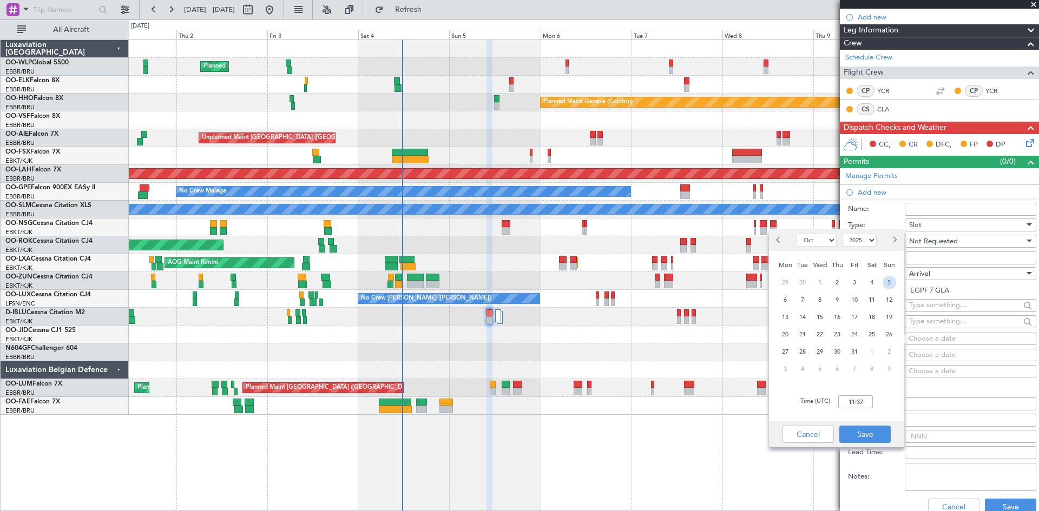
click at [895, 284] on span "5" at bounding box center [889, 283] width 14 height 14
click at [850, 405] on input "00:00" at bounding box center [855, 402] width 35 height 13
type input "11:30"
click at [862, 434] on button "Save" at bounding box center [864, 434] width 51 height 17
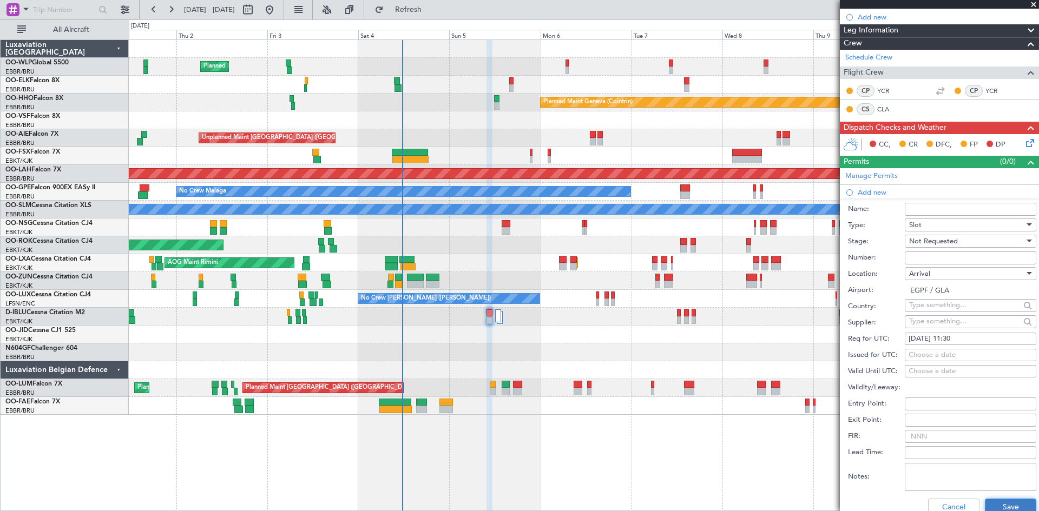
click at [993, 505] on button "Save" at bounding box center [1010, 507] width 51 height 17
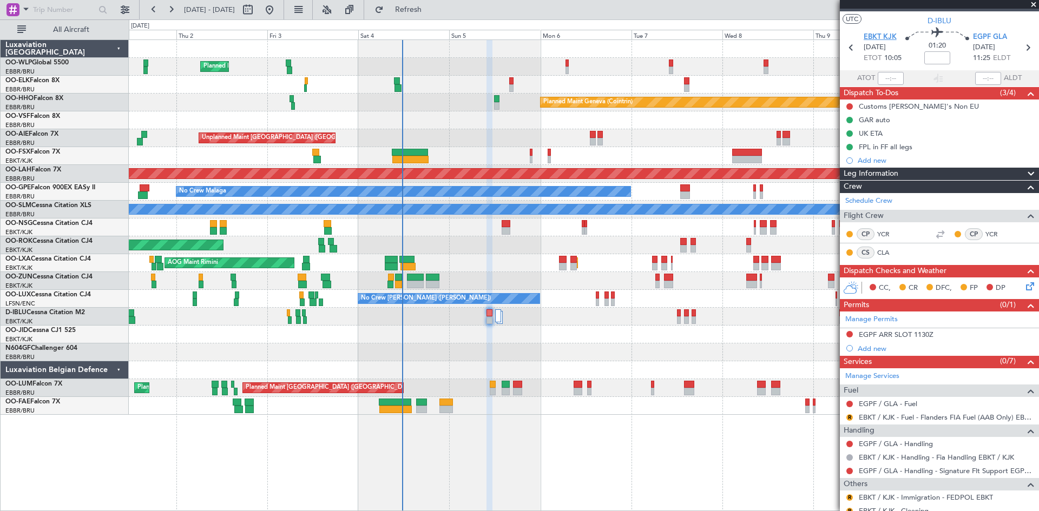
scroll to position [0, 0]
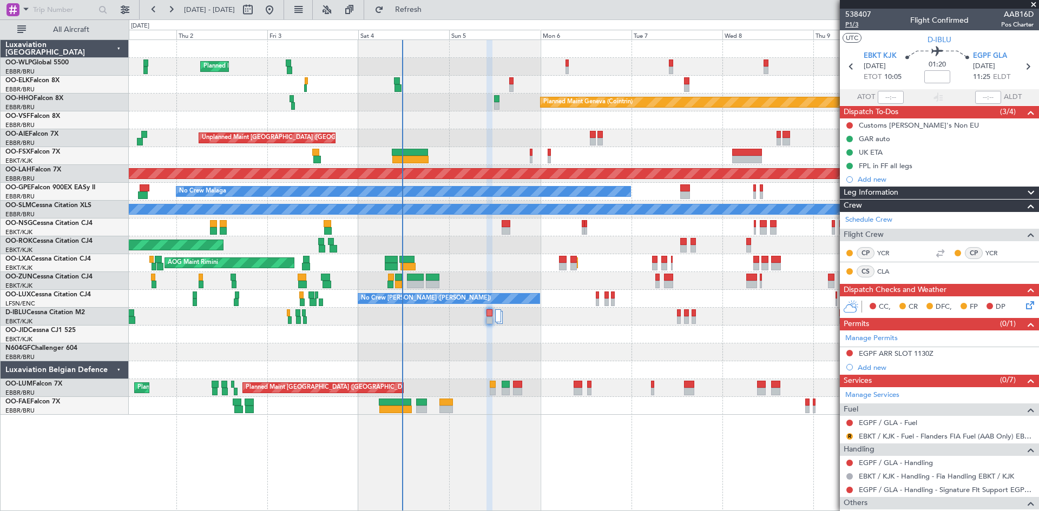
click at [851, 27] on span "P1/3" at bounding box center [858, 24] width 26 height 9
click at [848, 25] on span "P1/3" at bounding box center [858, 24] width 26 height 9
click at [428, 4] on button "Refresh" at bounding box center [402, 9] width 65 height 17
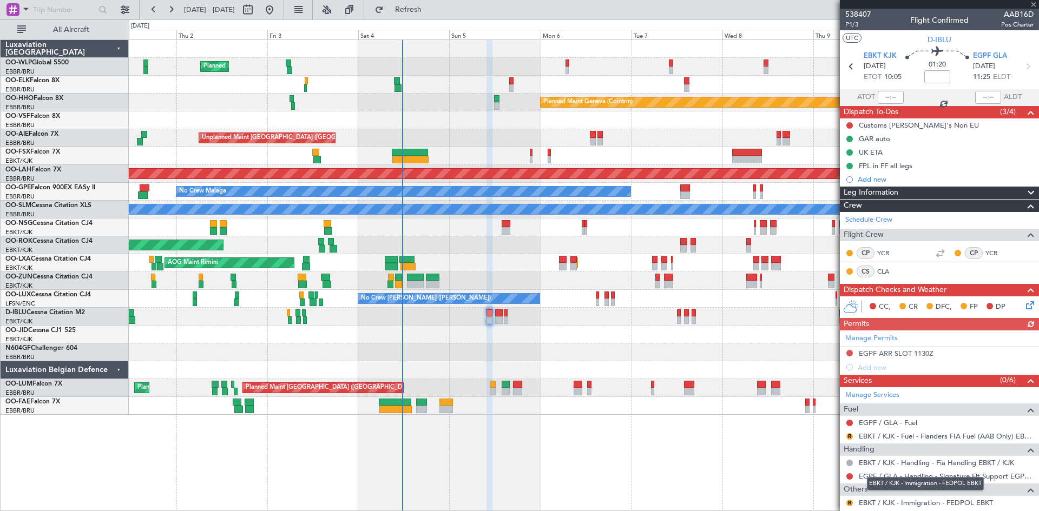
click at [981, 477] on mat-tooltip-component "EBKT / KJK - Immigration - FEDPOL EBKT" at bounding box center [925, 484] width 132 height 29
click at [866, 476] on link "EGPF / GLA - Handling - Signature Flt Support EGPF / GLA" at bounding box center [946, 476] width 175 height 9
click at [434, 16] on button "Refresh" at bounding box center [402, 9] width 65 height 17
click at [882, 421] on link "EGPF / GLA - Fuel" at bounding box center [888, 422] width 58 height 9
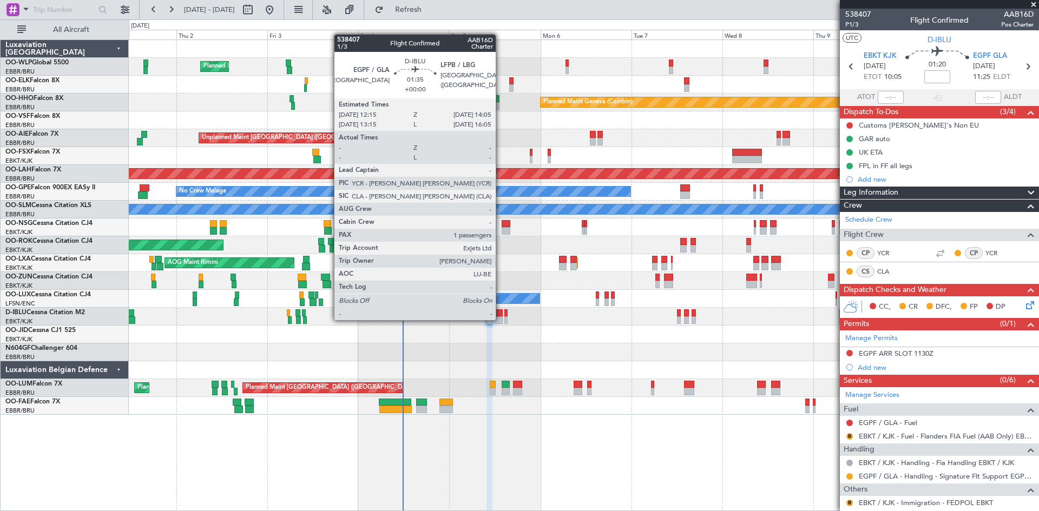
click at [500, 319] on div at bounding box center [498, 321] width 7 height 8
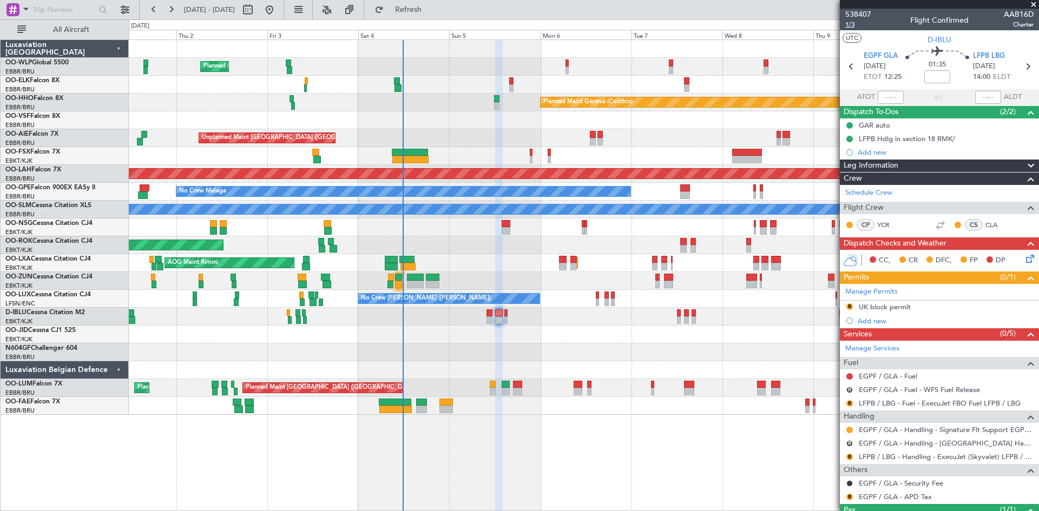
click at [858, 24] on span "1/3" at bounding box center [858, 24] width 26 height 9
click at [849, 26] on span "1/3" at bounding box center [858, 24] width 26 height 9
click at [431, 8] on span "Refresh" at bounding box center [408, 10] width 45 height 8
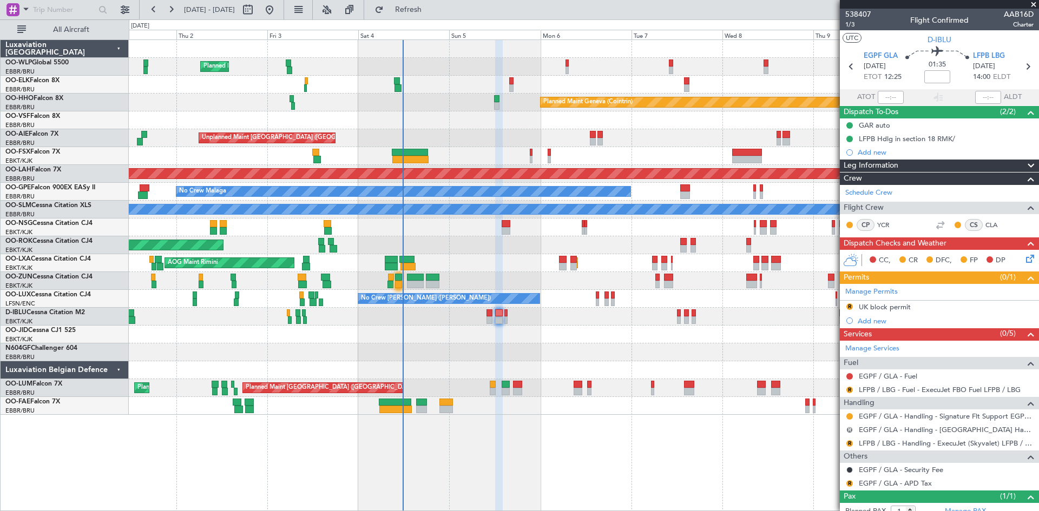
click at [851, 430] on button "R" at bounding box center [849, 430] width 6 height 6
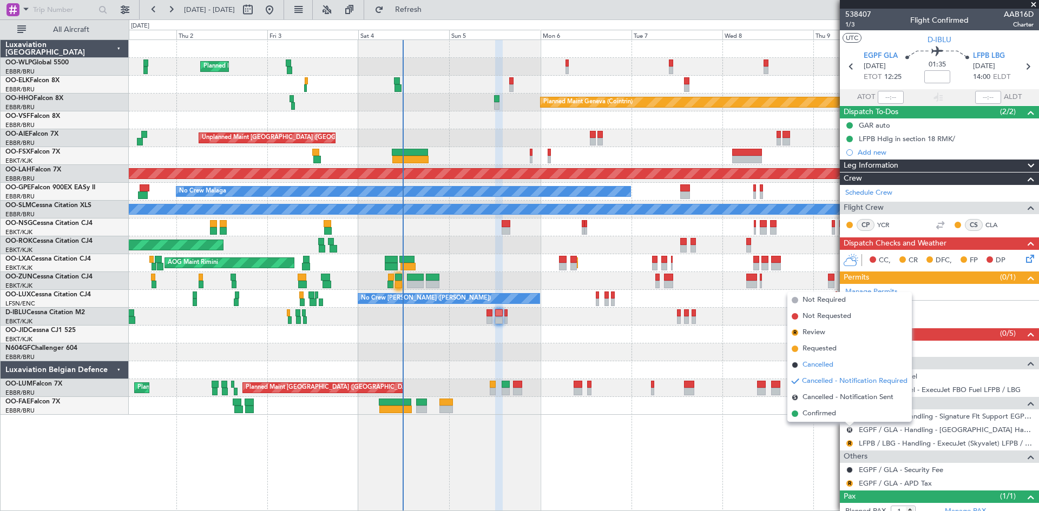
click at [822, 364] on span "Cancelled" at bounding box center [817, 365] width 31 height 11
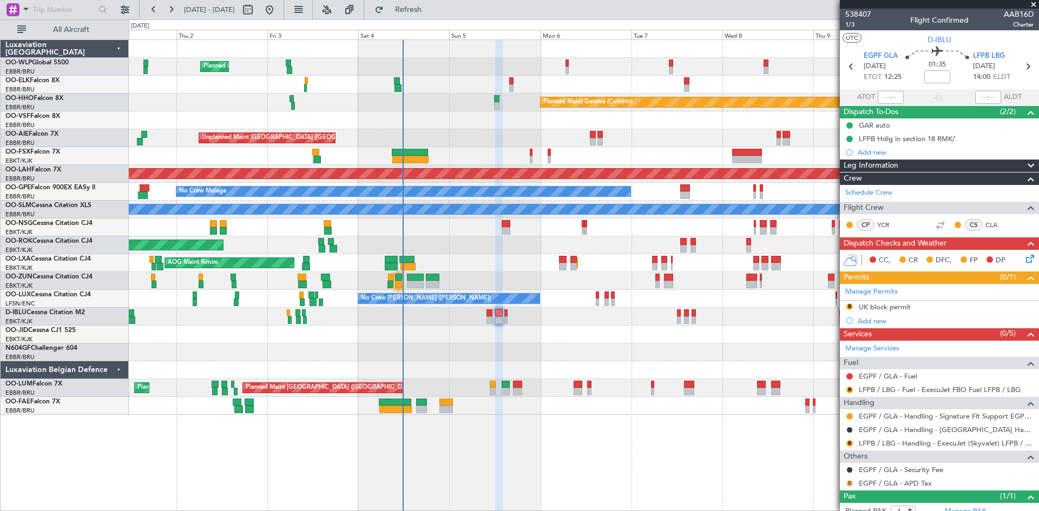
click at [849, 485] on button "R" at bounding box center [849, 483] width 6 height 6
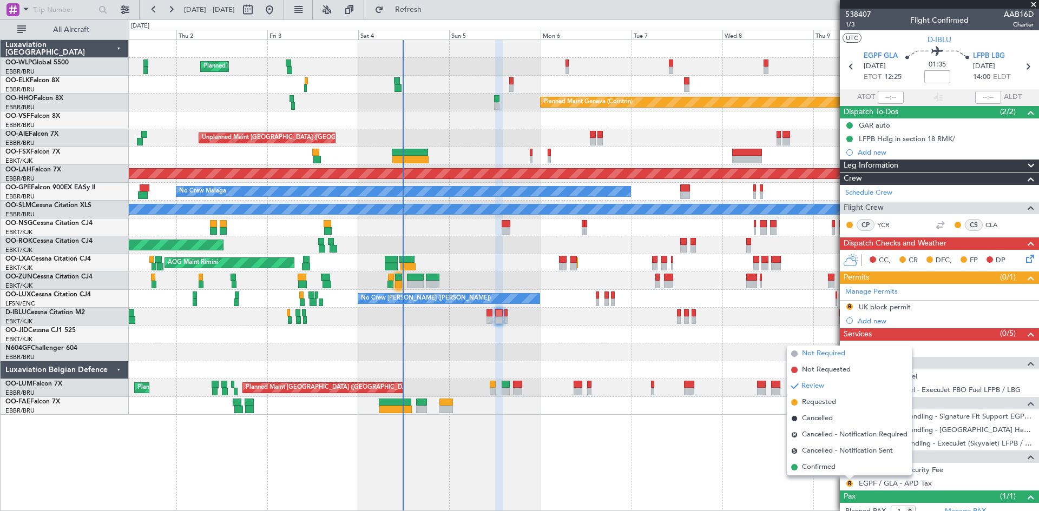
click at [838, 361] on li "Not Required" at bounding box center [849, 354] width 125 height 16
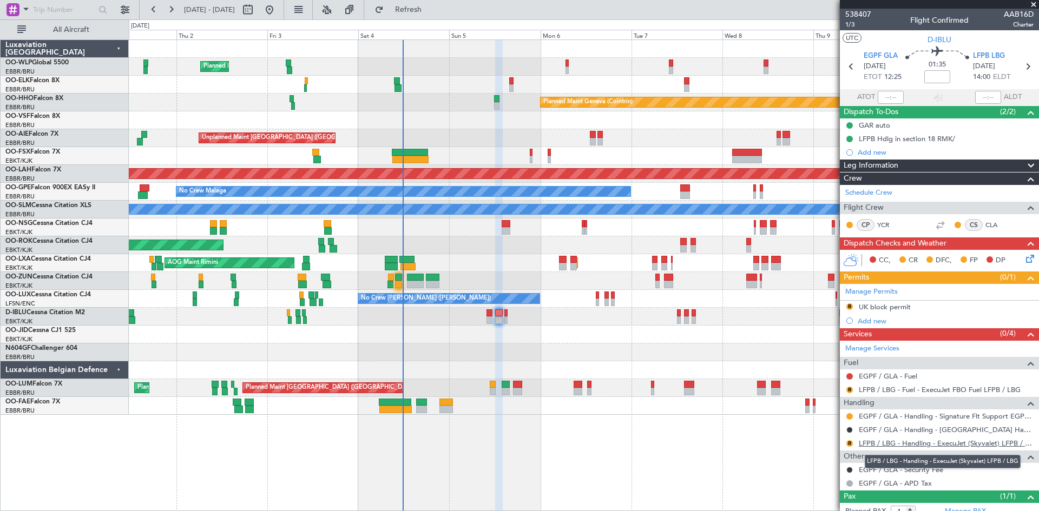
click at [931, 440] on link "LFPB / LBG - Handling - ExecuJet (Skyvalet) LFPB / LBG" at bounding box center [946, 443] width 175 height 9
click at [851, 307] on button "R" at bounding box center [849, 307] width 6 height 6
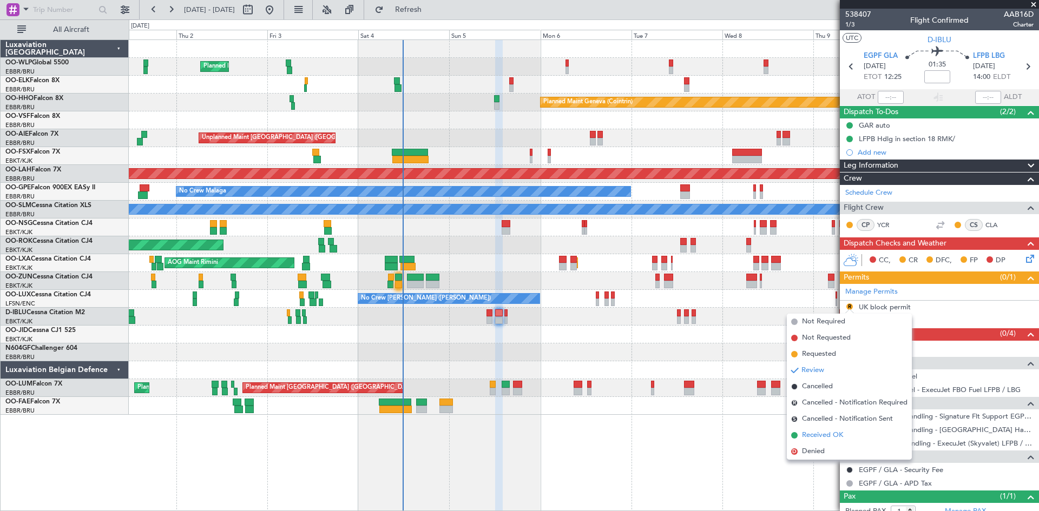
click at [812, 437] on span "Received OK" at bounding box center [822, 435] width 41 height 11
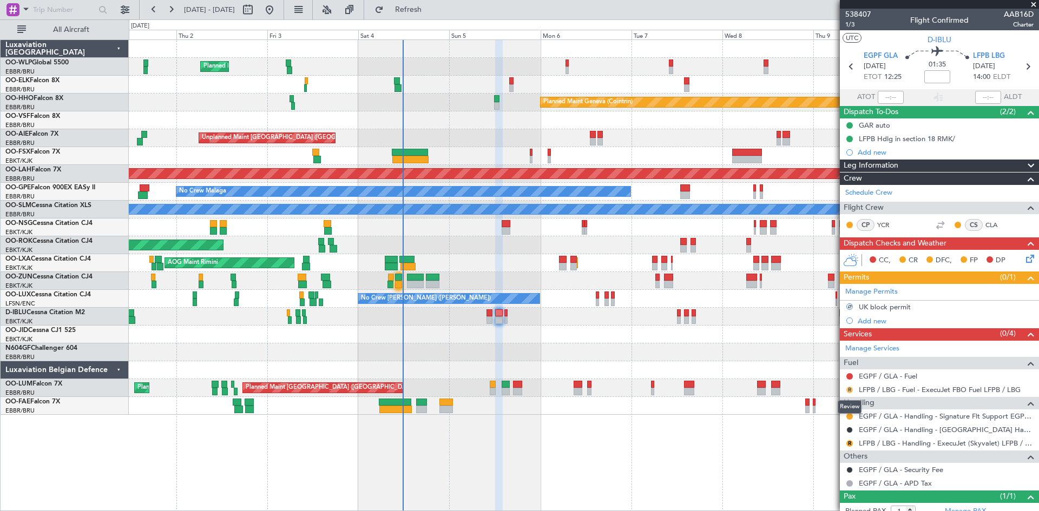
click at [848, 391] on button "R" at bounding box center [849, 390] width 6 height 6
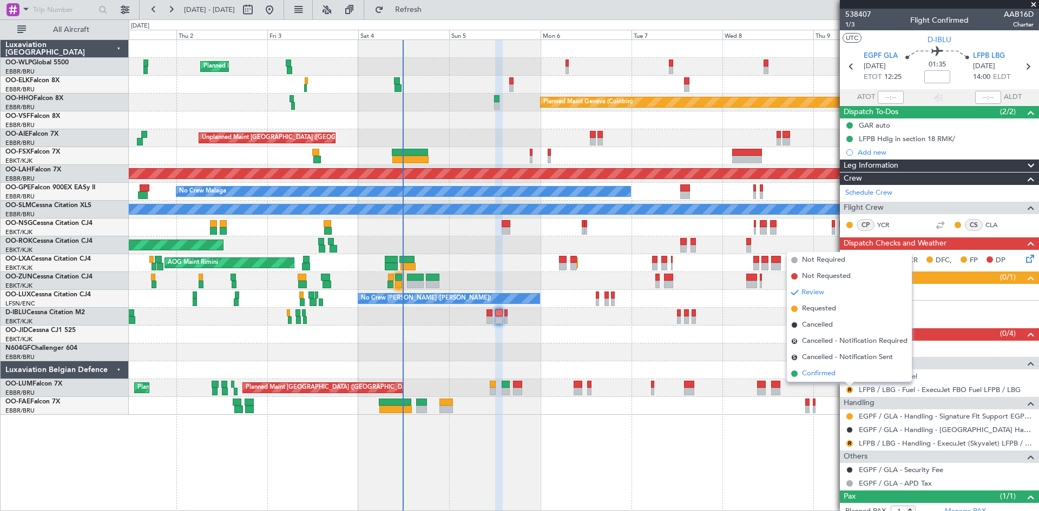
click at [832, 377] on span "Confirmed" at bounding box center [819, 373] width 34 height 11
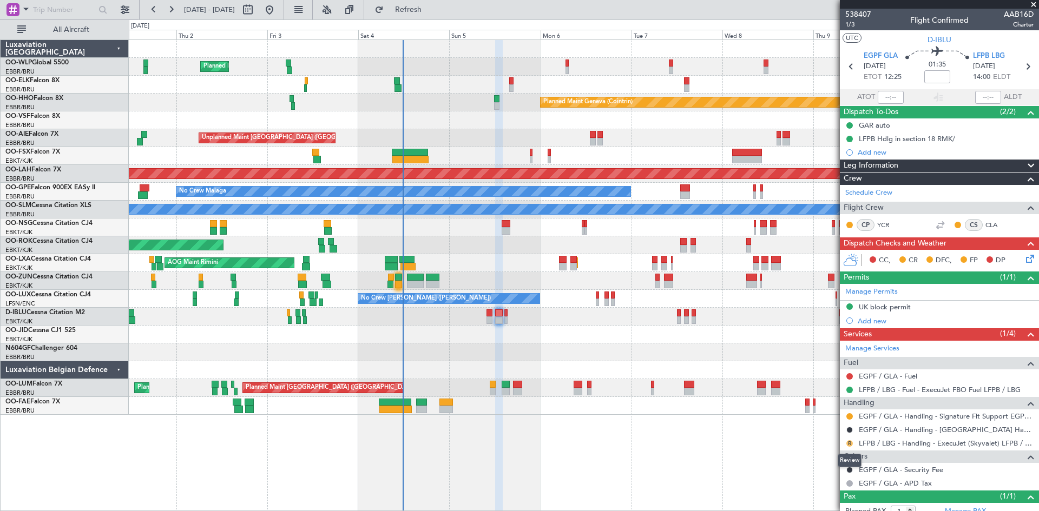
click at [849, 445] on button "R" at bounding box center [849, 443] width 6 height 6
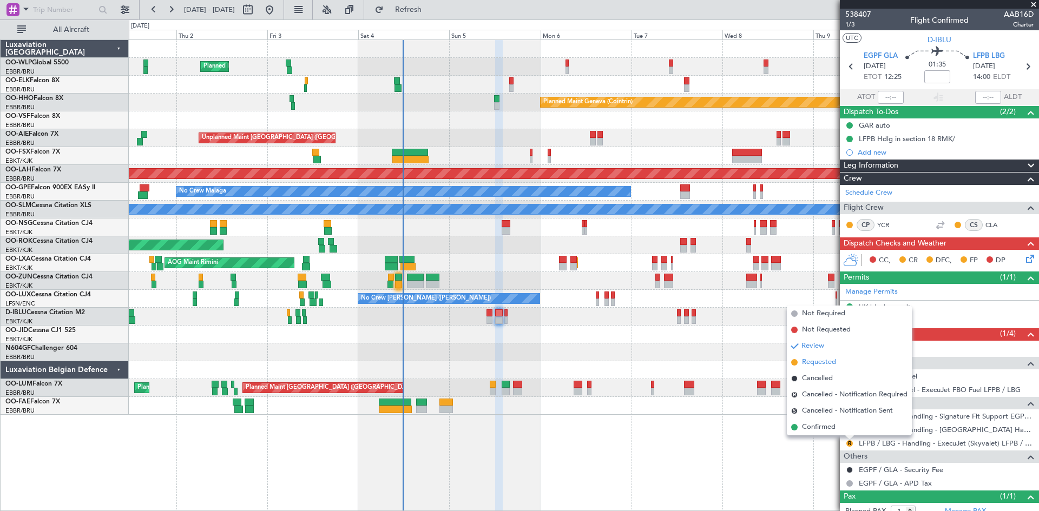
click at [826, 366] on span "Requested" at bounding box center [819, 362] width 34 height 11
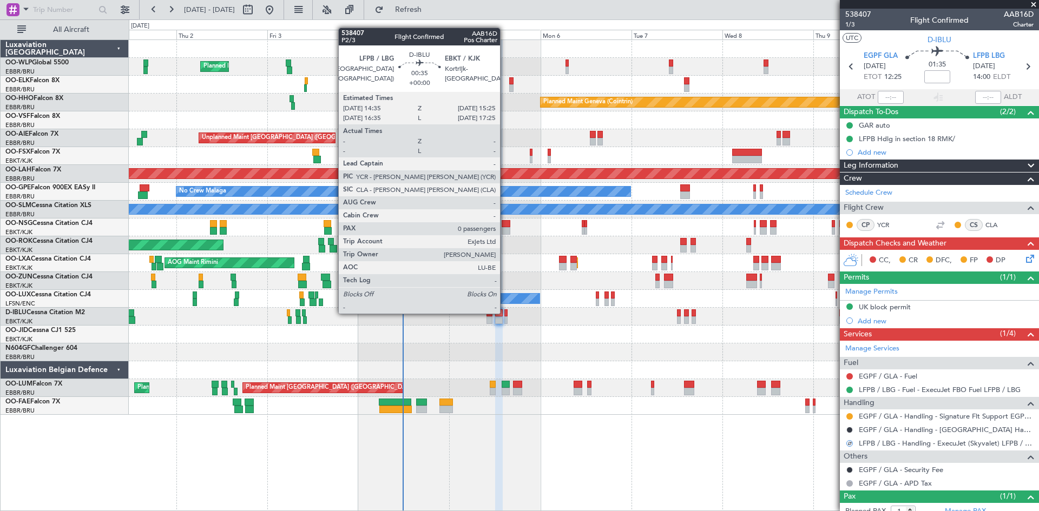
click at [505, 313] on div at bounding box center [505, 313] width 3 height 8
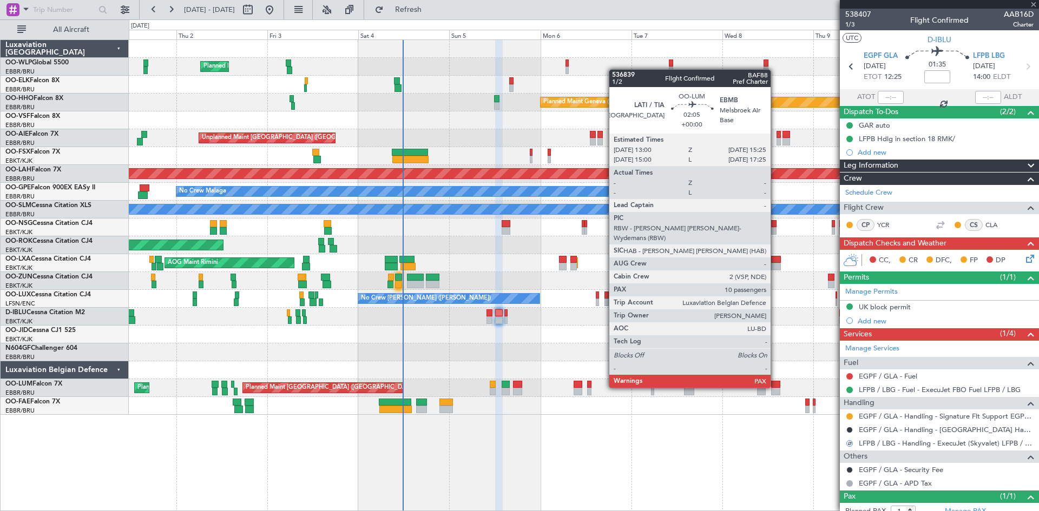
type input "0"
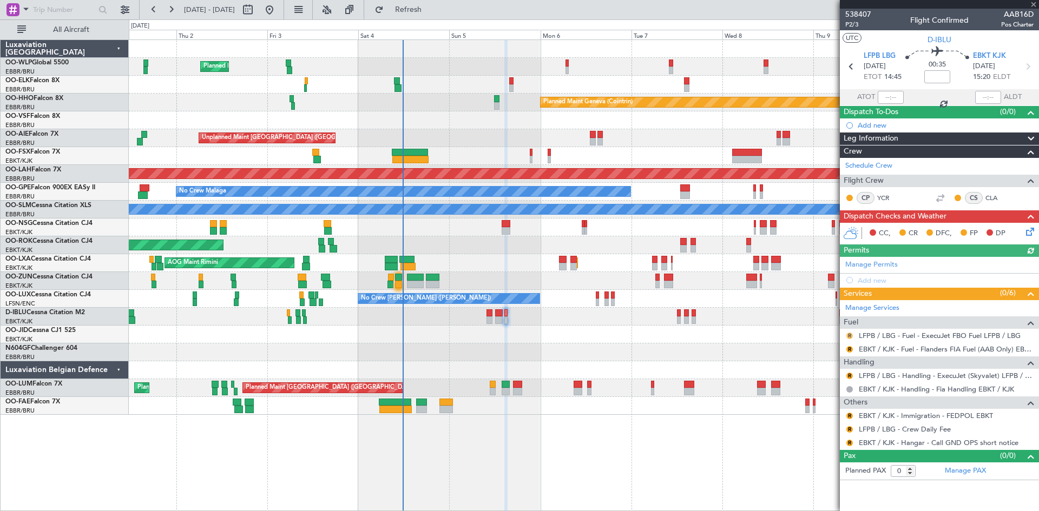
click at [851, 334] on button "R" at bounding box center [849, 336] width 6 height 6
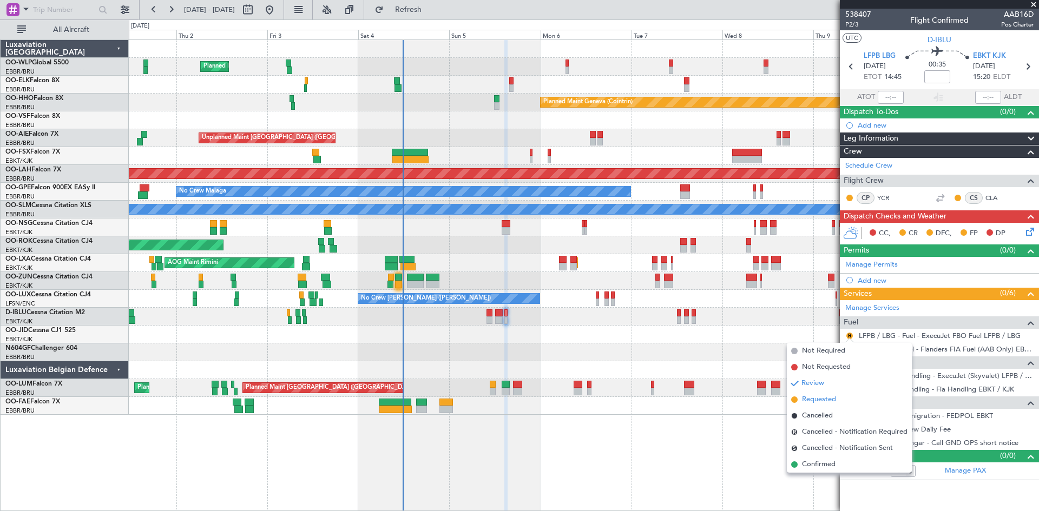
click at [810, 401] on span "Requested" at bounding box center [819, 399] width 34 height 11
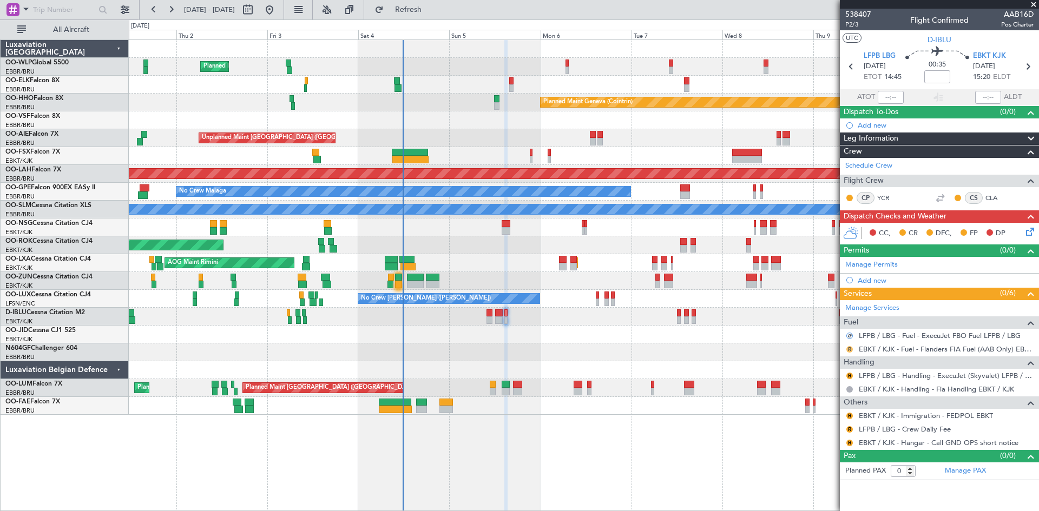
click at [847, 347] on button "R" at bounding box center [849, 349] width 6 height 6
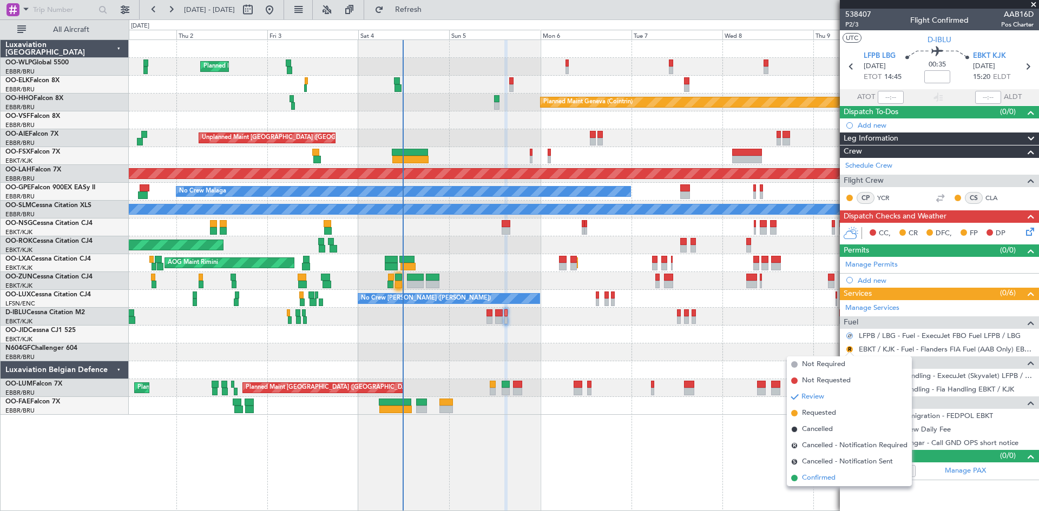
click at [825, 481] on span "Confirmed" at bounding box center [819, 478] width 34 height 11
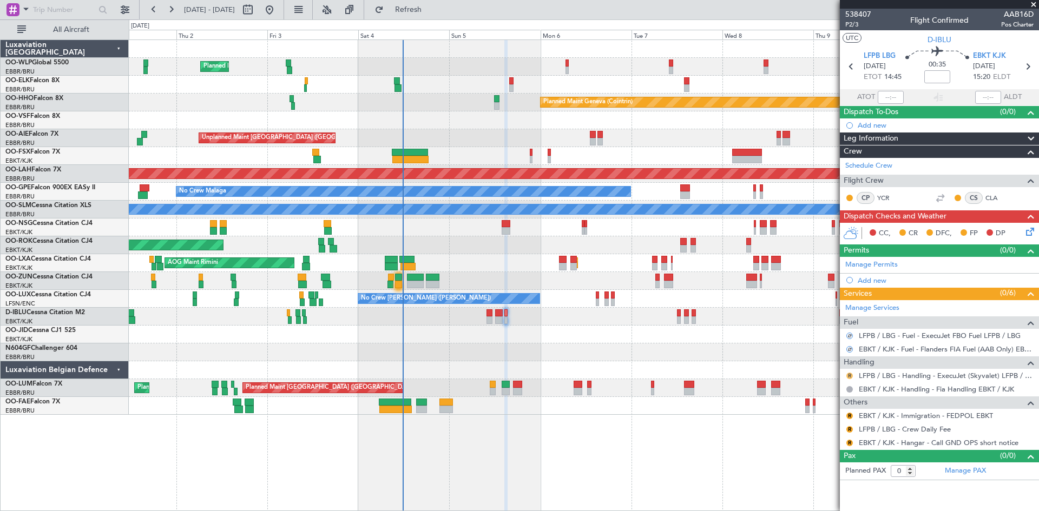
click at [847, 376] on button "R" at bounding box center [849, 376] width 6 height 6
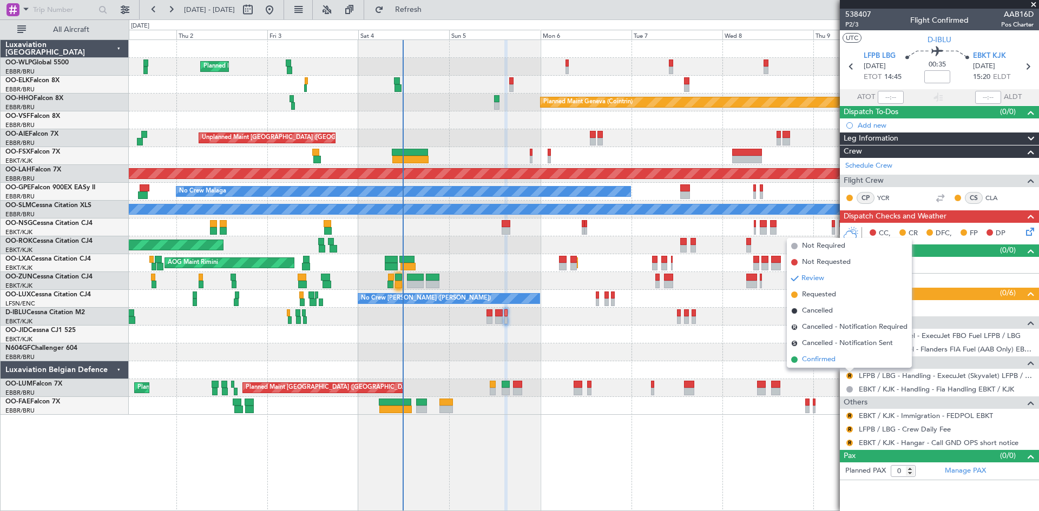
click at [842, 360] on li "Confirmed" at bounding box center [849, 360] width 125 height 16
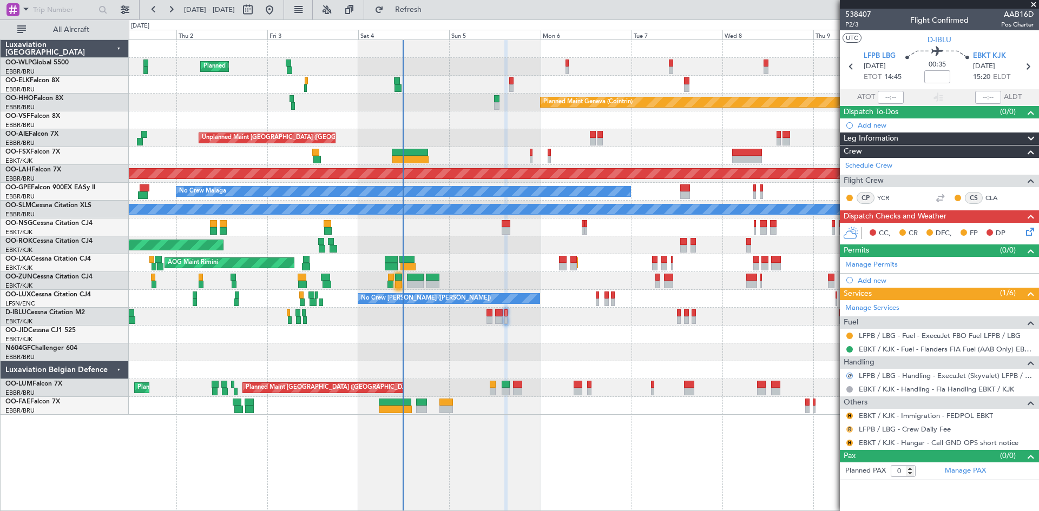
click at [851, 429] on button "R" at bounding box center [849, 429] width 6 height 6
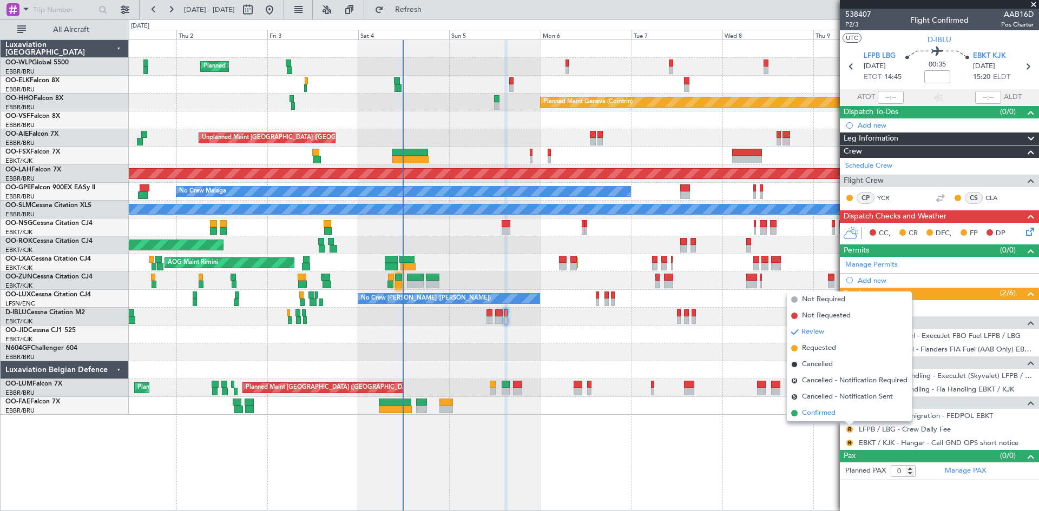
click at [820, 414] on span "Confirmed" at bounding box center [819, 413] width 34 height 11
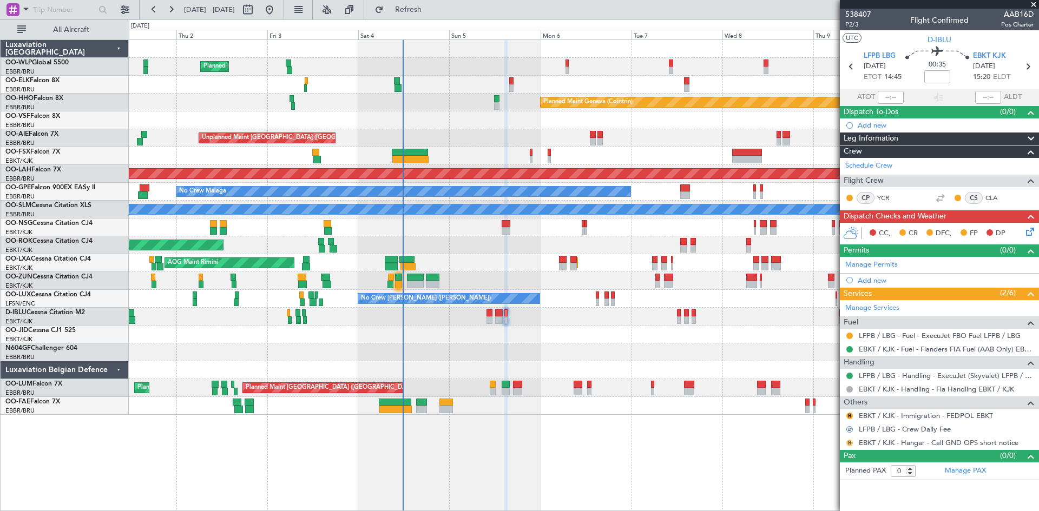
click at [850, 440] on button "R" at bounding box center [849, 443] width 6 height 6
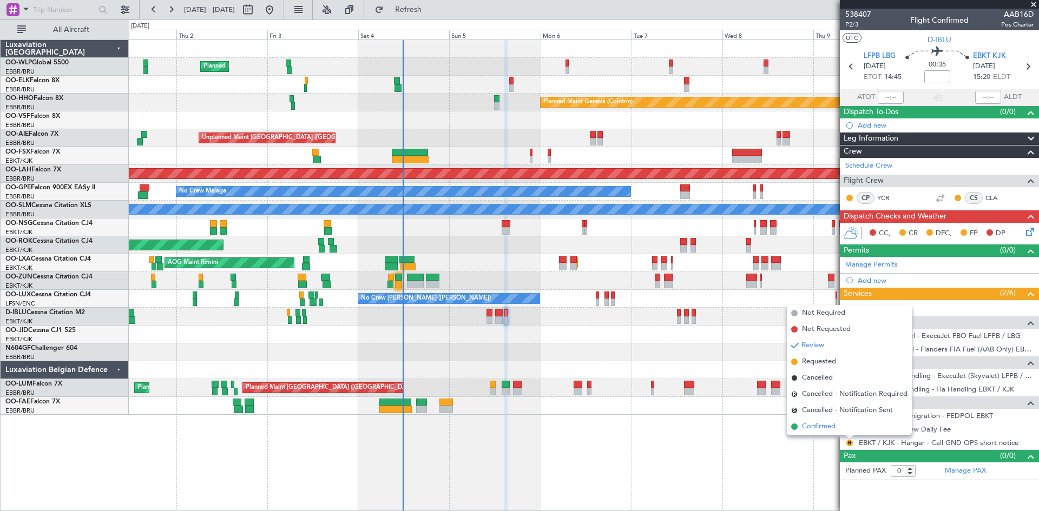
click at [837, 424] on li "Confirmed" at bounding box center [849, 427] width 125 height 16
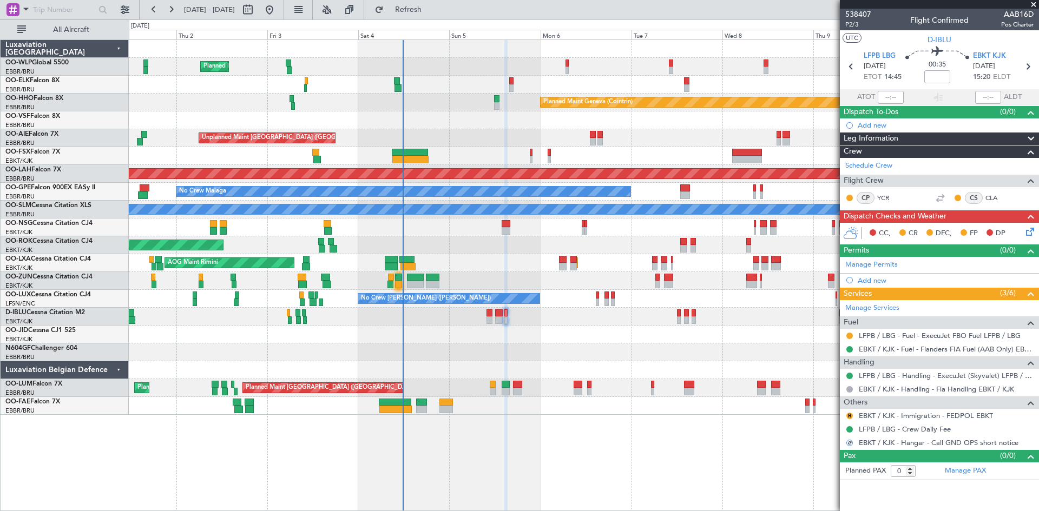
click at [851, 429] on button at bounding box center [849, 429] width 6 height 6
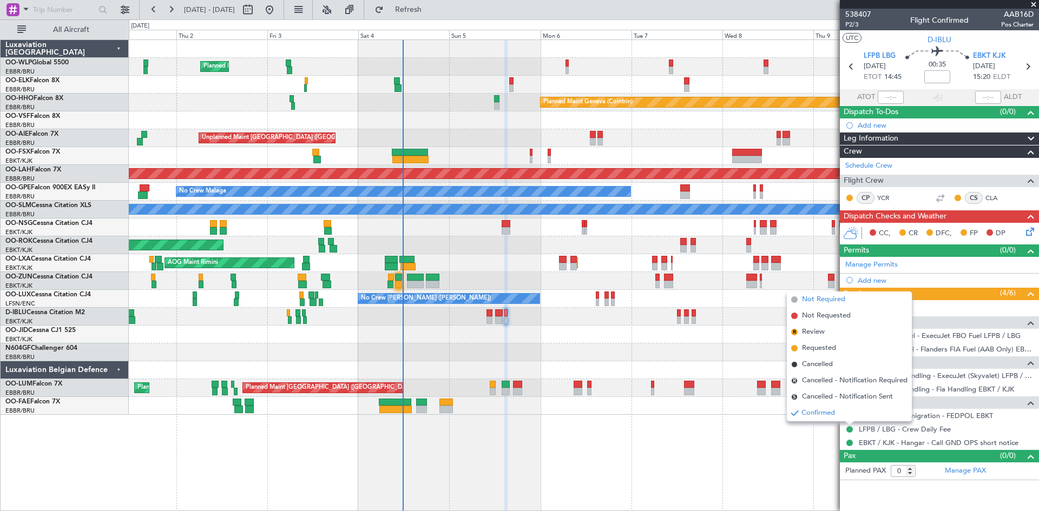
click at [836, 302] on span "Not Required" at bounding box center [823, 299] width 43 height 11
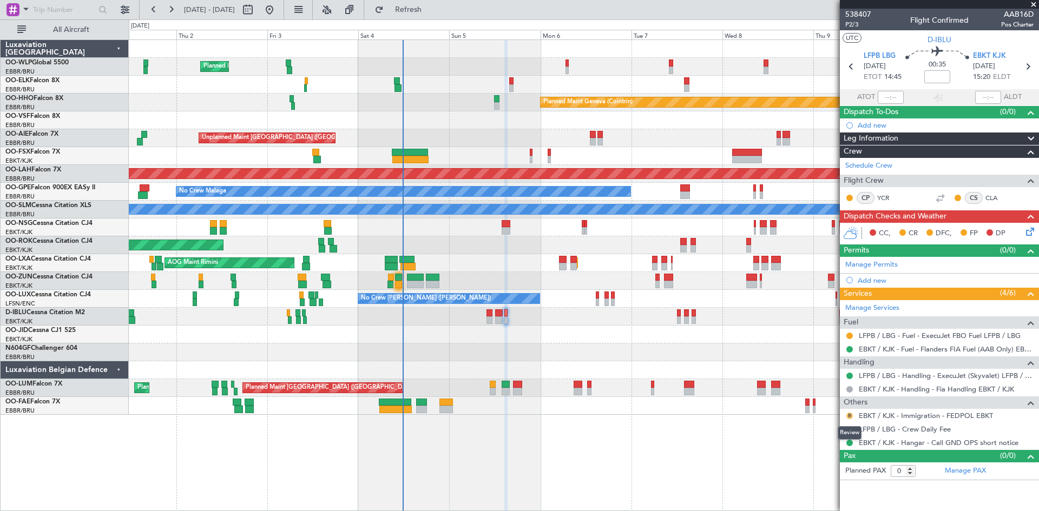
click at [848, 414] on button "R" at bounding box center [849, 416] width 6 height 6
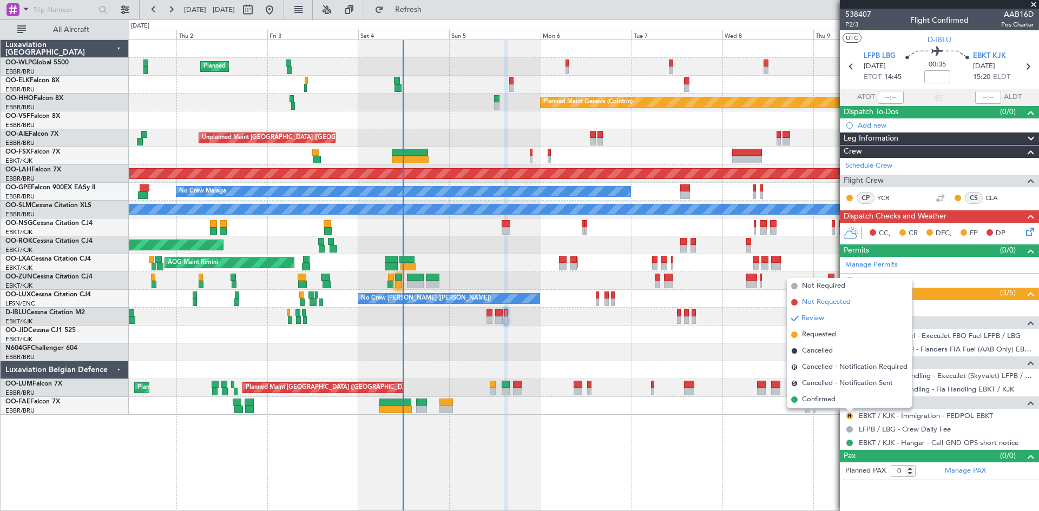
click at [833, 308] on li "Not Requested" at bounding box center [849, 302] width 125 height 16
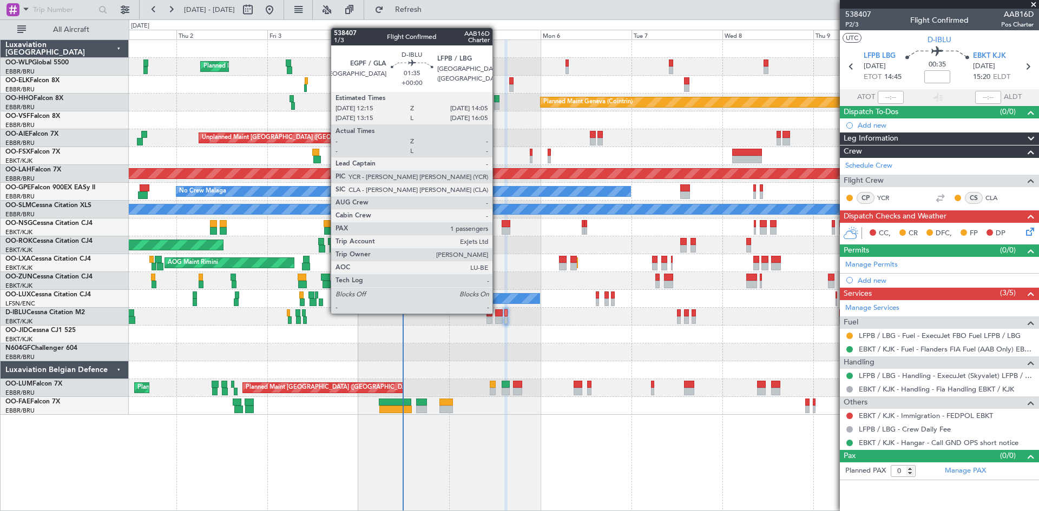
click at [497, 313] on div at bounding box center [498, 313] width 7 height 8
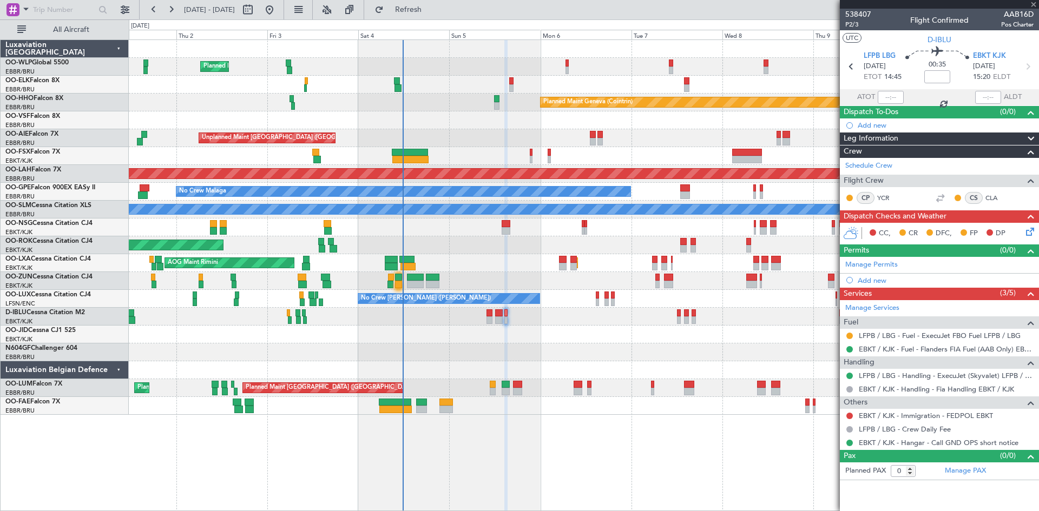
type input "1"
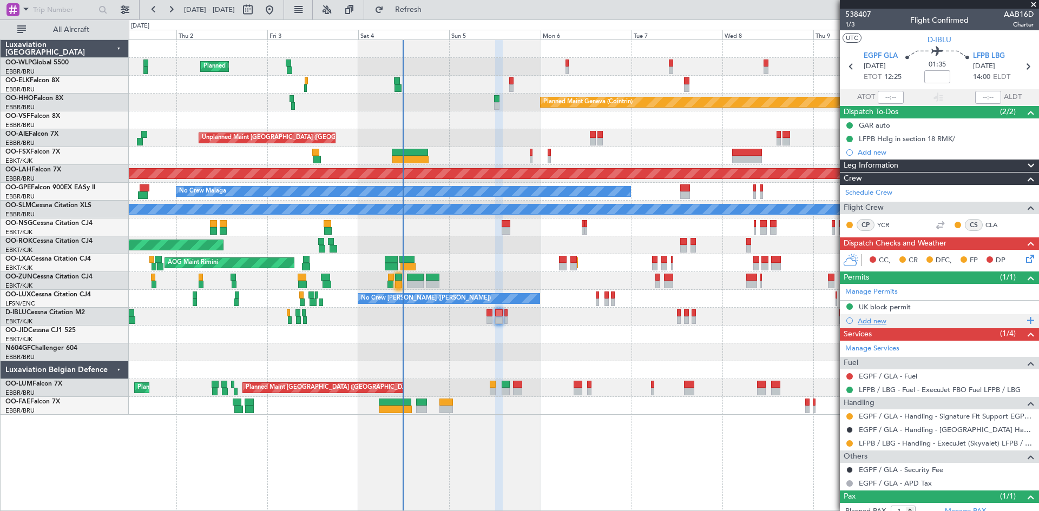
click at [878, 319] on div "Add new" at bounding box center [941, 321] width 166 height 9
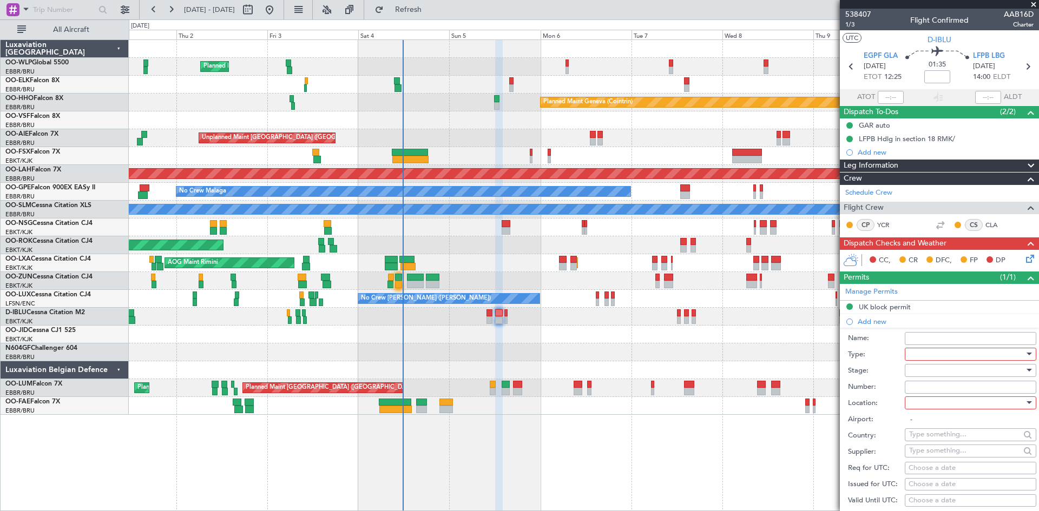
click at [959, 354] on div at bounding box center [966, 354] width 115 height 16
click at [932, 459] on span "Slot" at bounding box center [967, 456] width 114 height 16
click at [941, 373] on div at bounding box center [966, 371] width 115 height 16
click at [948, 443] on span "Requested" at bounding box center [967, 441] width 114 height 16
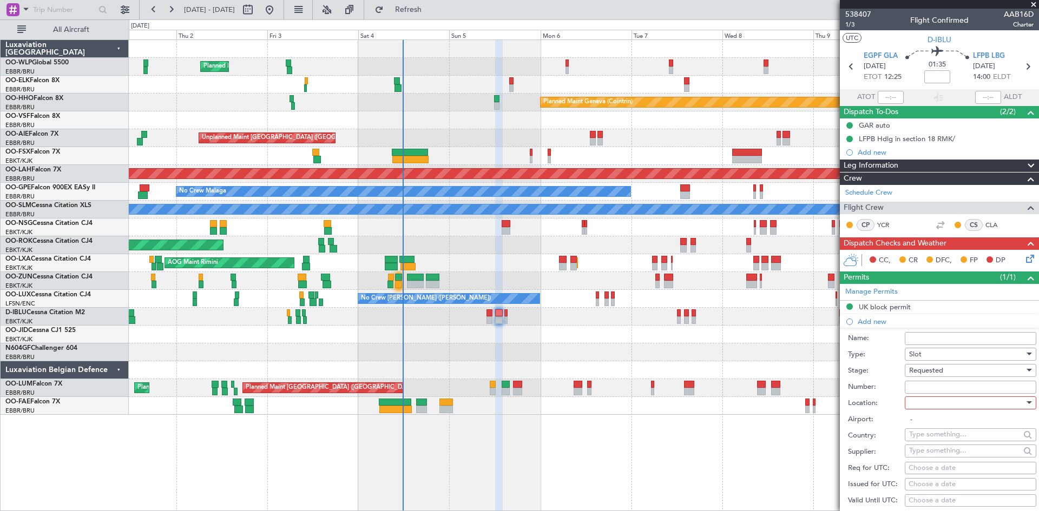
click at [941, 406] on div at bounding box center [966, 403] width 115 height 16
click at [940, 427] on span "Departure" at bounding box center [967, 425] width 114 height 16
type input "EGPF / GLA"
click at [940, 388] on input "Number:" at bounding box center [970, 387] width 131 height 13
click at [934, 438] on input "text" at bounding box center [964, 434] width 111 height 16
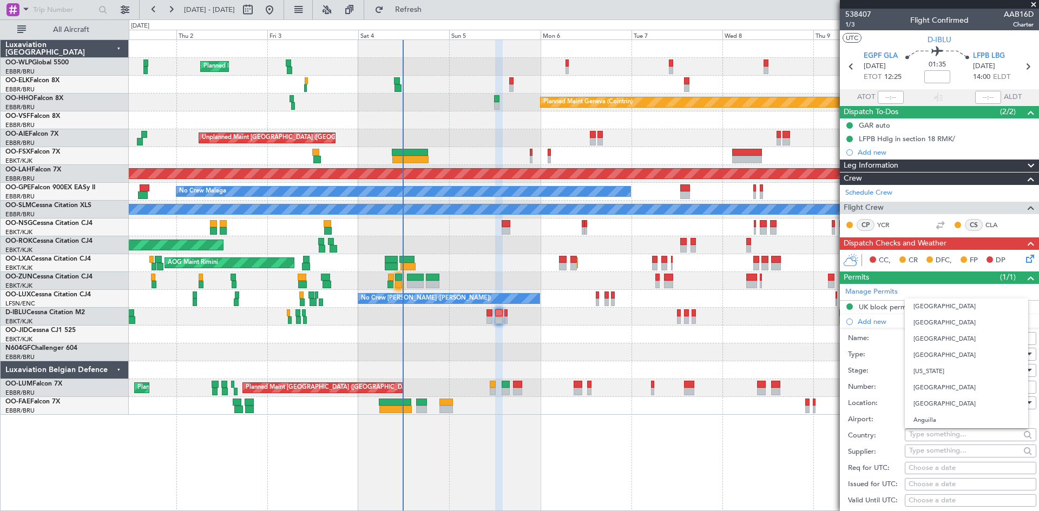
click at [884, 426] on div "Airport: EGPF / GLA" at bounding box center [942, 420] width 188 height 16
click at [928, 465] on div "Choose a date" at bounding box center [970, 468] width 124 height 11
select select "10"
select select "2025"
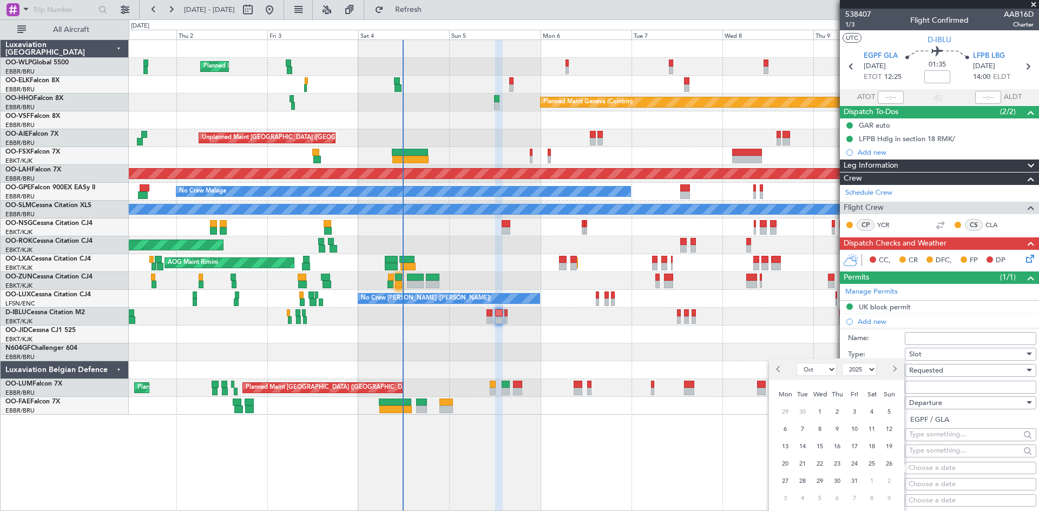
click at [882, 412] on div "5" at bounding box center [888, 411] width 17 height 17
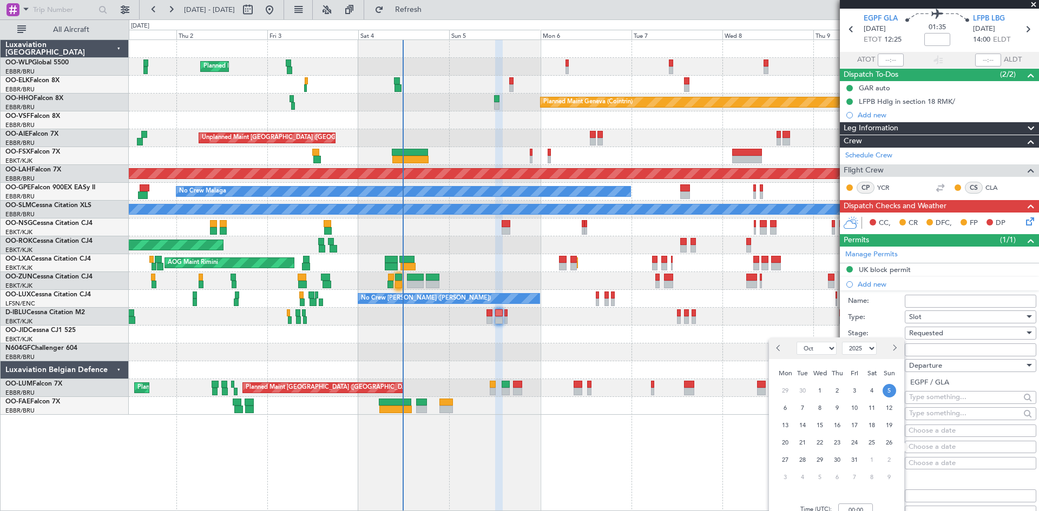
scroll to position [54, 0]
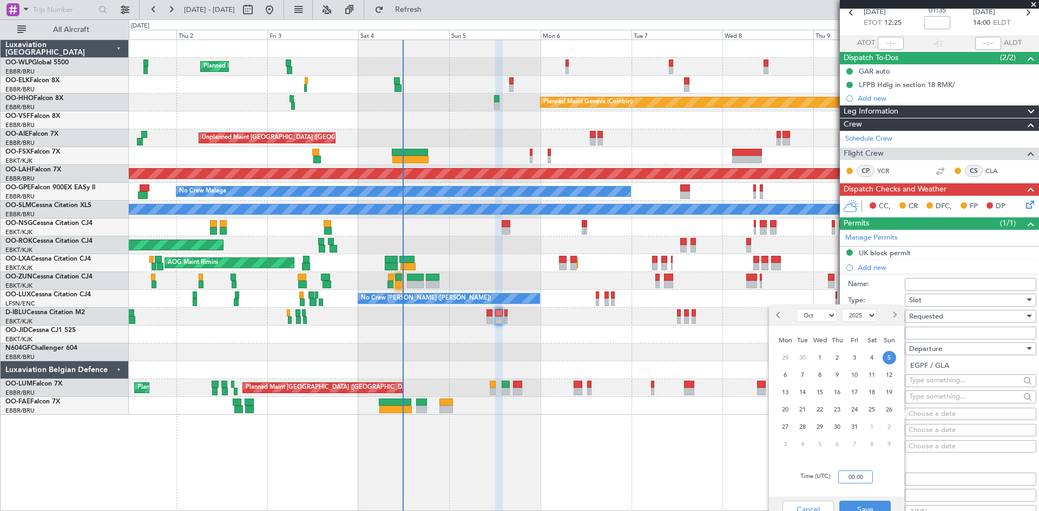
click at [847, 472] on input "00:00" at bounding box center [855, 477] width 35 height 13
type input "12:15"
click at [865, 503] on button "Save" at bounding box center [864, 509] width 51 height 17
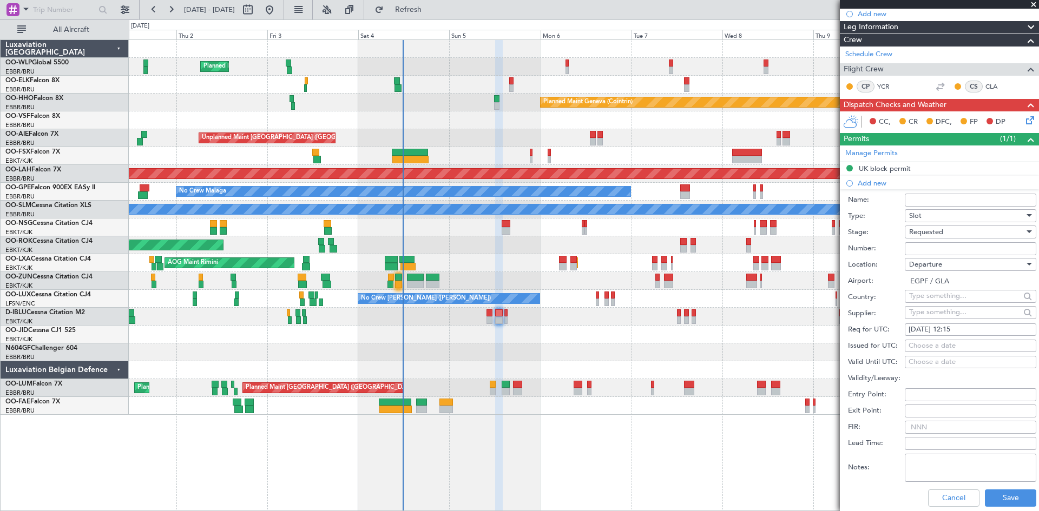
scroll to position [216, 0]
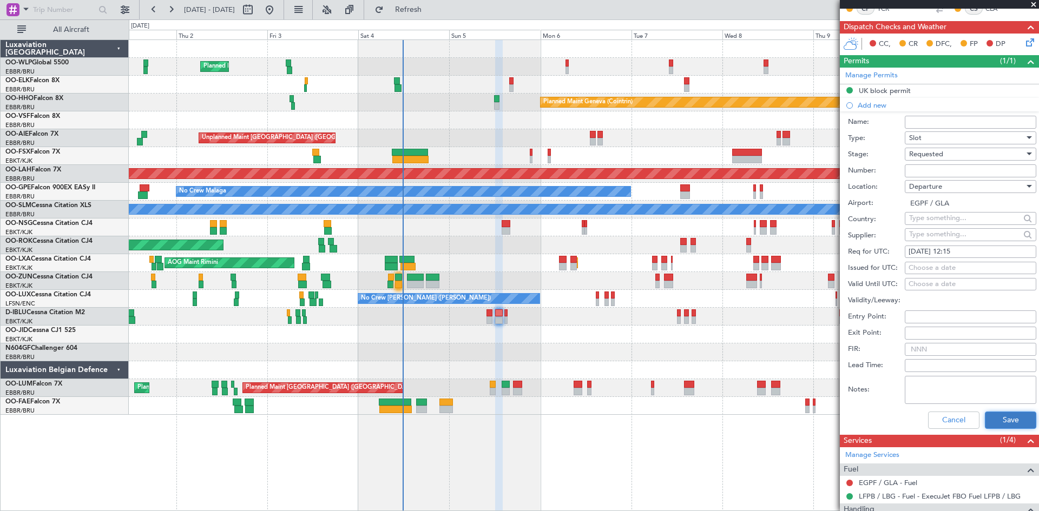
click at [992, 412] on button "Save" at bounding box center [1010, 420] width 51 height 17
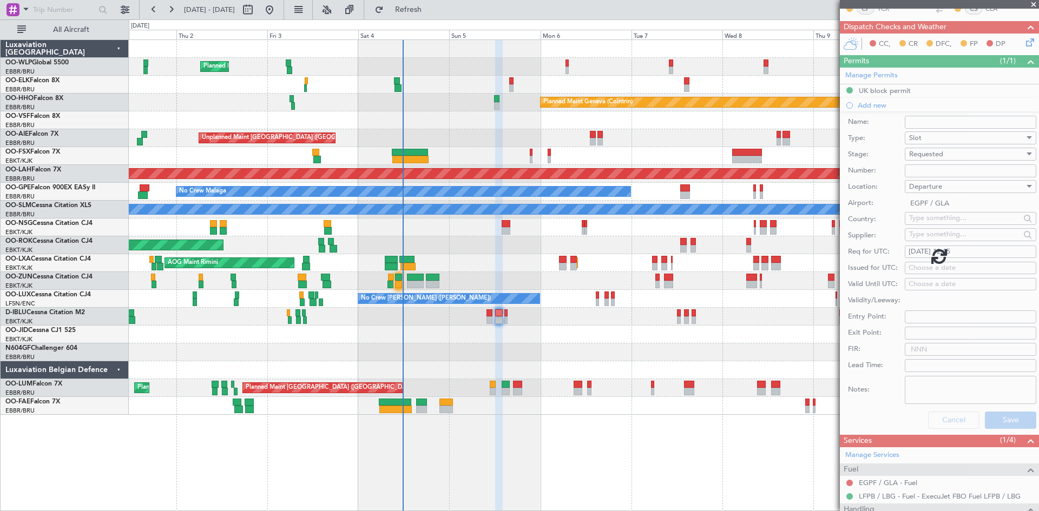
scroll to position [47, 0]
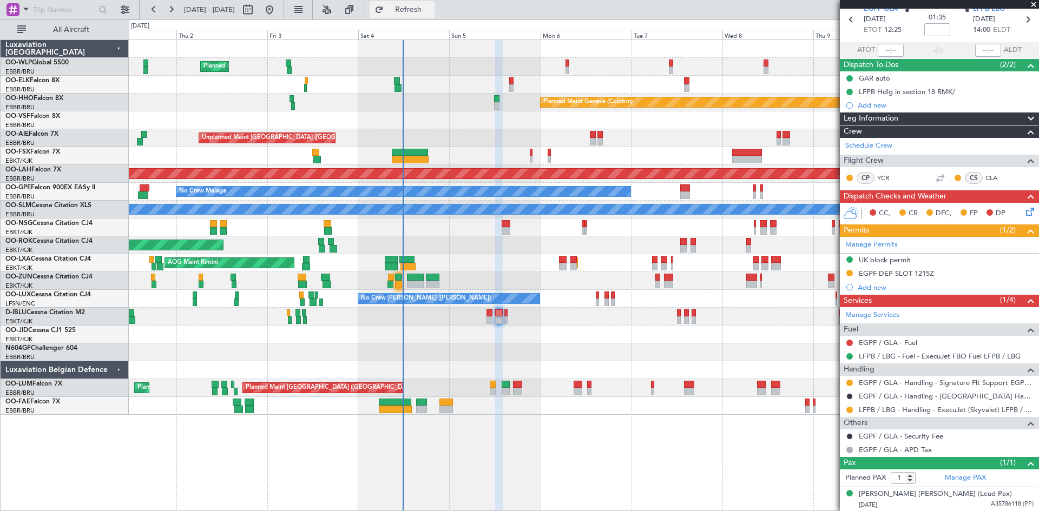
click at [431, 6] on span "Refresh" at bounding box center [408, 10] width 45 height 8
click at [428, 9] on span "Refresh" at bounding box center [408, 10] width 45 height 8
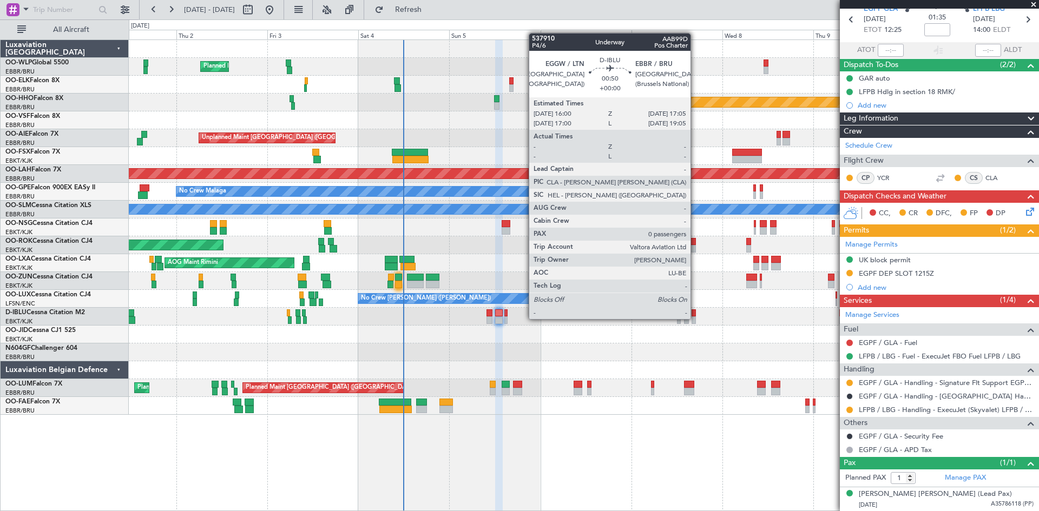
click at [695, 319] on div at bounding box center [693, 321] width 4 height 8
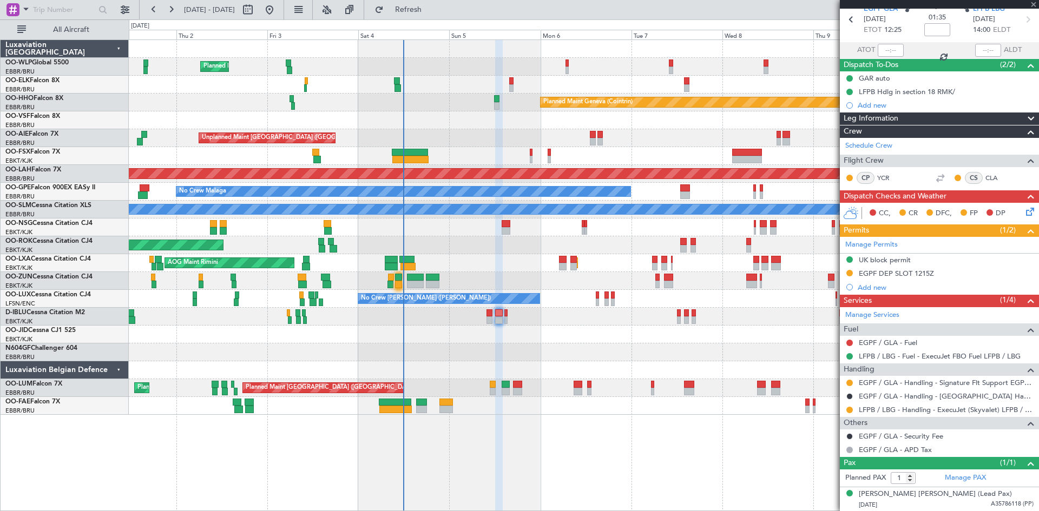
type input "0"
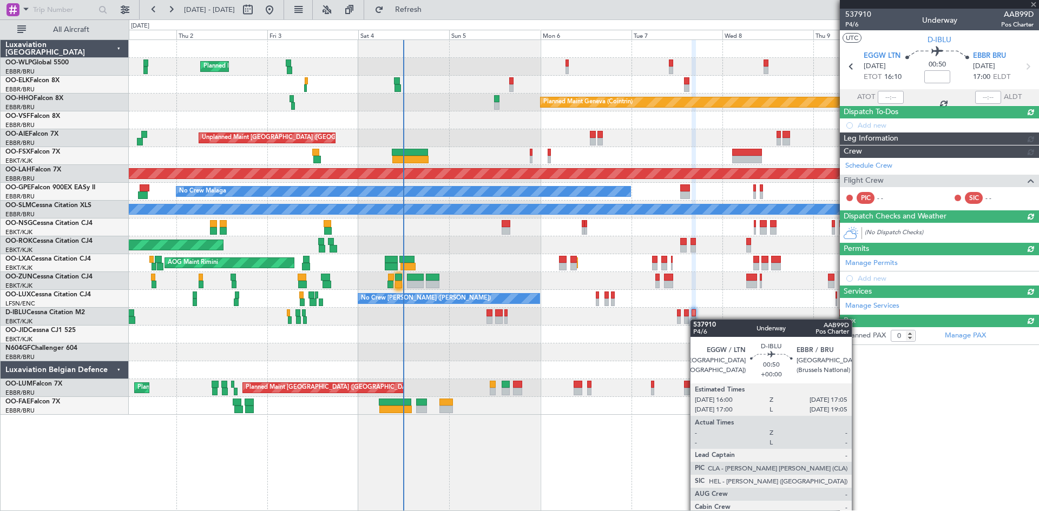
scroll to position [0, 0]
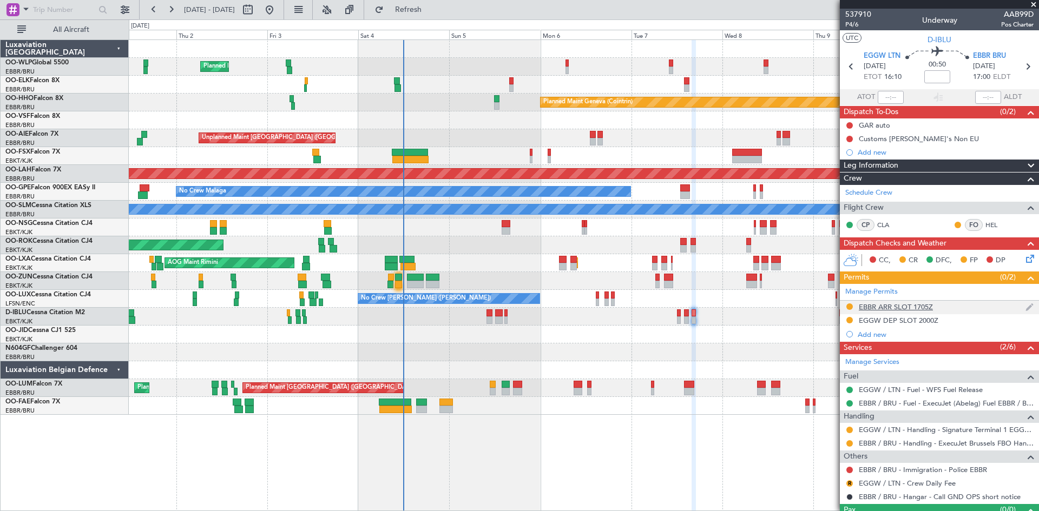
click at [912, 311] on div "EBBR ARR SLOT 1705Z" at bounding box center [939, 308] width 199 height 14
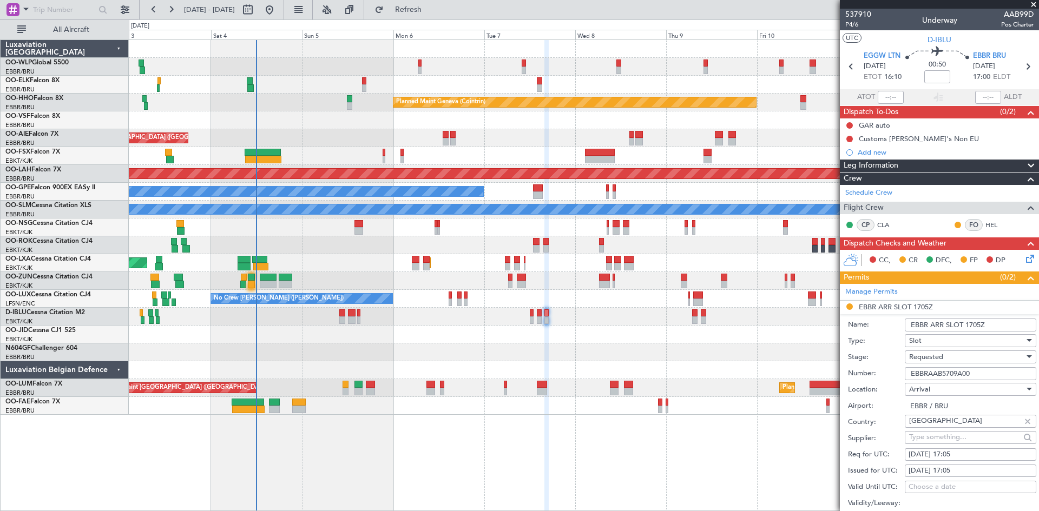
click at [588, 398] on div "Planned Maint Milan (Linate) Planned Maint Geneva (Cointrin) Unplanned Maint Lo…" at bounding box center [584, 227] width 910 height 375
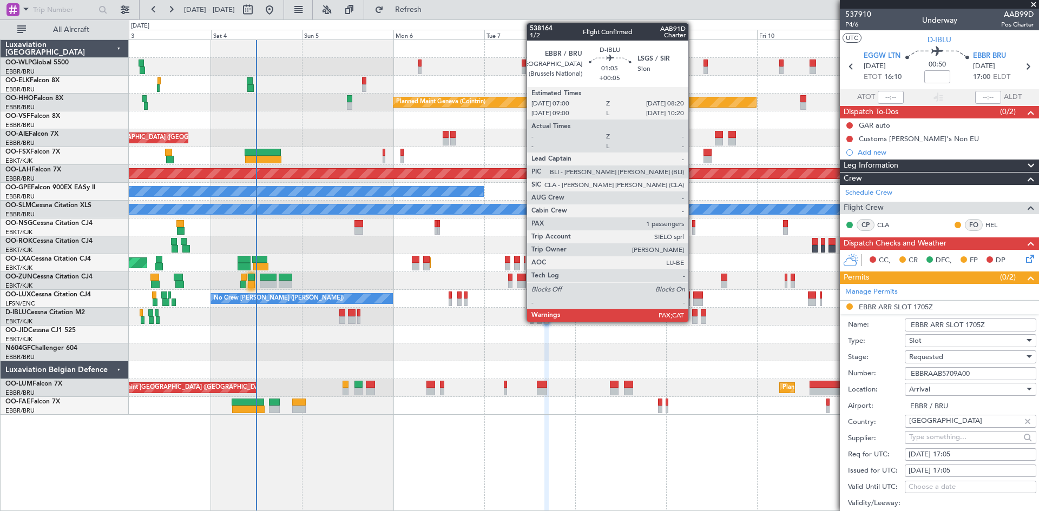
click at [693, 315] on div at bounding box center [694, 313] width 5 height 8
type input "+00:05"
type input "1"
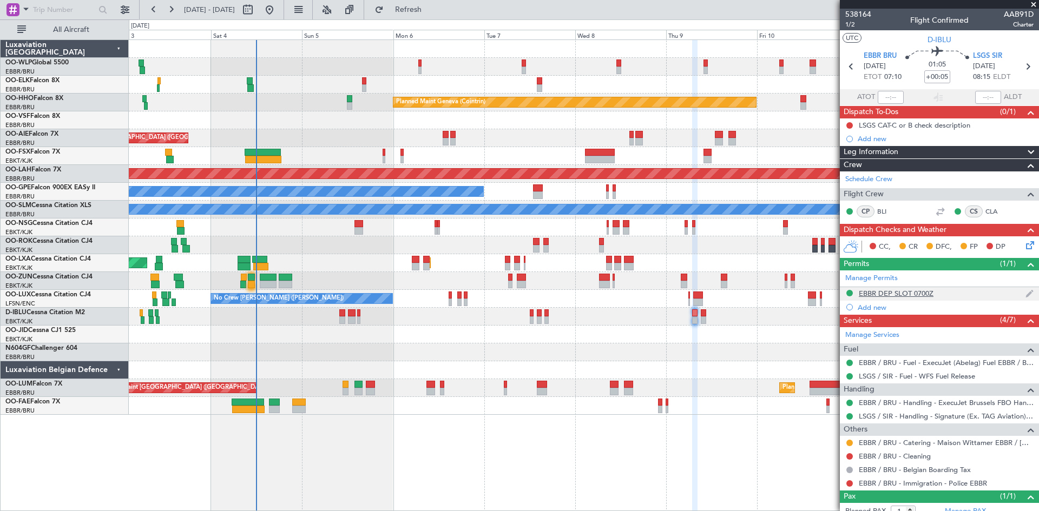
click at [925, 294] on div "EBBR DEP SLOT 0700Z" at bounding box center [896, 293] width 75 height 9
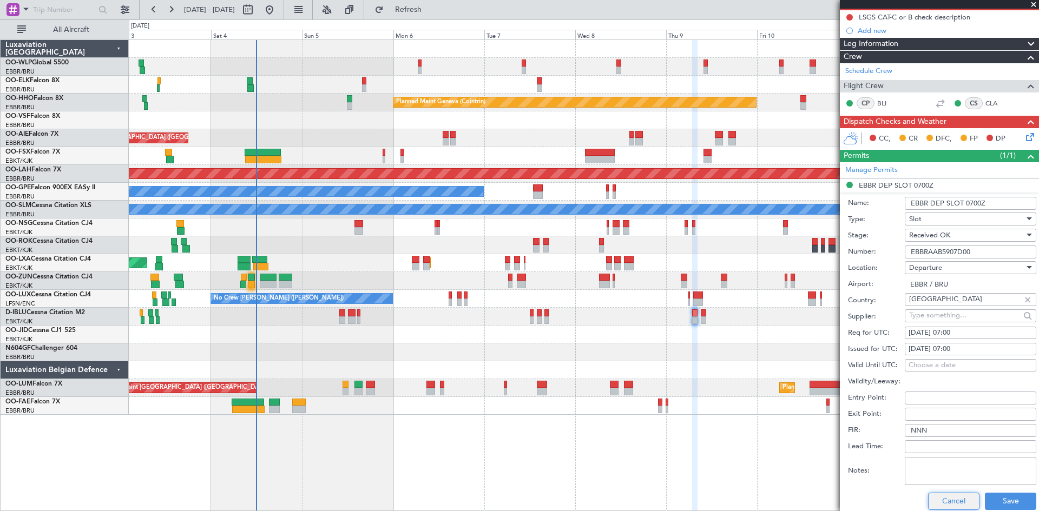
click at [946, 505] on button "Cancel" at bounding box center [953, 501] width 51 height 17
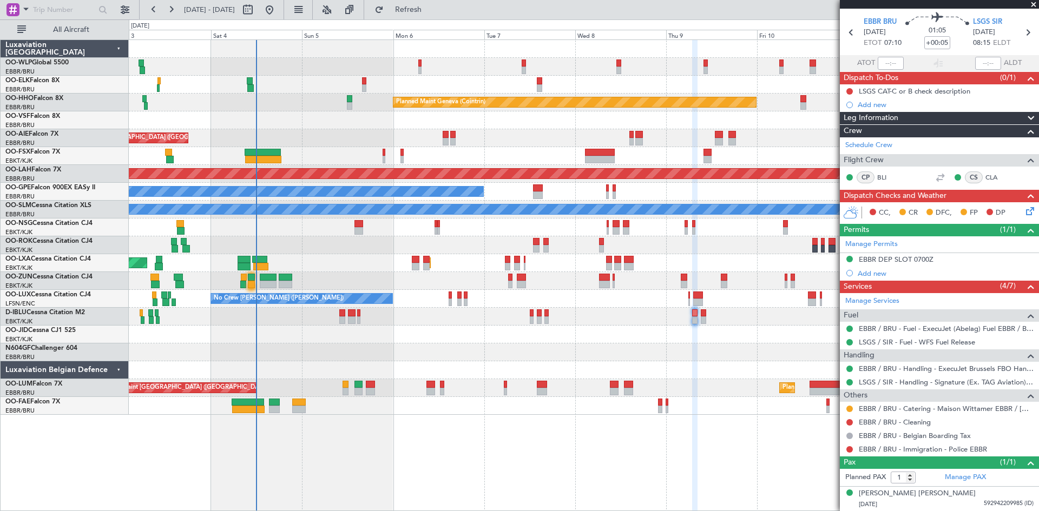
scroll to position [34, 0]
click at [434, 15] on button "Refresh" at bounding box center [402, 9] width 65 height 17
click at [886, 90] on div "LSGS CAT-C or B check description" at bounding box center [914, 91] width 111 height 9
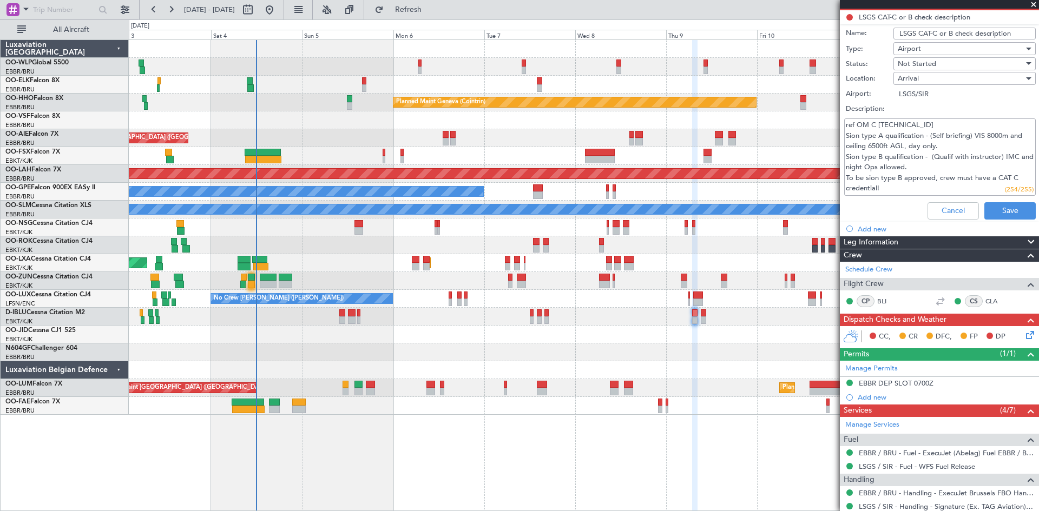
scroll to position [0, 0]
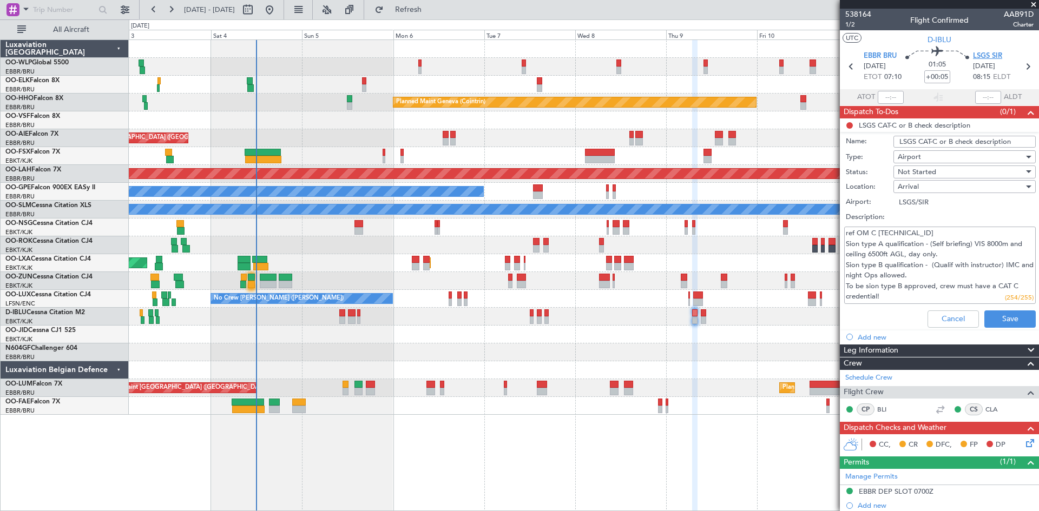
click at [992, 52] on span "LSGS SIR" at bounding box center [987, 56] width 29 height 11
click at [919, 316] on div "Cancel Save" at bounding box center [936, 319] width 204 height 26
click at [930, 320] on button "Cancel" at bounding box center [952, 319] width 51 height 17
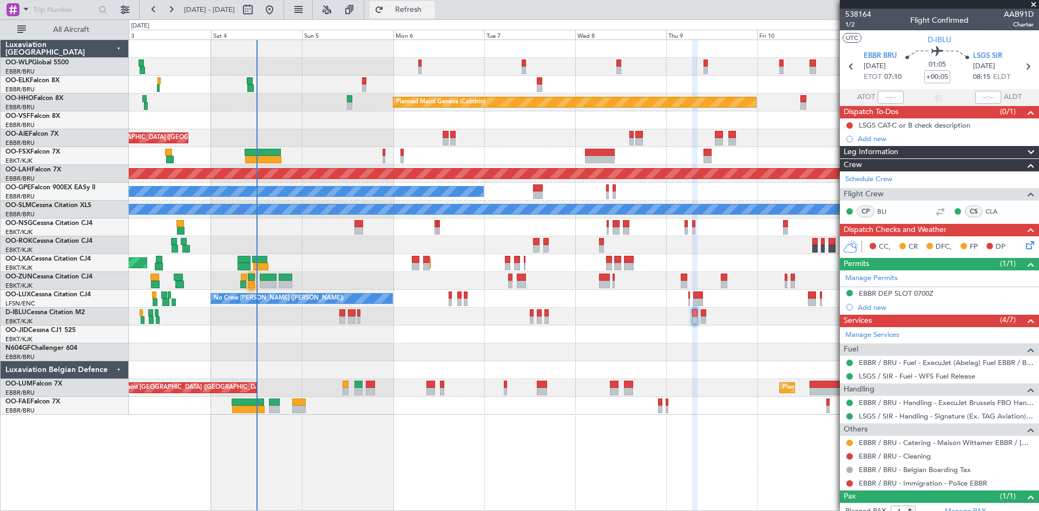
click at [412, 6] on button "Refresh" at bounding box center [402, 9] width 65 height 17
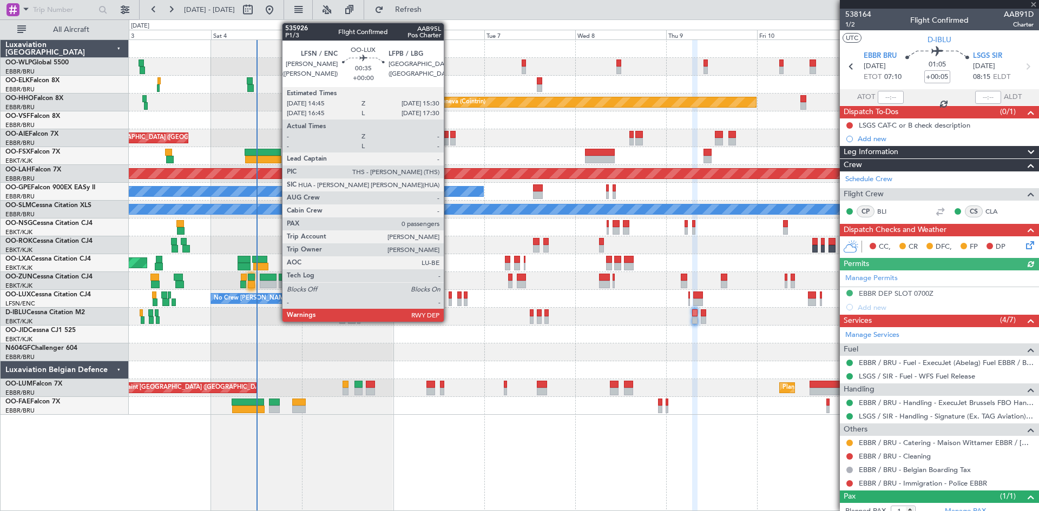
click at [449, 300] on div at bounding box center [450, 303] width 3 height 8
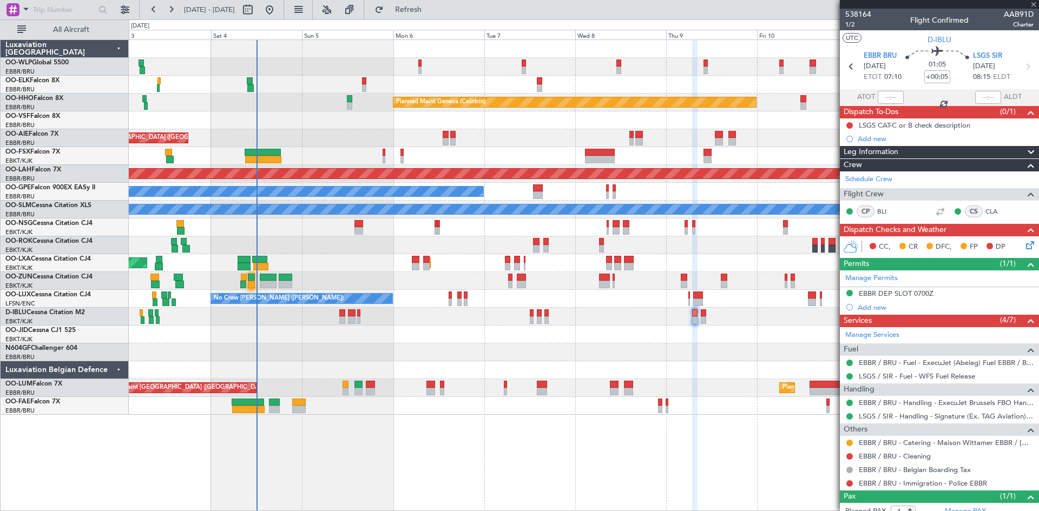
type input "0"
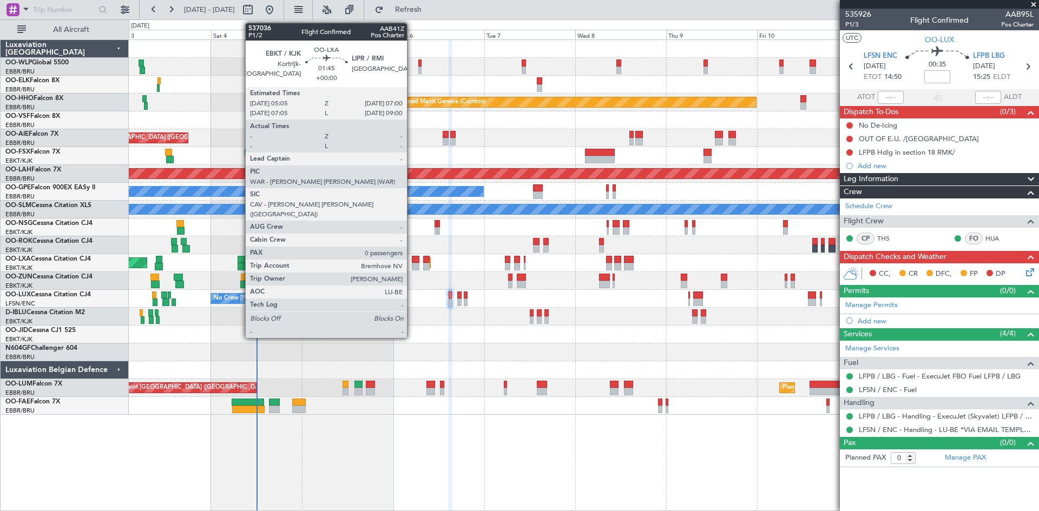
click at [412, 261] on div at bounding box center [416, 260] width 8 height 8
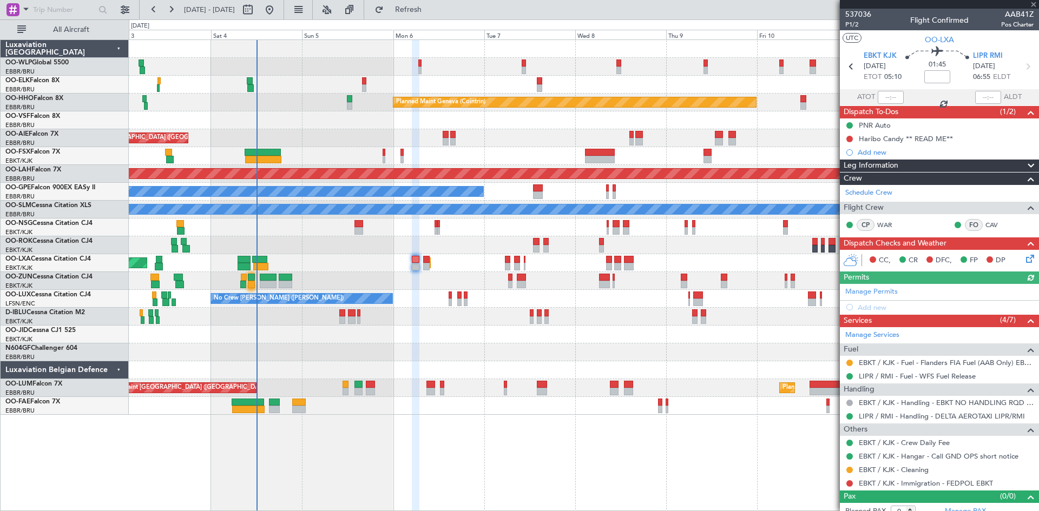
click at [1027, 258] on icon at bounding box center [1028, 257] width 9 height 9
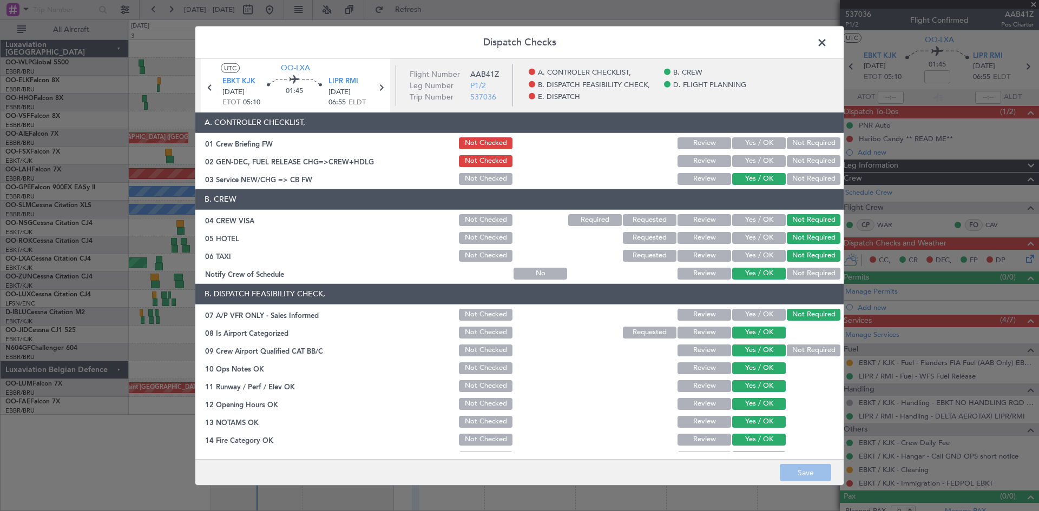
click at [827, 42] on span at bounding box center [827, 45] width 0 height 22
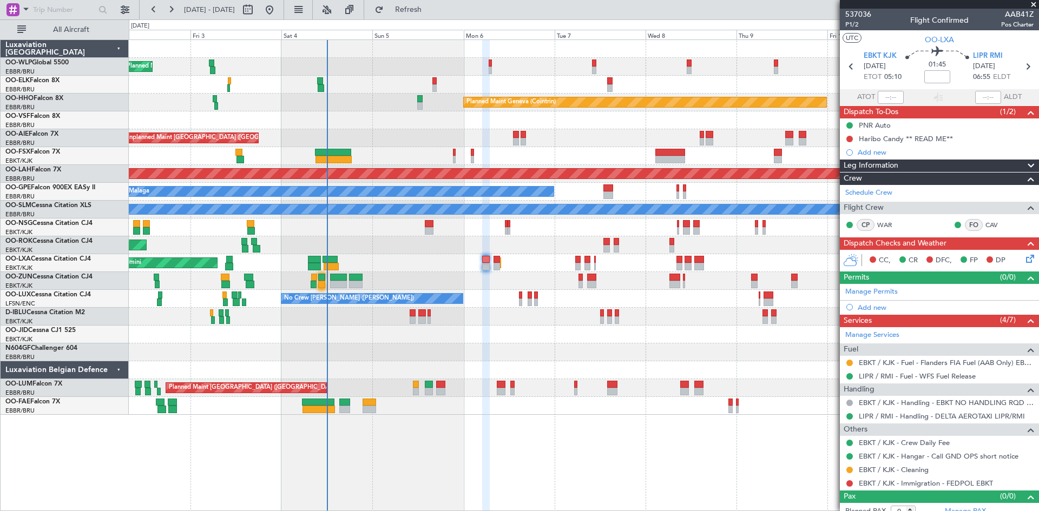
click at [429, 253] on div "AOG Maint Kortrijk-[GEOGRAPHIC_DATA]" at bounding box center [584, 245] width 910 height 18
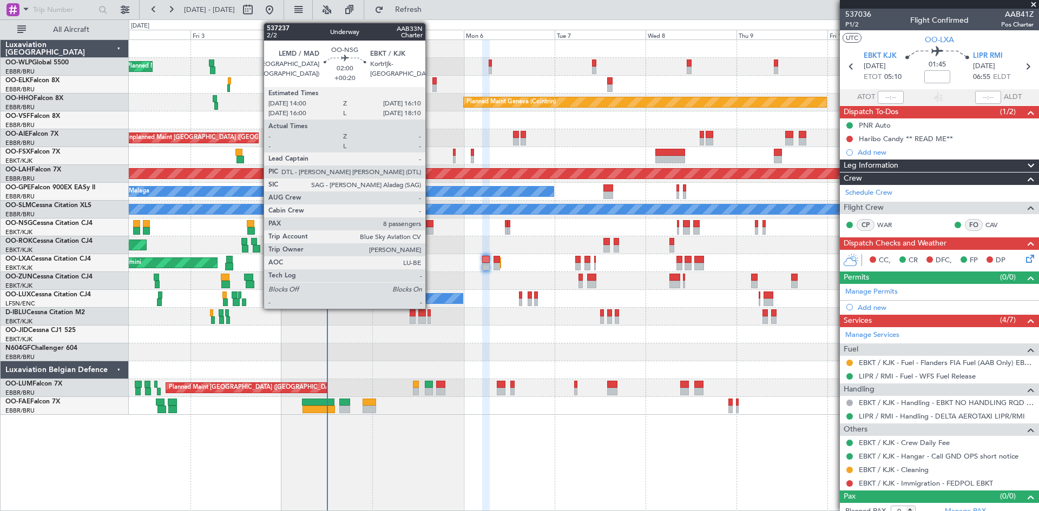
click at [430, 229] on div at bounding box center [429, 231] width 9 height 8
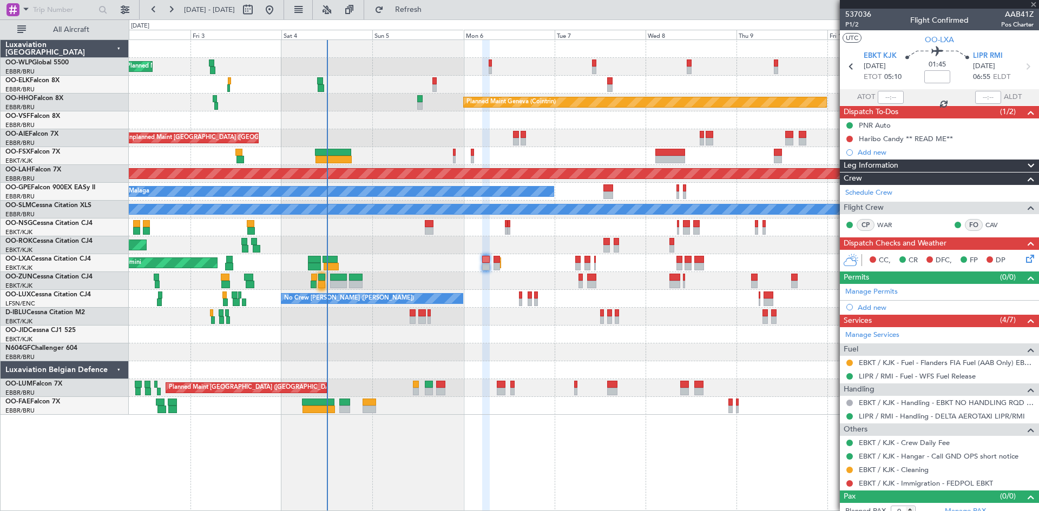
type input "+00:20"
type input "8"
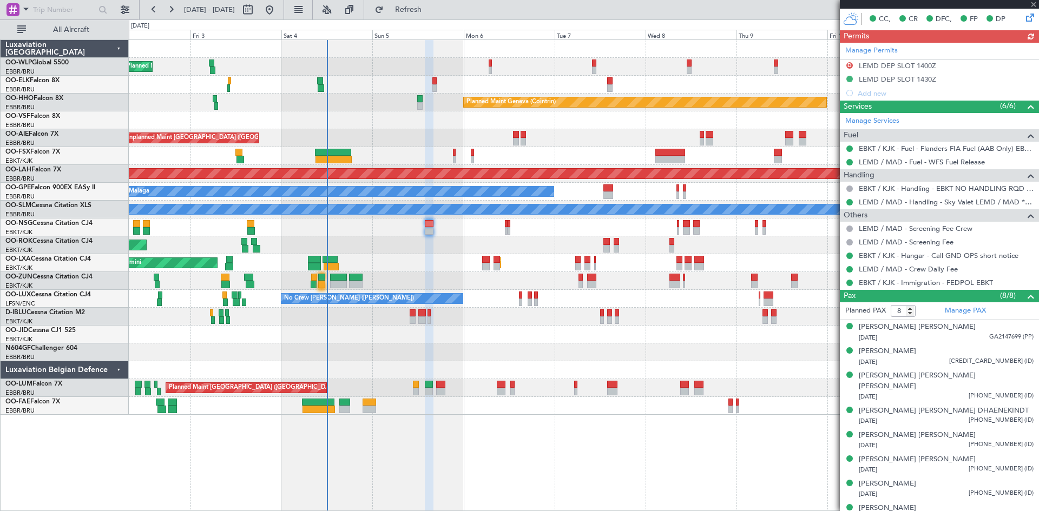
scroll to position [285, 0]
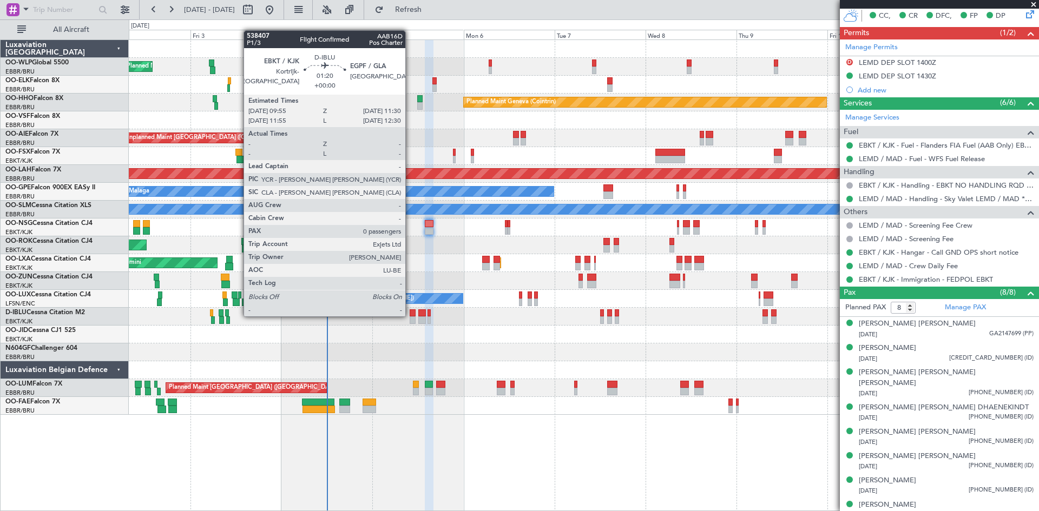
click at [410, 315] on div at bounding box center [413, 313] width 6 height 8
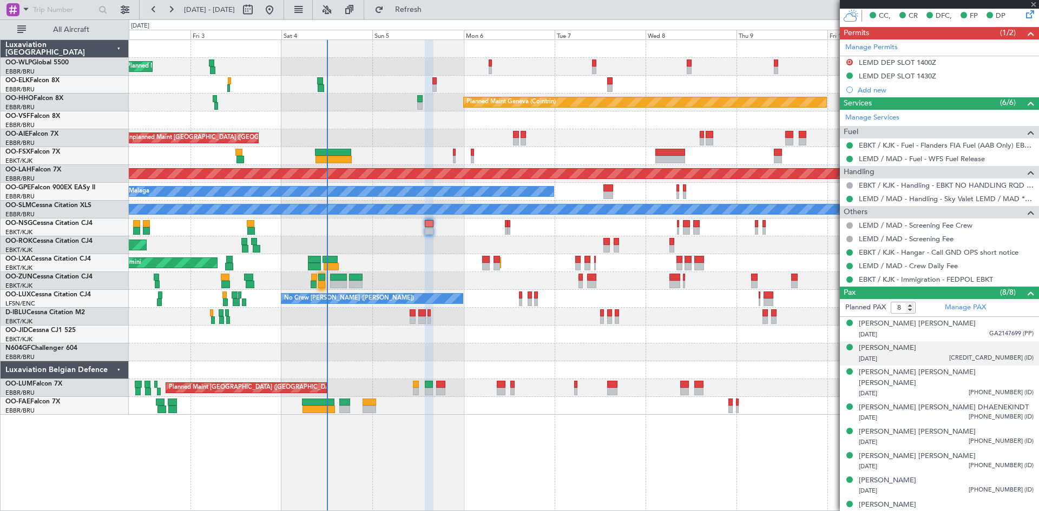
type input "0"
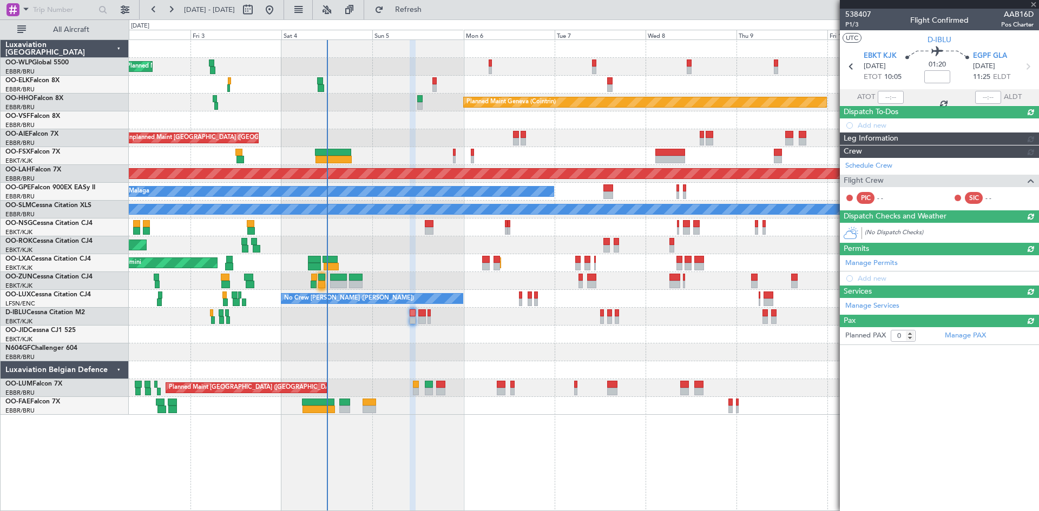
scroll to position [0, 0]
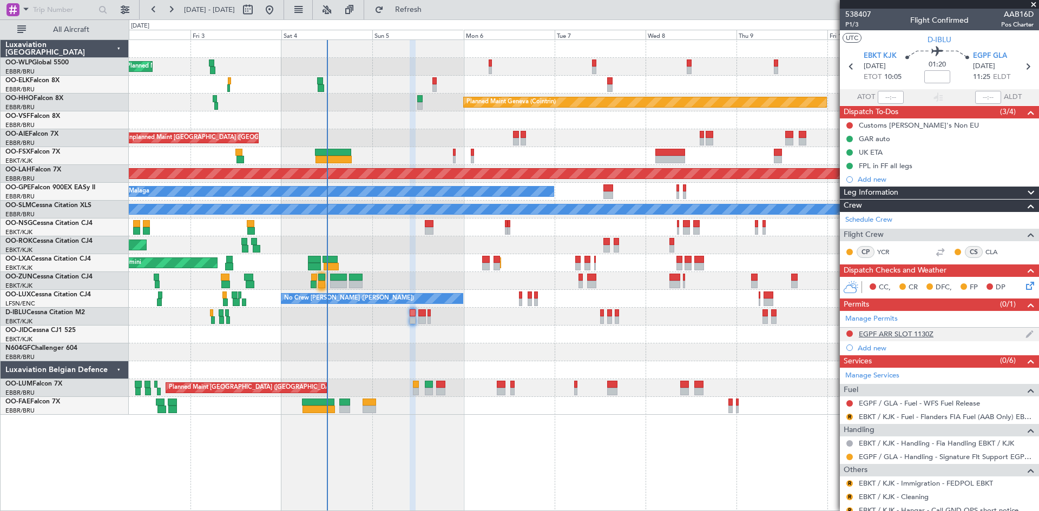
click at [901, 338] on mat-tooltip-component "EGPF ARR SLOT 1130Z" at bounding box center [896, 352] width 83 height 29
click at [902, 333] on div "EGPF ARR SLOT 1130Z" at bounding box center [896, 334] width 75 height 9
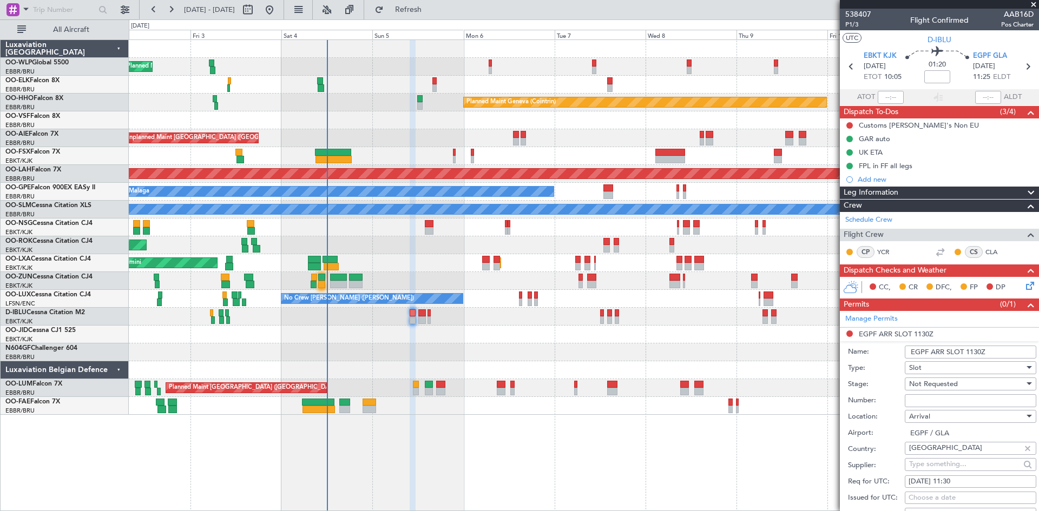
click at [935, 398] on input "Number:" at bounding box center [970, 400] width 131 height 13
paste input "SIGKKA1130"
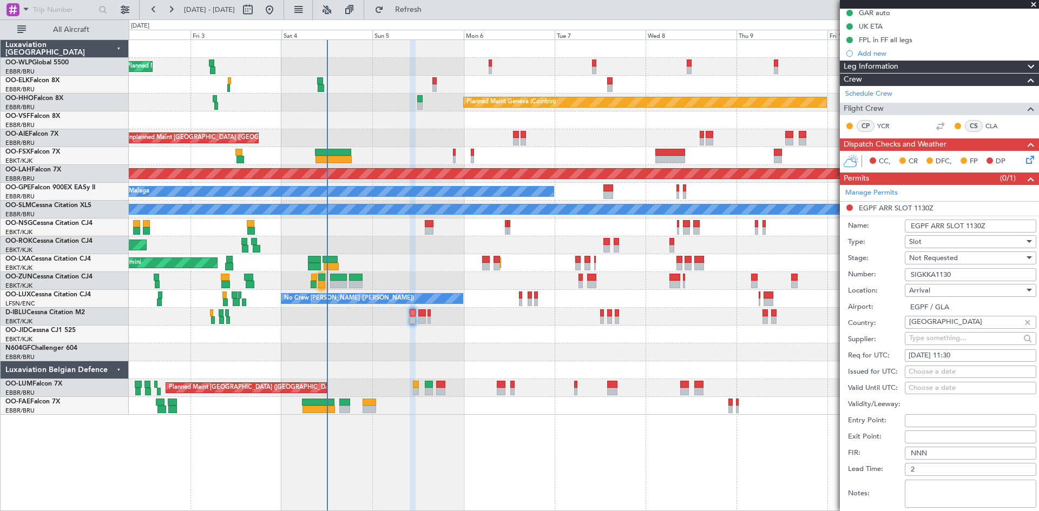
scroll to position [216, 0]
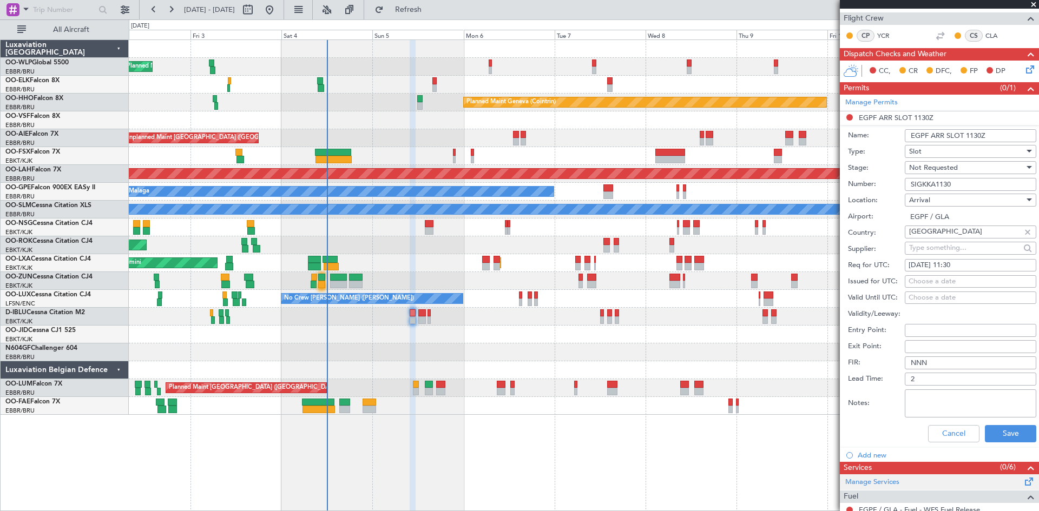
type input "SIGKKA1130"
click at [940, 168] on span "Not Requested" at bounding box center [933, 168] width 49 height 10
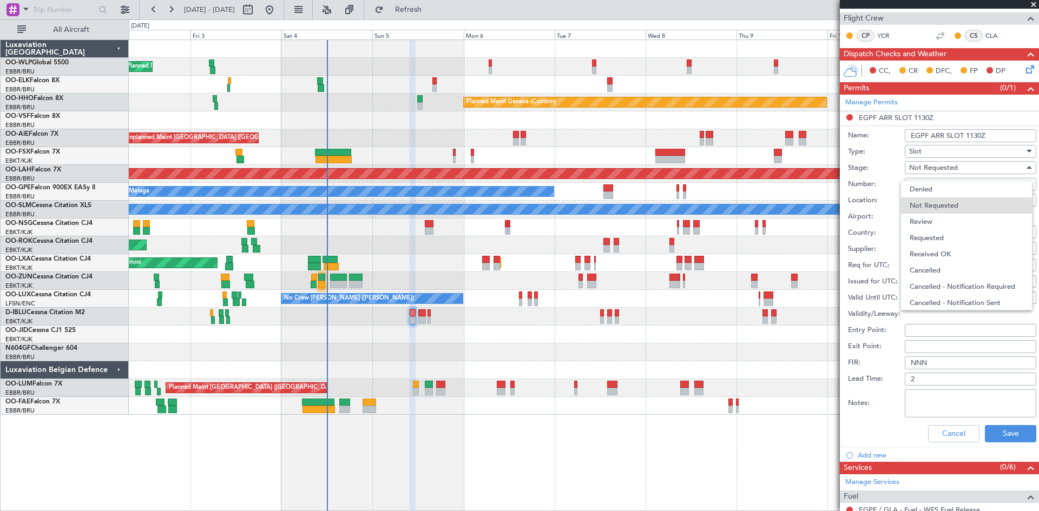
click at [943, 255] on span "Received OK" at bounding box center [967, 254] width 114 height 16
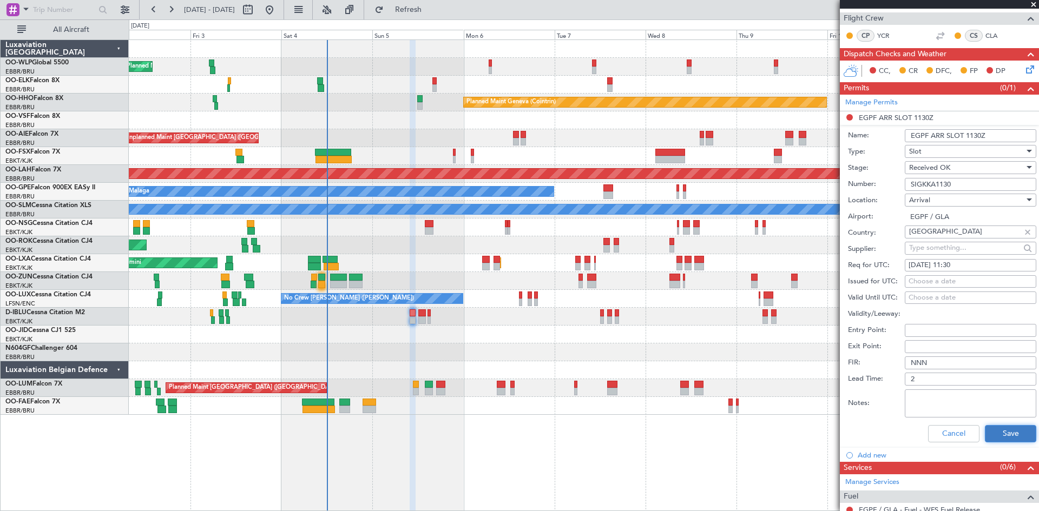
click at [990, 433] on button "Save" at bounding box center [1010, 433] width 51 height 17
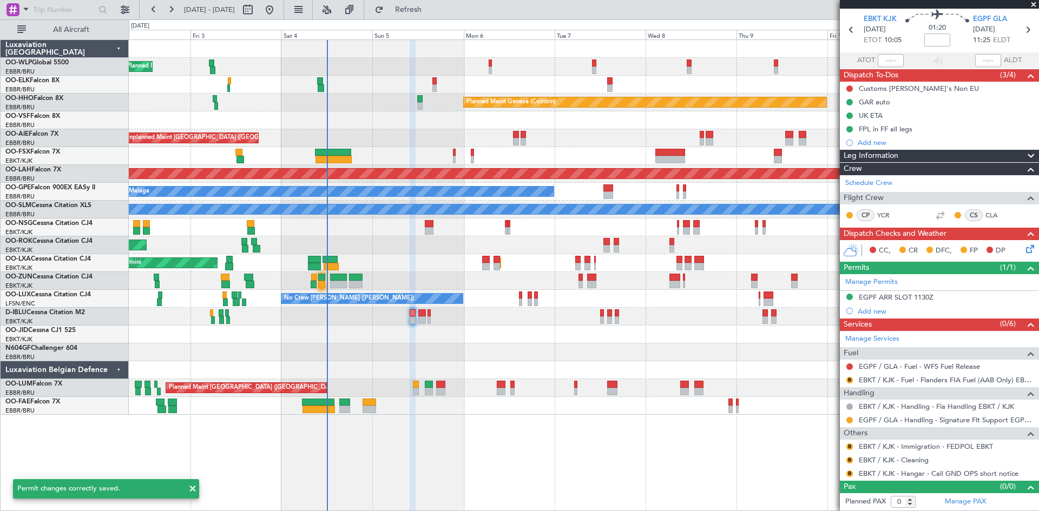
scroll to position [36, 0]
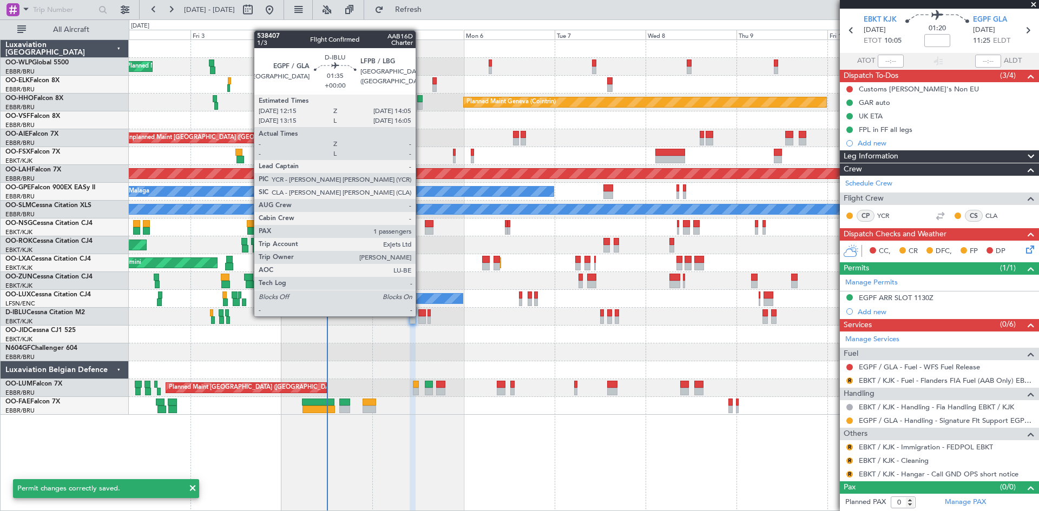
click at [420, 315] on div at bounding box center [421, 313] width 7 height 8
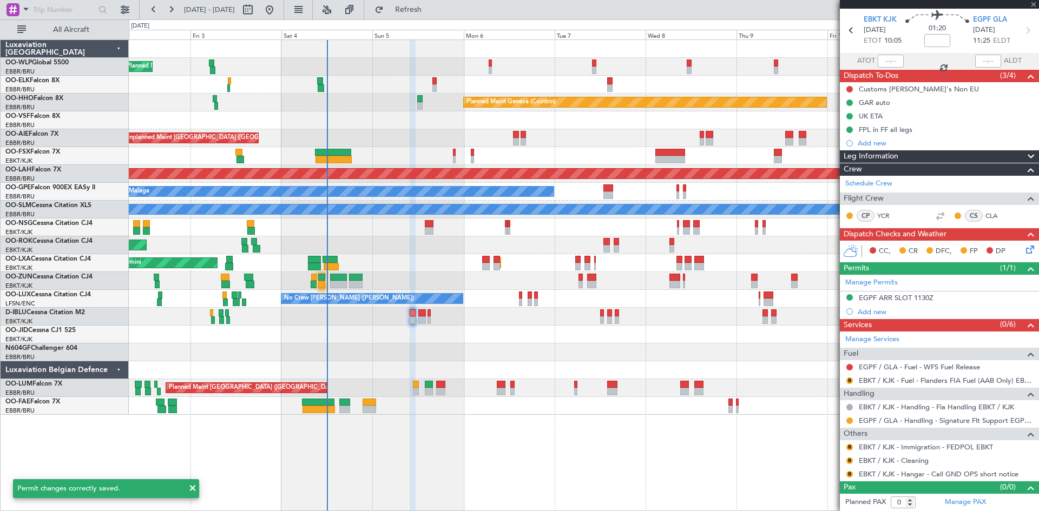
type input "1"
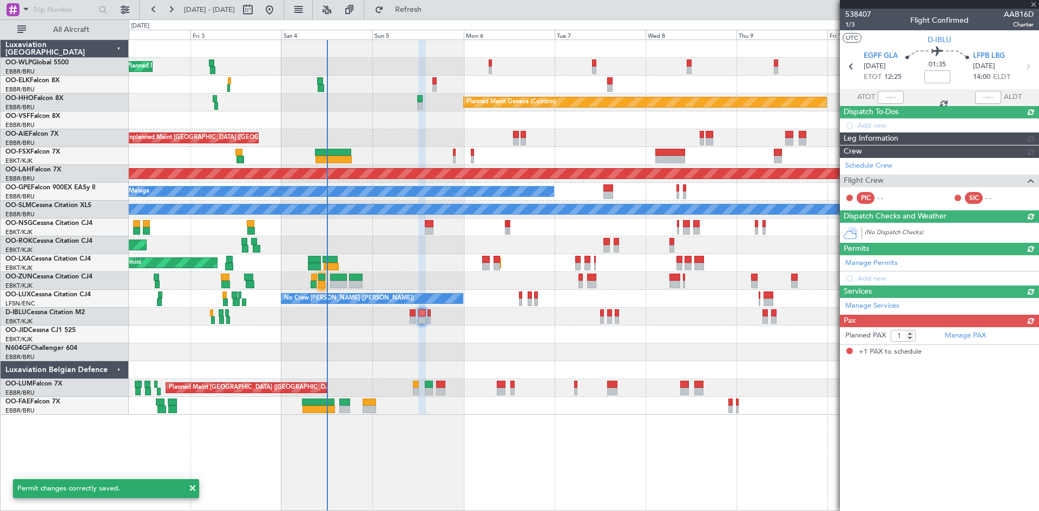
scroll to position [0, 0]
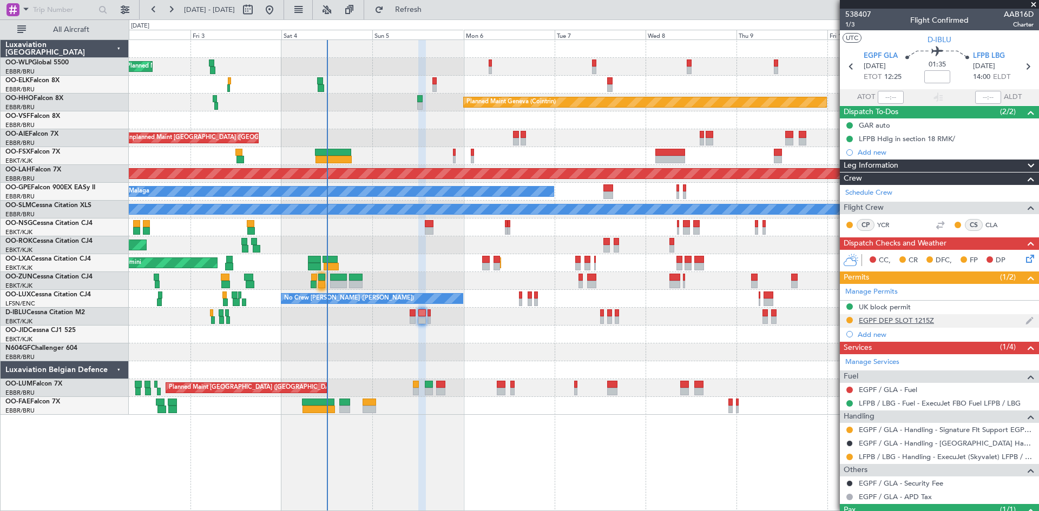
click at [921, 317] on div "EGPF DEP SLOT 1215Z" at bounding box center [896, 320] width 75 height 9
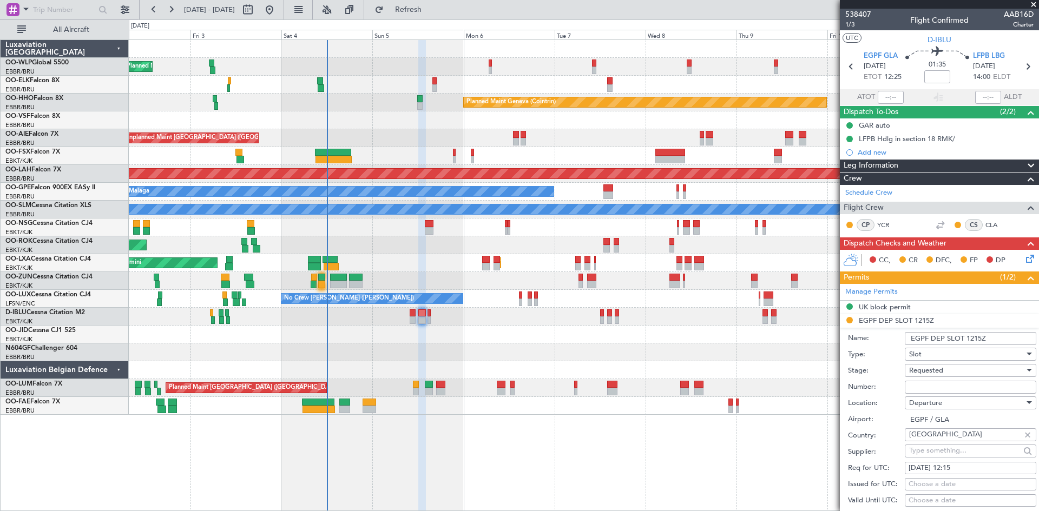
click at [938, 388] on input "Number:" at bounding box center [970, 387] width 131 height 13
paste input "SIGKKD1215"
type input "SIGKKD1215"
click at [962, 371] on div "Requested" at bounding box center [966, 371] width 115 height 16
click at [953, 459] on span "Received OK" at bounding box center [967, 457] width 114 height 16
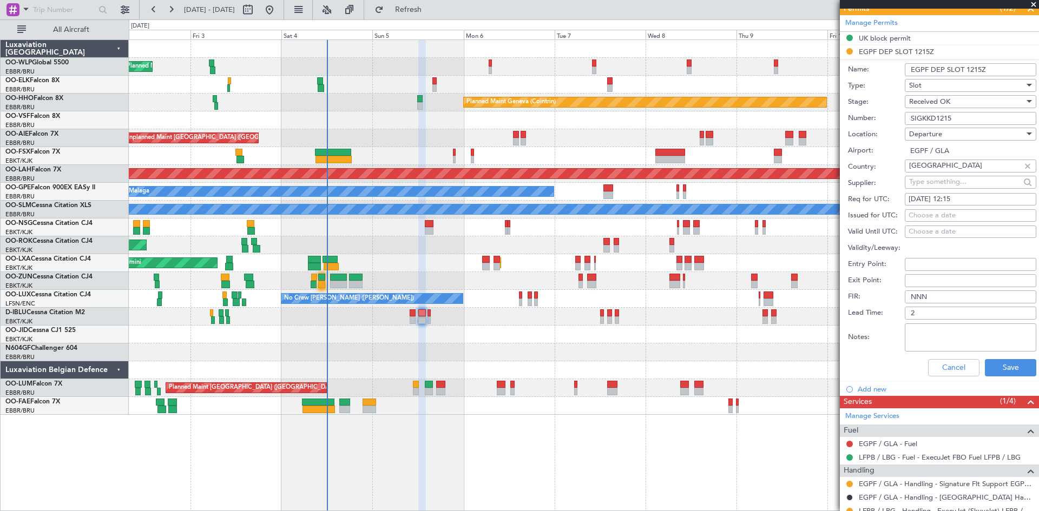
scroll to position [271, 0]
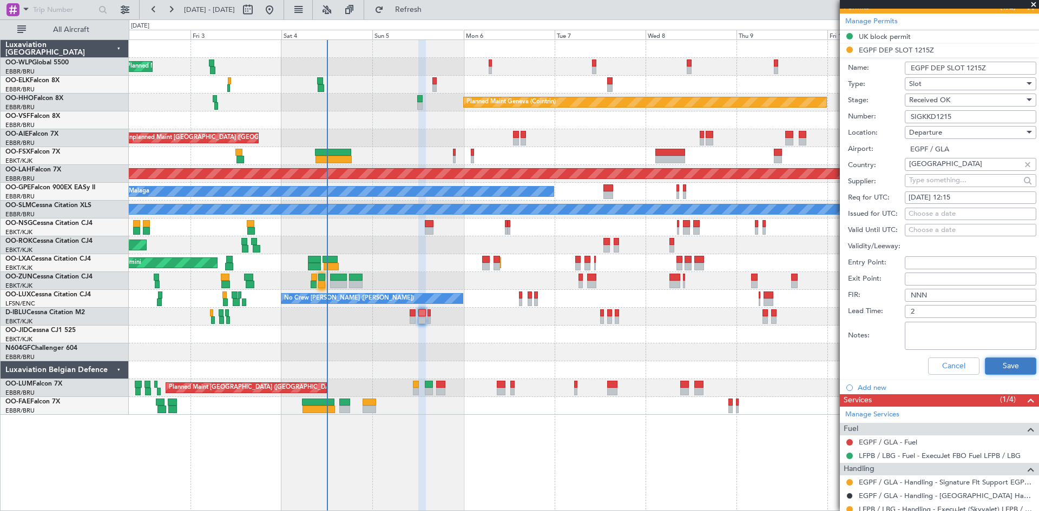
click at [1000, 368] on button "Save" at bounding box center [1010, 366] width 51 height 17
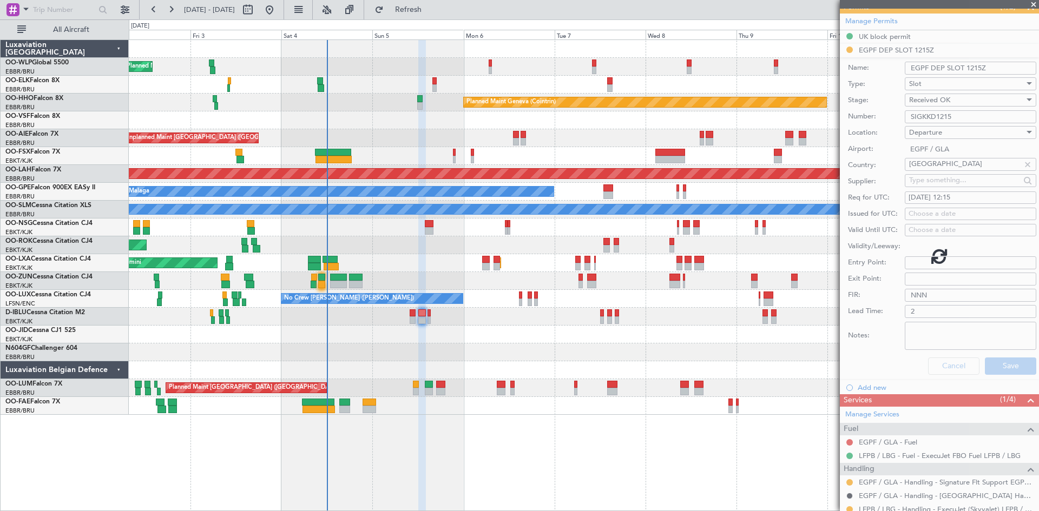
scroll to position [47, 0]
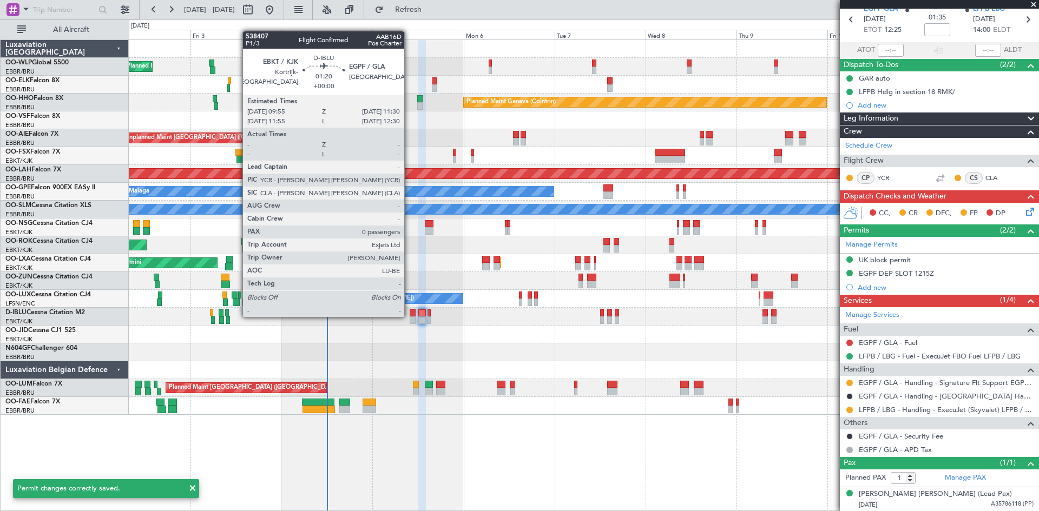
click at [410, 316] on div at bounding box center [413, 313] width 6 height 8
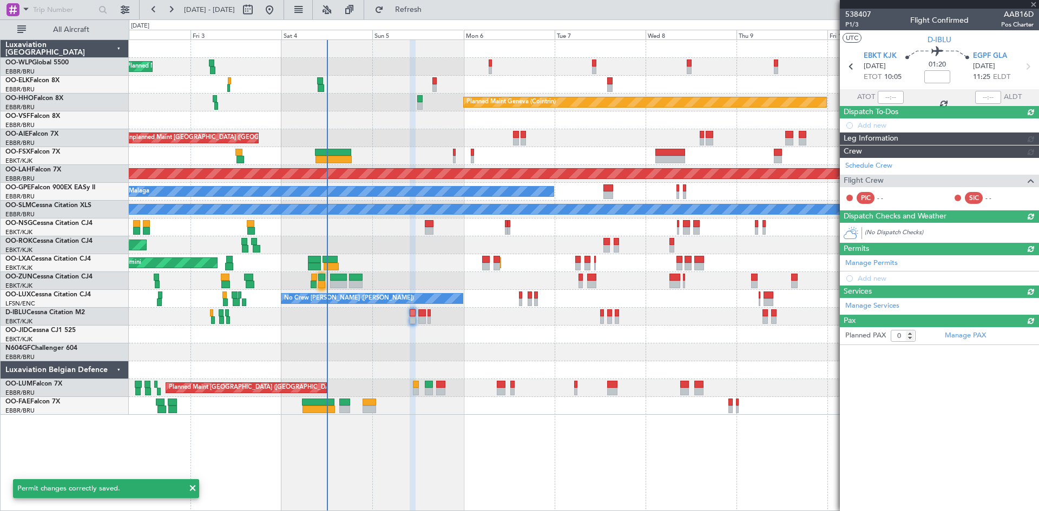
scroll to position [0, 0]
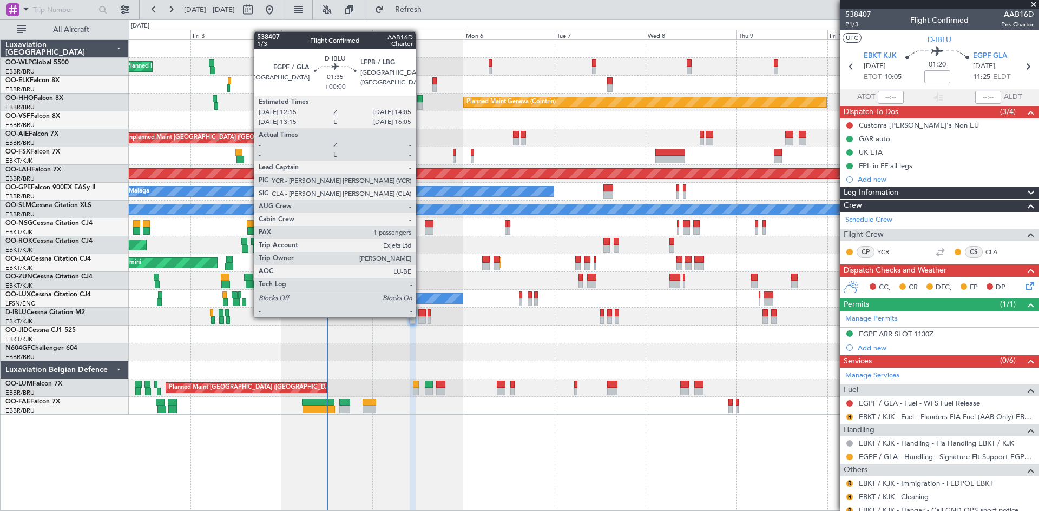
click at [420, 317] on div at bounding box center [421, 321] width 7 height 8
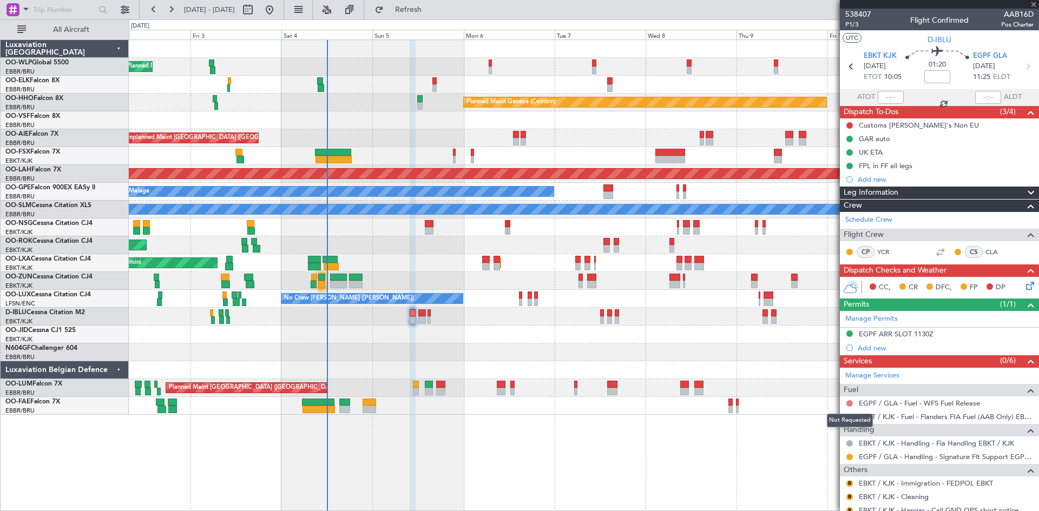
type input "1"
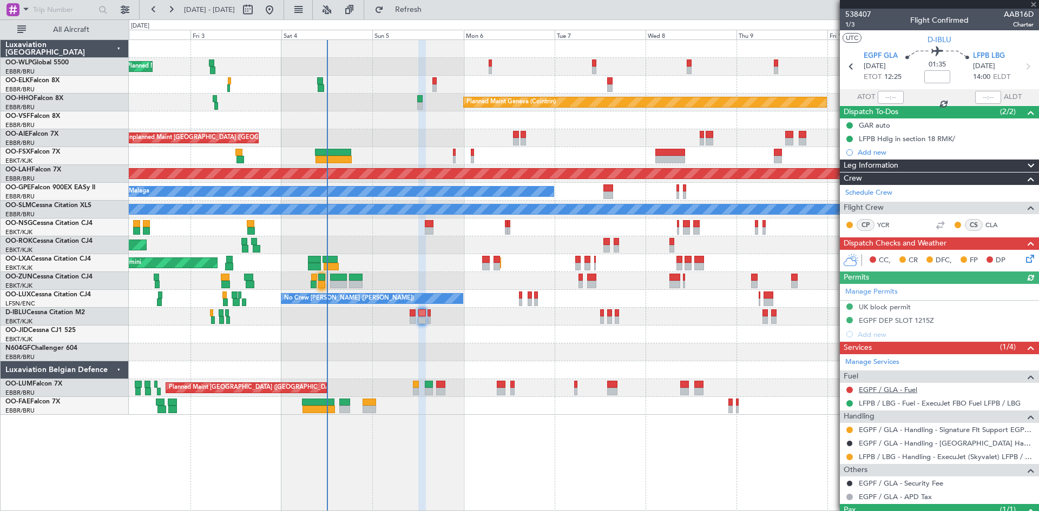
click at [901, 391] on link "EGPF / GLA - Fuel" at bounding box center [888, 389] width 58 height 9
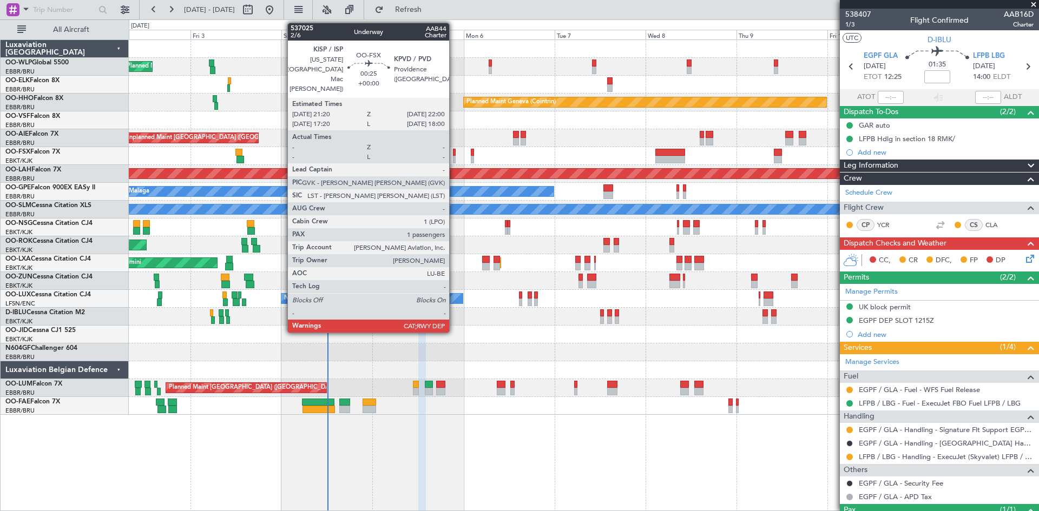
click at [454, 154] on div at bounding box center [454, 153] width 3 height 8
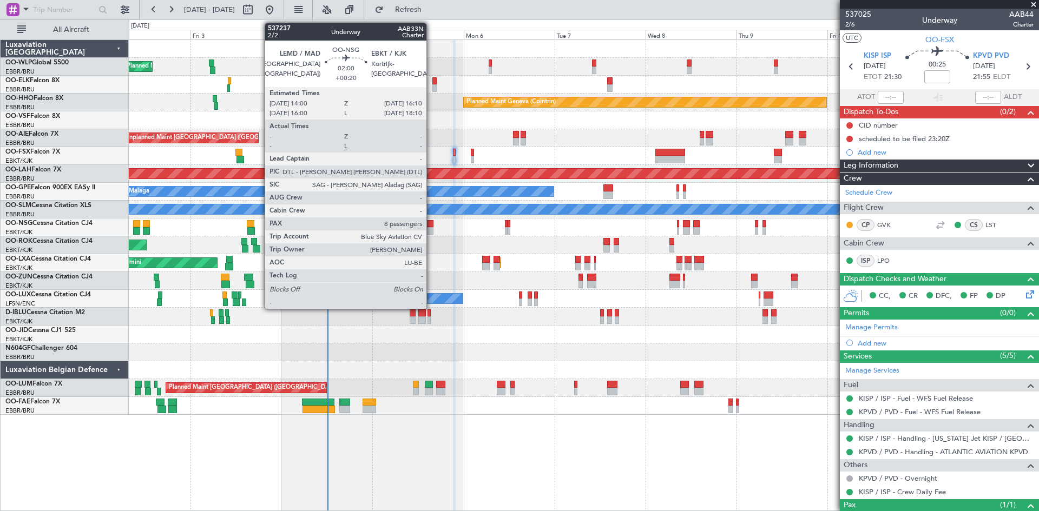
click at [431, 225] on div at bounding box center [429, 224] width 9 height 8
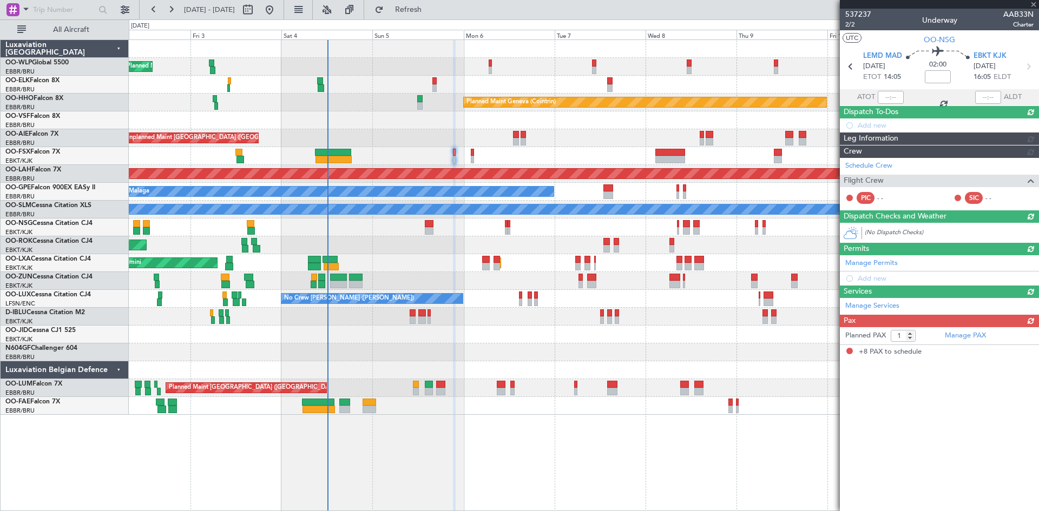
type input "+00:20"
type input "8"
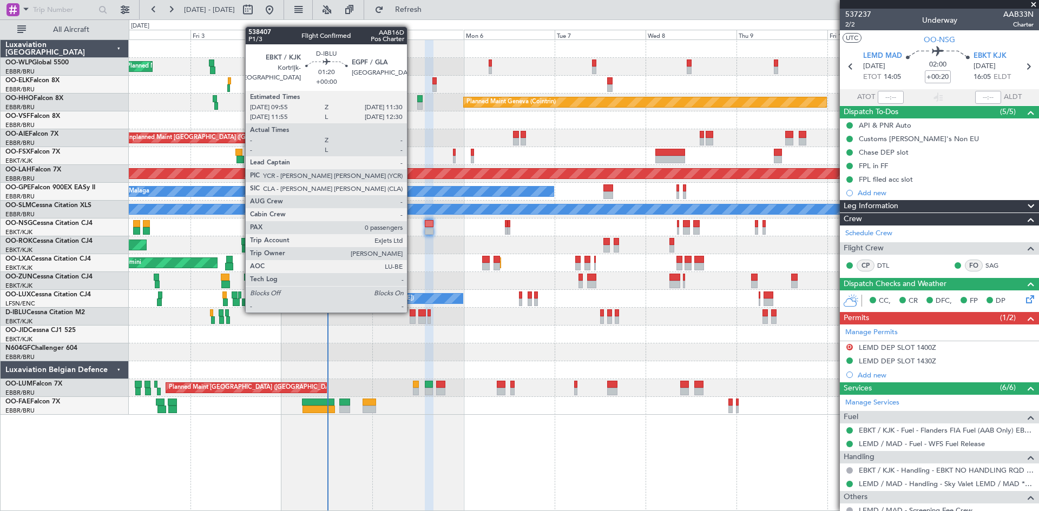
click at [412, 312] on div at bounding box center [413, 313] width 6 height 8
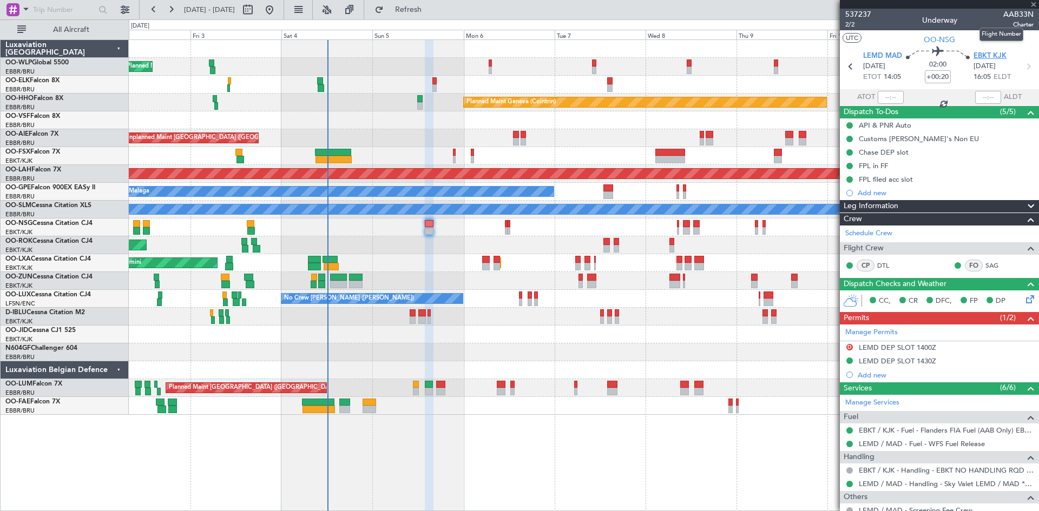
type input "0"
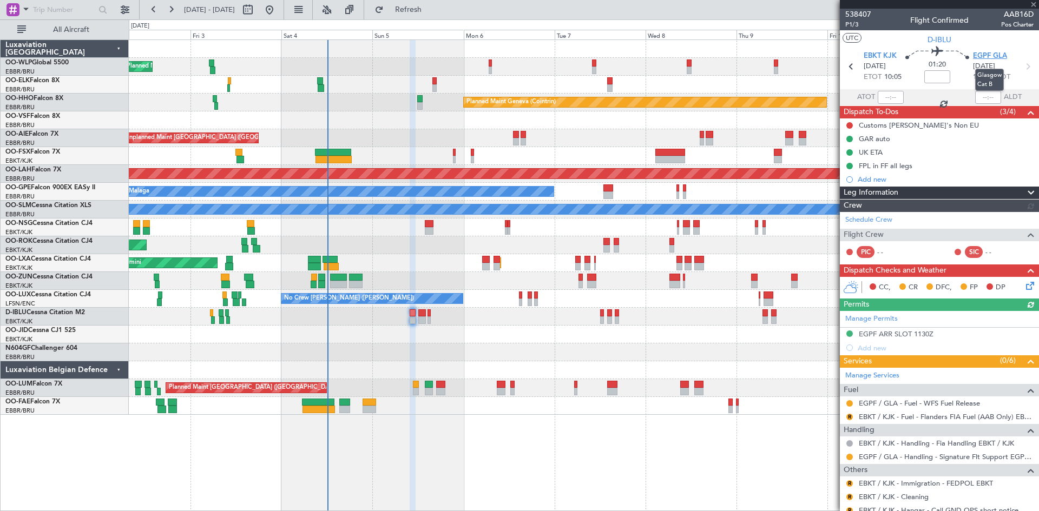
click at [996, 55] on span "EGPF GLA" at bounding box center [990, 56] width 34 height 11
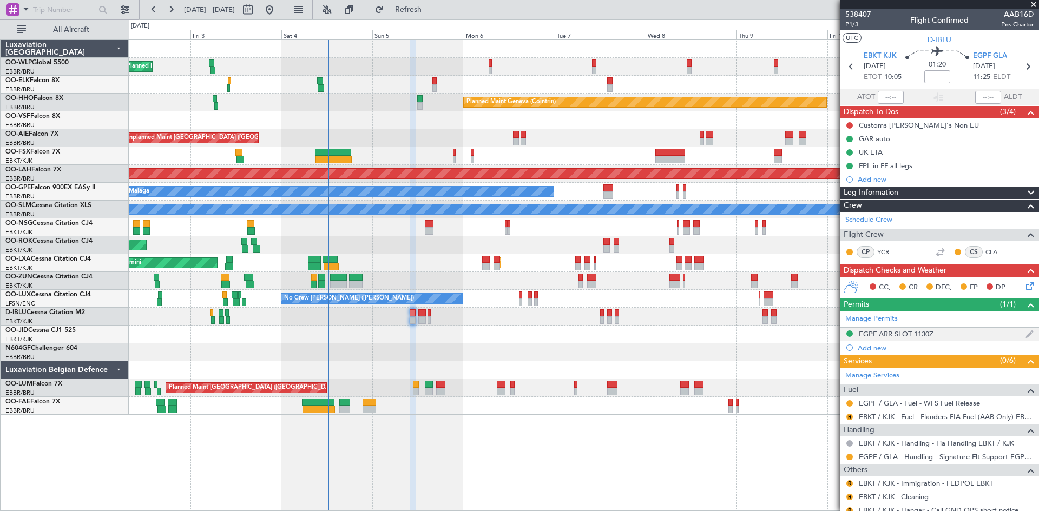
click at [919, 332] on div "EGPF ARR SLOT 1130Z" at bounding box center [896, 334] width 75 height 9
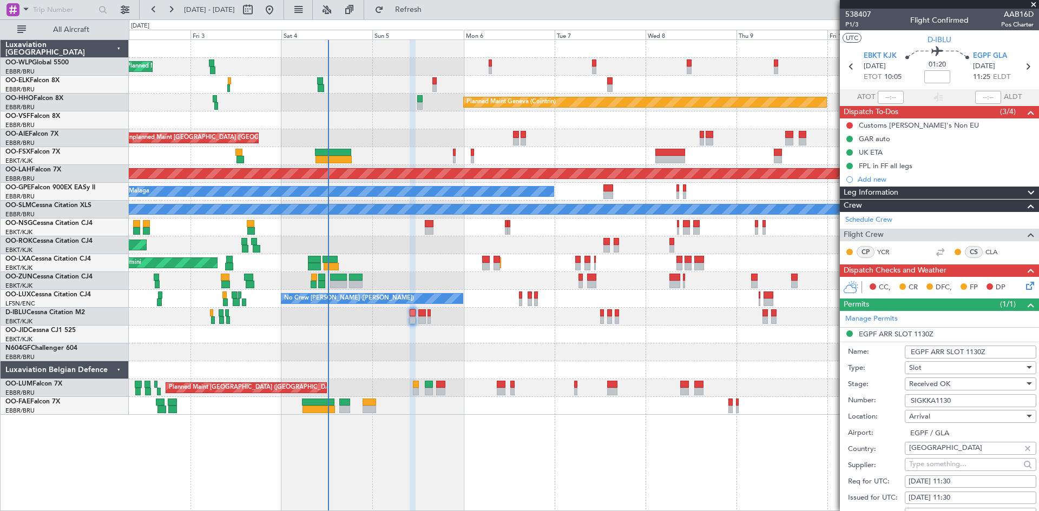
drag, startPoint x: 963, startPoint y: 399, endPoint x: 907, endPoint y: 403, distance: 55.3
click at [907, 403] on input "SIGKKA1130" at bounding box center [970, 400] width 131 height 13
click at [937, 77] on input at bounding box center [937, 76] width 26 height 13
type input "+00:15"
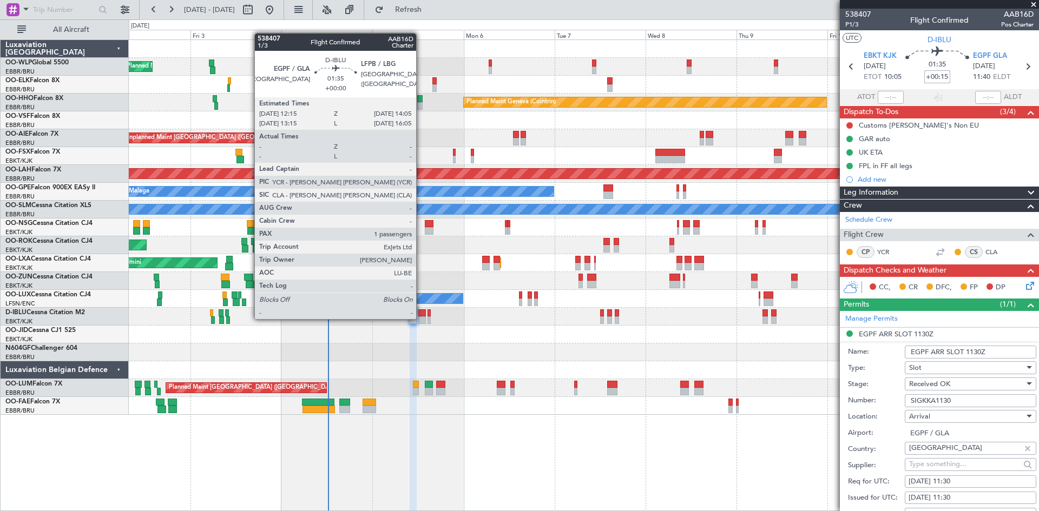
click at [421, 318] on div at bounding box center [421, 321] width 7 height 8
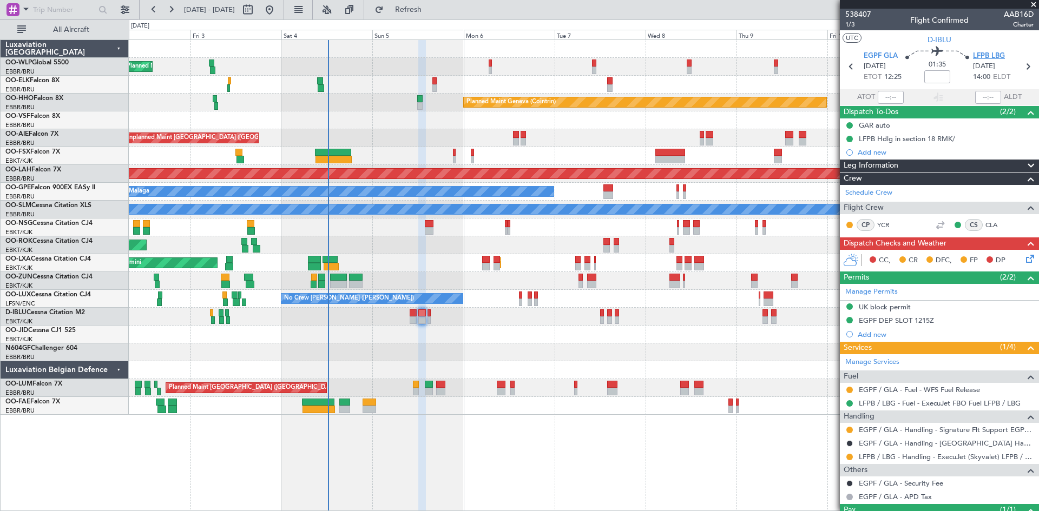
click at [989, 54] on span "LFPB LBG" at bounding box center [989, 56] width 32 height 11
click at [906, 322] on div "EGPF DEP SLOT 1215Z" at bounding box center [896, 320] width 75 height 9
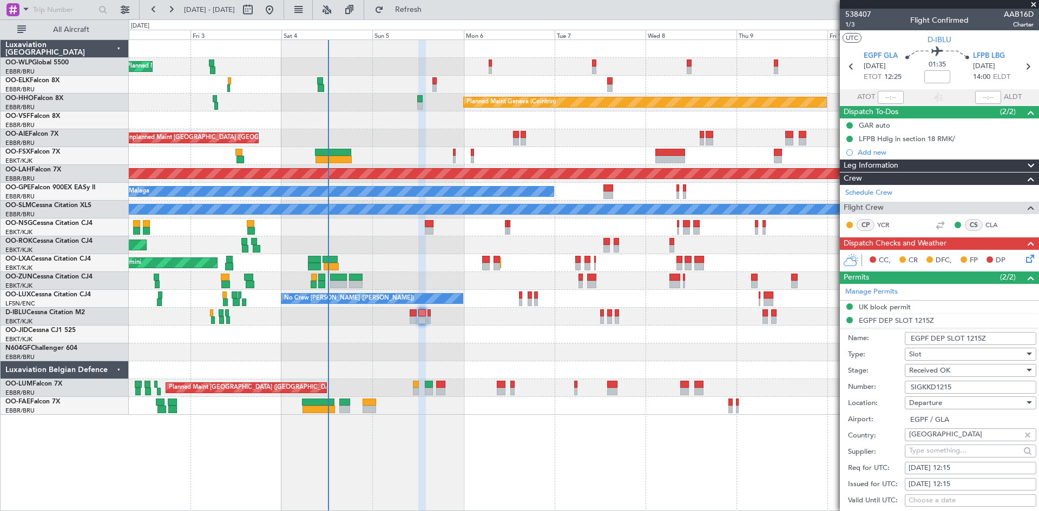
drag, startPoint x: 973, startPoint y: 386, endPoint x: 894, endPoint y: 384, distance: 79.0
click at [894, 384] on div "Number: SIGKKD1215" at bounding box center [942, 387] width 188 height 16
click at [897, 309] on div "UK block permit" at bounding box center [885, 306] width 52 height 9
drag, startPoint x: 984, startPoint y: 371, endPoint x: 909, endPoint y: 370, distance: 75.2
click at [909, 370] on input "BFOP-2024-30105V8" at bounding box center [970, 373] width 131 height 13
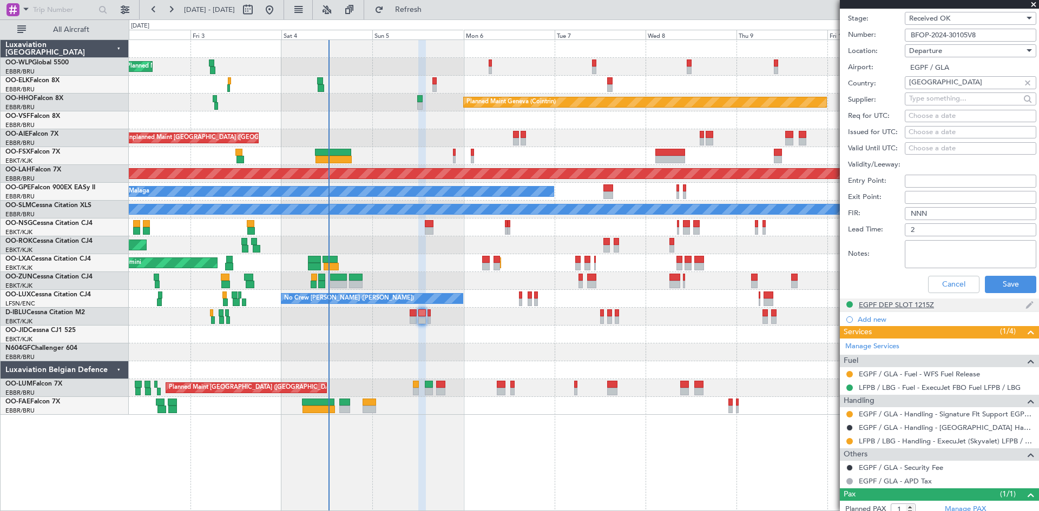
scroll to position [370, 0]
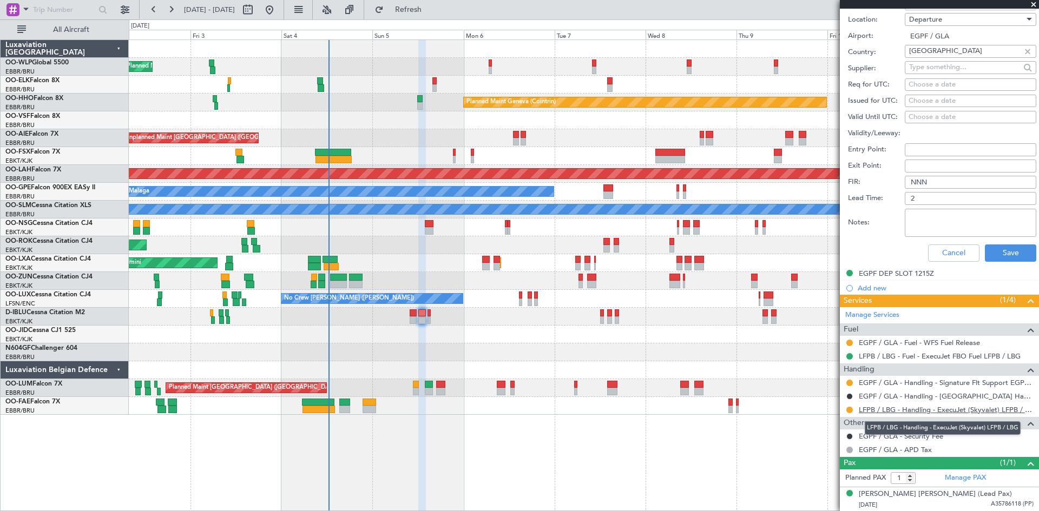
click at [931, 412] on link "LFPB / LBG - Handling - ExecuJet (Skyvalet) LFPB / LBG" at bounding box center [946, 409] width 175 height 9
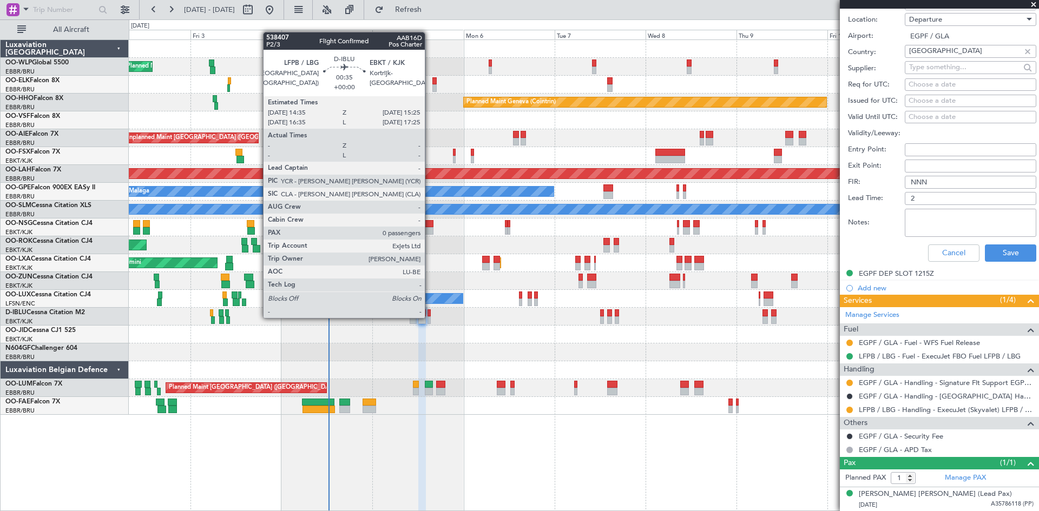
click at [430, 317] on div at bounding box center [428, 321] width 3 height 8
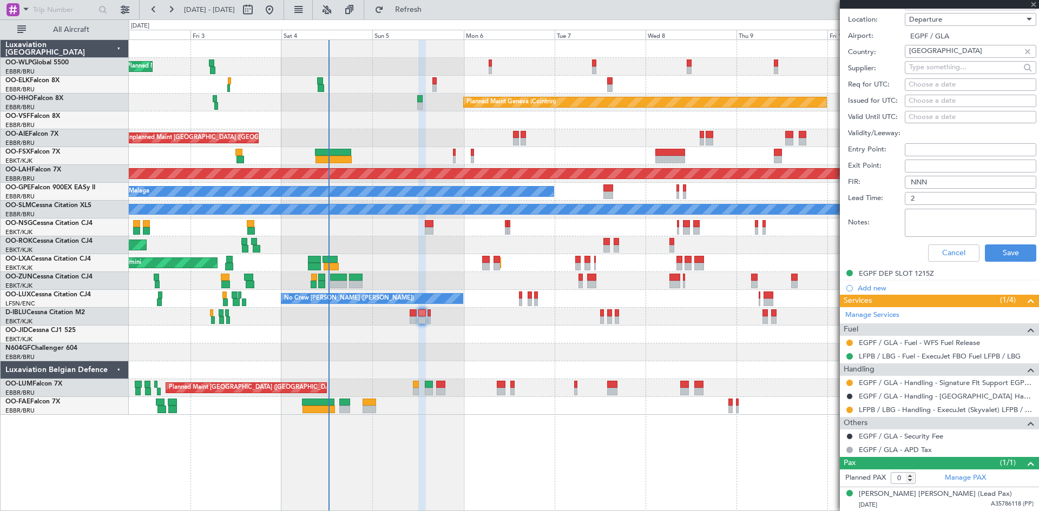
scroll to position [0, 0]
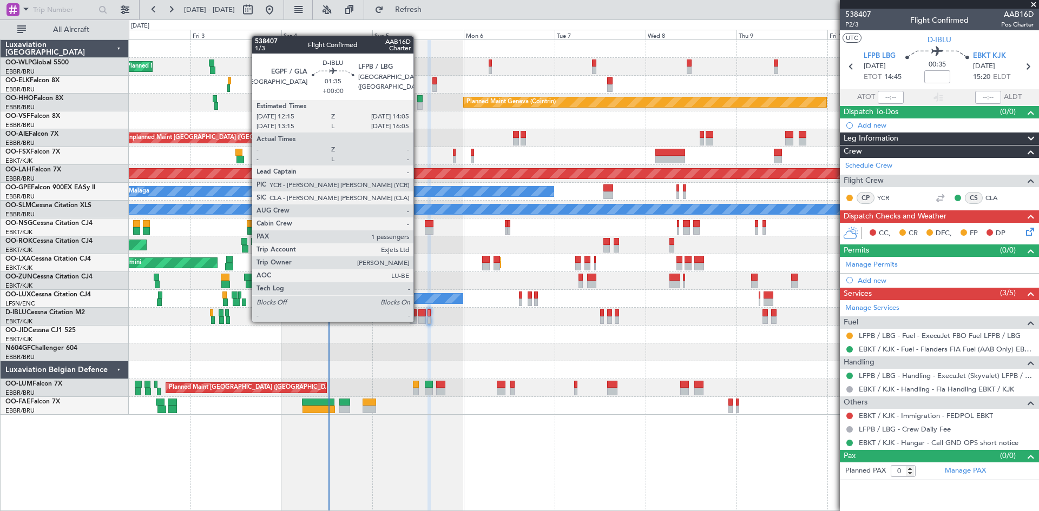
click at [420, 320] on div at bounding box center [421, 321] width 7 height 8
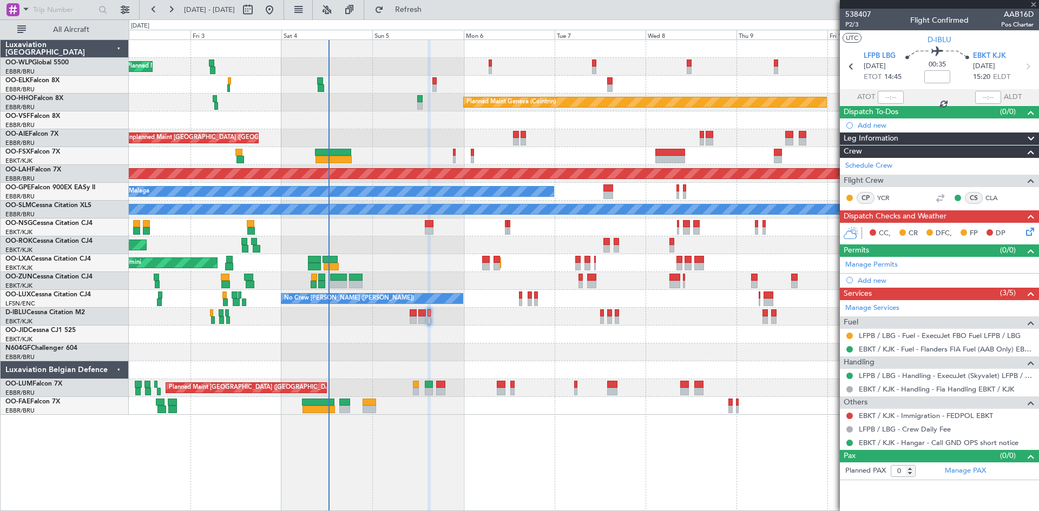
type input "1"
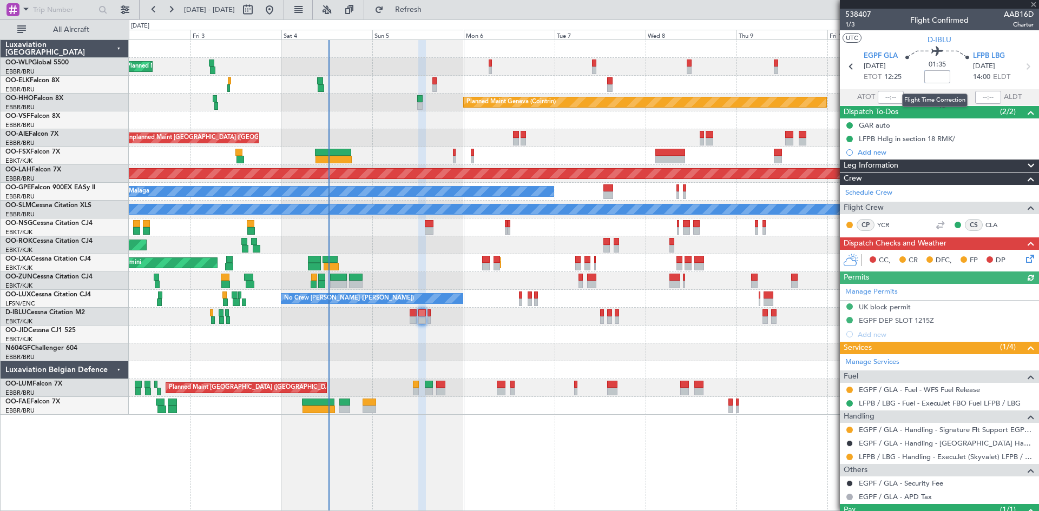
click at [931, 80] on input at bounding box center [937, 76] width 26 height 13
click at [587, 351] on div at bounding box center [584, 353] width 910 height 18
type input "-00:20"
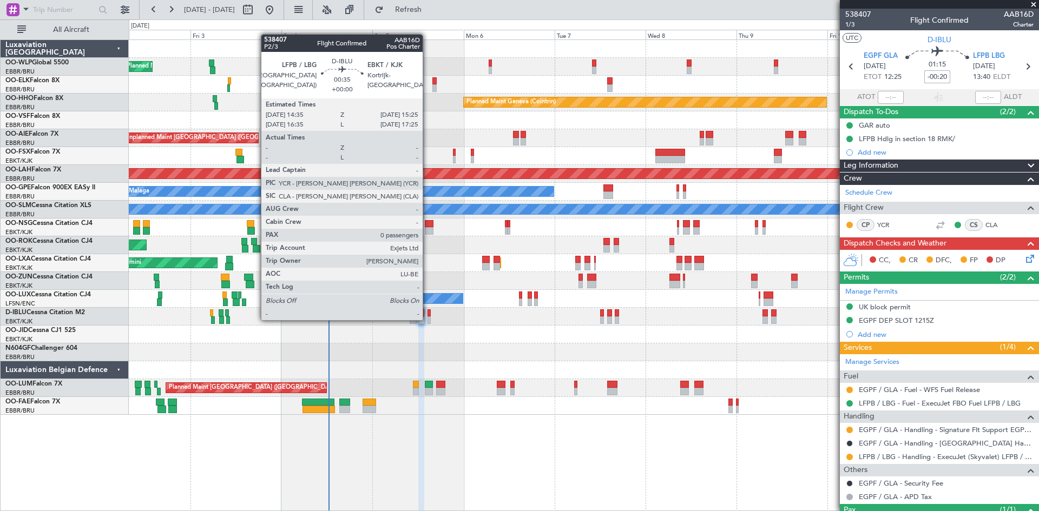
click at [427, 319] on div at bounding box center [428, 321] width 3 height 8
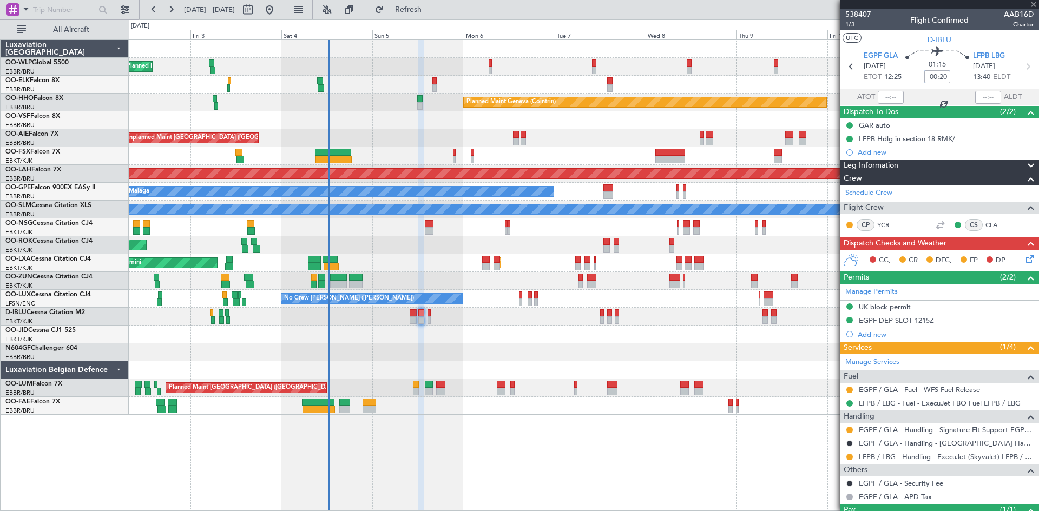
type input "0"
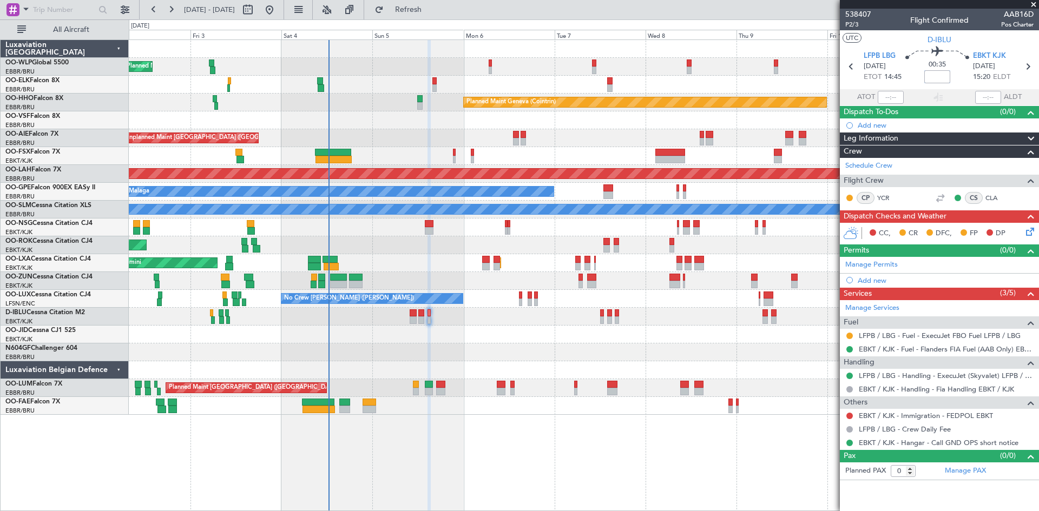
click at [937, 77] on input at bounding box center [937, 76] width 26 height 13
click at [665, 333] on div at bounding box center [584, 335] width 910 height 18
click at [668, 333] on div at bounding box center [584, 335] width 910 height 18
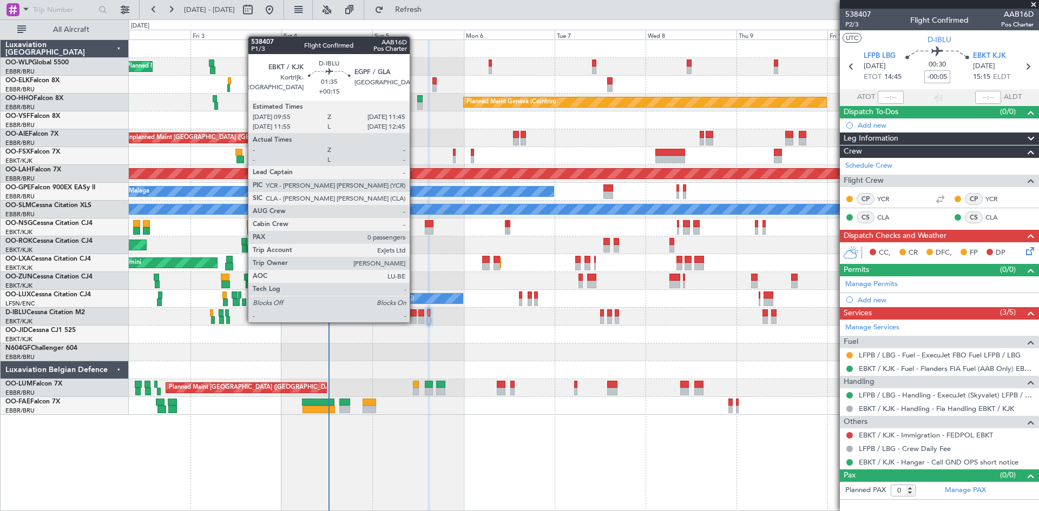
click at [414, 321] on div at bounding box center [413, 321] width 7 height 8
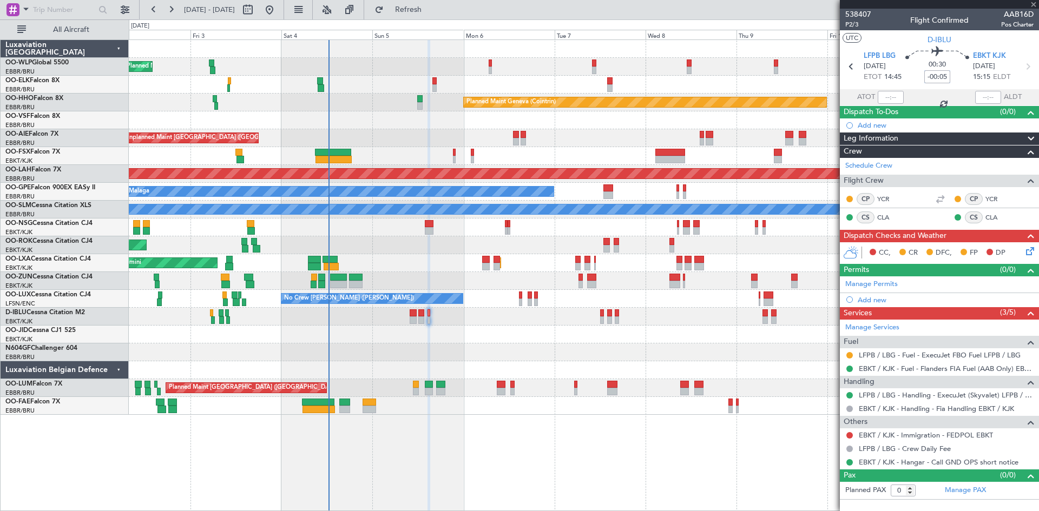
type input "+00:15"
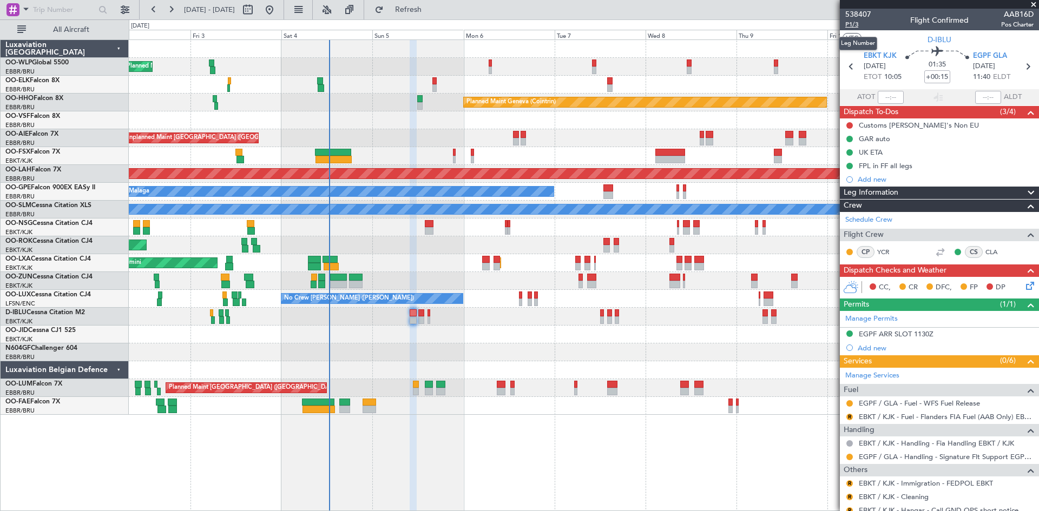
click at [847, 24] on span "P1/3" at bounding box center [858, 24] width 26 height 9
click at [866, 180] on div "Add new" at bounding box center [941, 179] width 166 height 9
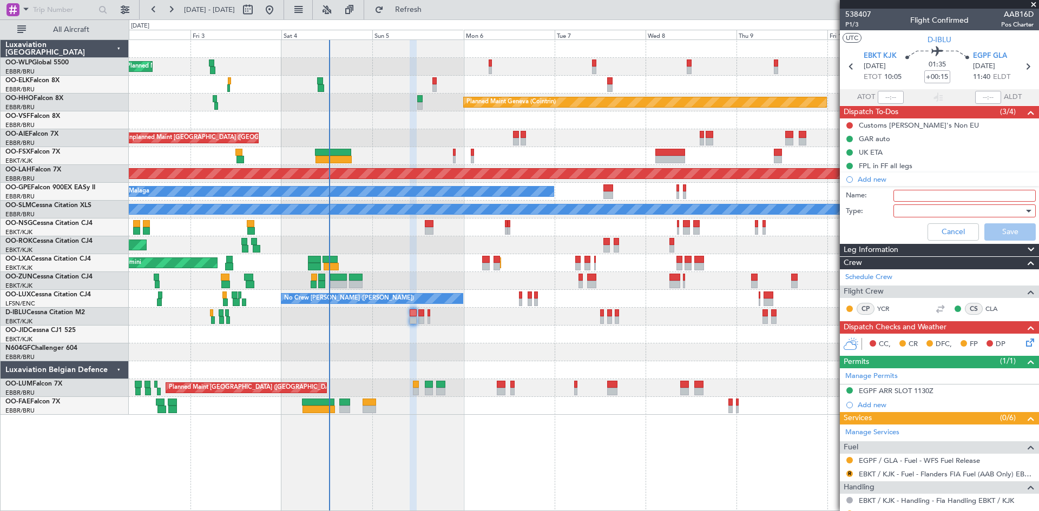
click at [917, 194] on input "Name:" at bounding box center [964, 196] width 142 height 12
type input "FUEL EGPF via handler"
click at [926, 216] on div at bounding box center [961, 211] width 126 height 16
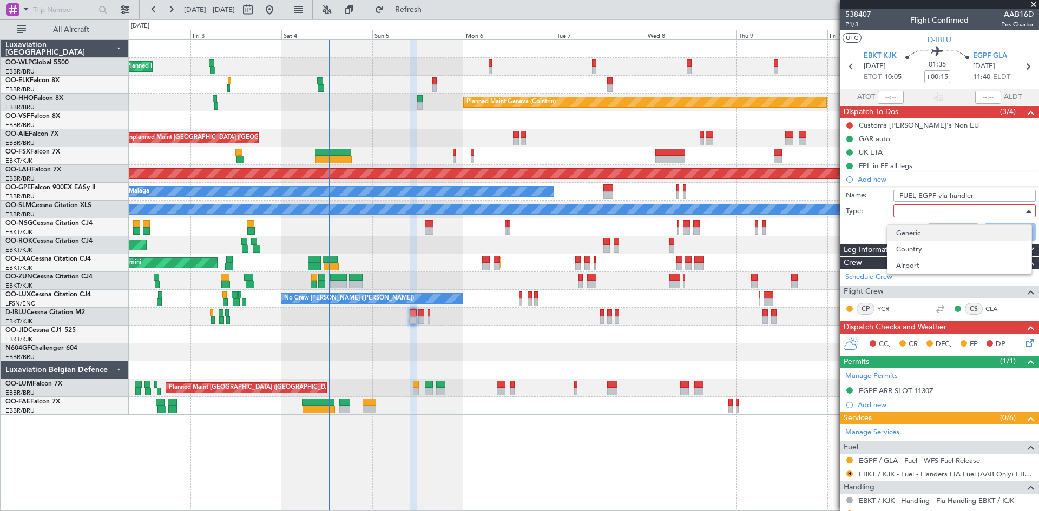
click at [923, 236] on span "Generic" at bounding box center [959, 233] width 127 height 16
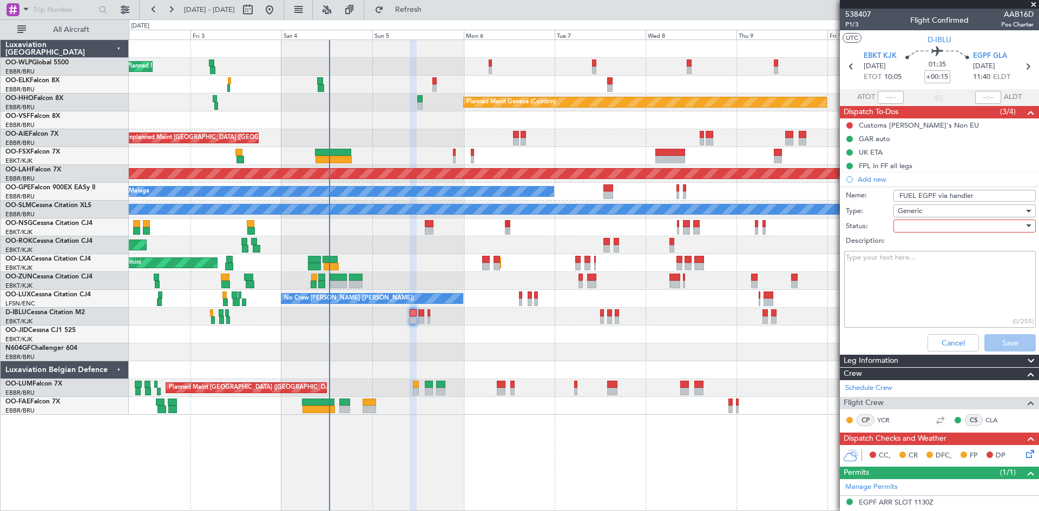
click at [925, 221] on div at bounding box center [961, 226] width 126 height 16
click at [915, 265] on span "In Progress" at bounding box center [959, 264] width 127 height 16
click at [991, 345] on button "Save" at bounding box center [1009, 342] width 51 height 17
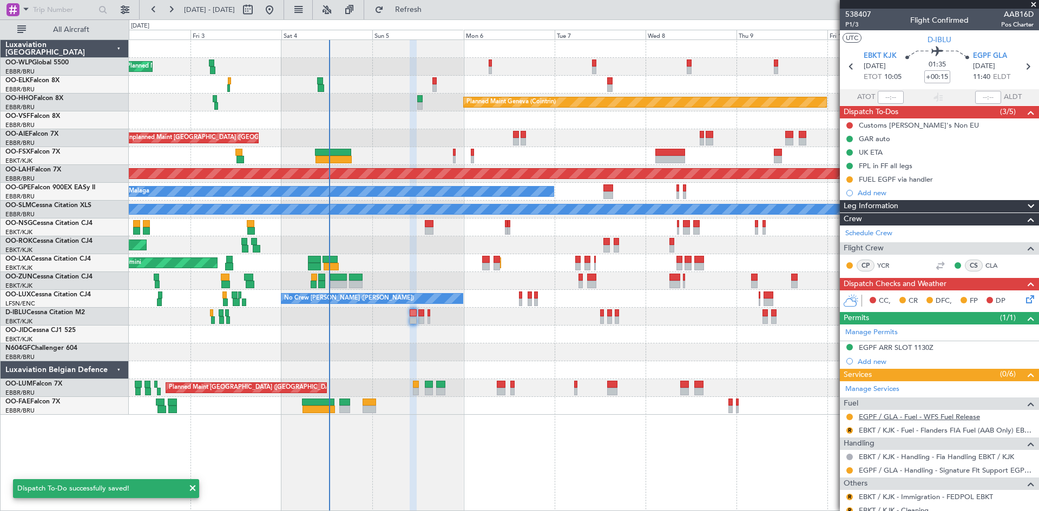
click at [928, 413] on link "EGPF / GLA - Fuel - WFS Fuel Release" at bounding box center [919, 416] width 121 height 9
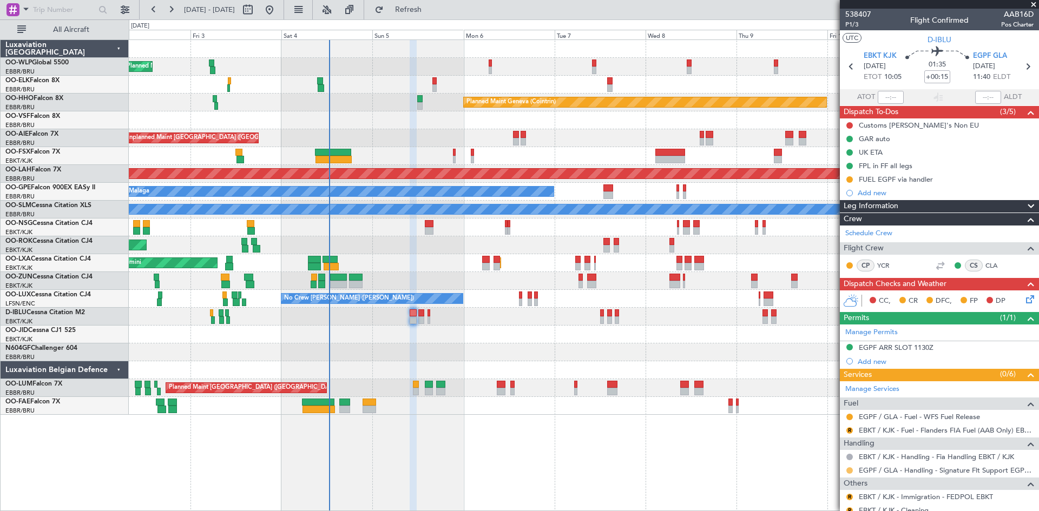
click at [848, 471] on button at bounding box center [849, 470] width 6 height 6
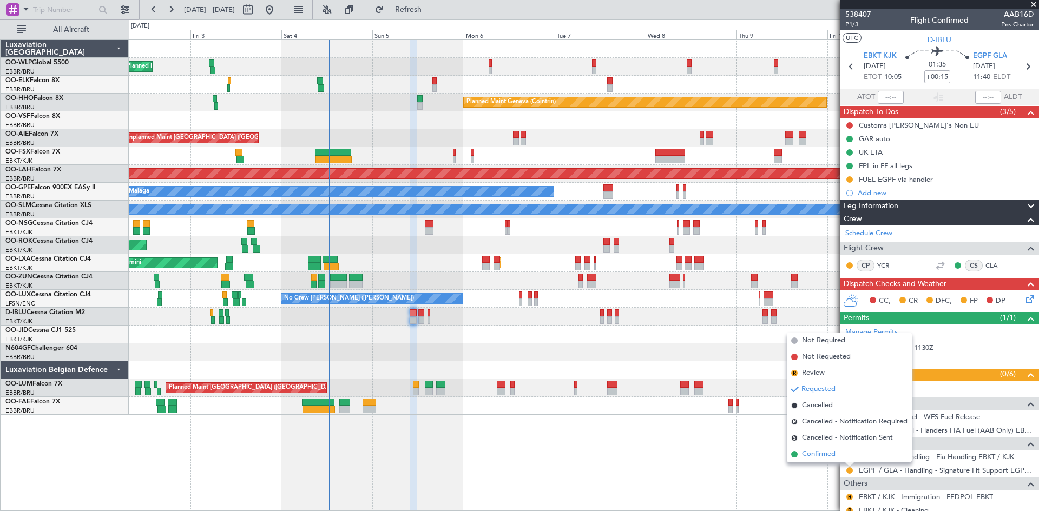
click at [819, 448] on li "Confirmed" at bounding box center [849, 454] width 125 height 16
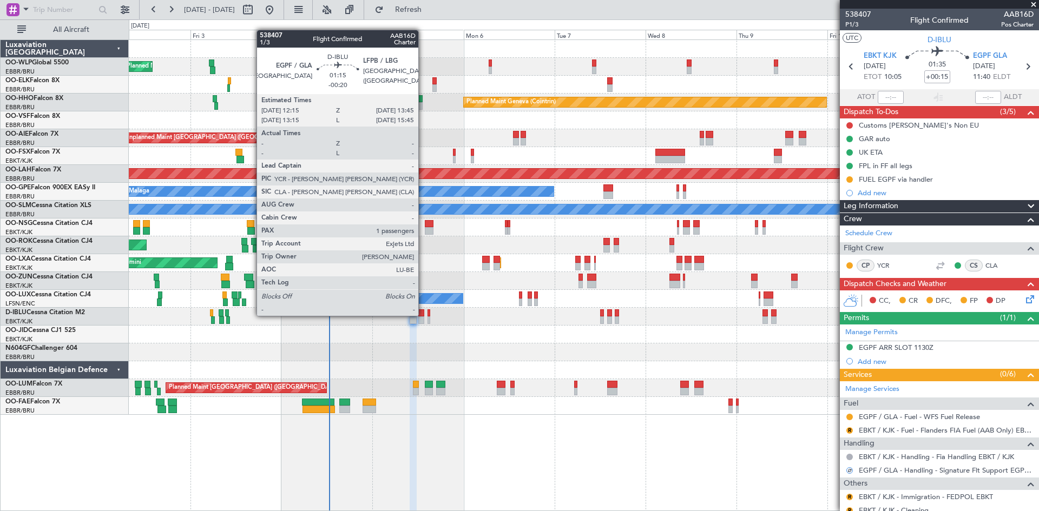
click at [423, 315] on div at bounding box center [421, 313] width 6 height 8
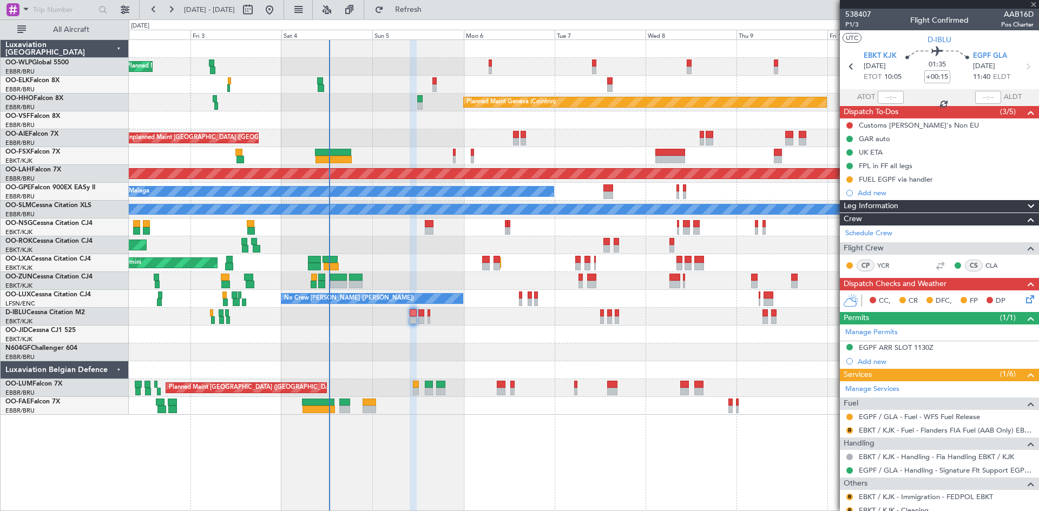
type input "-00:20"
type input "1"
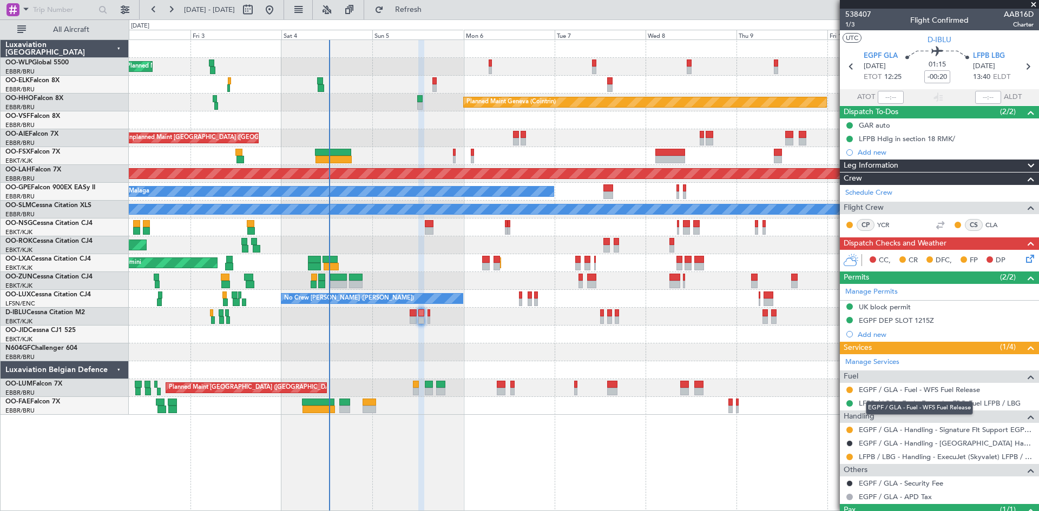
click at [881, 392] on link "EGPF / GLA - Fuel - WFS Fuel Release" at bounding box center [919, 389] width 121 height 9
click at [851, 430] on button at bounding box center [849, 430] width 6 height 6
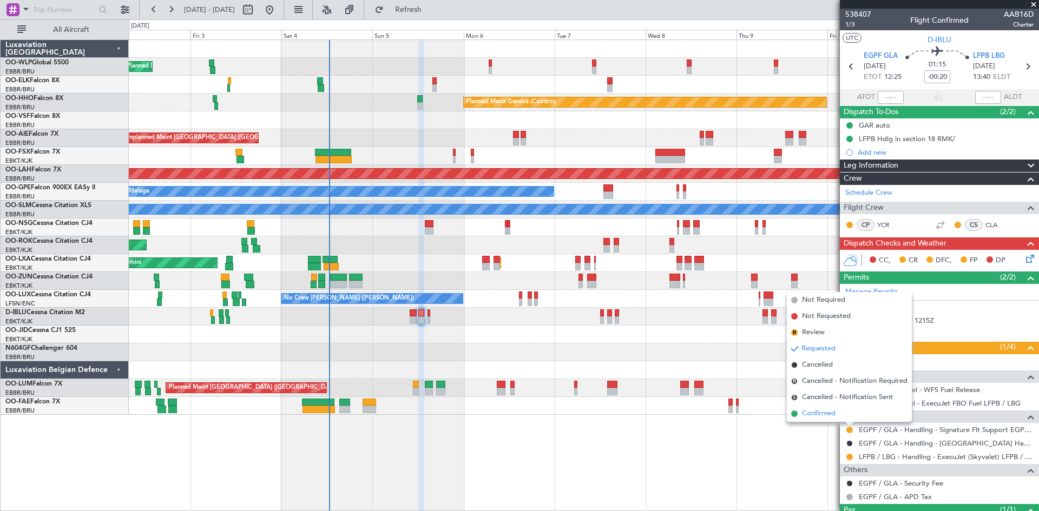
click at [845, 418] on li "Confirmed" at bounding box center [849, 414] width 125 height 16
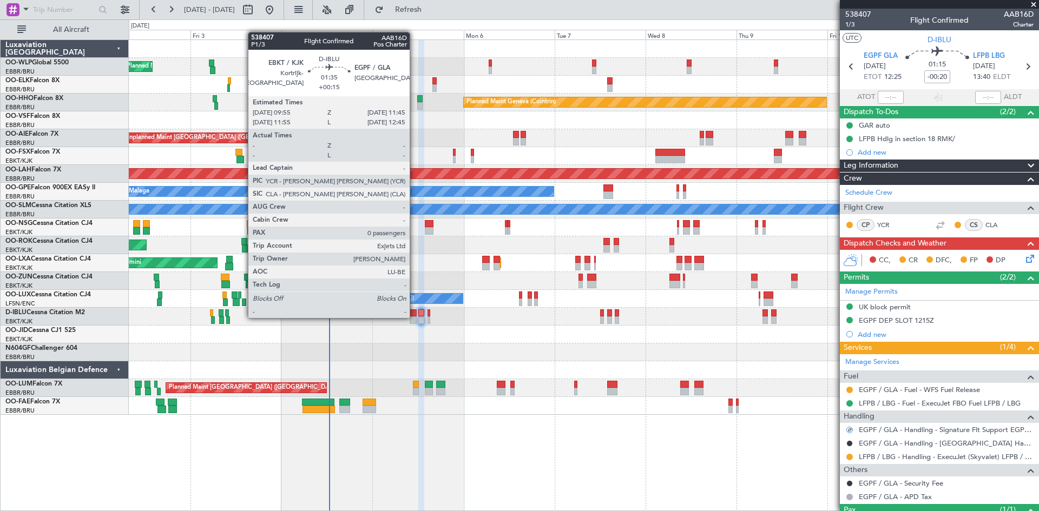
click at [414, 317] on div at bounding box center [413, 321] width 7 height 8
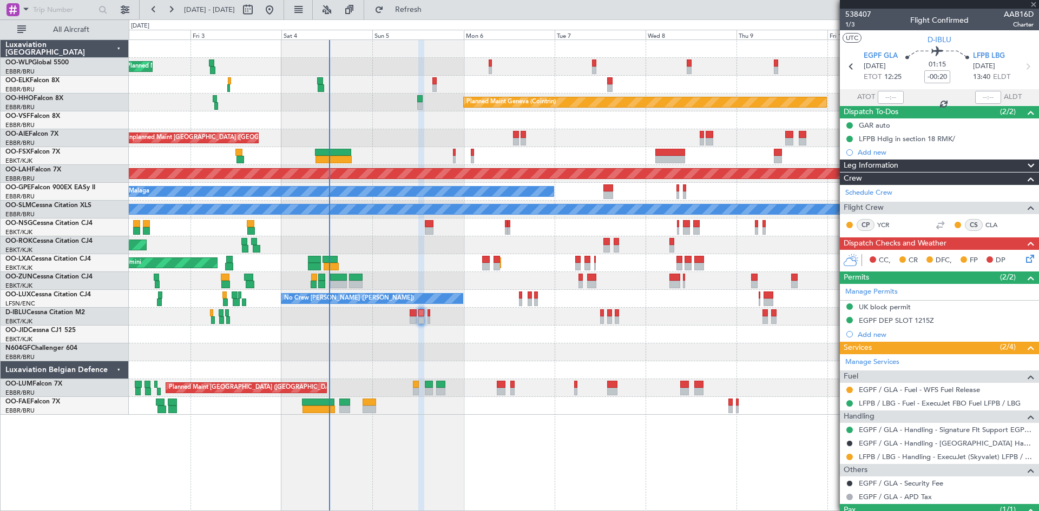
type input "+00:15"
type input "0"
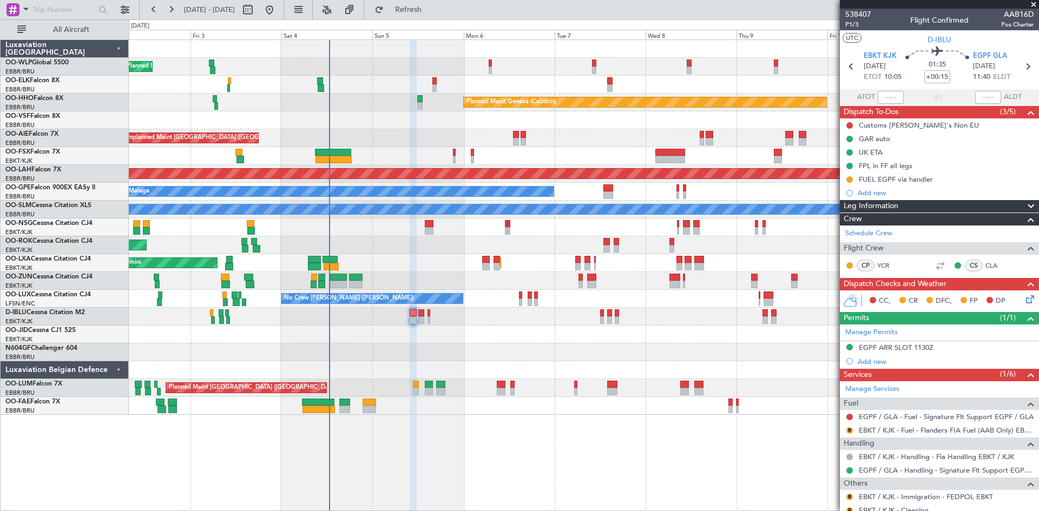
click at [1025, 299] on icon at bounding box center [1028, 297] width 9 height 9
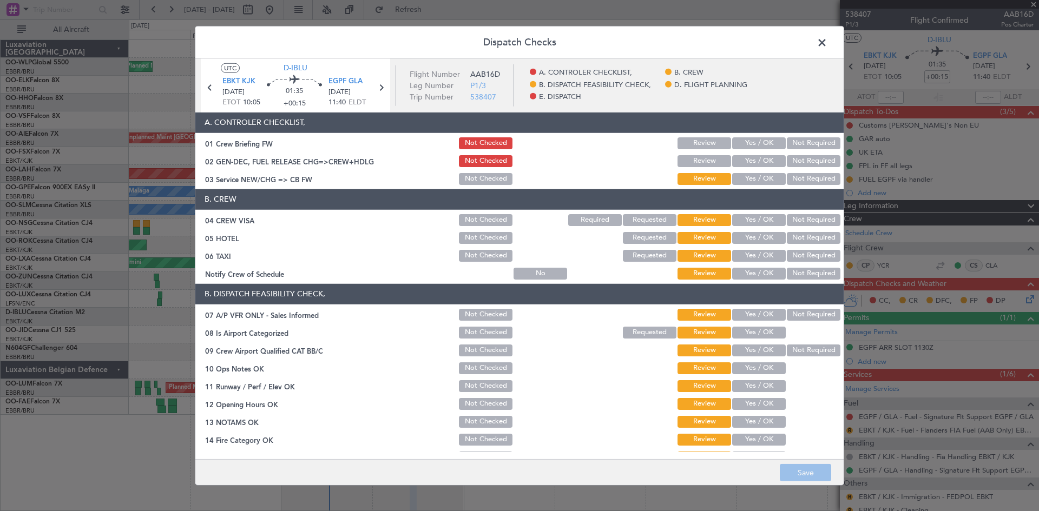
click at [757, 155] on button "Yes / OK" at bounding box center [759, 161] width 54 height 12
click at [769, 174] on button "Yes / OK" at bounding box center [759, 179] width 54 height 12
click at [755, 218] on button "Yes / OK" at bounding box center [759, 220] width 54 height 12
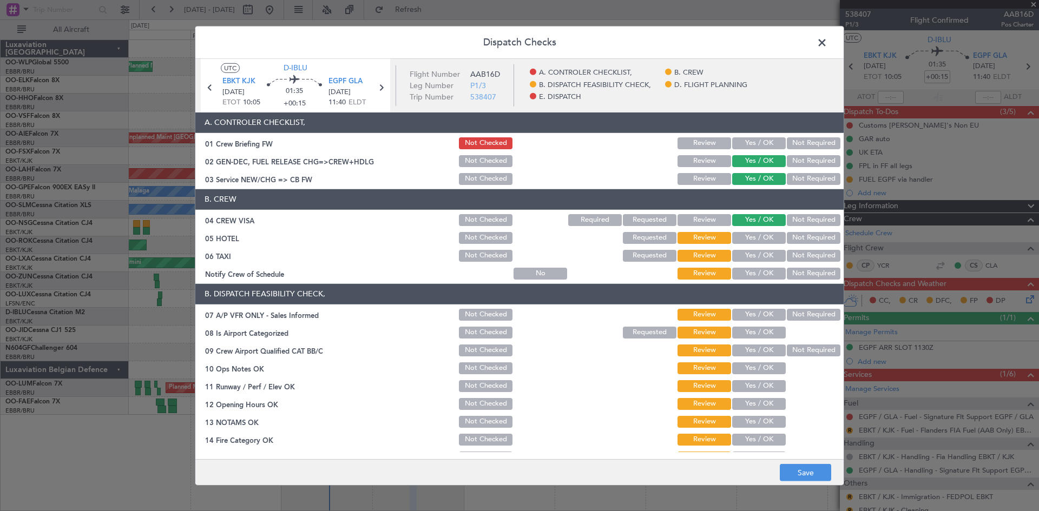
click at [812, 241] on button "Not Required" at bounding box center [814, 238] width 54 height 12
click at [803, 253] on button "Not Required" at bounding box center [814, 256] width 54 height 12
click at [762, 280] on div "Yes / OK" at bounding box center [757, 273] width 55 height 15
click at [766, 268] on button "Yes / OK" at bounding box center [759, 274] width 54 height 12
click at [786, 299] on header "B. DISPATCH FEASIBILITY CHECK," at bounding box center [519, 294] width 648 height 21
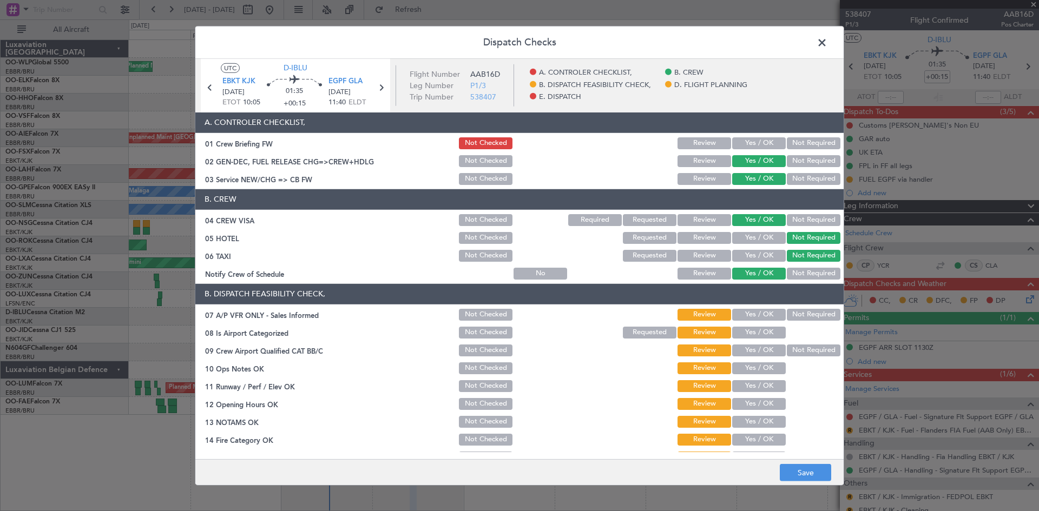
click at [789, 312] on button "Not Required" at bounding box center [814, 315] width 54 height 12
click at [765, 332] on button "Yes / OK" at bounding box center [759, 333] width 54 height 12
click at [822, 362] on div at bounding box center [812, 368] width 55 height 15
drag, startPoint x: 808, startPoint y: 350, endPoint x: 781, endPoint y: 359, distance: 28.6
click at [807, 349] on button "Not Required" at bounding box center [814, 351] width 54 height 12
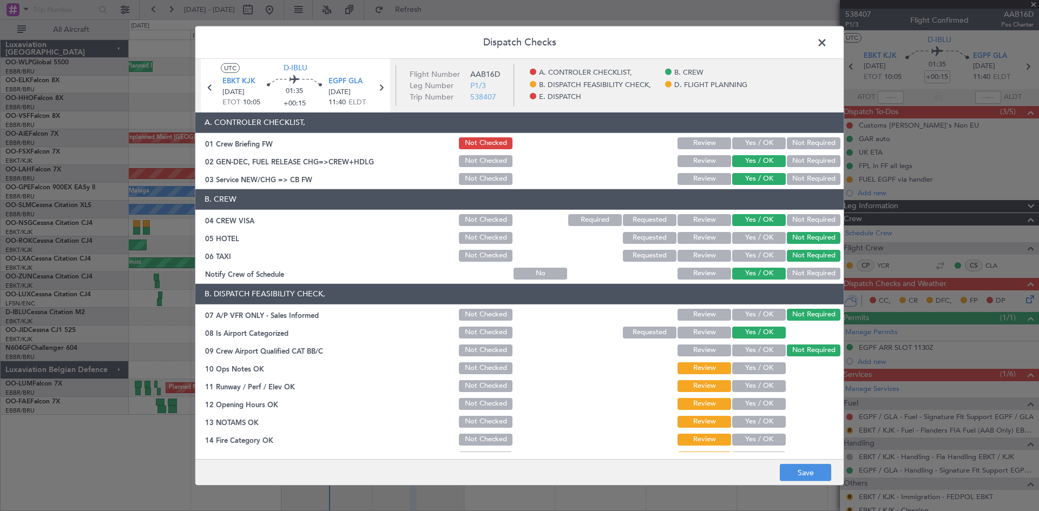
drag, startPoint x: 778, startPoint y: 361, endPoint x: 766, endPoint y: 371, distance: 15.5
click at [776, 361] on div "10 Ops Notes OK Not Checked Review Yes / OK" at bounding box center [519, 368] width 648 height 15
click at [766, 371] on button "Yes / OK" at bounding box center [759, 369] width 54 height 12
drag, startPoint x: 764, startPoint y: 379, endPoint x: 764, endPoint y: 391, distance: 11.9
click at [764, 379] on div "Yes / OK" at bounding box center [757, 386] width 55 height 15
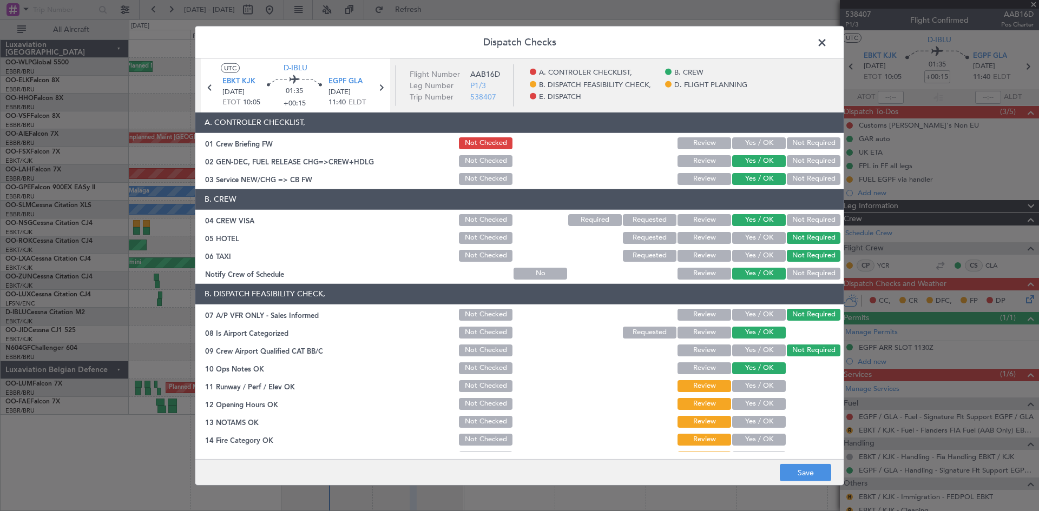
click at [764, 396] on section "B. DISPATCH FEASIBILITY CHECK, 07 A/P VFR ONLY - Sales Informed Not Checked Rev…" at bounding box center [519, 401] width 648 height 235
click at [760, 387] on button "Yes / OK" at bounding box center [759, 386] width 54 height 12
click at [760, 401] on button "Yes / OK" at bounding box center [759, 404] width 54 height 12
click at [758, 419] on button "Yes / OK" at bounding box center [759, 422] width 54 height 12
click at [757, 434] on button "Yes / OK" at bounding box center [759, 440] width 54 height 12
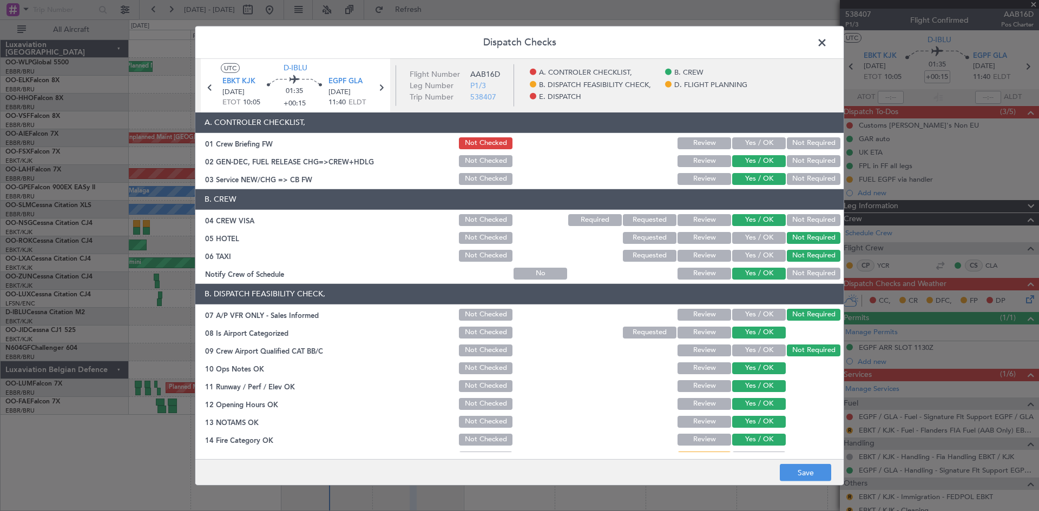
click at [757, 436] on button "Yes / OK" at bounding box center [759, 440] width 54 height 12
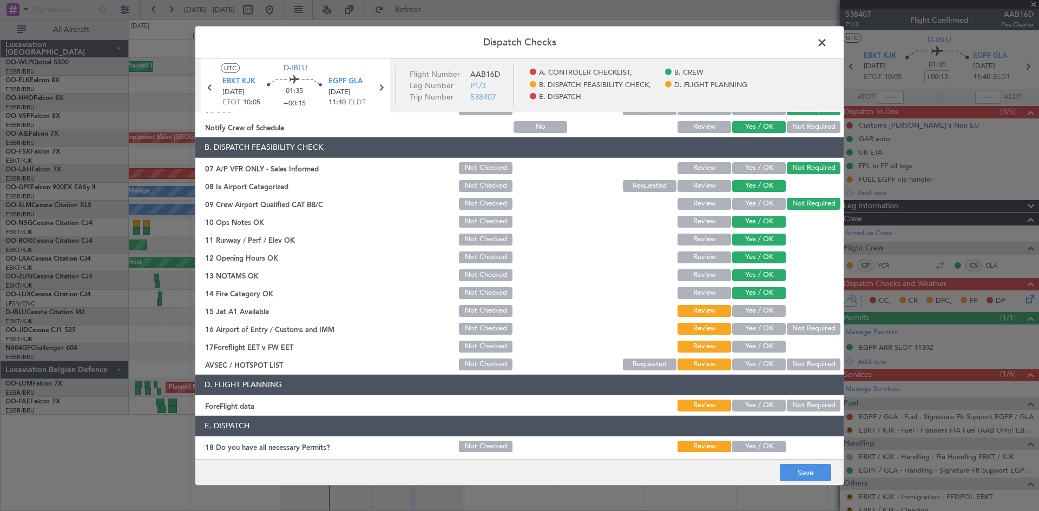
scroll to position [162, 0]
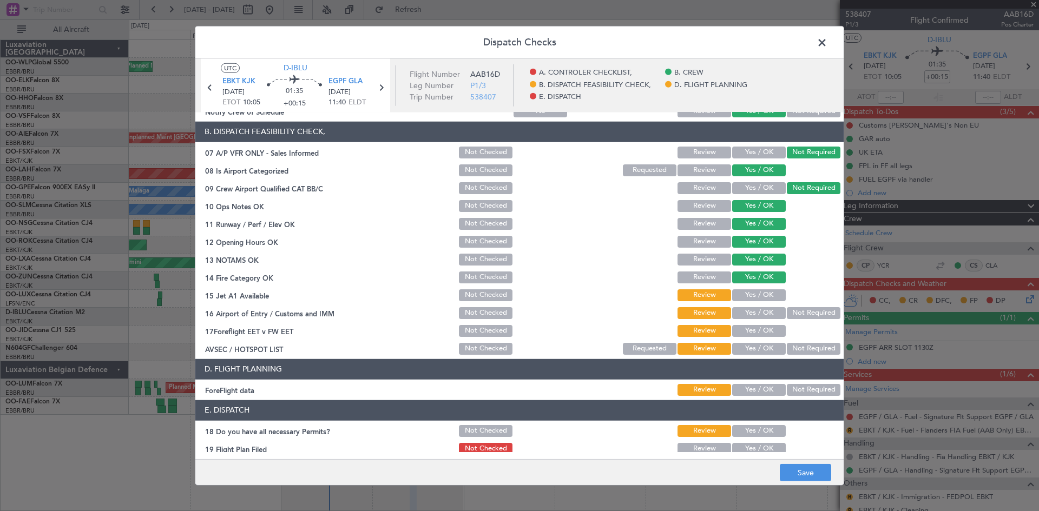
click at [752, 290] on button "Yes / OK" at bounding box center [759, 295] width 54 height 12
click at [793, 308] on button "Not Required" at bounding box center [814, 313] width 54 height 12
click at [768, 326] on button "Yes / OK" at bounding box center [759, 331] width 54 height 12
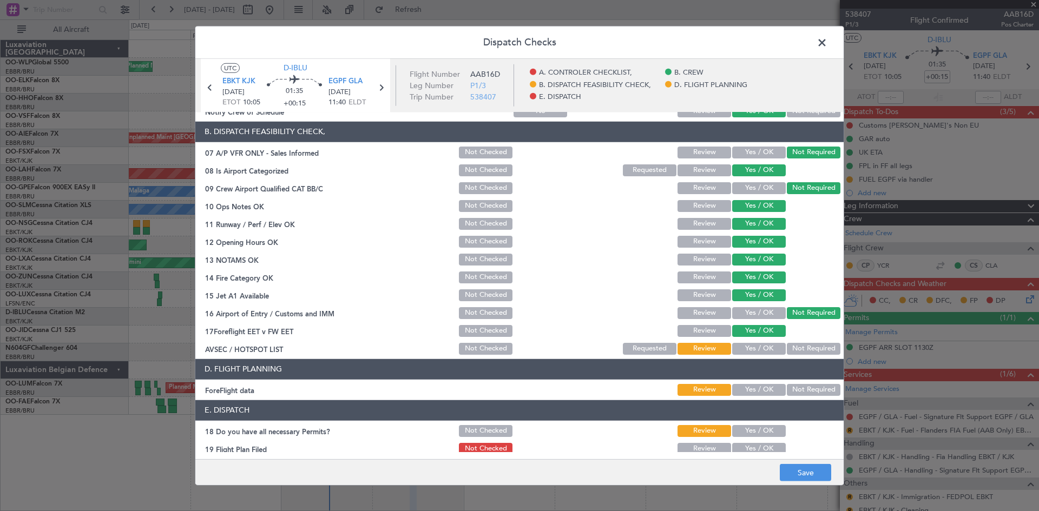
click at [803, 345] on button "Not Required" at bounding box center [814, 349] width 54 height 12
click at [761, 380] on section "D. FLIGHT PLANNING ForeFlight data Review Yes / OK Not Required" at bounding box center [519, 378] width 648 height 38
click at [761, 387] on button "Yes / OK" at bounding box center [759, 390] width 54 height 12
click at [802, 467] on button "Save" at bounding box center [805, 472] width 51 height 17
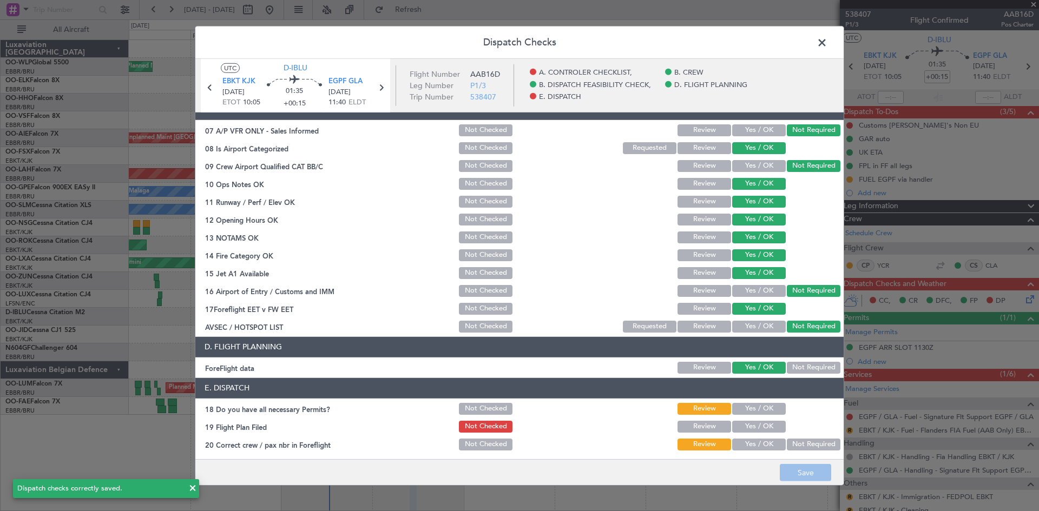
scroll to position [205, 0]
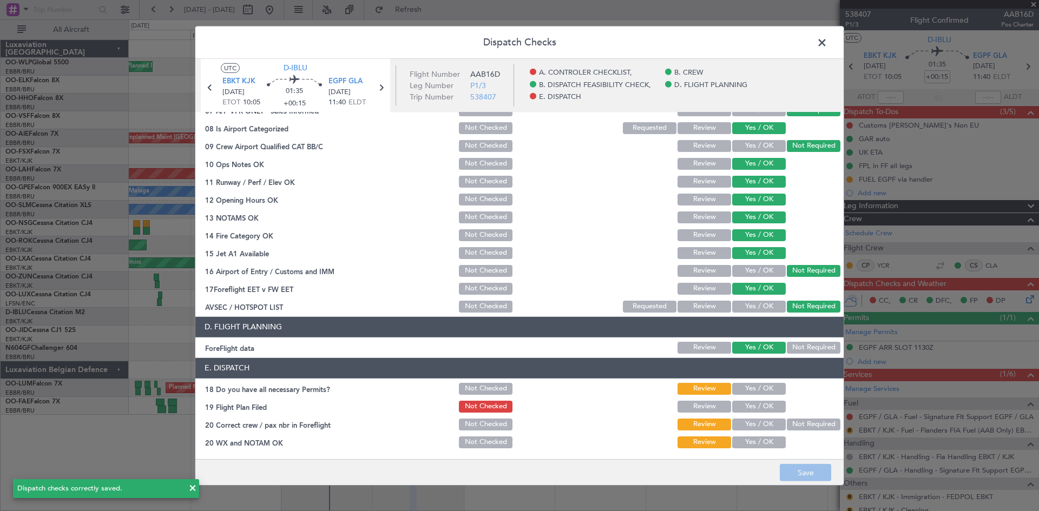
click at [747, 385] on button "Yes / OK" at bounding box center [759, 389] width 54 height 12
click at [754, 409] on button "Yes / OK" at bounding box center [759, 407] width 54 height 12
click at [794, 421] on button "Not Required" at bounding box center [814, 425] width 54 height 12
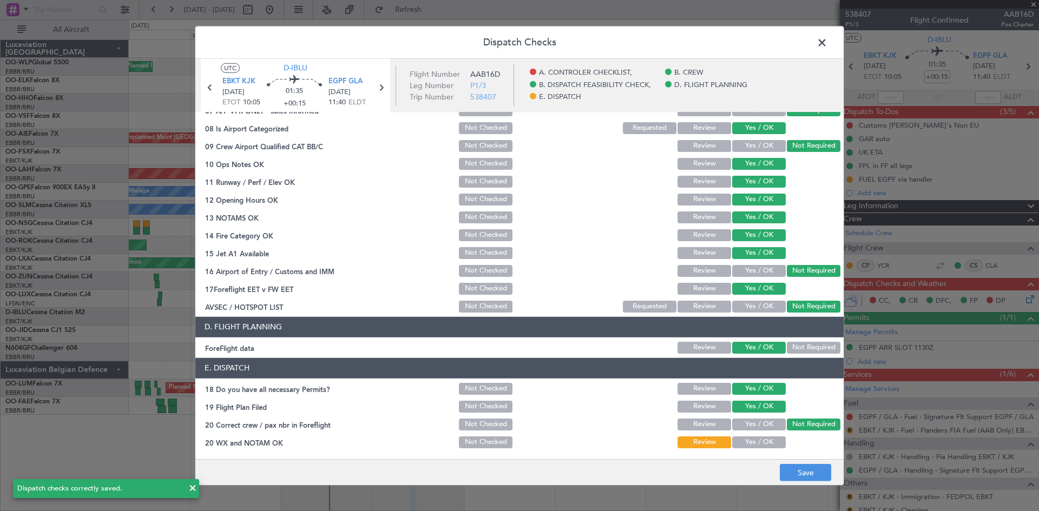
click at [760, 446] on button "Yes / OK" at bounding box center [759, 443] width 54 height 12
click at [815, 463] on footer "Save" at bounding box center [519, 472] width 648 height 26
click at [811, 471] on button "Save" at bounding box center [805, 472] width 51 height 17
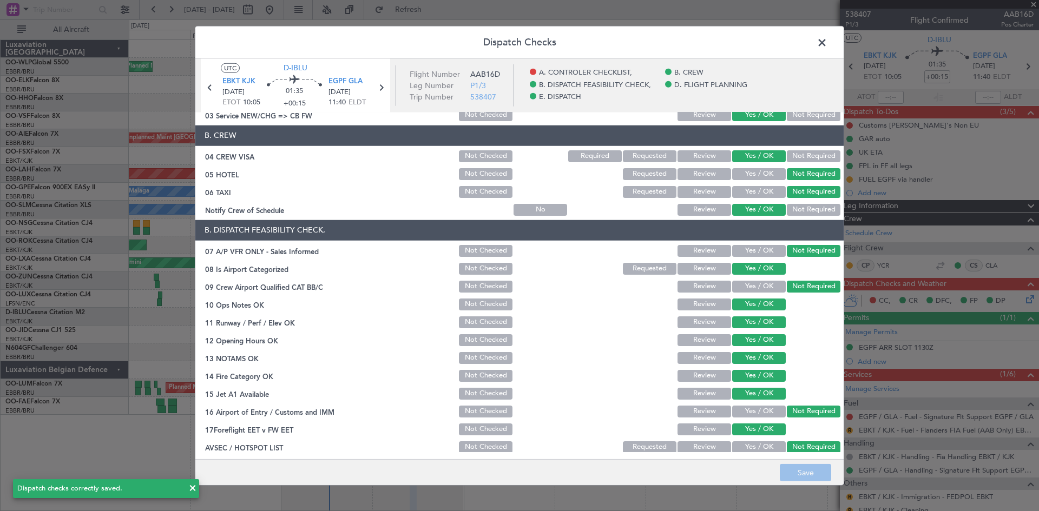
scroll to position [0, 0]
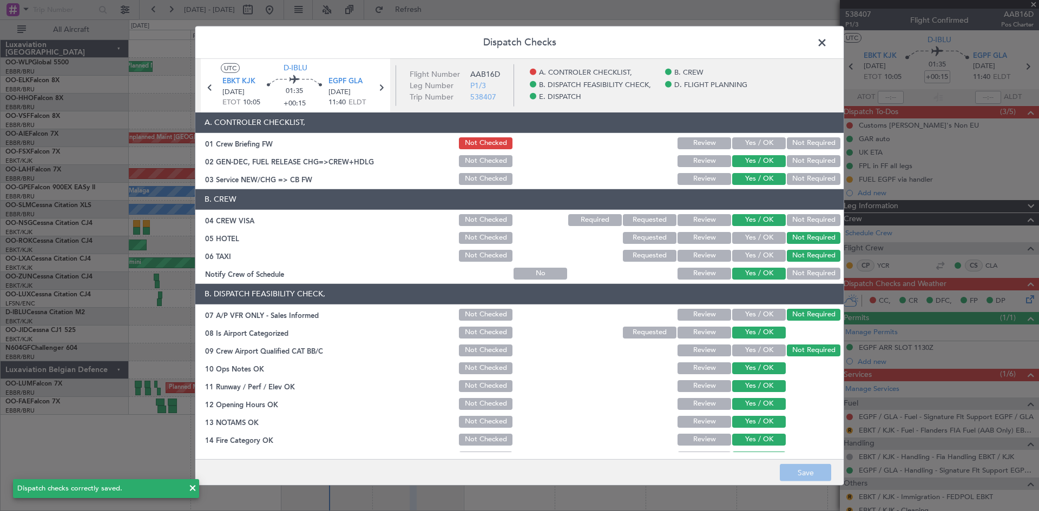
click at [827, 39] on span at bounding box center [827, 45] width 0 height 22
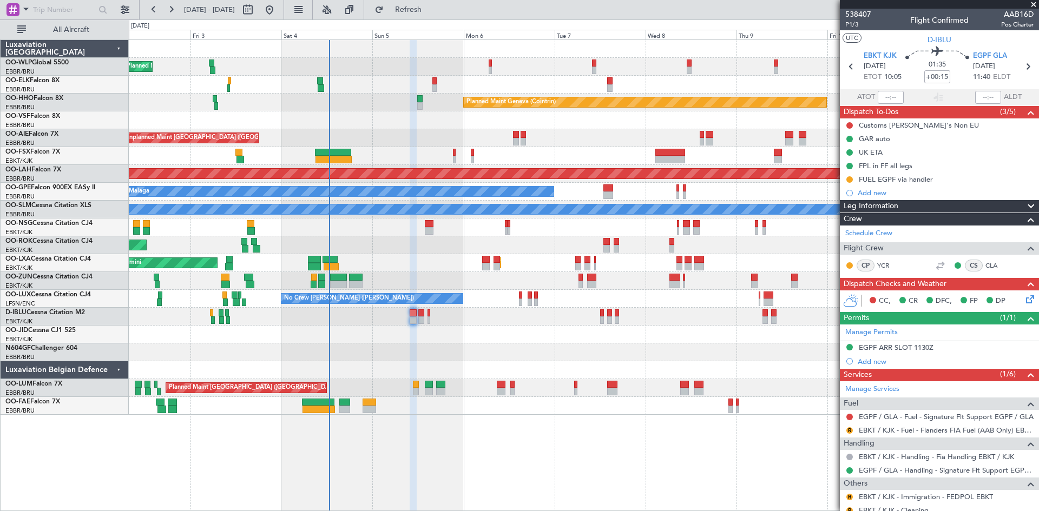
scroll to position [50, 0]
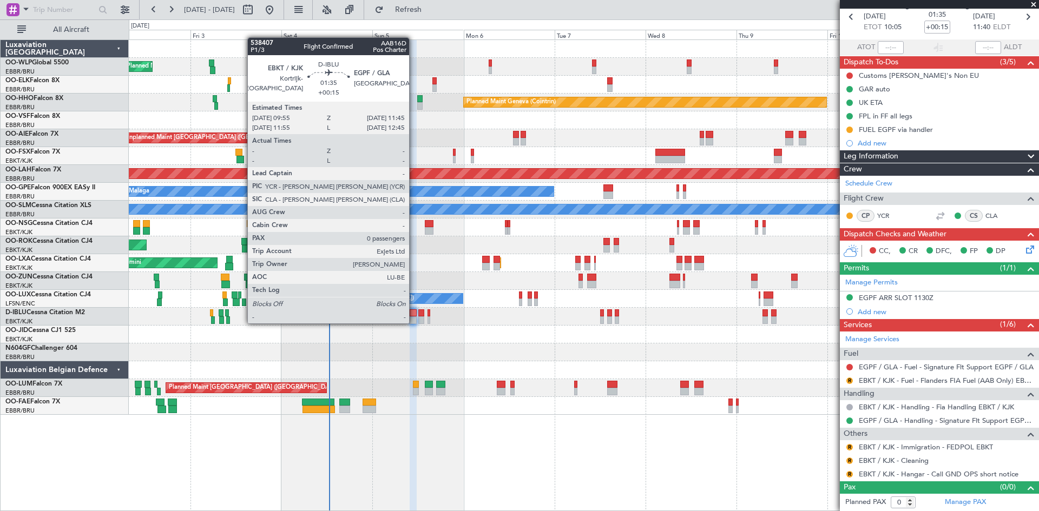
click at [414, 322] on div at bounding box center [413, 321] width 7 height 8
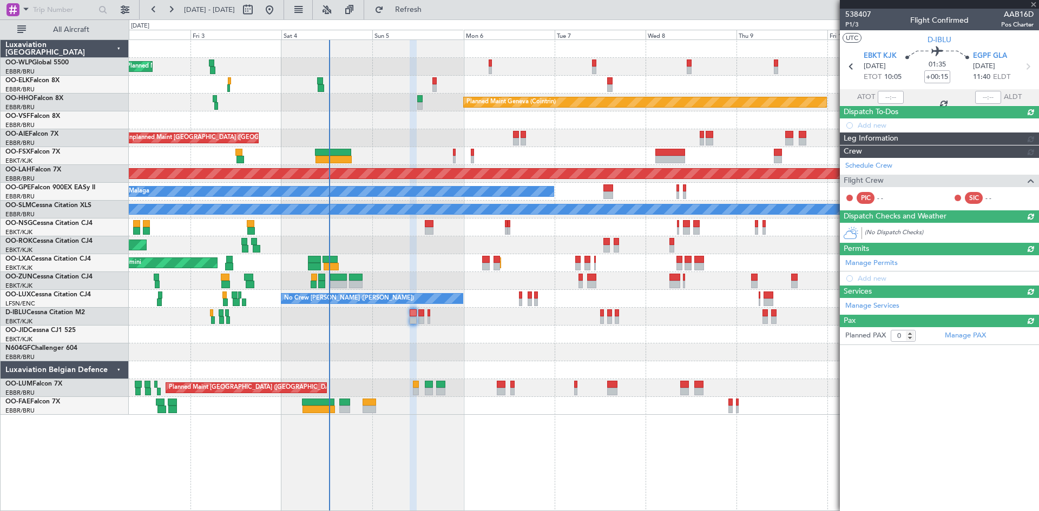
scroll to position [0, 0]
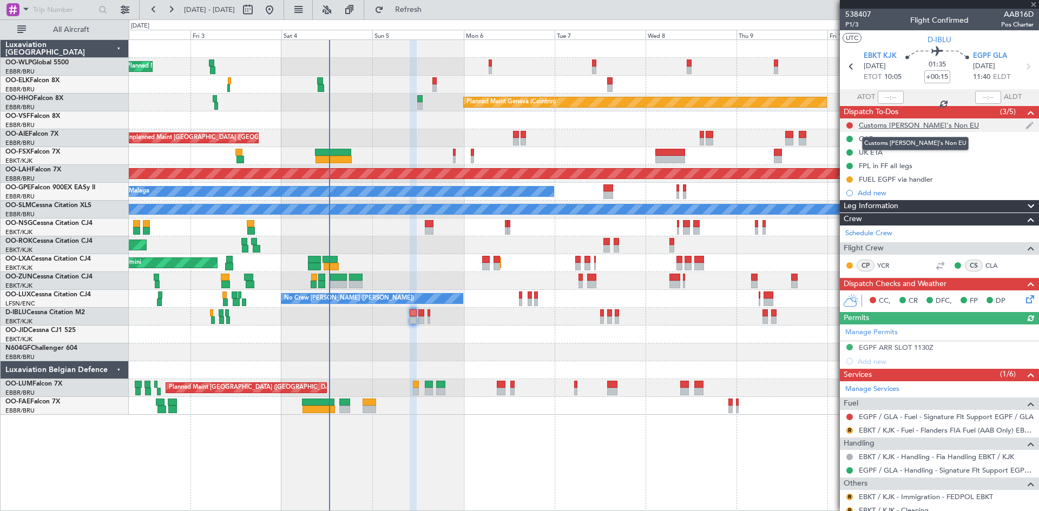
click at [904, 129] on div "Customs [PERSON_NAME]'s Non EU" at bounding box center [919, 125] width 120 height 9
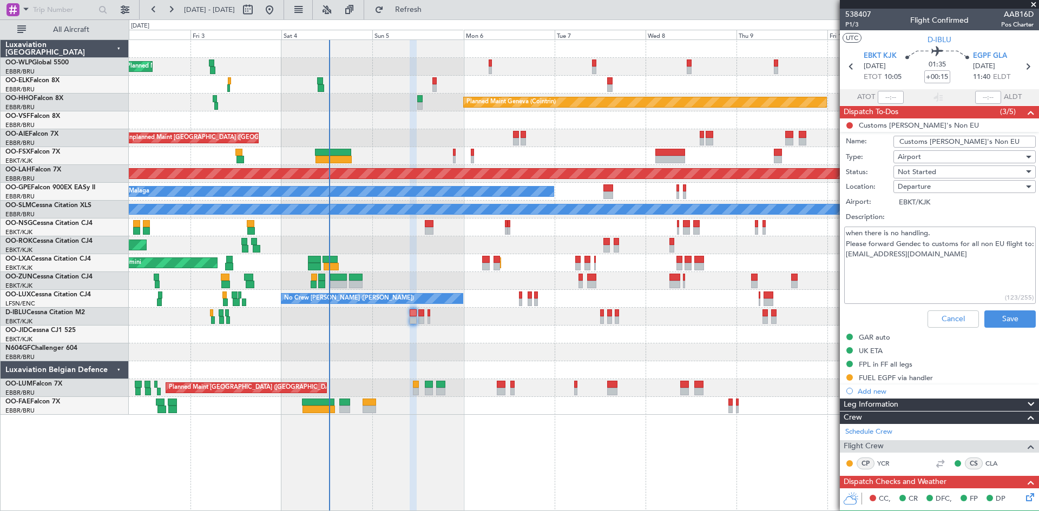
drag, startPoint x: 972, startPoint y: 269, endPoint x: 845, endPoint y: 271, distance: 127.2
click at [845, 271] on textarea "when there is no handling. Please forward Gendec to customs for all non EU flig…" at bounding box center [940, 265] width 192 height 77
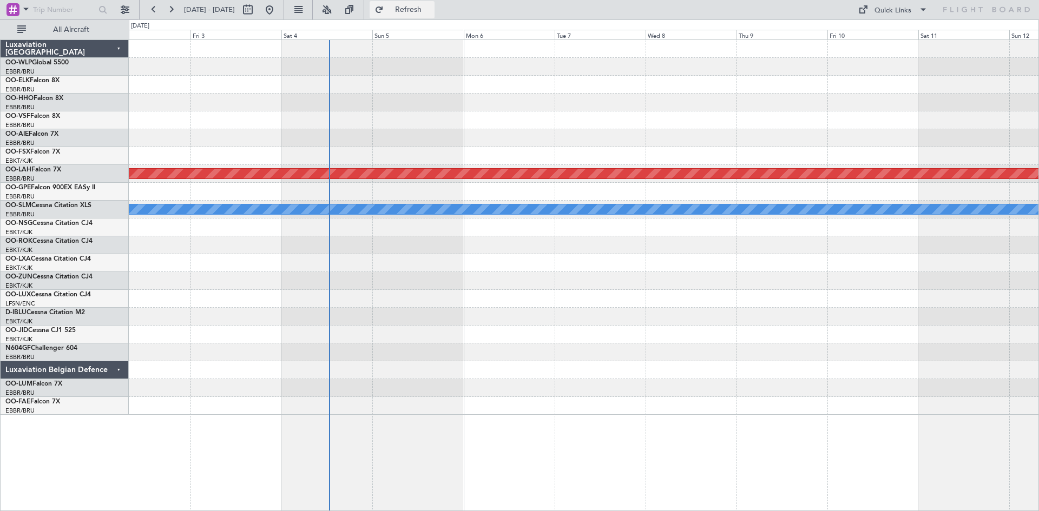
click at [425, 6] on span "Refresh" at bounding box center [408, 10] width 45 height 8
click at [150, 3] on button at bounding box center [153, 9] width 17 height 17
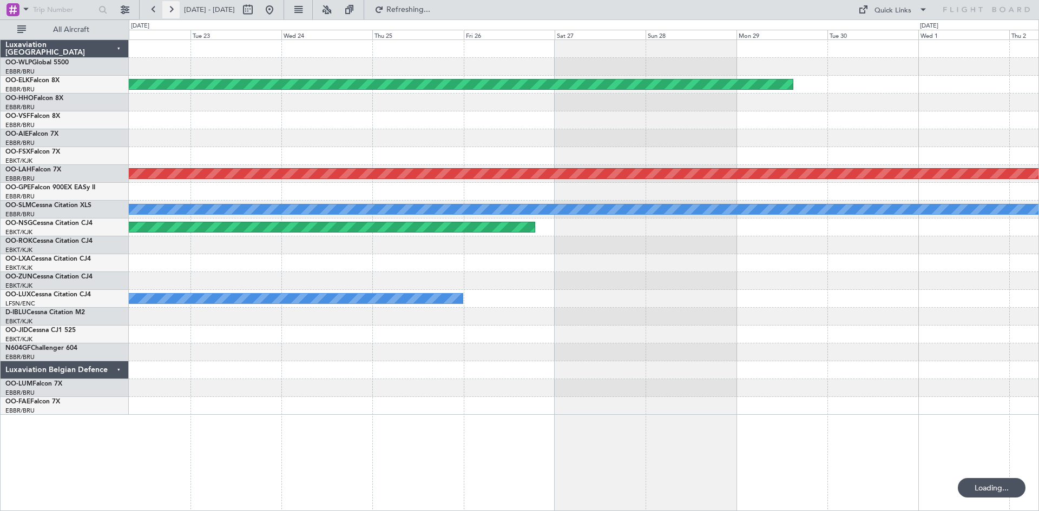
click at [168, 10] on button at bounding box center [170, 9] width 17 height 17
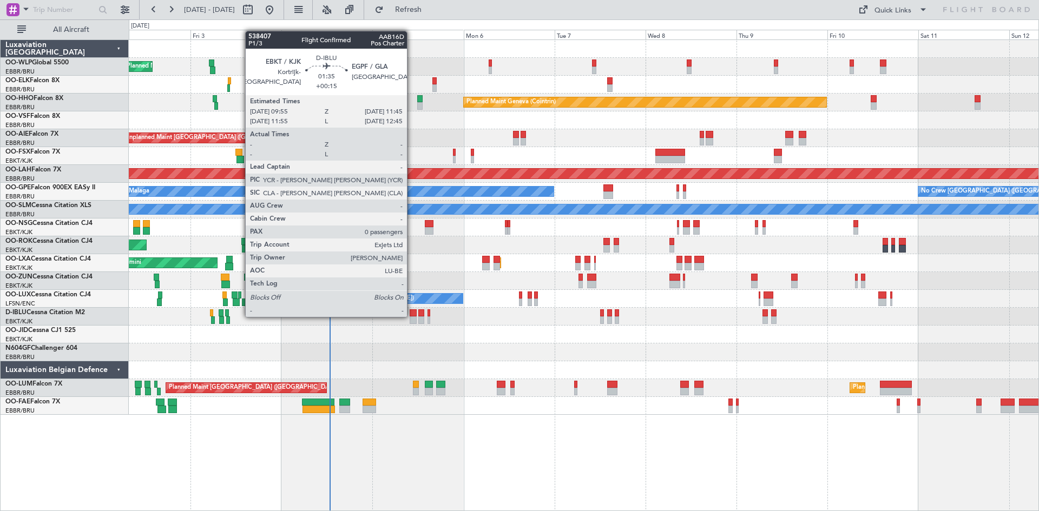
click at [412, 316] on div at bounding box center [413, 313] width 7 height 8
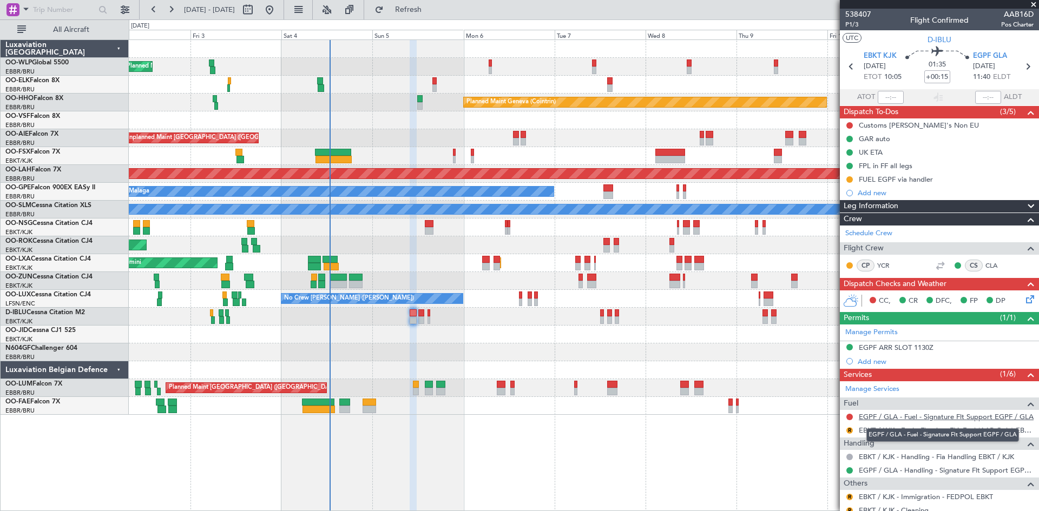
click at [940, 416] on link "EGPF / GLA - Fuel - Signature Flt Support EGPF / GLA" at bounding box center [946, 416] width 175 height 9
click at [1024, 300] on icon at bounding box center [1028, 297] width 9 height 9
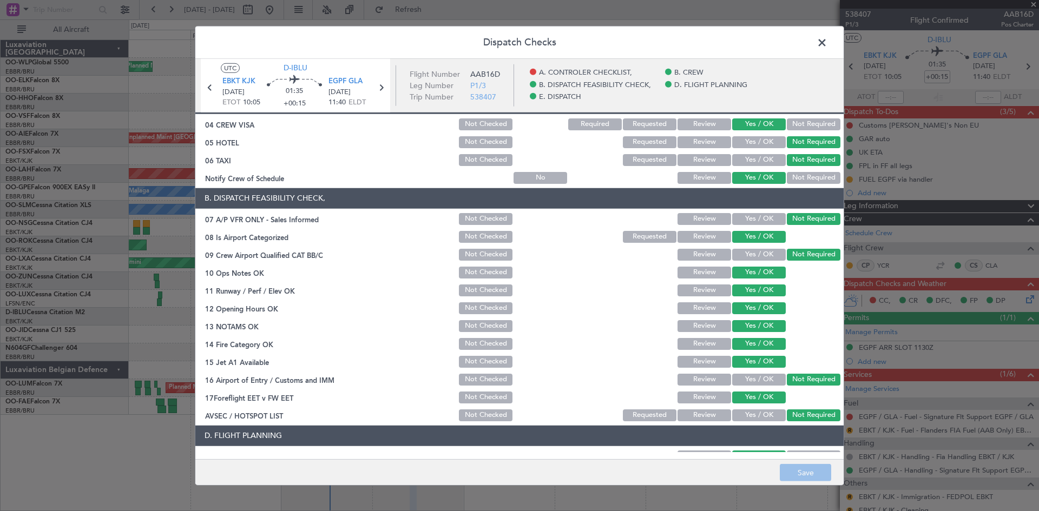
scroll to position [205, 0]
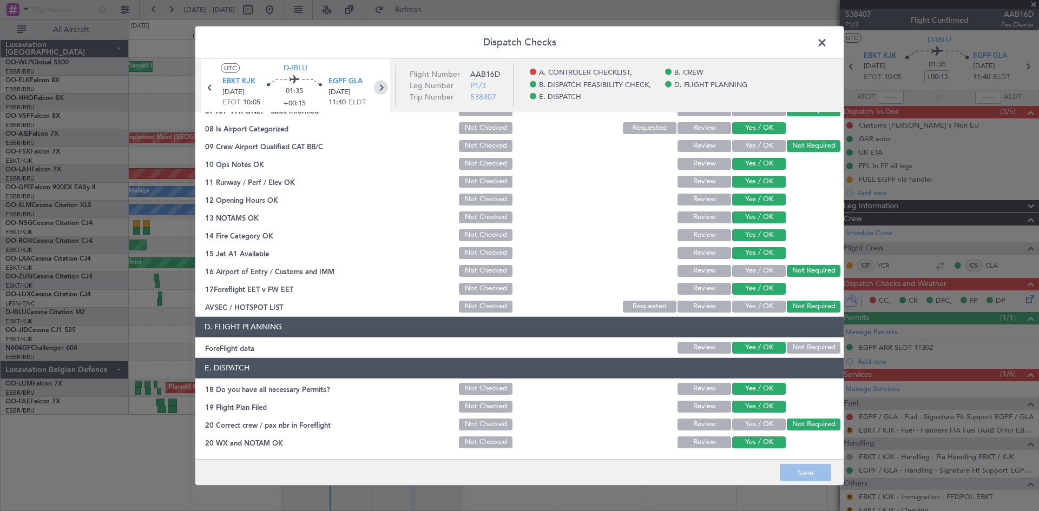
click at [380, 92] on icon at bounding box center [381, 87] width 14 height 14
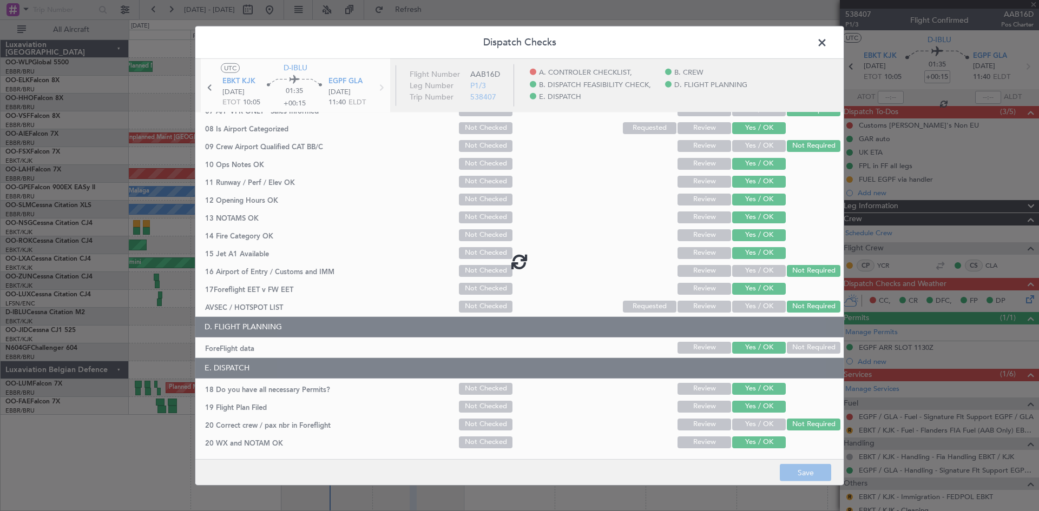
type input "-00:20"
type input "1"
type input "-00:20"
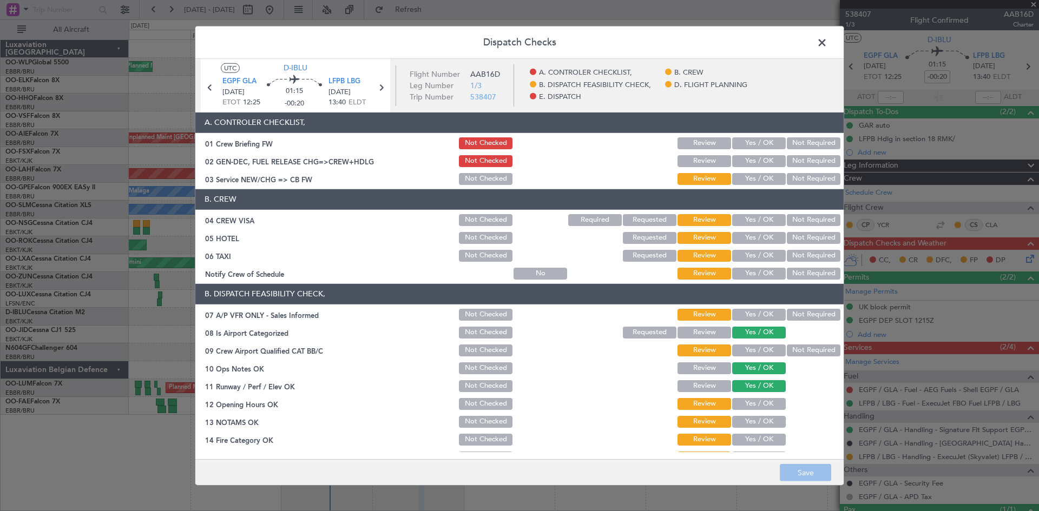
click at [758, 162] on button "Yes / OK" at bounding box center [759, 161] width 54 height 12
click at [746, 180] on button "Yes / OK" at bounding box center [759, 179] width 54 height 12
click at [767, 215] on button "Yes / OK" at bounding box center [759, 220] width 54 height 12
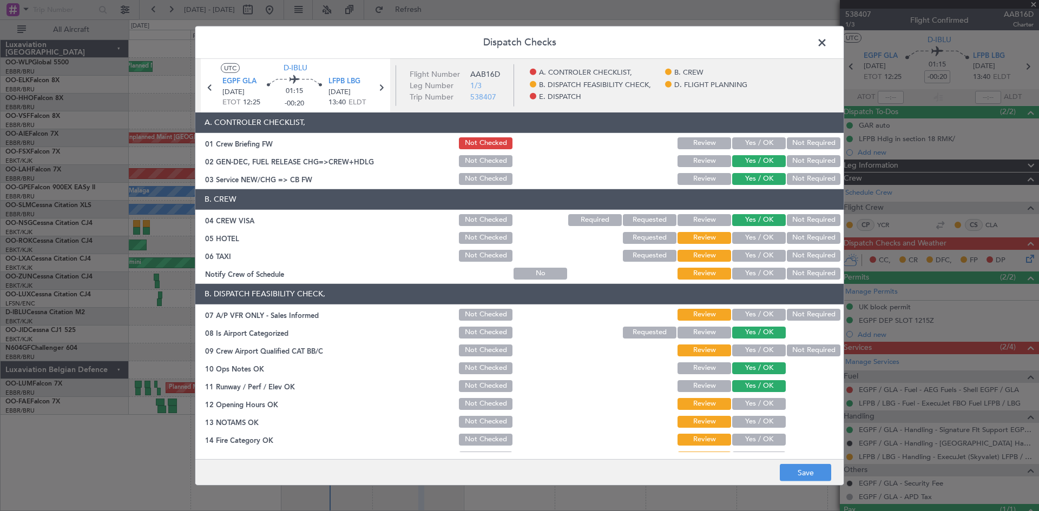
click at [792, 235] on button "Not Required" at bounding box center [814, 238] width 54 height 12
click at [795, 256] on button "Not Required" at bounding box center [814, 256] width 54 height 12
click at [758, 271] on button "Yes / OK" at bounding box center [759, 274] width 54 height 12
click at [795, 314] on button "Not Required" at bounding box center [814, 315] width 54 height 12
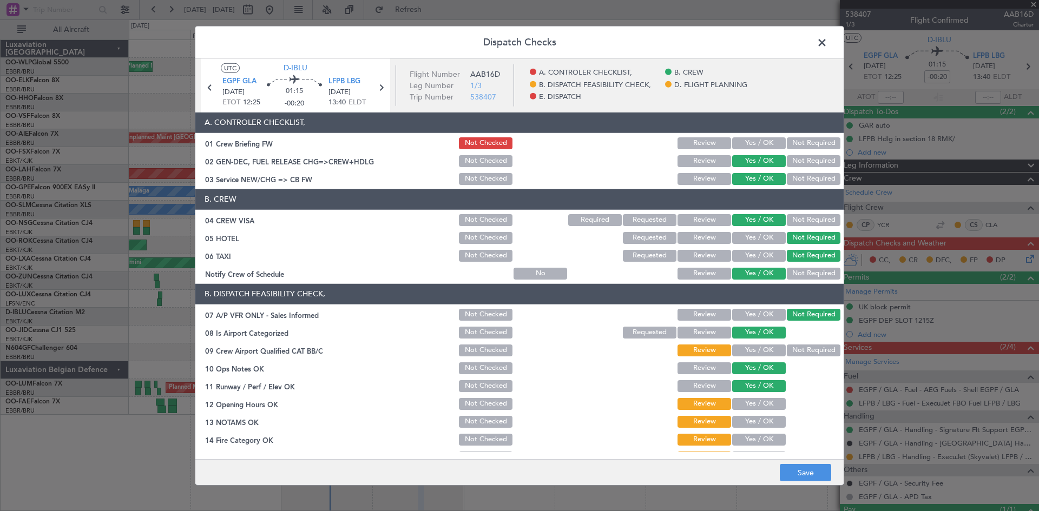
click at [760, 331] on button "Yes / OK" at bounding box center [759, 333] width 54 height 12
drag, startPoint x: 814, startPoint y: 361, endPoint x: 803, endPoint y: 356, distance: 12.4
click at [813, 360] on section "B. DISPATCH FEASIBILITY CHECK, 07 A/P VFR ONLY - Sales Informed Not Checked Rev…" at bounding box center [519, 401] width 648 height 235
click at [802, 355] on button "Not Required" at bounding box center [814, 351] width 54 height 12
drag, startPoint x: 761, startPoint y: 407, endPoint x: 755, endPoint y: 412, distance: 7.7
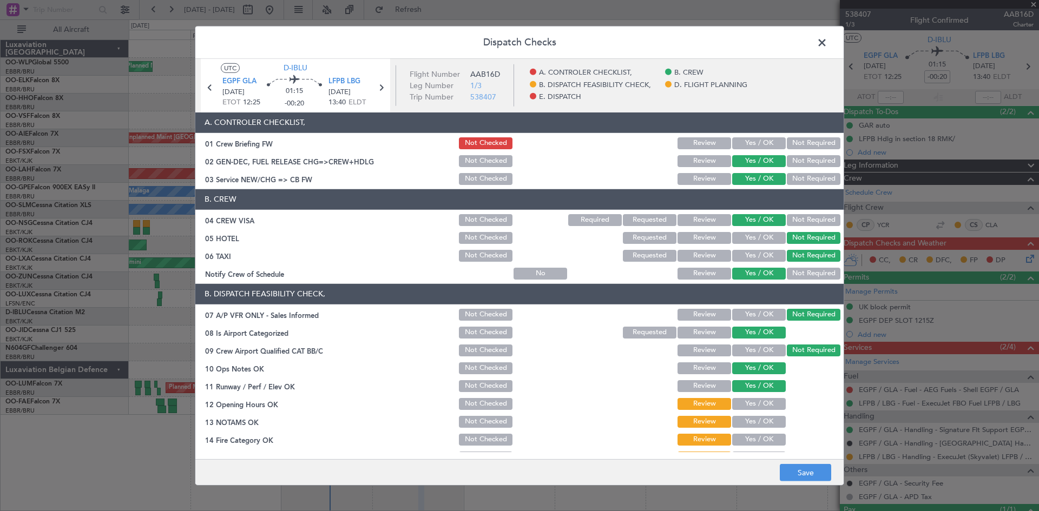
click at [760, 407] on button "Yes / OK" at bounding box center [759, 404] width 54 height 12
click at [755, 426] on button "Yes / OK" at bounding box center [759, 422] width 54 height 12
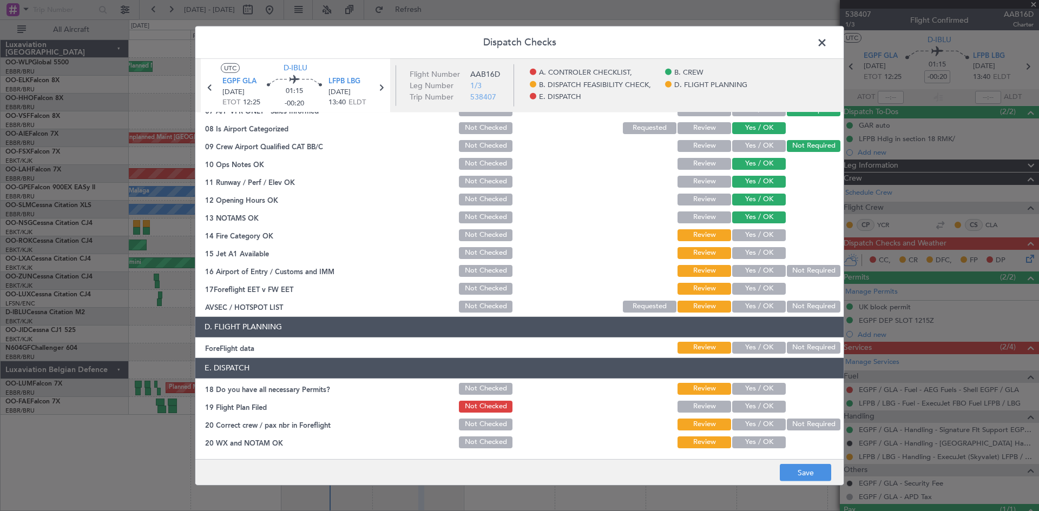
click at [755, 235] on button "Yes / OK" at bounding box center [759, 235] width 54 height 12
click at [763, 262] on section "B. DISPATCH FEASIBILITY CHECK, 07 A/P VFR ONLY - Sales Informed Not Checked Rev…" at bounding box center [519, 197] width 648 height 235
click at [761, 255] on button "Yes / OK" at bounding box center [759, 253] width 54 height 12
drag, startPoint x: 793, startPoint y: 269, endPoint x: 762, endPoint y: 287, distance: 36.1
click at [792, 269] on button "Not Required" at bounding box center [814, 271] width 54 height 12
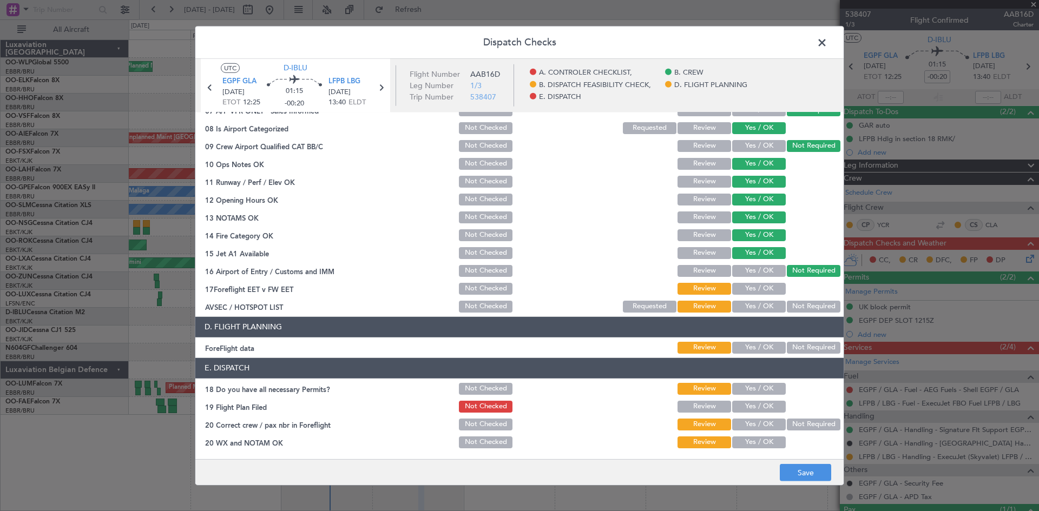
click at [762, 287] on button "Yes / OK" at bounding box center [759, 289] width 54 height 12
click at [787, 306] on button "Not Required" at bounding box center [814, 307] width 54 height 12
click at [765, 384] on button "Yes / OK" at bounding box center [759, 389] width 54 height 12
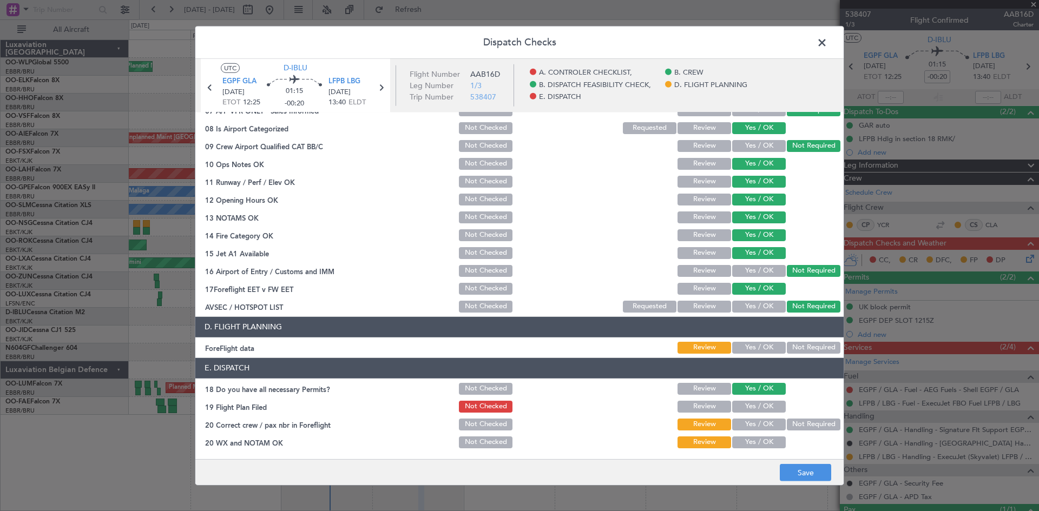
drag, startPoint x: 760, startPoint y: 408, endPoint x: 757, endPoint y: 415, distance: 7.4
click at [759, 409] on button "Yes / OK" at bounding box center [759, 407] width 54 height 12
click at [757, 431] on div "Yes / OK" at bounding box center [757, 424] width 55 height 15
click at [807, 428] on button "Not Required" at bounding box center [814, 425] width 54 height 12
click at [741, 422] on button "Yes / OK" at bounding box center [759, 425] width 54 height 12
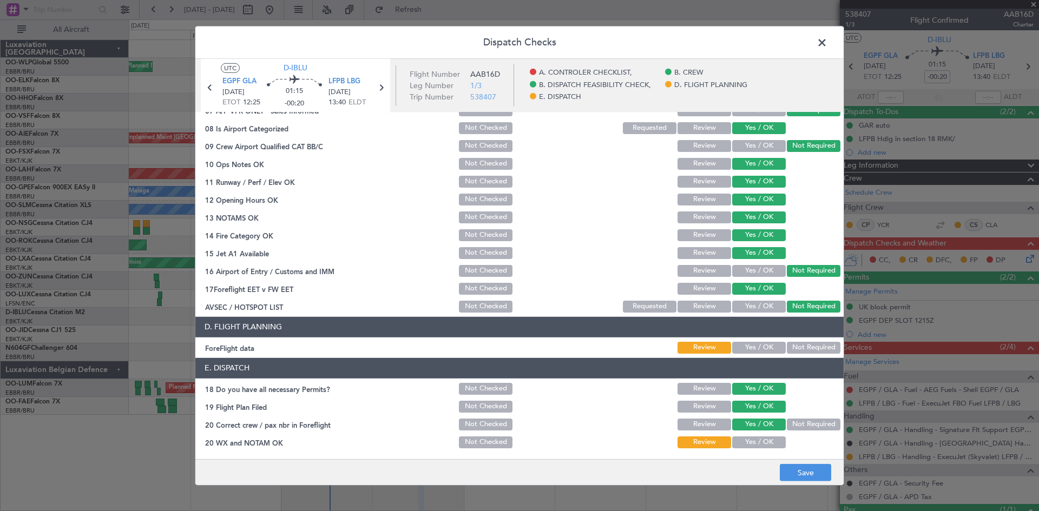
click at [746, 437] on button "Yes / OK" at bounding box center [759, 443] width 54 height 12
click at [747, 345] on button "Yes / OK" at bounding box center [759, 348] width 54 height 12
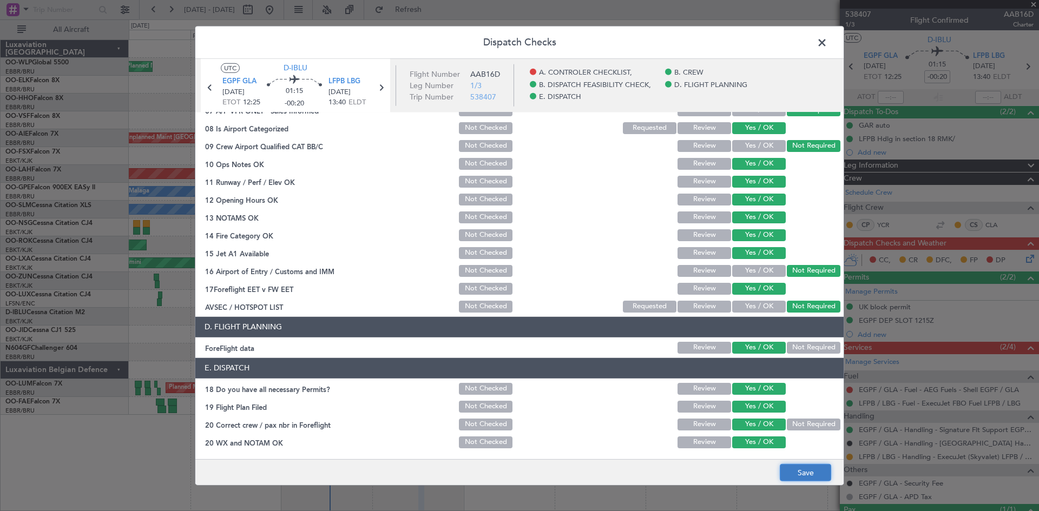
click at [801, 467] on button "Save" at bounding box center [805, 472] width 51 height 17
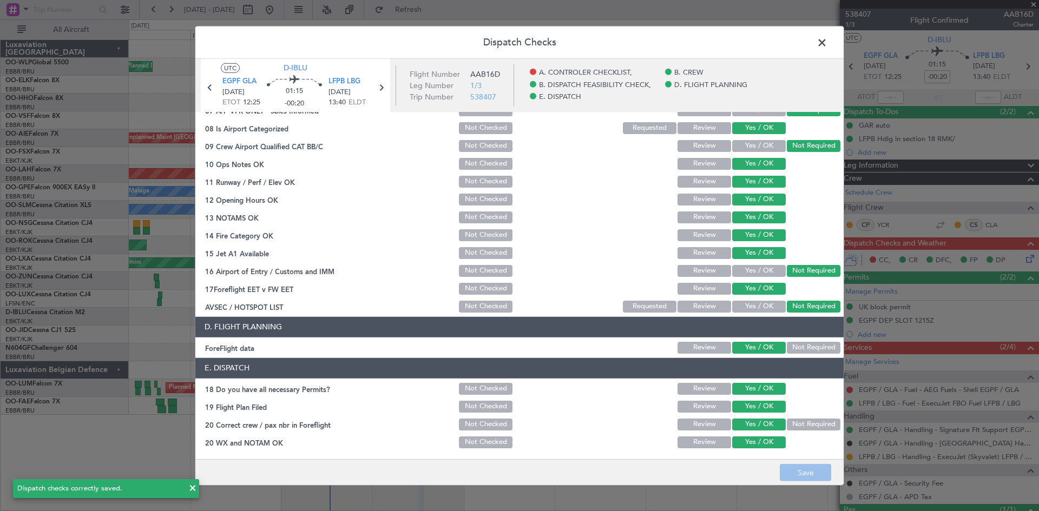
click at [380, 89] on icon at bounding box center [381, 87] width 14 height 14
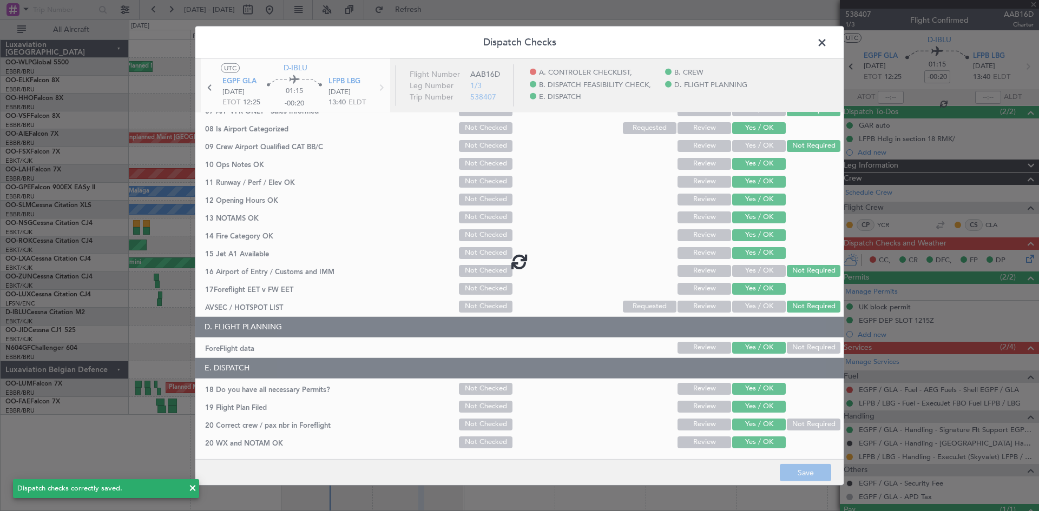
type input "-00:05"
type input "0"
type input "-00:05"
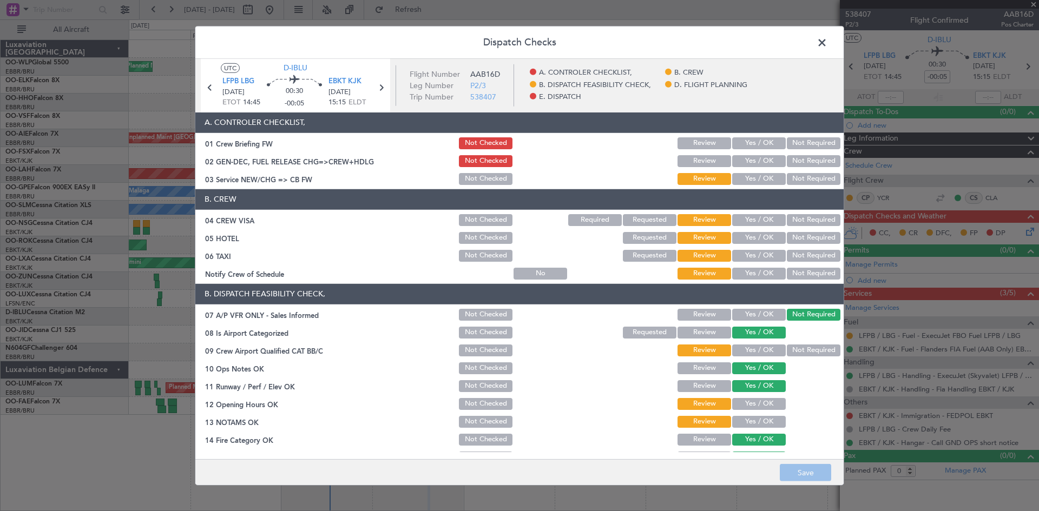
click at [745, 160] on button "Yes / OK" at bounding box center [759, 161] width 54 height 12
click at [751, 176] on button "Yes / OK" at bounding box center [759, 179] width 54 height 12
click at [760, 225] on button "Yes / OK" at bounding box center [759, 220] width 54 height 12
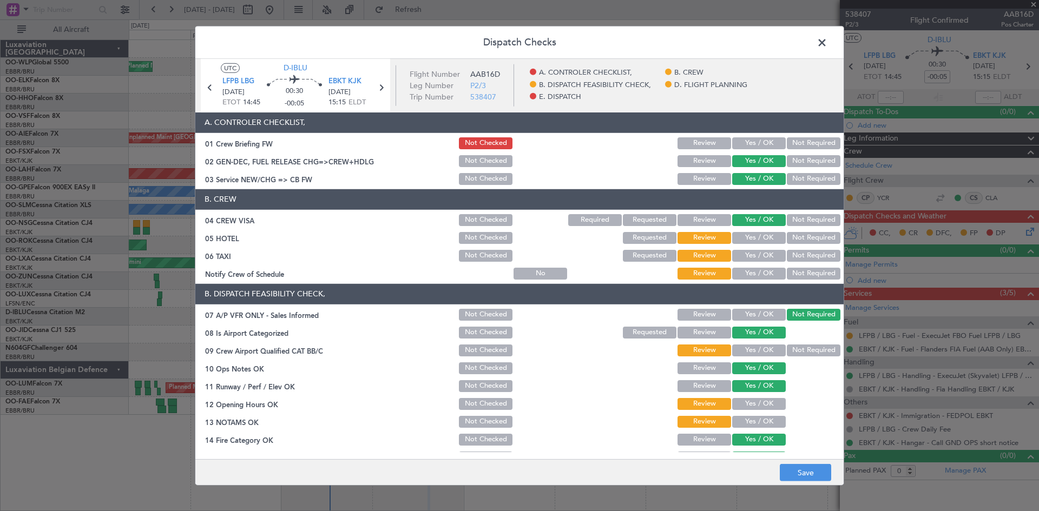
click at [790, 240] on button "Not Required" at bounding box center [814, 238] width 54 height 12
click at [794, 257] on button "Not Required" at bounding box center [814, 256] width 54 height 12
click at [770, 270] on button "Yes / OK" at bounding box center [759, 274] width 54 height 12
click at [752, 352] on button "Yes / OK" at bounding box center [759, 351] width 54 height 12
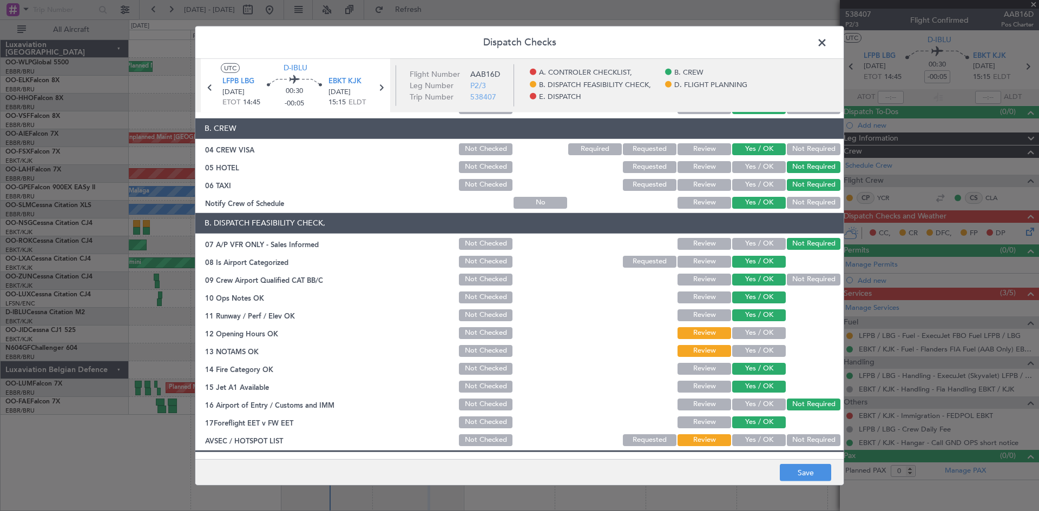
scroll to position [162, 0]
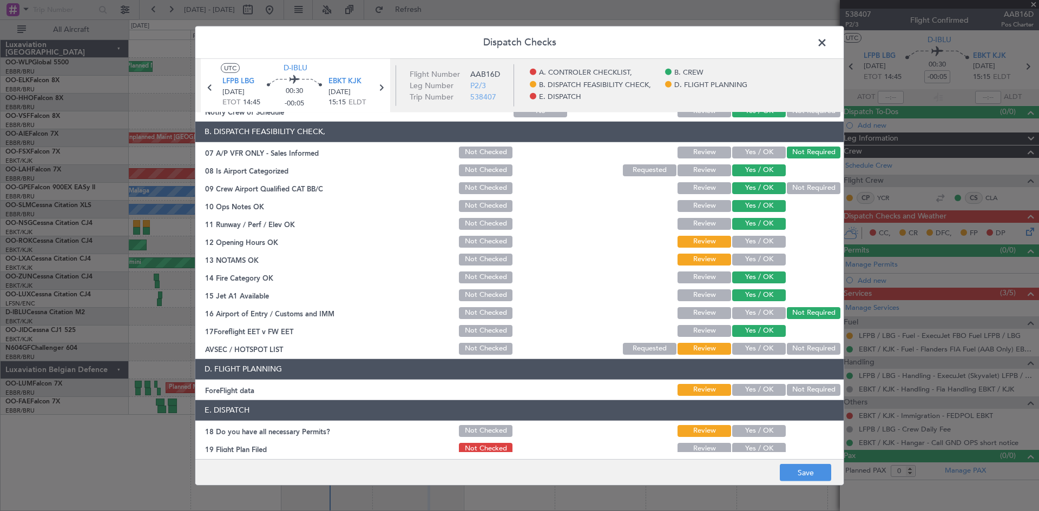
click at [741, 245] on button "Yes / OK" at bounding box center [759, 242] width 54 height 12
click at [745, 257] on button "Yes / OK" at bounding box center [759, 260] width 54 height 12
click at [761, 349] on button "Yes / OK" at bounding box center [759, 349] width 54 height 12
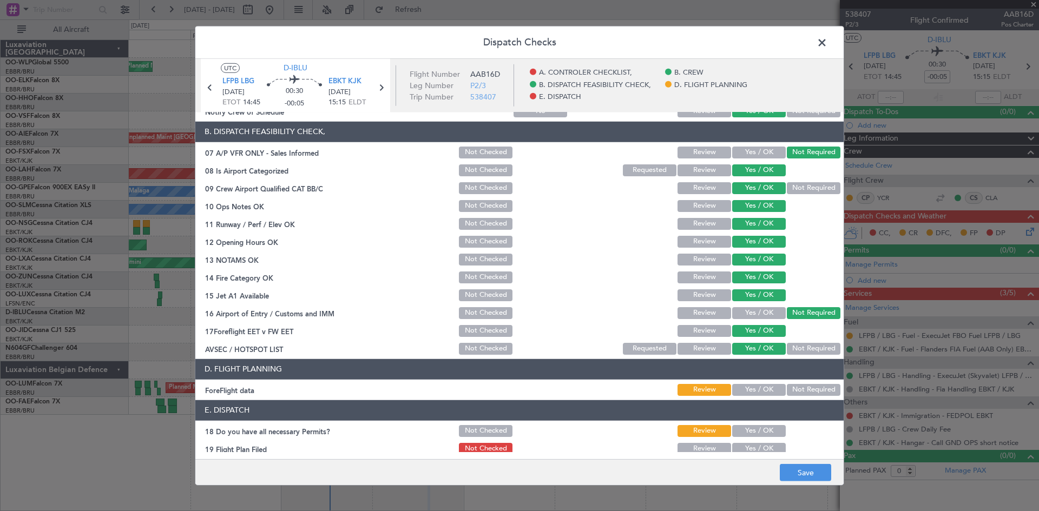
click at [793, 344] on button "Not Required" at bounding box center [814, 349] width 54 height 12
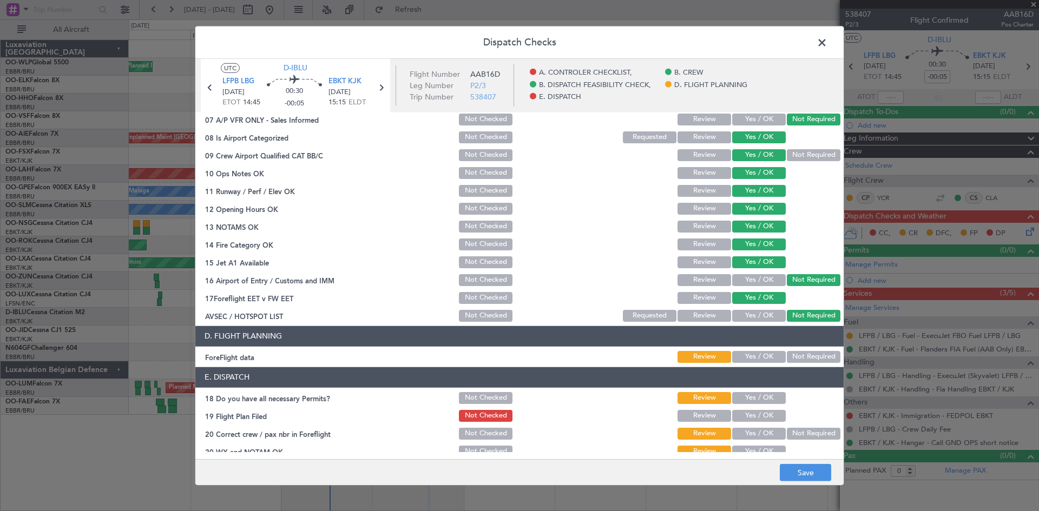
scroll to position [205, 0]
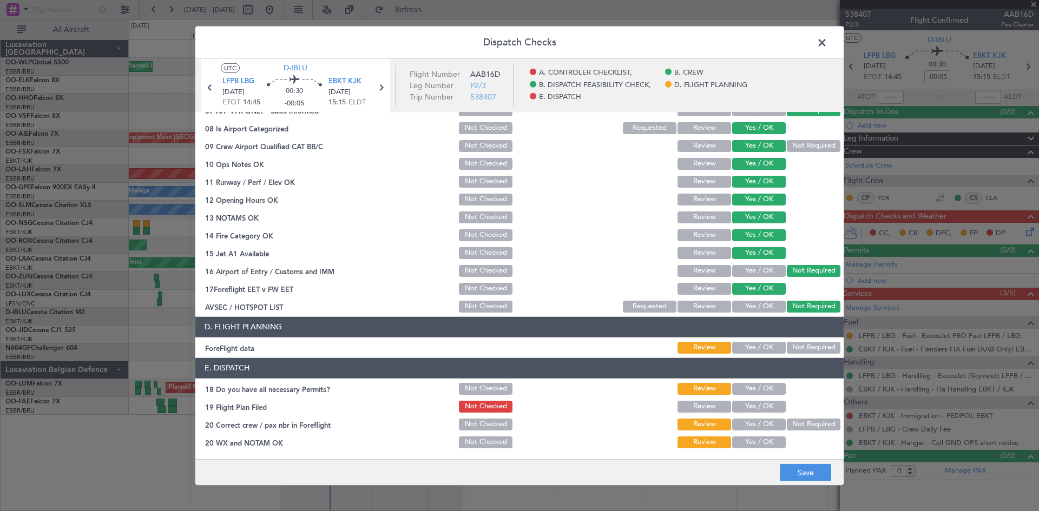
click at [756, 348] on button "Yes / OK" at bounding box center [759, 348] width 54 height 12
click at [762, 269] on button "Yes / OK" at bounding box center [759, 271] width 54 height 12
click at [759, 383] on button "Yes / OK" at bounding box center [759, 389] width 54 height 12
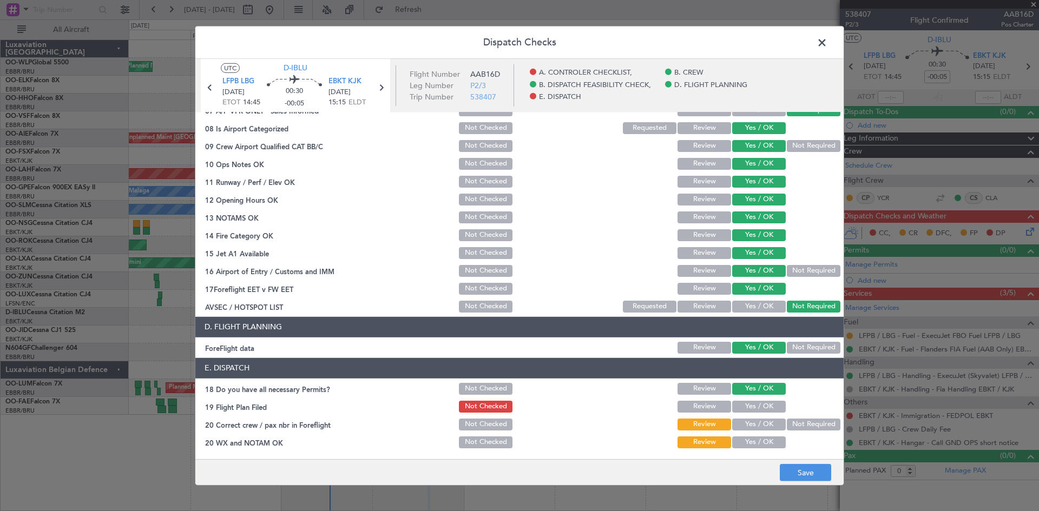
drag, startPoint x: 755, startPoint y: 404, endPoint x: 754, endPoint y: 411, distance: 7.1
click at [755, 404] on button "Yes / OK" at bounding box center [759, 407] width 54 height 12
drag, startPoint x: 754, startPoint y: 418, endPoint x: 750, endPoint y: 426, distance: 8.7
click at [753, 419] on button "Yes / OK" at bounding box center [759, 425] width 54 height 12
click at [748, 433] on section "E. DISPATCH 18 Do you have all necessary Permits? Not Checked Review Yes / OK 1…" at bounding box center [519, 404] width 648 height 92
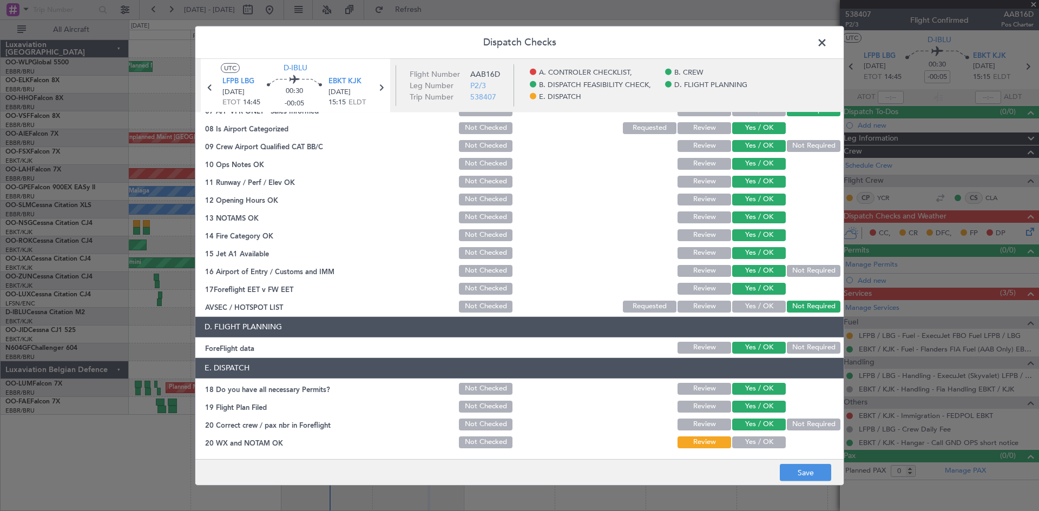
click at [746, 442] on button "Yes / OK" at bounding box center [759, 443] width 54 height 12
click at [796, 458] on main "UTC D-IBLU LFPB LBG 05/10/2025 ETOT 14:45 00:30 -00:05 EBKT KJK 05/10/2025 15:1…" at bounding box center [519, 260] width 648 height 405
click at [794, 467] on button "Save" at bounding box center [805, 472] width 51 height 17
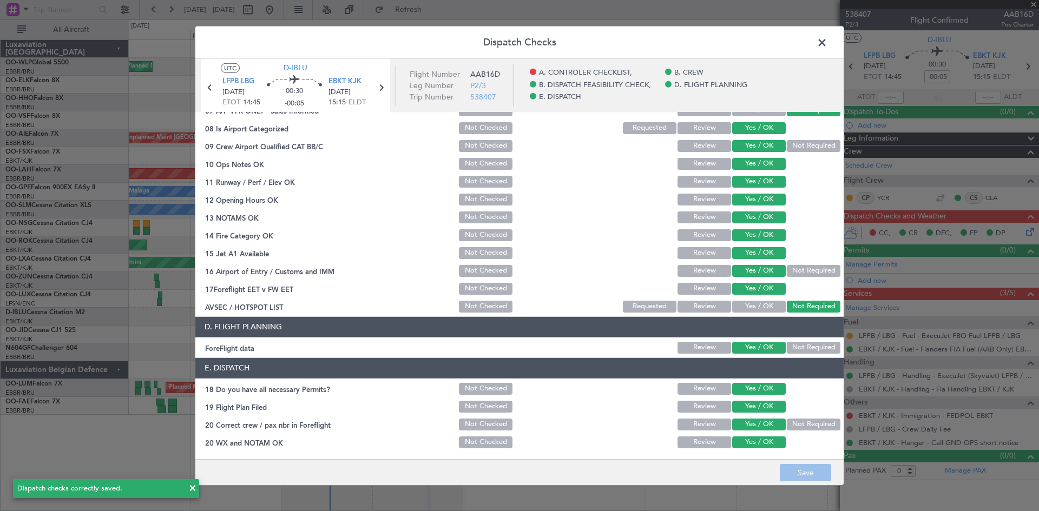
click at [827, 38] on span at bounding box center [827, 45] width 0 height 22
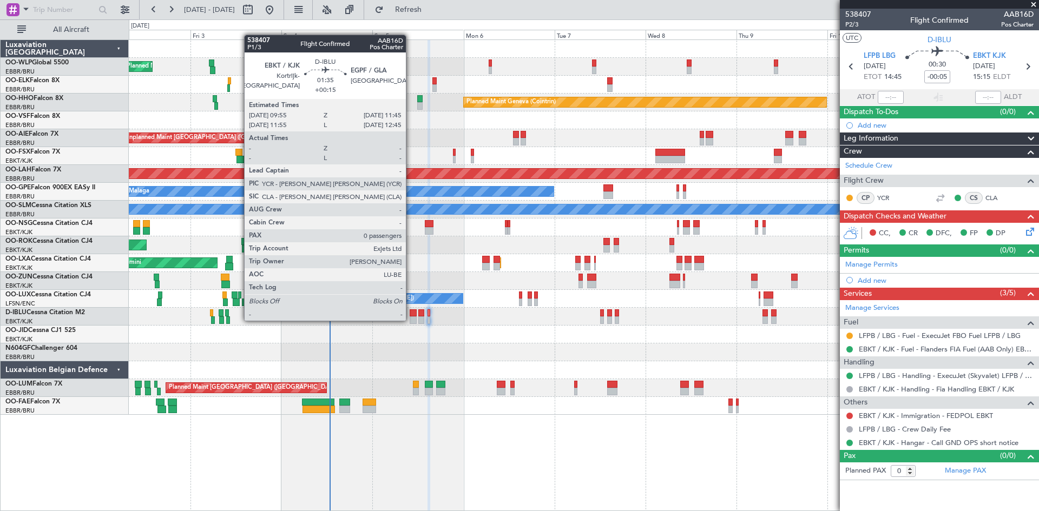
click at [411, 320] on div at bounding box center [413, 321] width 7 height 8
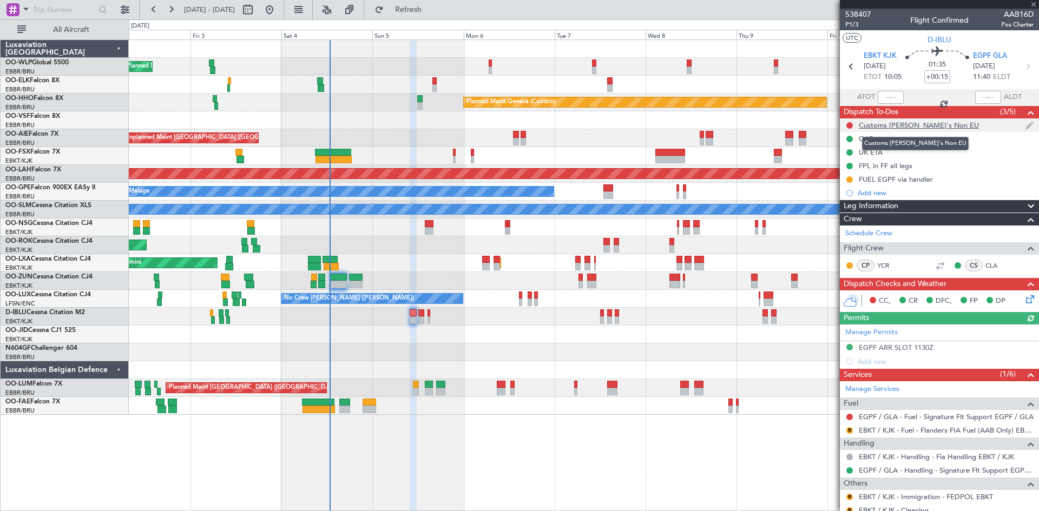
click at [890, 123] on div "Customs [PERSON_NAME]'s Non EU" at bounding box center [919, 125] width 120 height 9
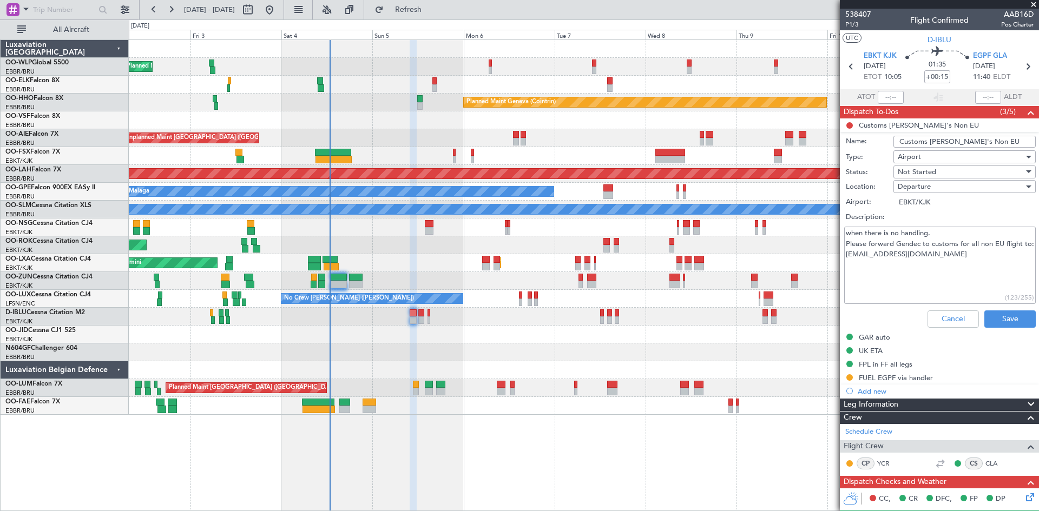
click at [849, 122] on li "Customs CJ's Non EU Name: Customs CJ's Non EU Type: Airport Status: Not Started…" at bounding box center [939, 225] width 199 height 214
click at [952, 313] on button "Cancel" at bounding box center [952, 319] width 51 height 17
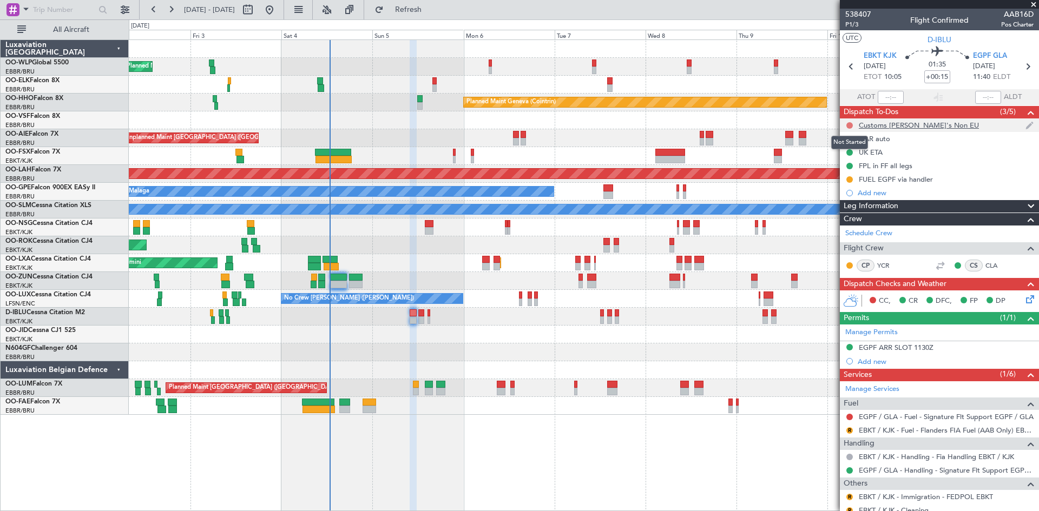
click at [848, 124] on button at bounding box center [849, 125] width 6 height 6
click at [844, 190] on span "Cancelled" at bounding box center [851, 189] width 31 height 11
click at [849, 125] on button at bounding box center [849, 125] width 6 height 6
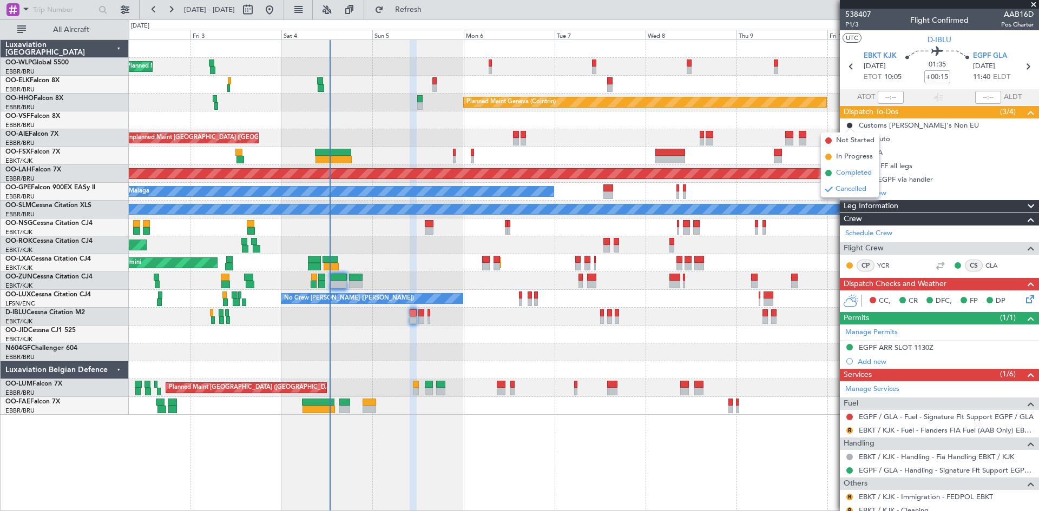
click at [846, 175] on span "Completed" at bounding box center [854, 173] width 36 height 11
click at [851, 432] on button "R" at bounding box center [849, 430] width 6 height 6
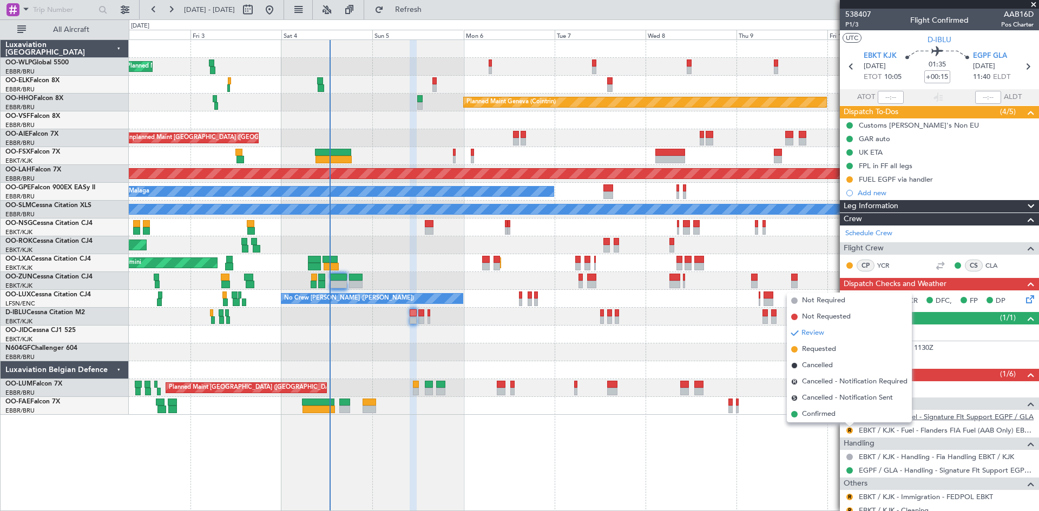
click at [943, 429] on div "EGPF / GLA - Fuel - Signature Flt Support EGPF / GLA" at bounding box center [943, 429] width 0 height 0
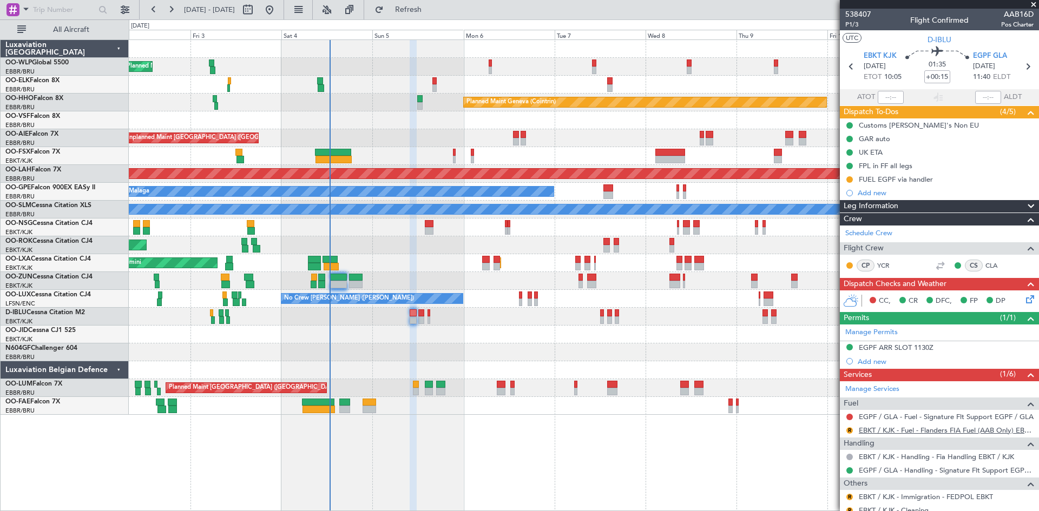
click at [905, 430] on link "EBKT / KJK - Fuel - Flanders FIA Fuel (AAB Only) EBKT / KJK" at bounding box center [946, 430] width 175 height 9
click at [979, 416] on link "EGPF / GLA - Fuel - Signature Flt Support EGPF / GLA" at bounding box center [946, 416] width 175 height 9
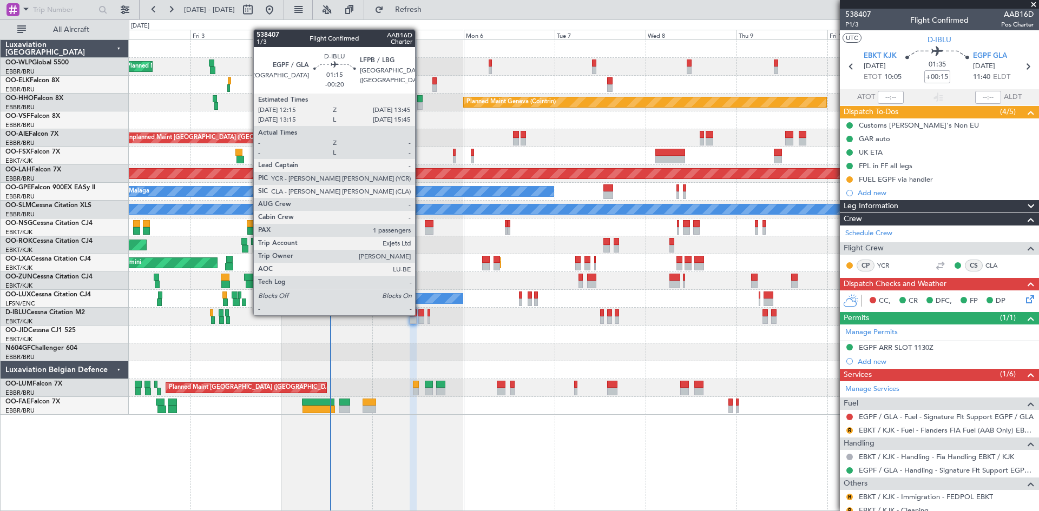
click at [420, 314] on div at bounding box center [421, 313] width 6 height 8
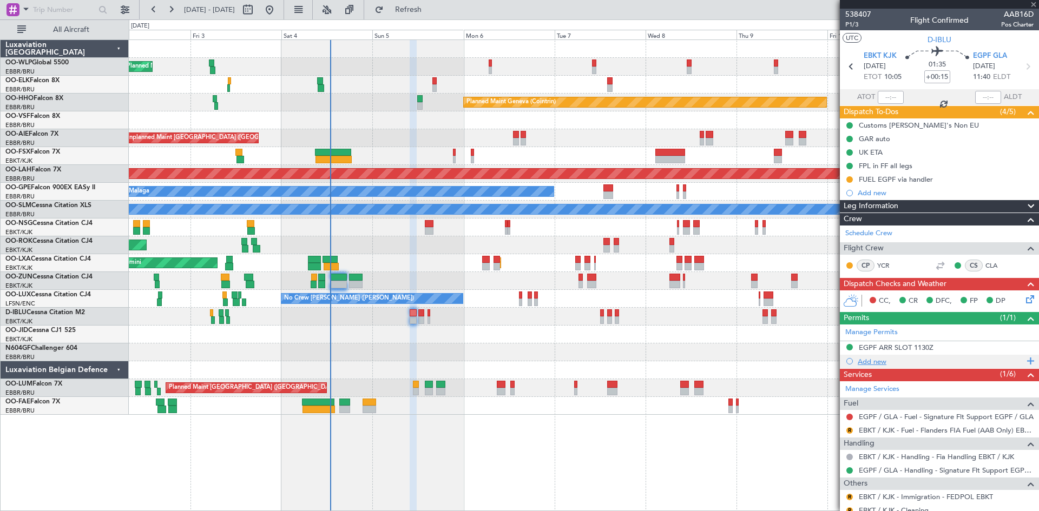
type input "-00:20"
type input "1"
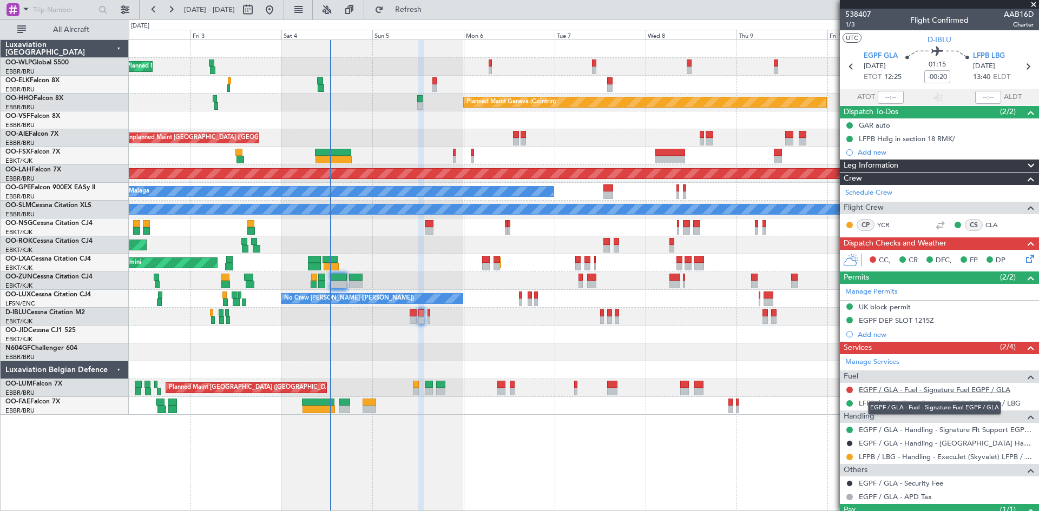
click at [1009, 391] on link "EGPF / GLA - Fuel - Signature Fuel EGPF / GLA" at bounding box center [934, 389] width 151 height 9
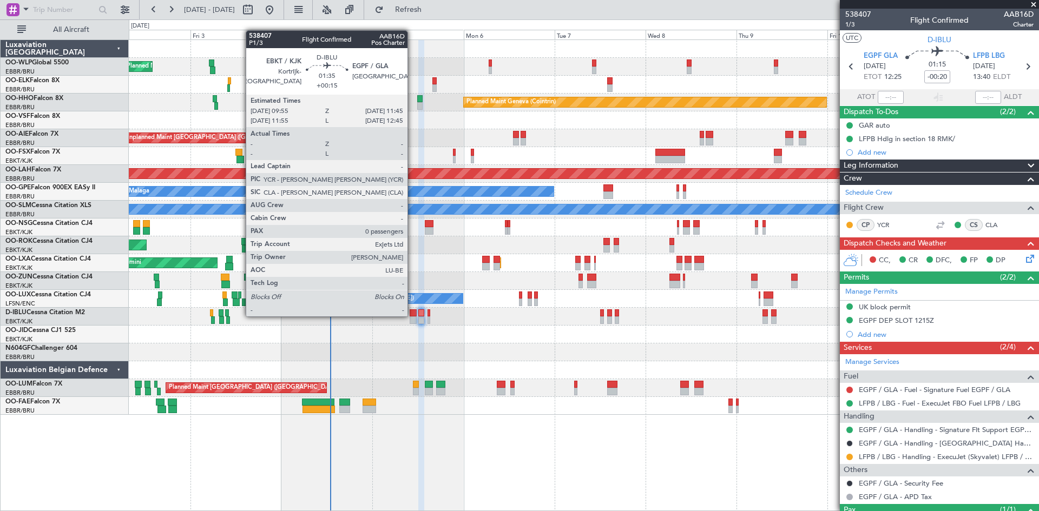
click at [412, 315] on div at bounding box center [413, 313] width 7 height 8
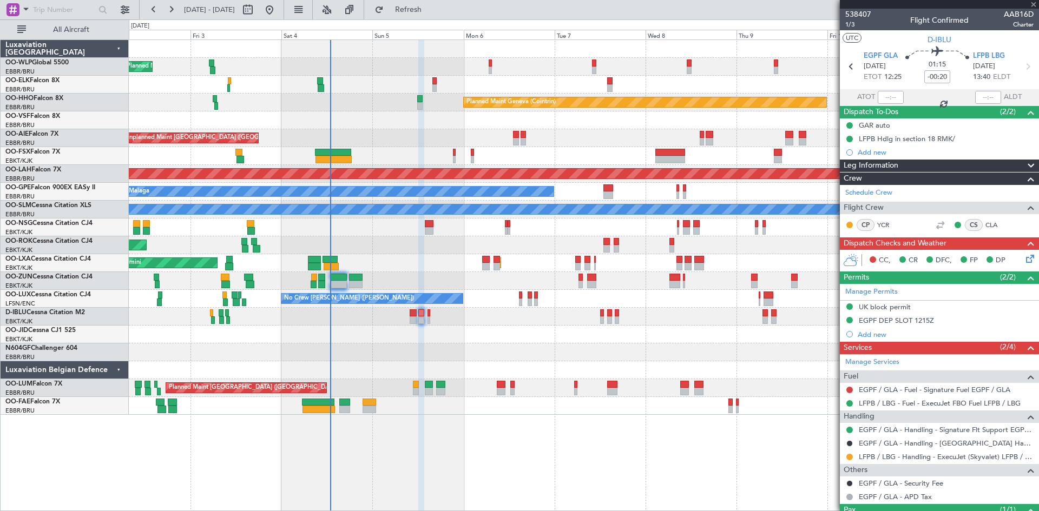
type input "+00:15"
type input "0"
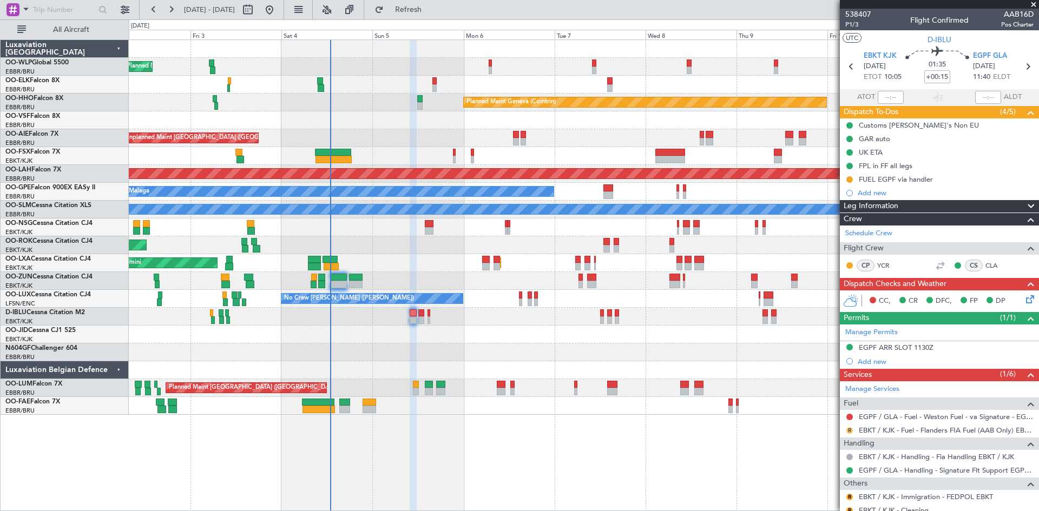
click at [849, 432] on button "R" at bounding box center [849, 430] width 6 height 6
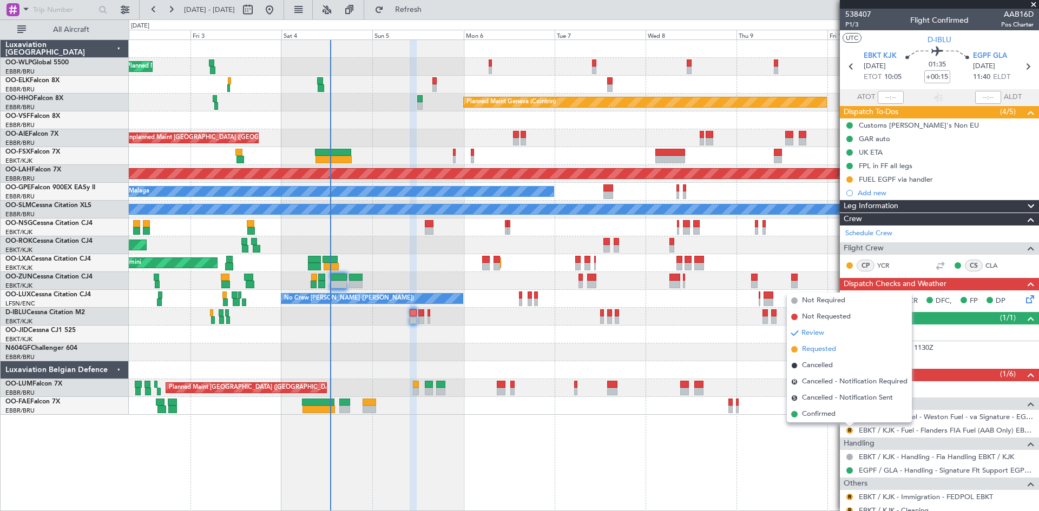
click at [815, 354] on span "Requested" at bounding box center [819, 349] width 34 height 11
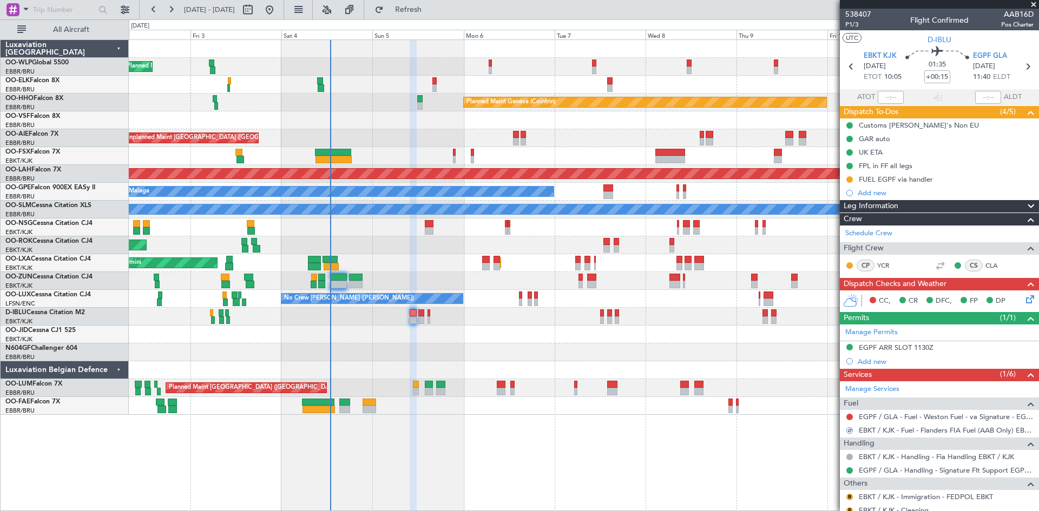
click at [432, 318] on div at bounding box center [584, 317] width 910 height 18
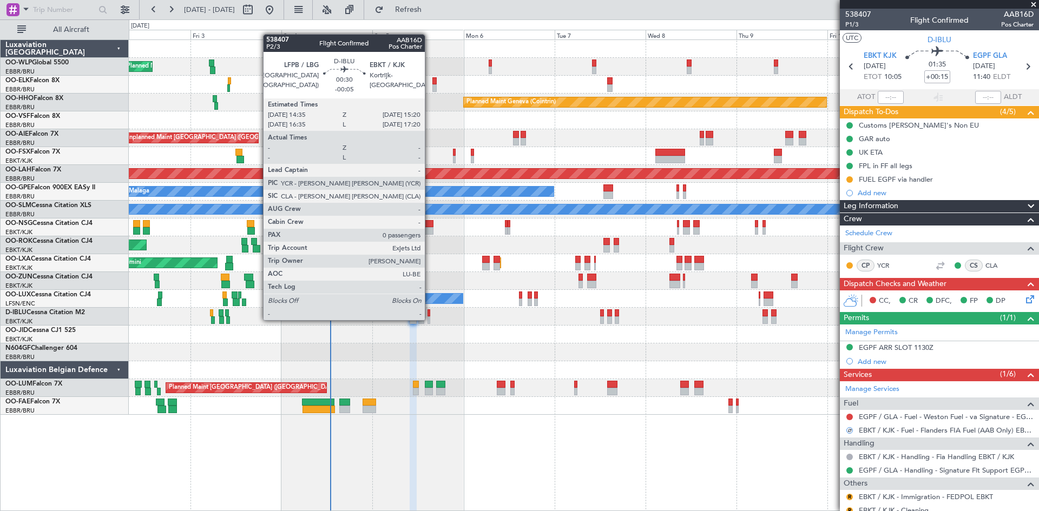
click at [430, 319] on div at bounding box center [428, 321] width 3 height 8
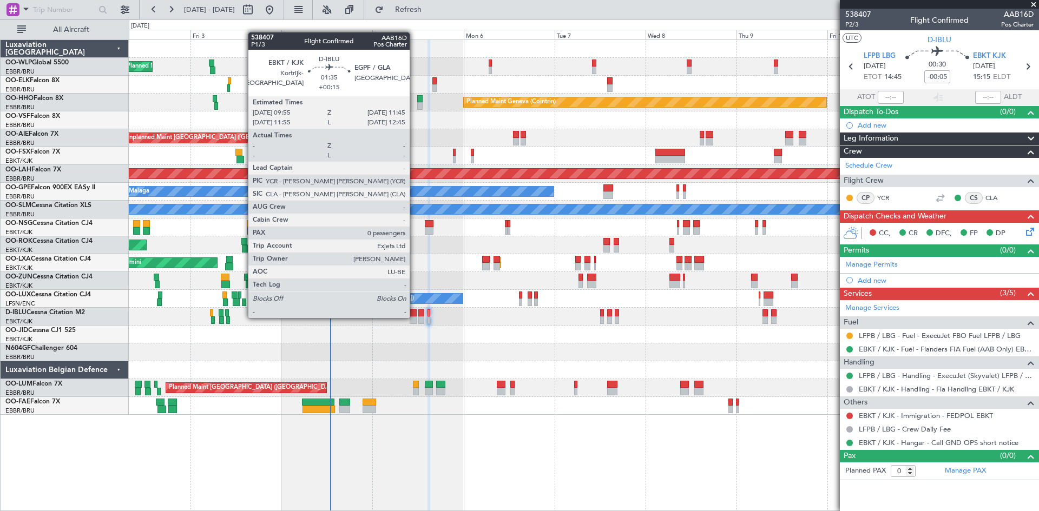
click at [414, 317] on div at bounding box center [413, 321] width 7 height 8
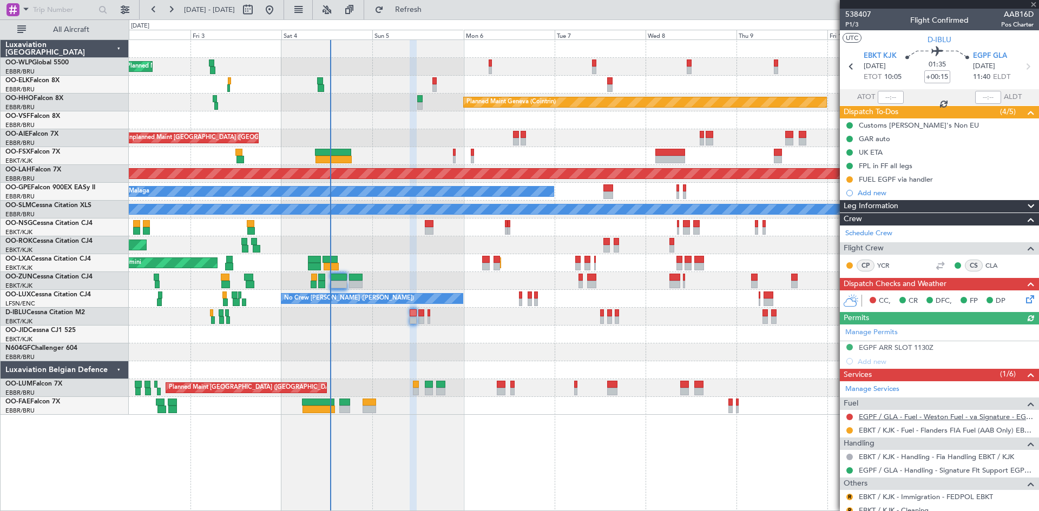
click at [951, 413] on link "EGPF / GLA - Fuel - Weston Fuel - va Signature - EGPF / GLA" at bounding box center [946, 416] width 175 height 9
click at [416, 6] on button "Refresh" at bounding box center [402, 9] width 65 height 17
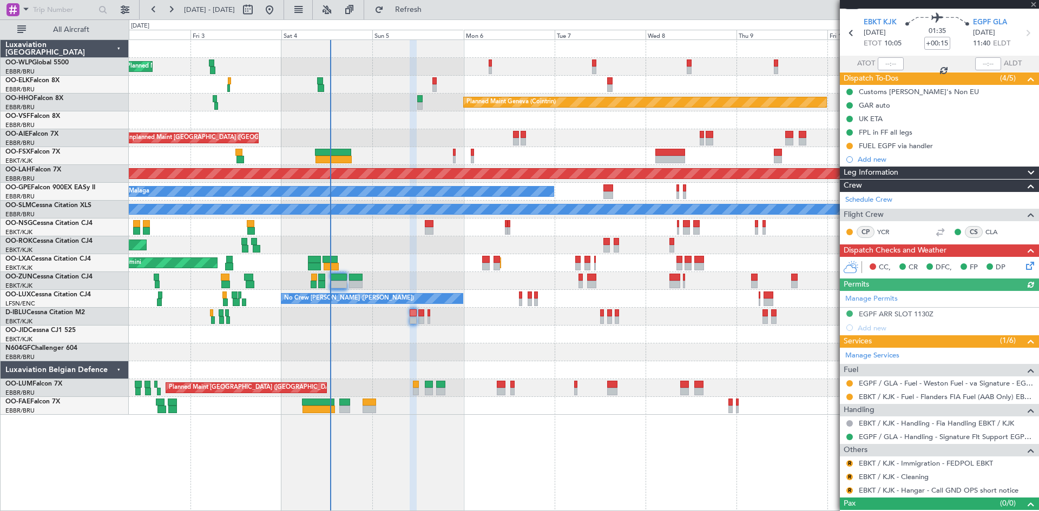
scroll to position [50, 0]
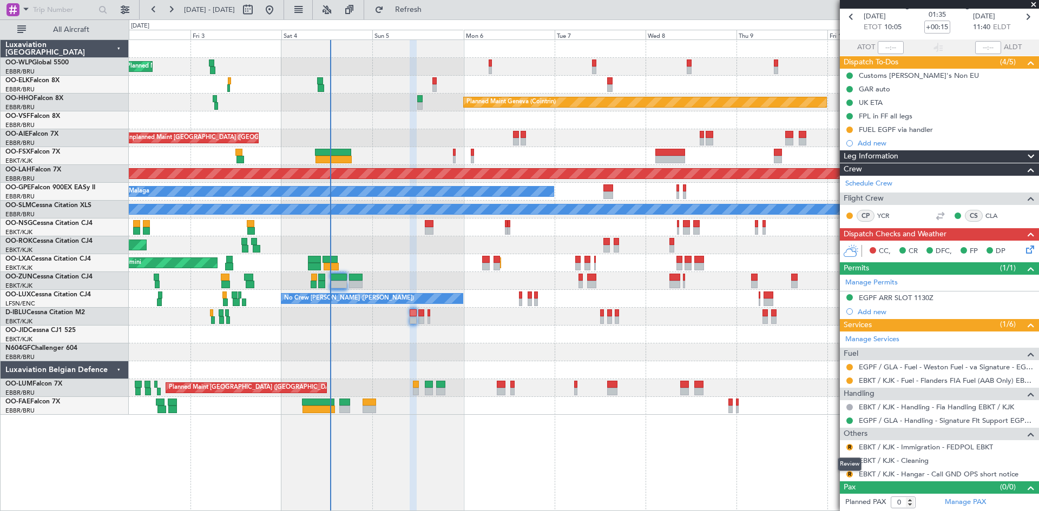
click at [849, 462] on div "Review" at bounding box center [850, 465] width 24 height 14
click at [850, 458] on button "R" at bounding box center [849, 461] width 6 height 6
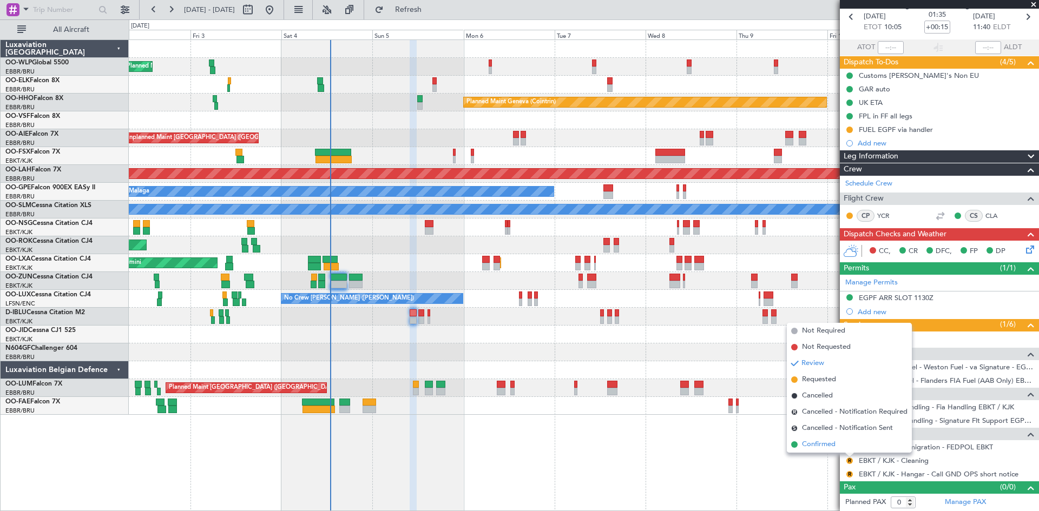
click at [828, 445] on span "Confirmed" at bounding box center [819, 444] width 34 height 11
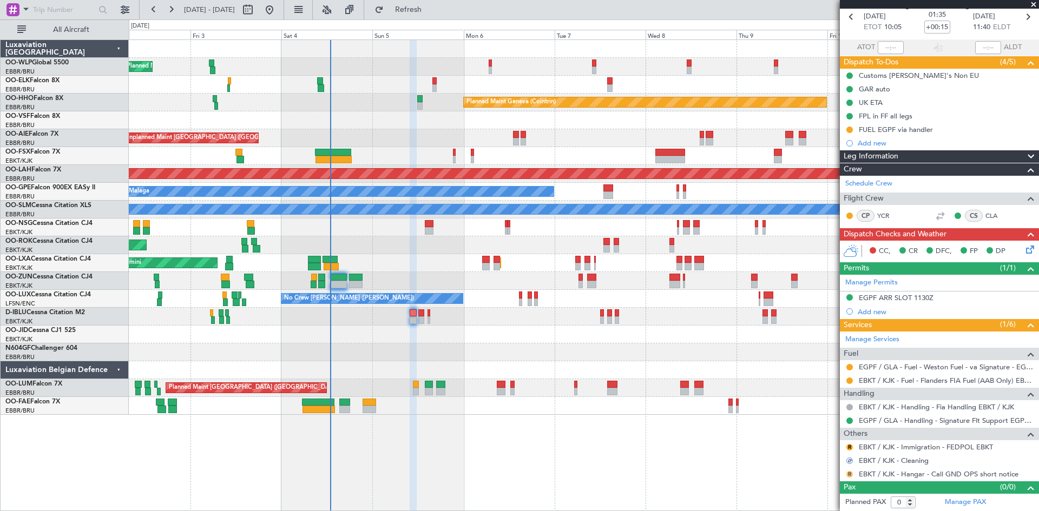
click at [849, 472] on button "R" at bounding box center [849, 474] width 6 height 6
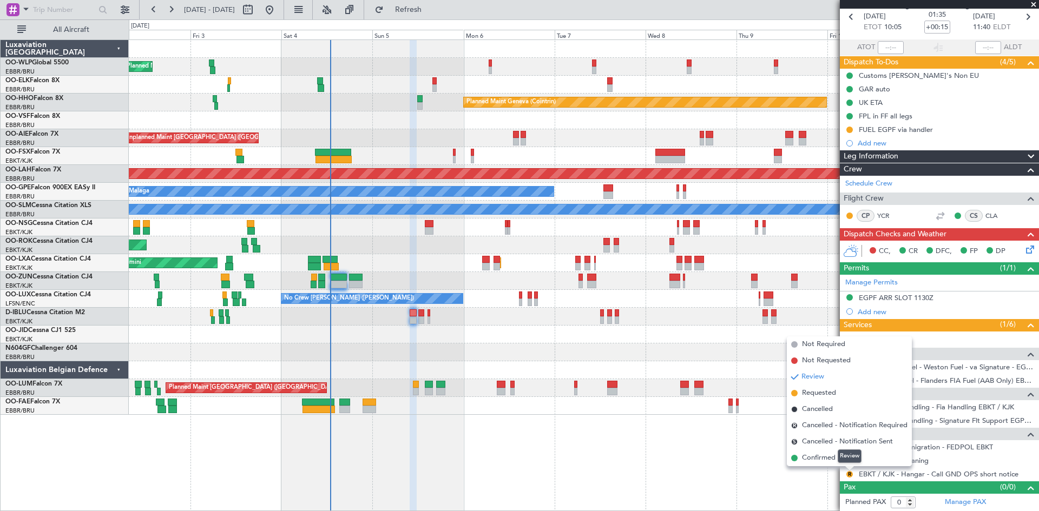
click at [843, 461] on div "Review" at bounding box center [850, 457] width 24 height 14
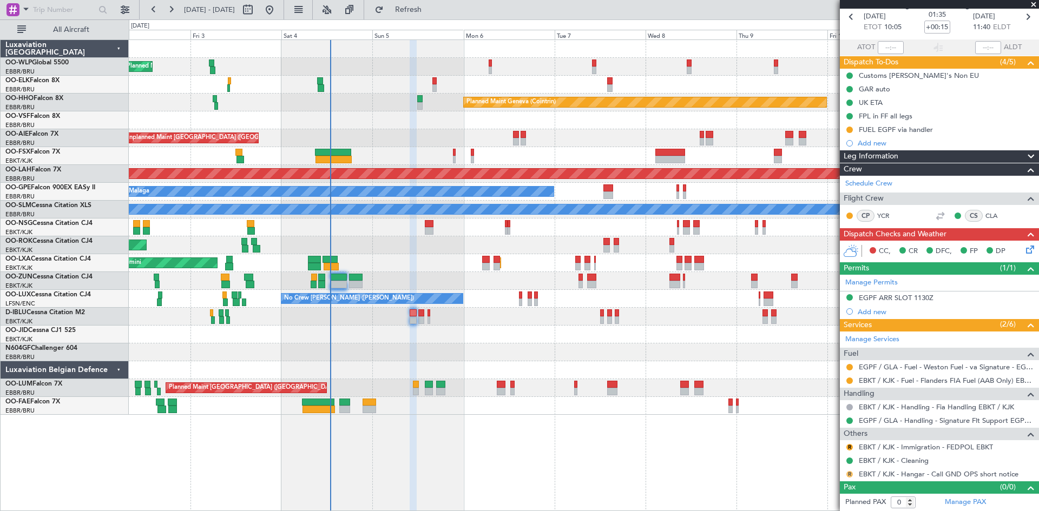
click at [850, 473] on button "R" at bounding box center [849, 474] width 6 height 6
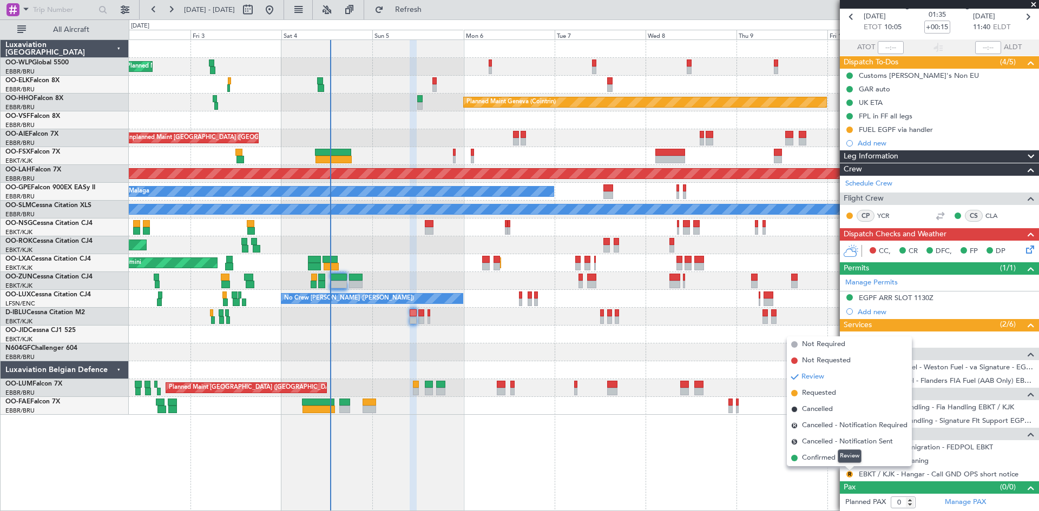
click at [837, 458] on mat-tooltip-component "Review" at bounding box center [849, 456] width 39 height 29
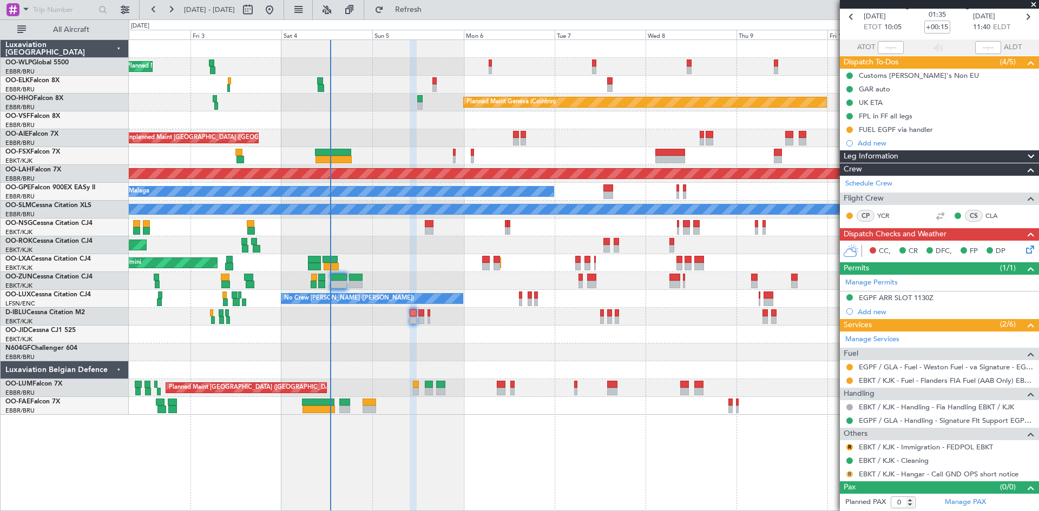
click at [851, 475] on button "R" at bounding box center [849, 474] width 6 height 6
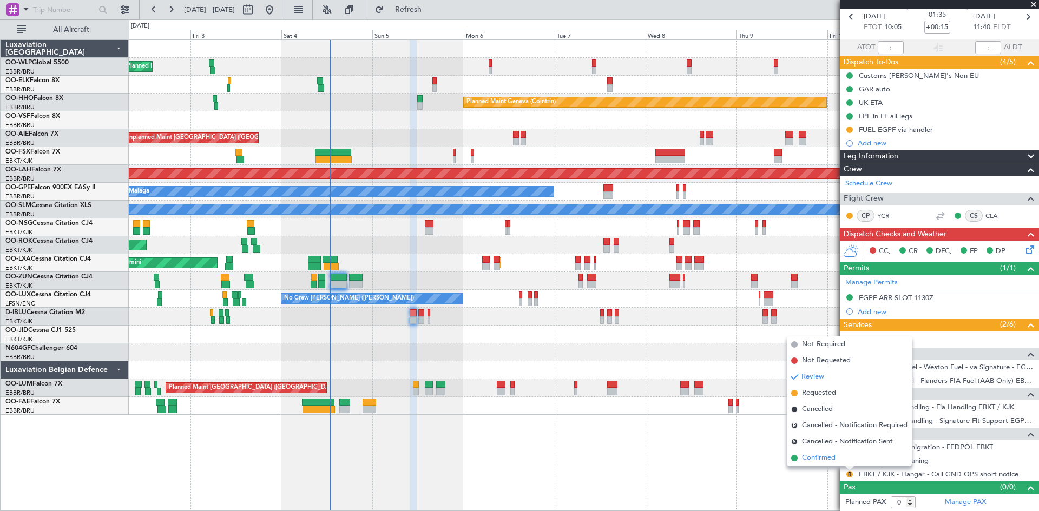
click at [812, 459] on span "Confirmed" at bounding box center [819, 458] width 34 height 11
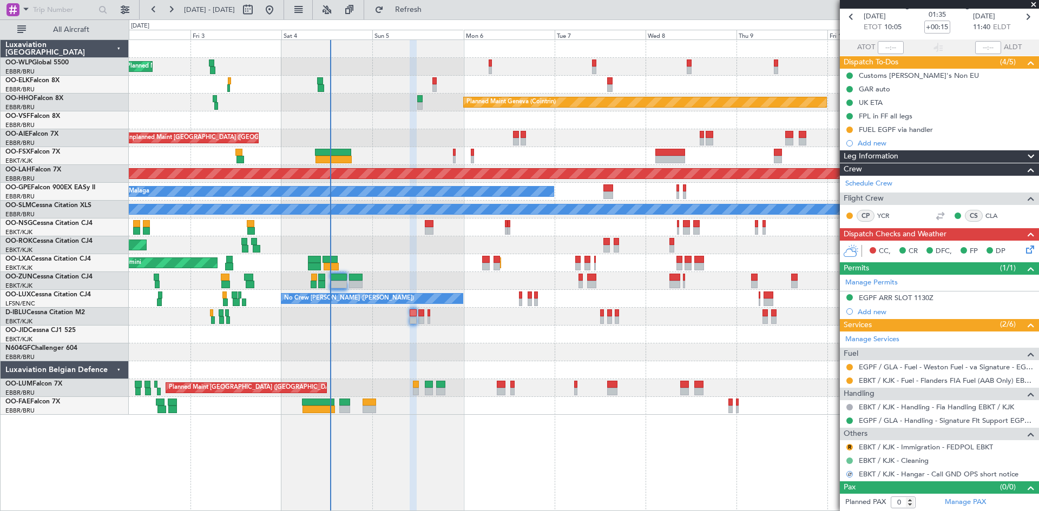
click at [848, 462] on button at bounding box center [849, 461] width 6 height 6
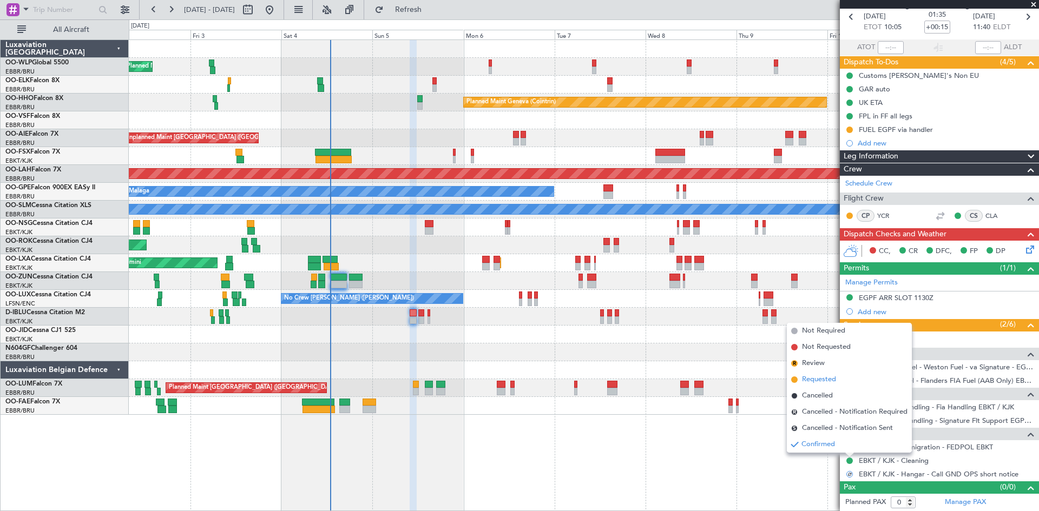
click at [827, 381] on span "Requested" at bounding box center [819, 379] width 34 height 11
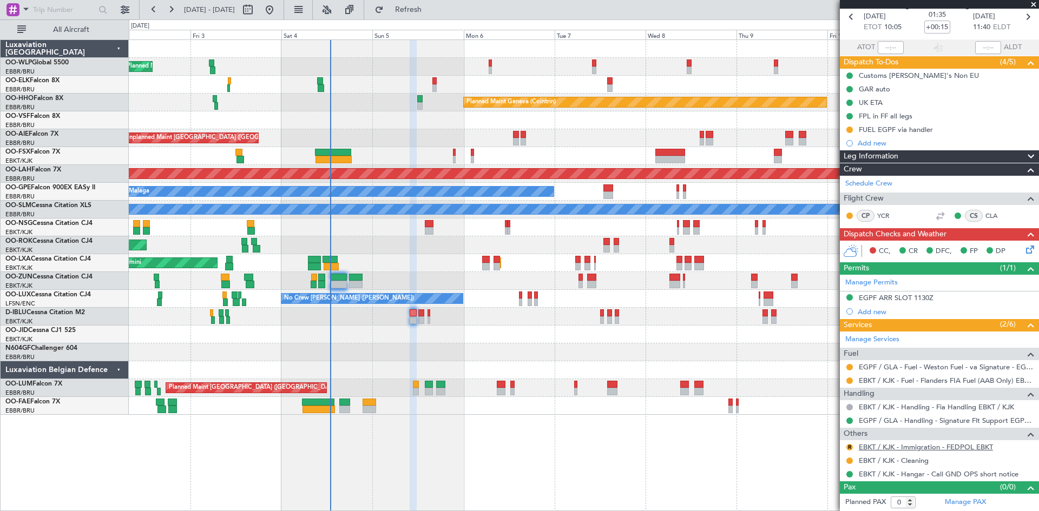
click at [907, 451] on mat-tooltip-component "EBKT / KJK - Immigration - FEDPOL EBKT" at bounding box center [925, 465] width 132 height 29
click at [911, 447] on link "EBKT / KJK - Immigration - FEDPOL EBKT" at bounding box center [926, 447] width 134 height 9
click at [846, 446] on div "R" at bounding box center [849, 447] width 9 height 9
click at [853, 447] on div "R" at bounding box center [849, 447] width 9 height 9
click at [848, 447] on button "R" at bounding box center [849, 447] width 6 height 6
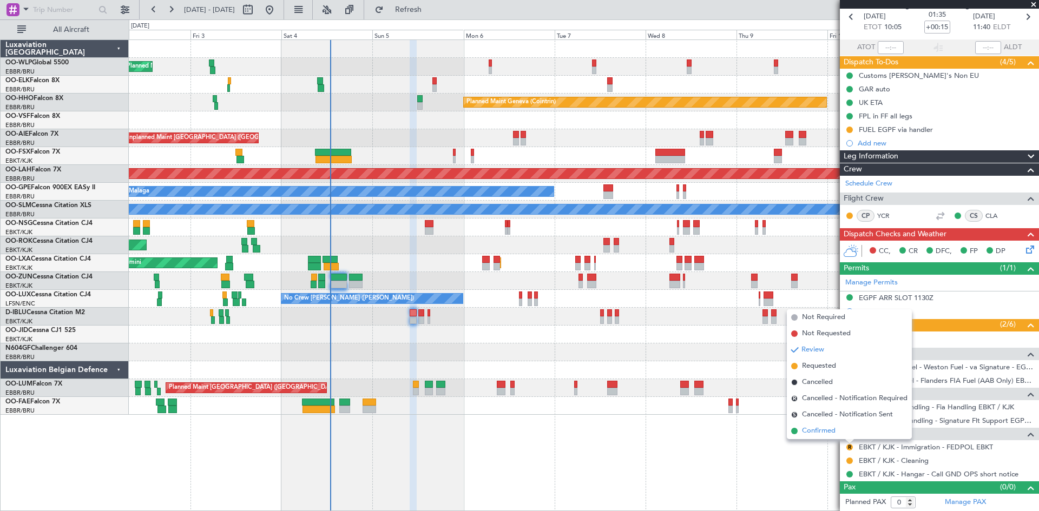
click at [823, 434] on span "Confirmed" at bounding box center [819, 431] width 34 height 11
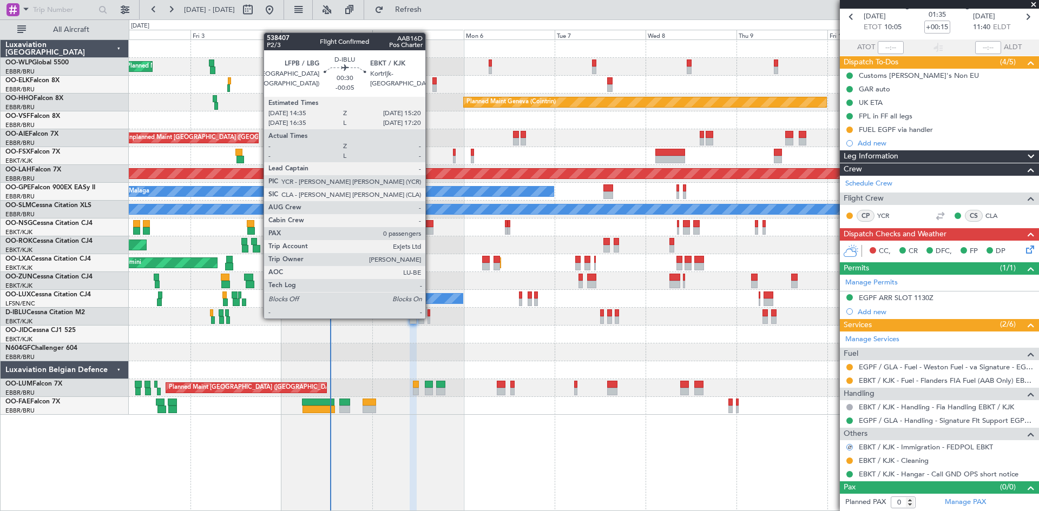
click at [430, 318] on div at bounding box center [428, 321] width 3 height 8
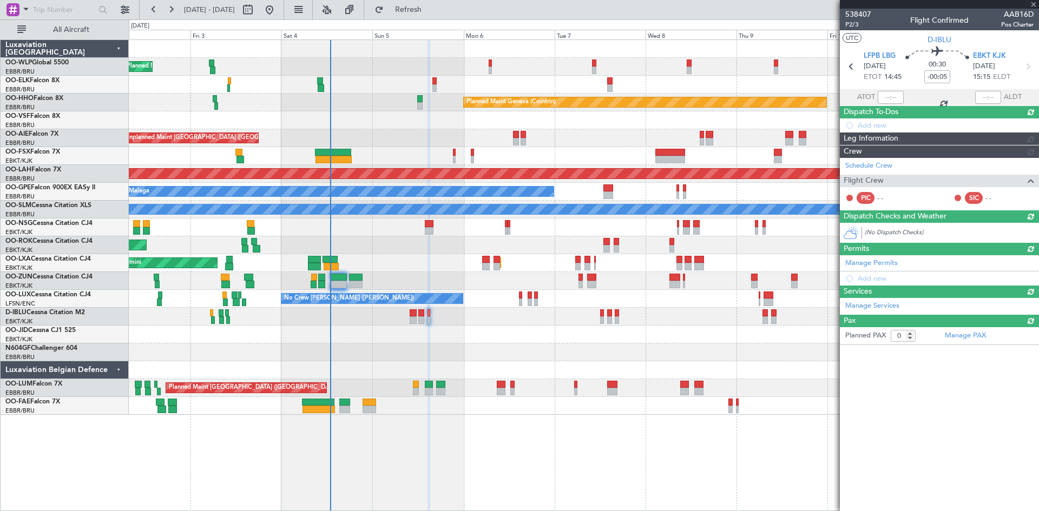
scroll to position [0, 0]
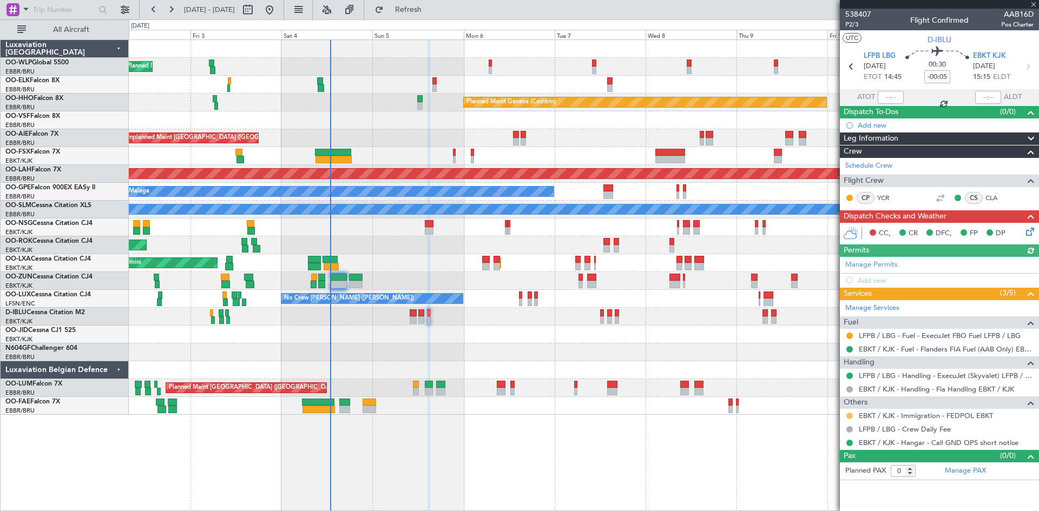
click at [847, 415] on button at bounding box center [849, 416] width 6 height 6
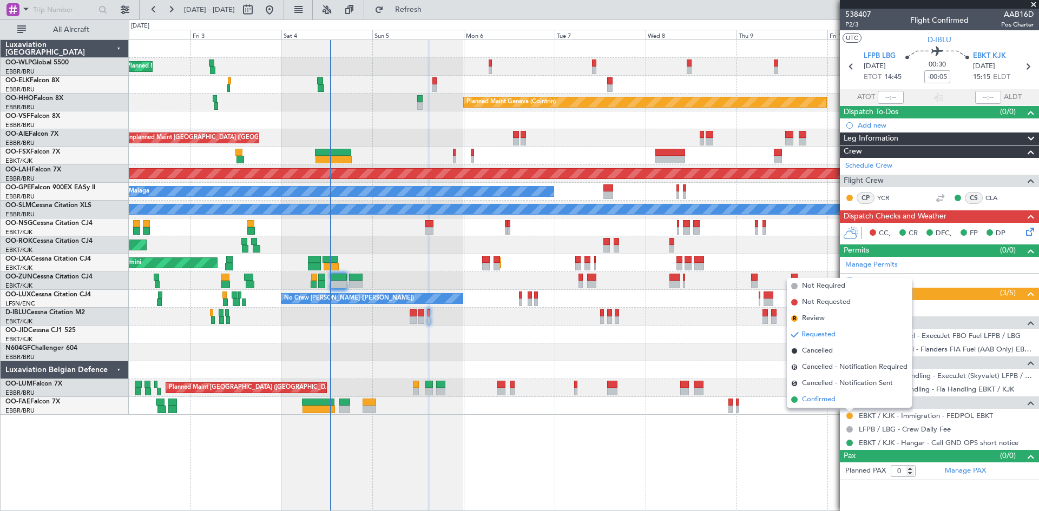
click at [837, 403] on li "Confirmed" at bounding box center [849, 400] width 125 height 16
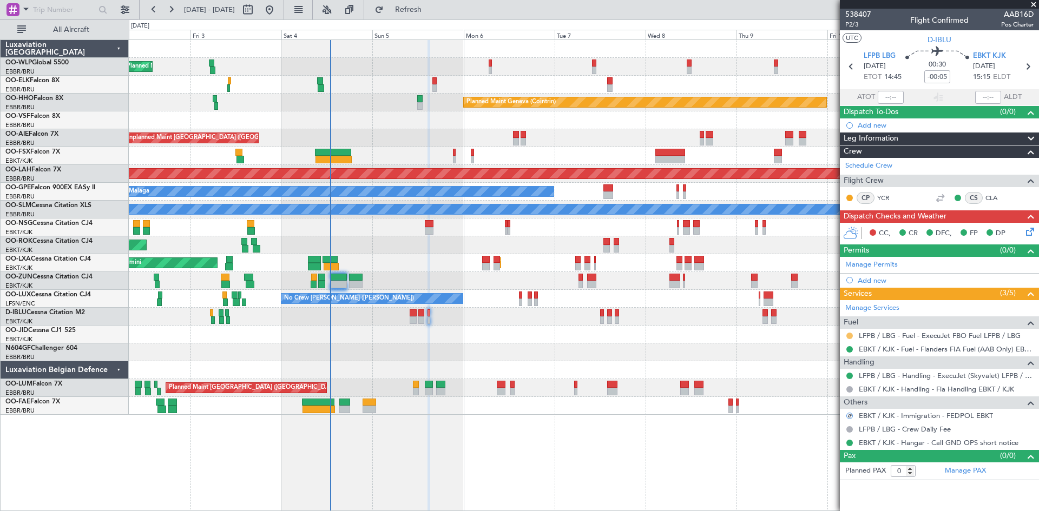
click at [847, 333] on button at bounding box center [849, 336] width 6 height 6
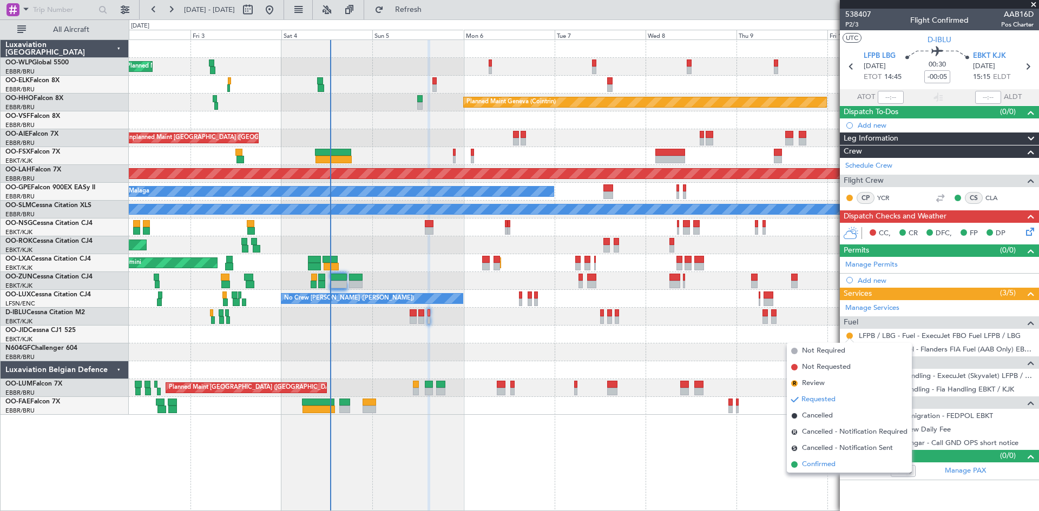
click at [812, 459] on span "Confirmed" at bounding box center [819, 464] width 34 height 11
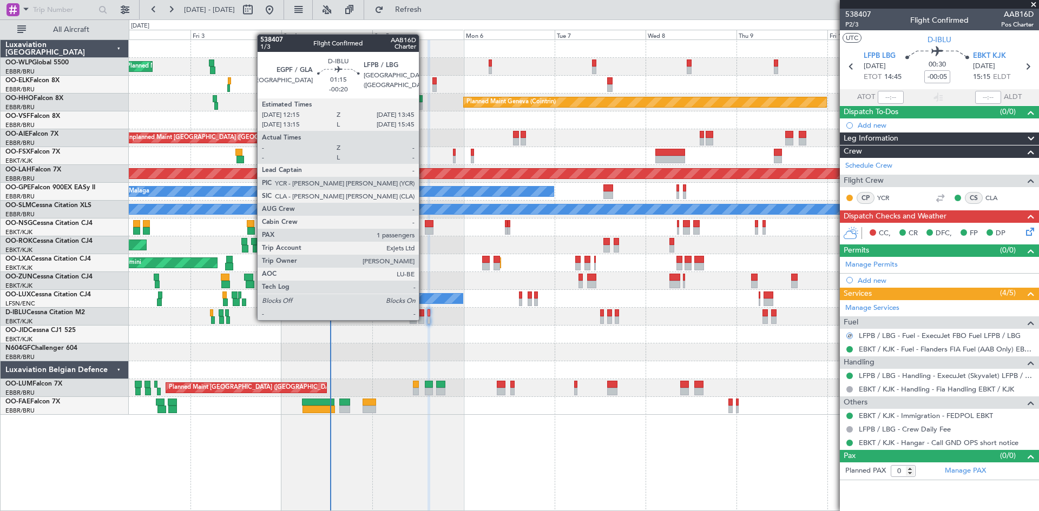
click at [424, 319] on div at bounding box center [421, 321] width 6 height 8
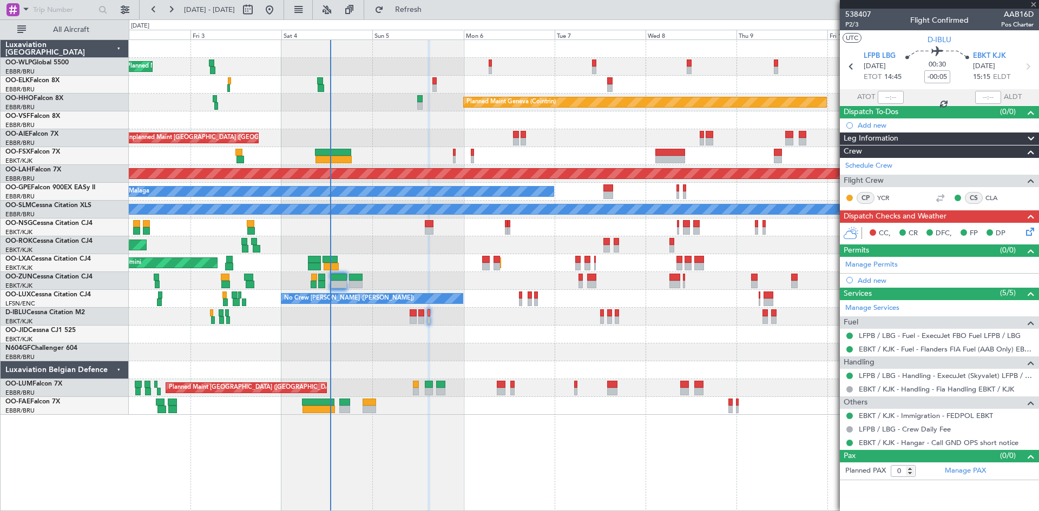
type input "-00:20"
type input "1"
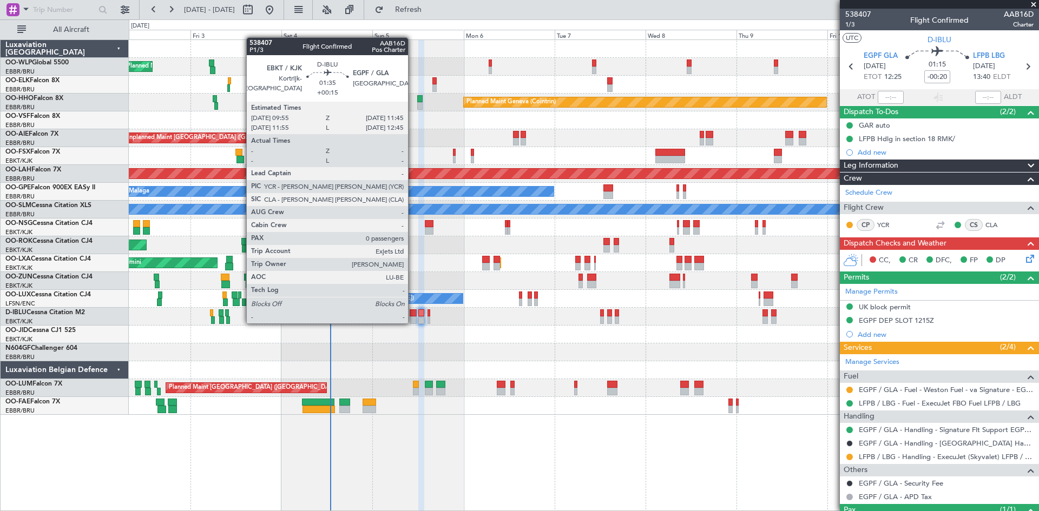
click at [413, 322] on div at bounding box center [413, 321] width 7 height 8
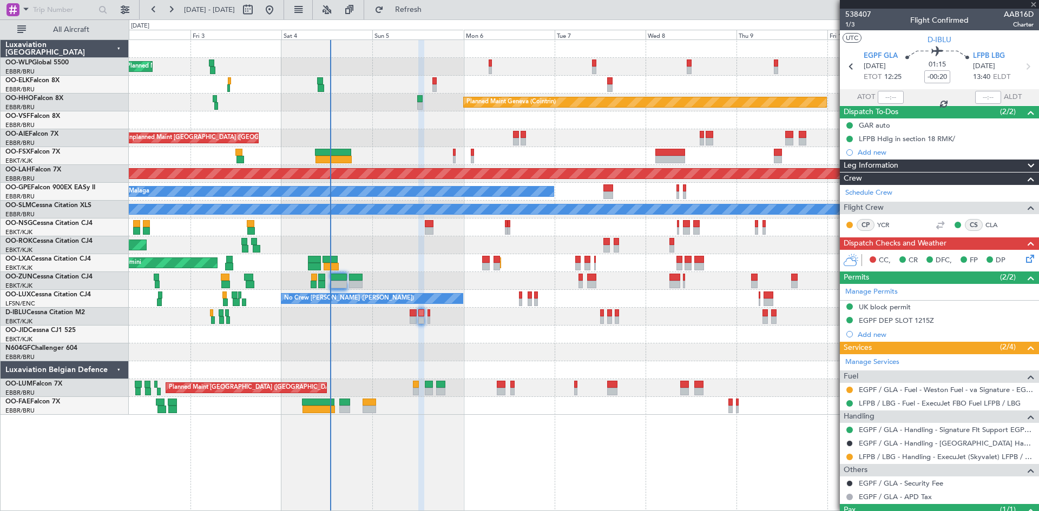
type input "+00:15"
type input "0"
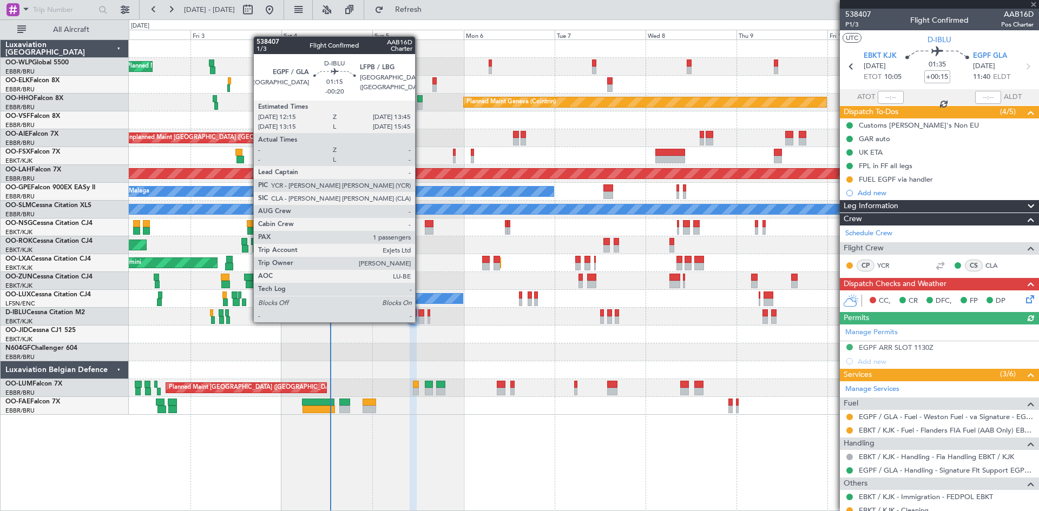
click at [420, 321] on div at bounding box center [421, 321] width 6 height 8
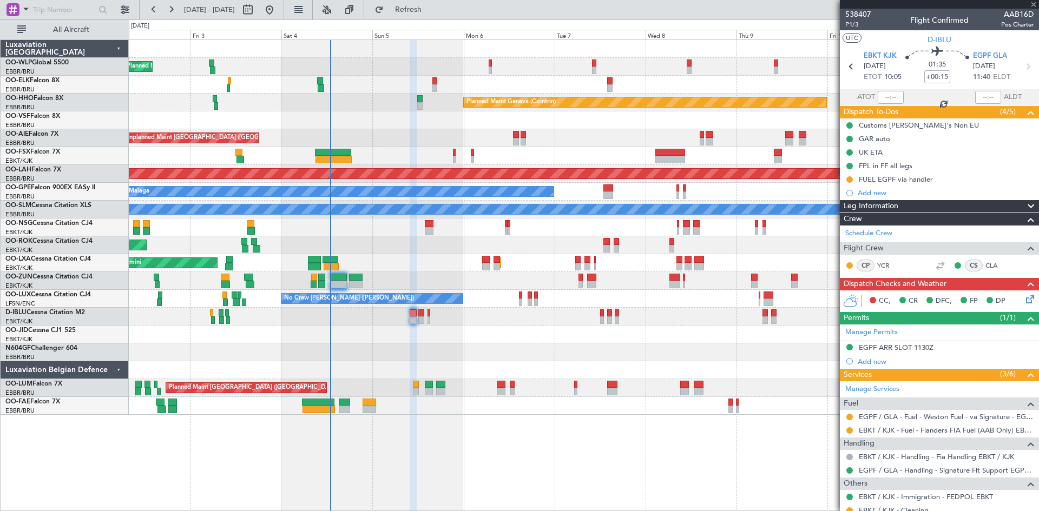
type input "-00:20"
type input "1"
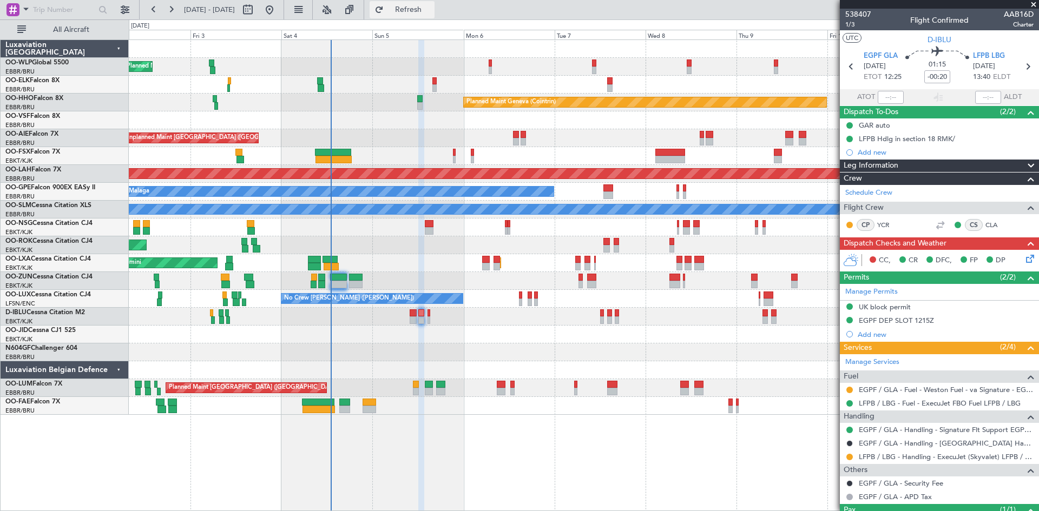
click at [431, 10] on span "Refresh" at bounding box center [408, 10] width 45 height 8
click at [936, 390] on link "EGPF / GLA - Fuel - Weston Fuel - va Signature - EGPF / GLA" at bounding box center [946, 389] width 175 height 9
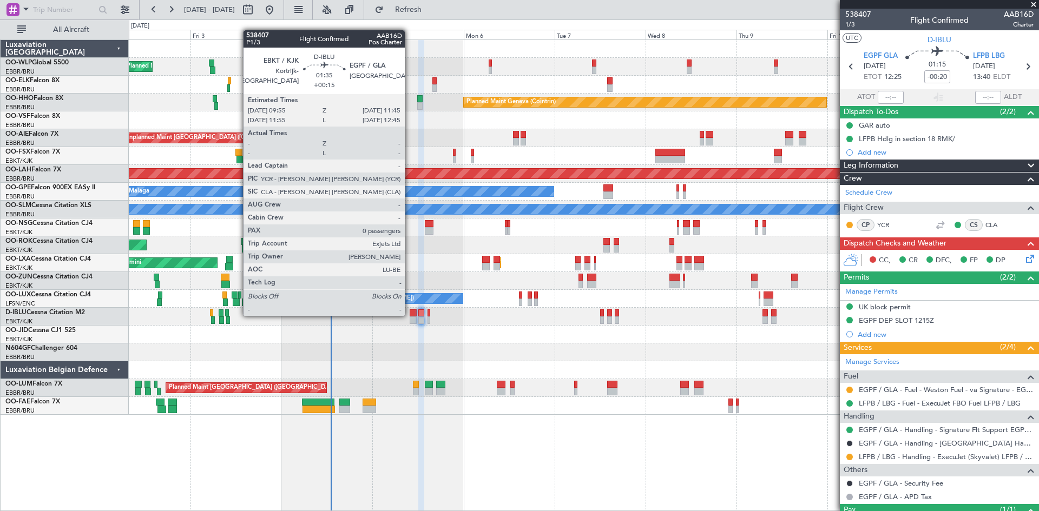
click at [410, 315] on div at bounding box center [413, 313] width 7 height 8
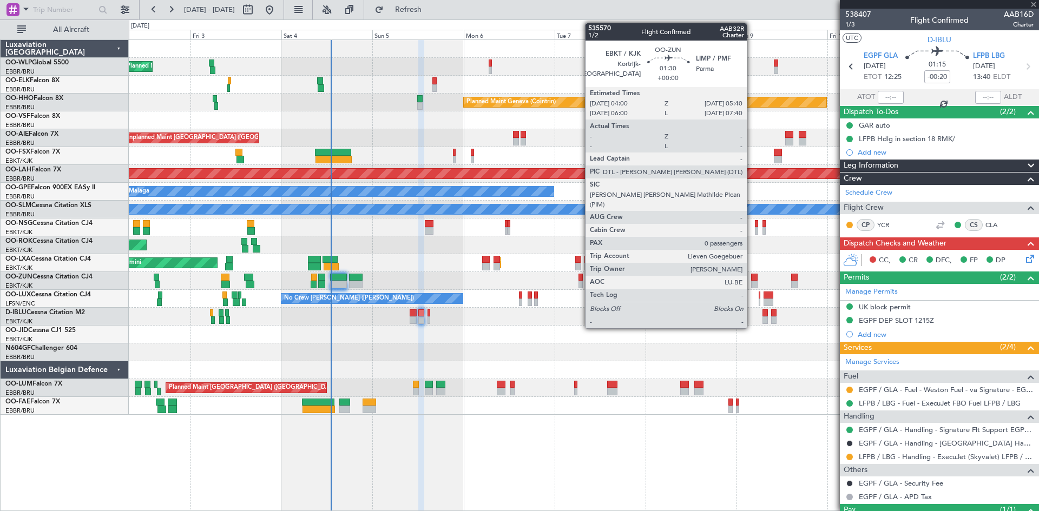
type input "+00:15"
type input "0"
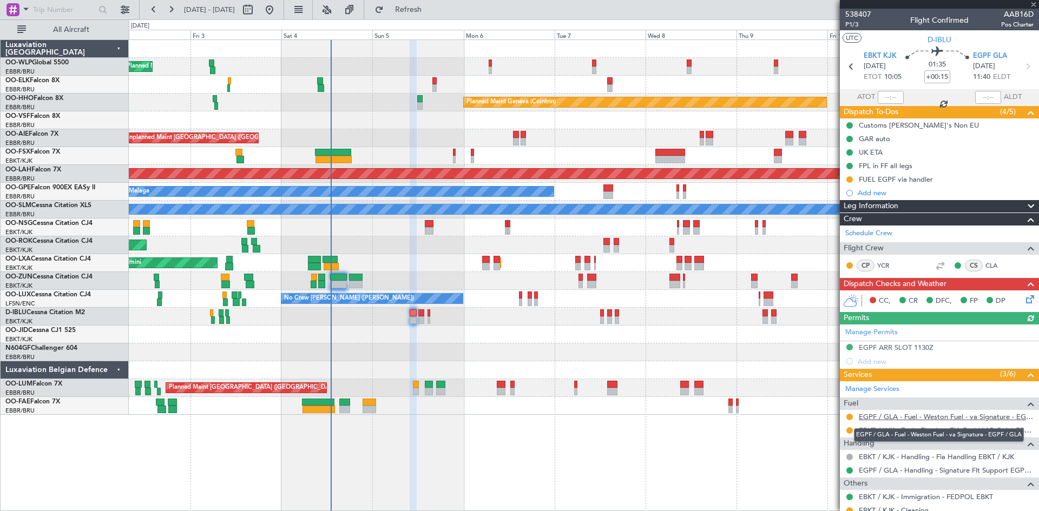
click at [971, 420] on link "EGPF / GLA - Fuel - Weston Fuel - va Signature - EGPF / GLA" at bounding box center [946, 416] width 175 height 9
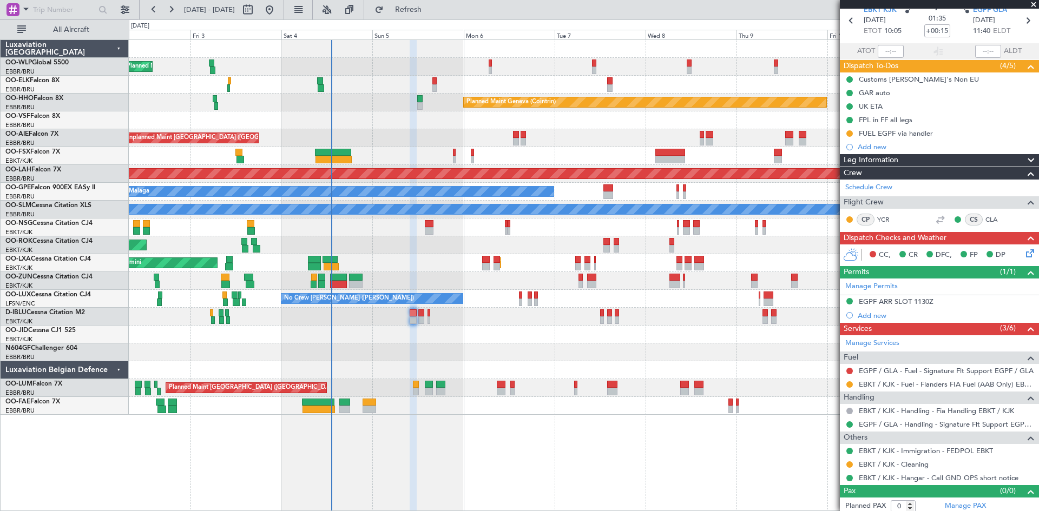
scroll to position [50, 0]
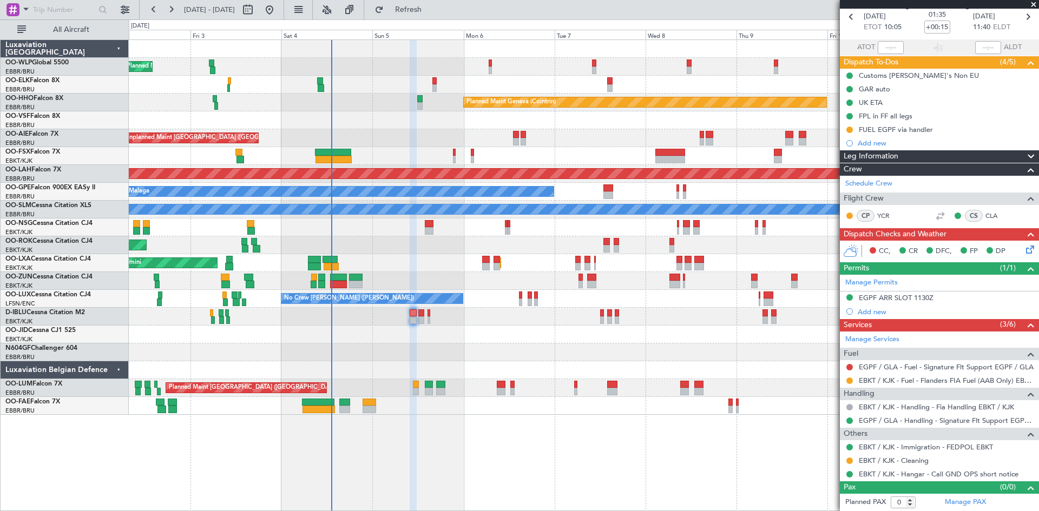
click at [449, 263] on div "Planned Maint Kortrijk-[GEOGRAPHIC_DATA] AOG Maint [GEOGRAPHIC_DATA]" at bounding box center [584, 263] width 910 height 18
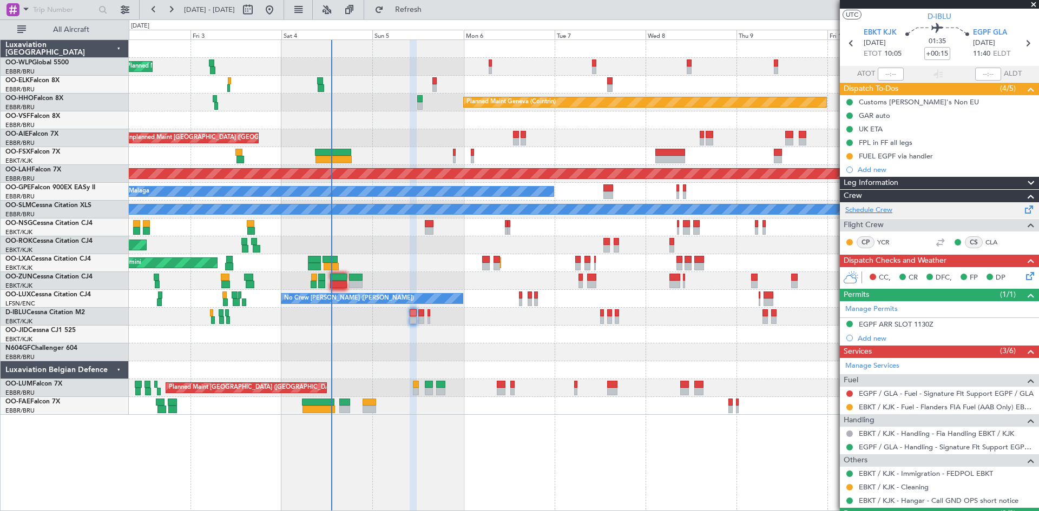
scroll to position [0, 0]
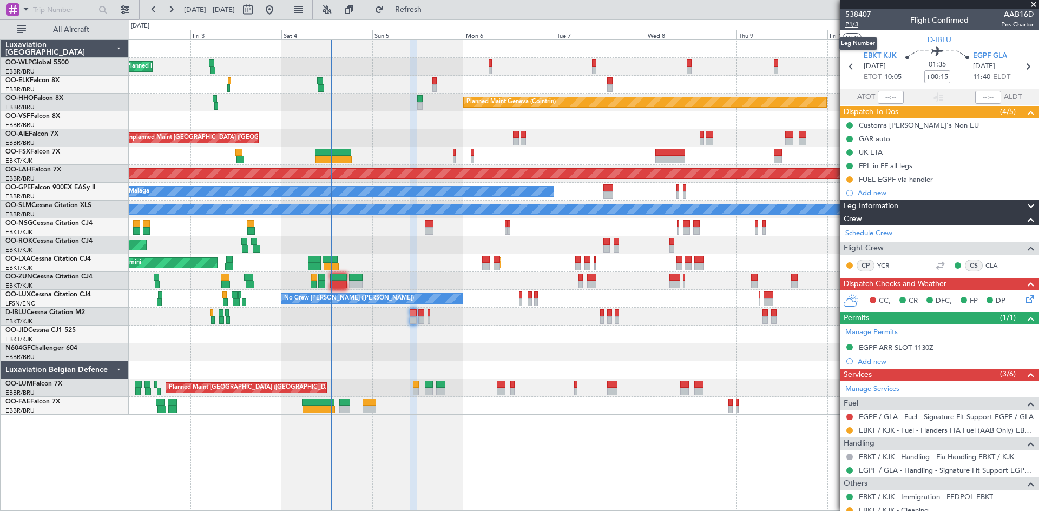
click at [852, 22] on span "P1/3" at bounding box center [858, 24] width 26 height 9
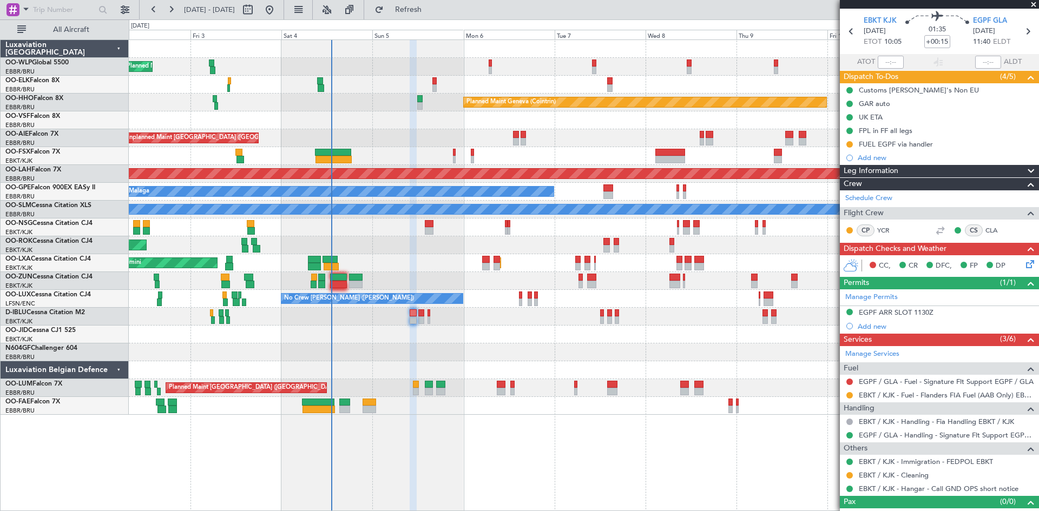
scroll to position [50, 0]
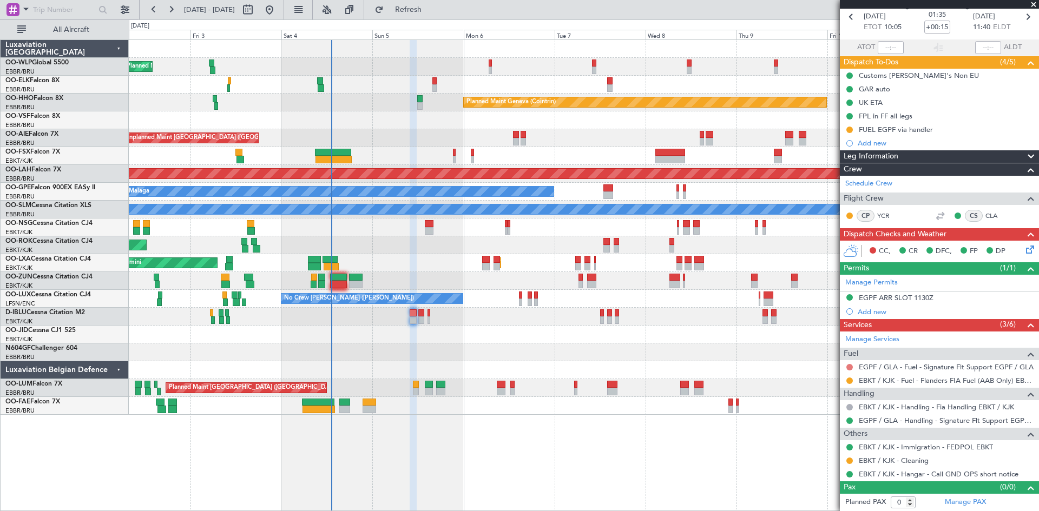
click at [850, 369] on button at bounding box center [849, 367] width 6 height 6
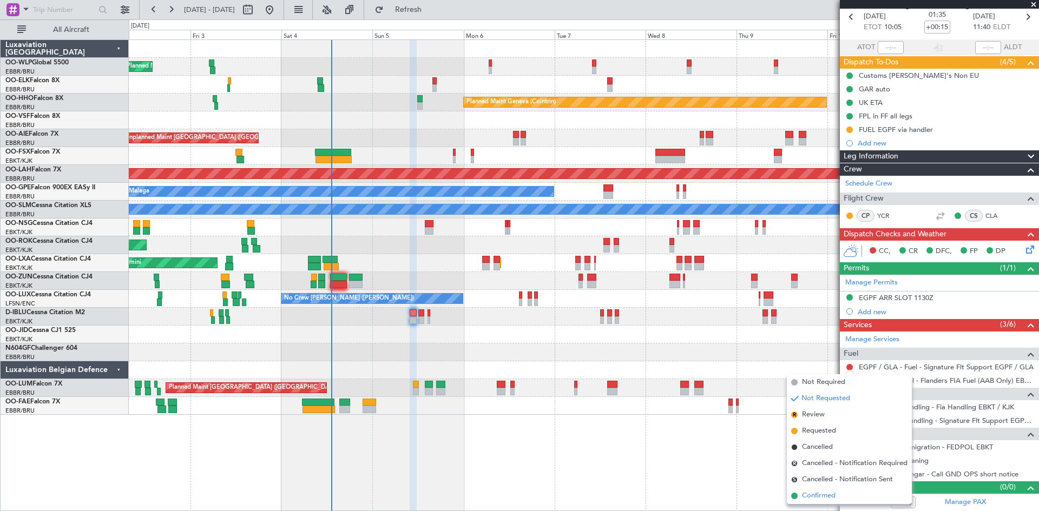
click at [819, 492] on span "Confirmed" at bounding box center [819, 496] width 34 height 11
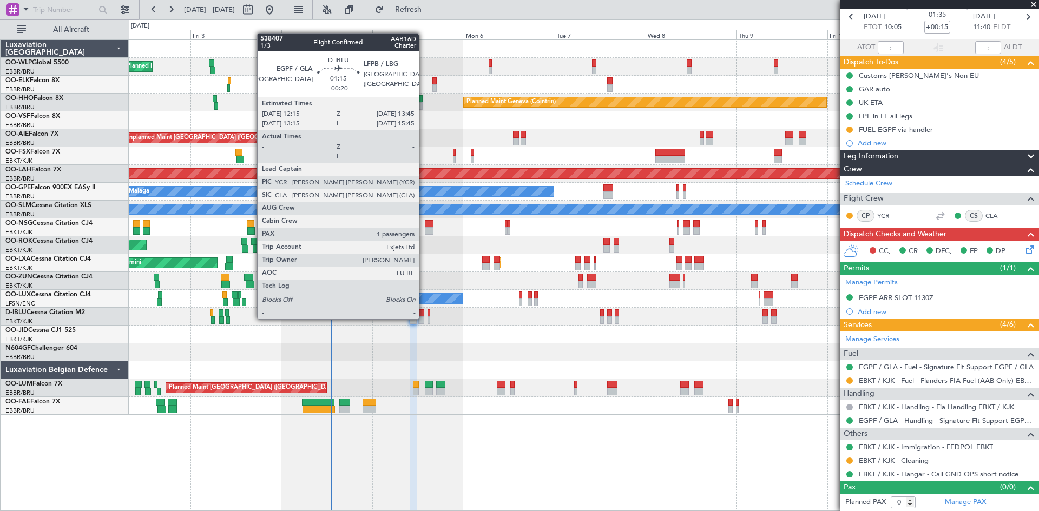
click at [424, 318] on div at bounding box center [421, 321] width 6 height 8
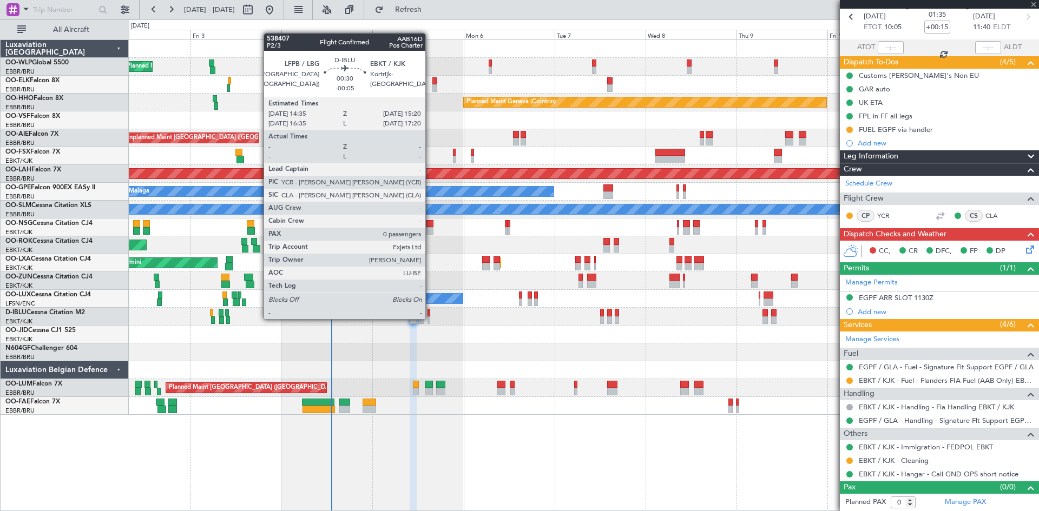
type input "-00:20"
type input "1"
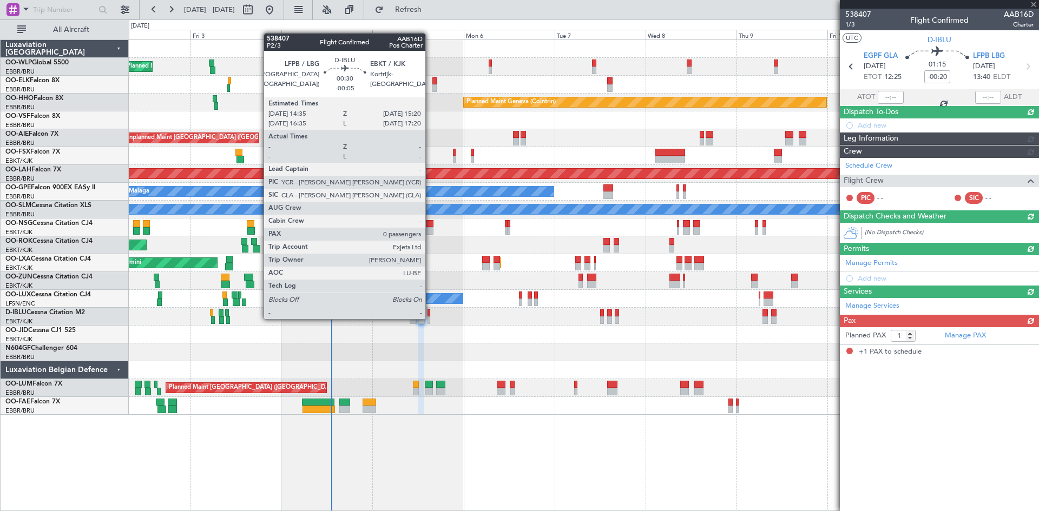
scroll to position [0, 0]
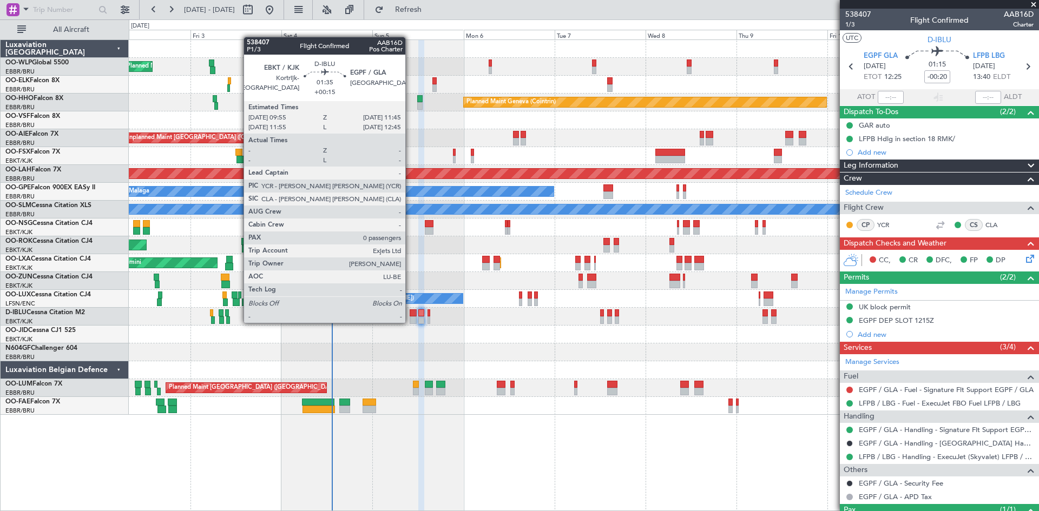
click at [410, 322] on div at bounding box center [413, 321] width 7 height 8
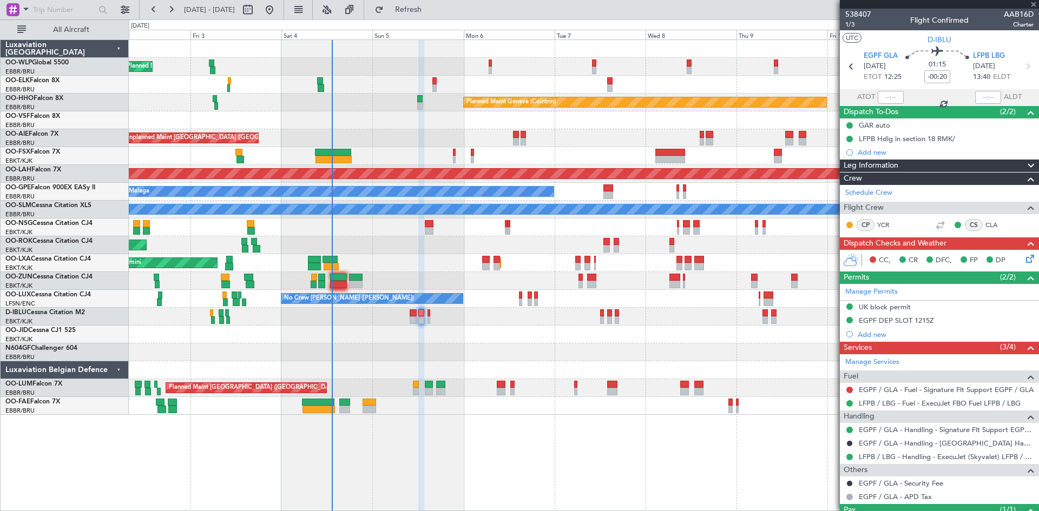
type input "+00:15"
type input "0"
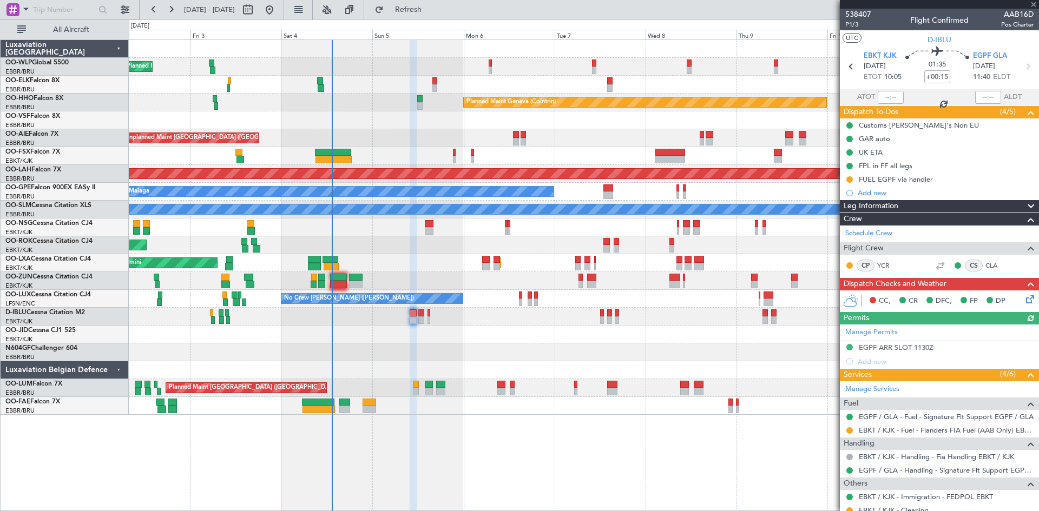
click at [1024, 298] on icon at bounding box center [1028, 297] width 9 height 9
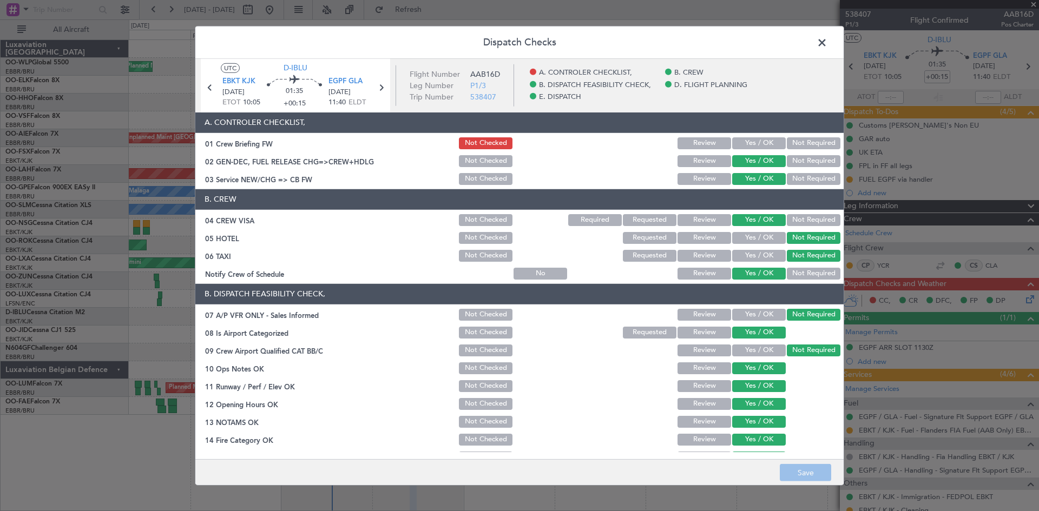
click at [748, 143] on button "Yes / OK" at bounding box center [759, 143] width 54 height 12
click at [805, 475] on button "Save" at bounding box center [805, 472] width 51 height 17
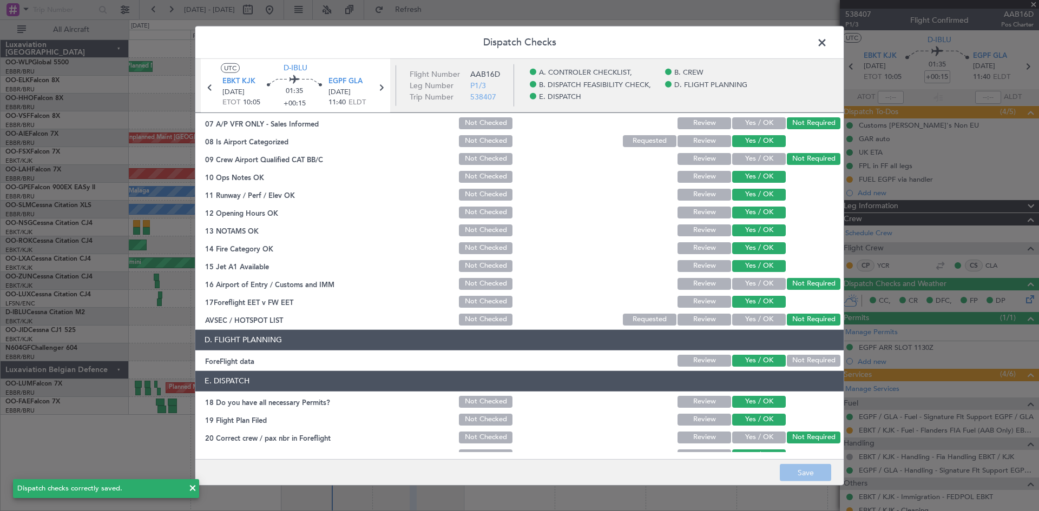
scroll to position [205, 0]
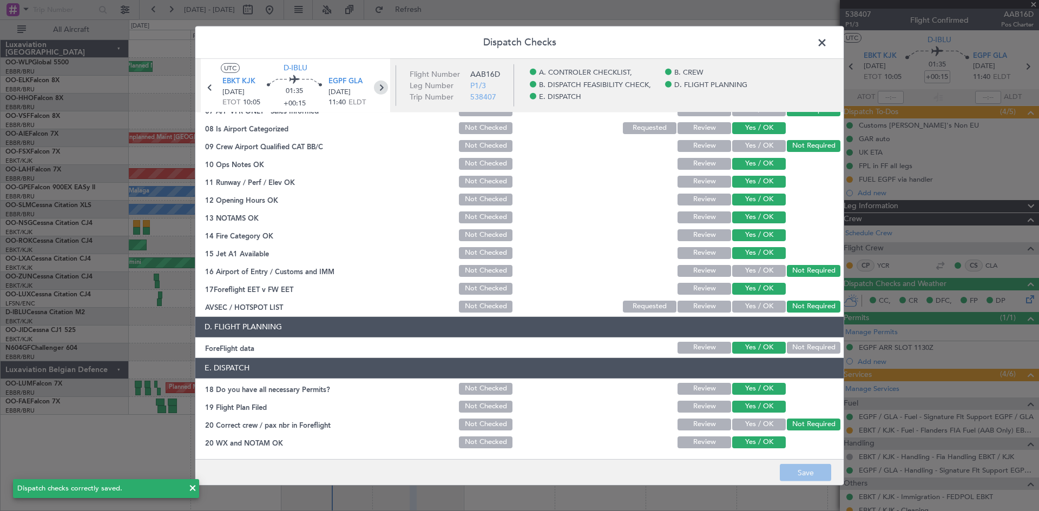
click at [383, 83] on icon at bounding box center [381, 87] width 14 height 14
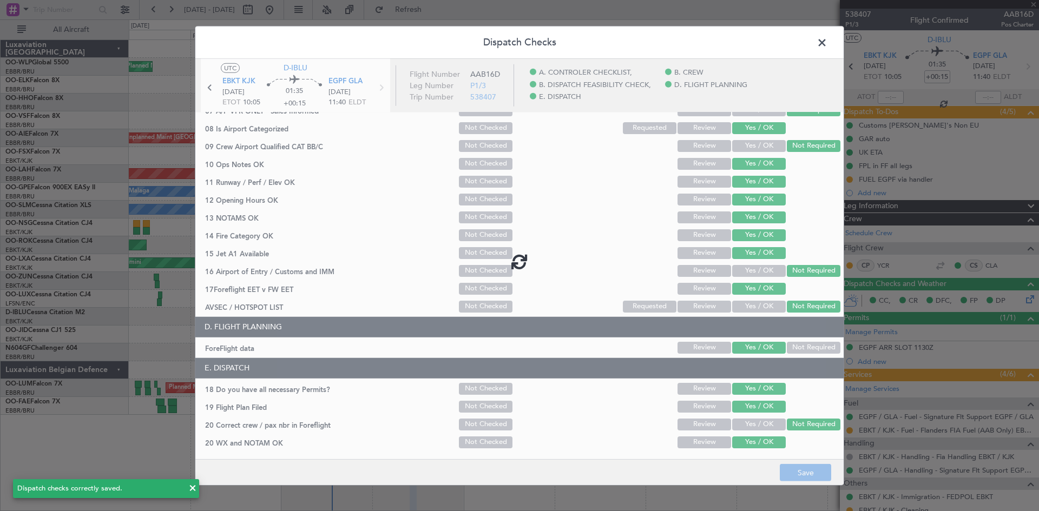
type input "-00:20"
type input "1"
type input "-00:20"
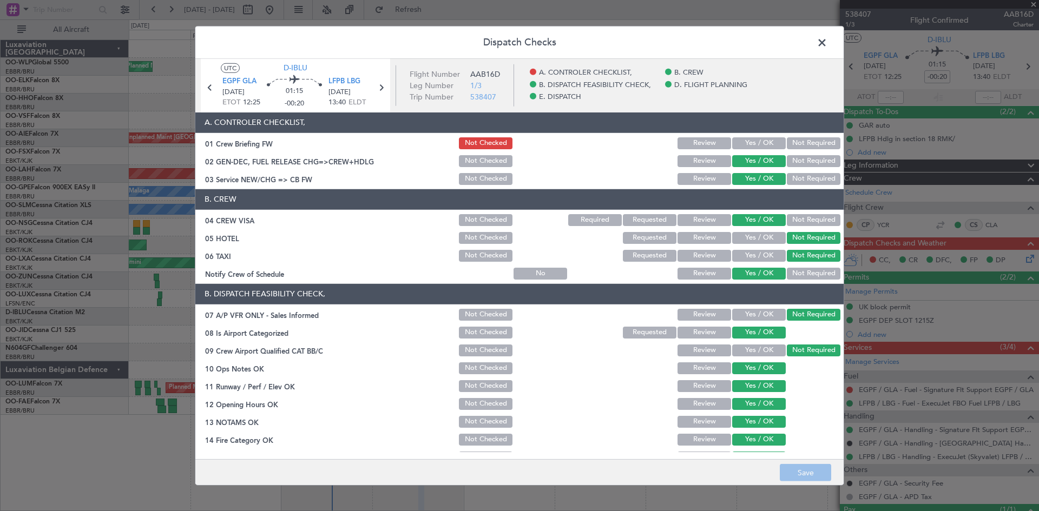
click at [753, 141] on button "Yes / OK" at bounding box center [759, 143] width 54 height 12
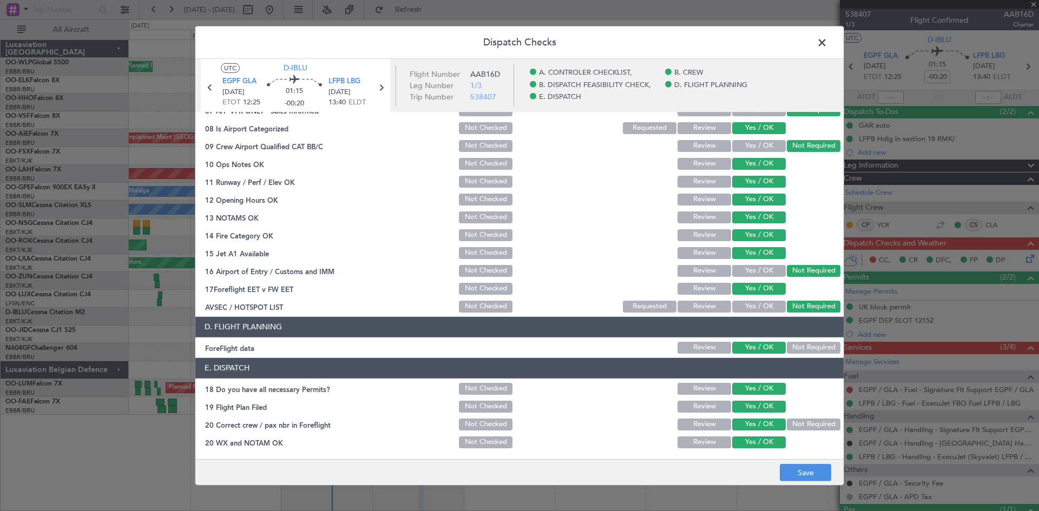
click at [799, 487] on div "Dispatch Checks UTC D-IBLU EGPF GLA 05/10/2025 ETOT 12:25 01:15 -00:20 LFPB LBG…" at bounding box center [519, 255] width 1039 height 511
click at [799, 479] on button "Save" at bounding box center [805, 472] width 51 height 17
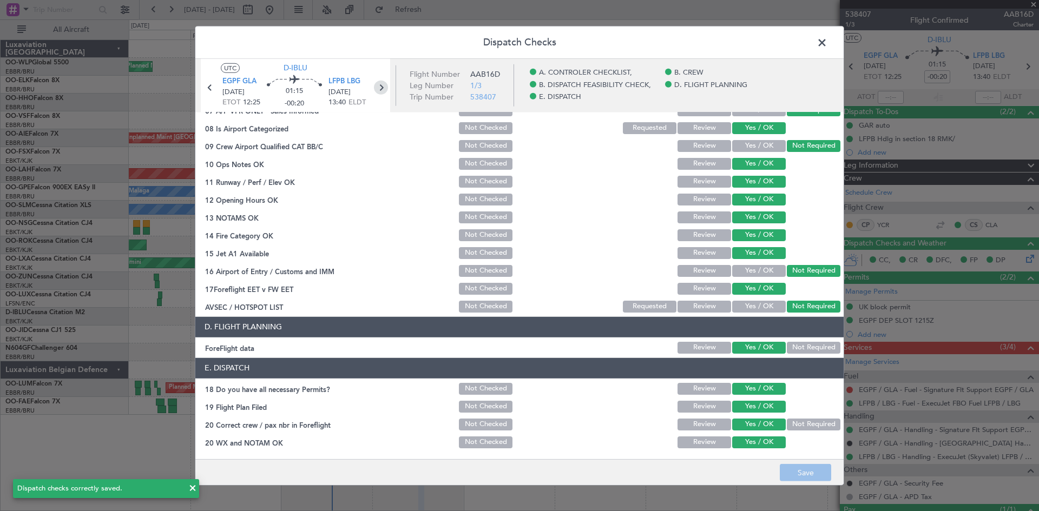
click at [380, 88] on icon at bounding box center [381, 87] width 14 height 14
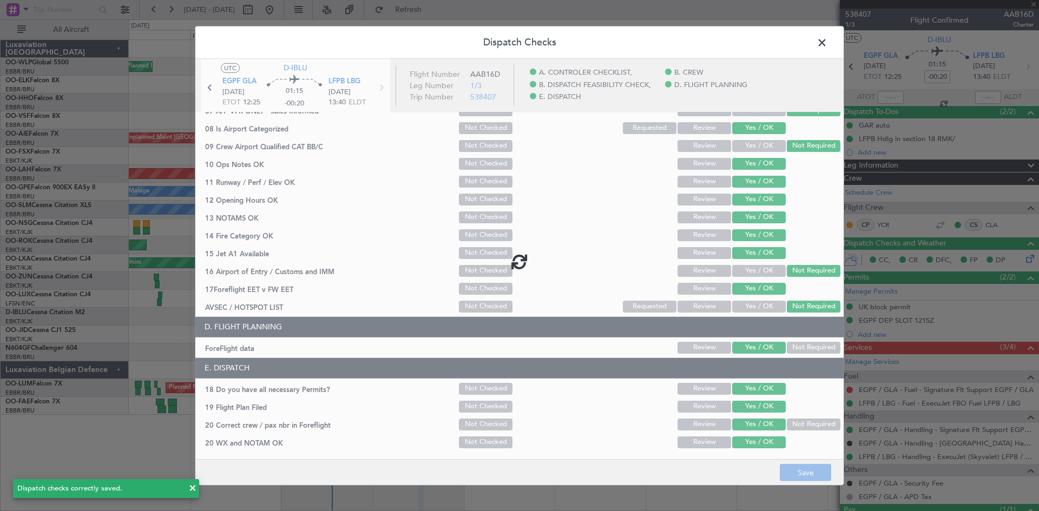
type input "-00:05"
type input "0"
type input "-00:05"
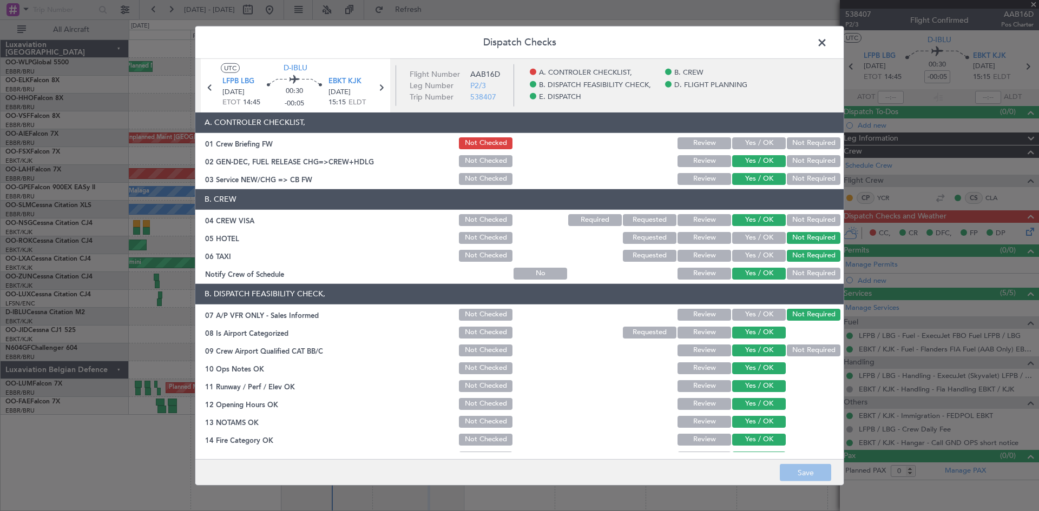
click at [748, 144] on button "Yes / OK" at bounding box center [759, 143] width 54 height 12
click at [801, 480] on button "Save" at bounding box center [805, 472] width 51 height 17
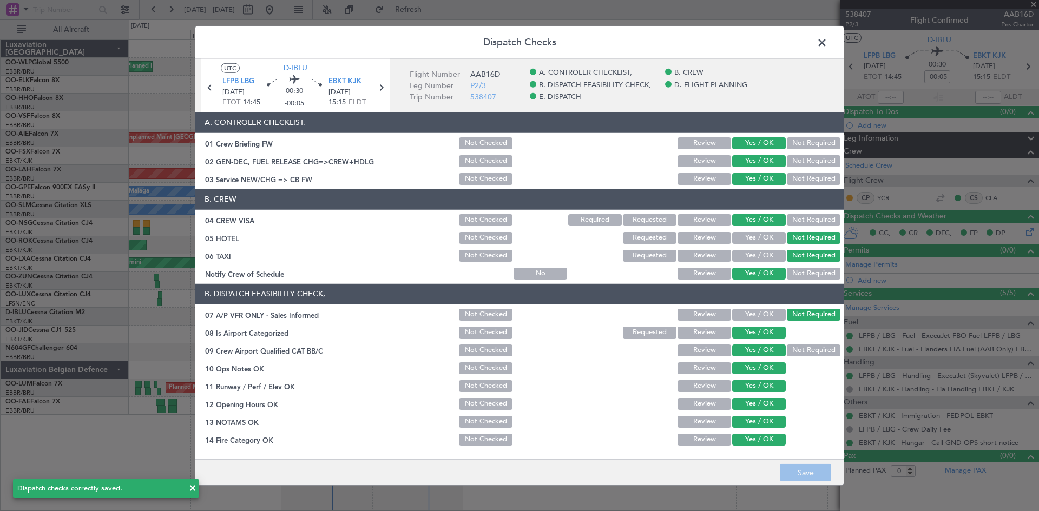
click at [827, 42] on span at bounding box center [827, 45] width 0 height 22
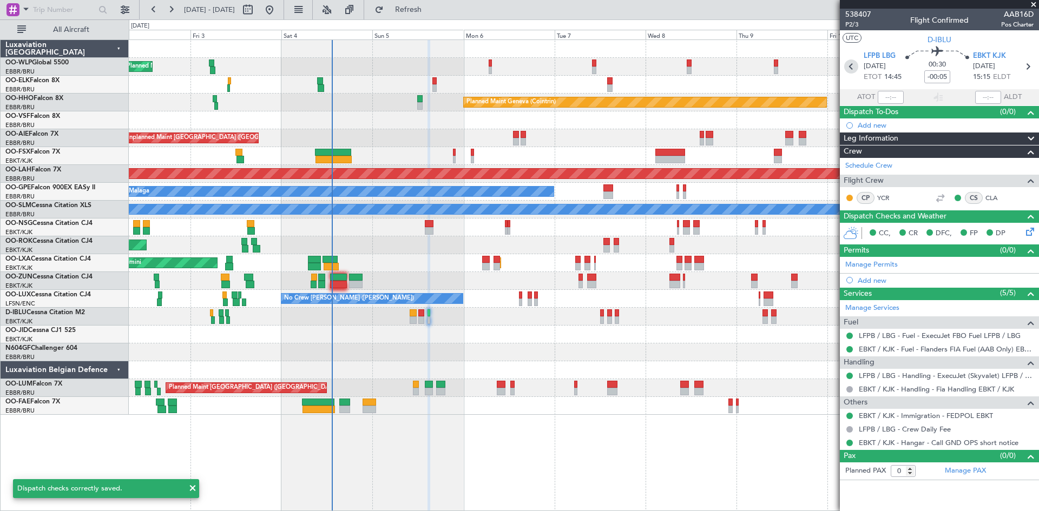
click at [846, 67] on icon at bounding box center [851, 67] width 14 height 14
type input "-00:20"
type input "1"
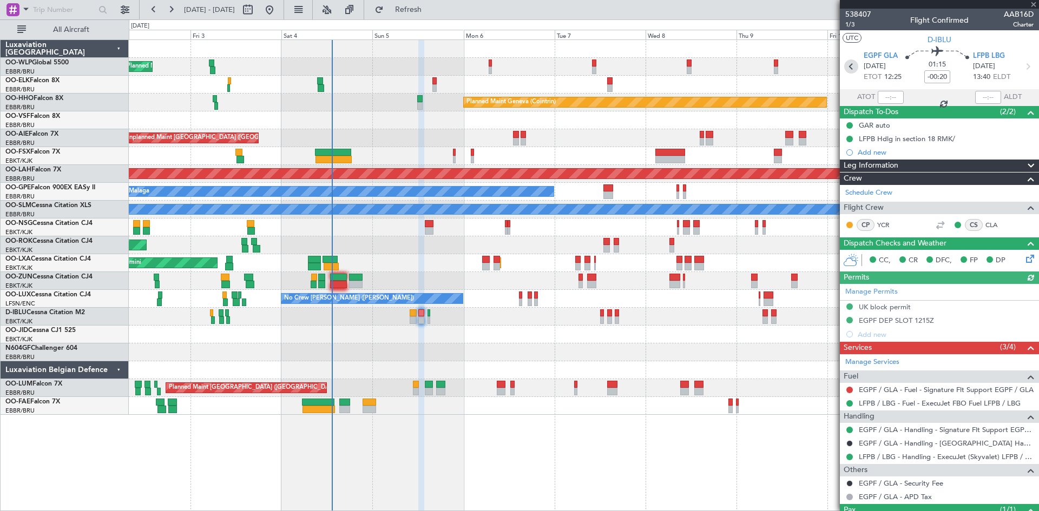
click at [846, 67] on icon at bounding box center [851, 67] width 14 height 14
type input "+00:15"
type input "0"
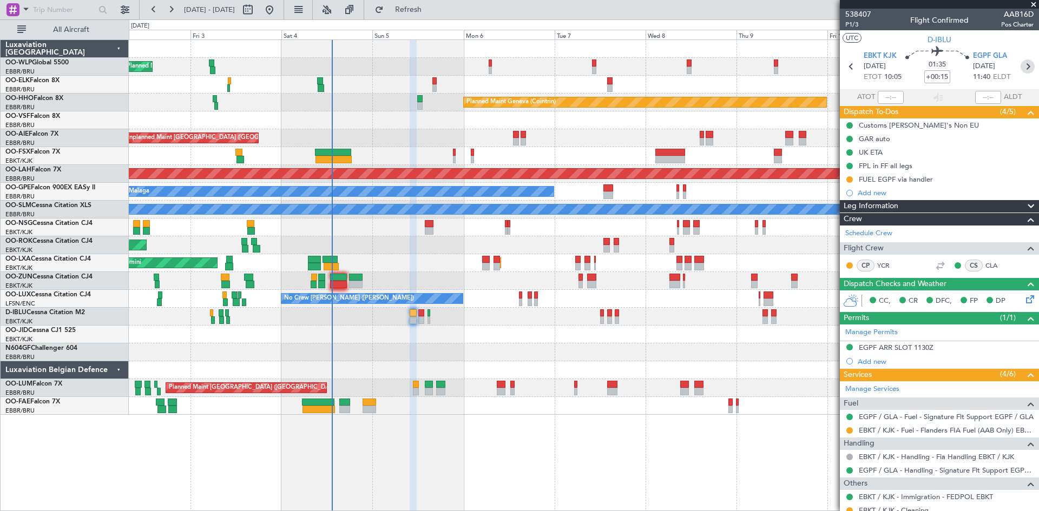
click at [1020, 72] on icon at bounding box center [1027, 67] width 14 height 14
type input "-00:20"
type input "1"
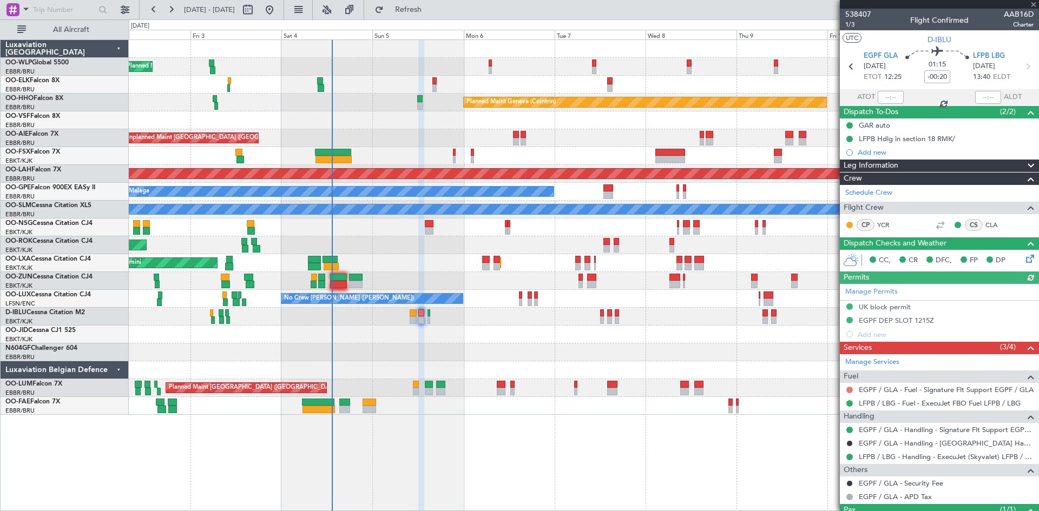
click at [852, 387] on button at bounding box center [849, 390] width 6 height 6
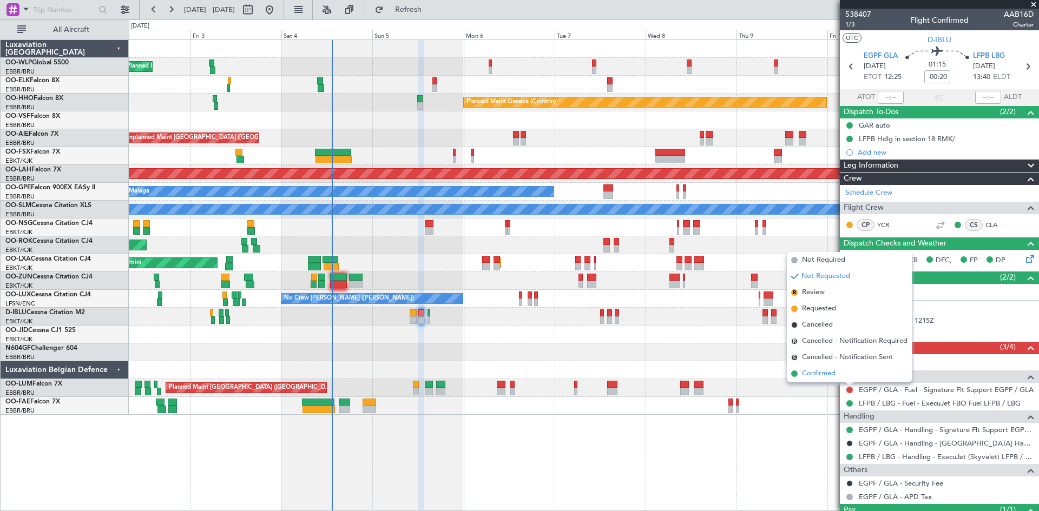
click at [818, 370] on span "Confirmed" at bounding box center [819, 373] width 34 height 11
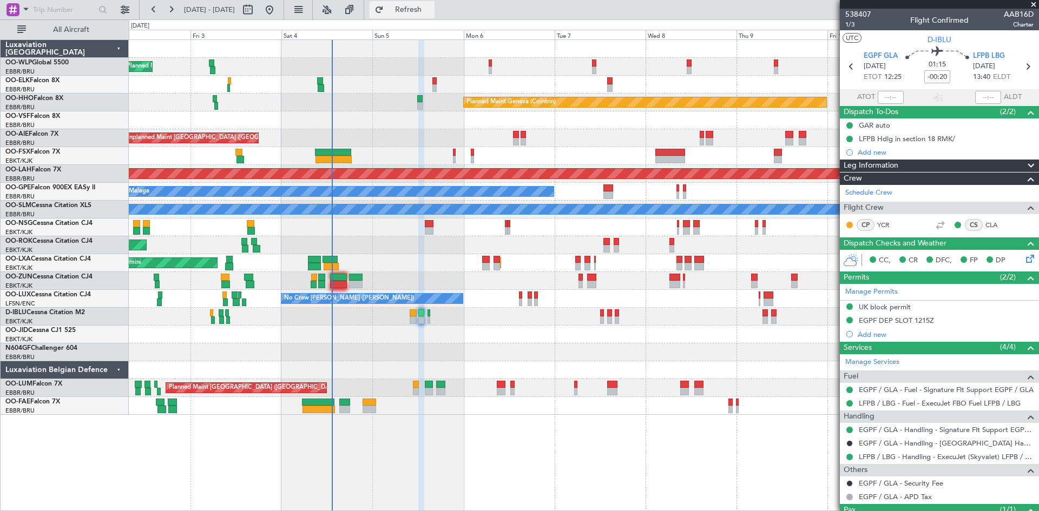
click at [409, 14] on button "Refresh" at bounding box center [402, 9] width 65 height 17
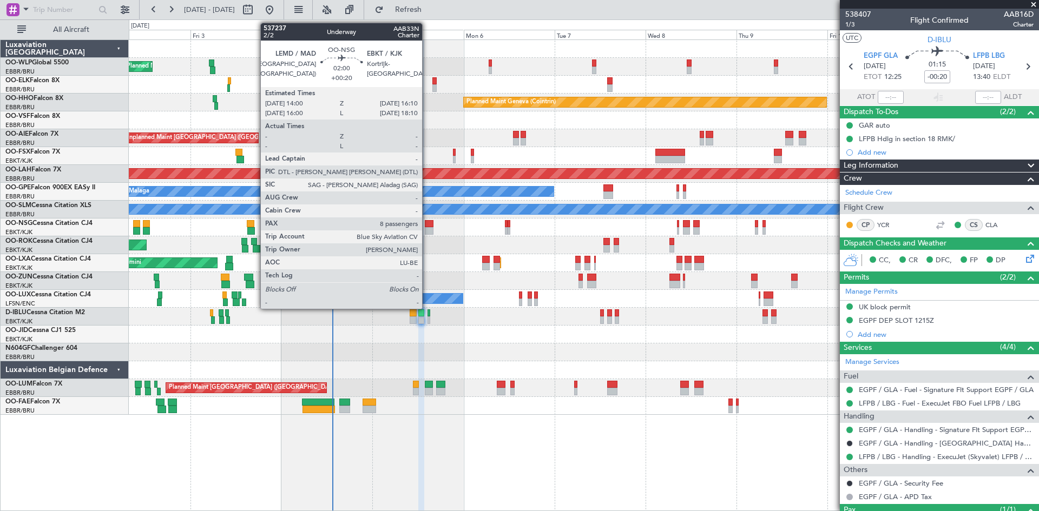
click at [427, 230] on div at bounding box center [429, 231] width 9 height 8
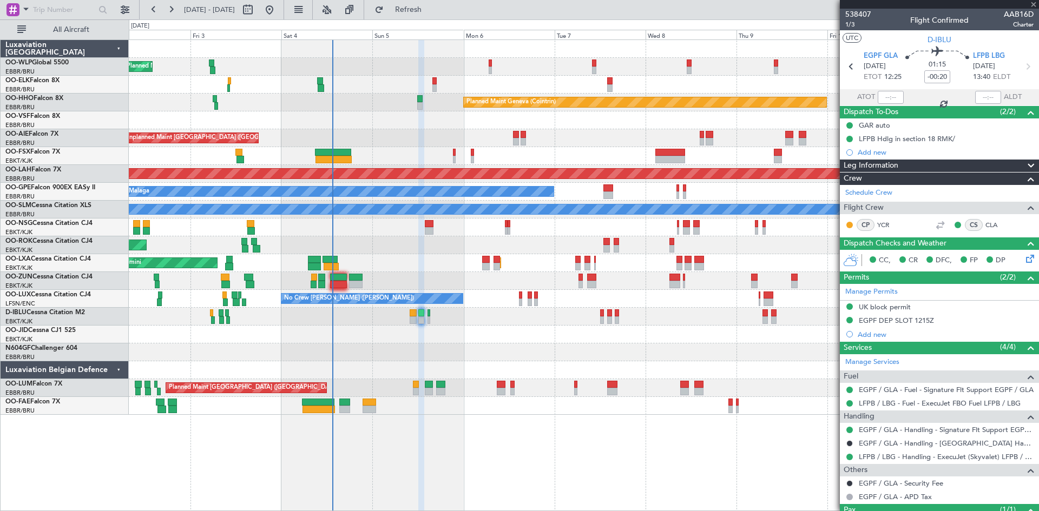
type input "+00:20"
type input "8"
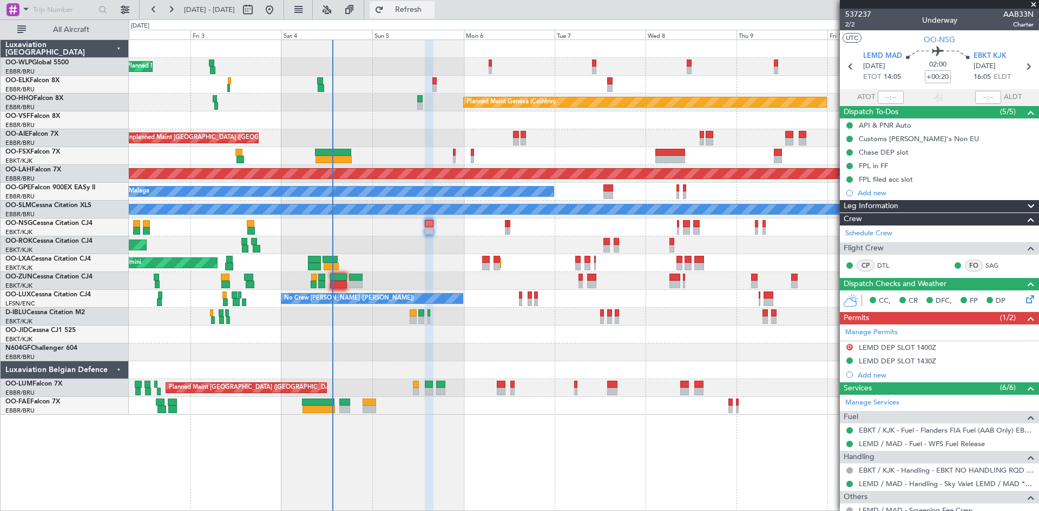
click at [434, 17] on button "Refresh" at bounding box center [402, 9] width 65 height 17
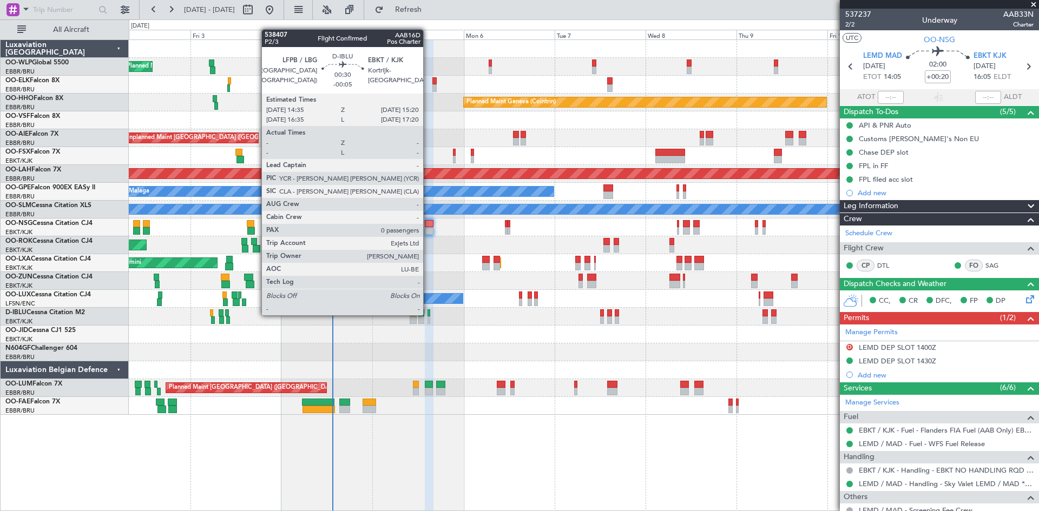
click at [428, 314] on div at bounding box center [428, 313] width 3 height 8
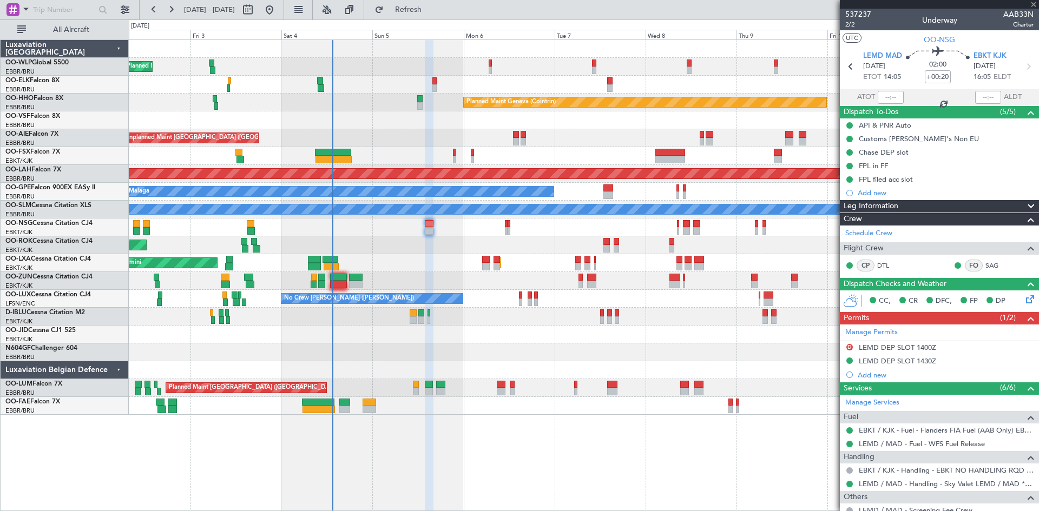
type input "-00:05"
type input "0"
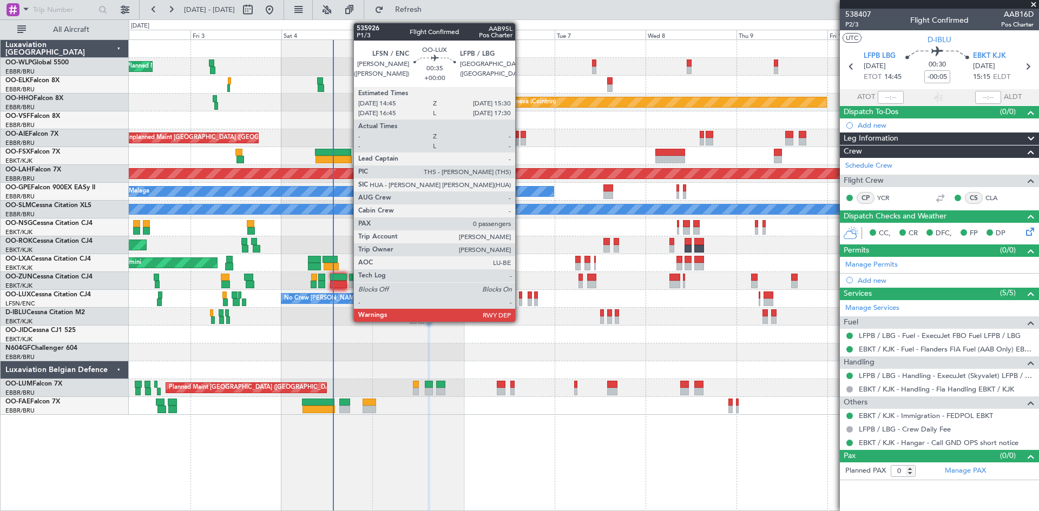
click at [520, 297] on div at bounding box center [520, 296] width 3 height 8
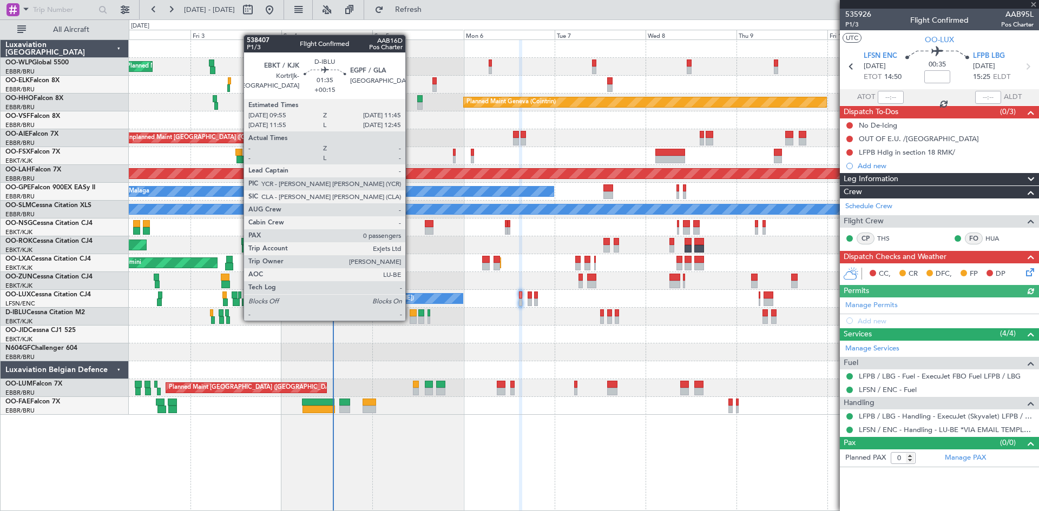
click at [412, 319] on div at bounding box center [413, 321] width 7 height 8
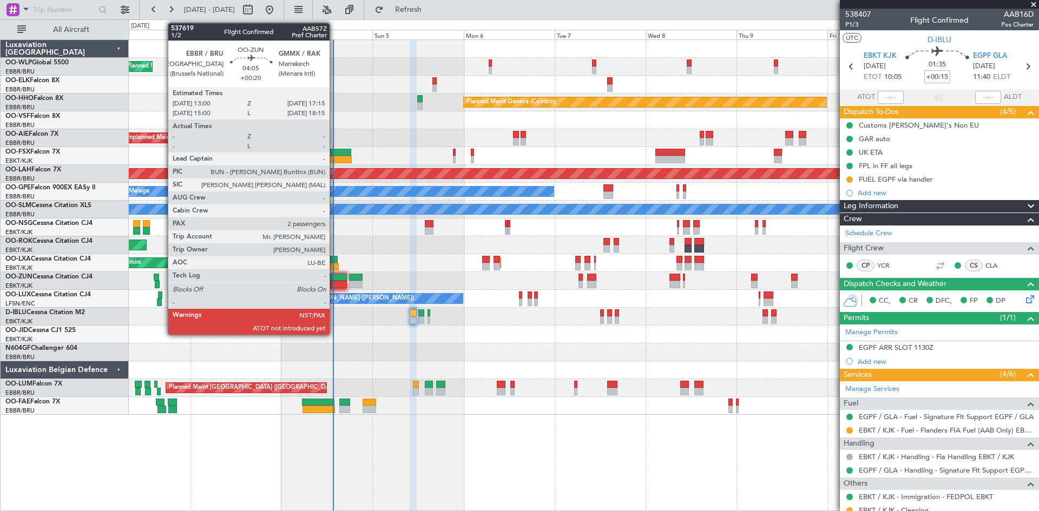
click at [334, 281] on div at bounding box center [338, 285] width 16 height 8
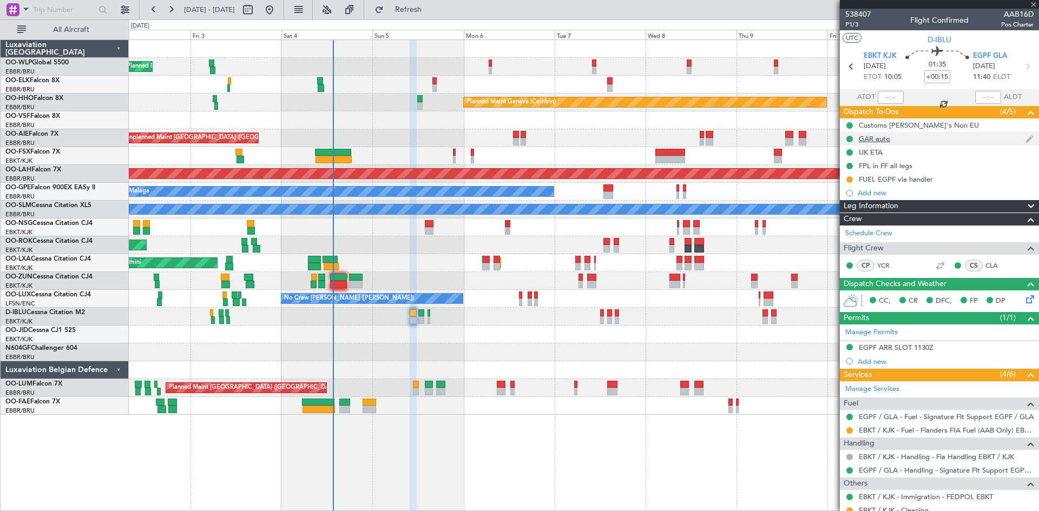
type input "+00:20"
type input "2"
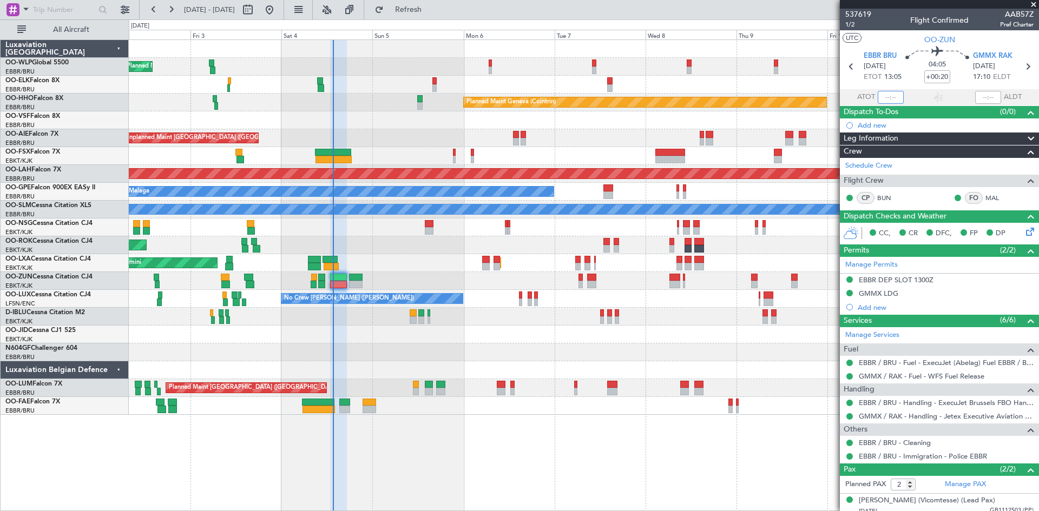
click at [878, 99] on input "text" at bounding box center [891, 97] width 26 height 13
type input "13:32"
click at [431, 6] on span "Refresh" at bounding box center [408, 10] width 45 height 8
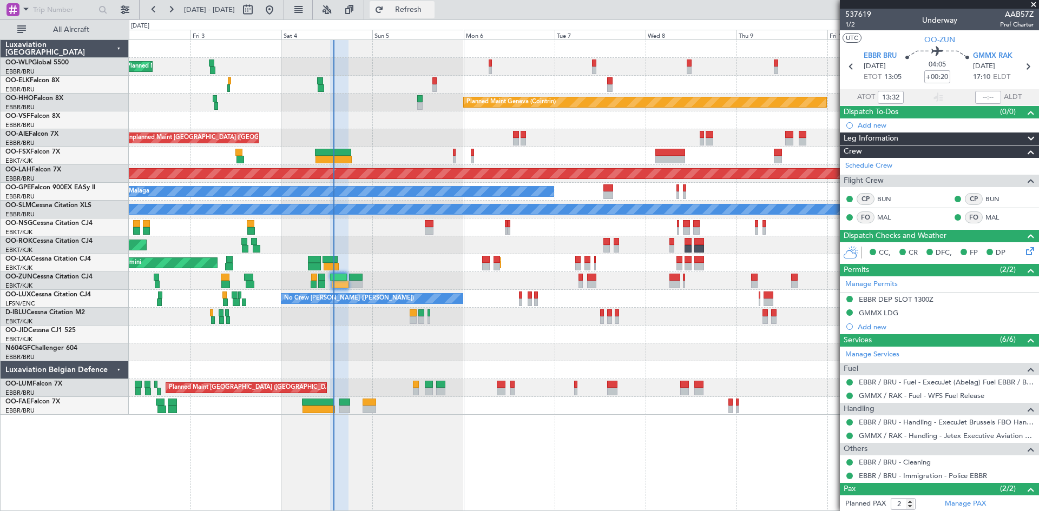
click at [431, 7] on span "Refresh" at bounding box center [408, 10] width 45 height 8
click at [427, 7] on span "Refresh" at bounding box center [408, 10] width 45 height 8
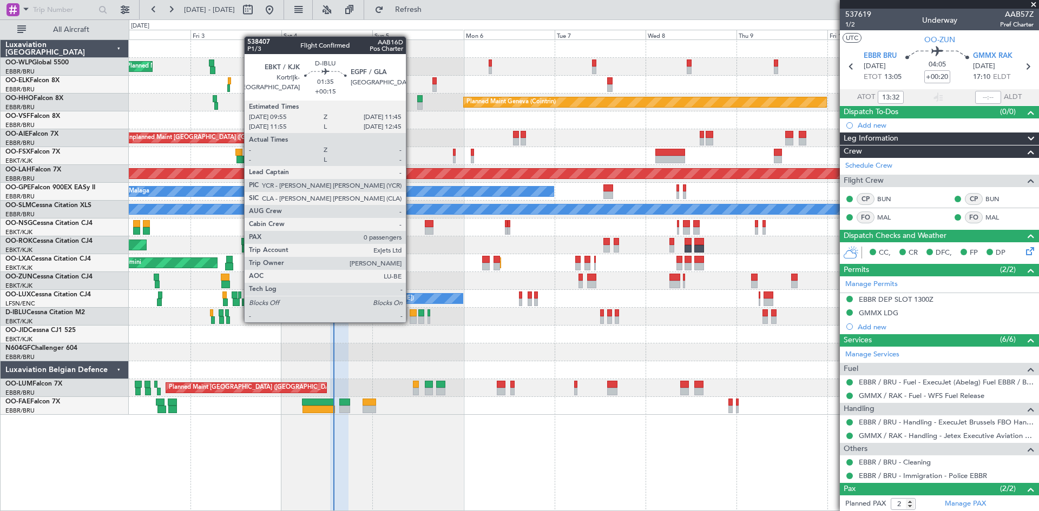
click at [411, 321] on div at bounding box center [413, 321] width 7 height 8
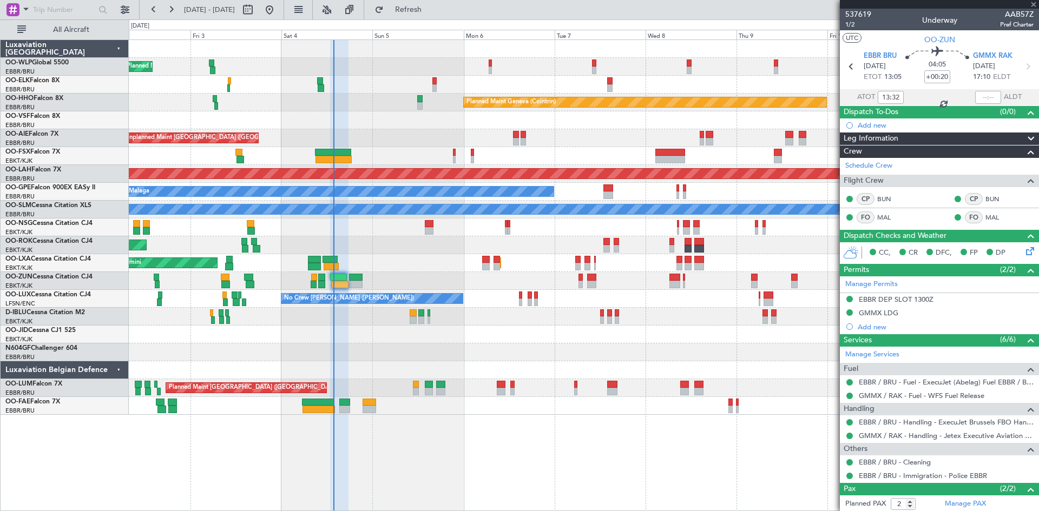
type input "+00:15"
type input "0"
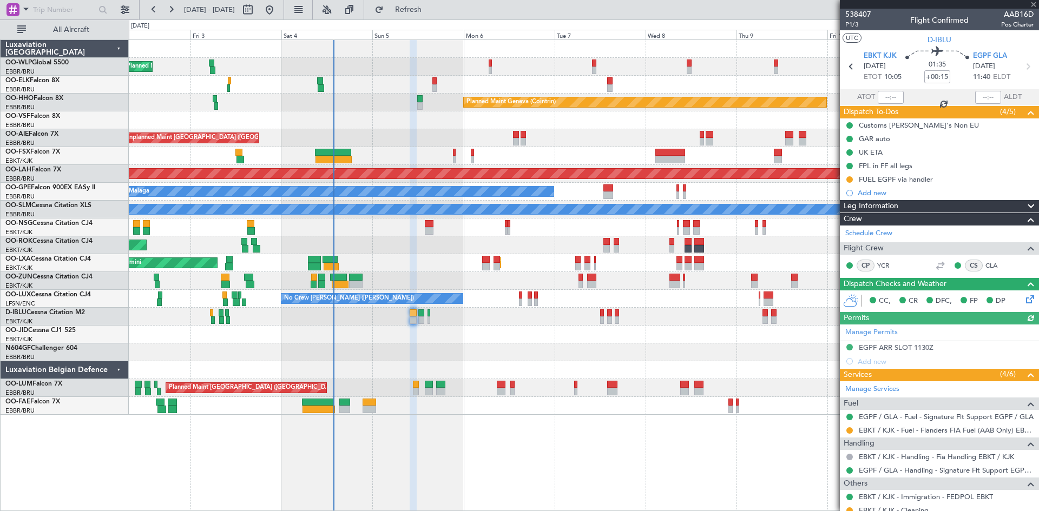
click at [852, 432] on div at bounding box center [849, 430] width 9 height 9
click at [848, 428] on button at bounding box center [849, 430] width 6 height 6
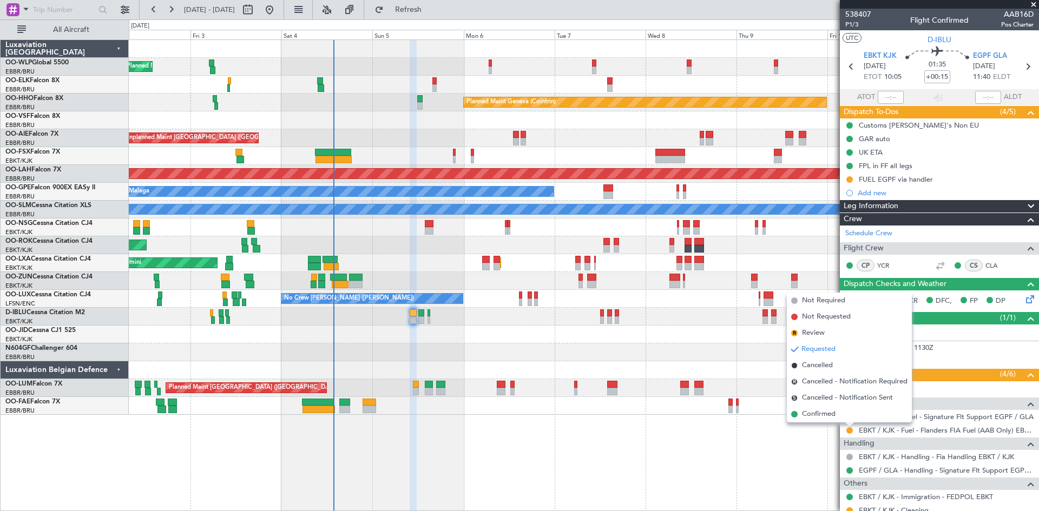
drag, startPoint x: 831, startPoint y: 418, endPoint x: 783, endPoint y: 399, distance: 50.5
click at [827, 418] on span "Confirmed" at bounding box center [819, 414] width 34 height 11
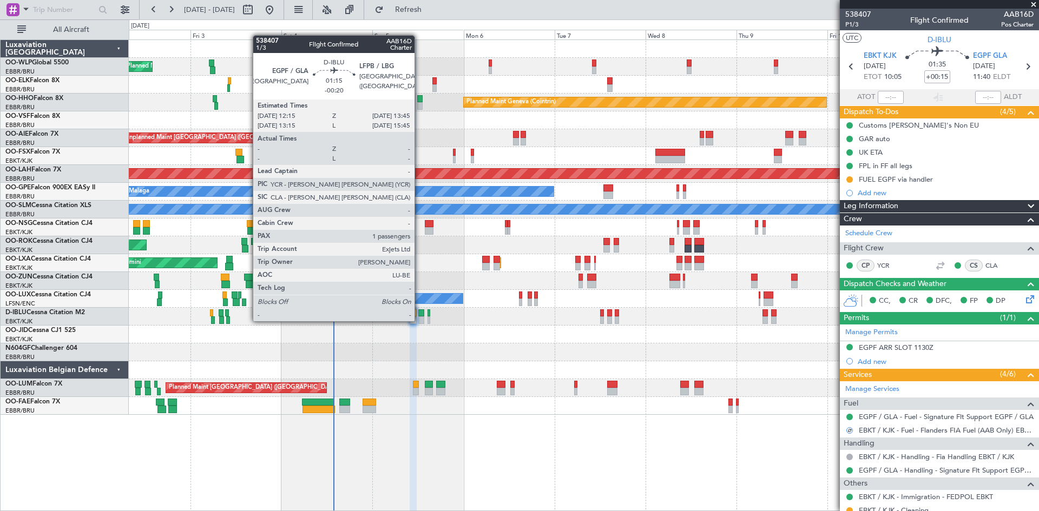
click at [419, 320] on div at bounding box center [421, 321] width 6 height 8
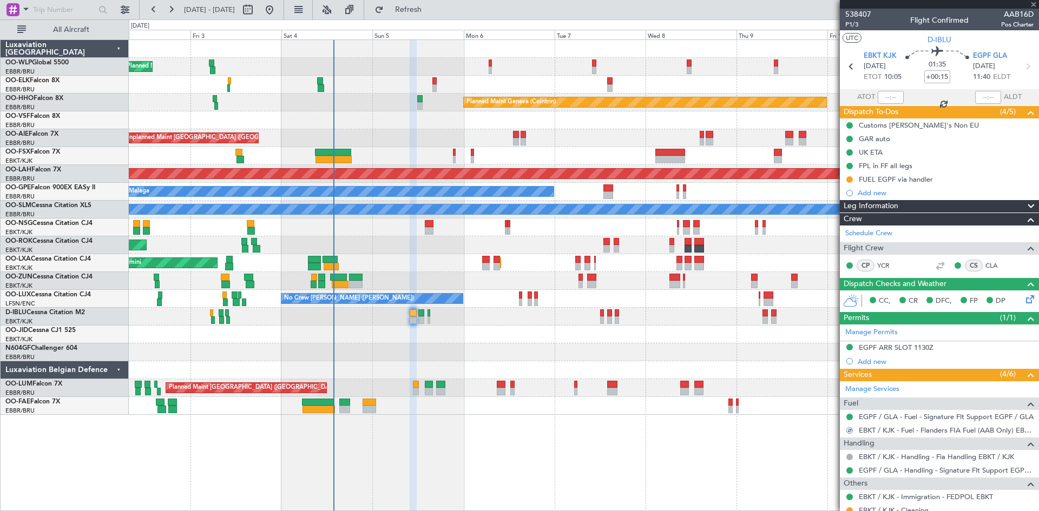
type input "-00:20"
type input "1"
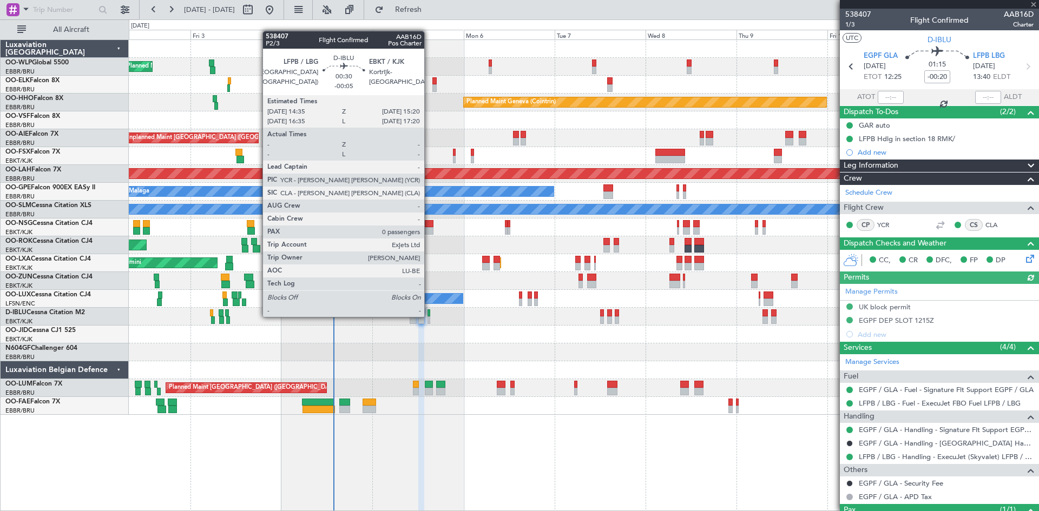
click at [429, 316] on div at bounding box center [428, 313] width 3 height 8
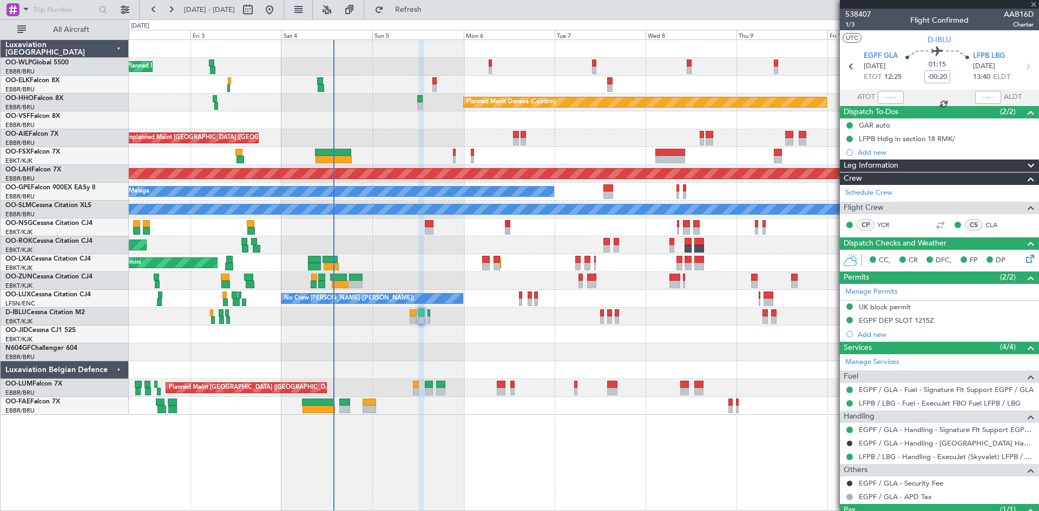
type input "-00:05"
type input "0"
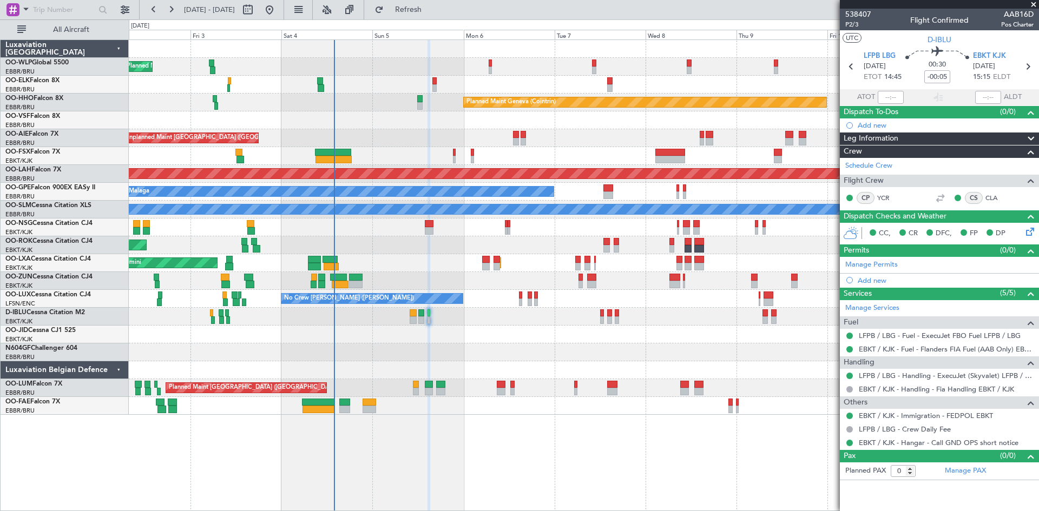
click at [438, 86] on div at bounding box center [584, 85] width 910 height 18
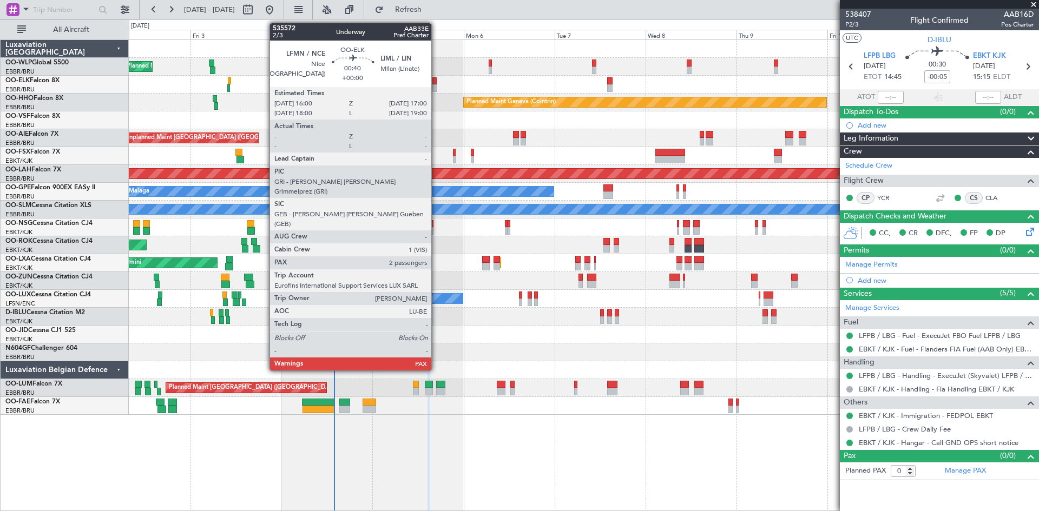
click at [436, 86] on div at bounding box center [434, 88] width 4 height 8
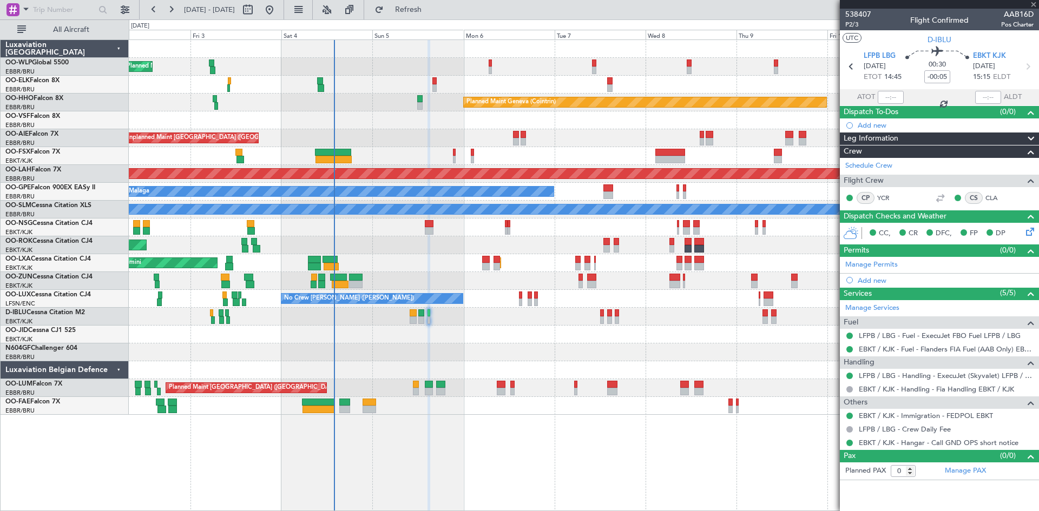
type input "2"
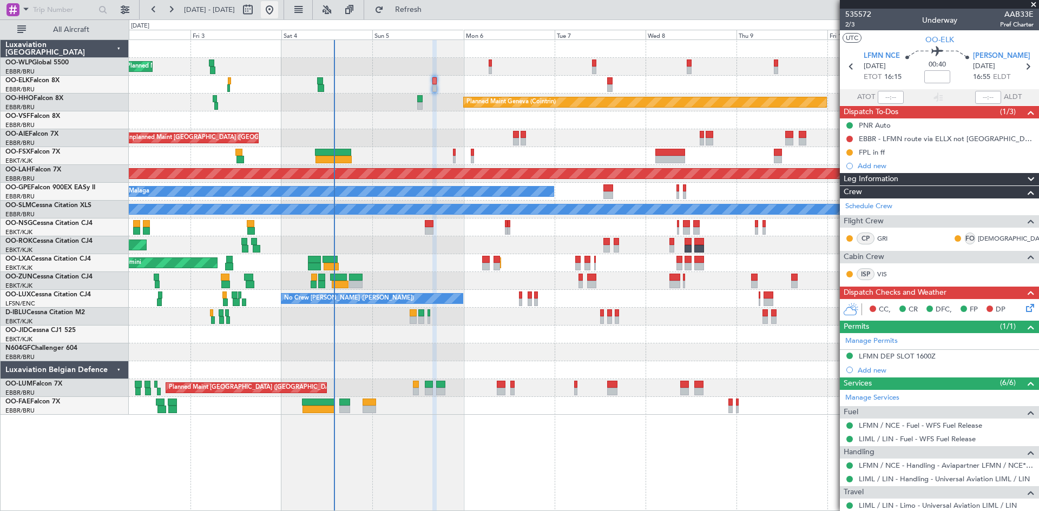
click at [278, 14] on button at bounding box center [269, 9] width 17 height 17
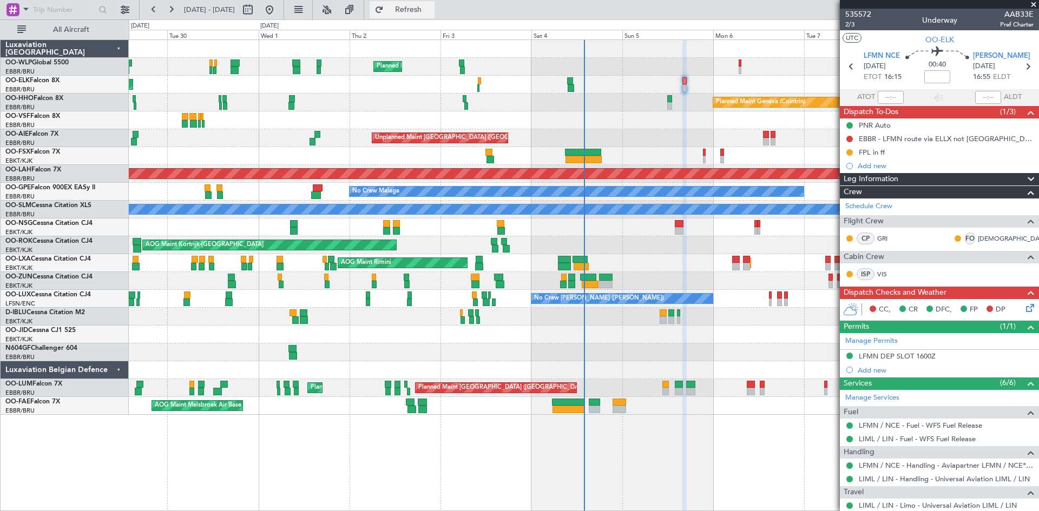
click at [427, 5] on button "Refresh" at bounding box center [402, 9] width 65 height 17
click at [687, 87] on div "Planned Maint Kortrijk-[GEOGRAPHIC_DATA]" at bounding box center [584, 85] width 910 height 18
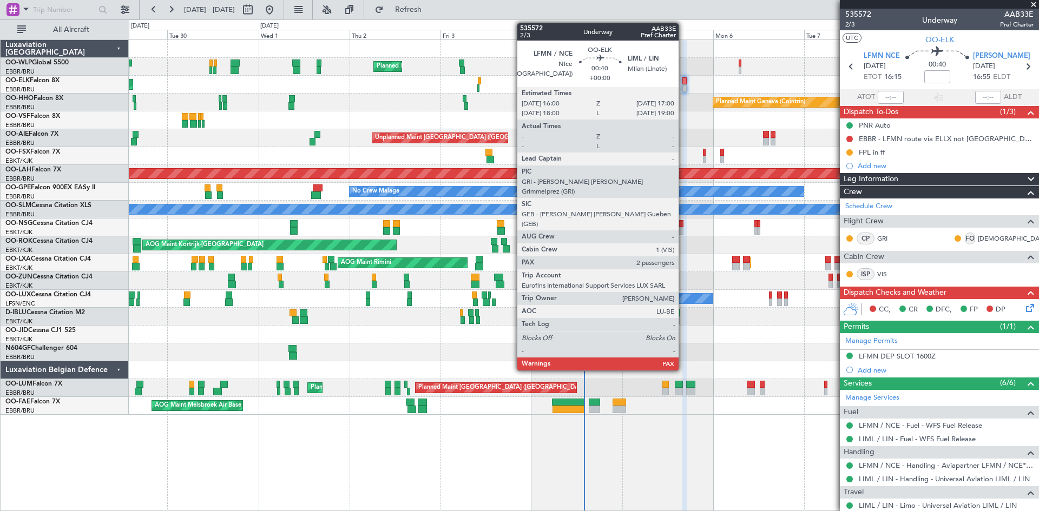
click at [683, 83] on div at bounding box center [684, 81] width 4 height 8
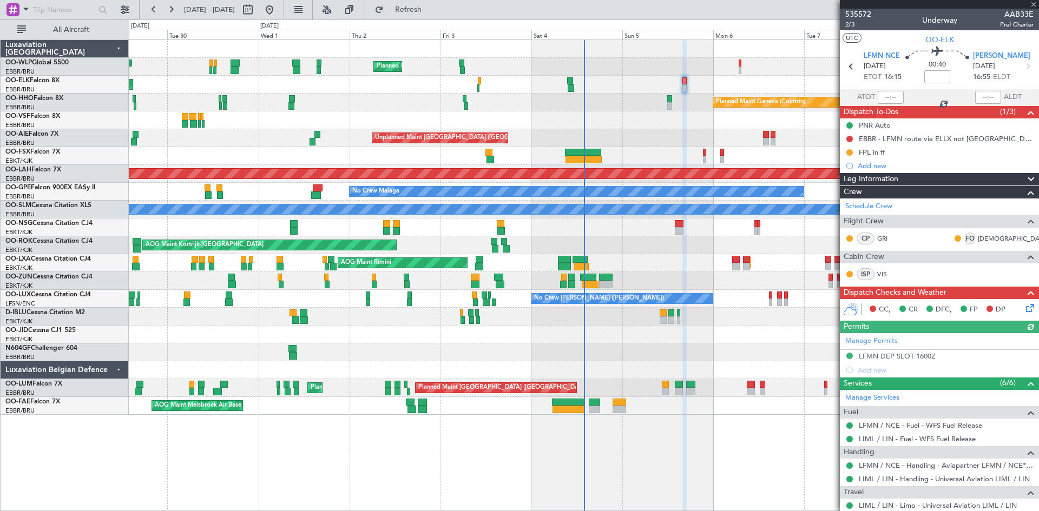
click at [1024, 306] on icon at bounding box center [1028, 306] width 9 height 9
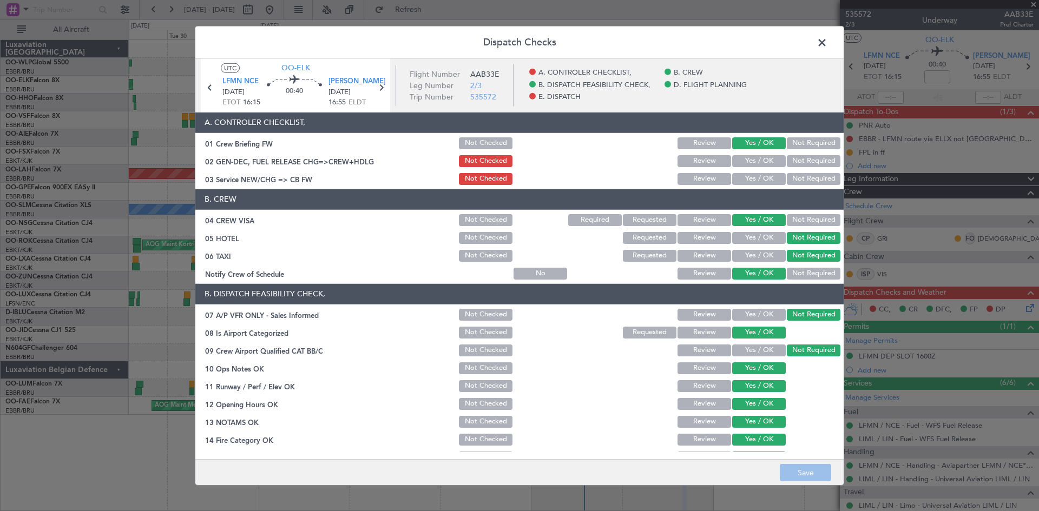
scroll to position [54, 0]
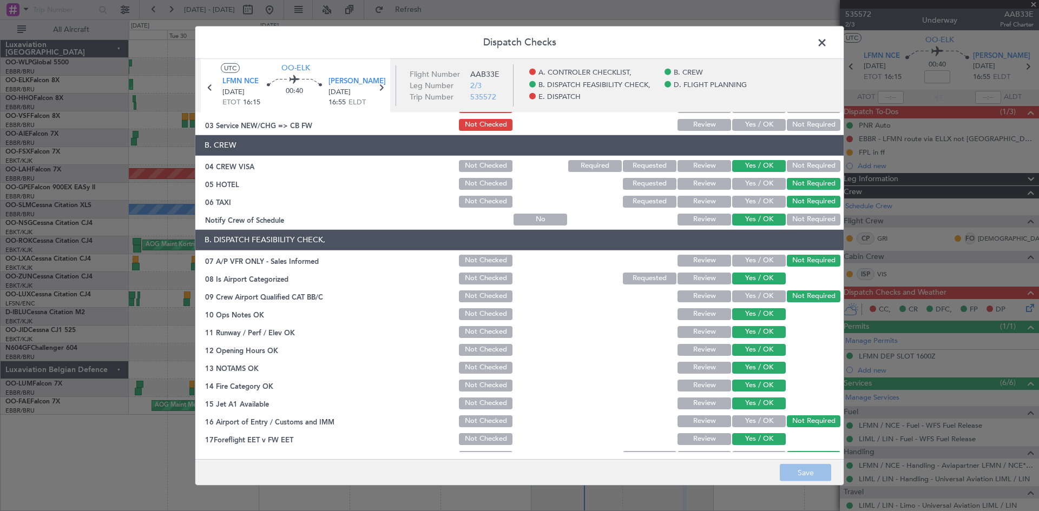
click at [827, 43] on span at bounding box center [827, 45] width 0 height 22
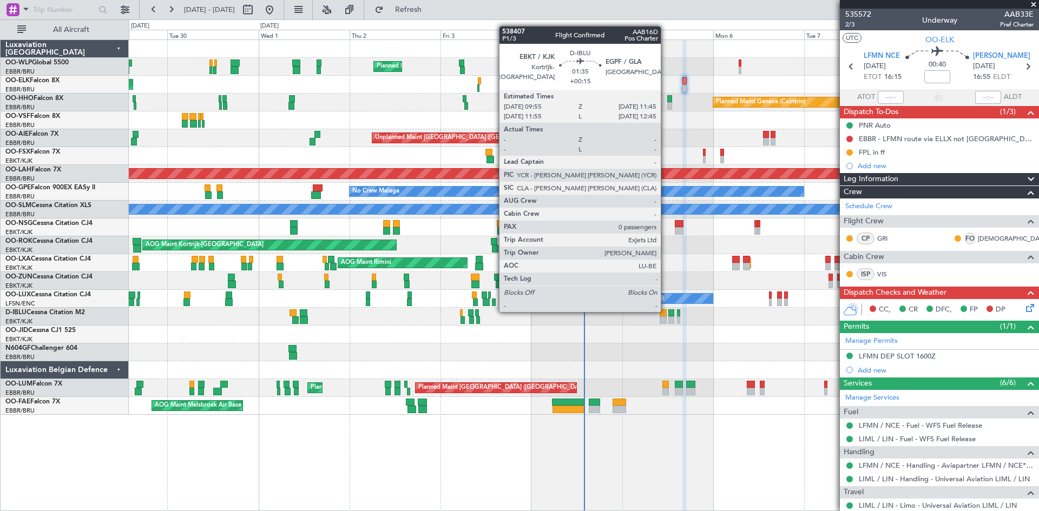
click at [666, 311] on div at bounding box center [663, 313] width 7 height 8
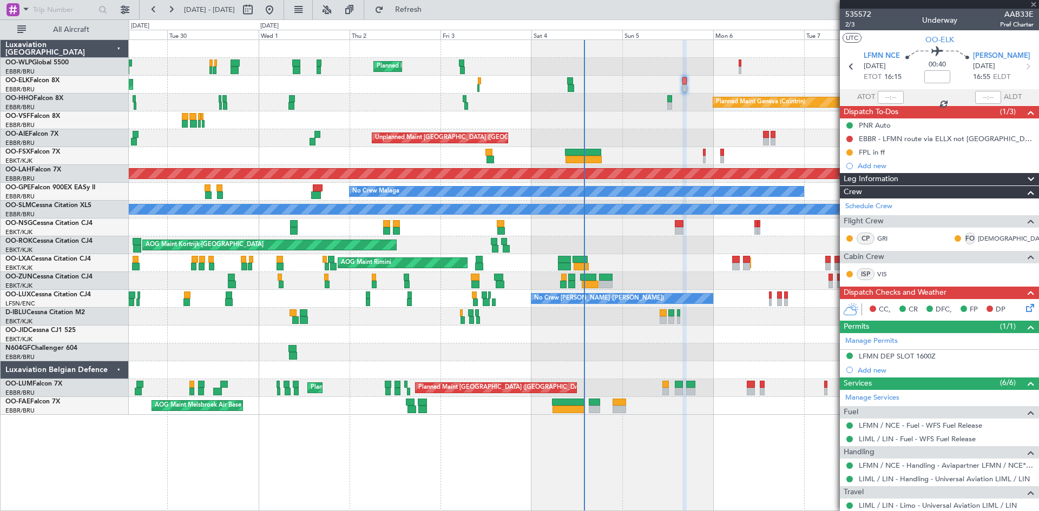
type input "+00:15"
type input "0"
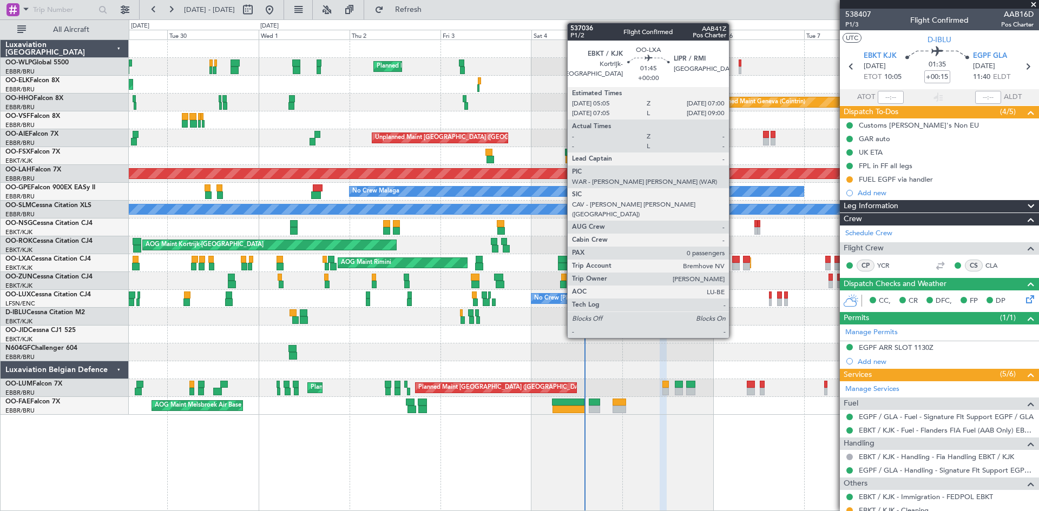
click at [734, 258] on div at bounding box center [736, 260] width 8 height 8
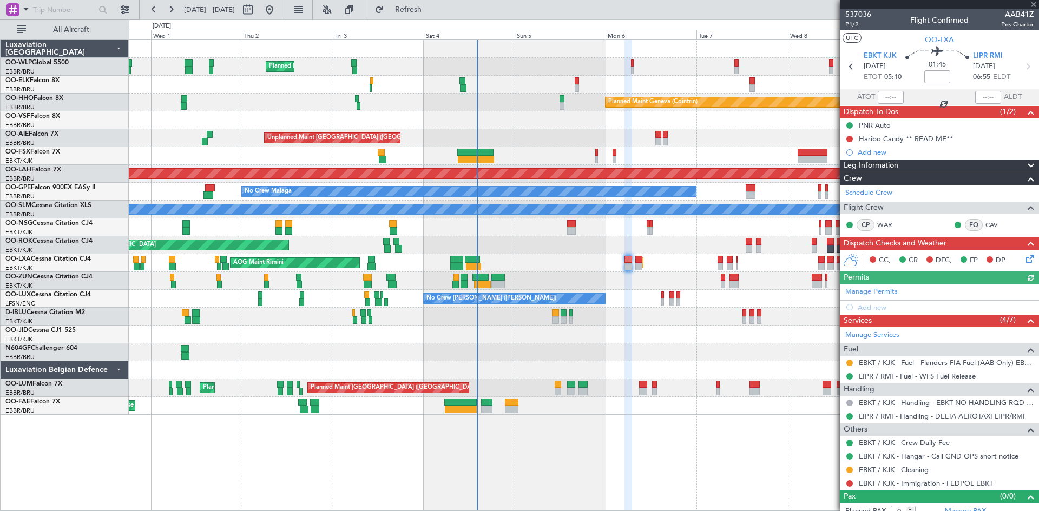
click at [680, 261] on div "Planned Maint Milan (Linate) Planned Maint [GEOGRAPHIC_DATA]-[GEOGRAPHIC_DATA] …" at bounding box center [584, 227] width 910 height 375
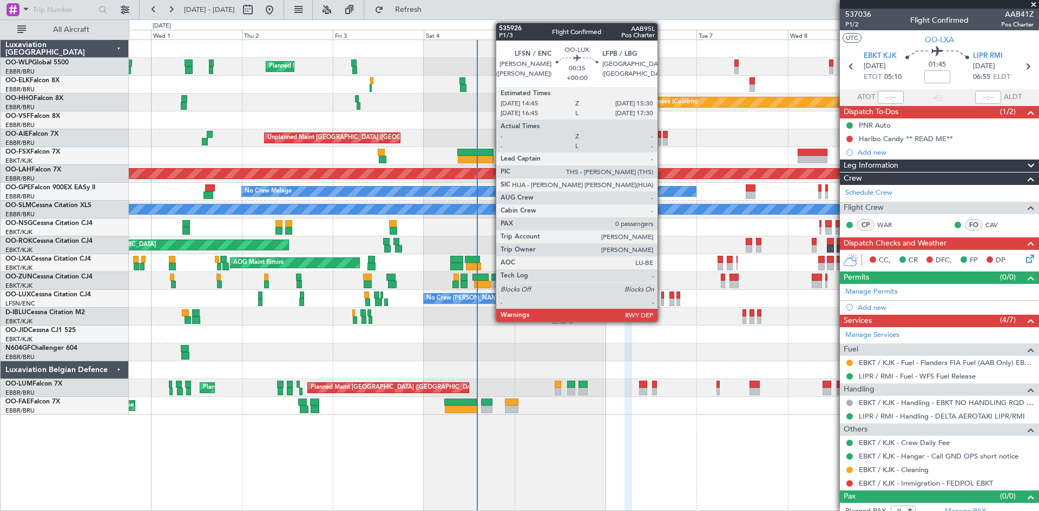
click at [662, 298] on div at bounding box center [662, 296] width 3 height 8
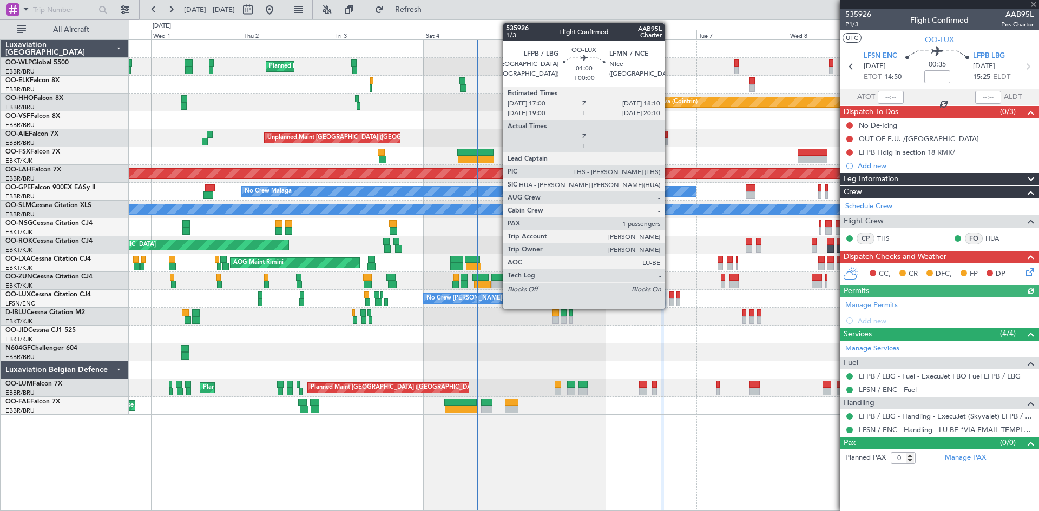
click at [669, 301] on div at bounding box center [671, 303] width 5 height 8
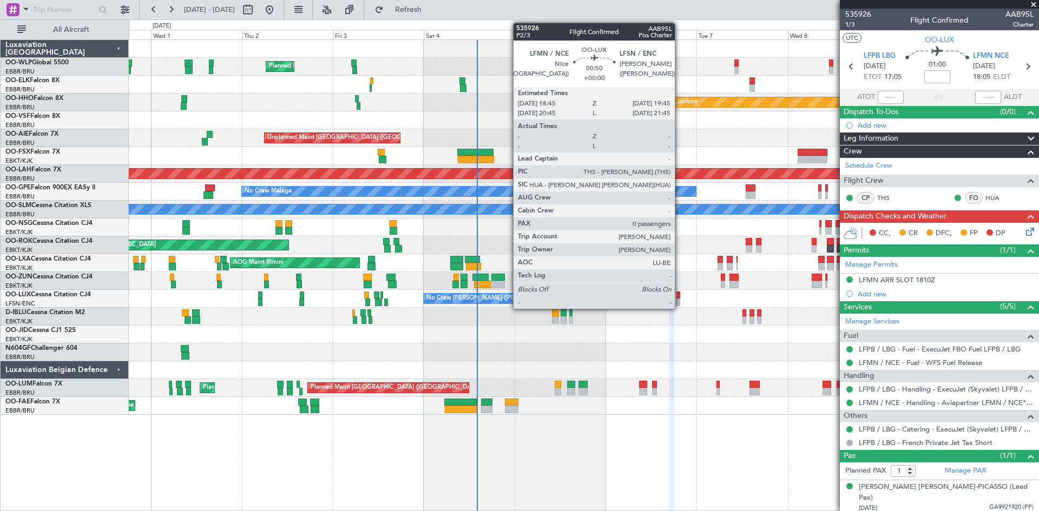
click at [679, 298] on div at bounding box center [678, 296] width 4 height 8
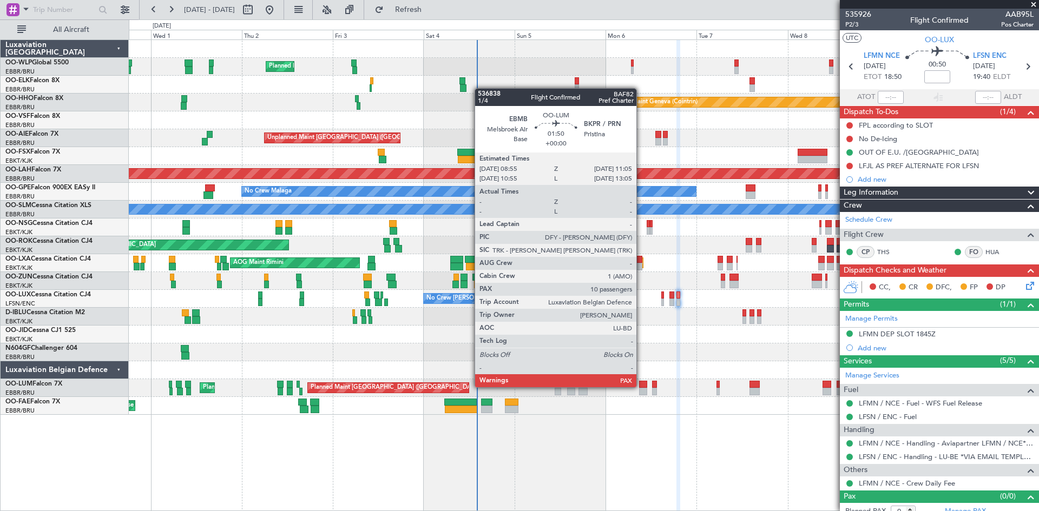
click at [642, 387] on div at bounding box center [643, 385] width 9 height 8
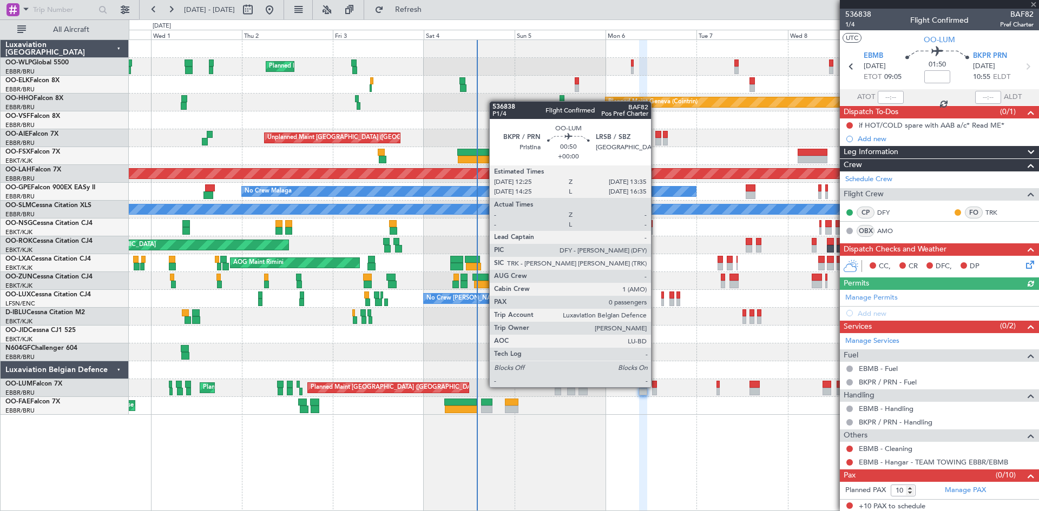
click at [656, 386] on div at bounding box center [654, 385] width 5 height 8
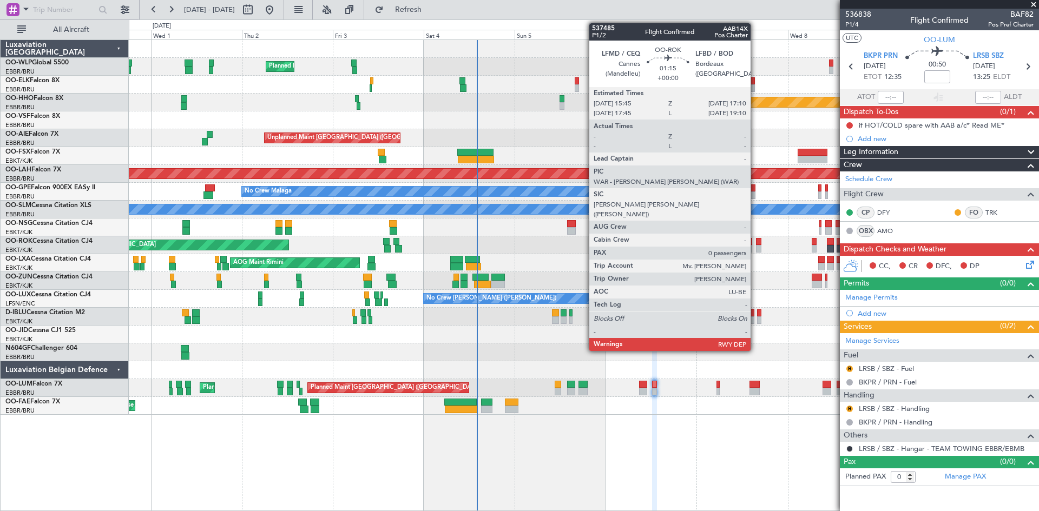
click at [756, 246] on div at bounding box center [758, 249] width 5 height 8
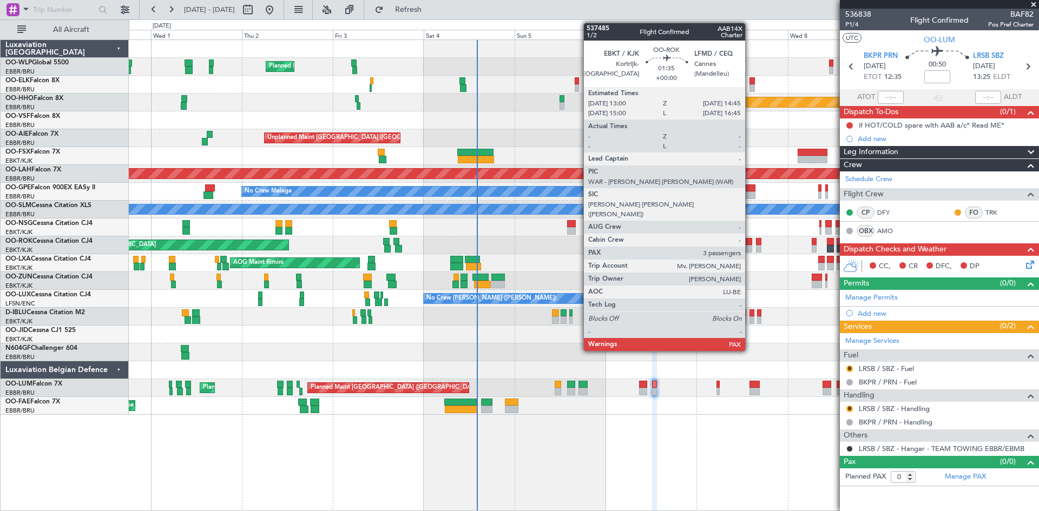
click at [750, 248] on div at bounding box center [749, 249] width 7 height 8
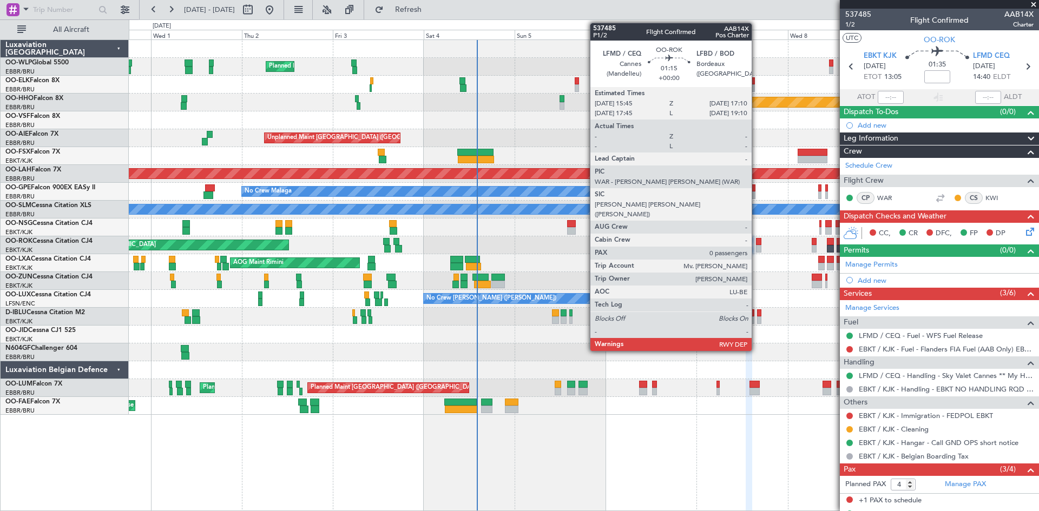
click at [756, 246] on div at bounding box center [758, 249] width 5 height 8
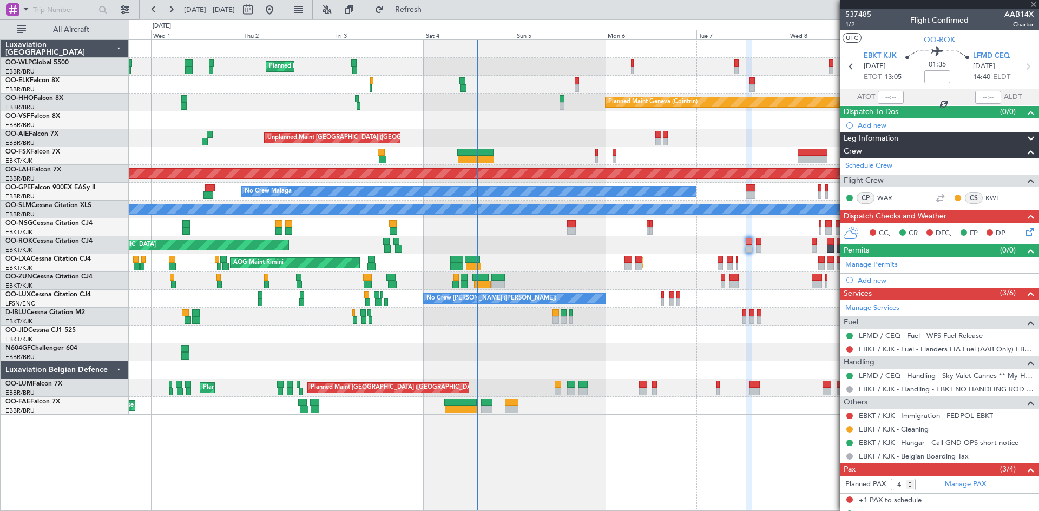
type input "0"
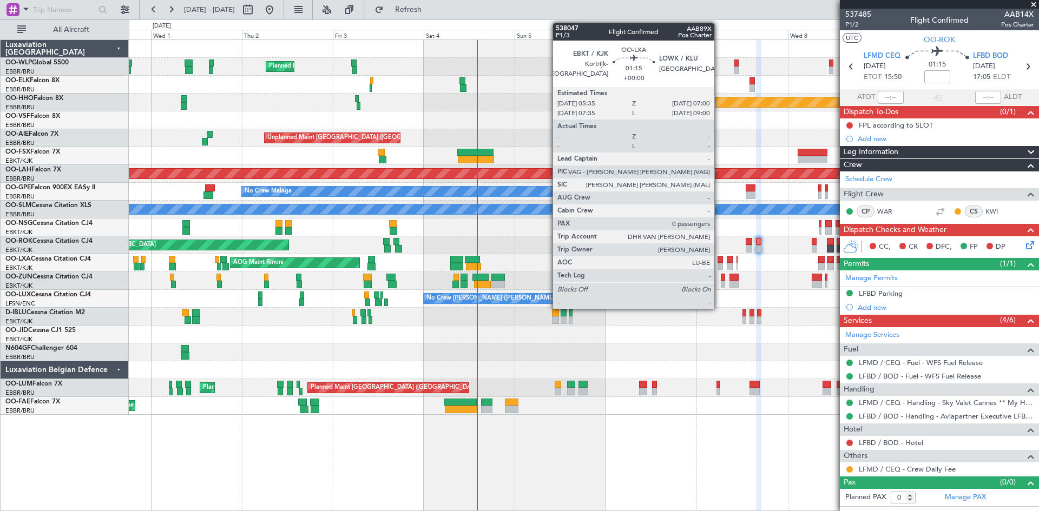
click at [719, 262] on div at bounding box center [719, 260] width 5 height 8
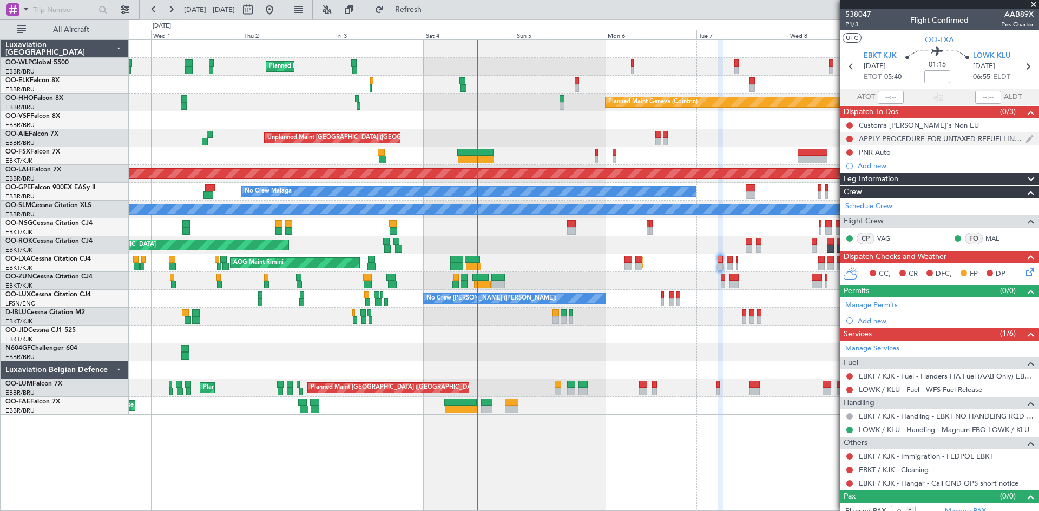
click at [1004, 139] on div "APPLY PROCEDURE FOR UNTAXED REFUELLING [GEOGRAPHIC_DATA]" at bounding box center [942, 138] width 167 height 9
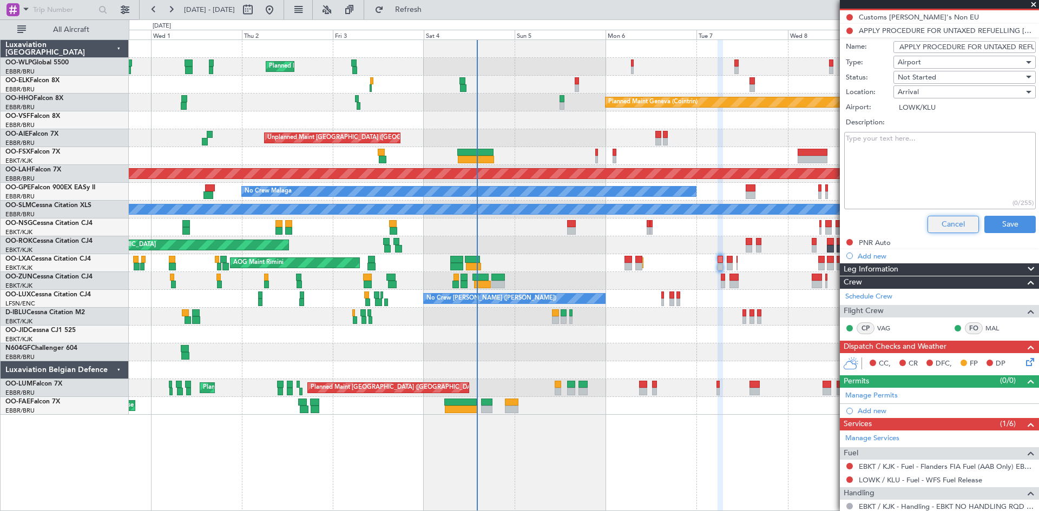
click at [937, 228] on button "Cancel" at bounding box center [952, 224] width 51 height 17
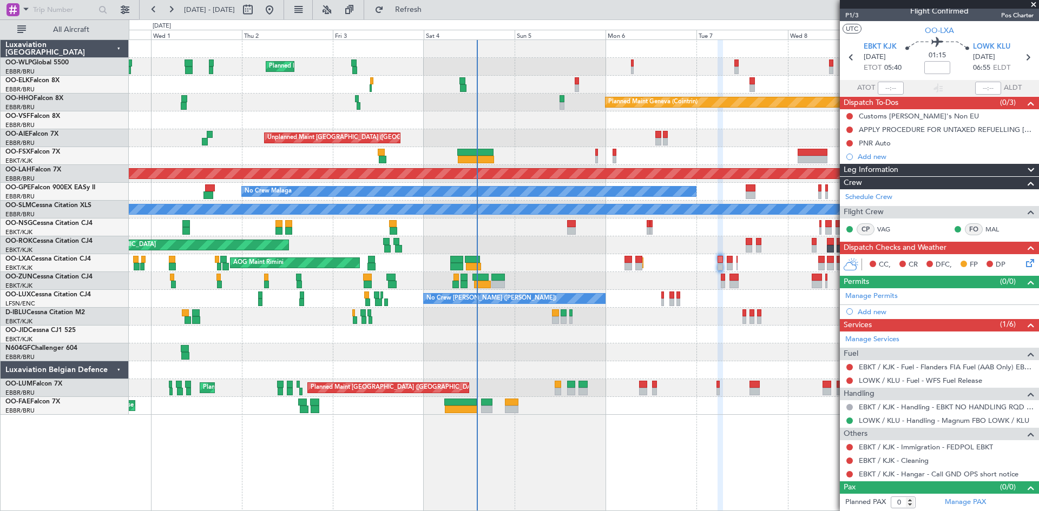
click at [724, 280] on div at bounding box center [584, 281] width 910 height 18
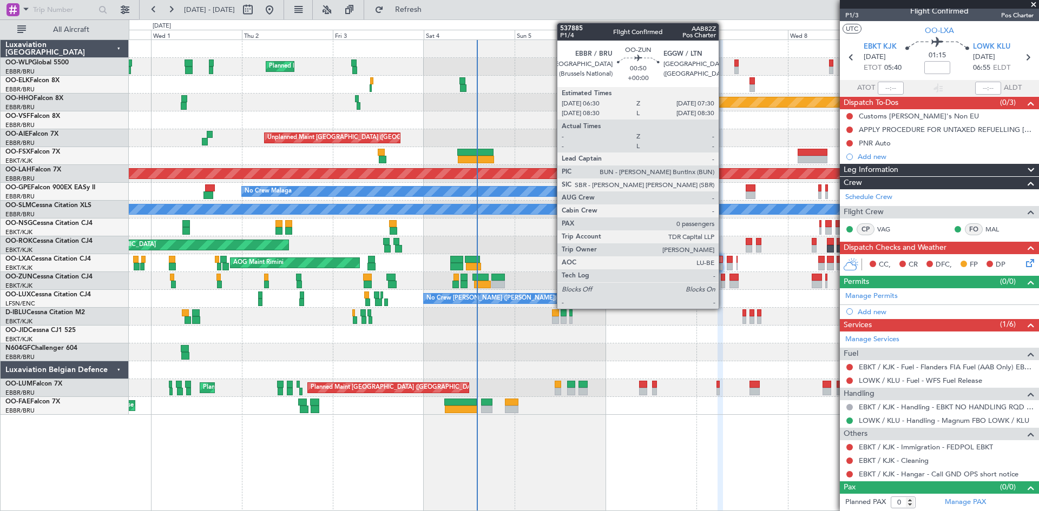
click at [723, 280] on div at bounding box center [723, 278] width 4 height 8
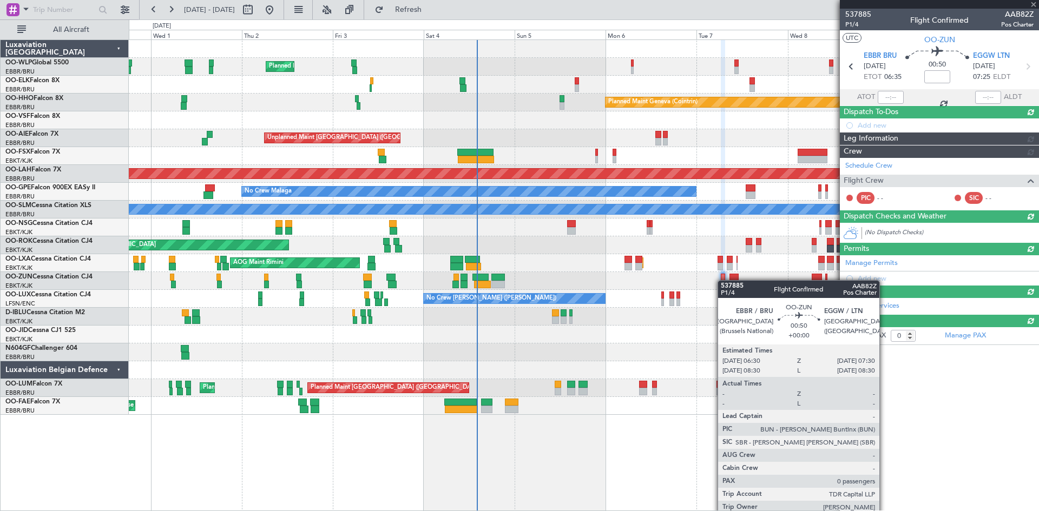
scroll to position [0, 0]
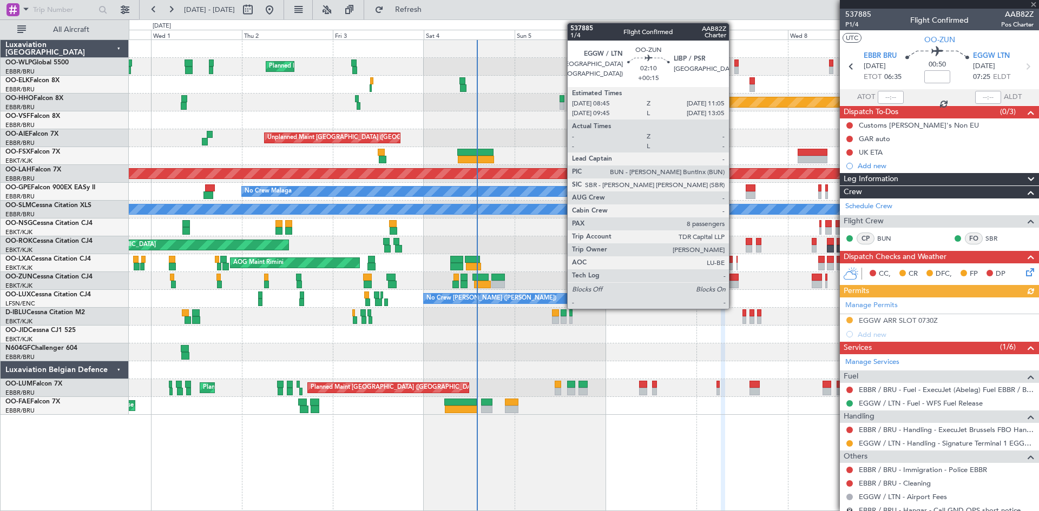
click at [734, 281] on div at bounding box center [733, 285] width 9 height 8
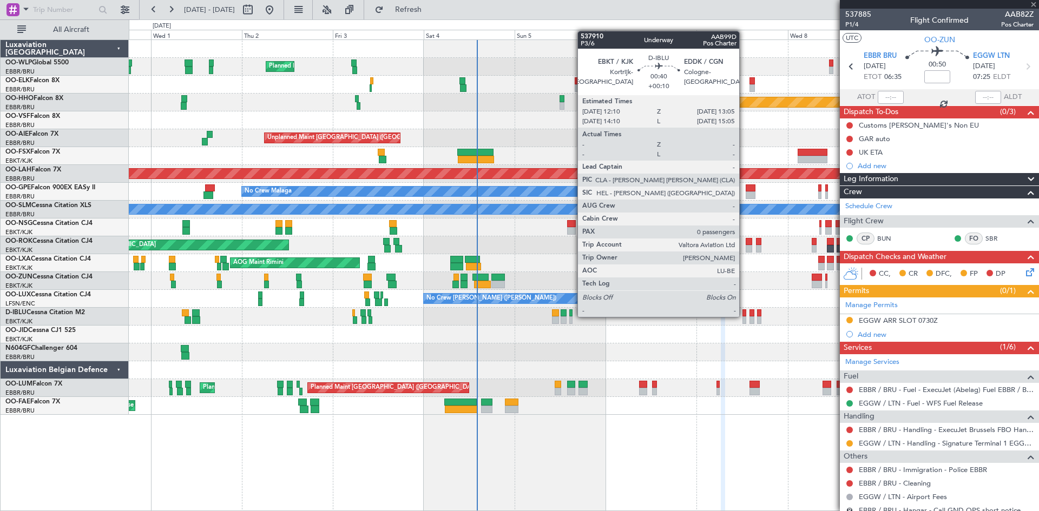
type input "+00:15"
type input "8"
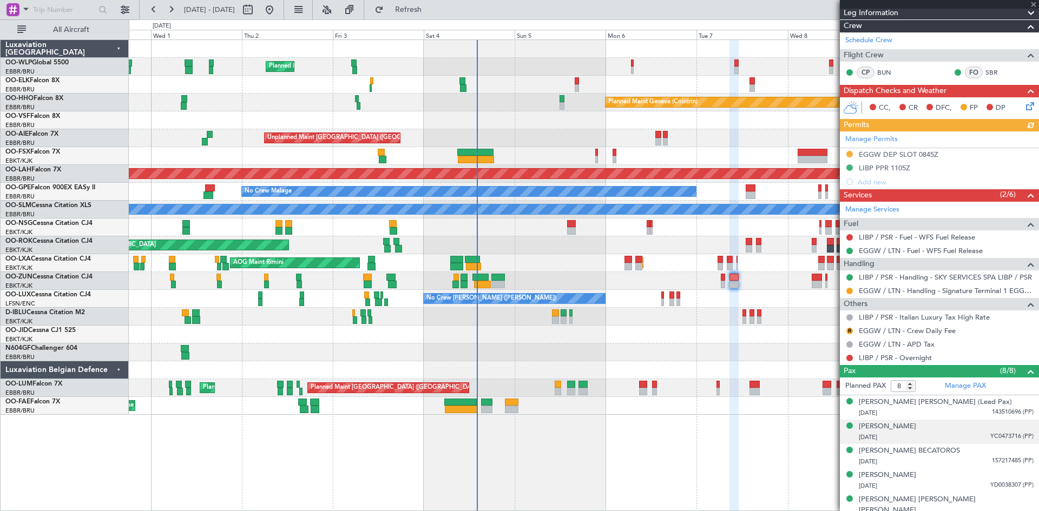
scroll to position [271, 0]
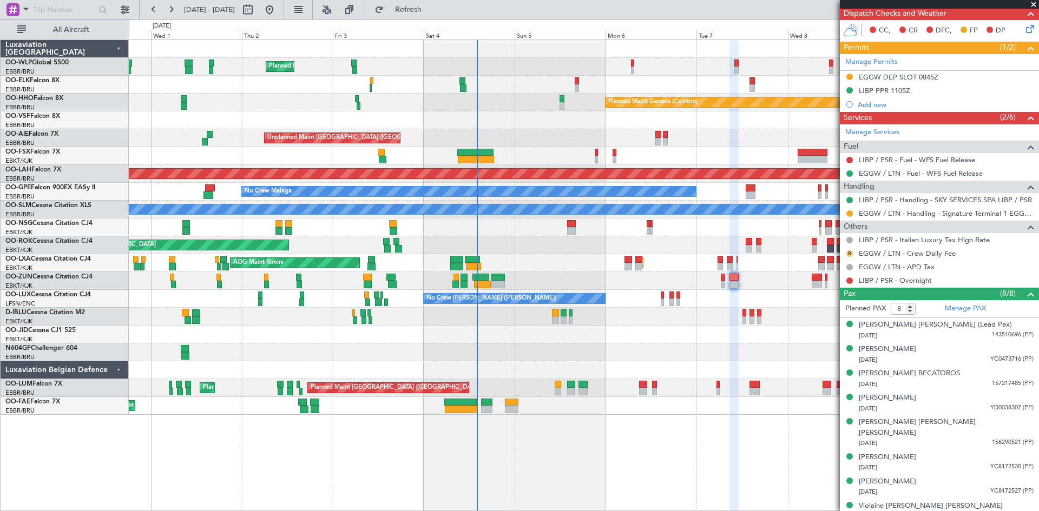
click at [847, 253] on button "R" at bounding box center [849, 254] width 6 height 6
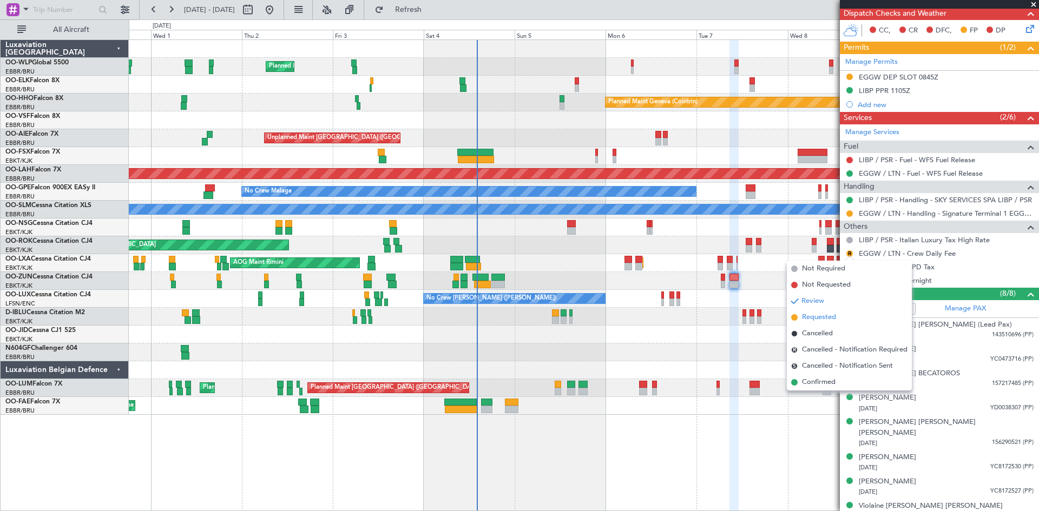
click at [826, 311] on li "Requested" at bounding box center [849, 317] width 125 height 16
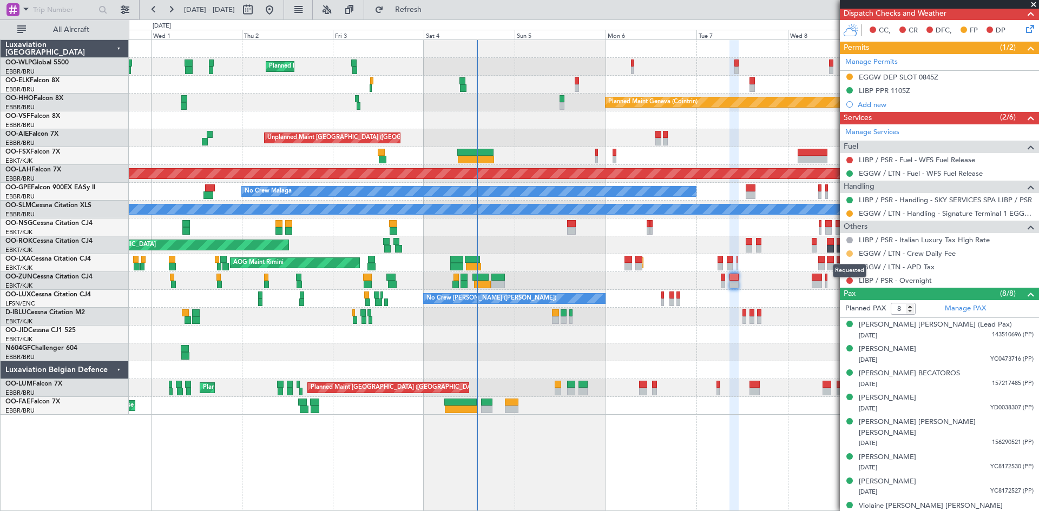
click at [849, 253] on button at bounding box center [849, 254] width 6 height 6
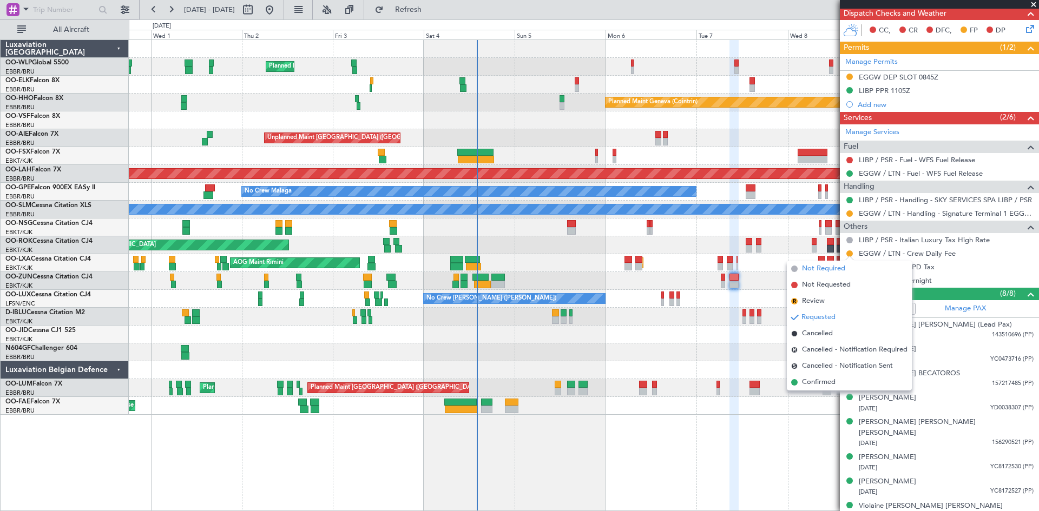
click at [846, 270] on li "Not Required" at bounding box center [849, 269] width 125 height 16
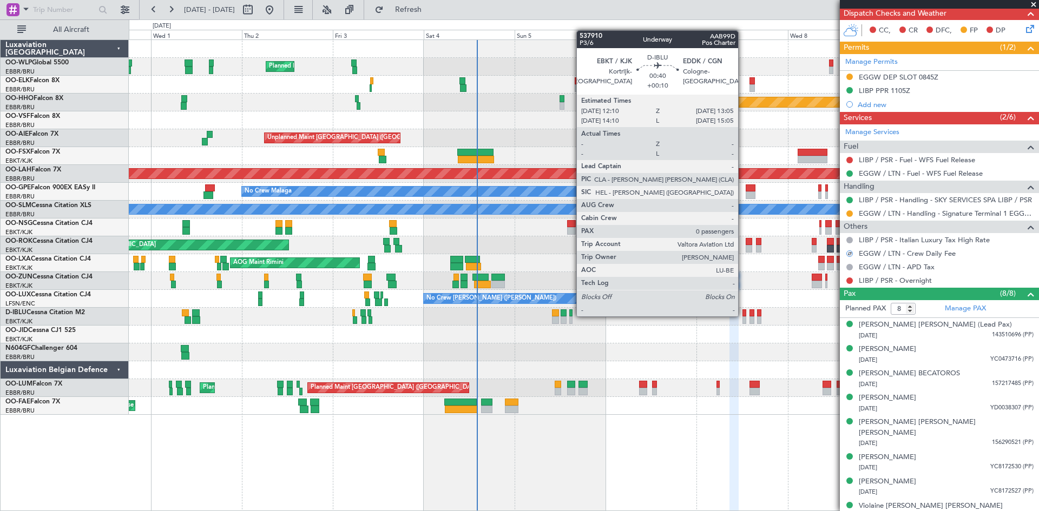
click at [743, 315] on div at bounding box center [744, 313] width 4 height 8
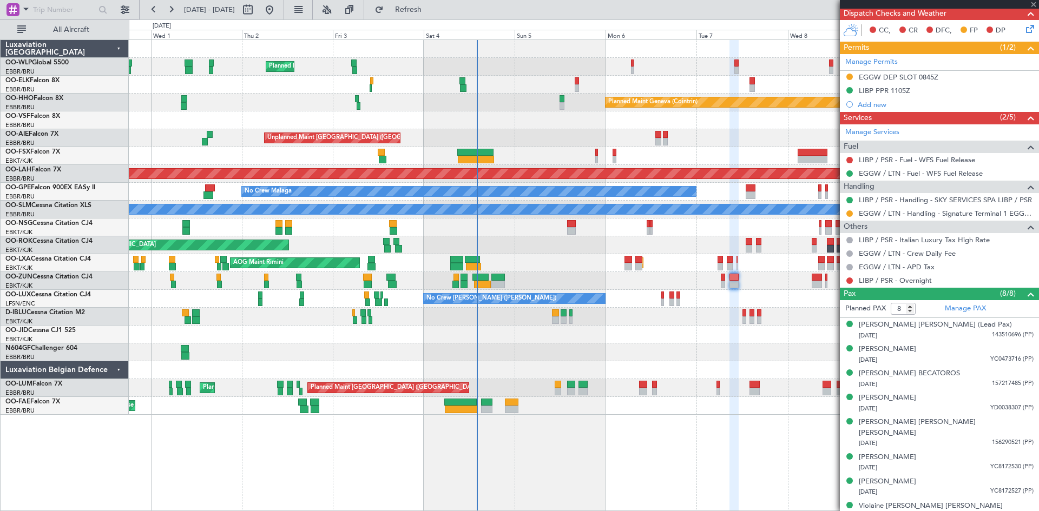
type input "+00:10"
type input "0"
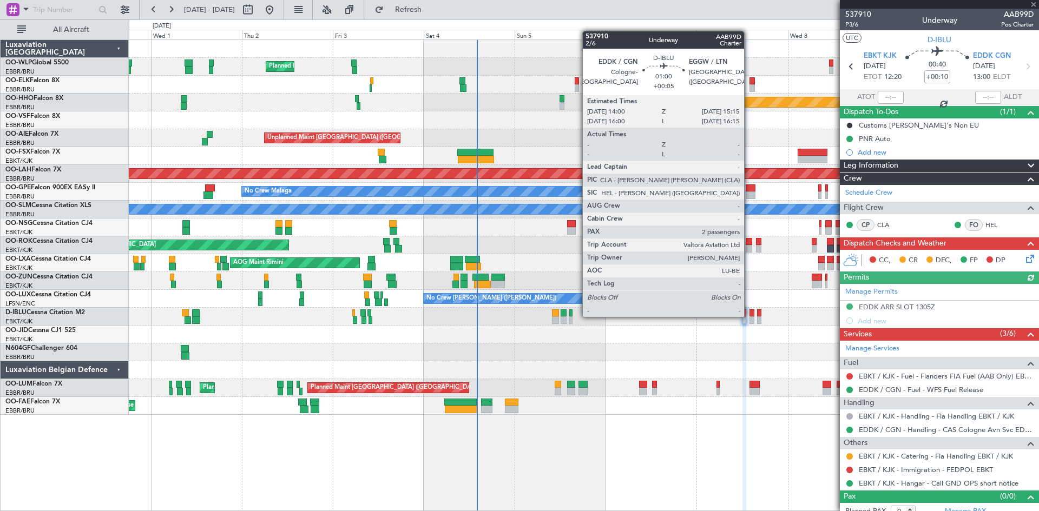
click at [749, 316] on div at bounding box center [751, 313] width 5 height 8
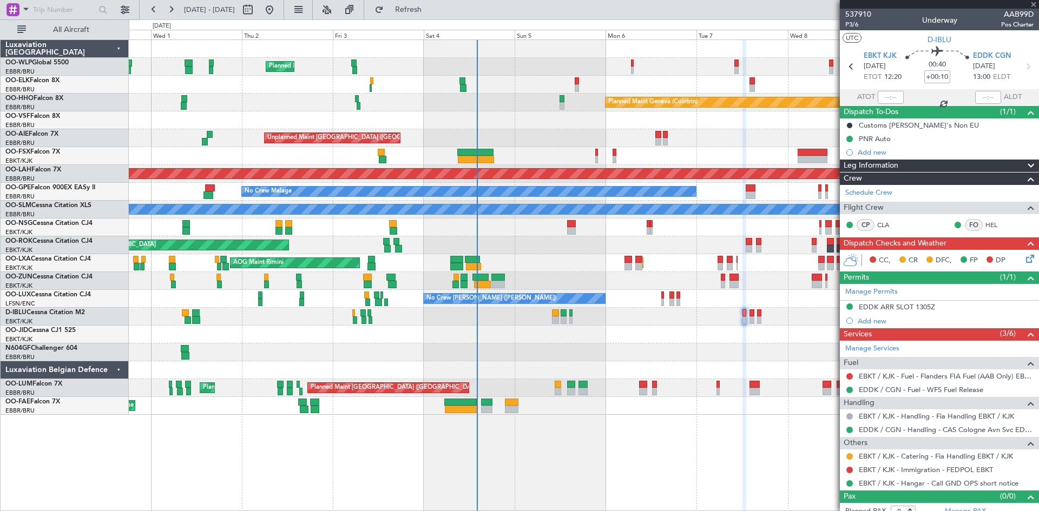
type input "+00:05"
type input "2"
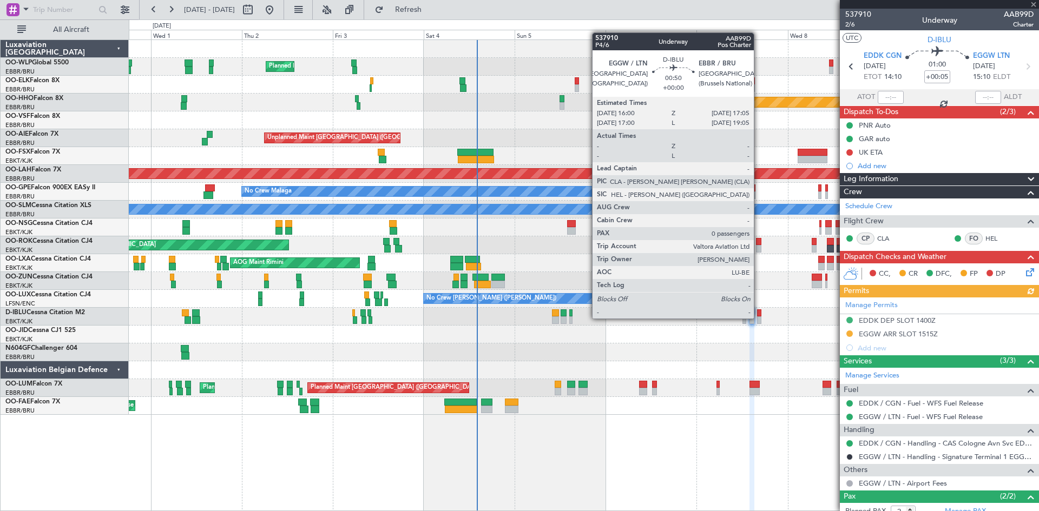
click at [759, 319] on div at bounding box center [759, 321] width 4 height 8
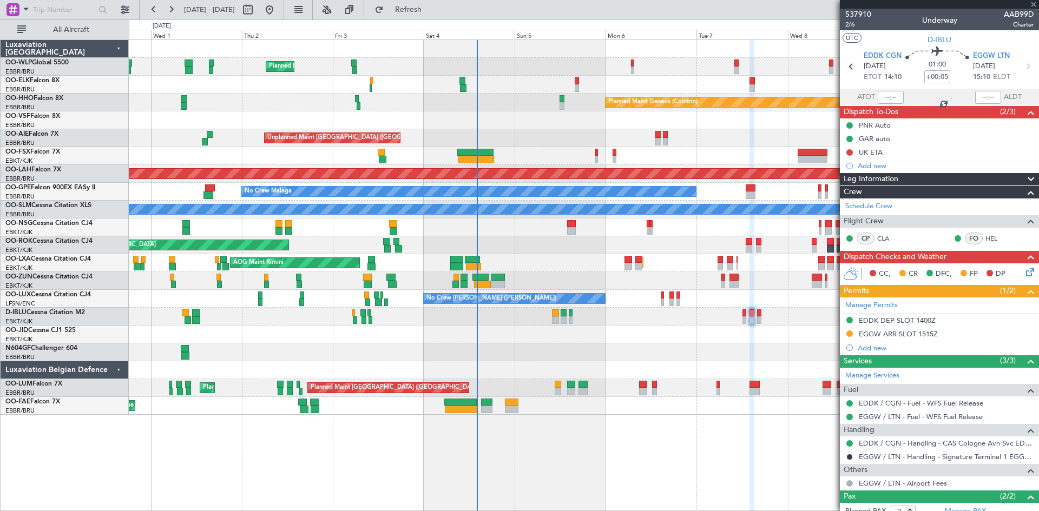
type input "0"
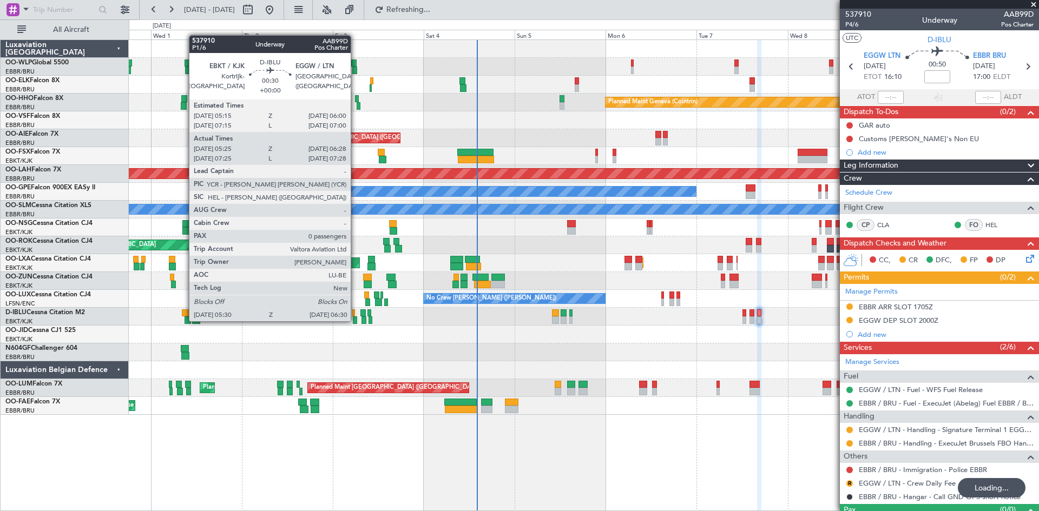
click at [355, 320] on div at bounding box center [355, 321] width 4 height 8
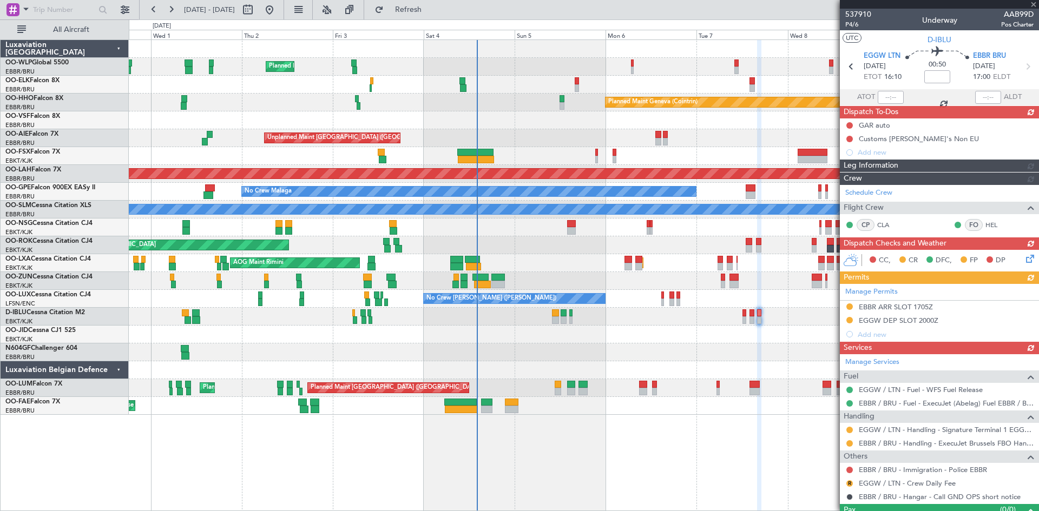
type input "05:35"
type input "06:23"
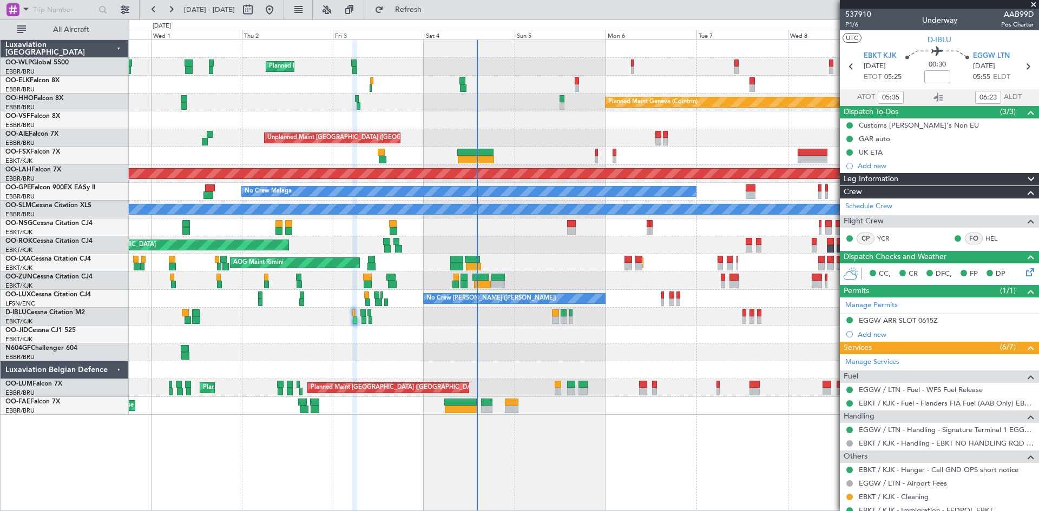
click at [352, 317] on div at bounding box center [584, 317] width 910 height 18
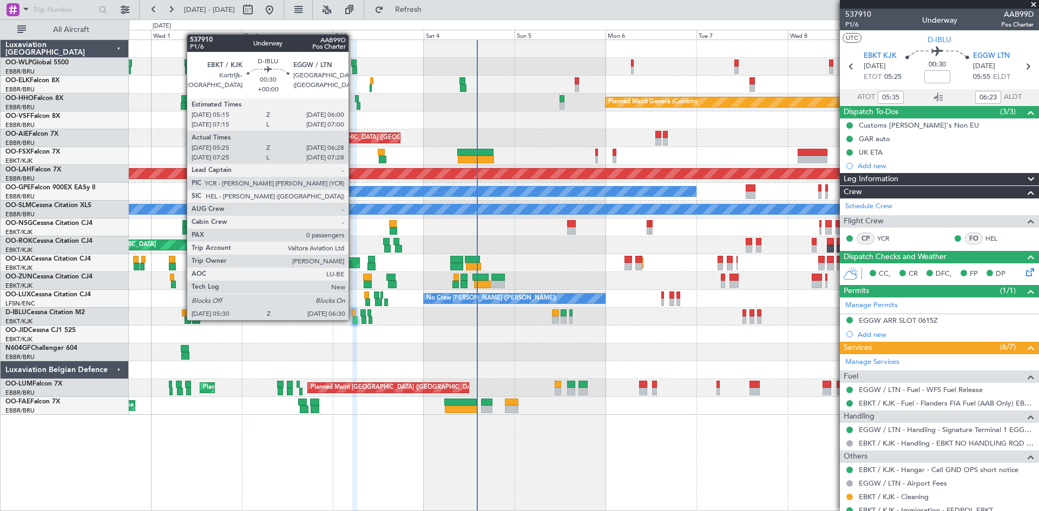
click at [353, 319] on div at bounding box center [355, 321] width 4 height 8
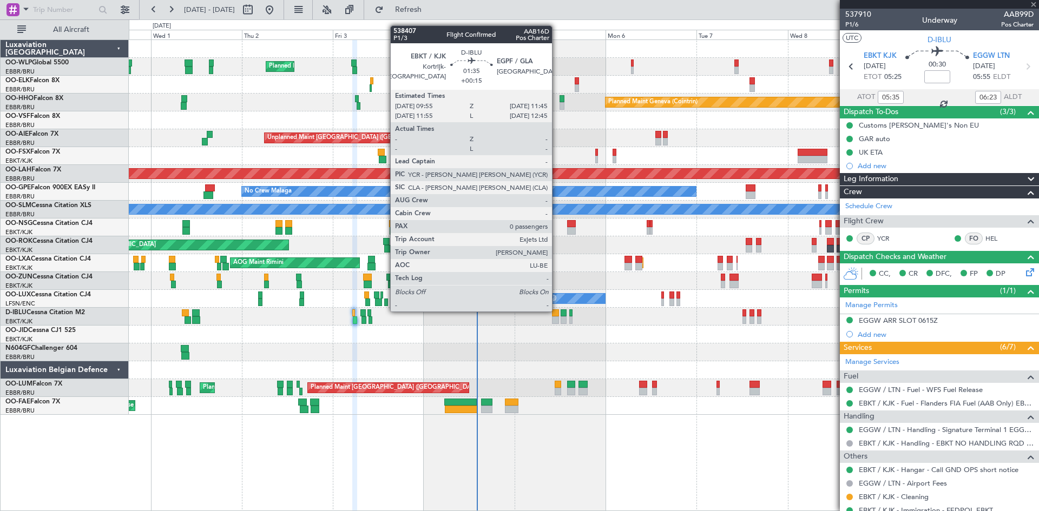
click at [557, 311] on div at bounding box center [555, 313] width 7 height 8
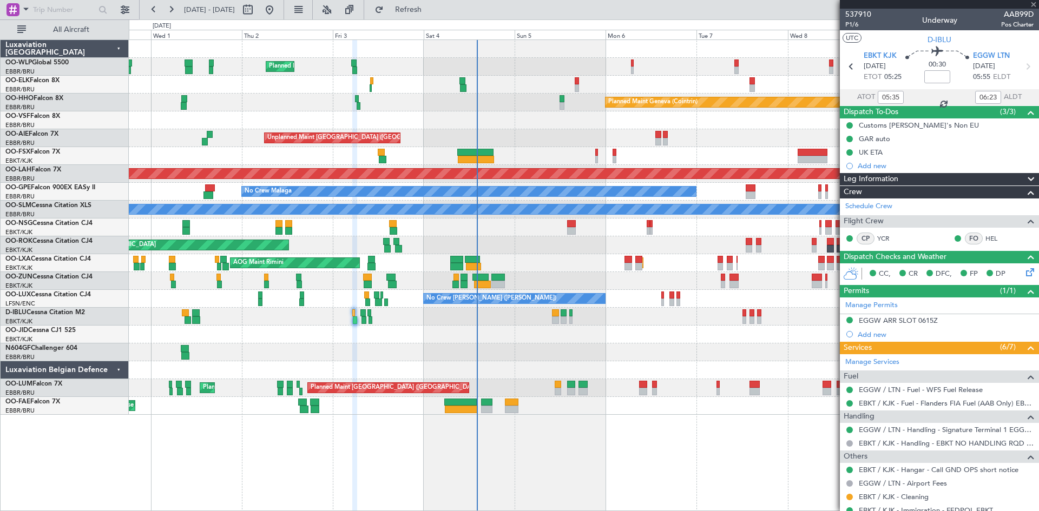
type input "+00:15"
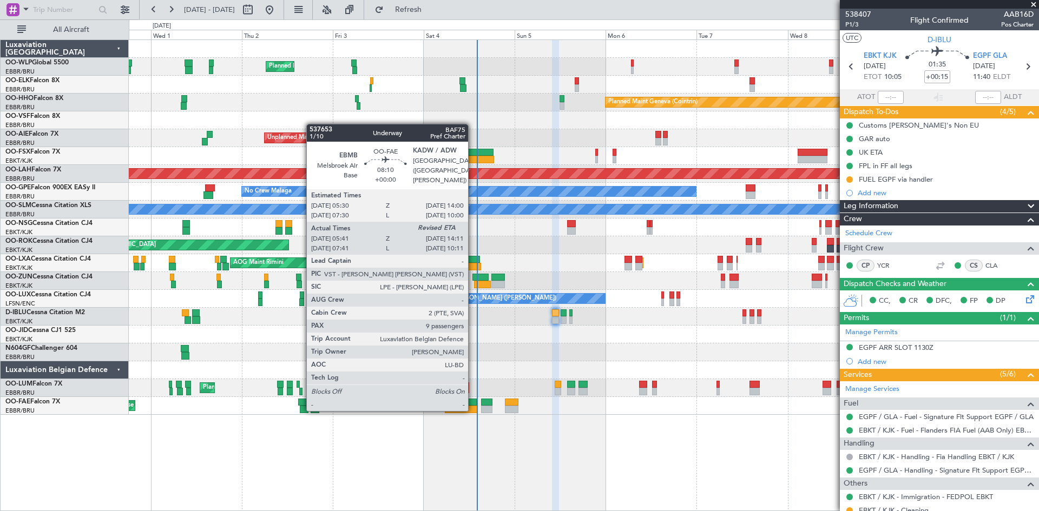
click at [473, 410] on div at bounding box center [461, 410] width 32 height 8
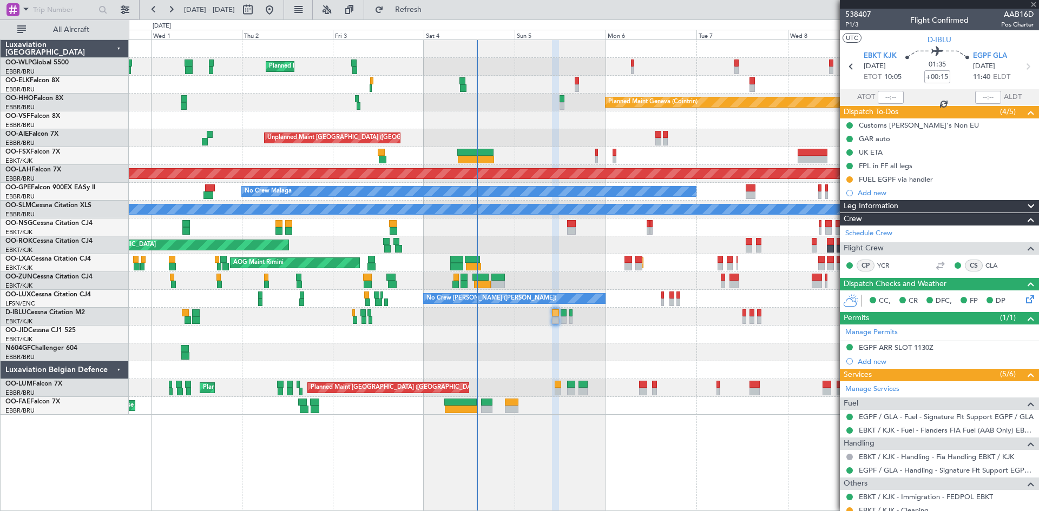
type input "05:51"
type input "9"
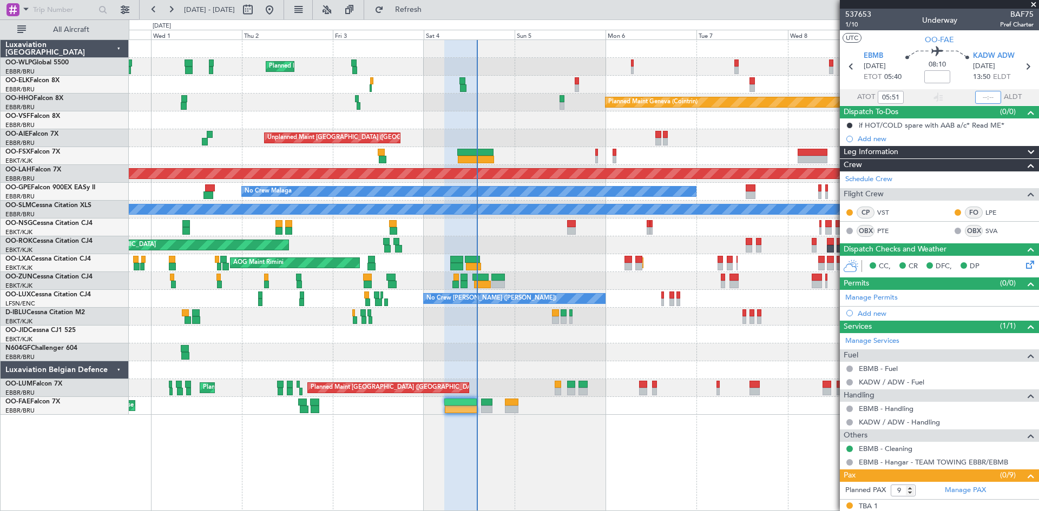
click at [976, 101] on input "text" at bounding box center [988, 97] width 26 height 13
type input "14:03"
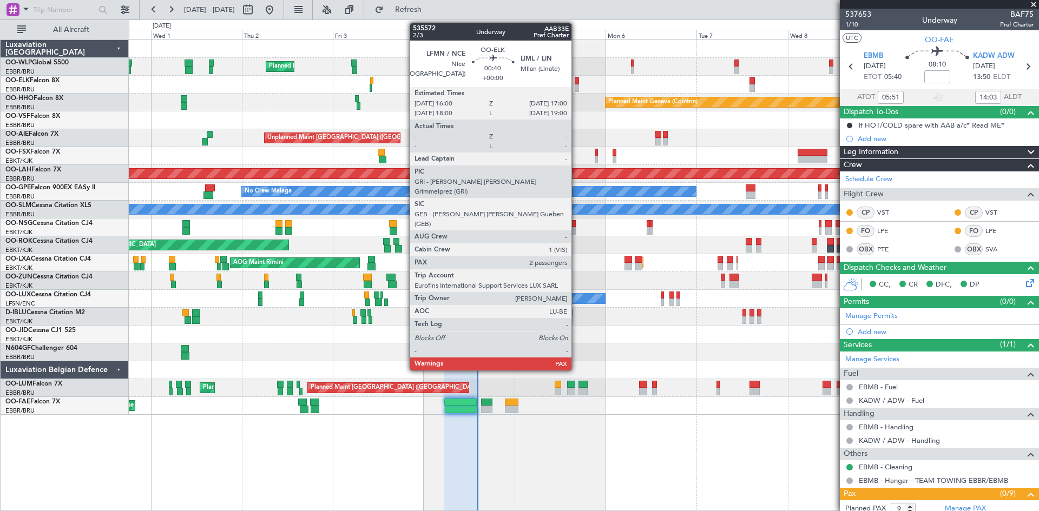
click at [576, 84] on div at bounding box center [577, 88] width 4 height 8
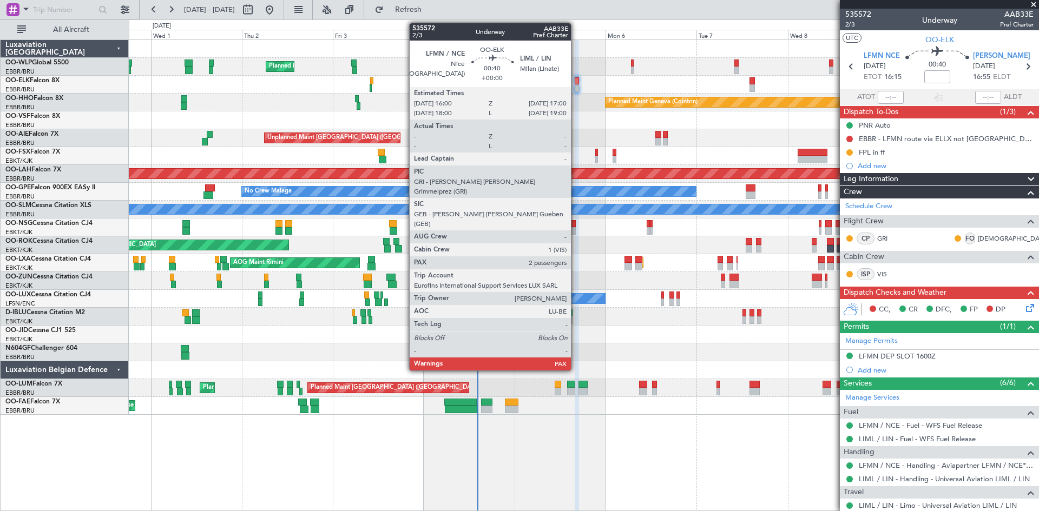
click at [576, 79] on div at bounding box center [577, 81] width 4 height 8
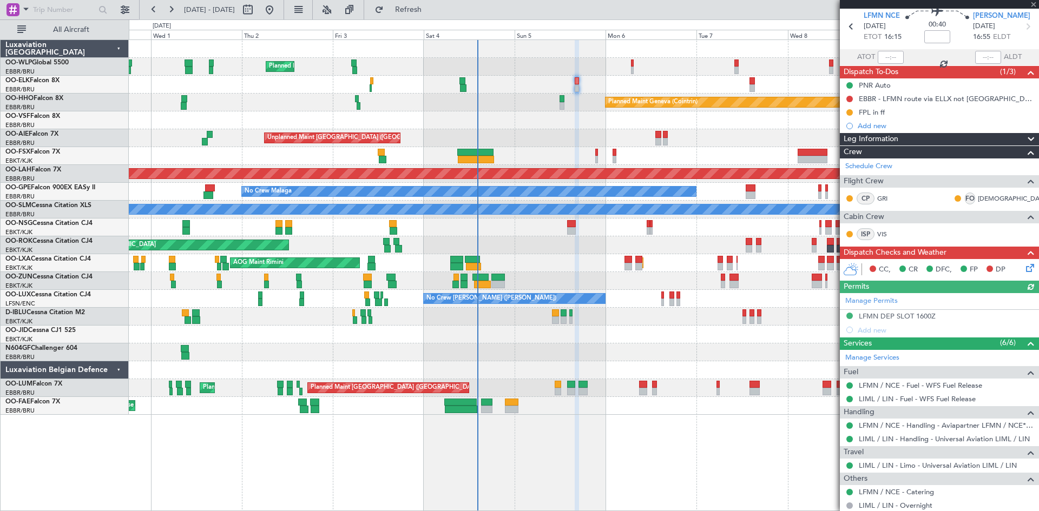
scroll to position [54, 0]
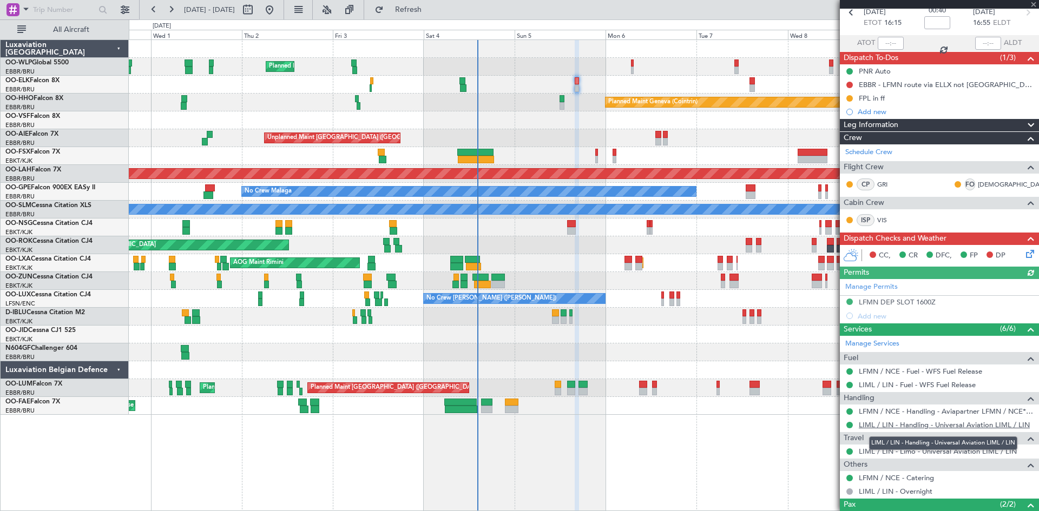
click at [960, 425] on link "LIML / LIN - Handling - Universal Aviation LIML / LIN" at bounding box center [944, 424] width 171 height 9
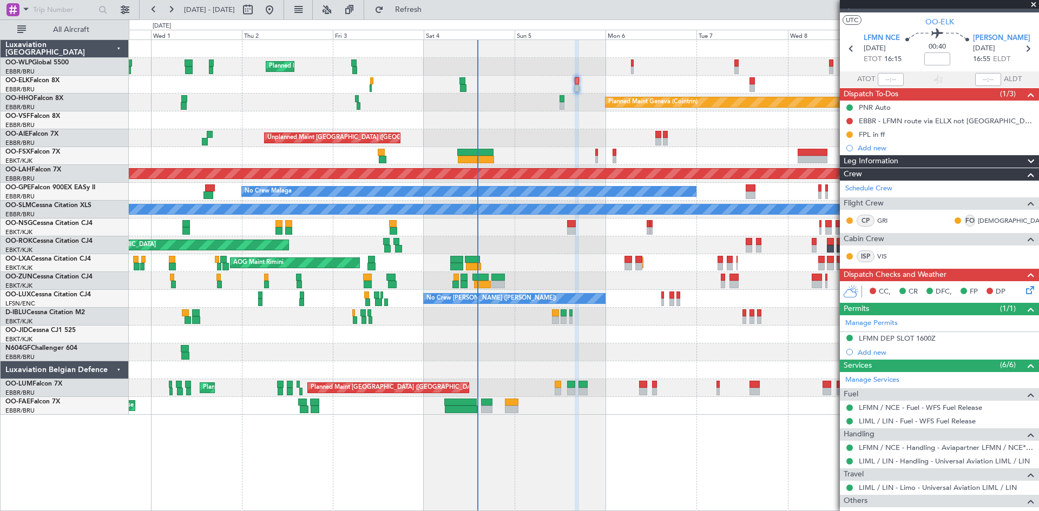
scroll to position [0, 0]
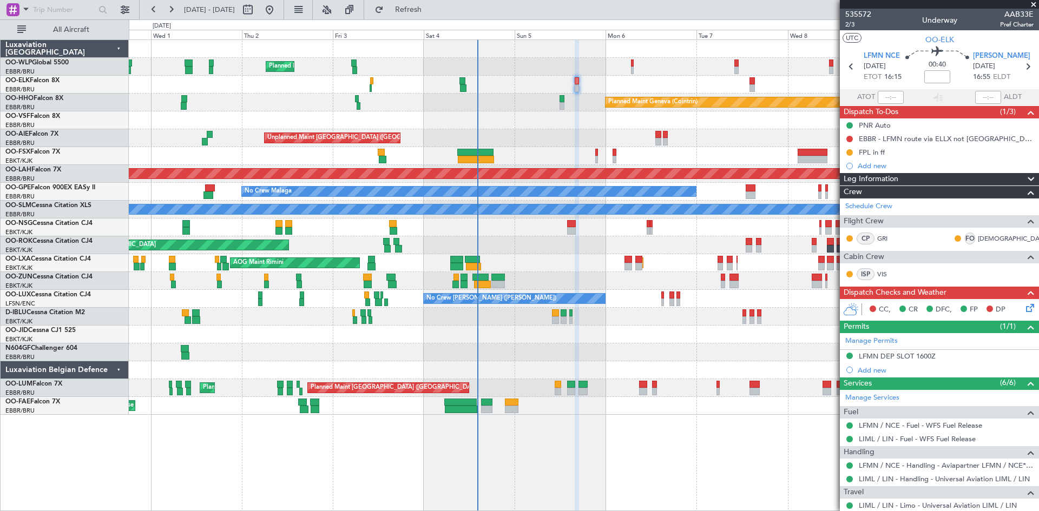
click at [1024, 308] on icon at bounding box center [1028, 306] width 9 height 9
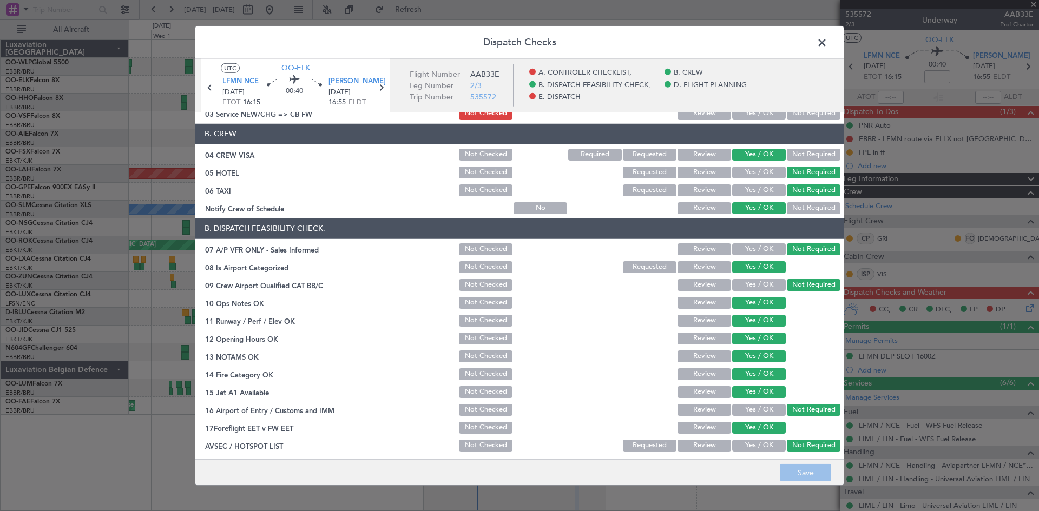
scroll to position [205, 0]
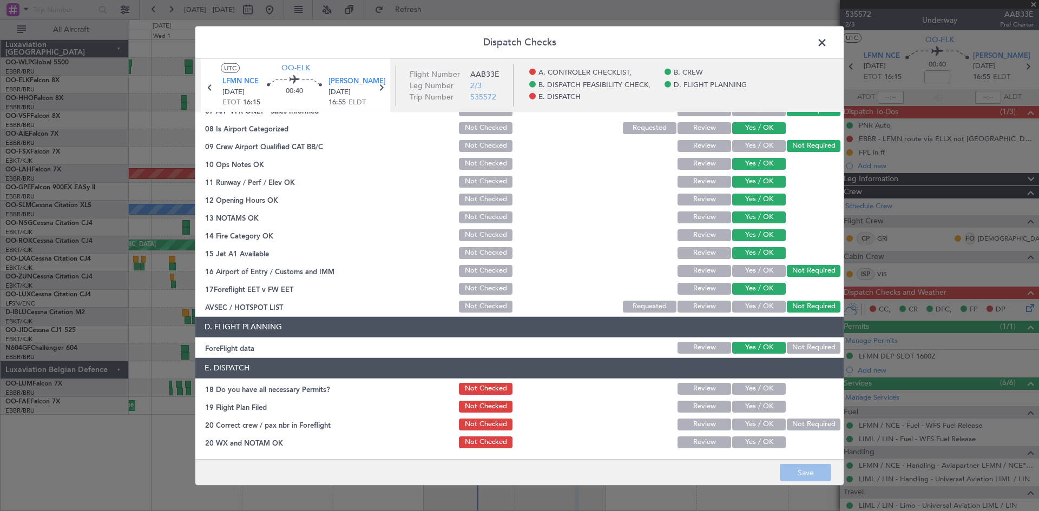
click at [759, 384] on button "Yes / OK" at bounding box center [759, 389] width 54 height 12
click at [764, 411] on button "Yes / OK" at bounding box center [759, 407] width 54 height 12
click at [806, 427] on button "Not Required" at bounding box center [814, 425] width 54 height 12
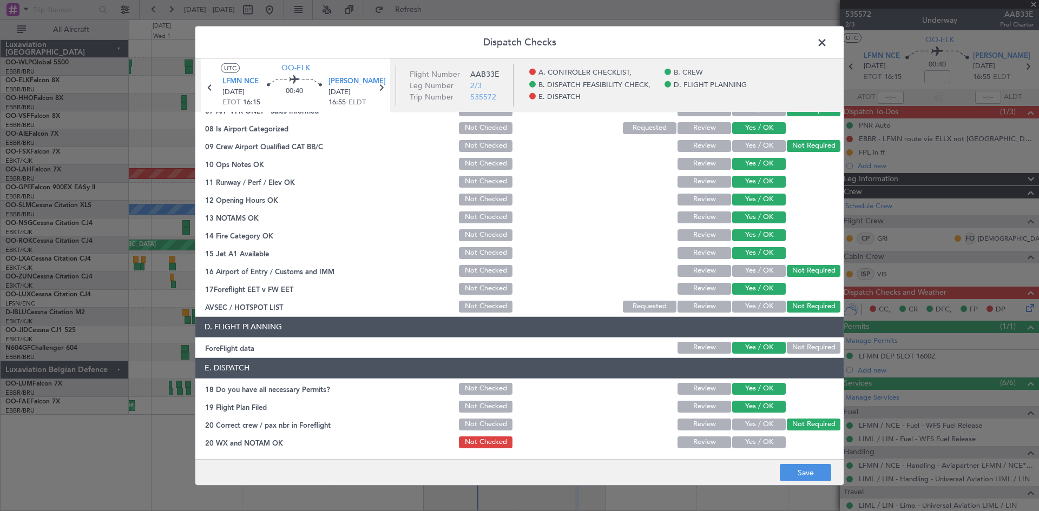
click at [767, 441] on button "Yes / OK" at bounding box center [759, 443] width 54 height 12
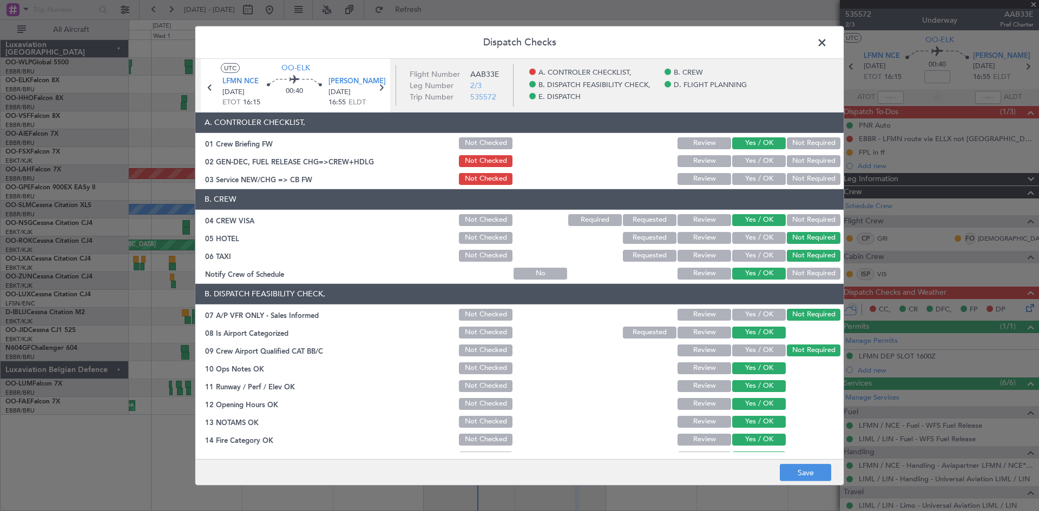
click at [756, 185] on button "Yes / OK" at bounding box center [759, 179] width 54 height 12
click at [827, 48] on span at bounding box center [827, 45] width 0 height 22
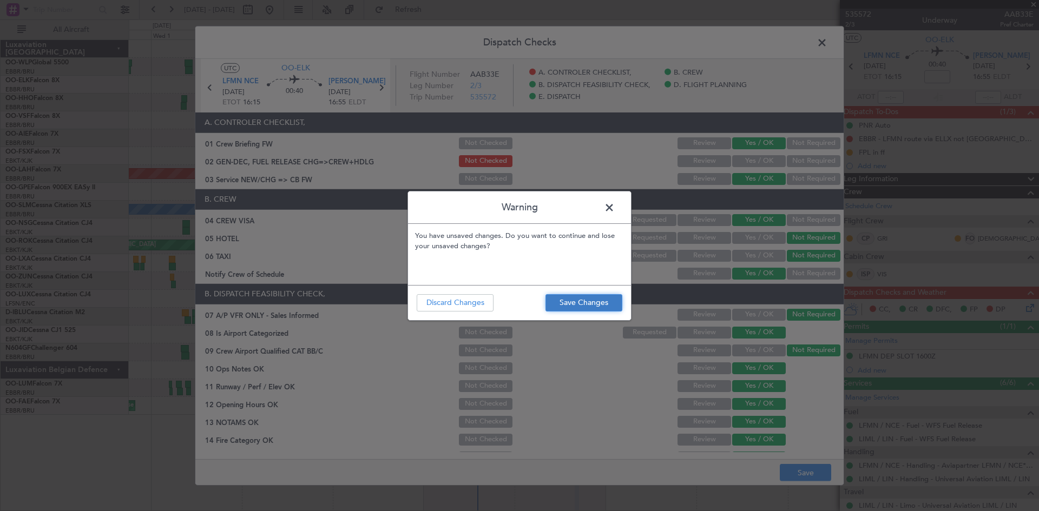
click at [593, 303] on button "Save Changes" at bounding box center [583, 302] width 77 height 17
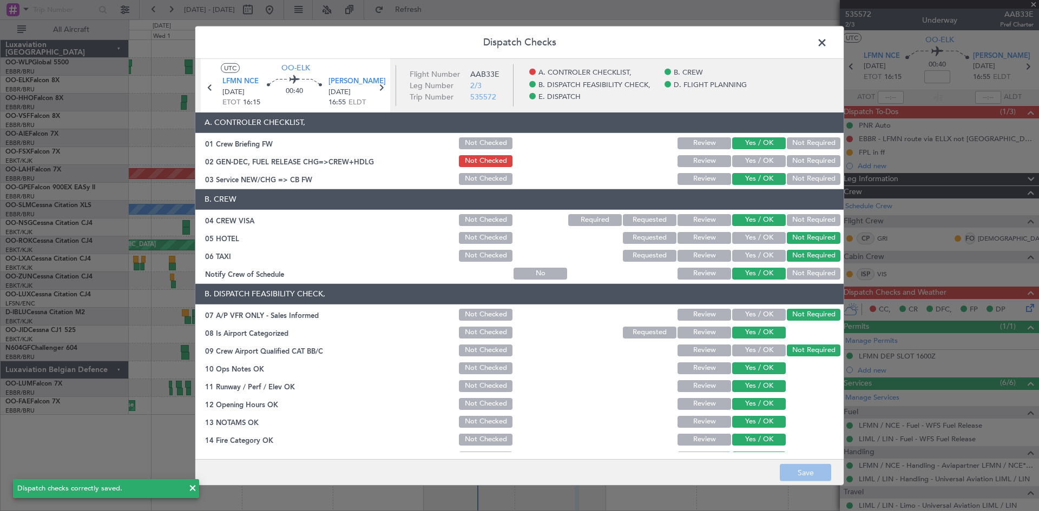
click at [827, 41] on span at bounding box center [827, 45] width 0 height 22
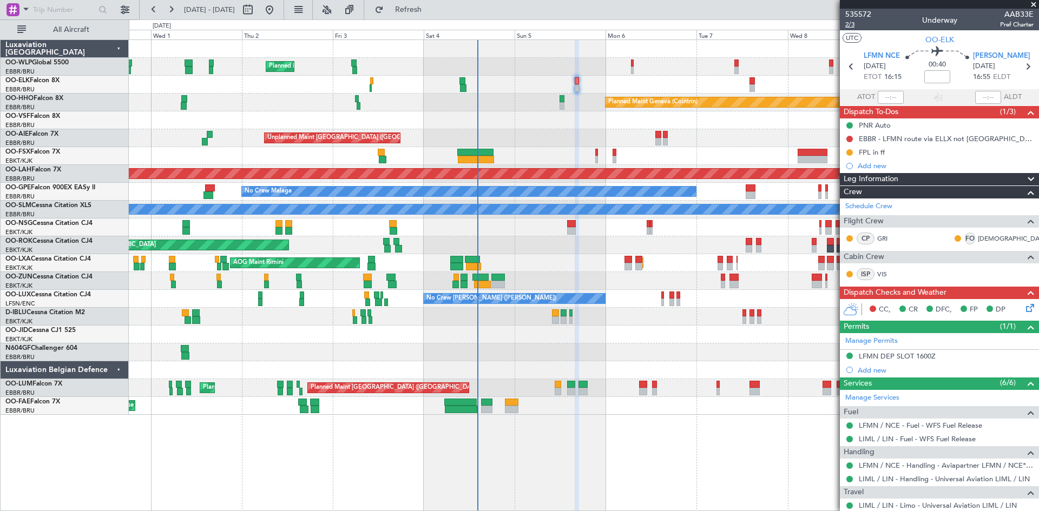
click at [846, 23] on span "2/3" at bounding box center [858, 24] width 26 height 9
drag, startPoint x: 849, startPoint y: 137, endPoint x: 847, endPoint y: 143, distance: 6.3
click at [849, 137] on button at bounding box center [849, 139] width 6 height 6
click at [841, 200] on span "Cancelled" at bounding box center [851, 202] width 31 height 11
click at [851, 155] on mat-tooltip-component "In Progress" at bounding box center [850, 169] width 50 height 29
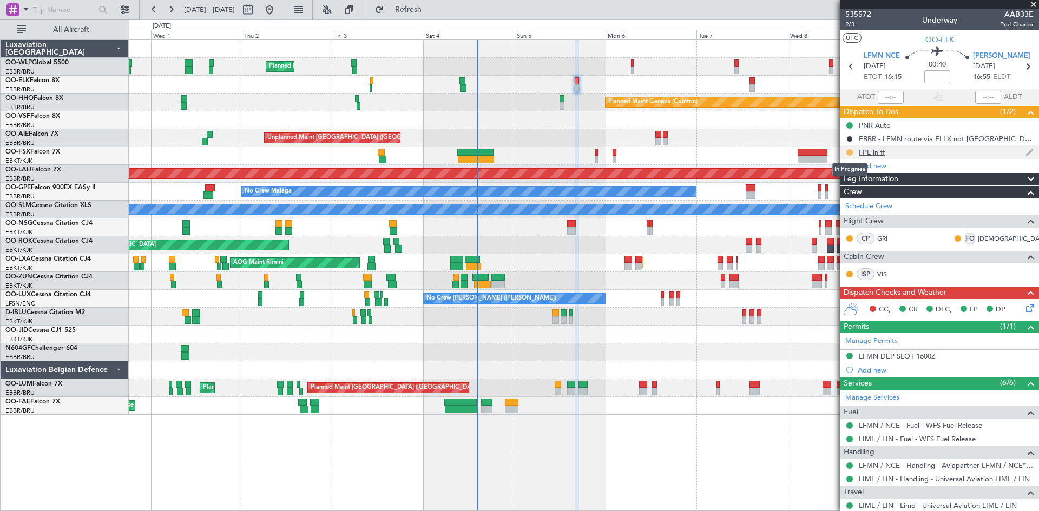
click at [851, 151] on button at bounding box center [849, 152] width 6 height 6
click at [854, 196] on span "Completed" at bounding box center [854, 200] width 36 height 11
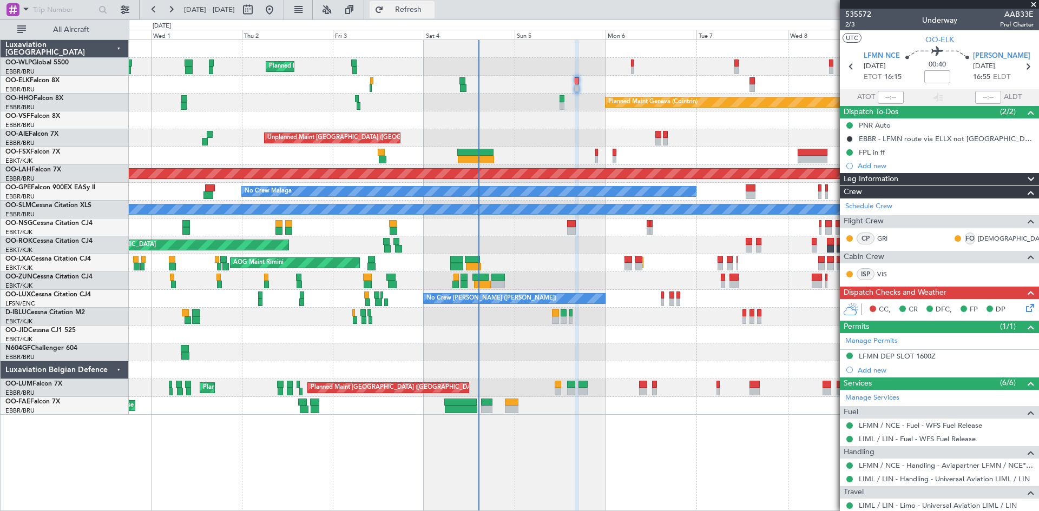
click at [417, 9] on button "Refresh" at bounding box center [402, 9] width 65 height 17
click at [575, 87] on div at bounding box center [577, 88] width 4 height 8
click at [1024, 306] on icon at bounding box center [1028, 306] width 9 height 9
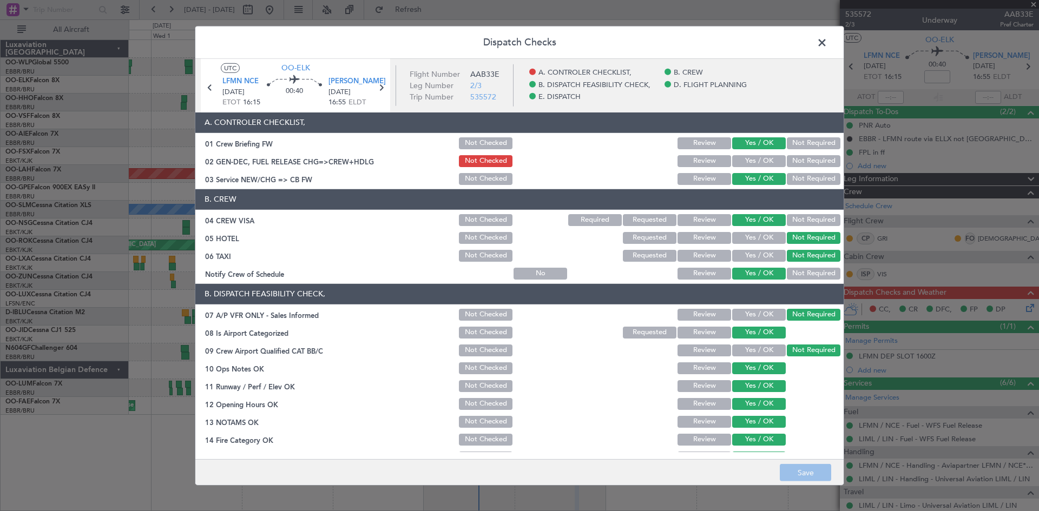
click at [757, 165] on button "Yes / OK" at bounding box center [759, 161] width 54 height 12
click at [793, 467] on button "Save" at bounding box center [805, 472] width 51 height 17
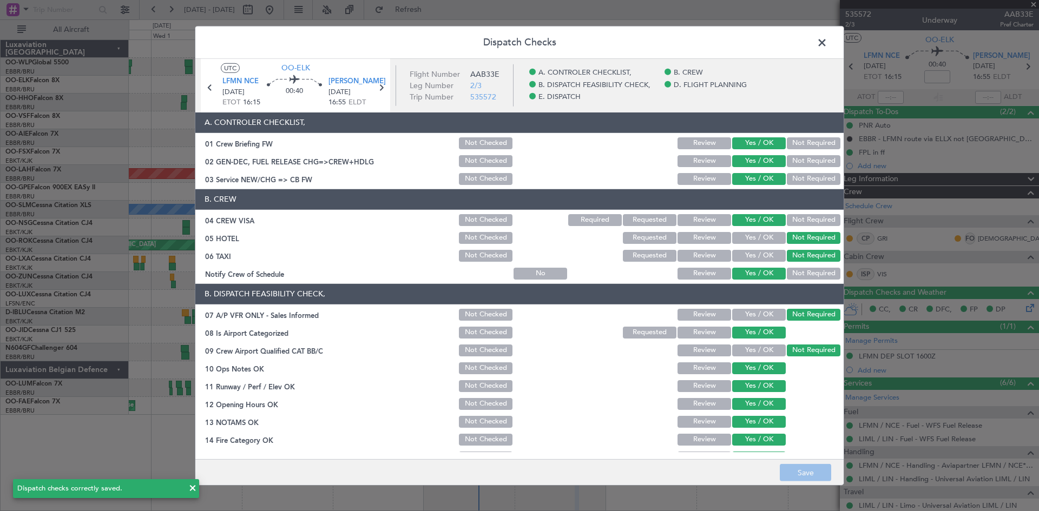
click at [827, 41] on span at bounding box center [827, 45] width 0 height 22
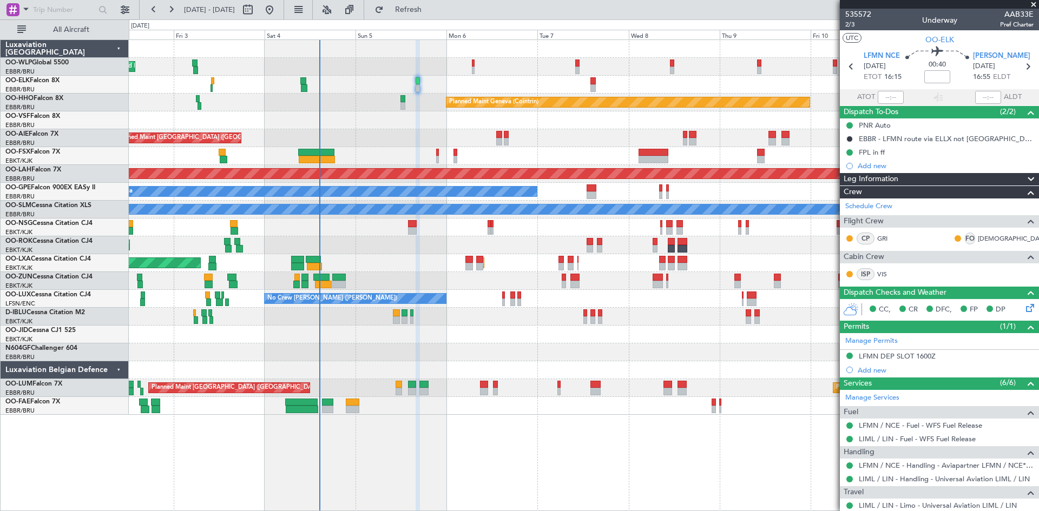
click at [543, 333] on div "Planned Maint Milan (Linate) Planned Maint Geneva ([GEOGRAPHIC_DATA]) Unplanned…" at bounding box center [584, 227] width 910 height 375
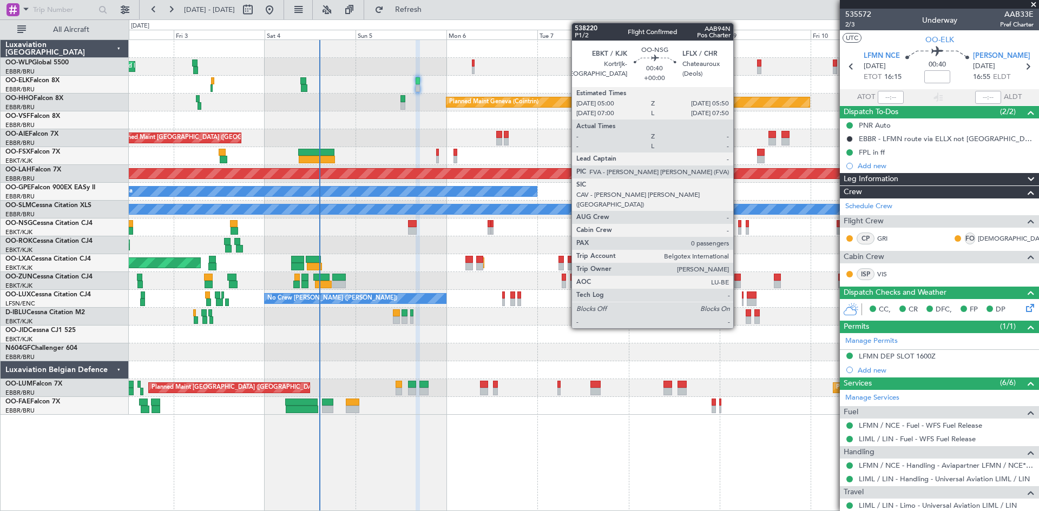
click at [738, 226] on div at bounding box center [739, 224] width 3 height 8
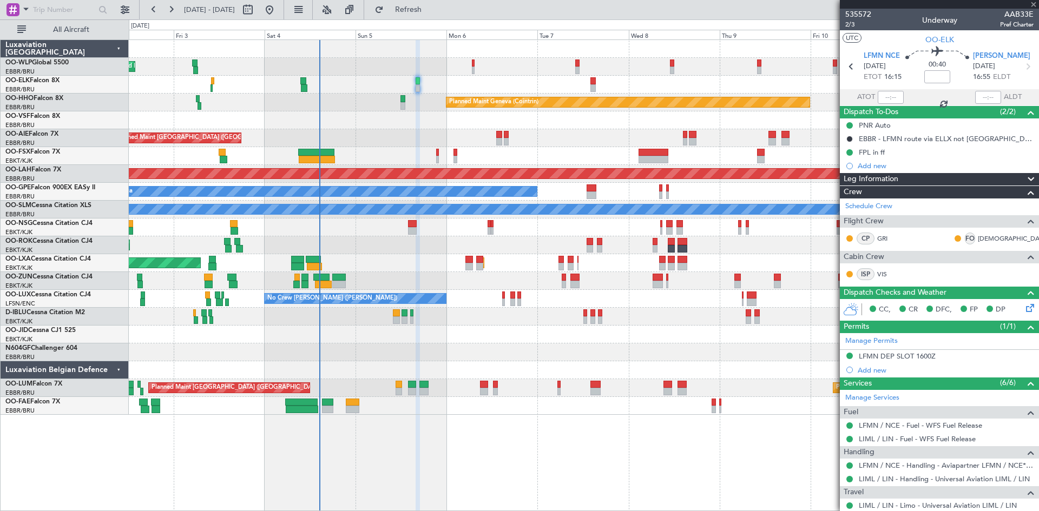
type input "0"
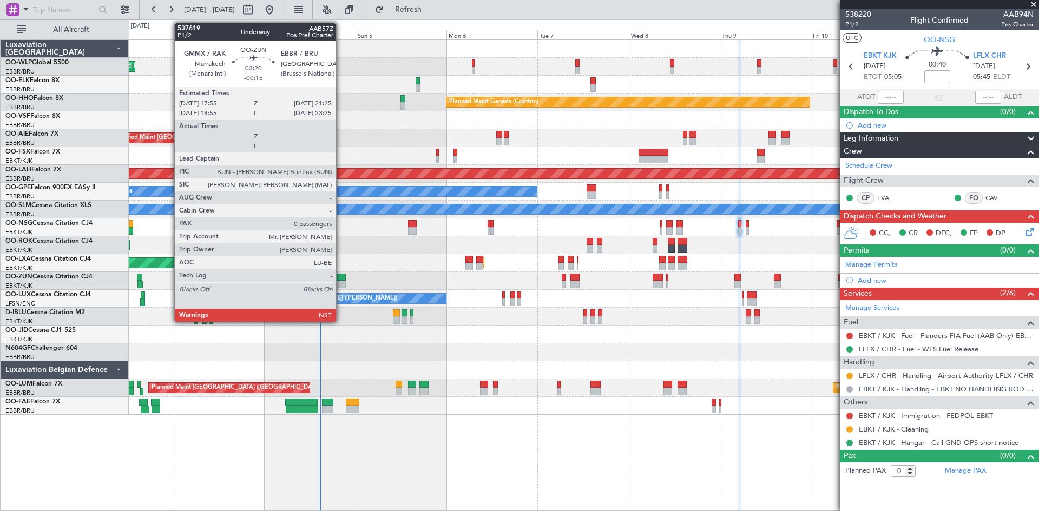
click at [341, 280] on div at bounding box center [339, 278] width 14 height 8
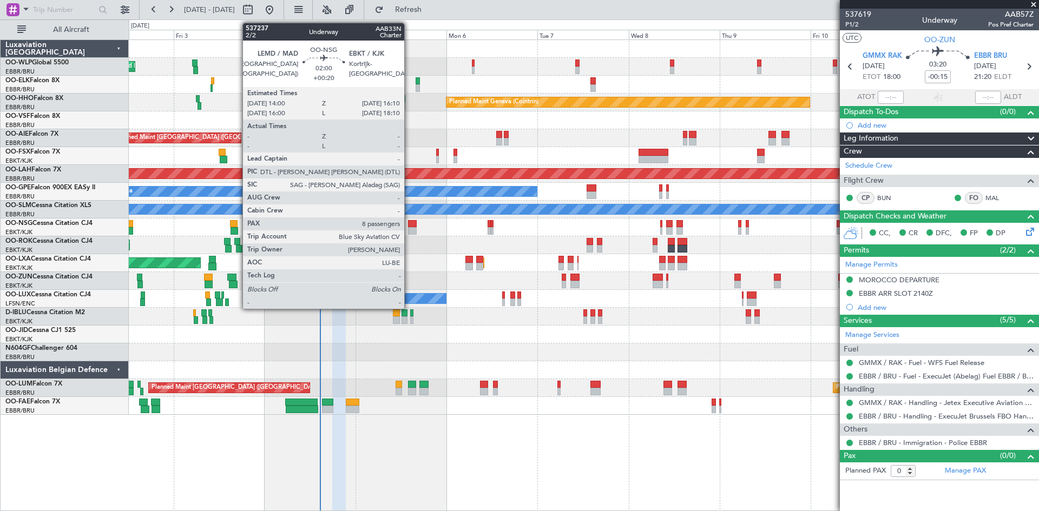
click at [409, 229] on div at bounding box center [412, 231] width 9 height 8
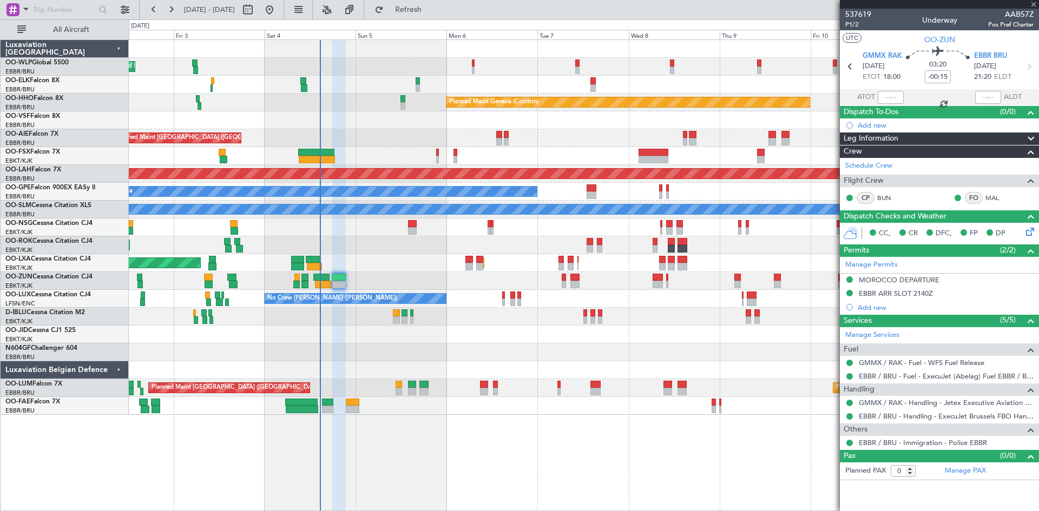
type input "+00:20"
type input "8"
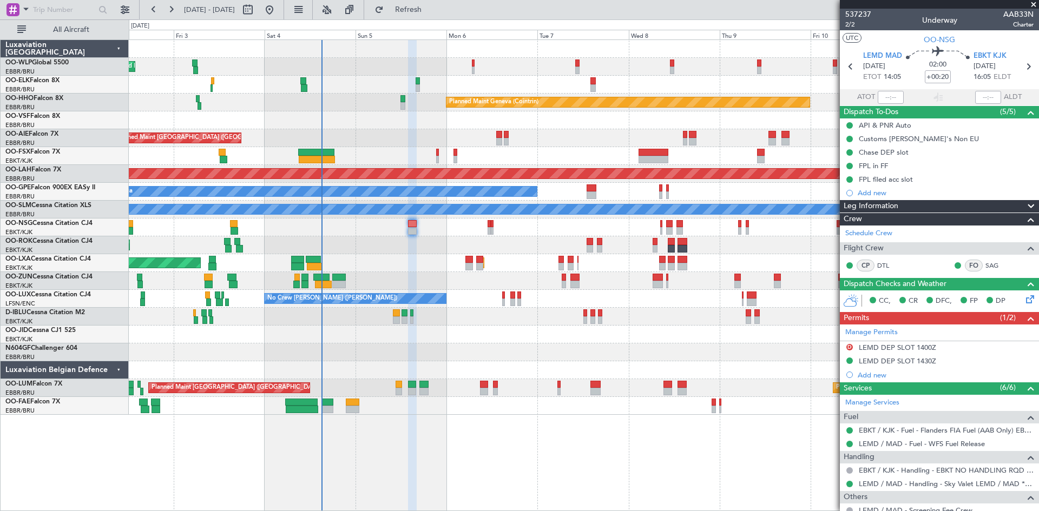
click at [441, 25] on div "0 0 Thu 2 Fri 3 Sat 4 Sun 5 Mon 6 Tue 7 [DATE] Thu 9 Fri 10 Sat 11 Sun 12" at bounding box center [583, 29] width 909 height 19
click at [431, 12] on span "Refresh" at bounding box center [408, 10] width 45 height 8
click at [425, 15] on button "Refresh" at bounding box center [402, 9] width 65 height 17
click at [434, 15] on button "Refresh" at bounding box center [402, 9] width 65 height 17
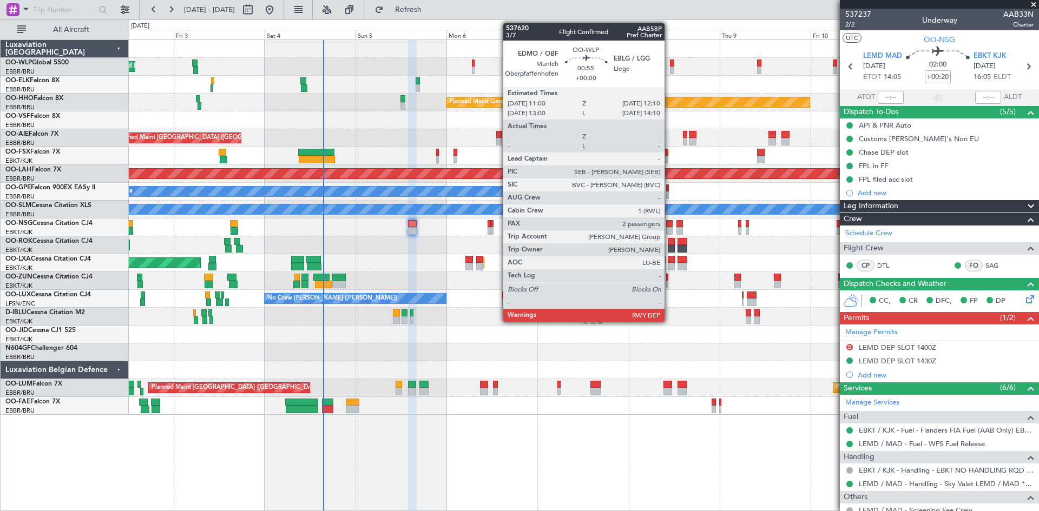
click at [670, 61] on div at bounding box center [672, 64] width 5 height 8
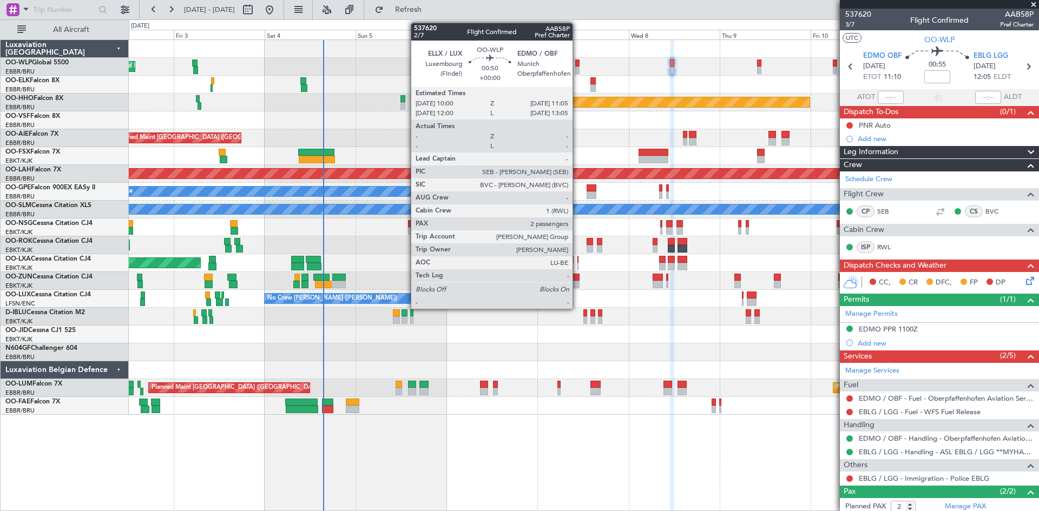
click at [577, 63] on div at bounding box center [577, 64] width 4 height 8
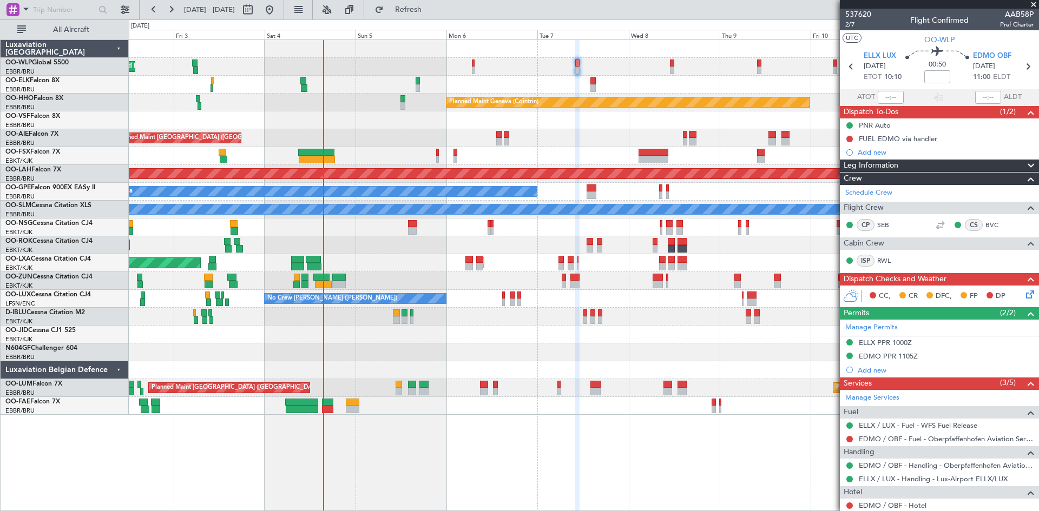
click at [683, 138] on div at bounding box center [685, 142] width 4 height 8
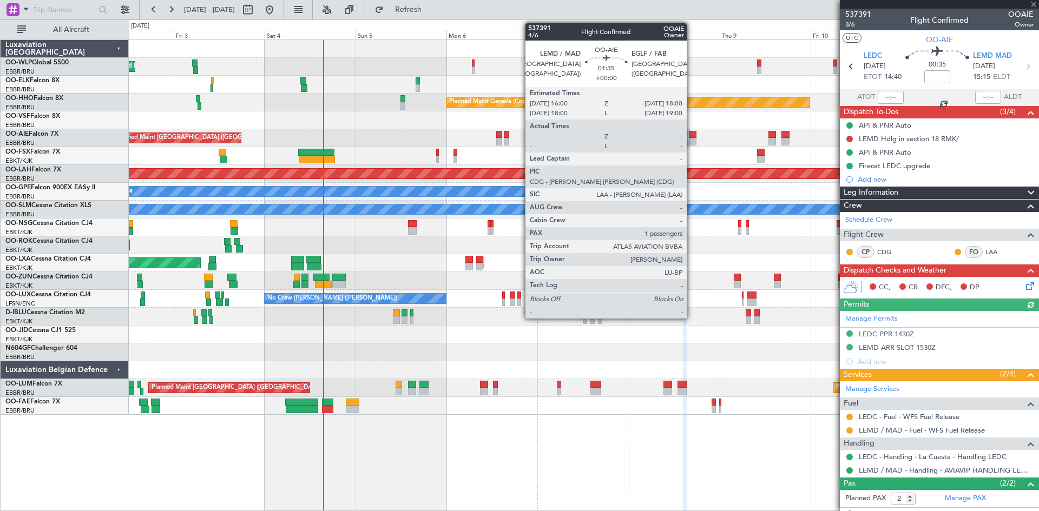
click at [691, 143] on div at bounding box center [693, 142] width 8 height 8
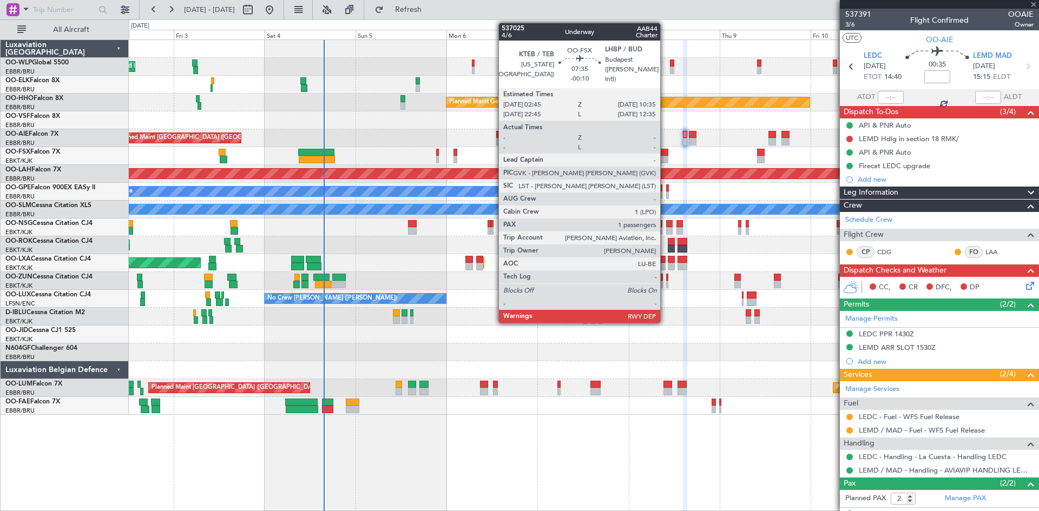
type input "1"
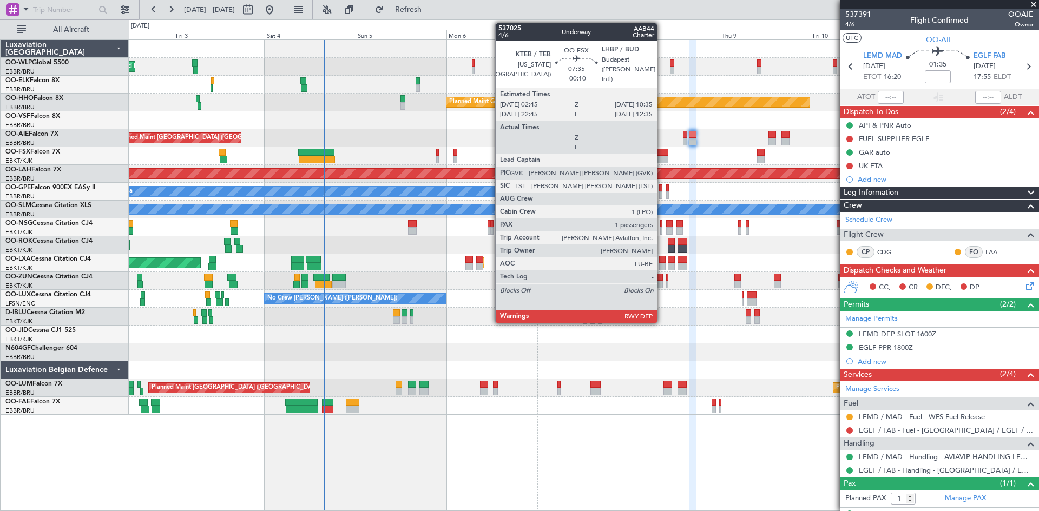
click at [662, 158] on div at bounding box center [653, 160] width 30 height 8
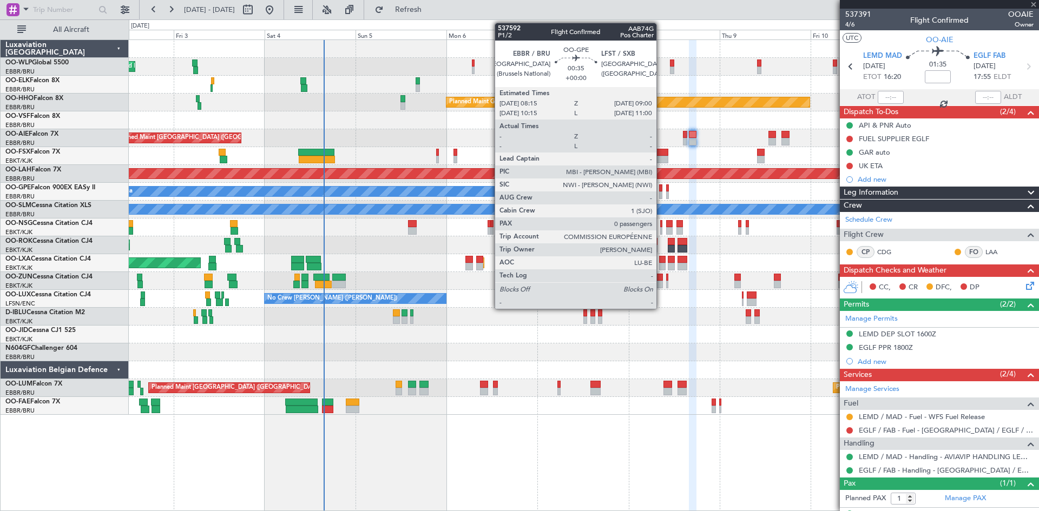
type input "-00:10"
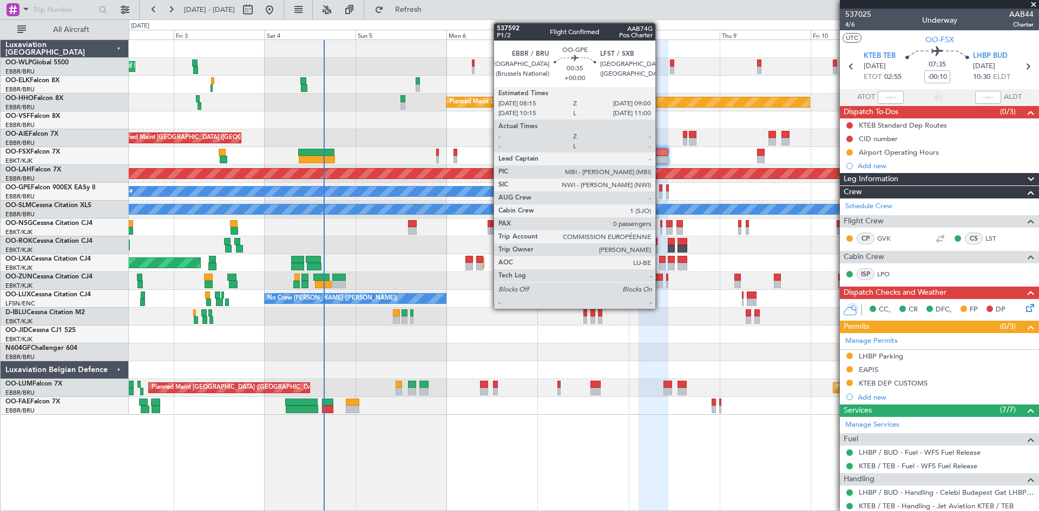
click at [660, 195] on div at bounding box center [660, 196] width 3 height 8
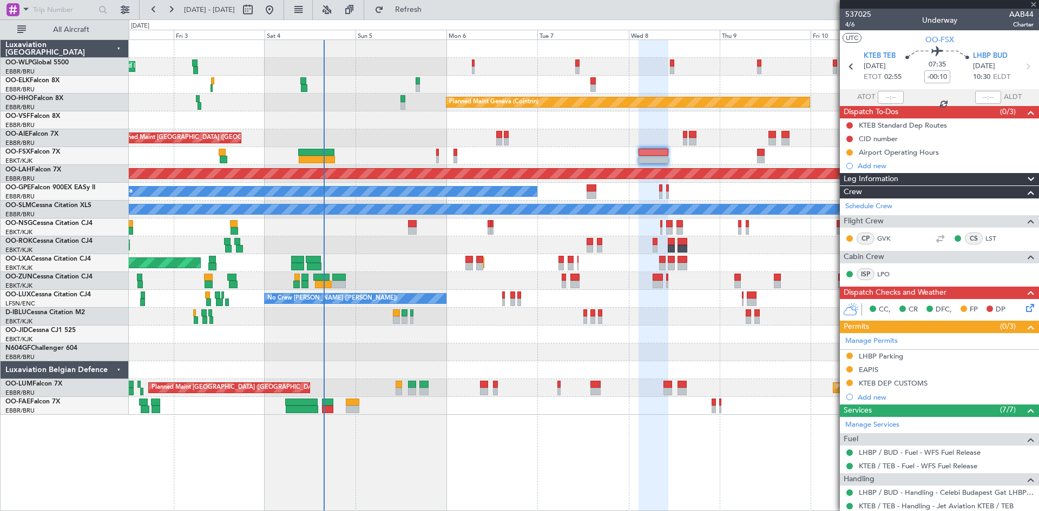
type input "0"
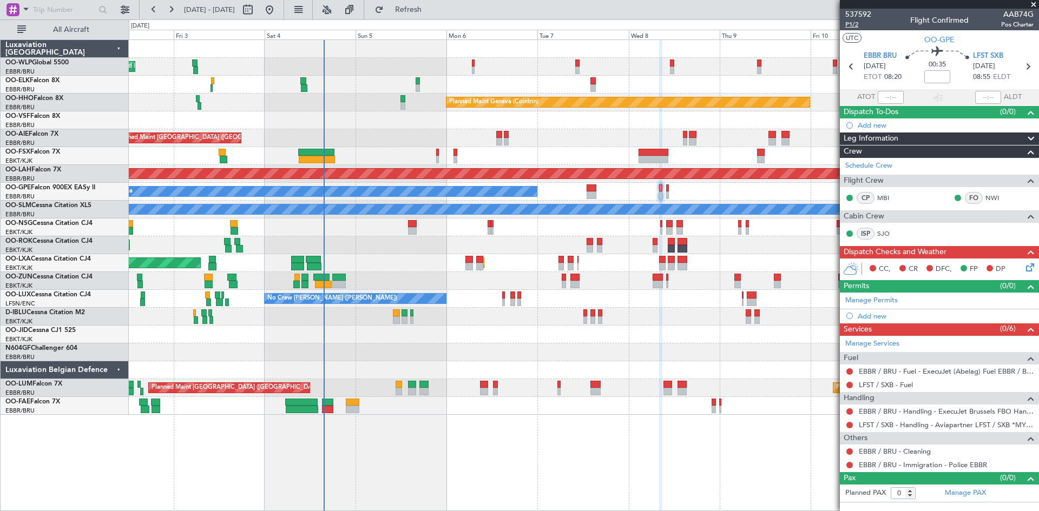
click at [854, 25] on span "P1/2" at bounding box center [858, 24] width 26 height 9
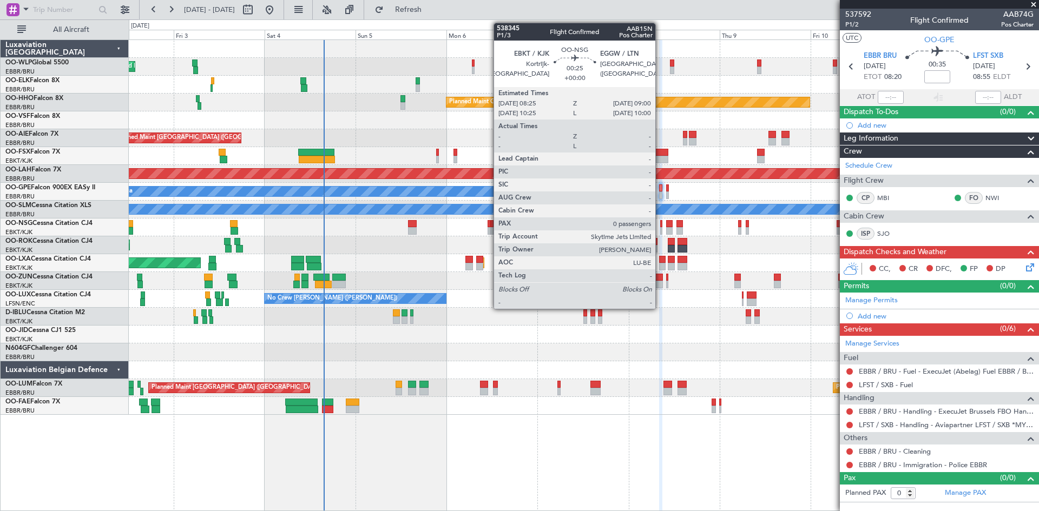
click at [660, 225] on div at bounding box center [661, 224] width 3 height 8
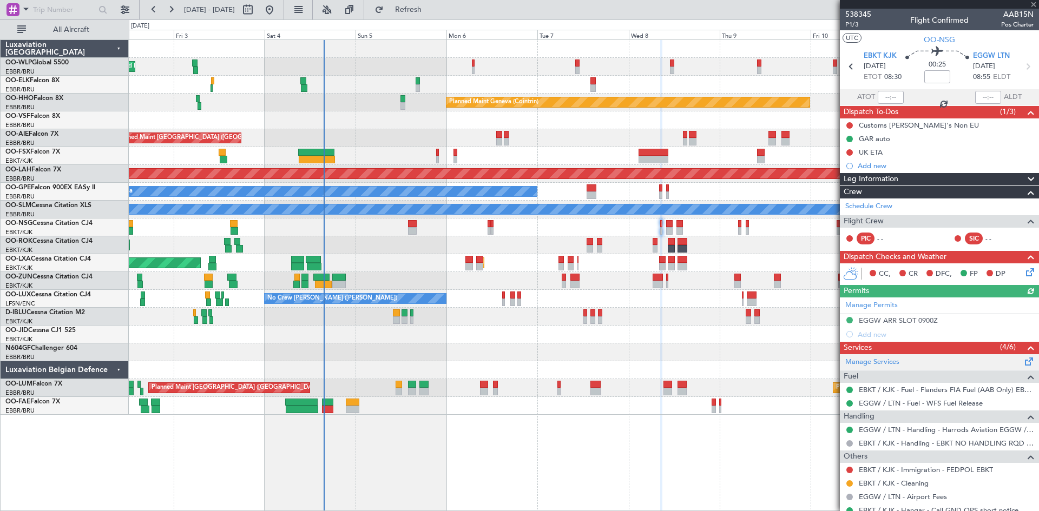
scroll to position [36, 0]
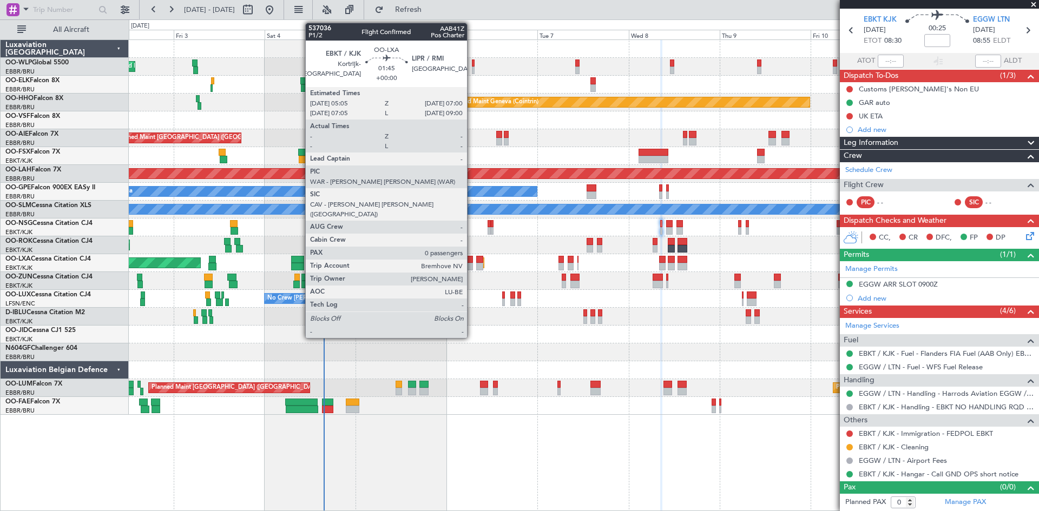
click at [472, 263] on div at bounding box center [469, 267] width 8 height 8
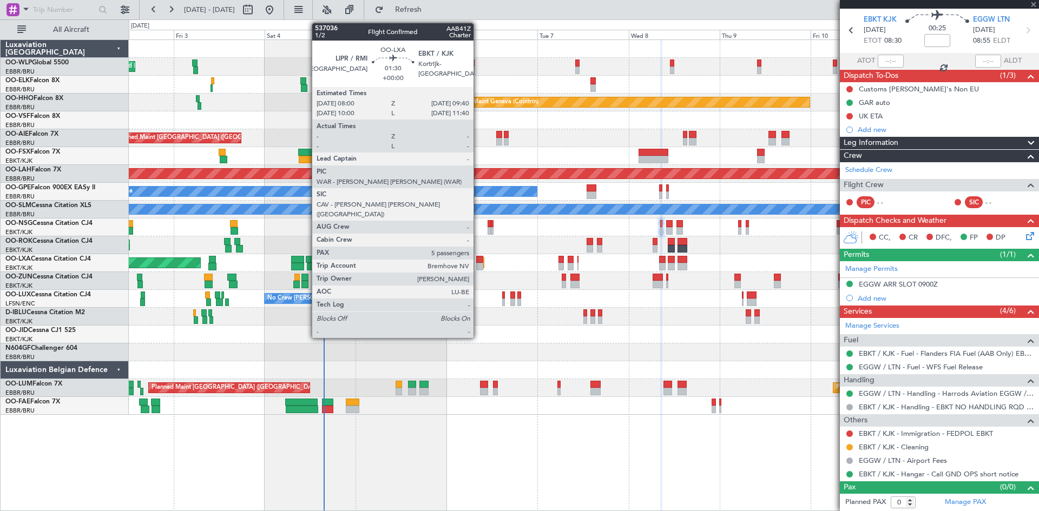
scroll to position [0, 0]
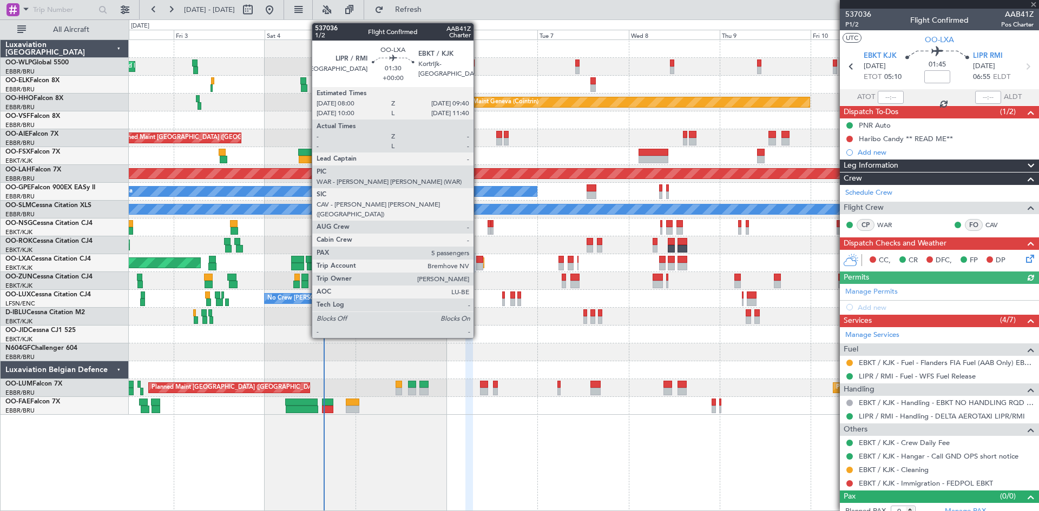
click at [478, 263] on div at bounding box center [479, 267] width 6 height 8
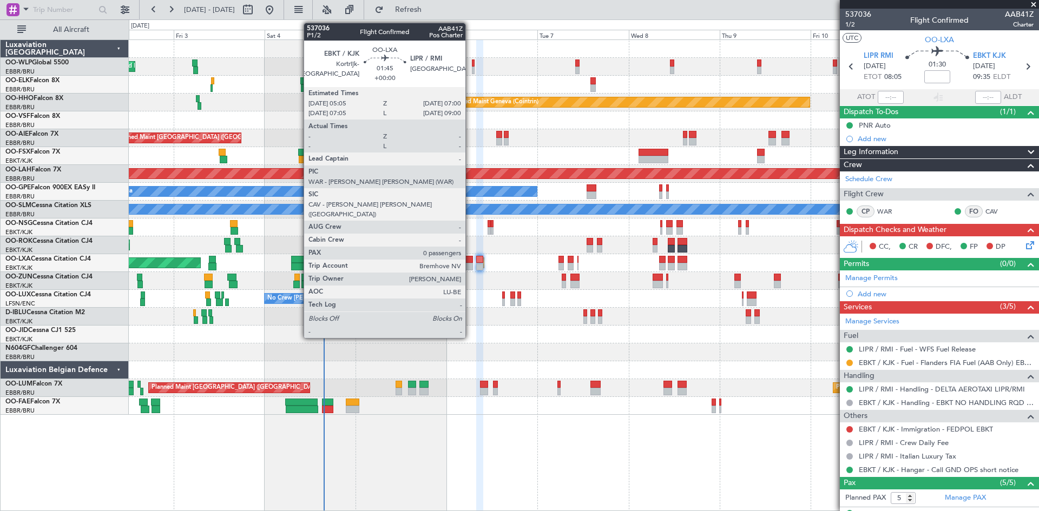
click at [470, 262] on div at bounding box center [469, 260] width 8 height 8
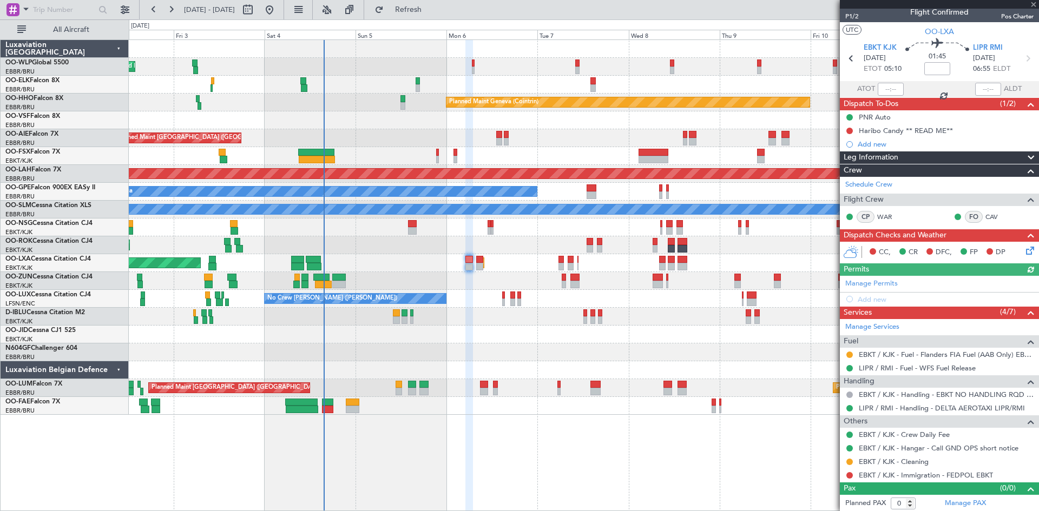
scroll to position [9, 0]
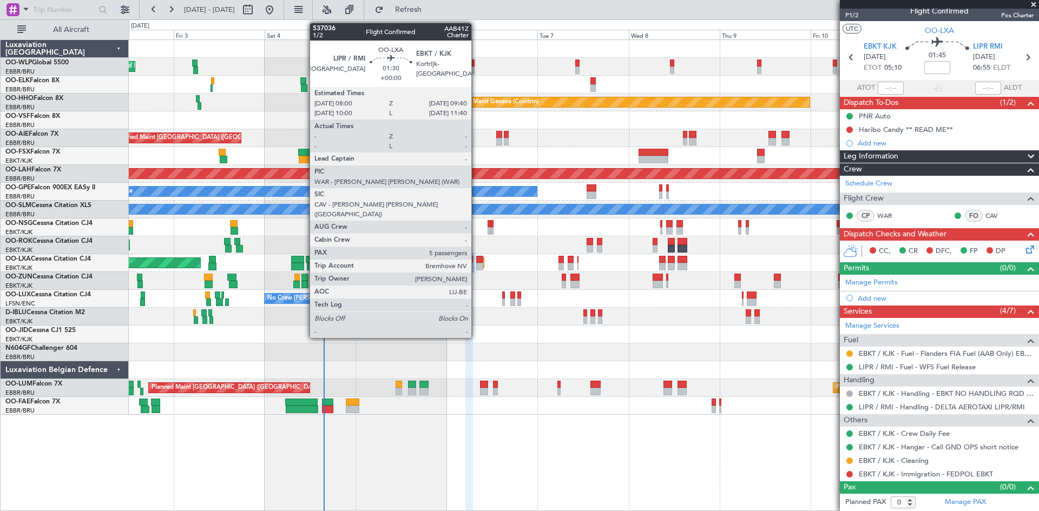
click at [476, 263] on div at bounding box center [479, 267] width 6 height 8
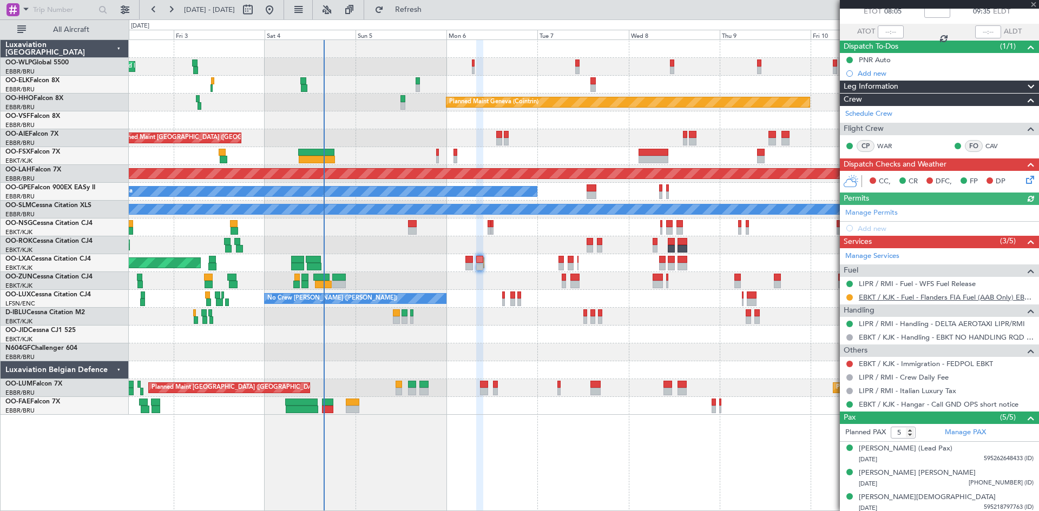
scroll to position [117, 0]
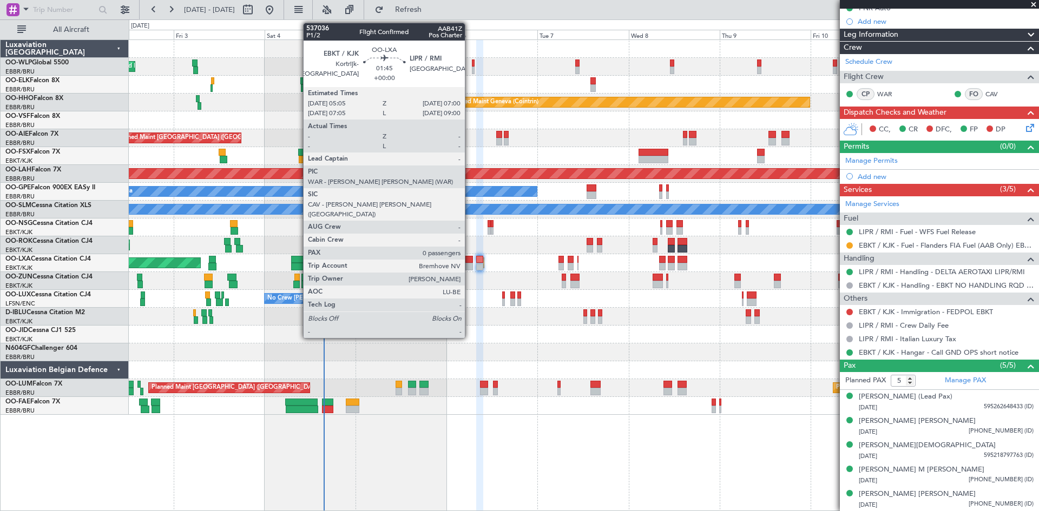
click at [470, 267] on div at bounding box center [469, 267] width 8 height 8
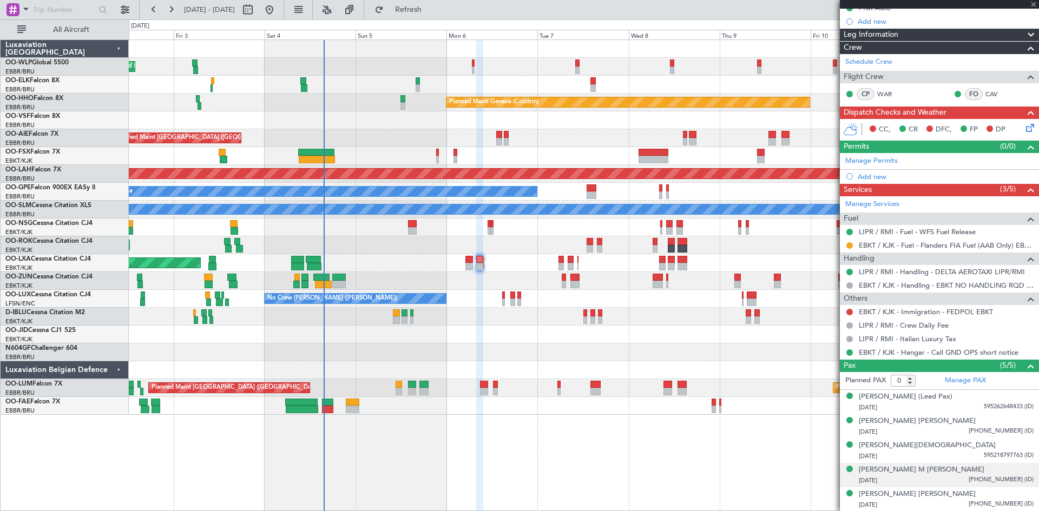
scroll to position [0, 0]
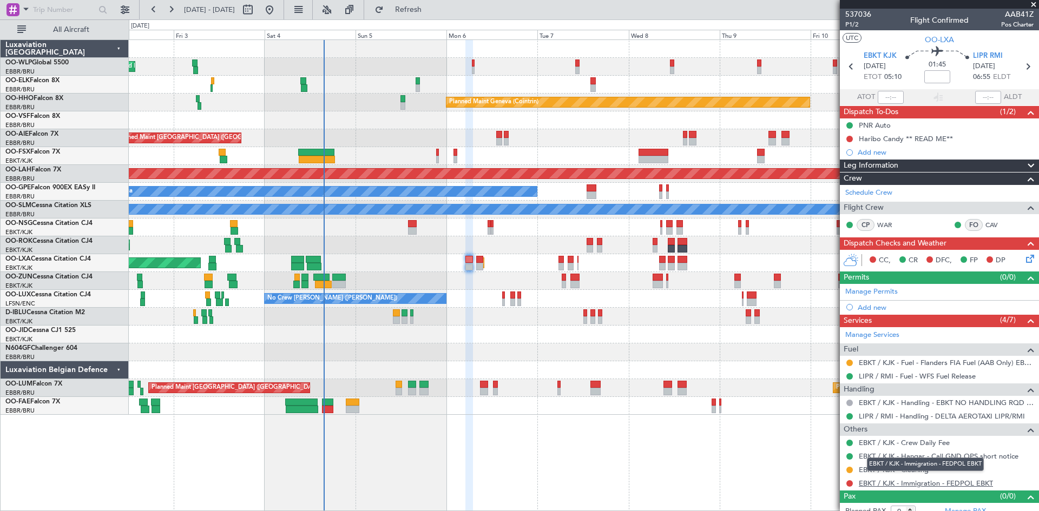
click at [962, 486] on link "EBKT / KJK - Immigration - FEDPOL EBKT" at bounding box center [926, 483] width 134 height 9
click at [849, 485] on button at bounding box center [849, 483] width 6 height 6
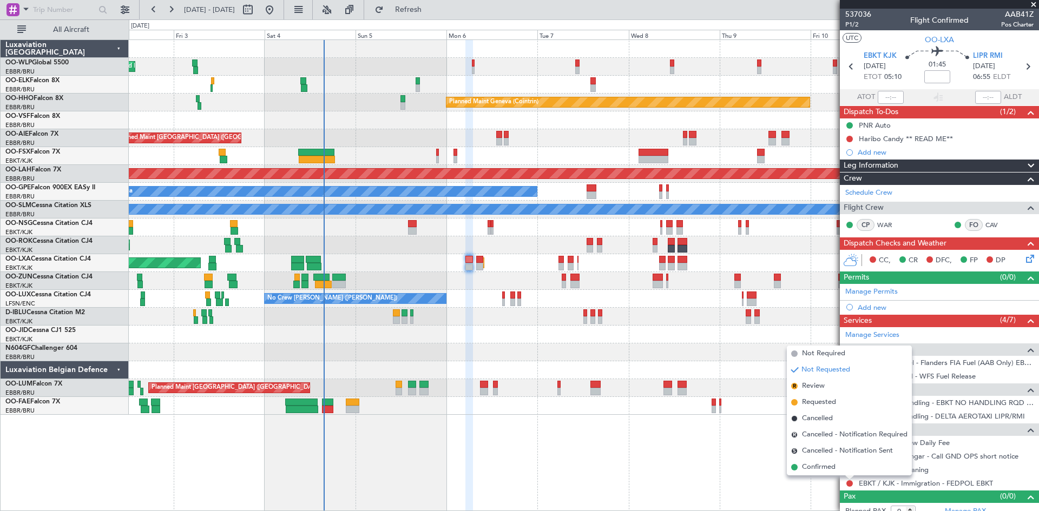
click at [615, 430] on div "Planned Maint Milan (Linate) Planned Maint Geneva ([GEOGRAPHIC_DATA]) Unplanned…" at bounding box center [584, 275] width 910 height 472
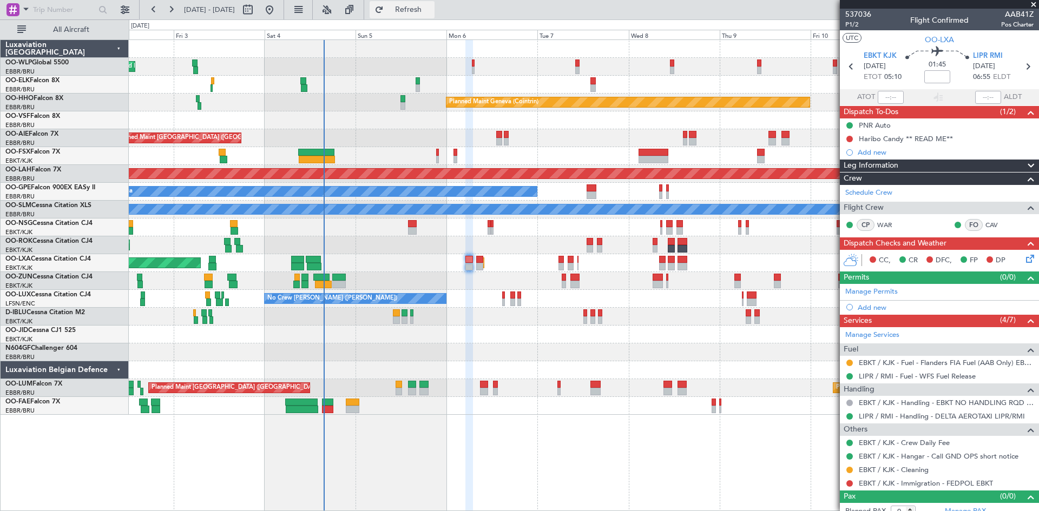
click at [421, 9] on span "Refresh" at bounding box center [408, 10] width 45 height 8
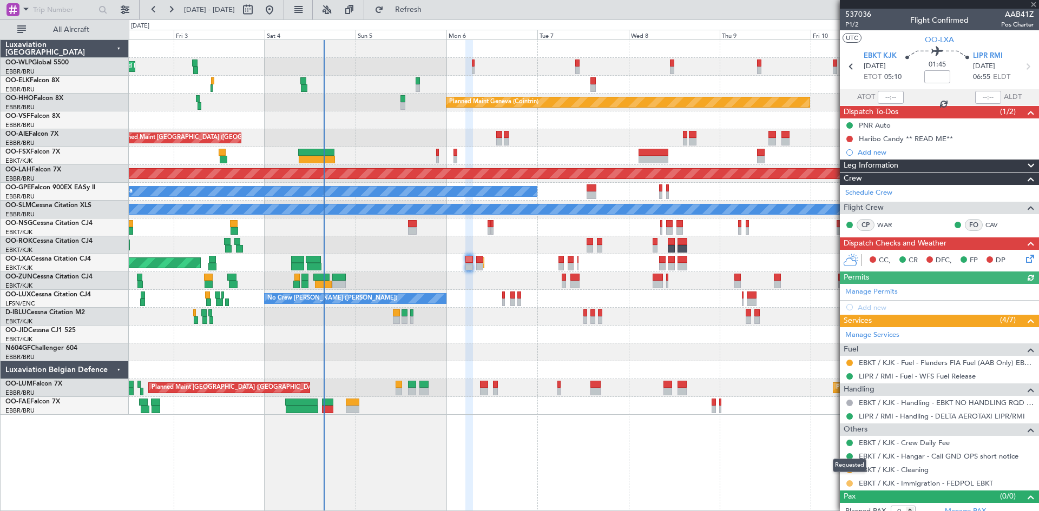
click at [849, 482] on button at bounding box center [849, 483] width 6 height 6
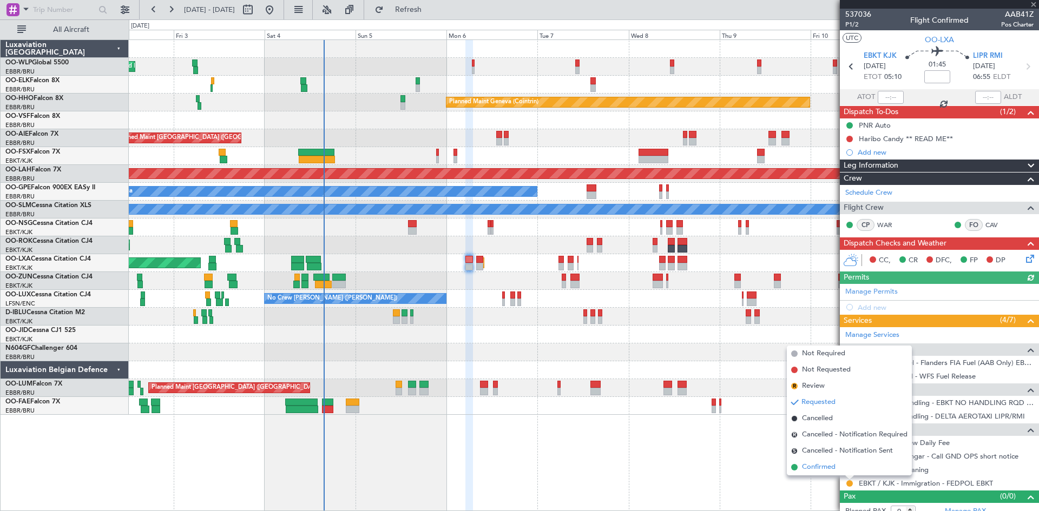
click at [834, 469] on span "Confirmed" at bounding box center [819, 467] width 34 height 11
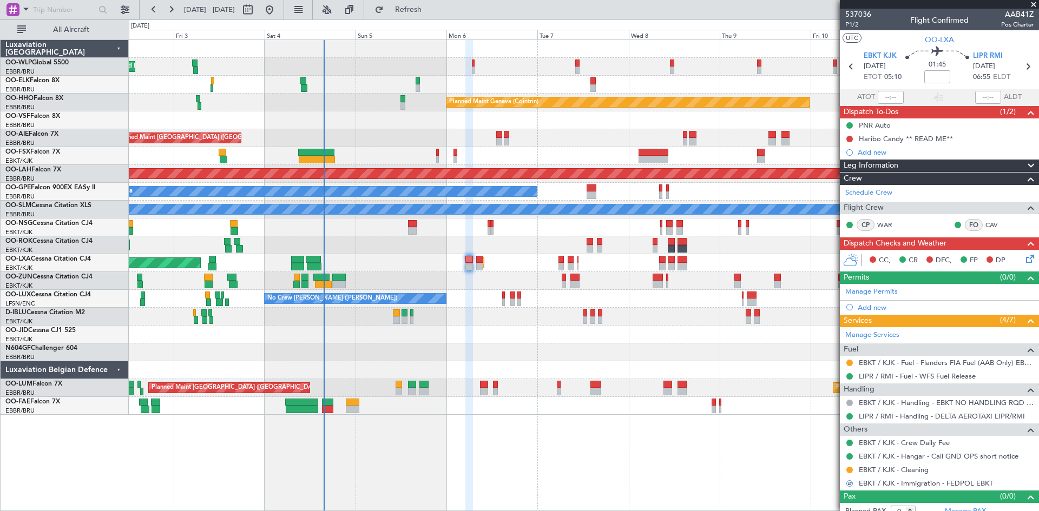
click at [475, 259] on div "Planned Maint Kortrijk-[GEOGRAPHIC_DATA] AOG Maint [GEOGRAPHIC_DATA]" at bounding box center [584, 263] width 910 height 18
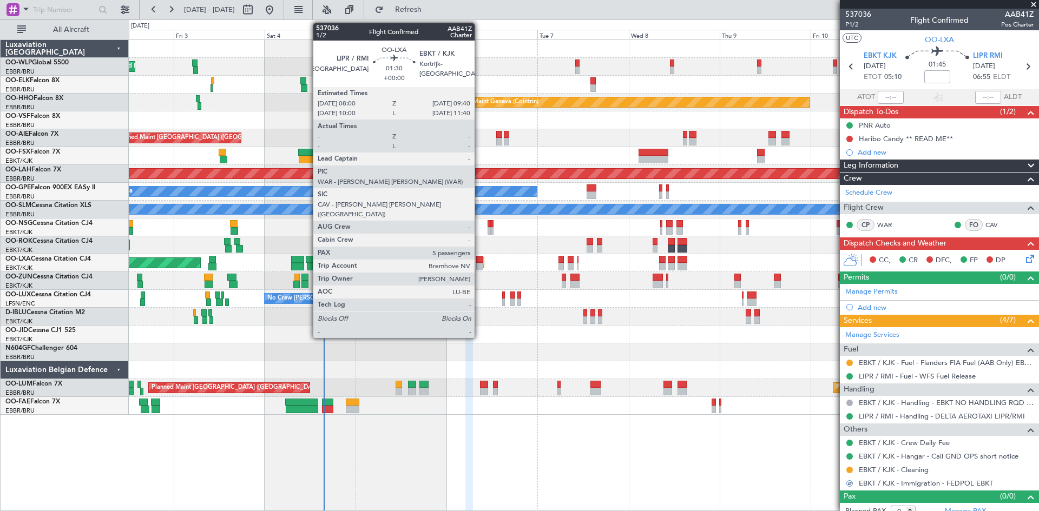
click at [481, 262] on div at bounding box center [479, 260] width 6 height 8
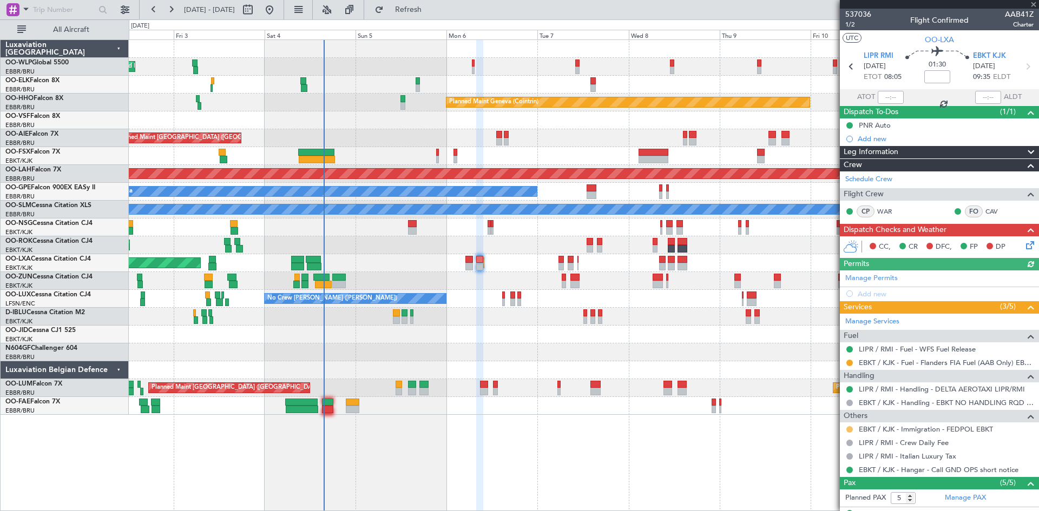
click at [848, 429] on button at bounding box center [849, 429] width 6 height 6
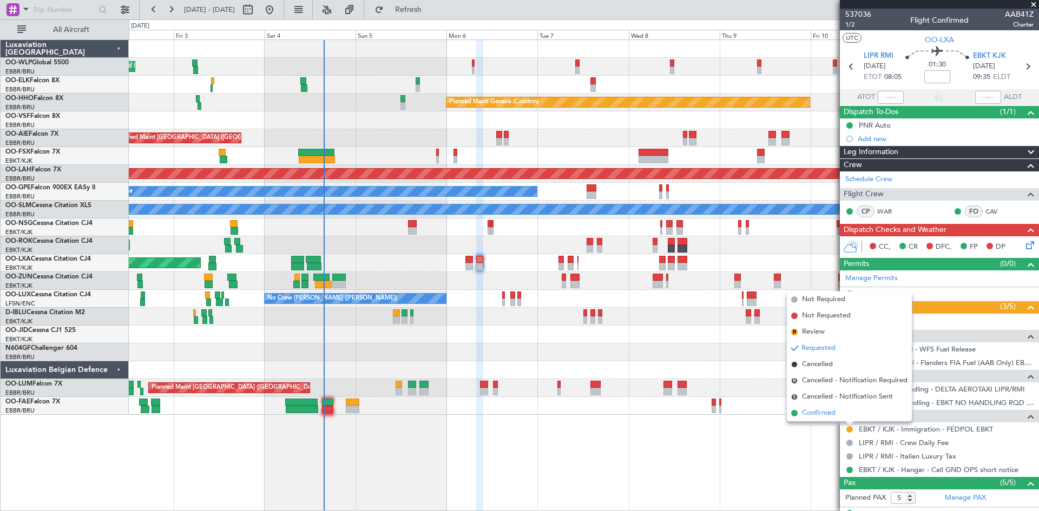
click at [828, 415] on span "Confirmed" at bounding box center [819, 413] width 34 height 11
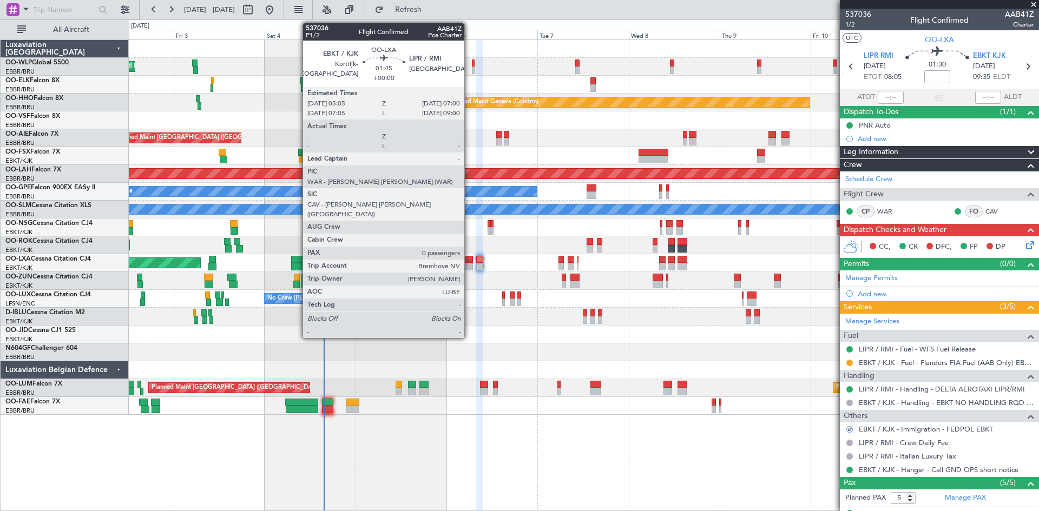
click at [470, 267] on div at bounding box center [469, 267] width 8 height 8
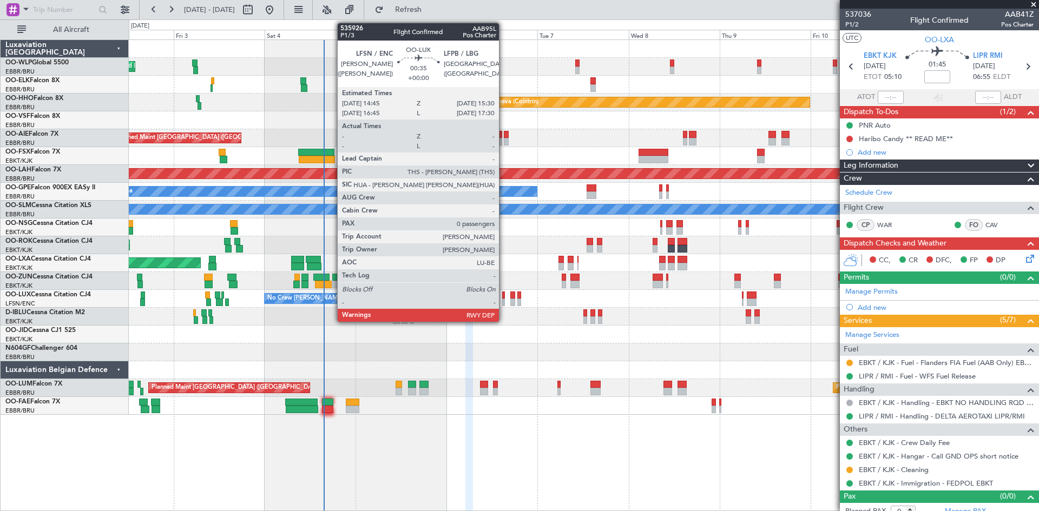
click at [504, 301] on div at bounding box center [503, 303] width 3 height 8
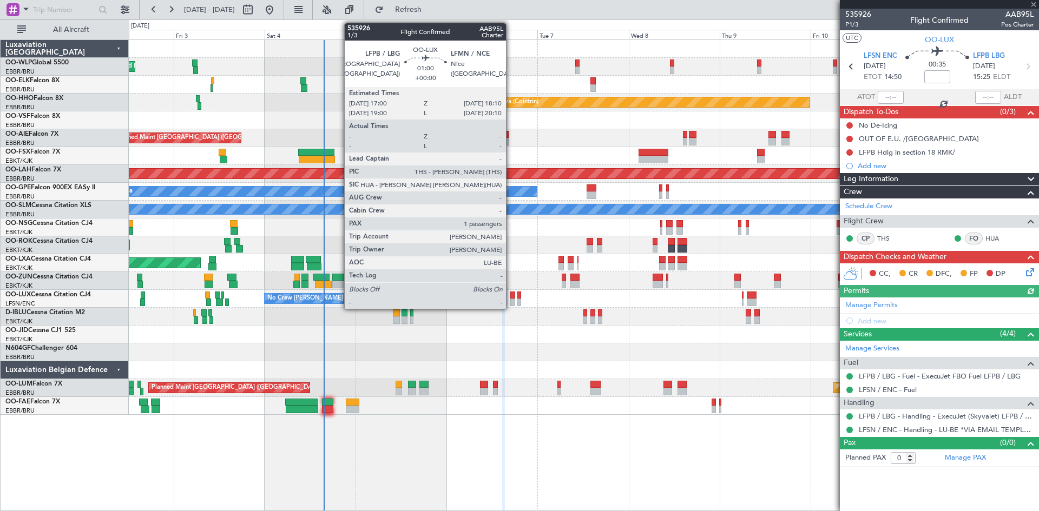
click at [511, 299] on div at bounding box center [512, 303] width 5 height 8
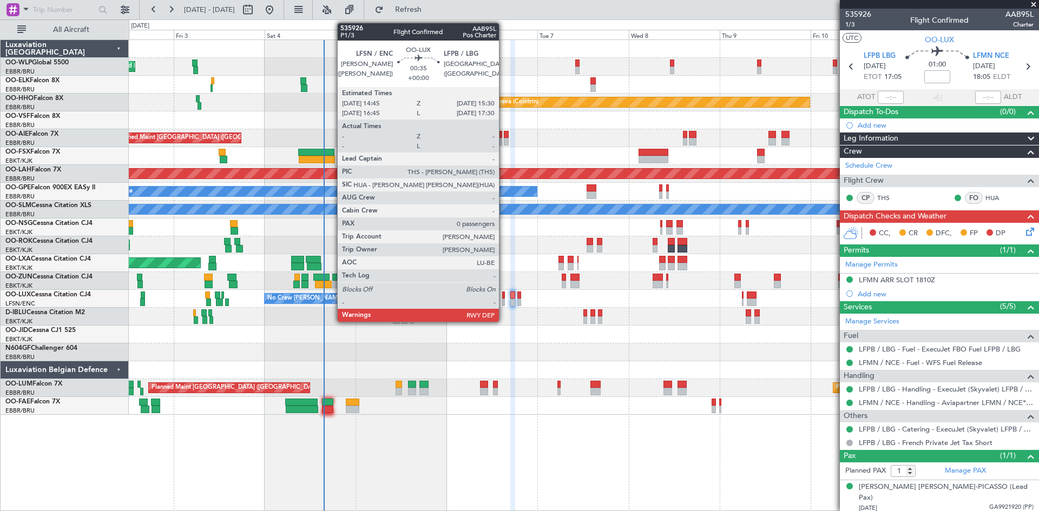
click at [504, 298] on div at bounding box center [503, 296] width 3 height 8
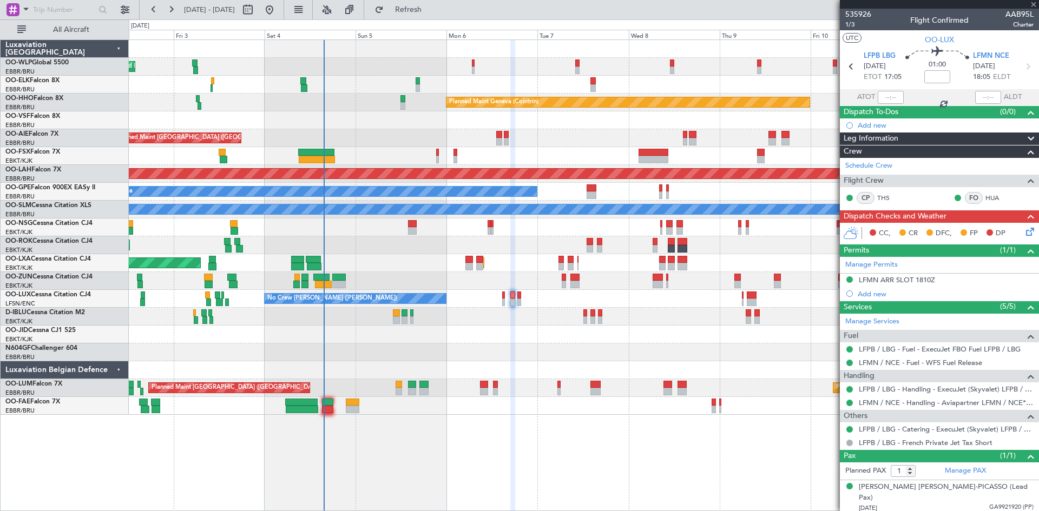
type input "0"
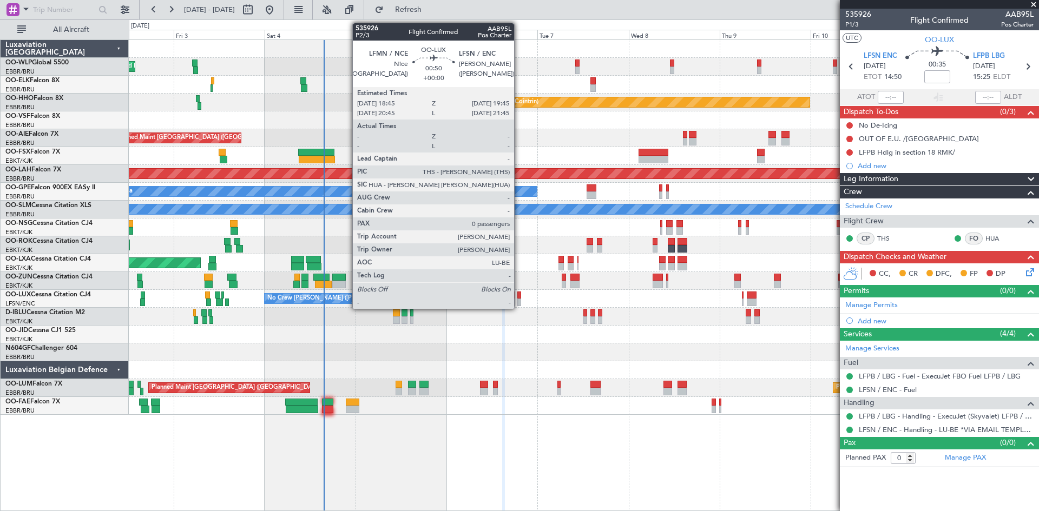
click at [519, 302] on div at bounding box center [519, 303] width 4 height 8
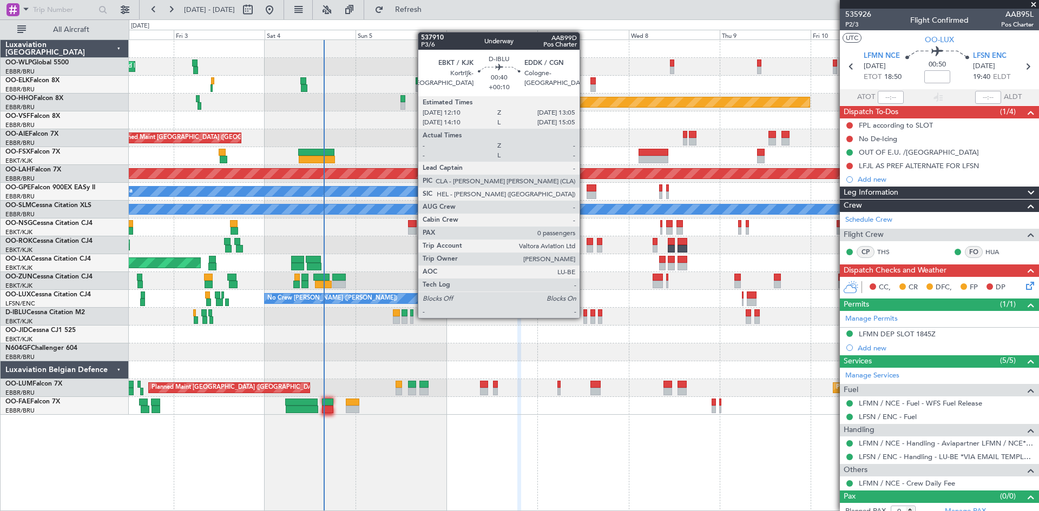
click at [584, 317] on div at bounding box center [585, 321] width 4 height 8
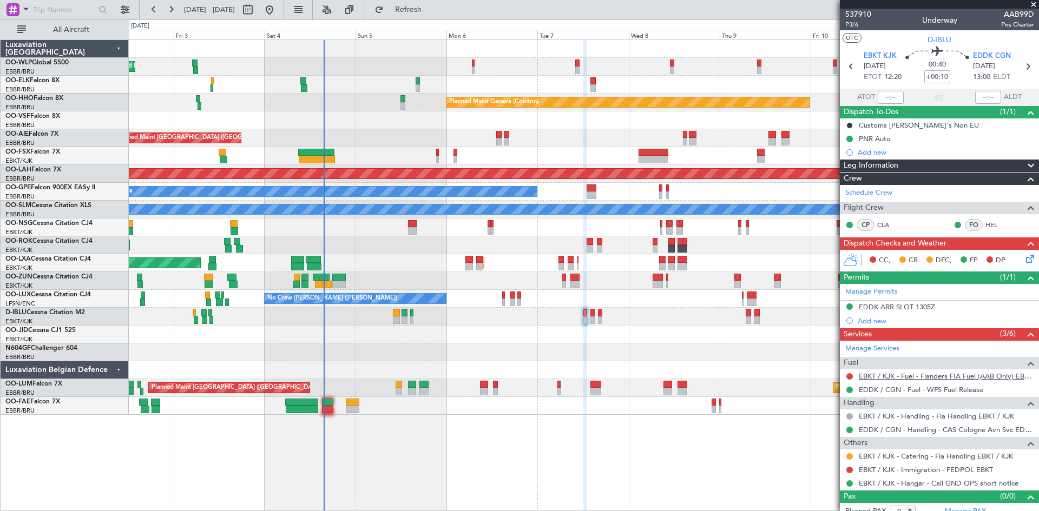
click at [959, 380] on link "EBKT / KJK - Fuel - Flanders FIA Fuel (AAB Only) EBKT / KJK" at bounding box center [946, 376] width 175 height 9
click at [419, 10] on button "Refresh" at bounding box center [402, 9] width 65 height 17
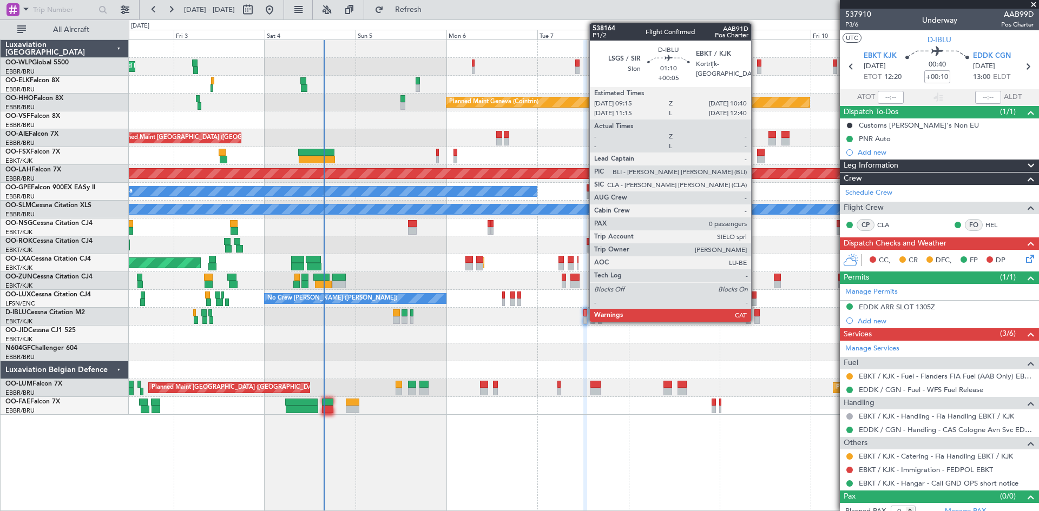
click at [756, 312] on div at bounding box center [756, 313] width 5 height 8
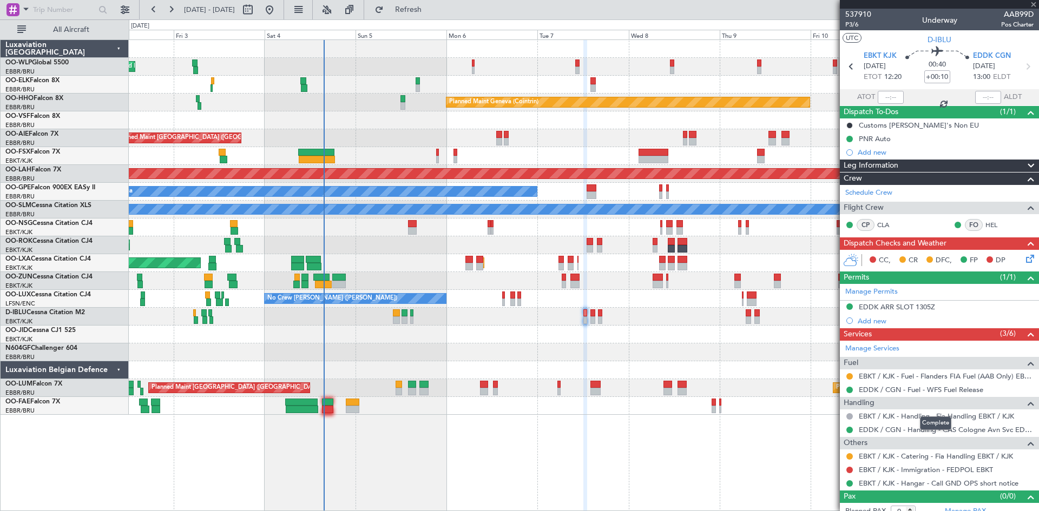
type input "+00:05"
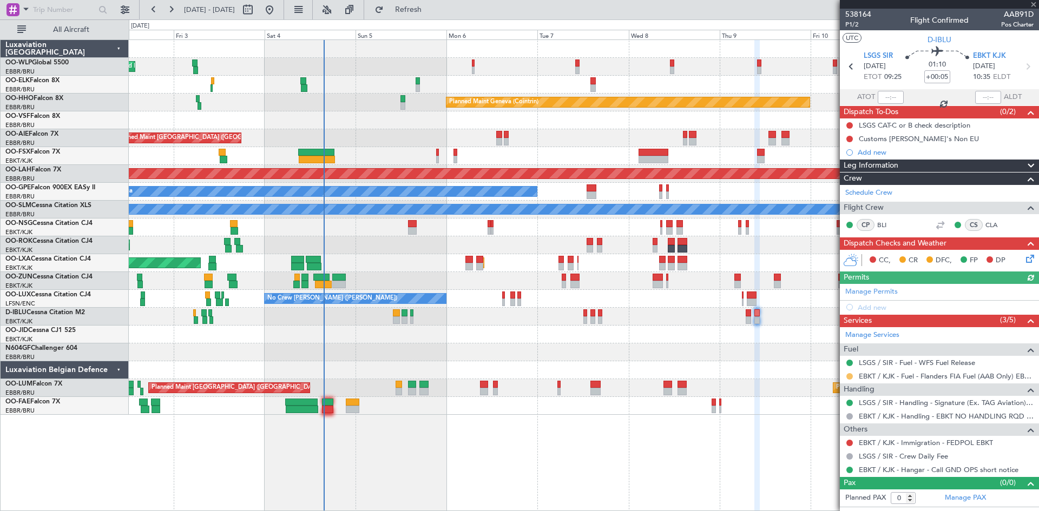
click at [851, 374] on button at bounding box center [849, 376] width 6 height 6
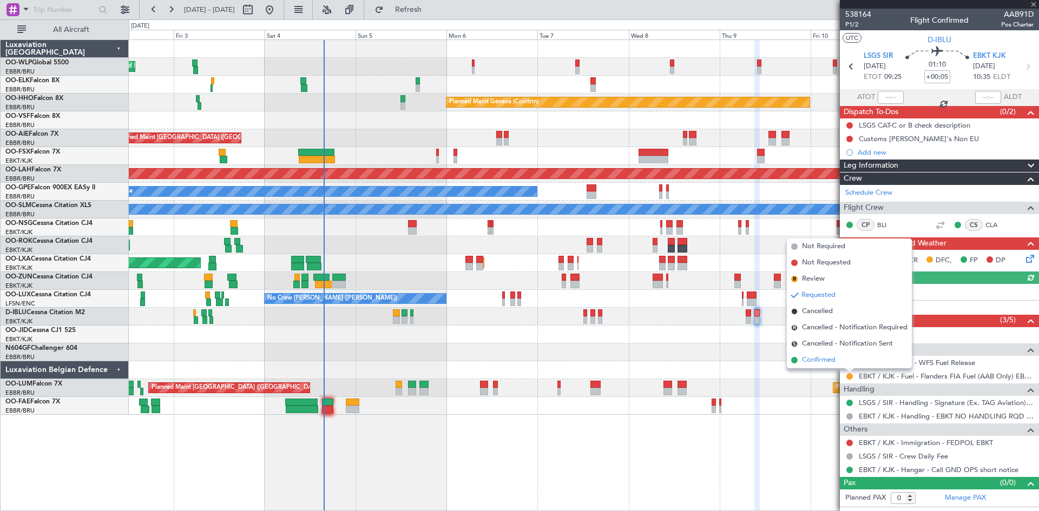
click at [833, 362] on span "Confirmed" at bounding box center [819, 360] width 34 height 11
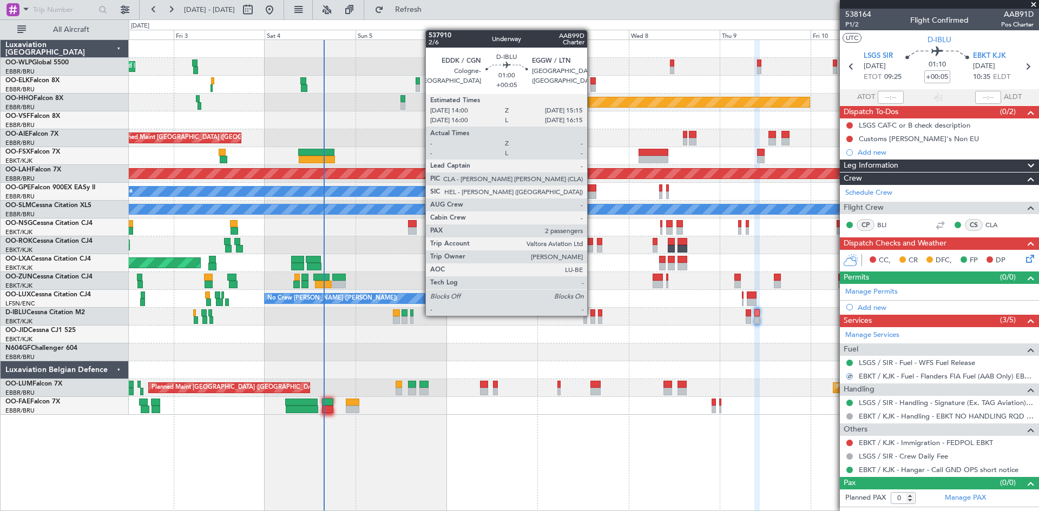
click at [592, 315] on div at bounding box center [592, 313] width 5 height 8
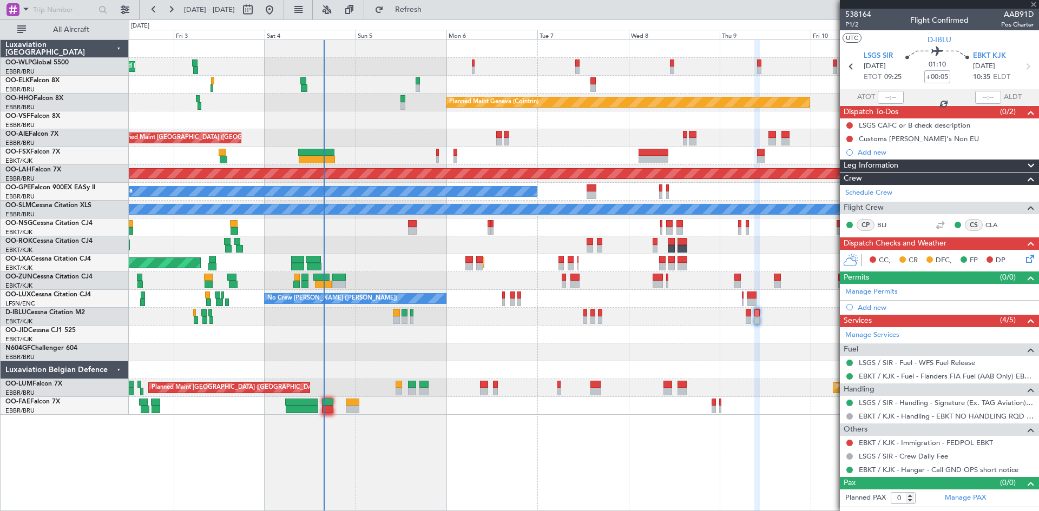
type input "2"
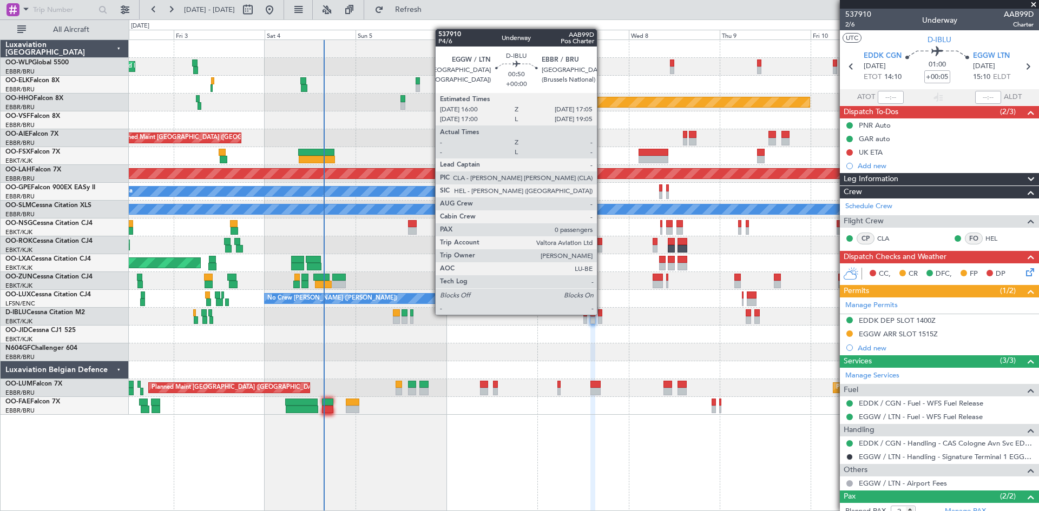
click at [602, 315] on div at bounding box center [600, 313] width 4 height 8
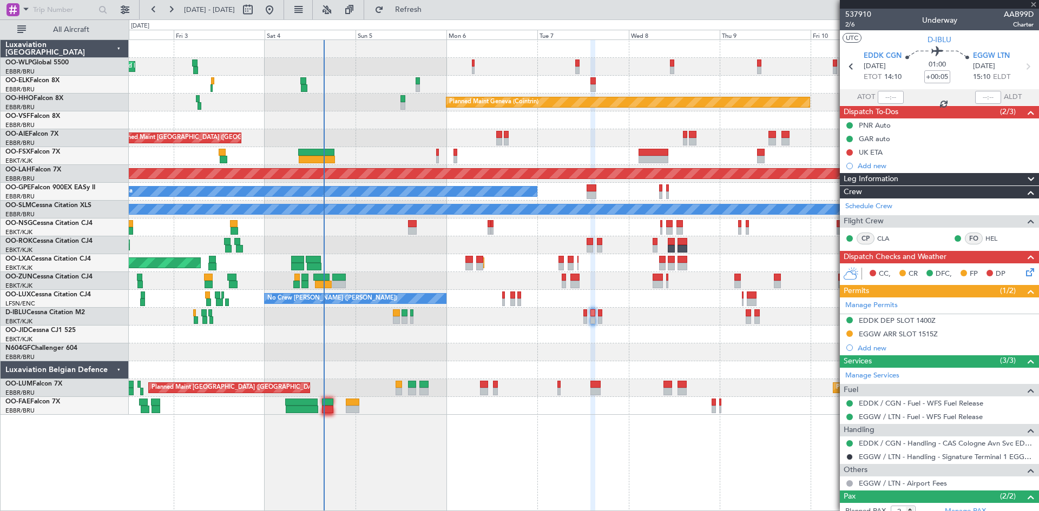
type input "0"
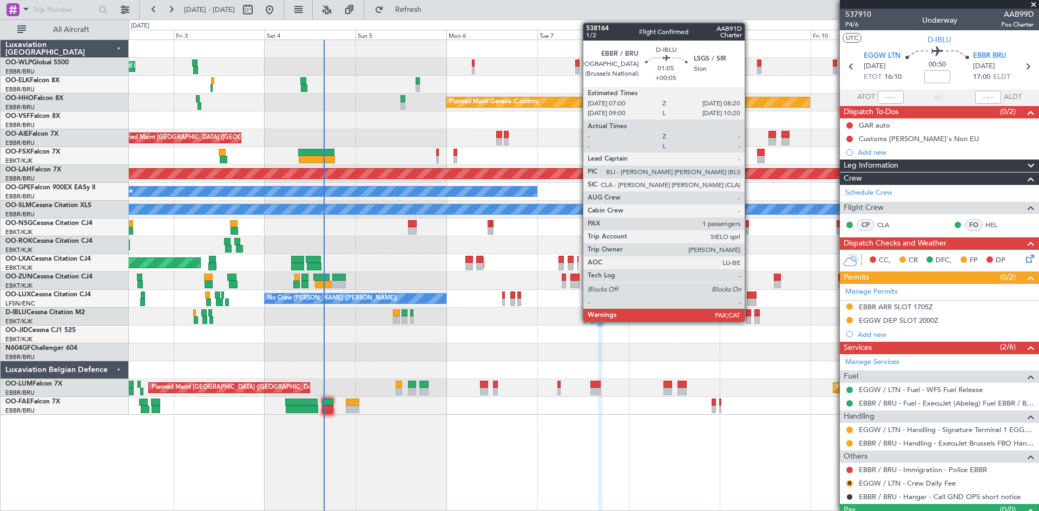
click at [749, 321] on div at bounding box center [748, 321] width 5 height 8
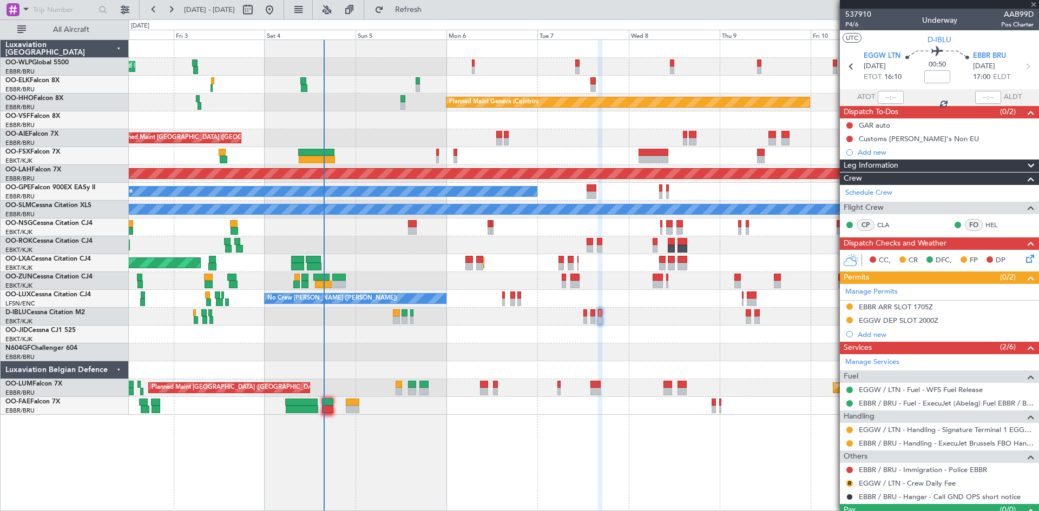
type input "+00:05"
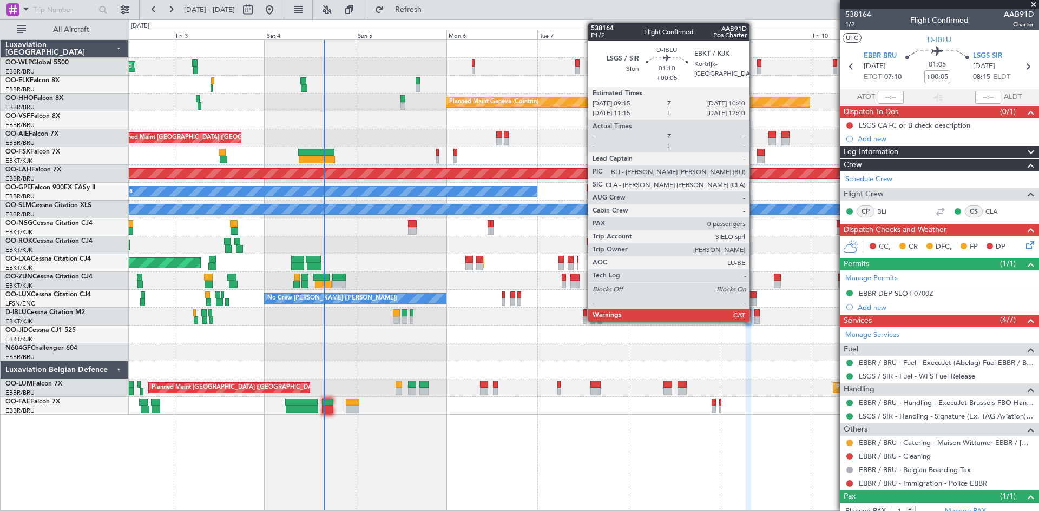
click at [754, 319] on div at bounding box center [756, 321] width 5 height 8
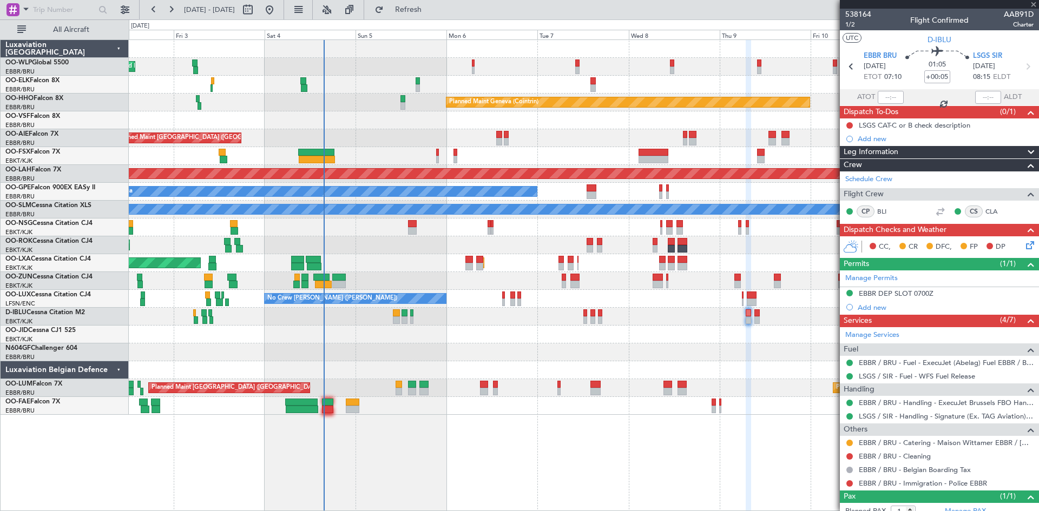
type input "0"
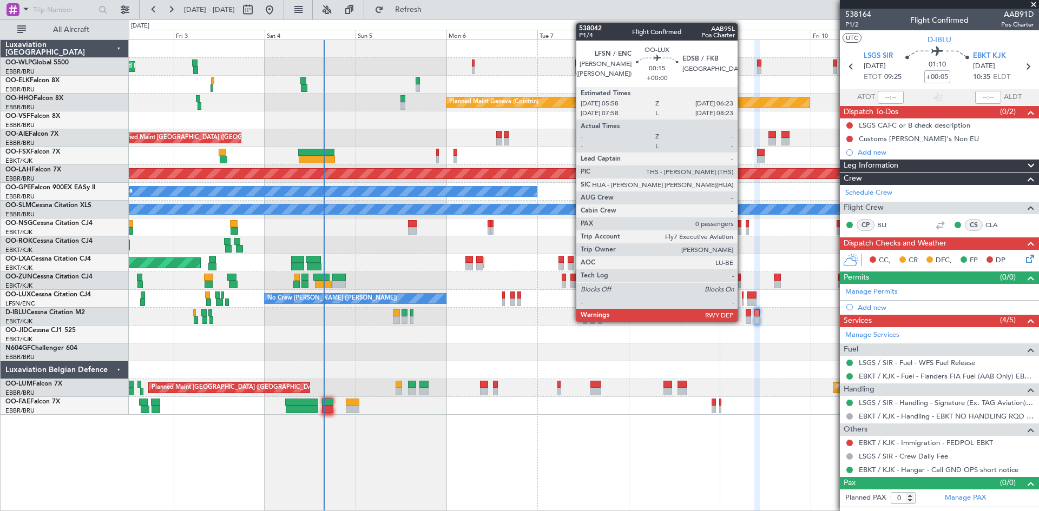
click at [742, 299] on div at bounding box center [743, 303] width 2 height 8
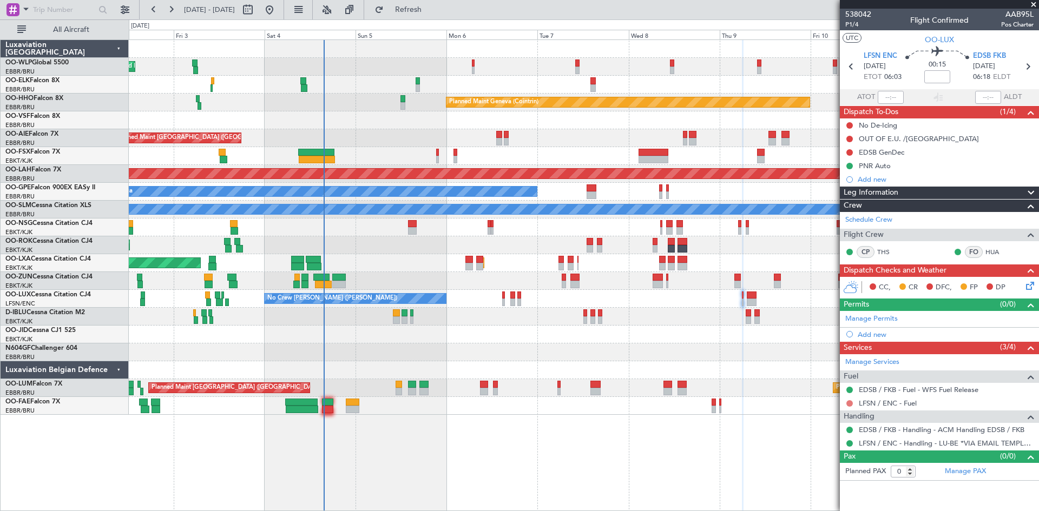
click at [849, 404] on button at bounding box center [849, 403] width 6 height 6
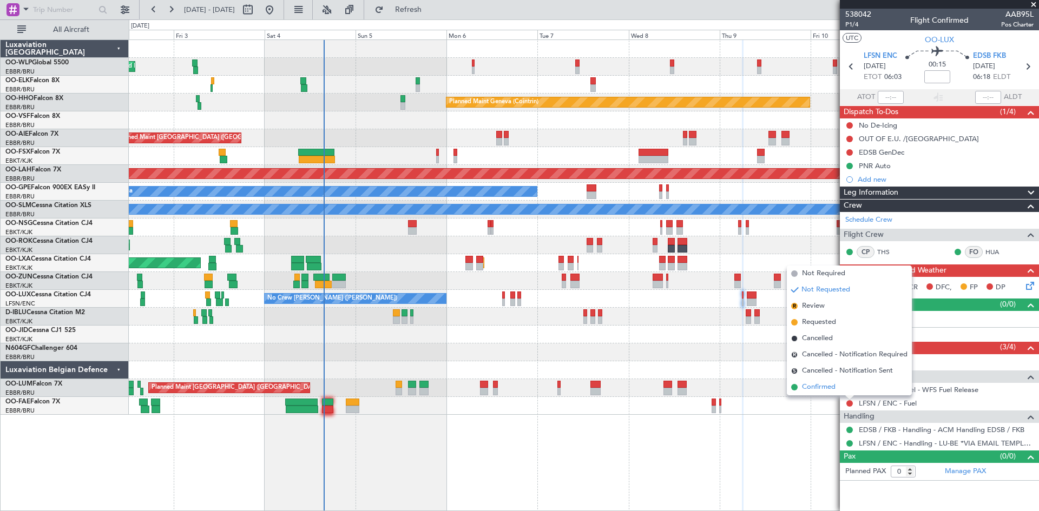
click at [815, 385] on span "Confirmed" at bounding box center [819, 387] width 34 height 11
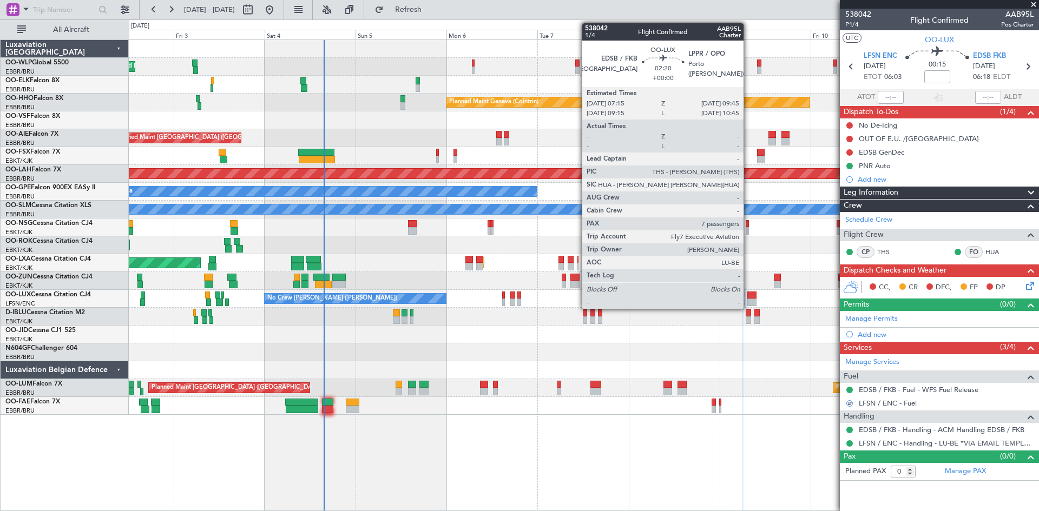
click at [748, 300] on div at bounding box center [752, 303] width 10 height 8
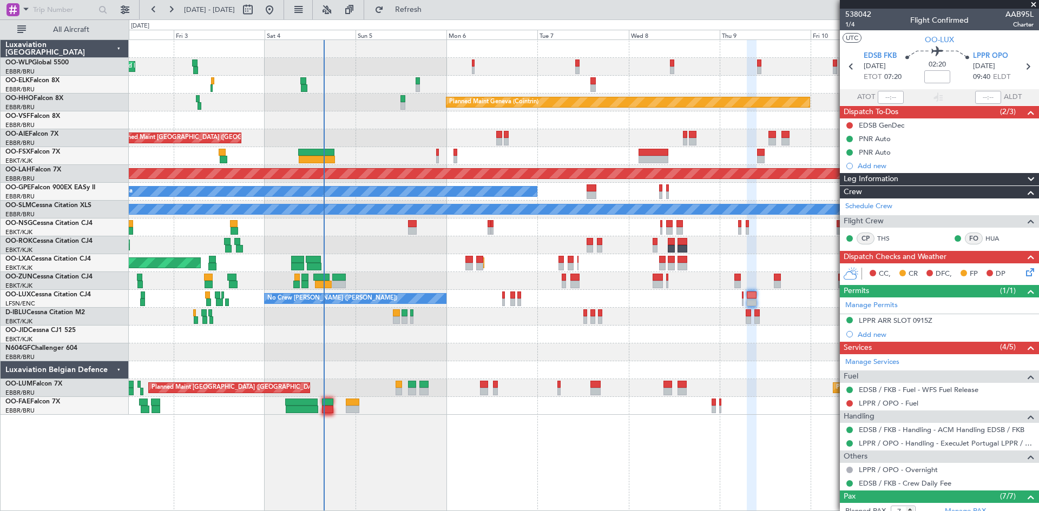
click at [741, 282] on div at bounding box center [584, 281] width 910 height 18
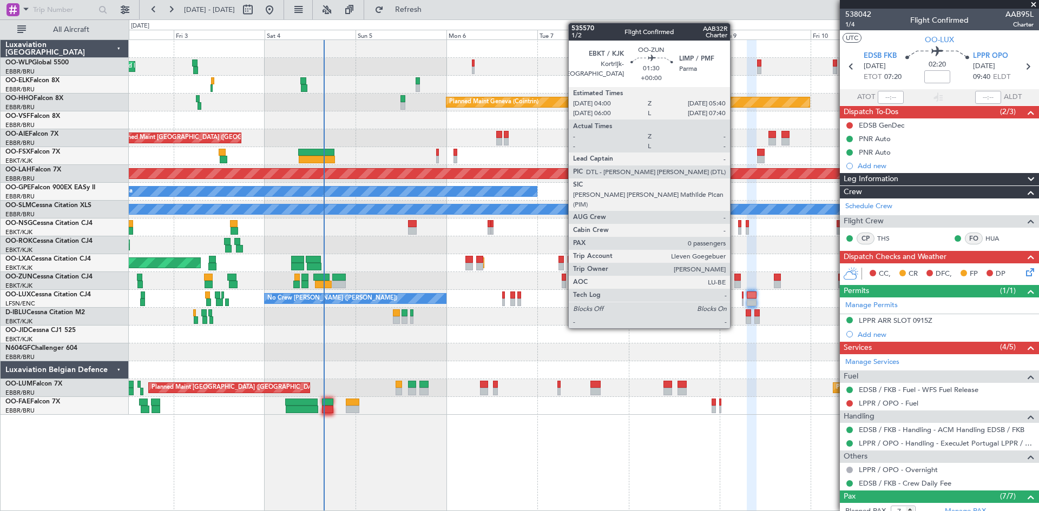
click at [735, 279] on div at bounding box center [737, 278] width 6 height 8
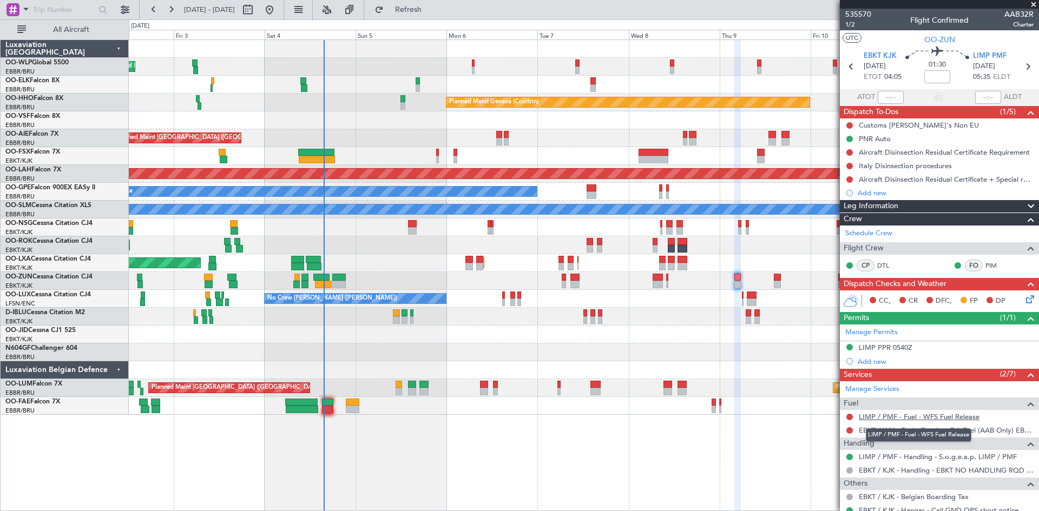
click at [918, 419] on link "LIMP / PMF - Fuel - WFS Fuel Release" at bounding box center [919, 416] width 121 height 9
click at [431, 6] on span "Refresh" at bounding box center [408, 10] width 45 height 8
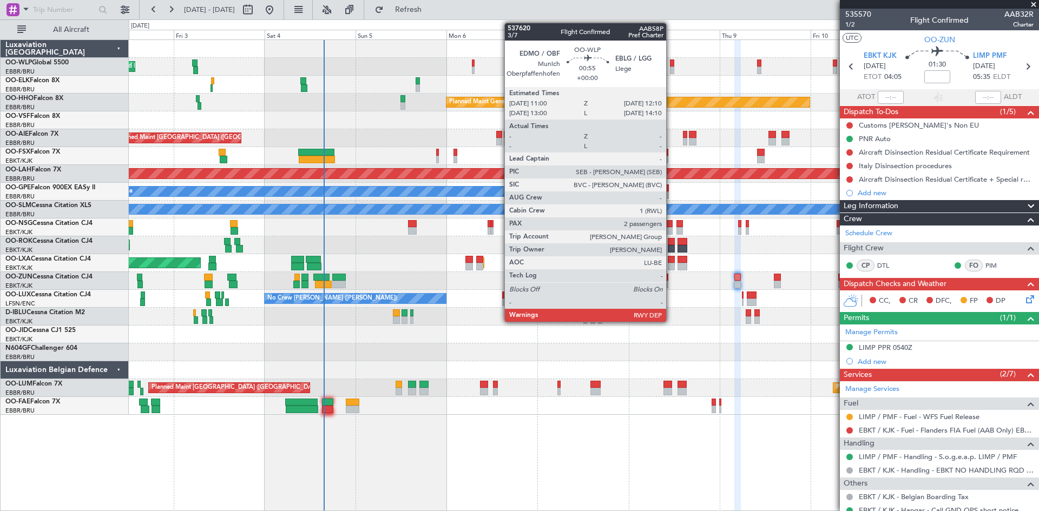
click at [671, 65] on div at bounding box center [672, 64] width 5 height 8
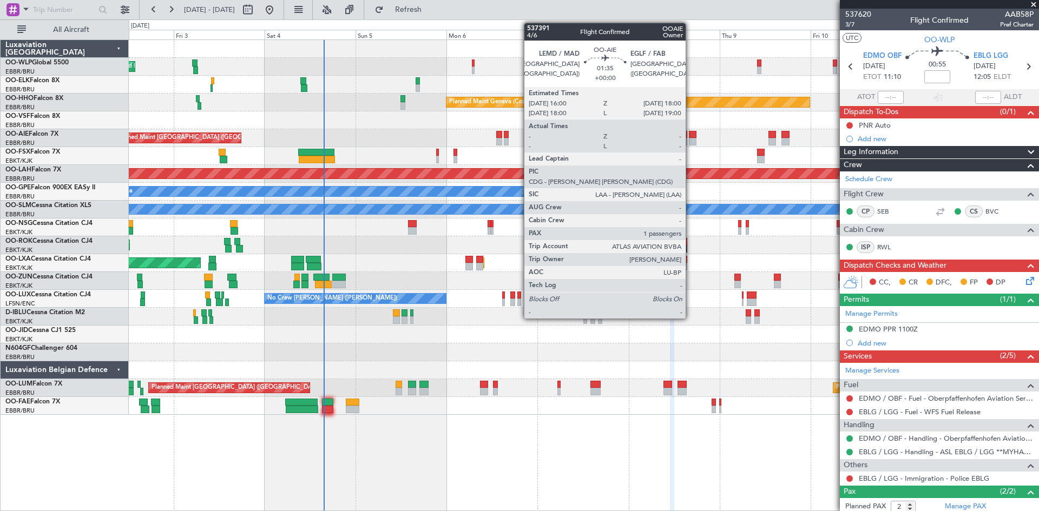
click at [690, 137] on div at bounding box center [693, 135] width 8 height 8
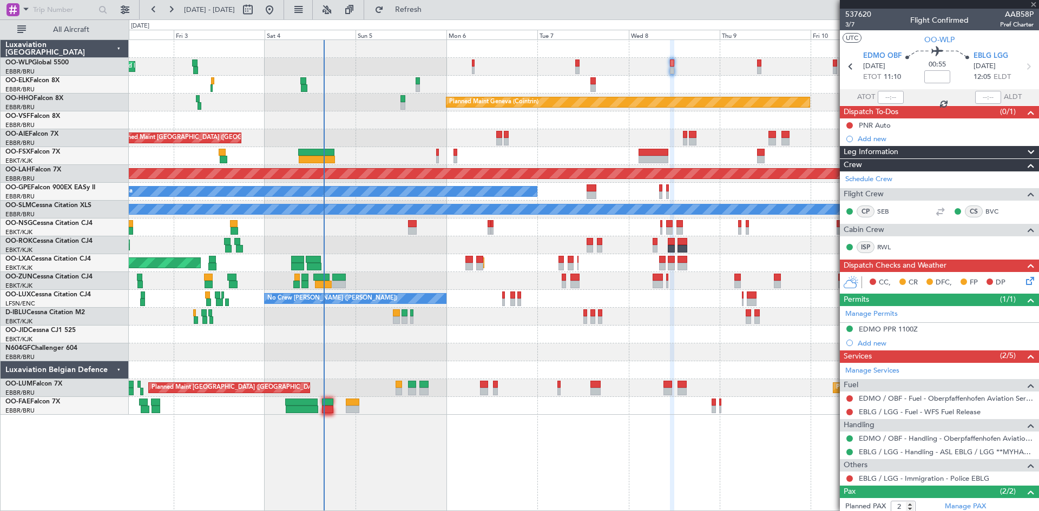
type input "1"
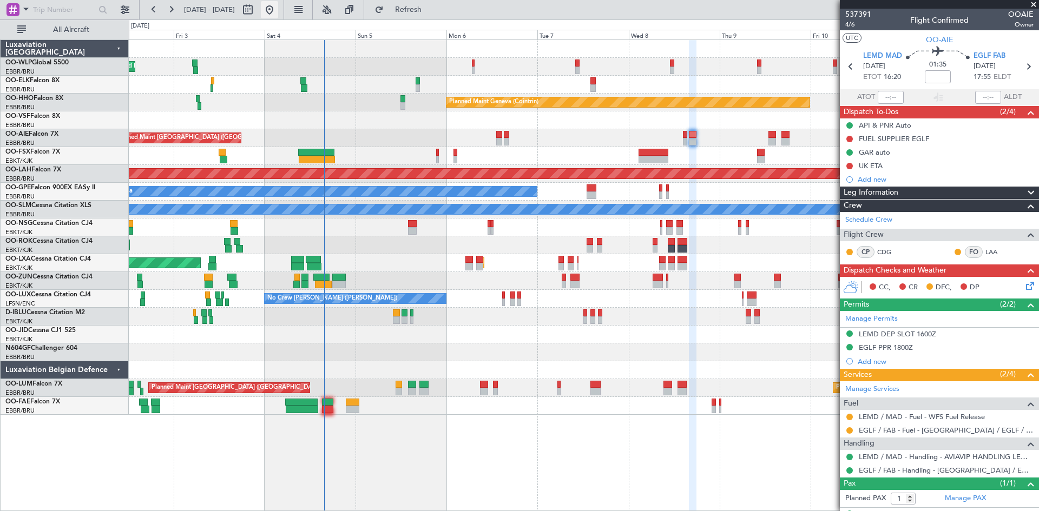
click at [278, 11] on button at bounding box center [269, 9] width 17 height 17
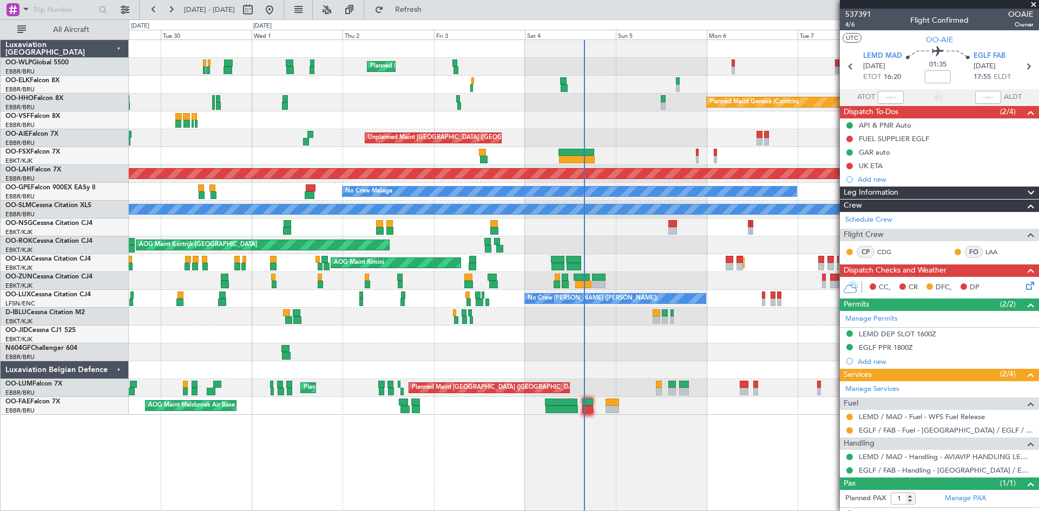
click at [584, 399] on div at bounding box center [587, 403] width 11 height 8
type input "-00:05"
type input "11"
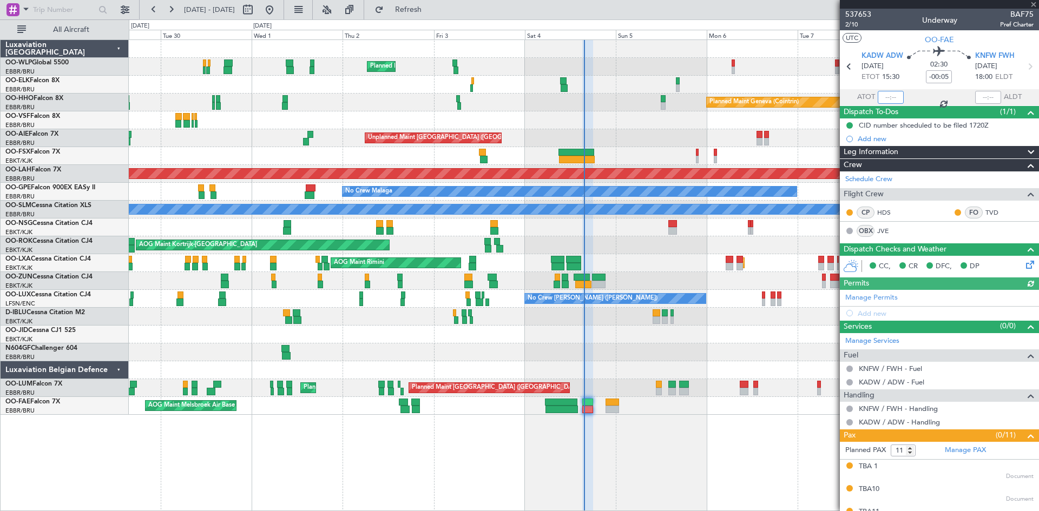
click at [886, 99] on input "text" at bounding box center [891, 97] width 26 height 13
type input "15:41"
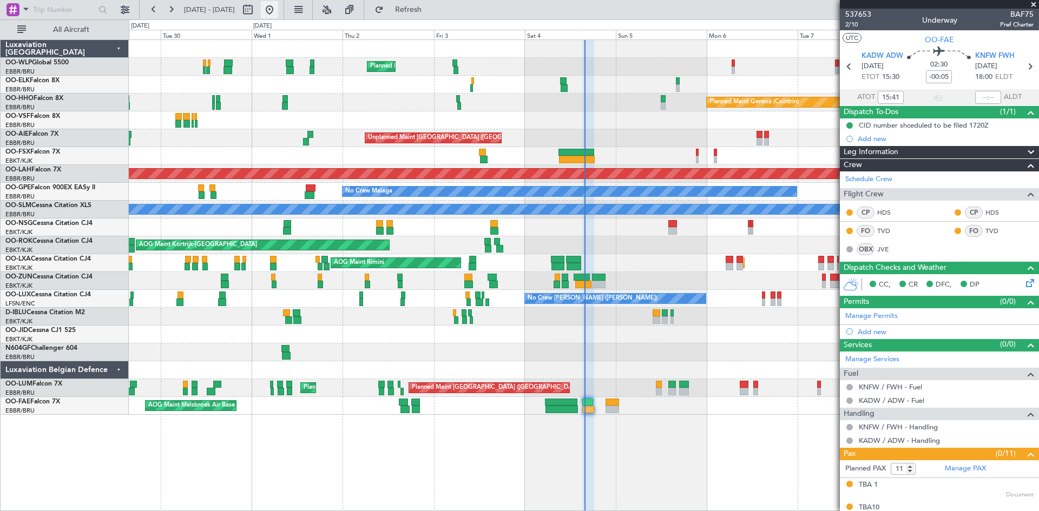
click at [278, 14] on button at bounding box center [269, 9] width 17 height 17
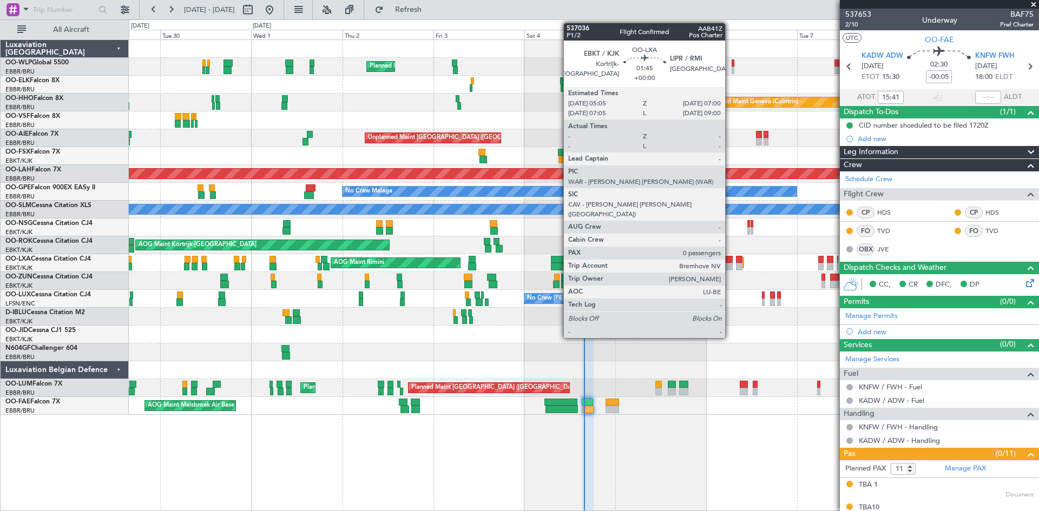
click at [730, 266] on div at bounding box center [729, 267] width 8 height 8
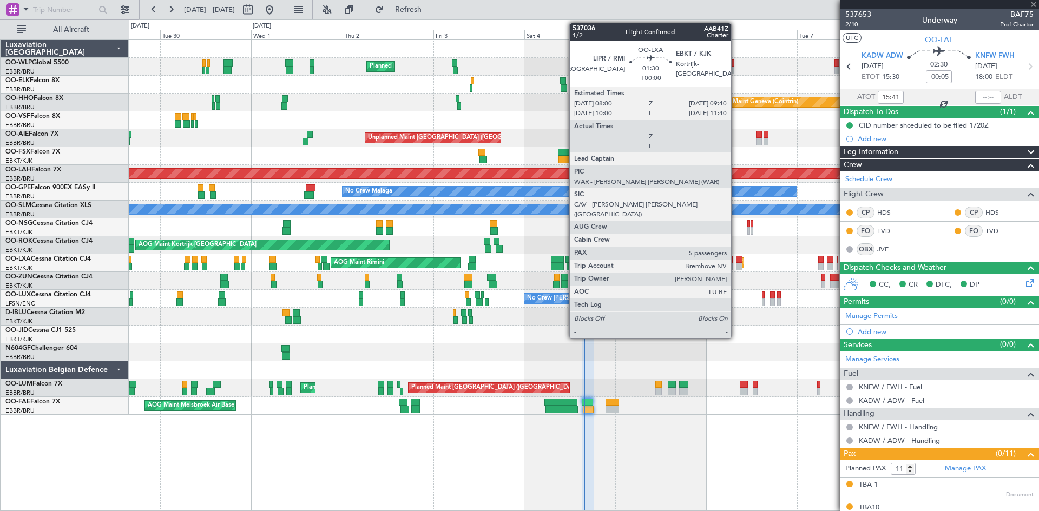
type input "0"
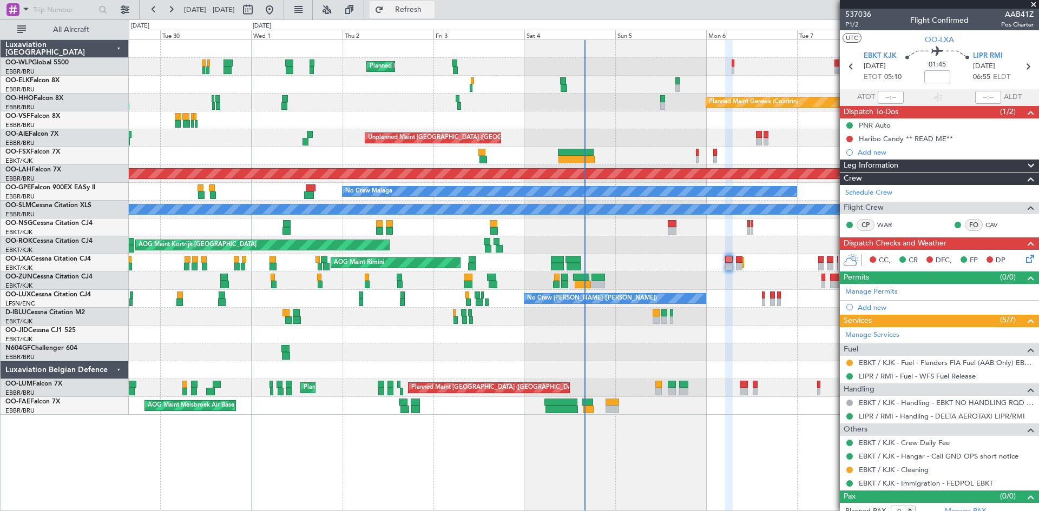
click at [416, 15] on button "Refresh" at bounding box center [402, 9] width 65 height 17
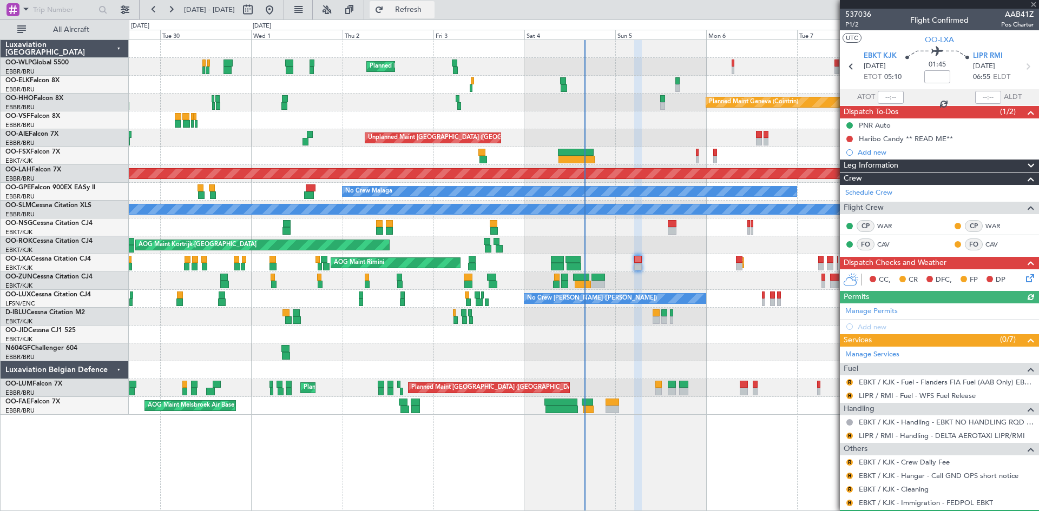
click at [417, 16] on button "Refresh" at bounding box center [402, 9] width 65 height 17
click at [431, 11] on span "Refresh" at bounding box center [408, 10] width 45 height 8
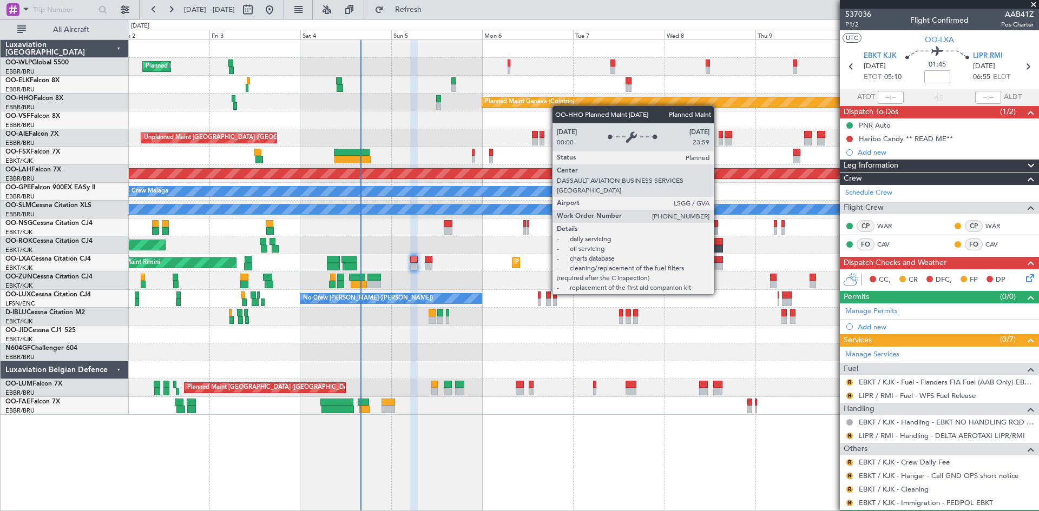
click at [557, 106] on div "Planned Maint Milan (Linate) Planned Maint [GEOGRAPHIC_DATA]-[GEOGRAPHIC_DATA] …" at bounding box center [584, 227] width 910 height 375
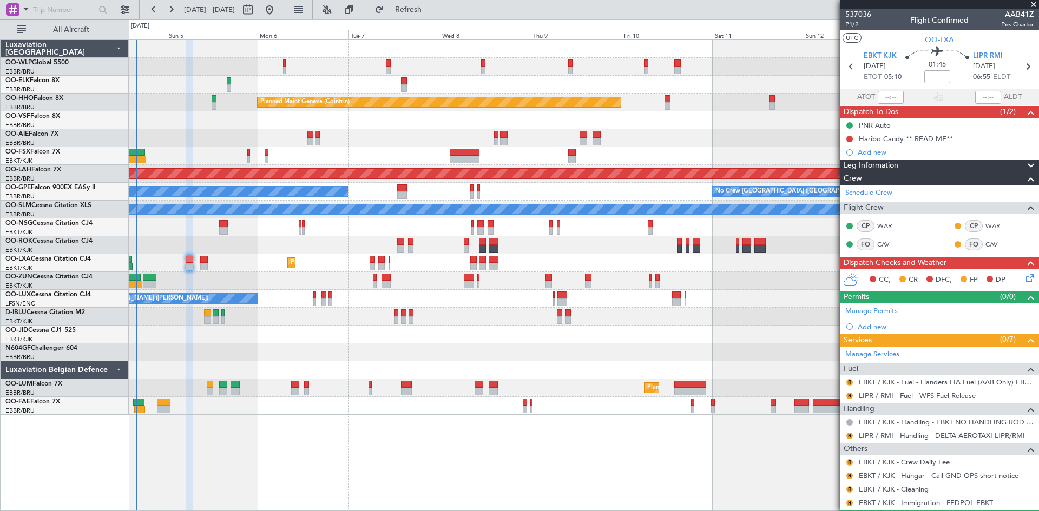
click at [516, 95] on div "Planned Maint Milan (Linate) Planned Maint Geneva ([GEOGRAPHIC_DATA]) Unplanned…" at bounding box center [584, 227] width 910 height 375
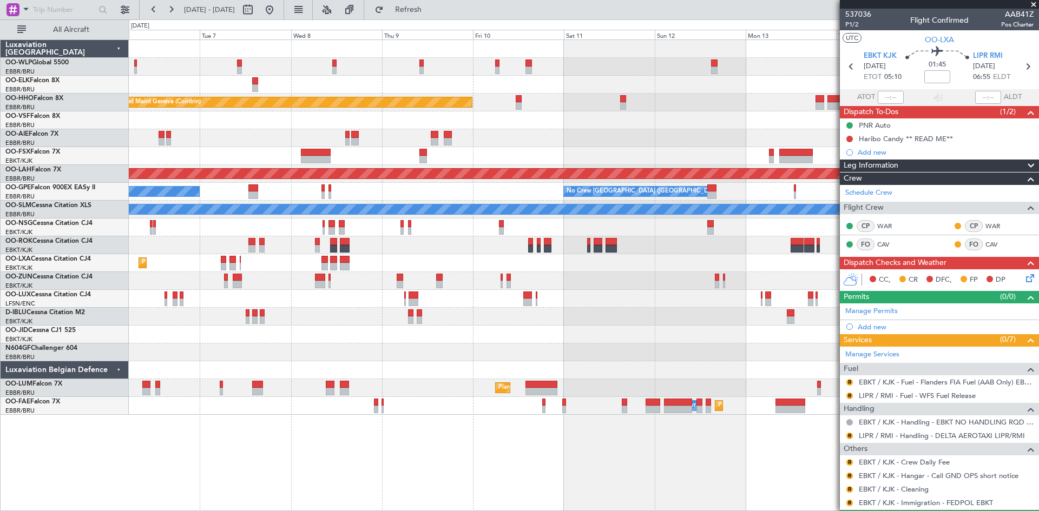
click at [571, 91] on div "Planned Maint Geneva (Cointrin) Unplanned Maint [GEOGRAPHIC_DATA] ([GEOGRAPHIC_…" at bounding box center [584, 227] width 910 height 375
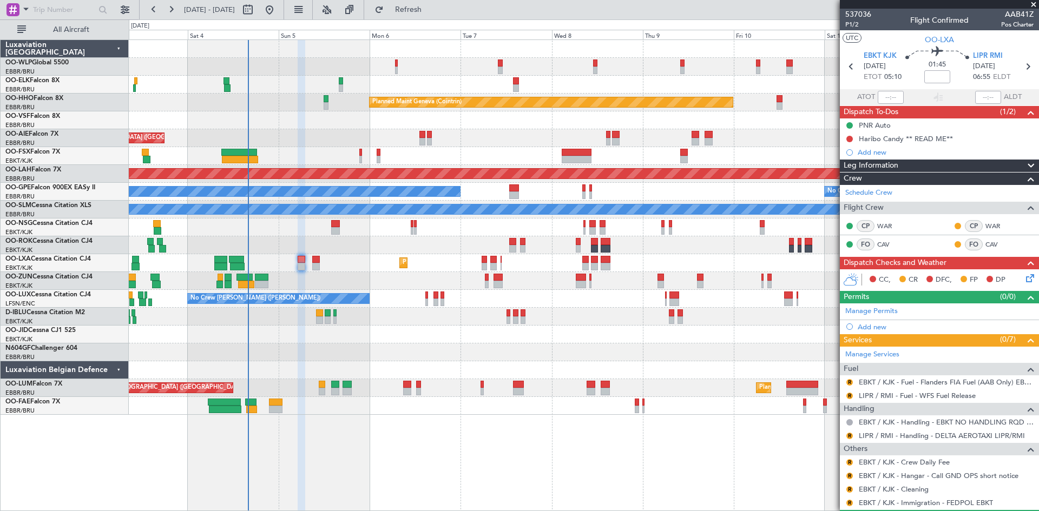
click at [566, 85] on div at bounding box center [584, 85] width 910 height 18
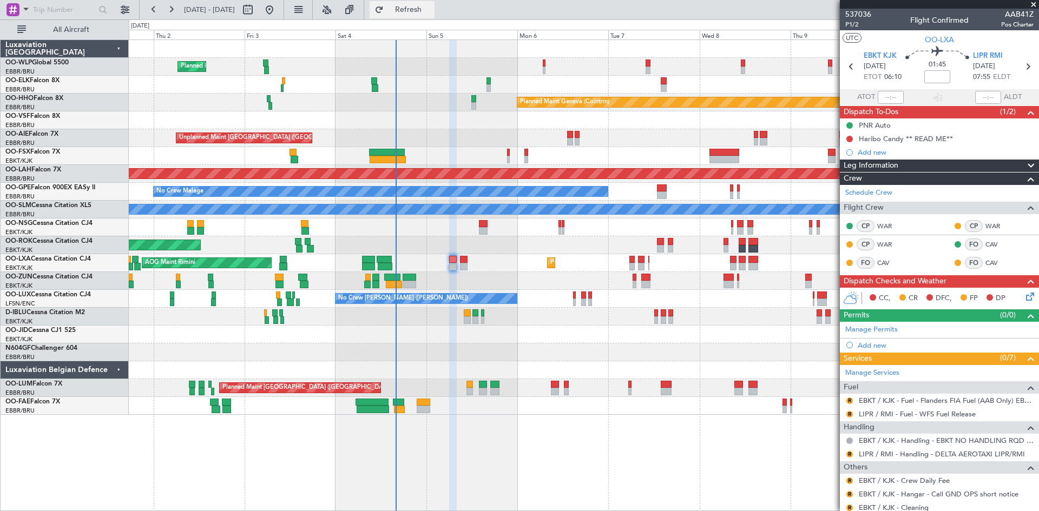
click at [426, 17] on button "Refresh" at bounding box center [402, 9] width 65 height 17
drag, startPoint x: 425, startPoint y: 17, endPoint x: 419, endPoint y: 17, distance: 5.4
click at [423, 17] on button "Refresh" at bounding box center [402, 9] width 65 height 17
click at [431, 12] on span "Refresh" at bounding box center [408, 10] width 45 height 8
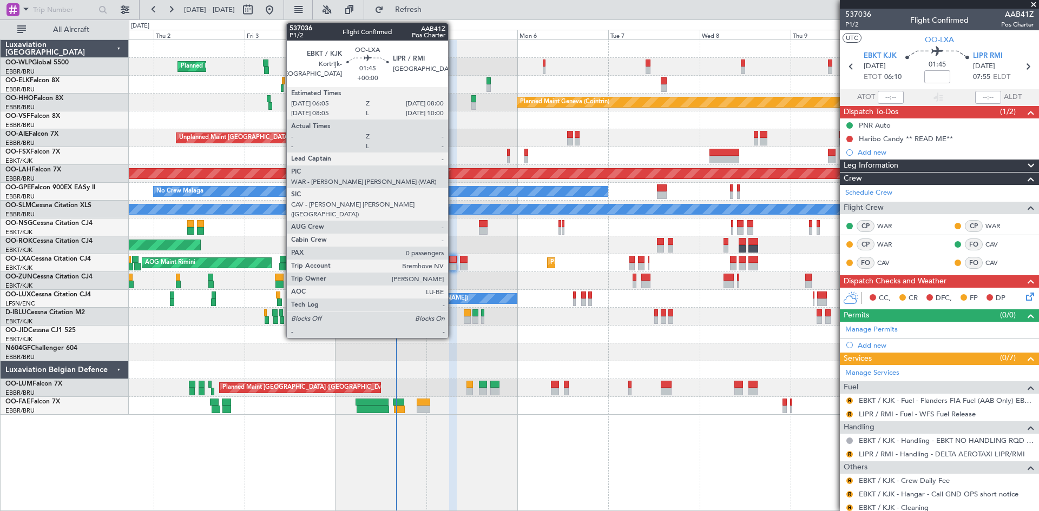
click at [453, 260] on div at bounding box center [453, 260] width 8 height 8
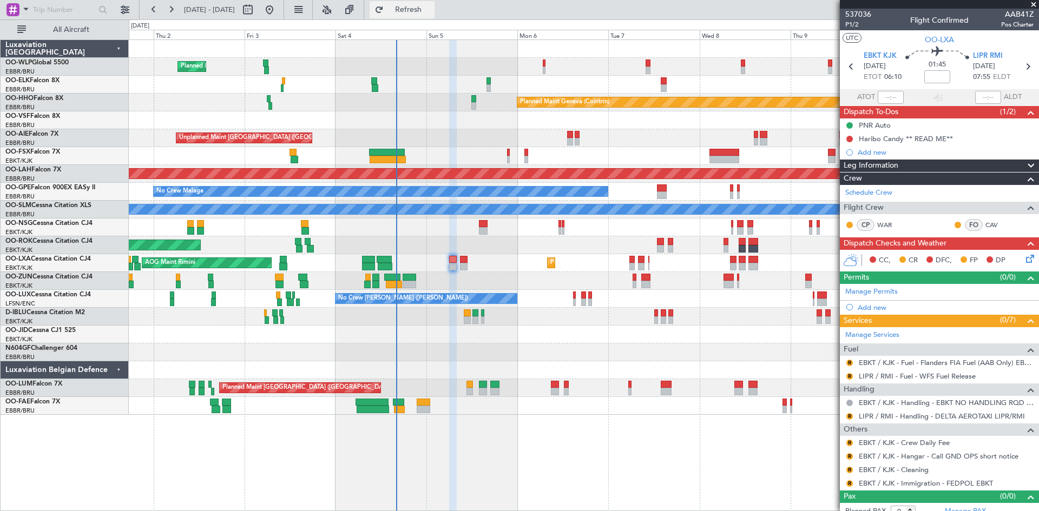
click at [431, 8] on span "Refresh" at bounding box center [408, 10] width 45 height 8
